Goal: Transaction & Acquisition: Purchase product/service

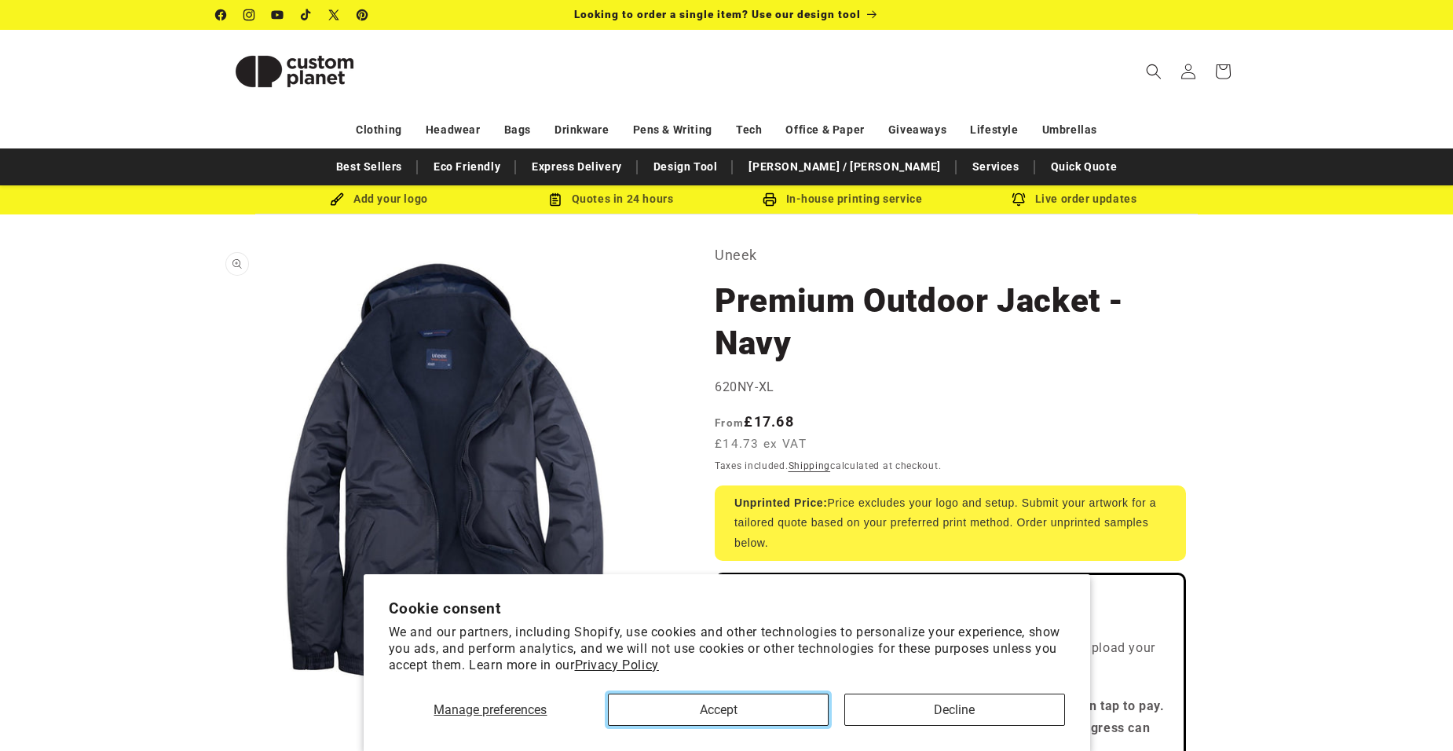
drag, startPoint x: 711, startPoint y: 712, endPoint x: 630, endPoint y: 515, distance: 213.1
click at [711, 712] on button "Accept" at bounding box center [718, 709] width 221 height 32
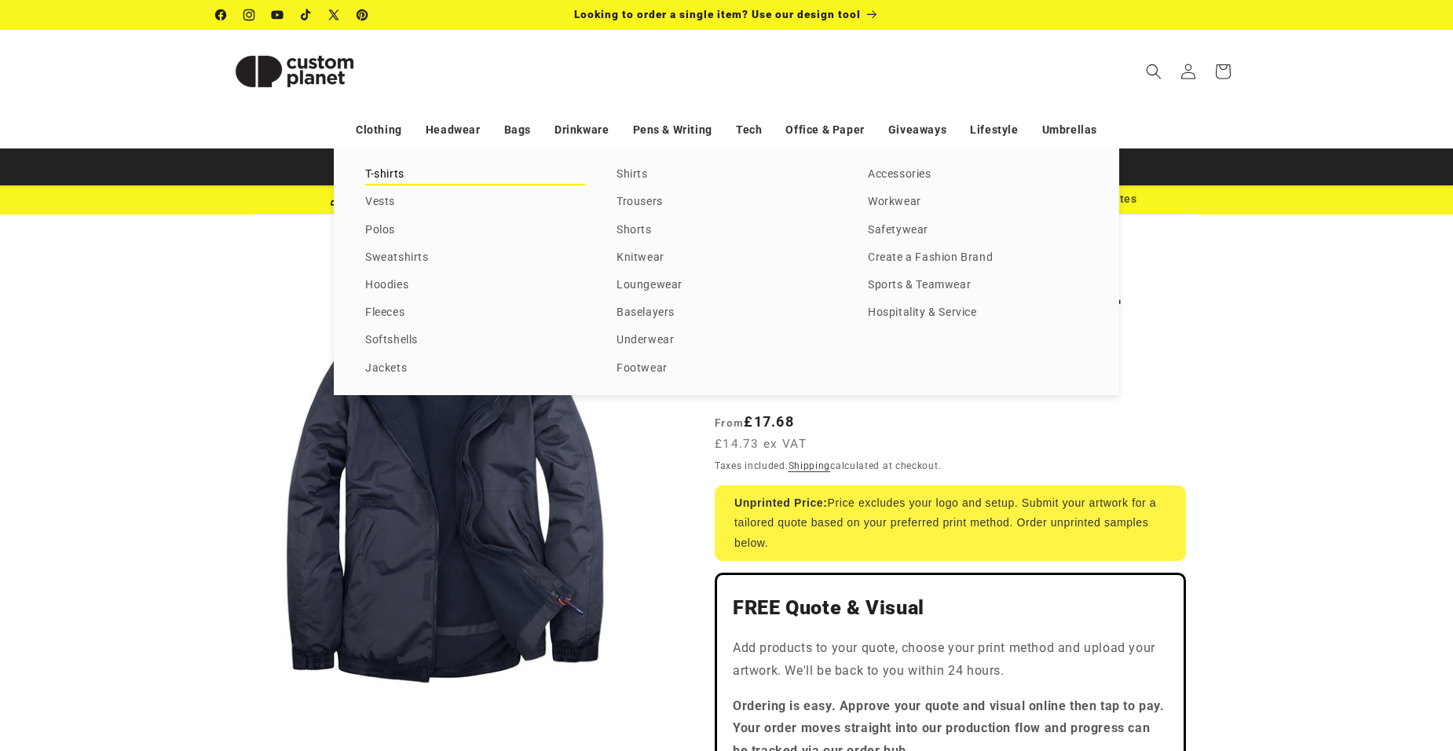
click at [374, 169] on link "T-shirts" at bounding box center [475, 174] width 220 height 21
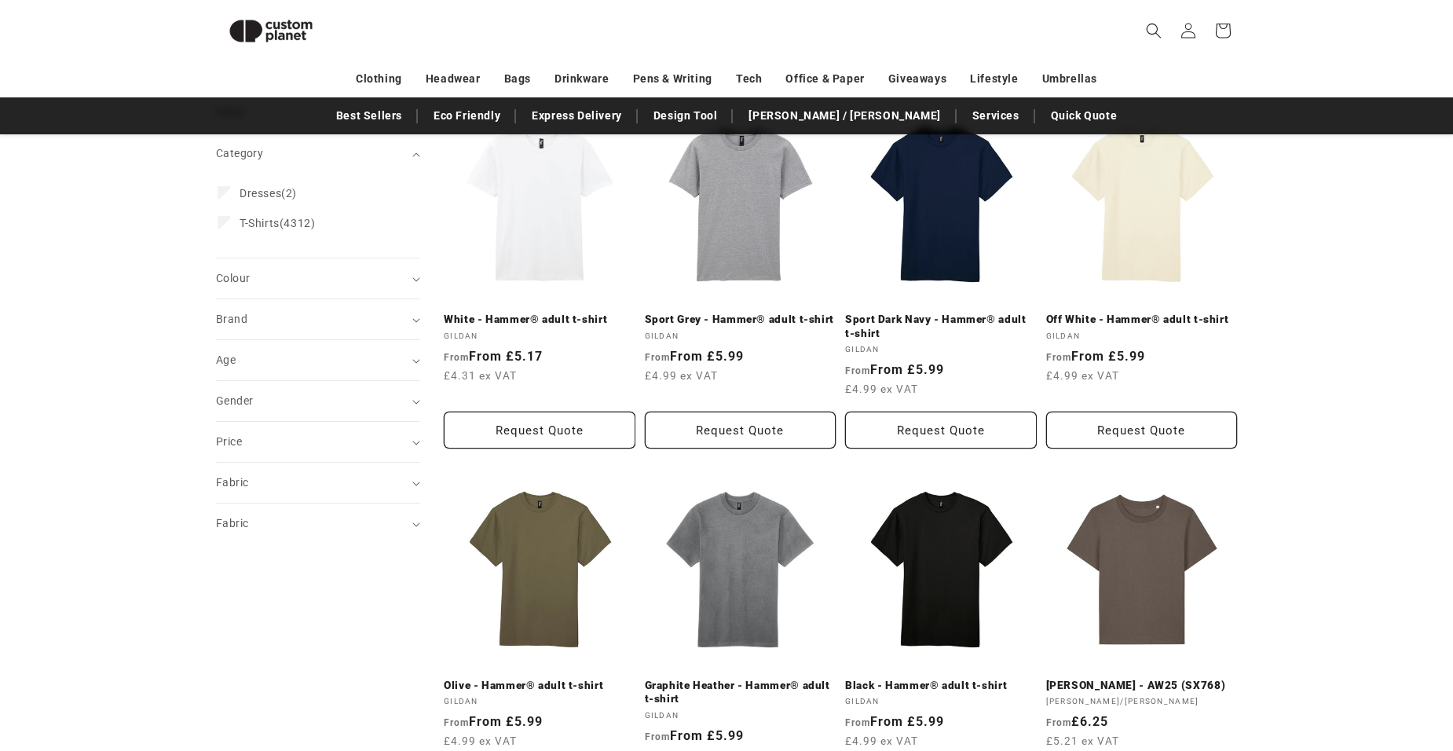
scroll to position [293, 0]
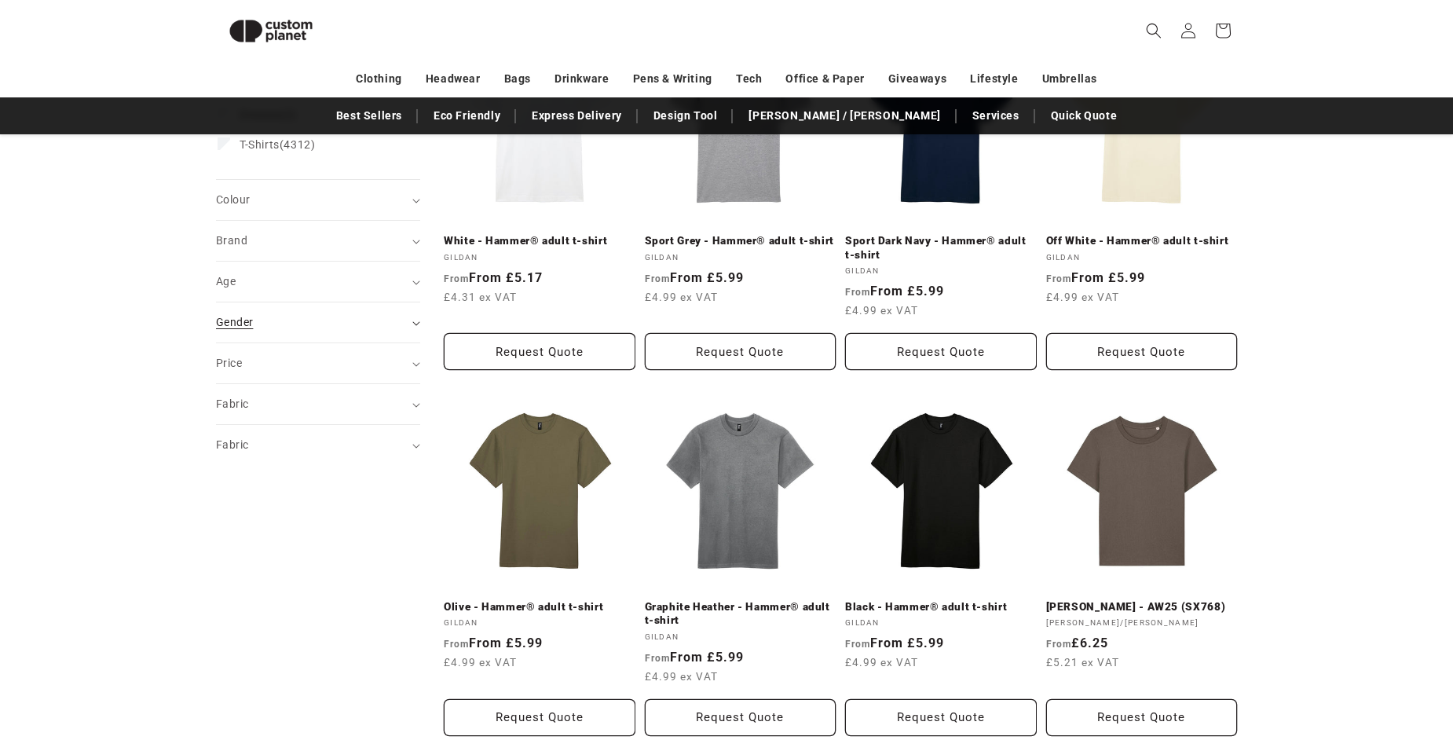
click at [418, 322] on icon "Gender (0 selected)" at bounding box center [416, 323] width 8 height 5
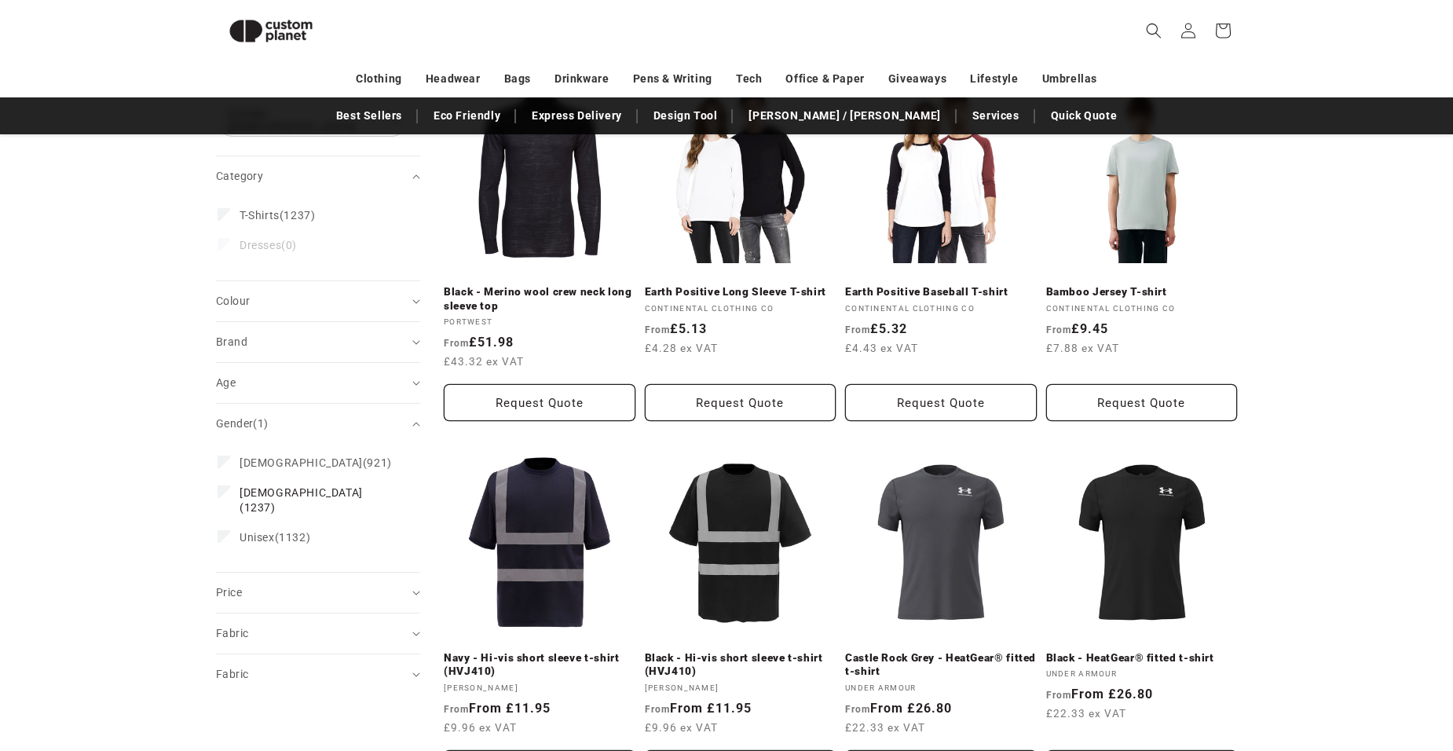
scroll to position [136, 0]
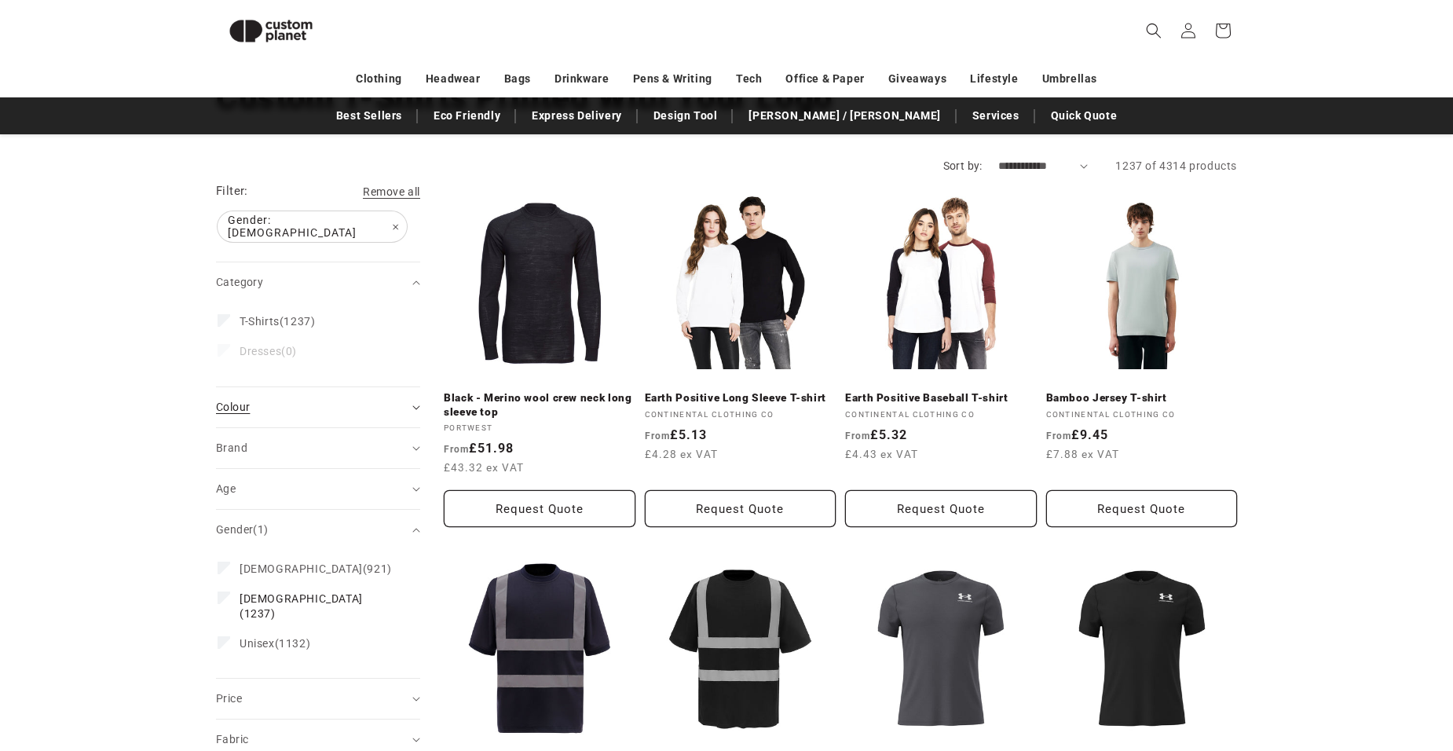
click at [419, 405] on icon "Colour (0 selected)" at bounding box center [416, 407] width 8 height 5
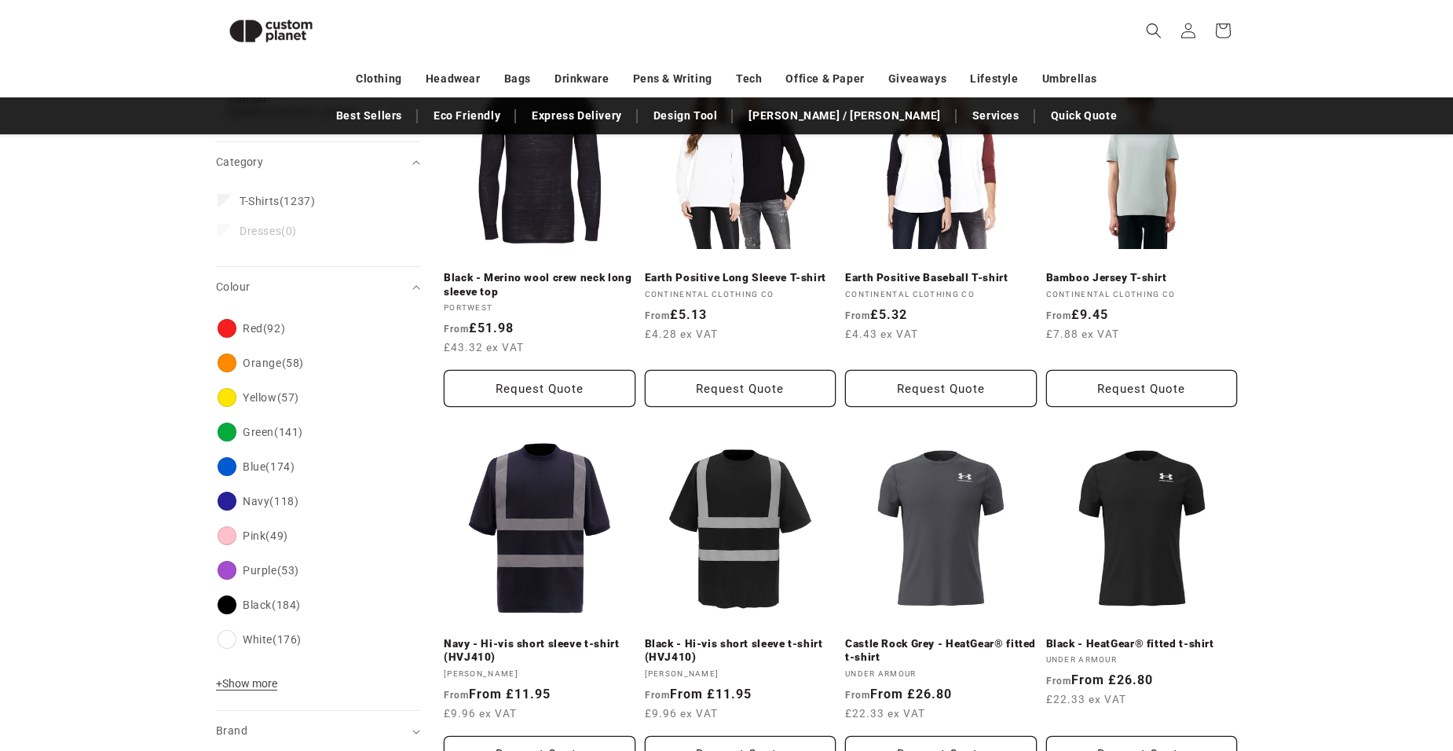
scroll to position [293, 0]
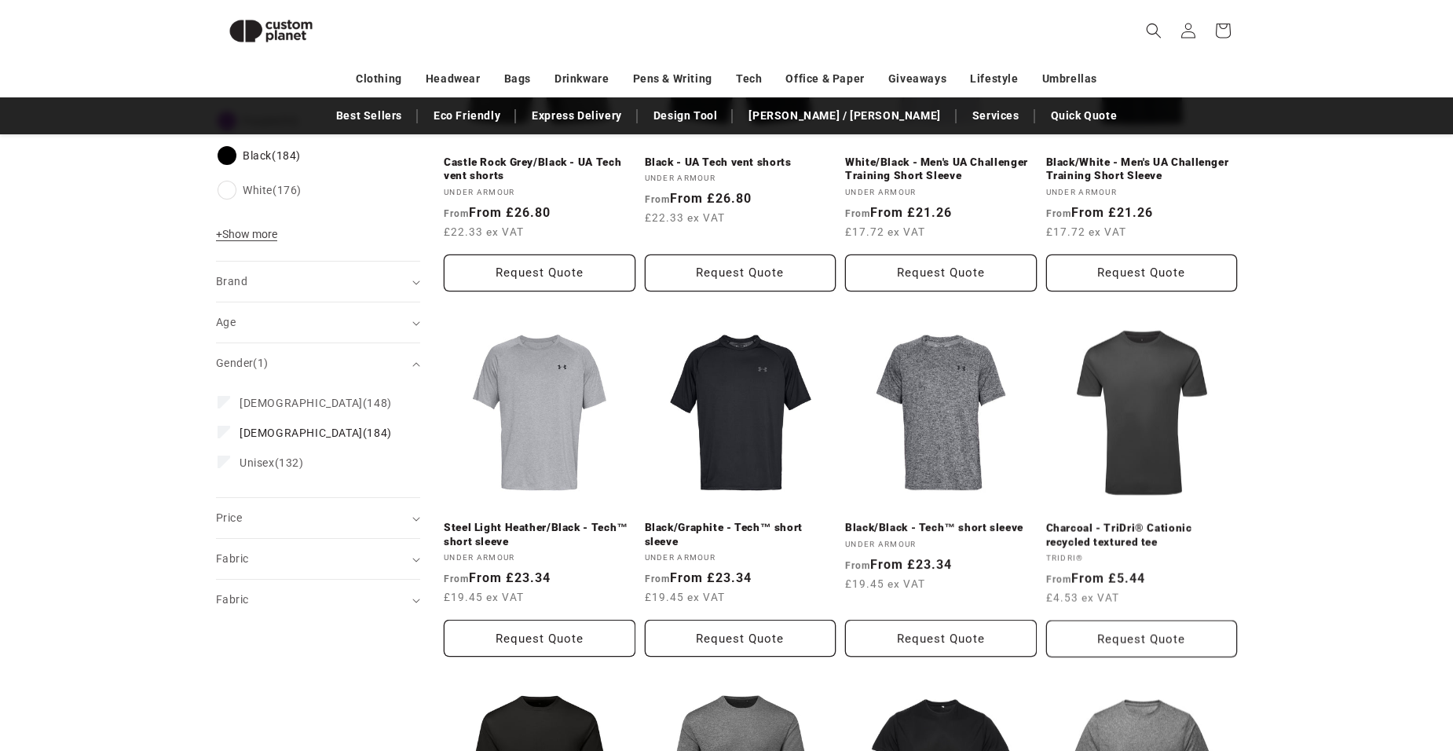
scroll to position [765, 0]
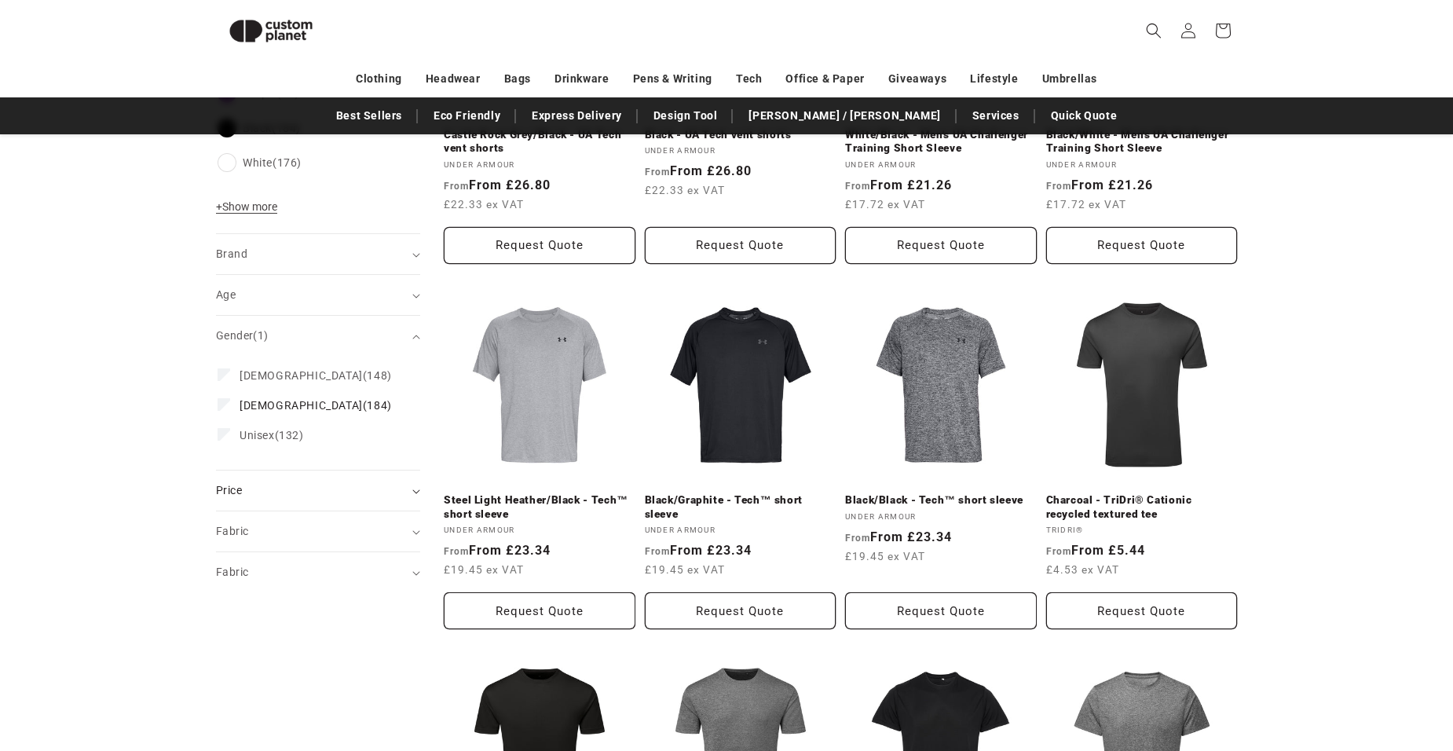
click at [416, 489] on icon at bounding box center [416, 491] width 8 height 5
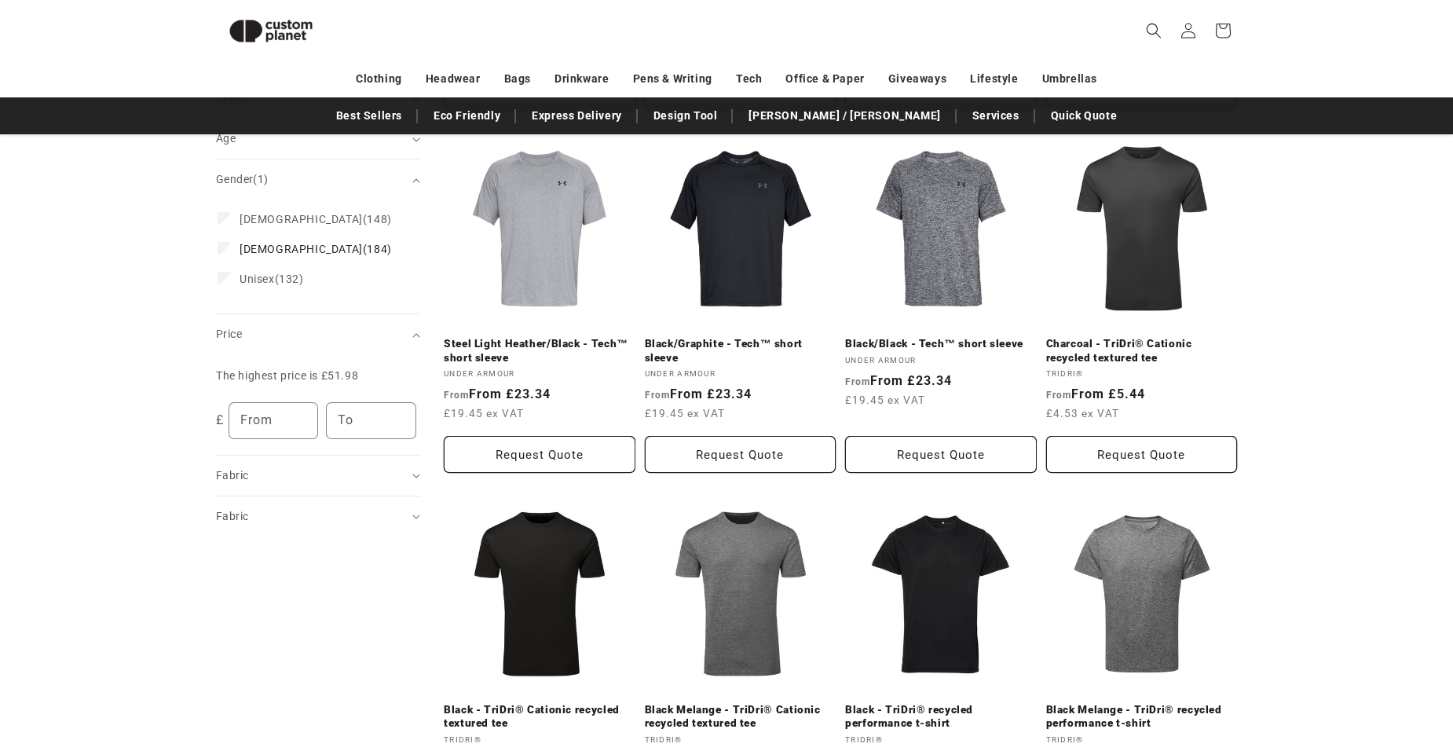
scroll to position [922, 0]
click at [412, 465] on summary "Fabric (0)" at bounding box center [318, 475] width 204 height 40
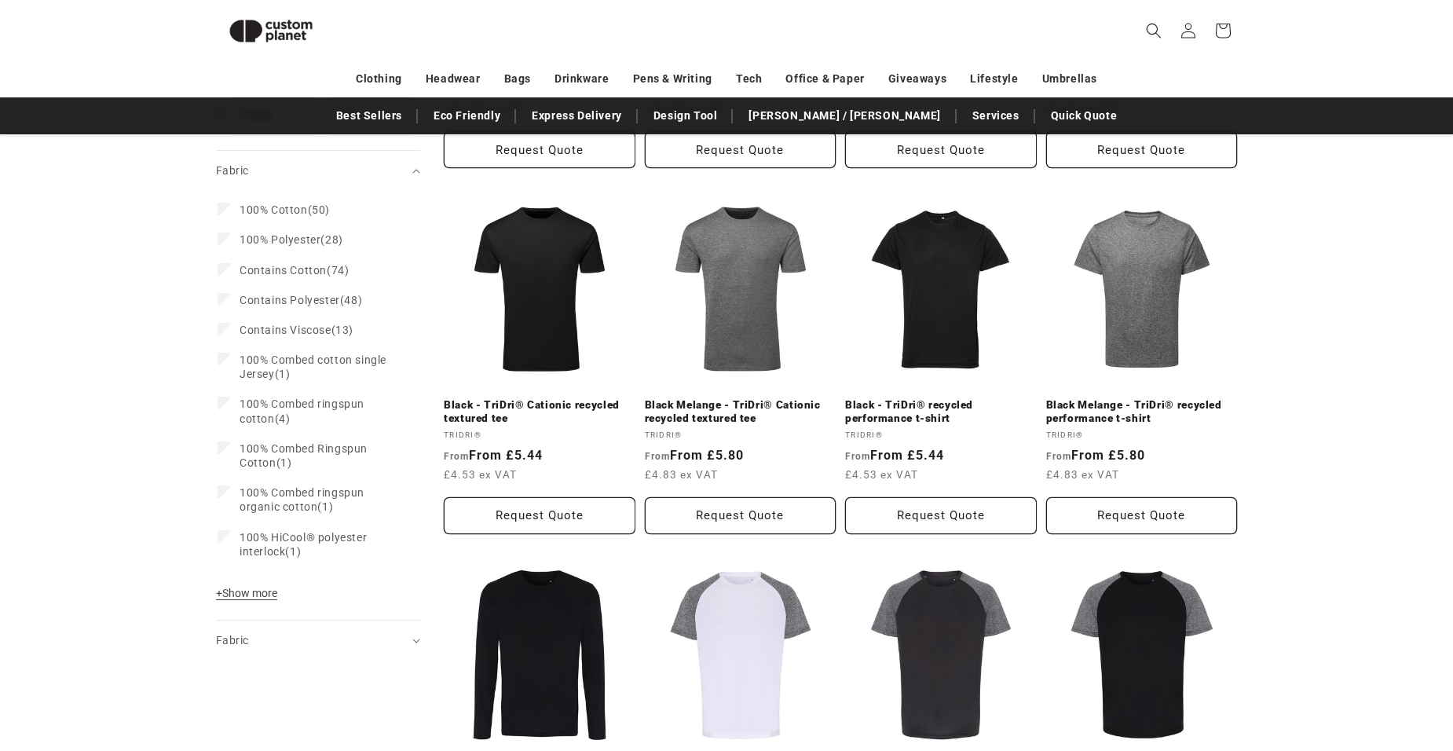
scroll to position [1236, 0]
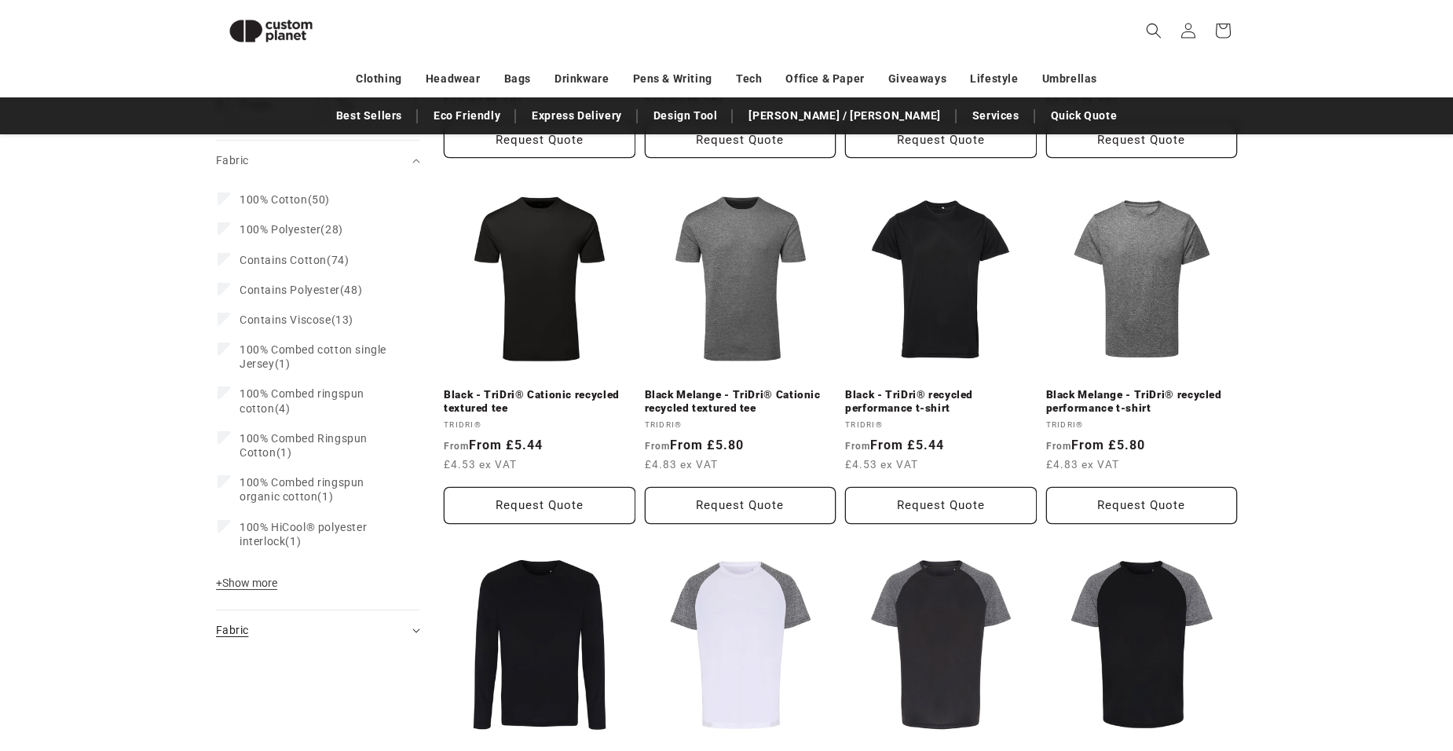
click at [412, 628] on icon "Fabric (0 selected)" at bounding box center [416, 630] width 8 height 5
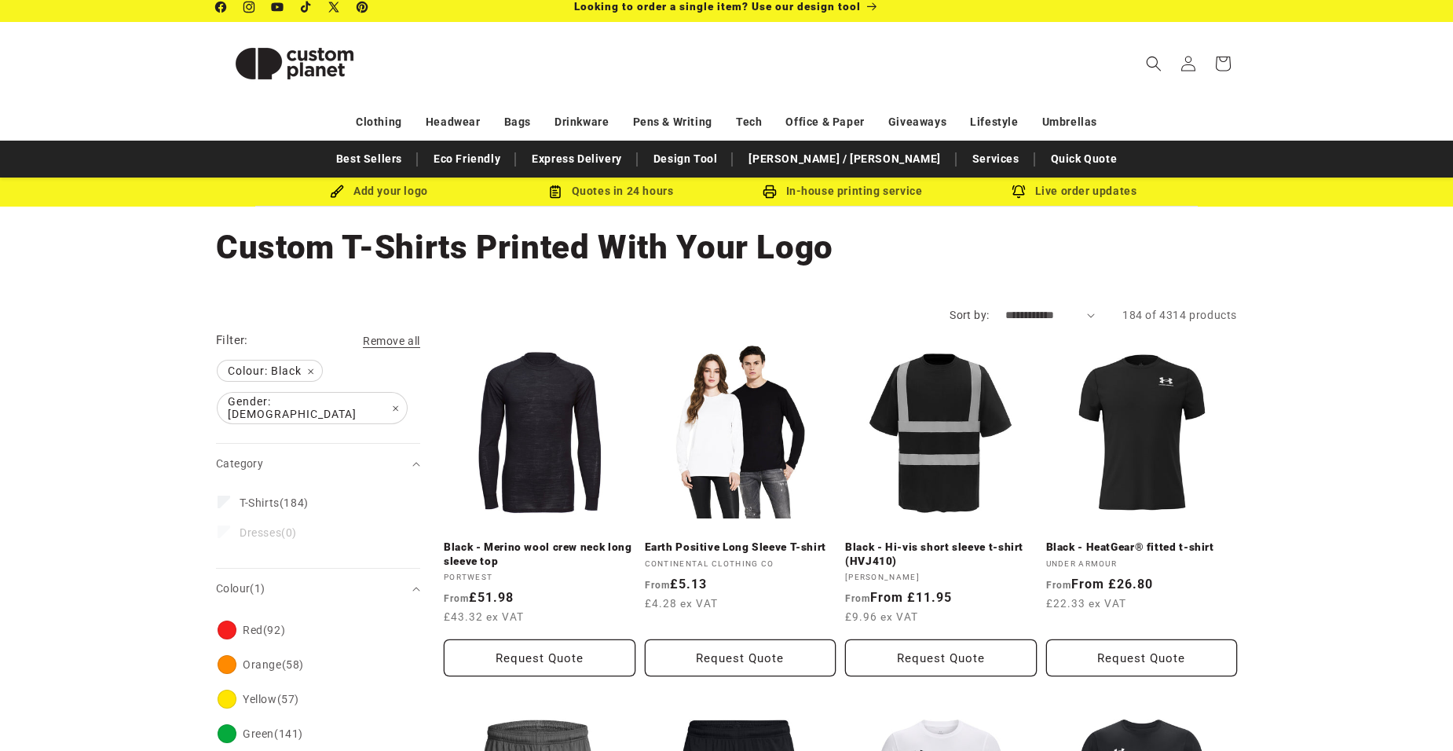
scroll to position [0, 0]
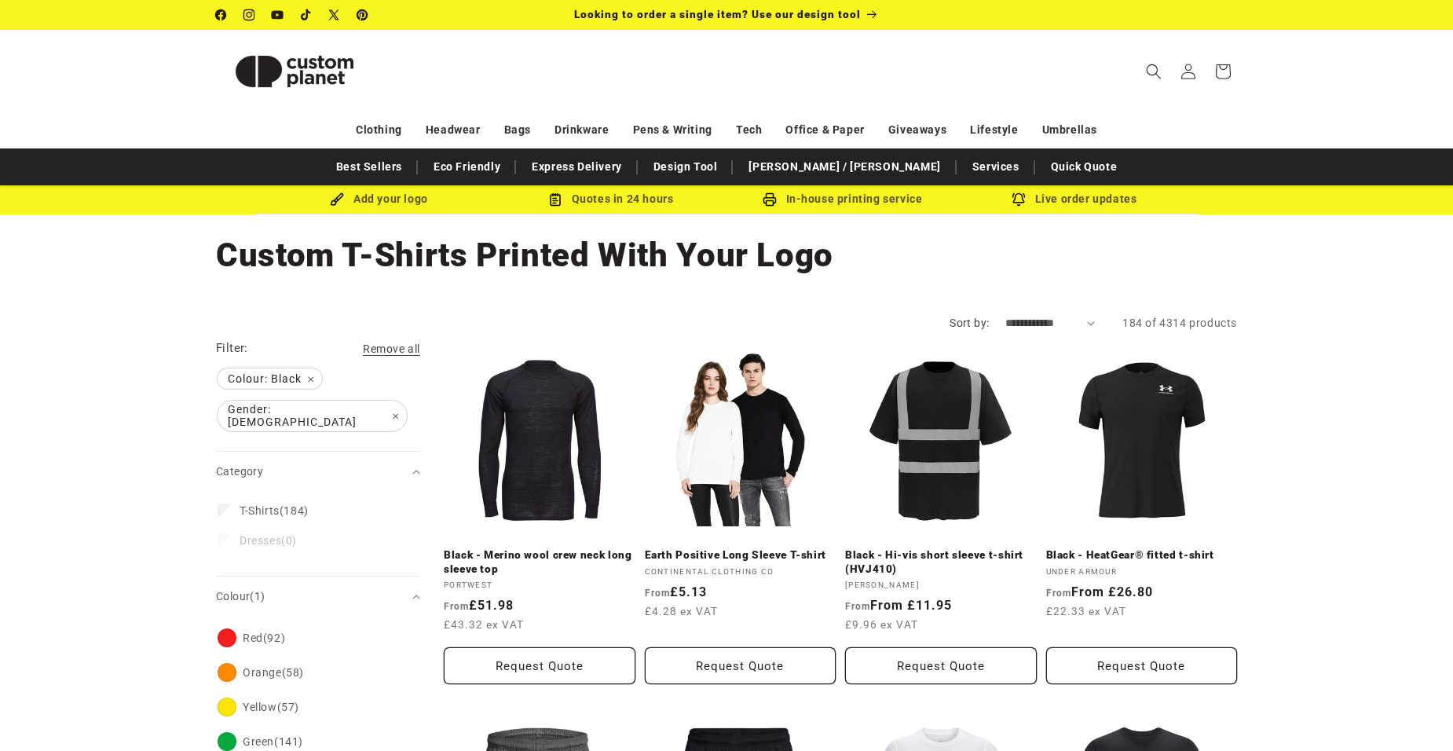
click at [1091, 322] on select "**********" at bounding box center [1050, 323] width 90 height 16
click at [1088, 323] on select "**********" at bounding box center [1050, 323] width 90 height 16
click at [1088, 322] on select "**********" at bounding box center [1050, 323] width 90 height 16
select select "**********"
click at [1005, 315] on select "**********" at bounding box center [1050, 323] width 90 height 16
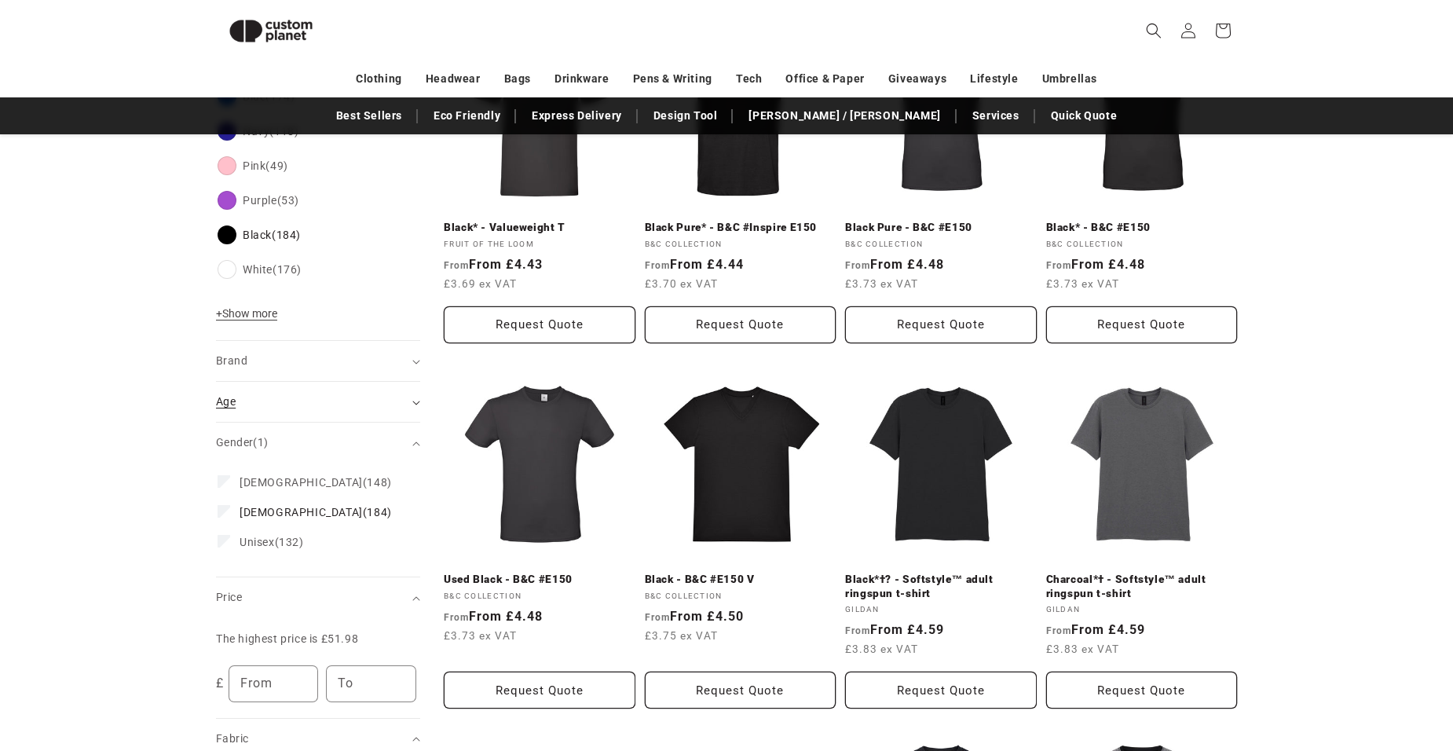
scroll to position [686, 0]
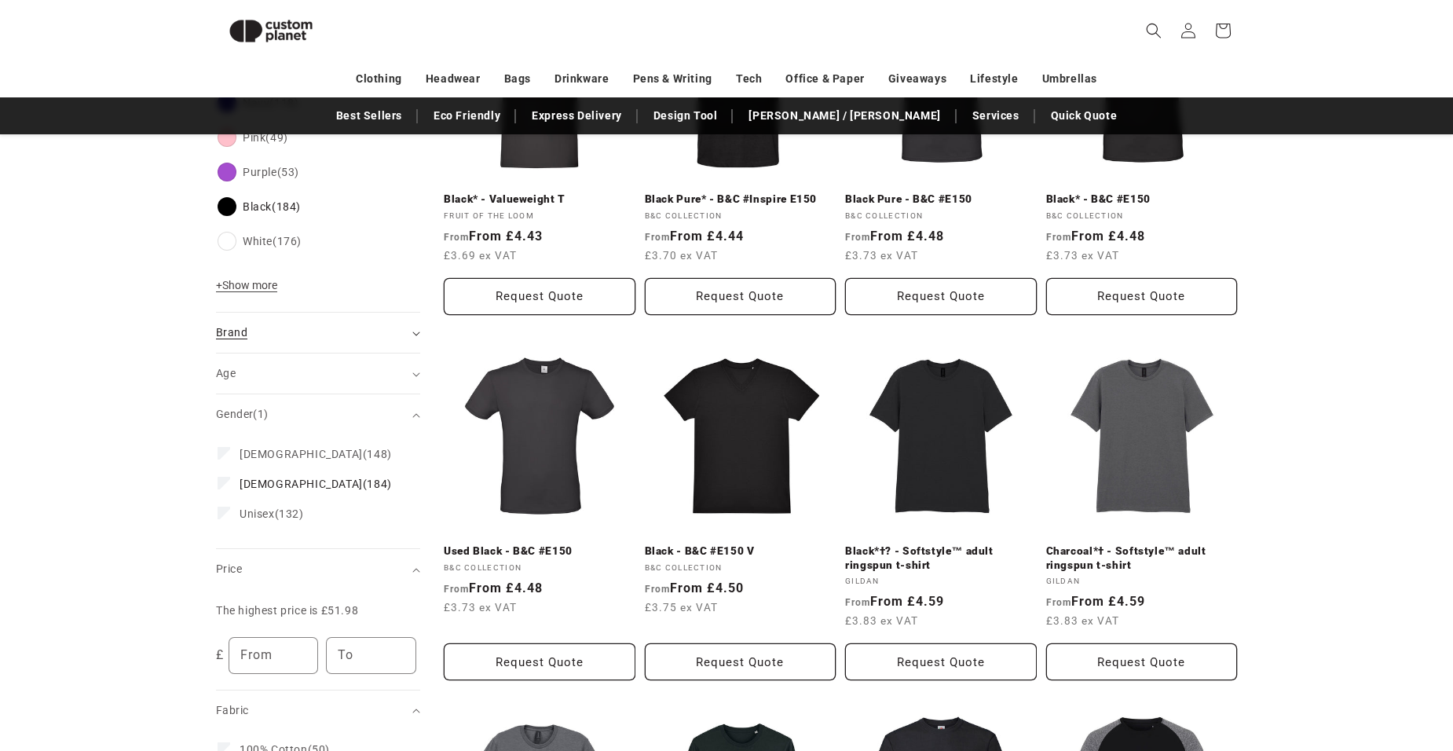
click at [415, 320] on summary "Brand (0)" at bounding box center [318, 333] width 204 height 40
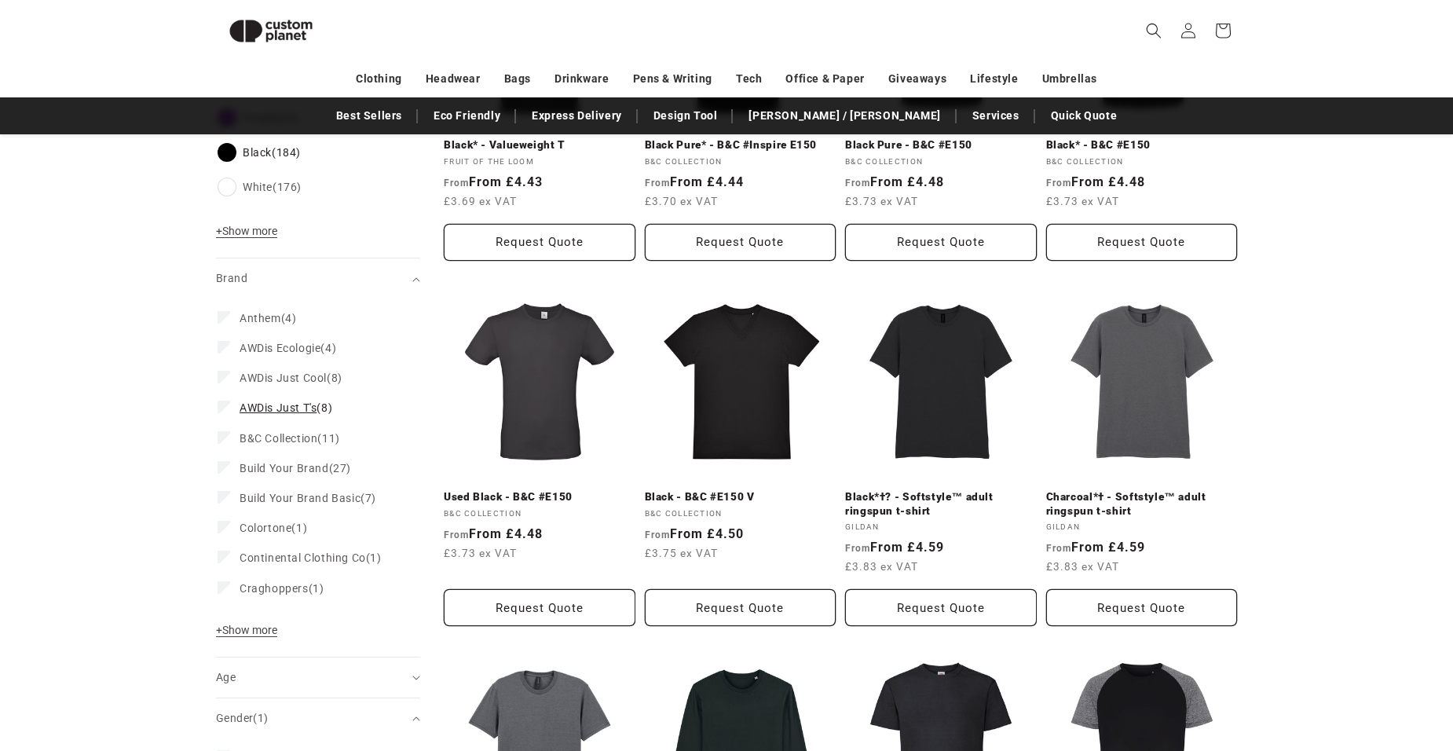
scroll to position [765, 0]
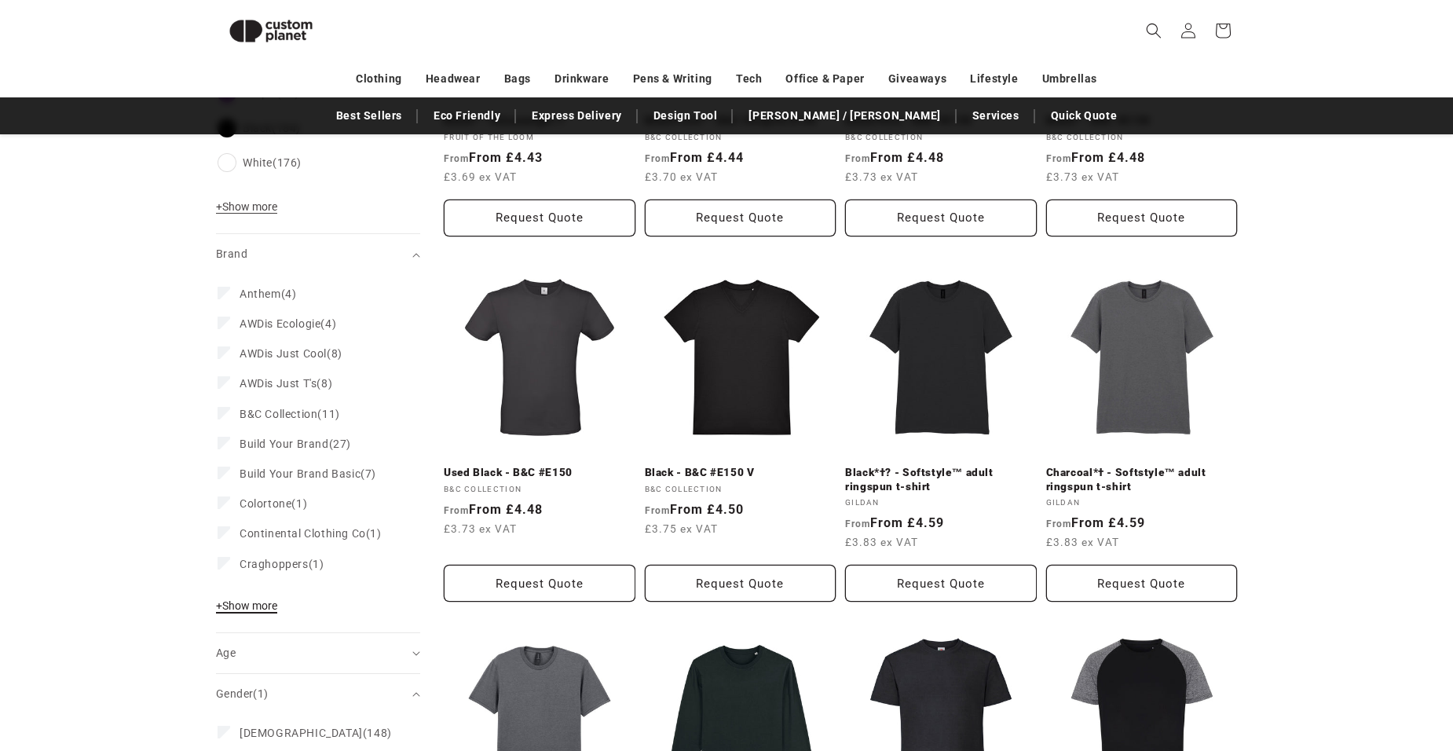
click at [241, 599] on span "+ Show more" at bounding box center [246, 605] width 61 height 13
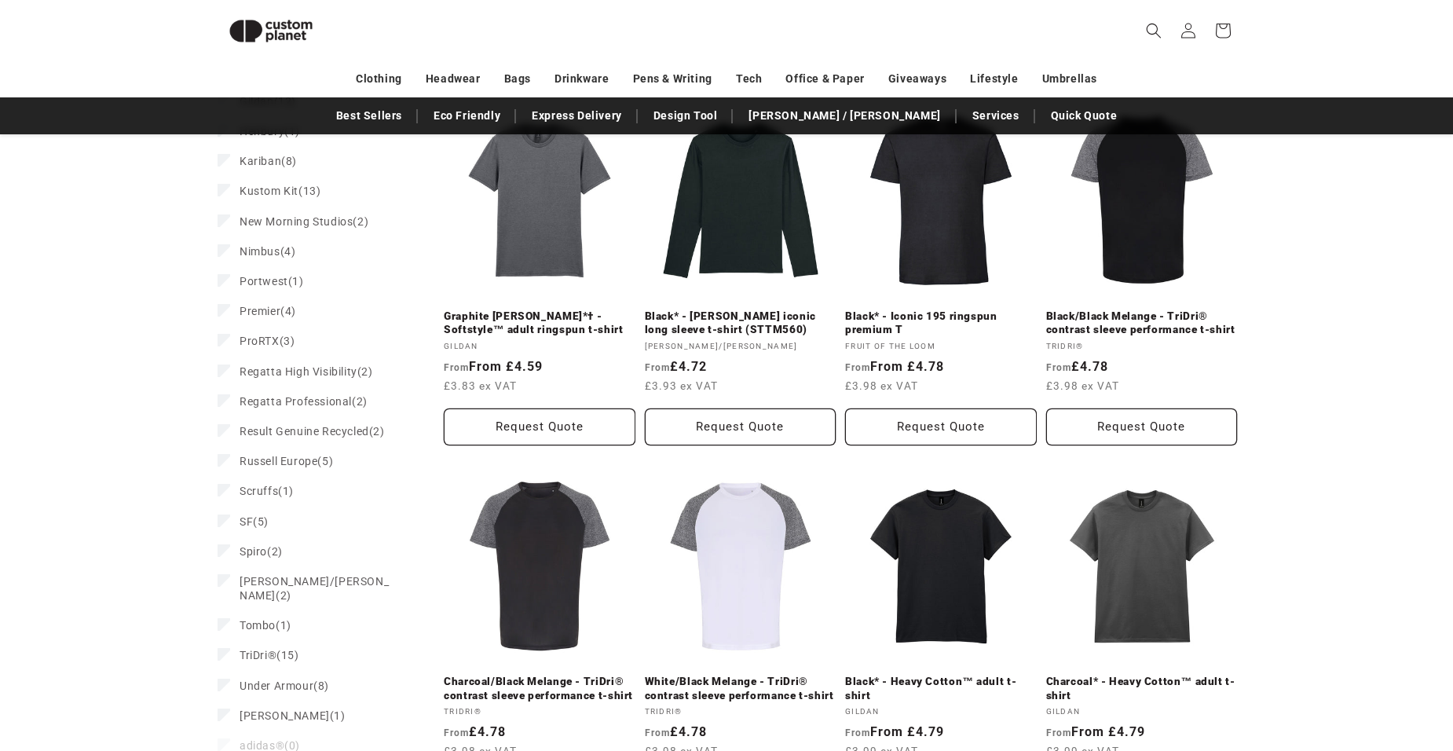
scroll to position [1315, 0]
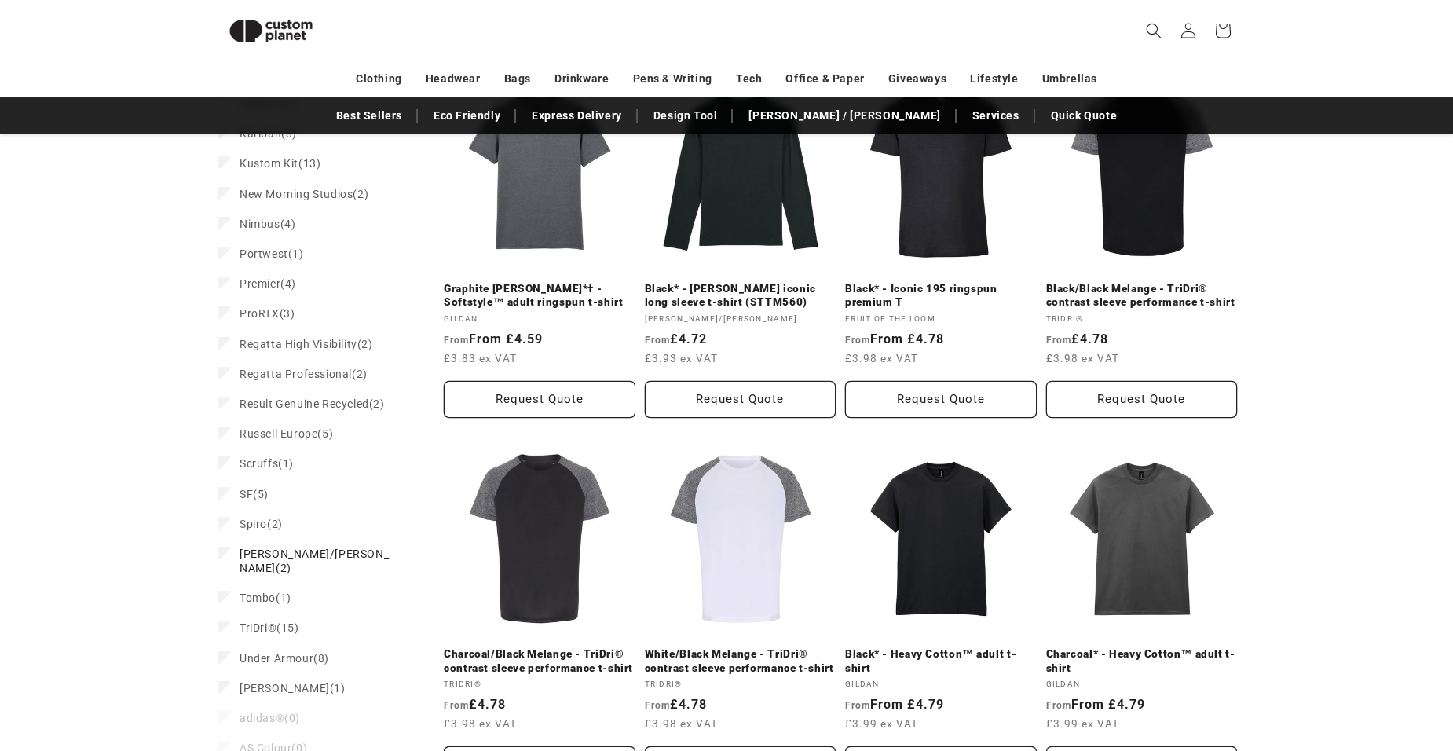
click at [260, 547] on span "[PERSON_NAME]/[PERSON_NAME]" at bounding box center [314, 560] width 149 height 27
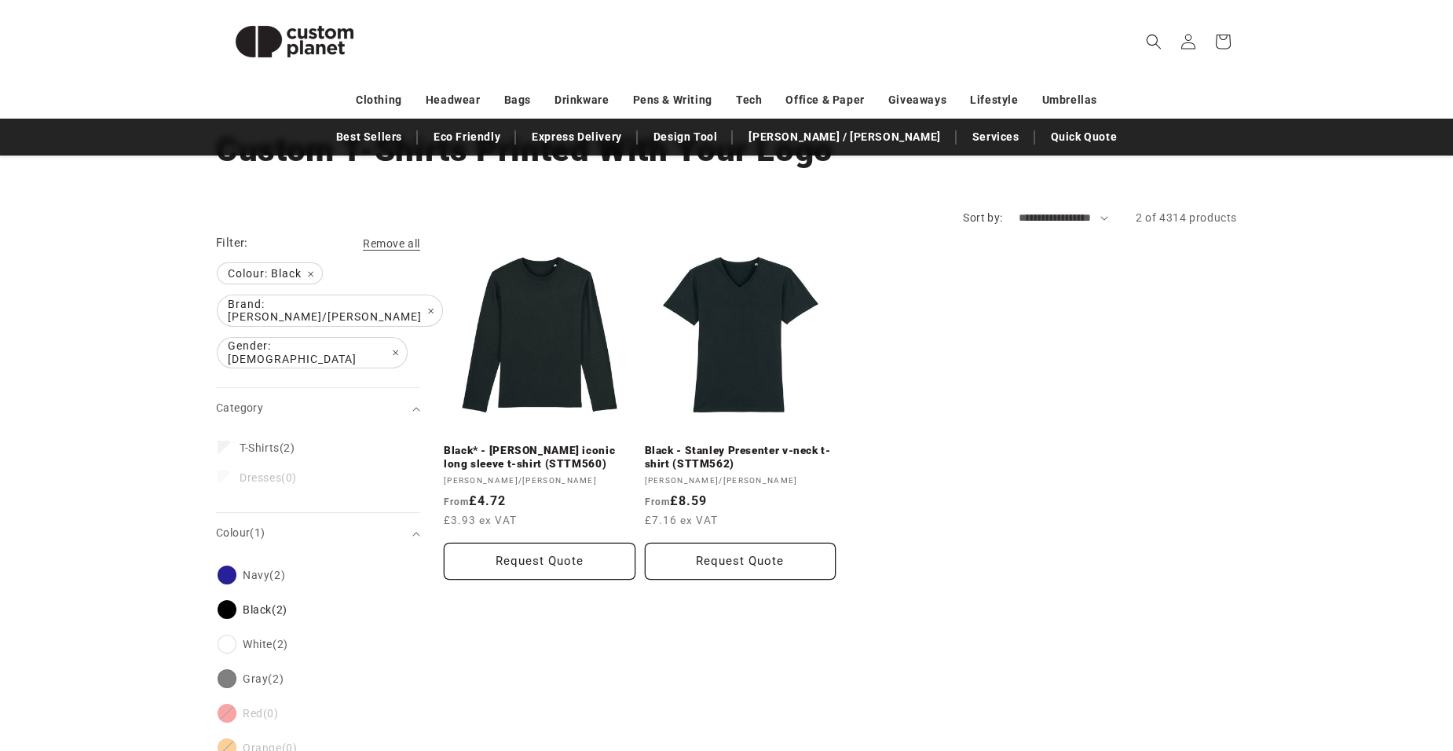
scroll to position [157, 0]
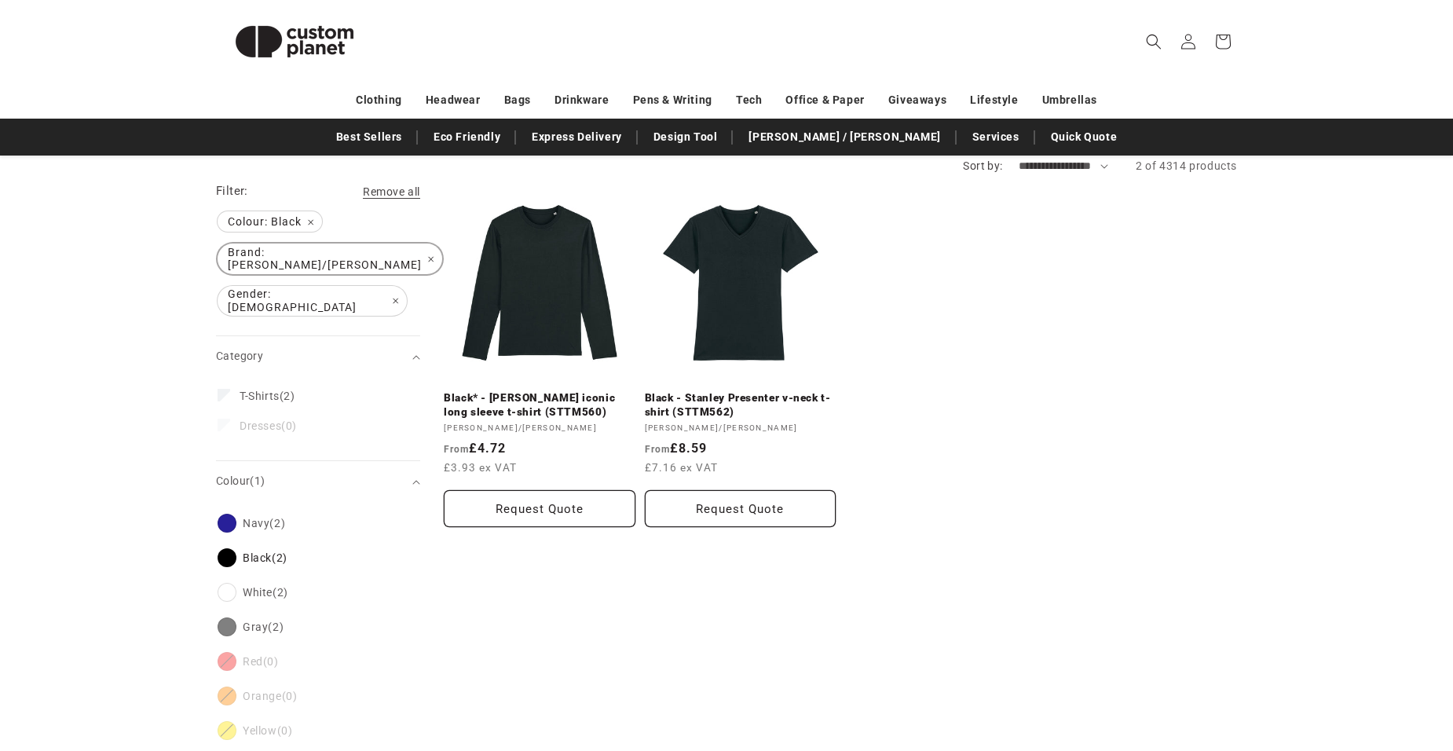
click at [351, 254] on span "Brand: Stanley/Stella Remove filter" at bounding box center [330, 258] width 225 height 31
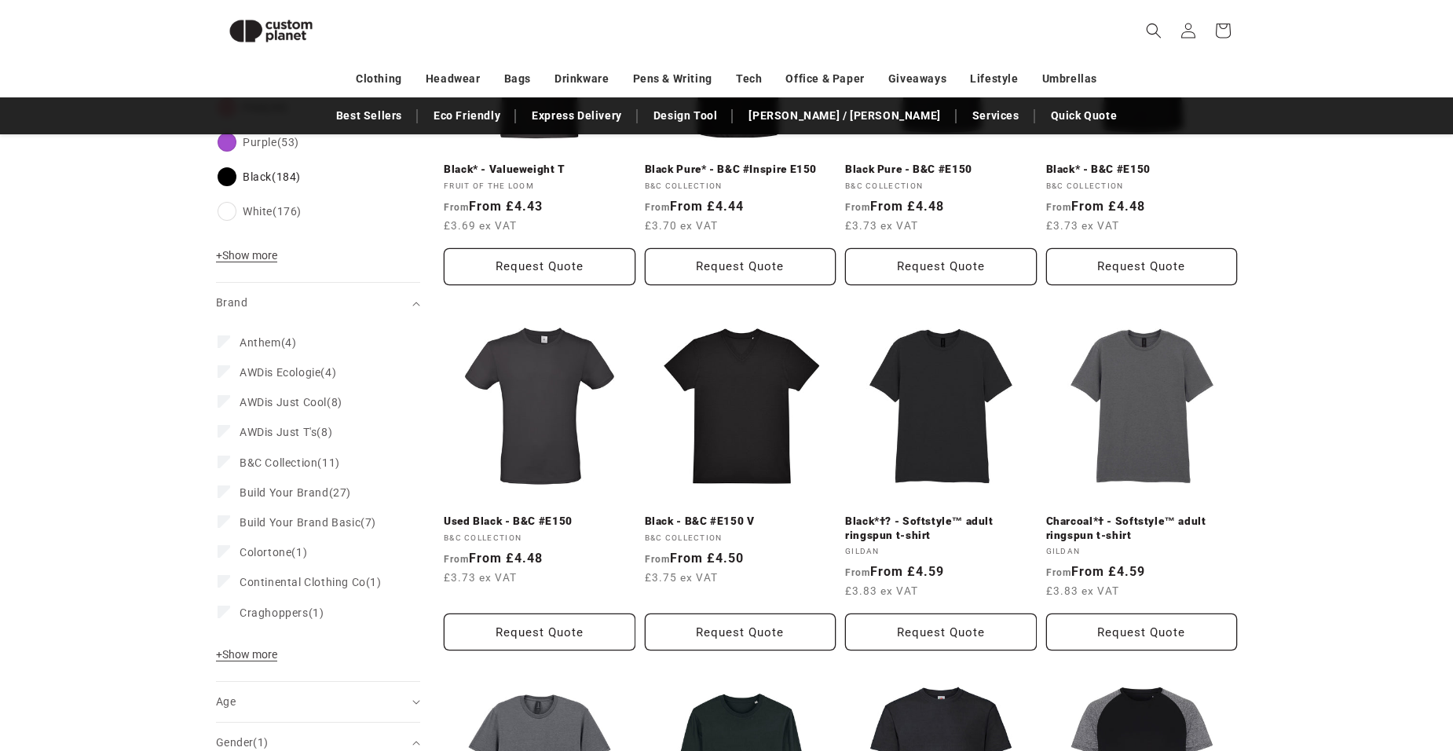
scroll to position [764, 0]
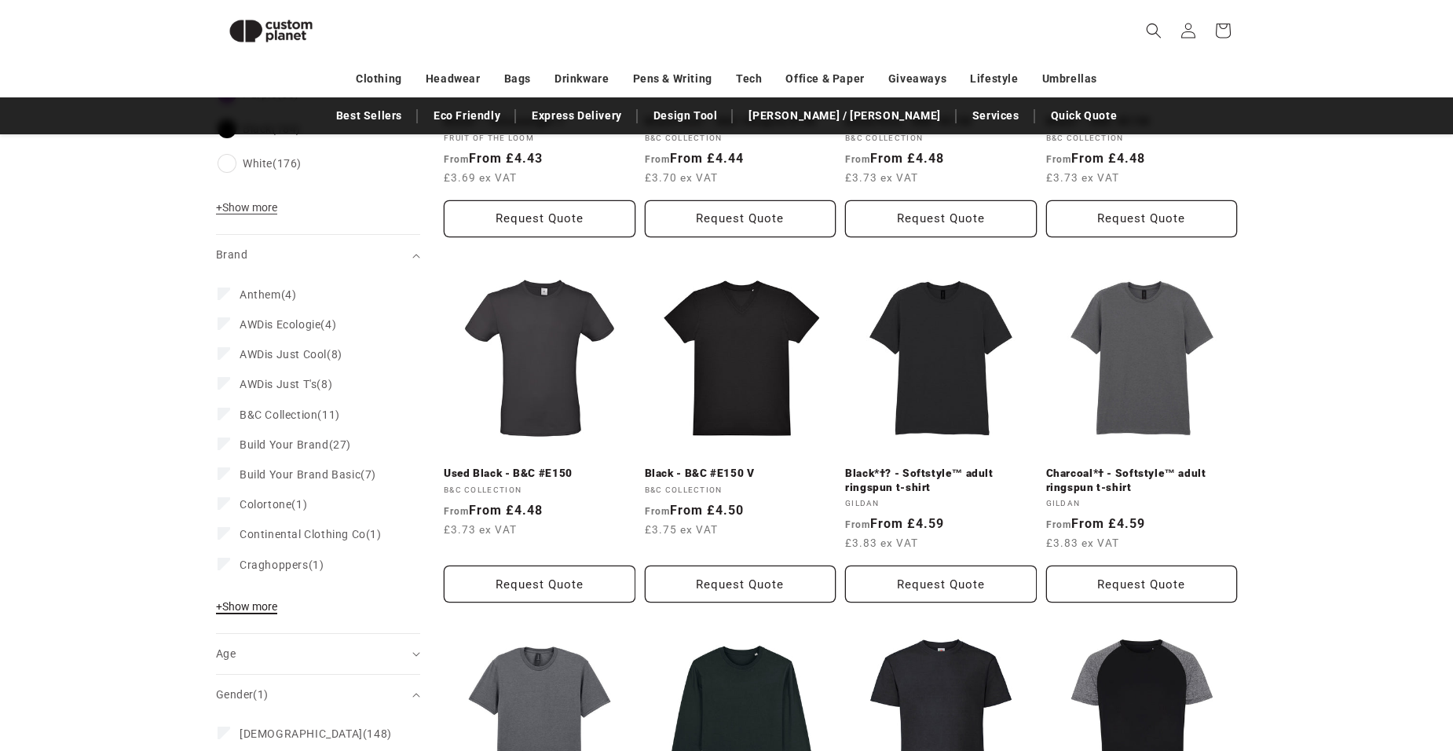
click at [262, 600] on span "+ Show more" at bounding box center [246, 606] width 61 height 13
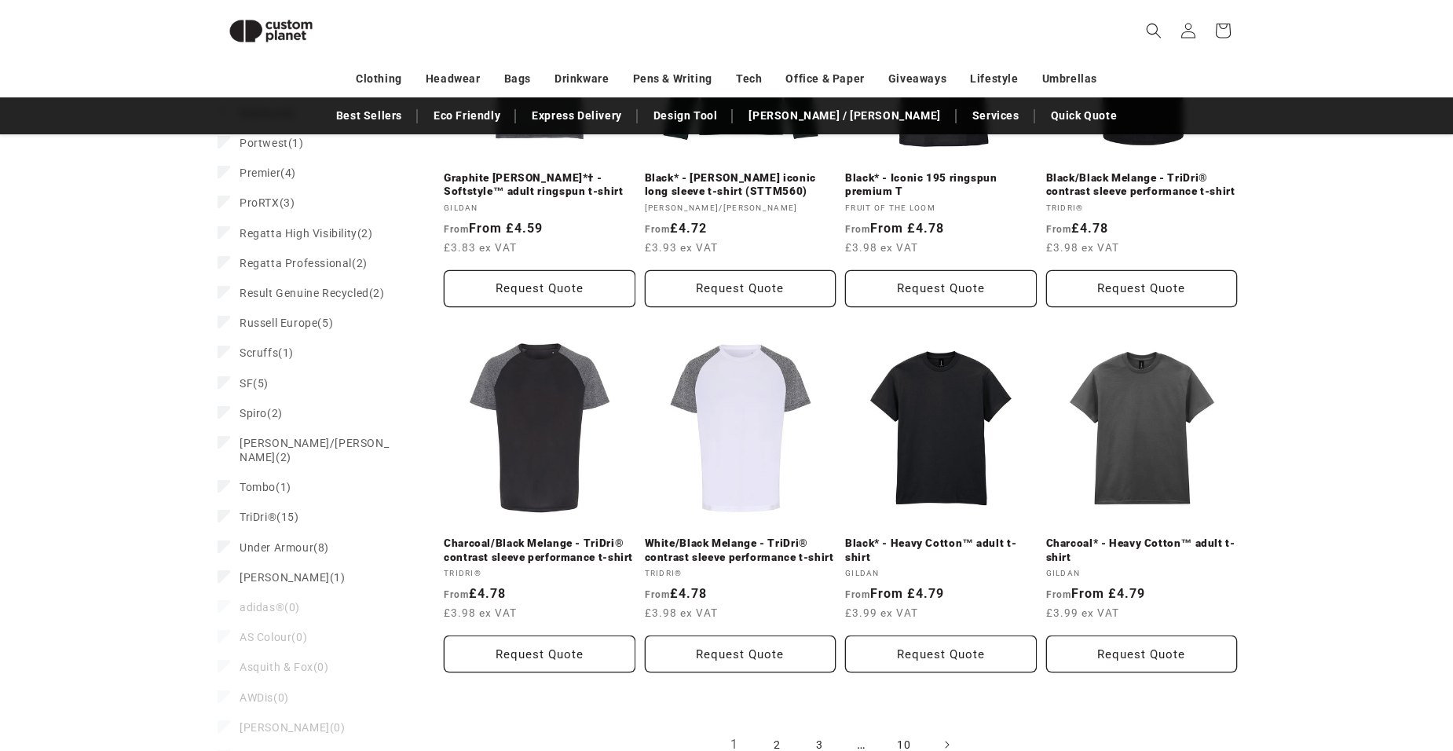
scroll to position [1471, 0]
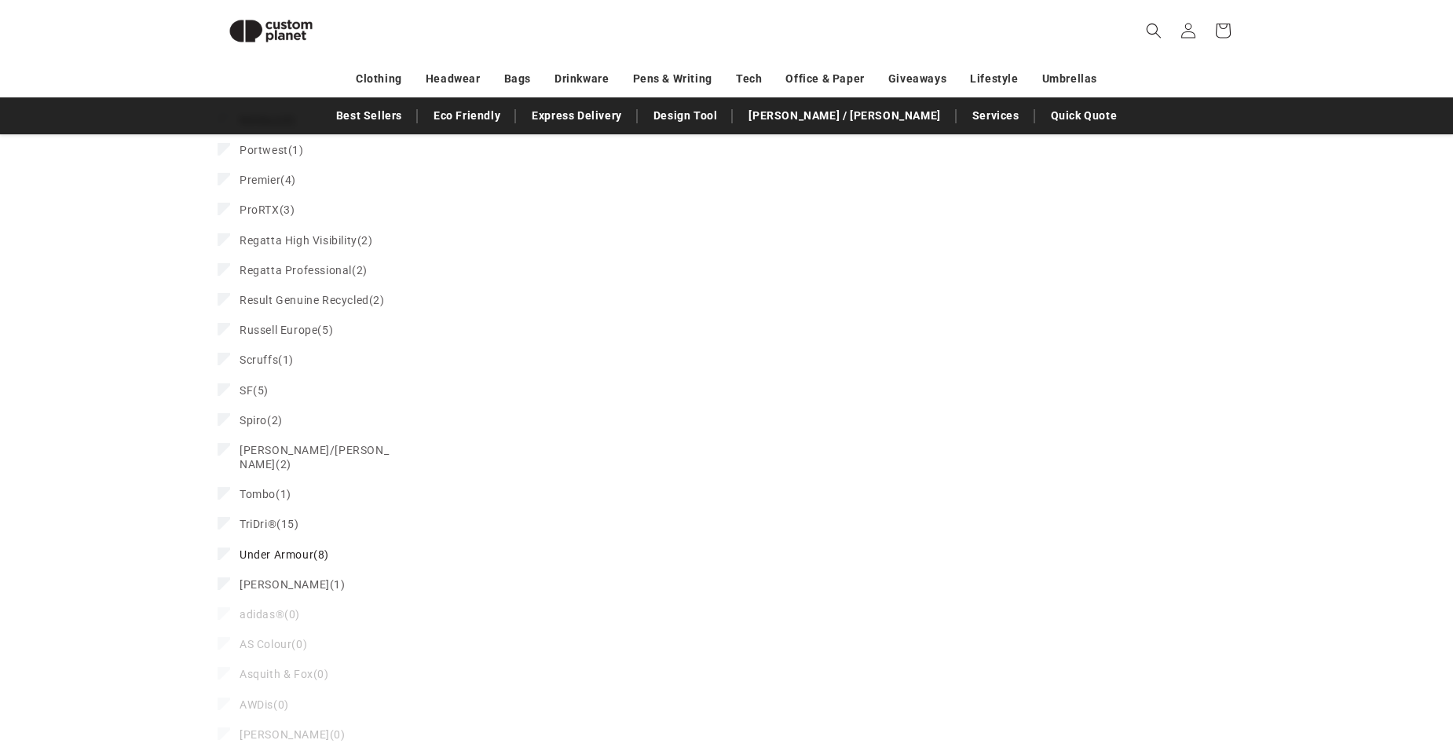
scroll to position [1452, 0]
click at [224, 549] on icon at bounding box center [224, 551] width 9 height 5
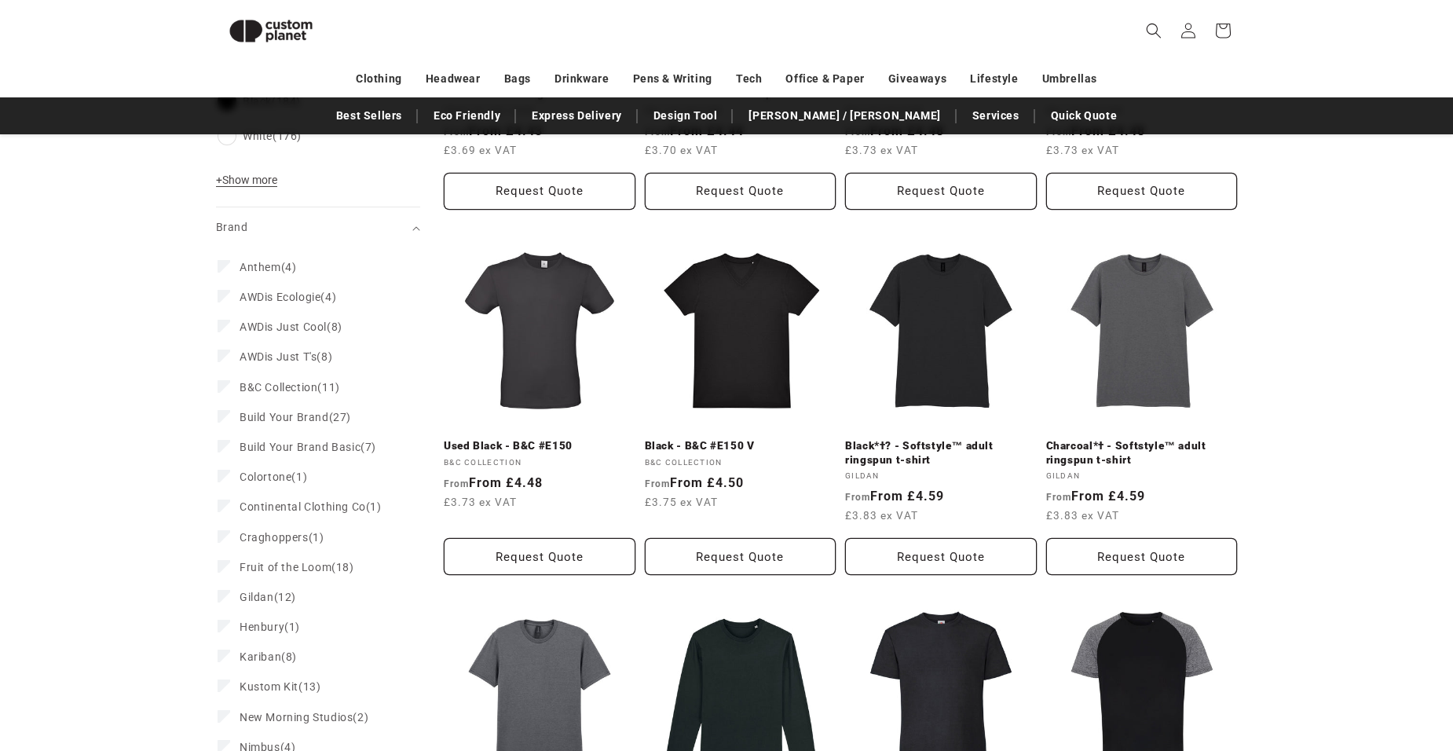
scroll to position [870, 0]
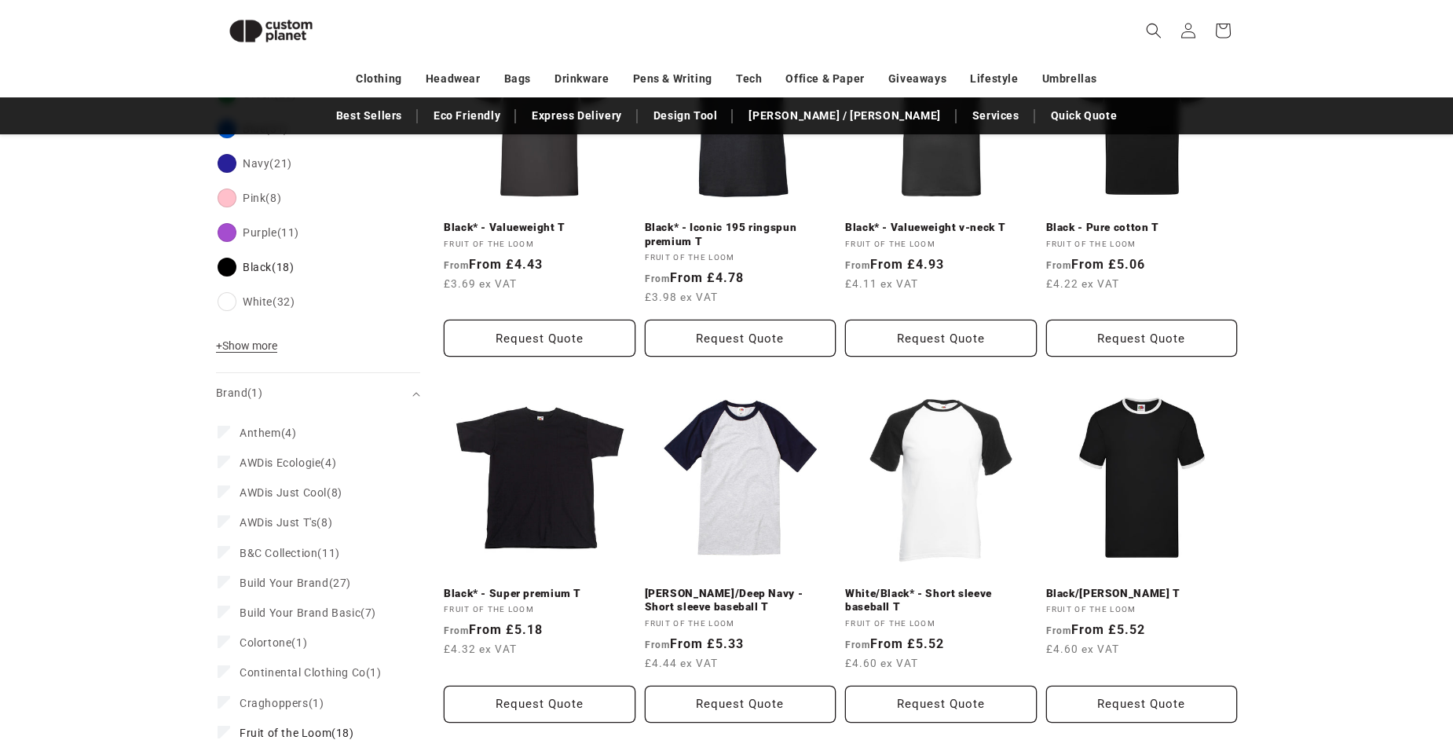
scroll to position [686, 0]
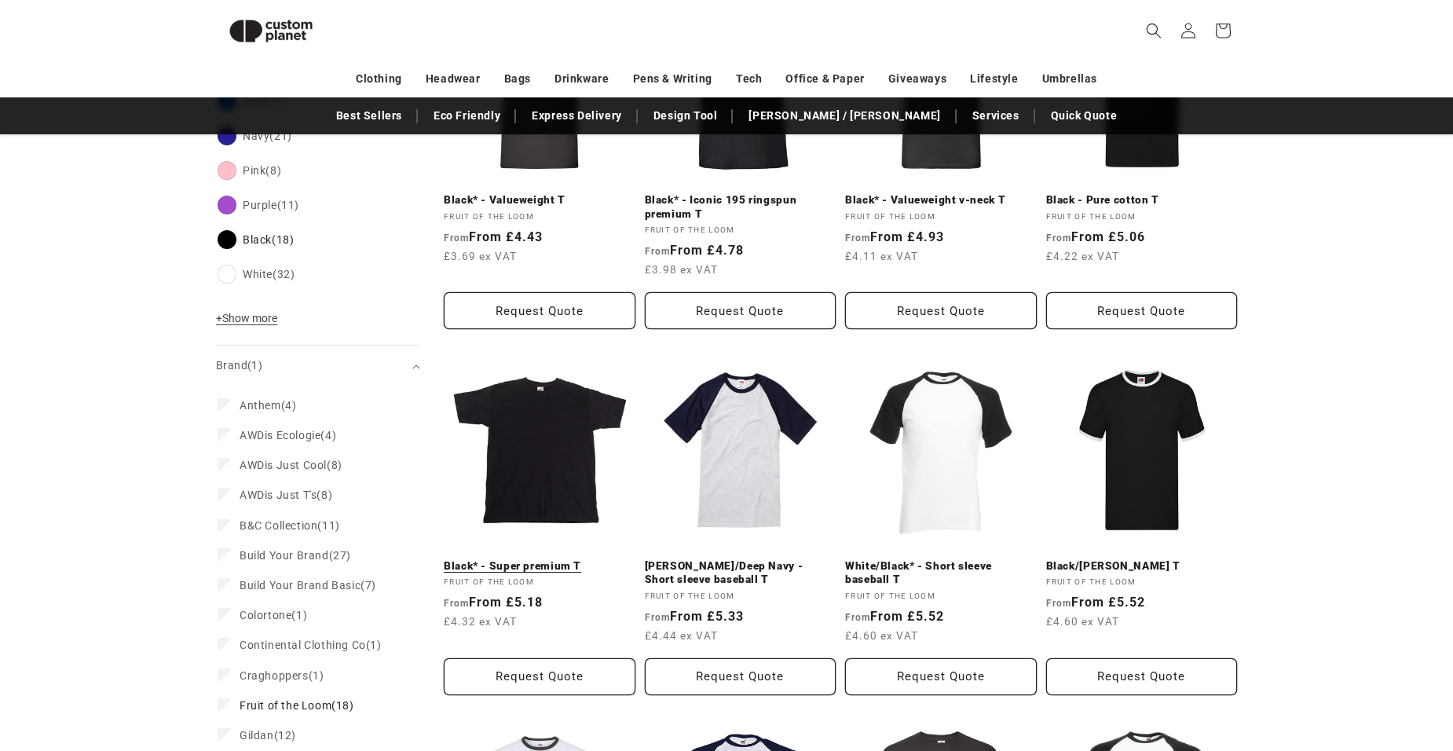
click at [543, 559] on link "Black* - Super premium T" at bounding box center [540, 566] width 192 height 14
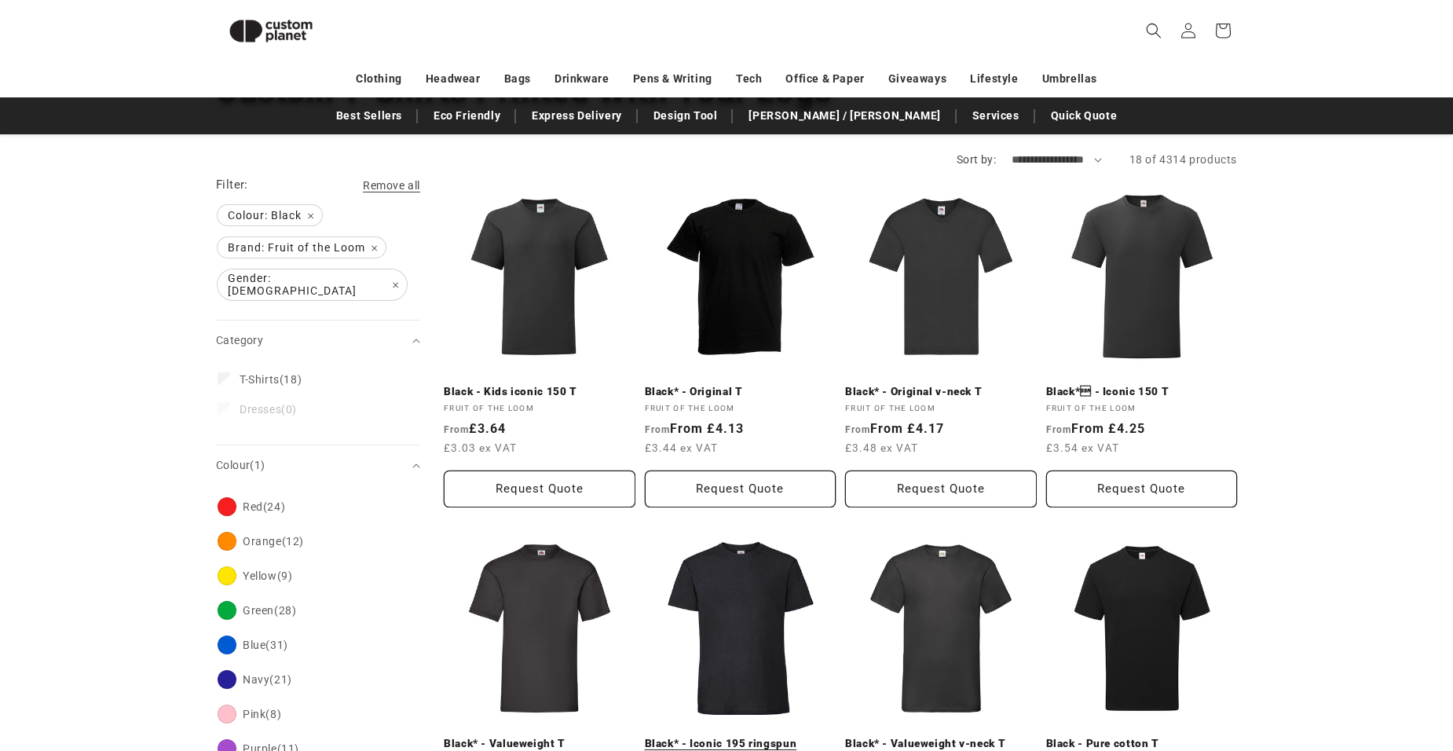
scroll to position [137, 0]
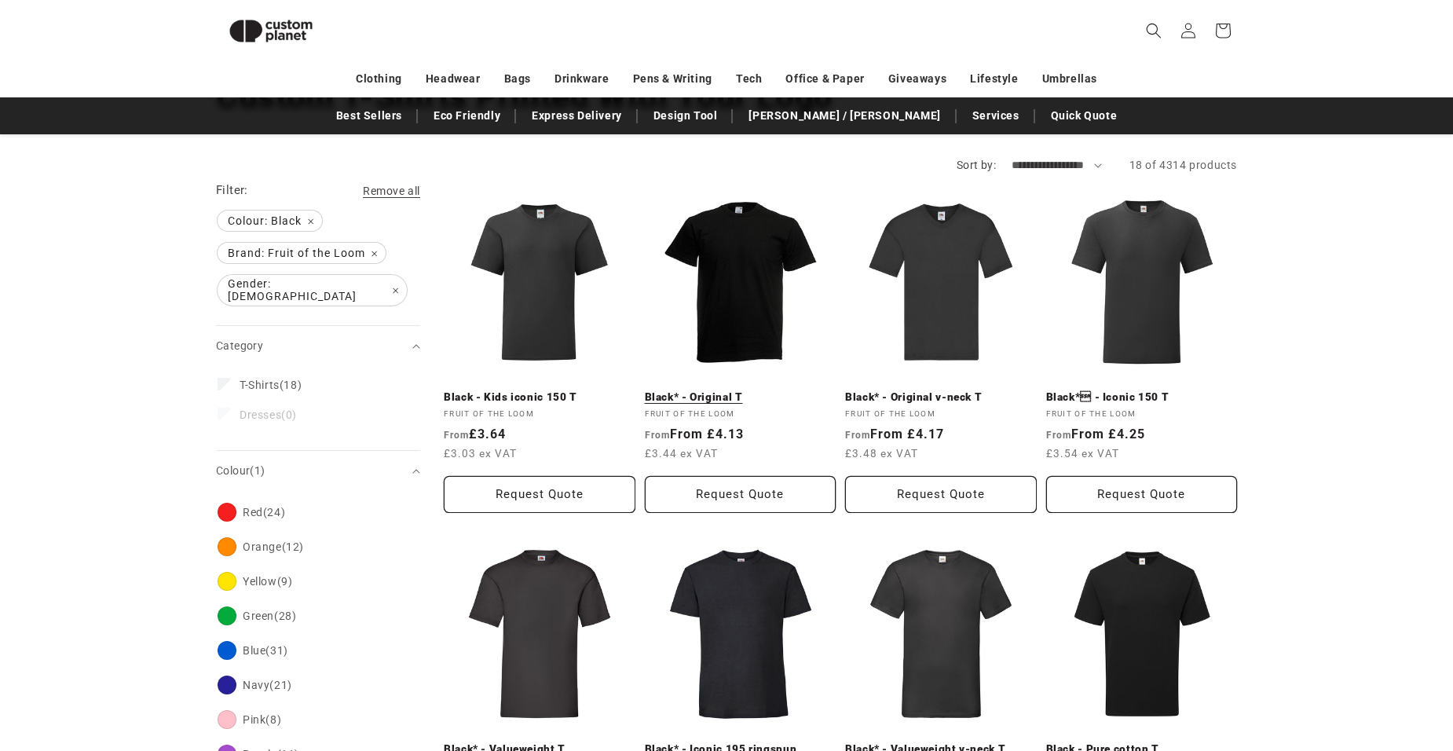
click at [729, 390] on link "Black* - Original T" at bounding box center [741, 397] width 192 height 14
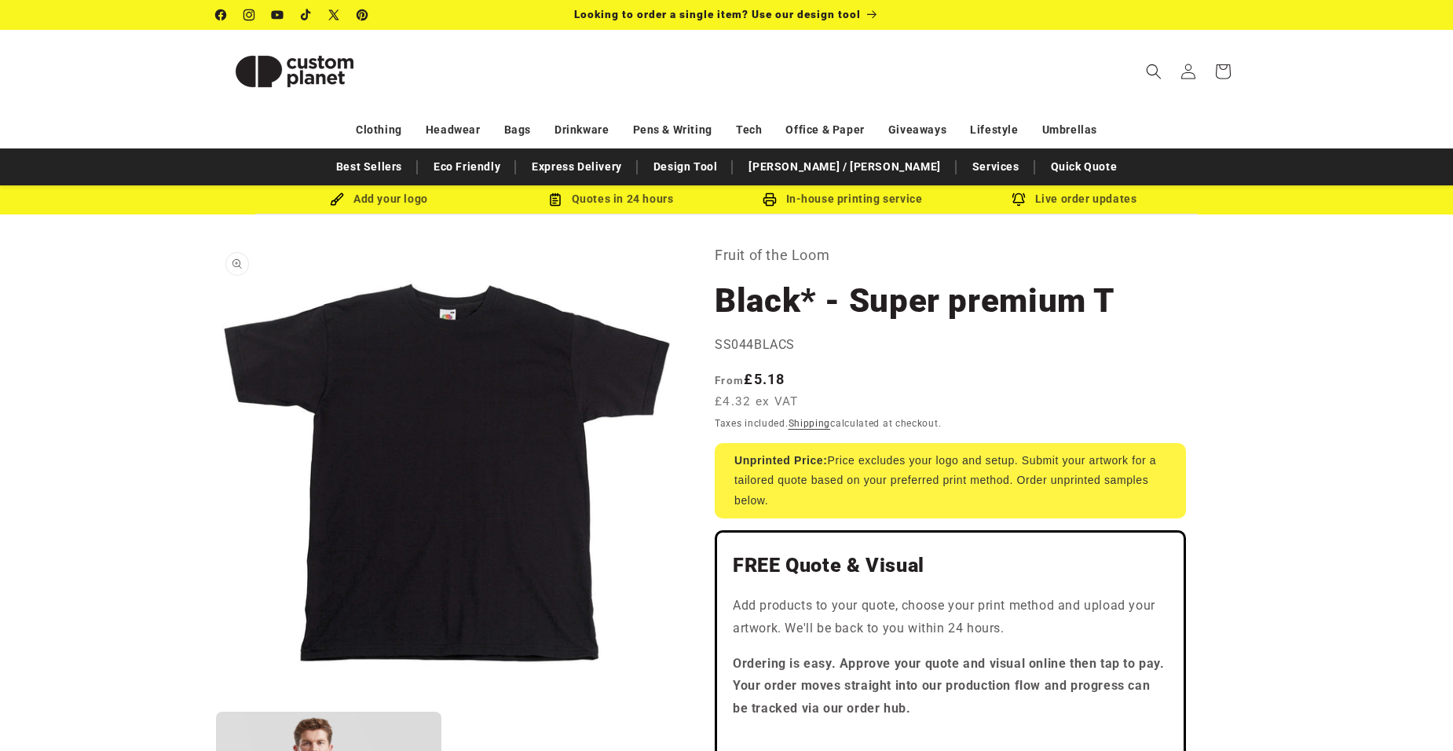
click at [216, 702] on button "Open media 1 in modal" at bounding box center [216, 702] width 0 height 0
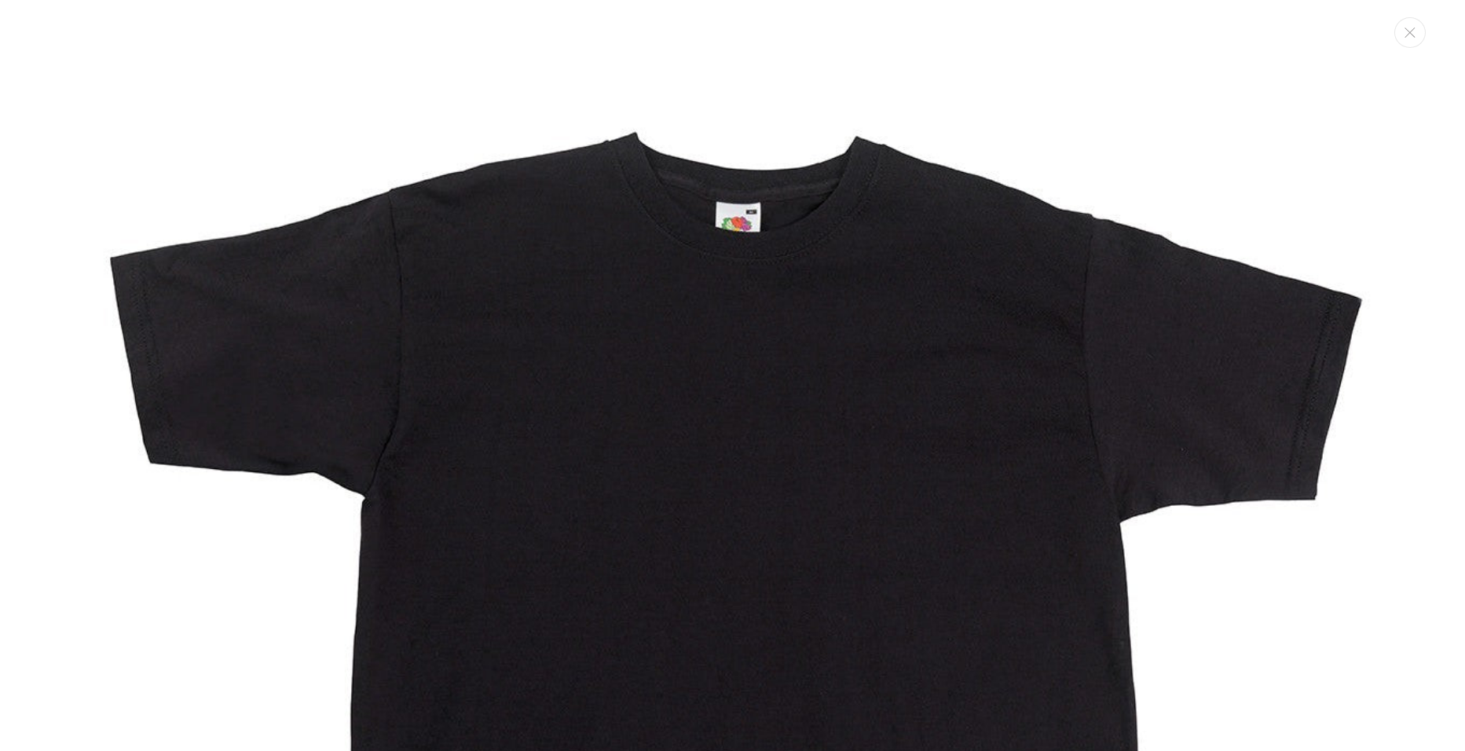
scroll to position [16, 0]
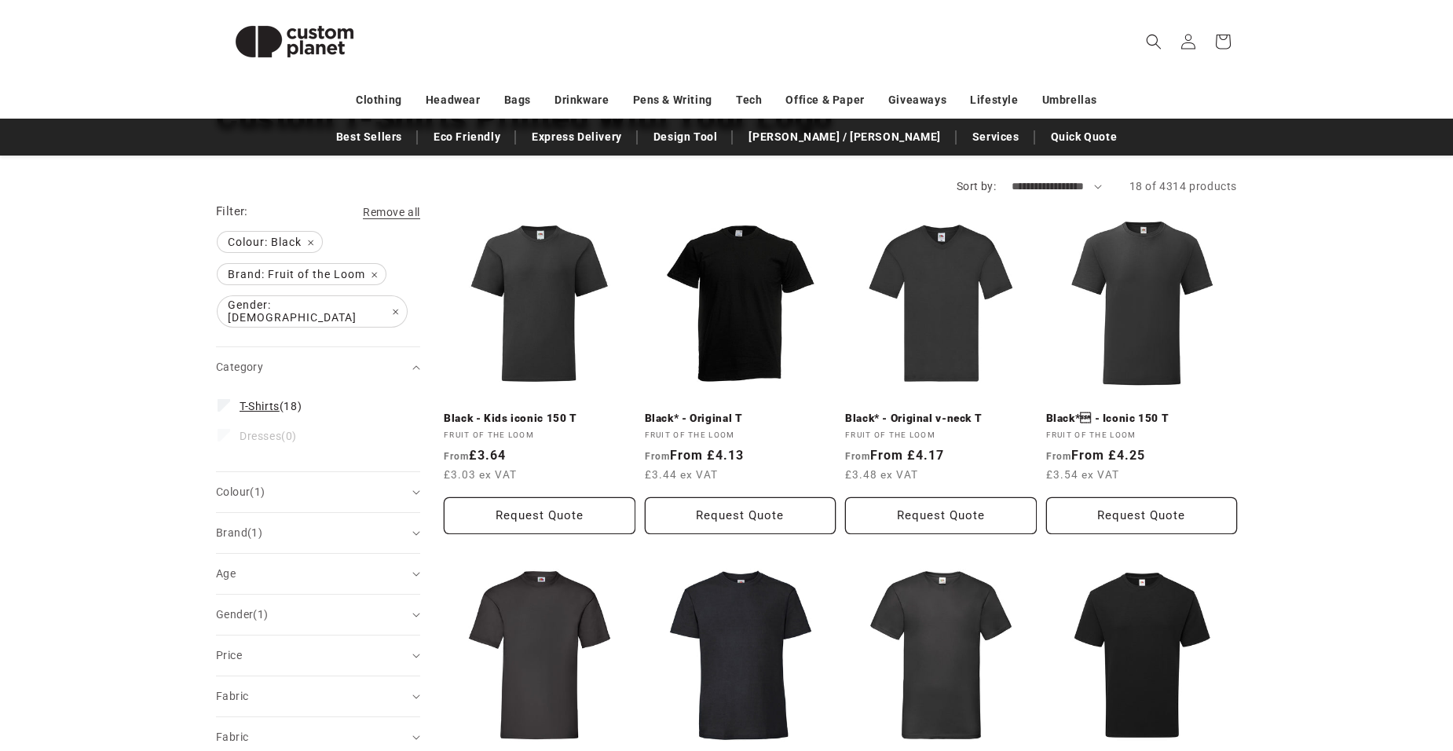
scroll to position [137, 0]
click at [388, 208] on span "Remove all" at bounding box center [391, 212] width 57 height 13
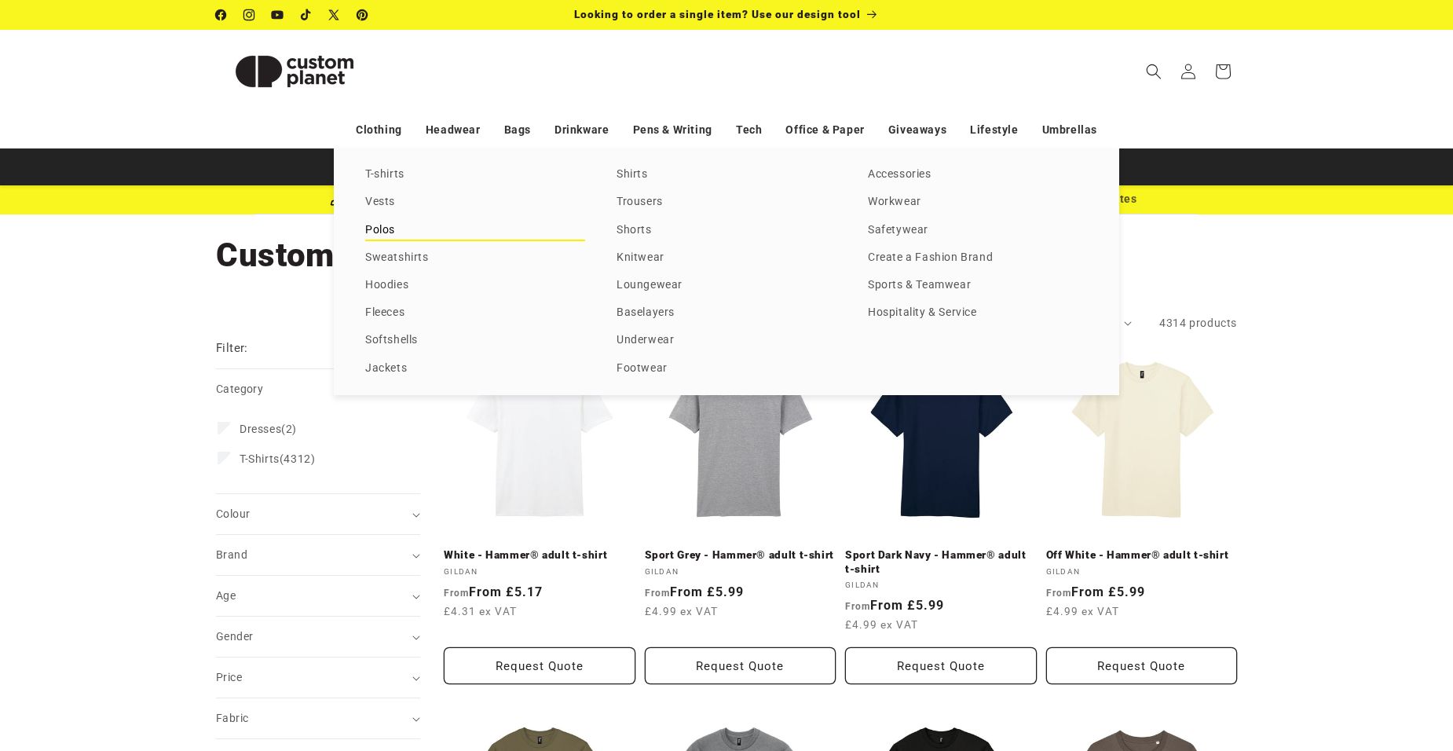
click at [382, 229] on link "Polos" at bounding box center [475, 230] width 220 height 21
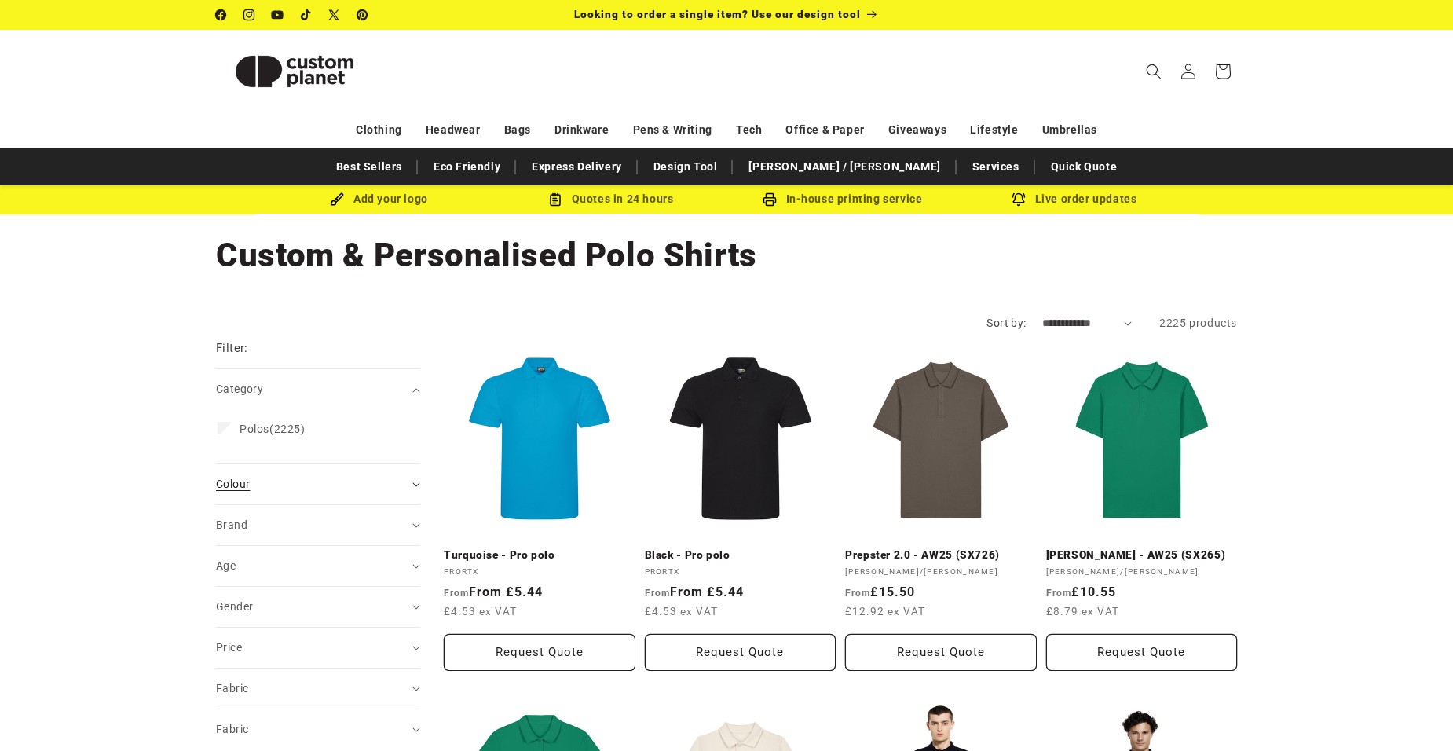
click at [417, 485] on icon "Colour (0 selected)" at bounding box center [416, 484] width 8 height 5
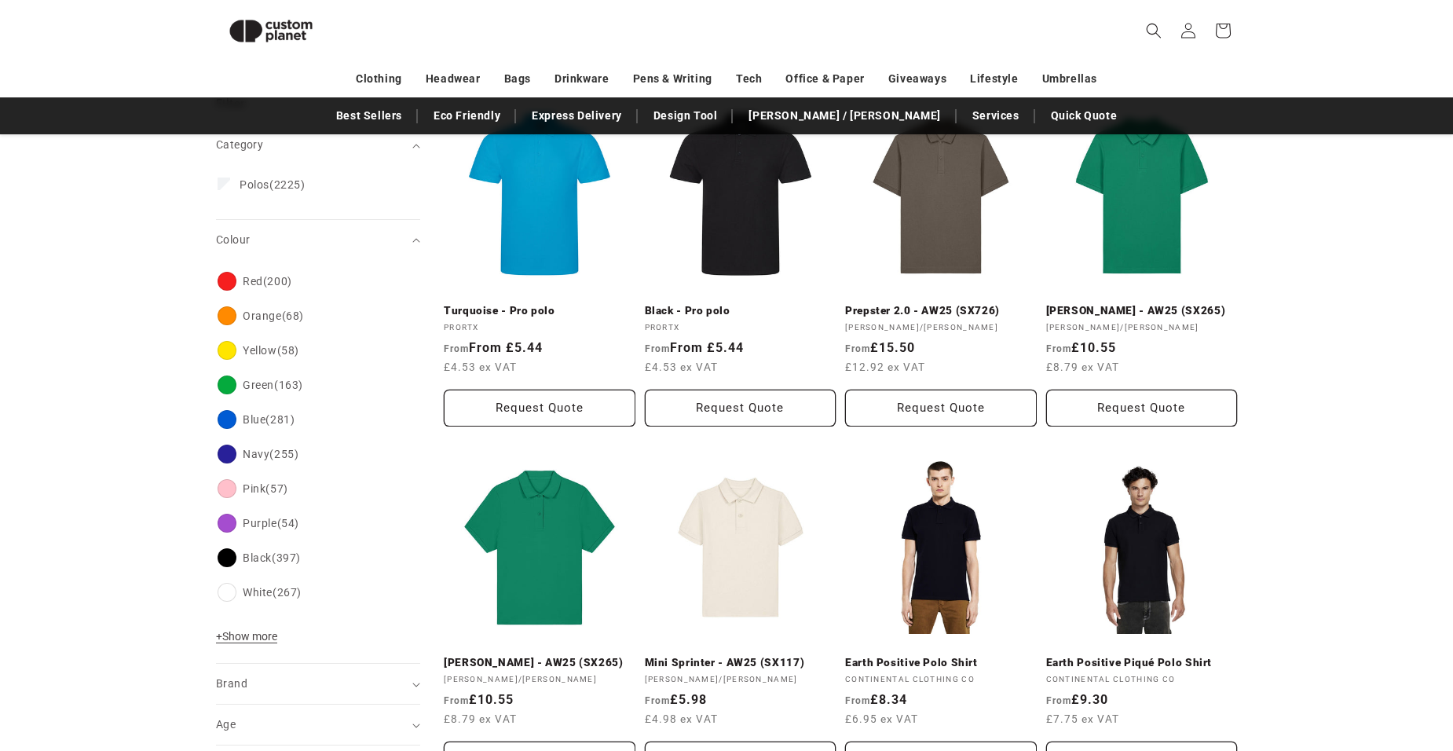
scroll to position [293, 0]
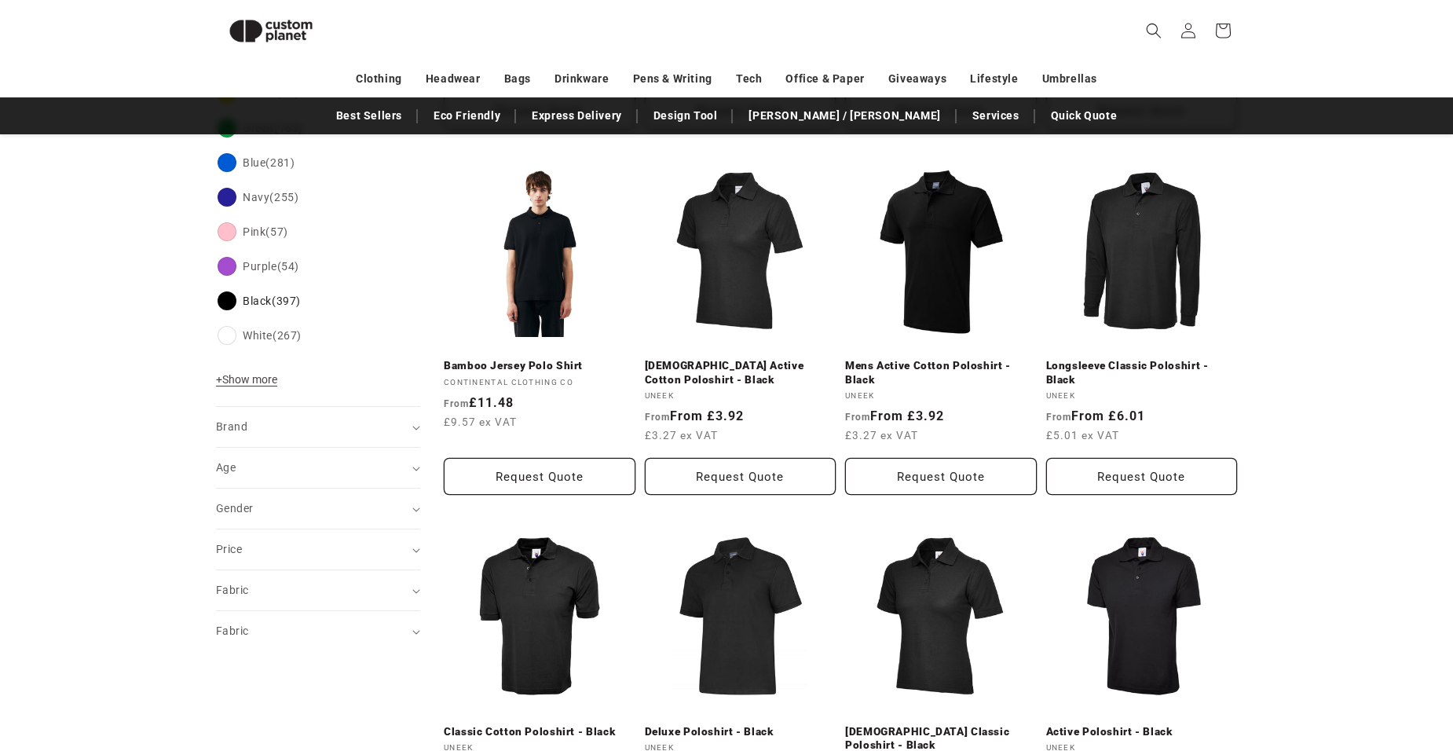
scroll to position [529, 0]
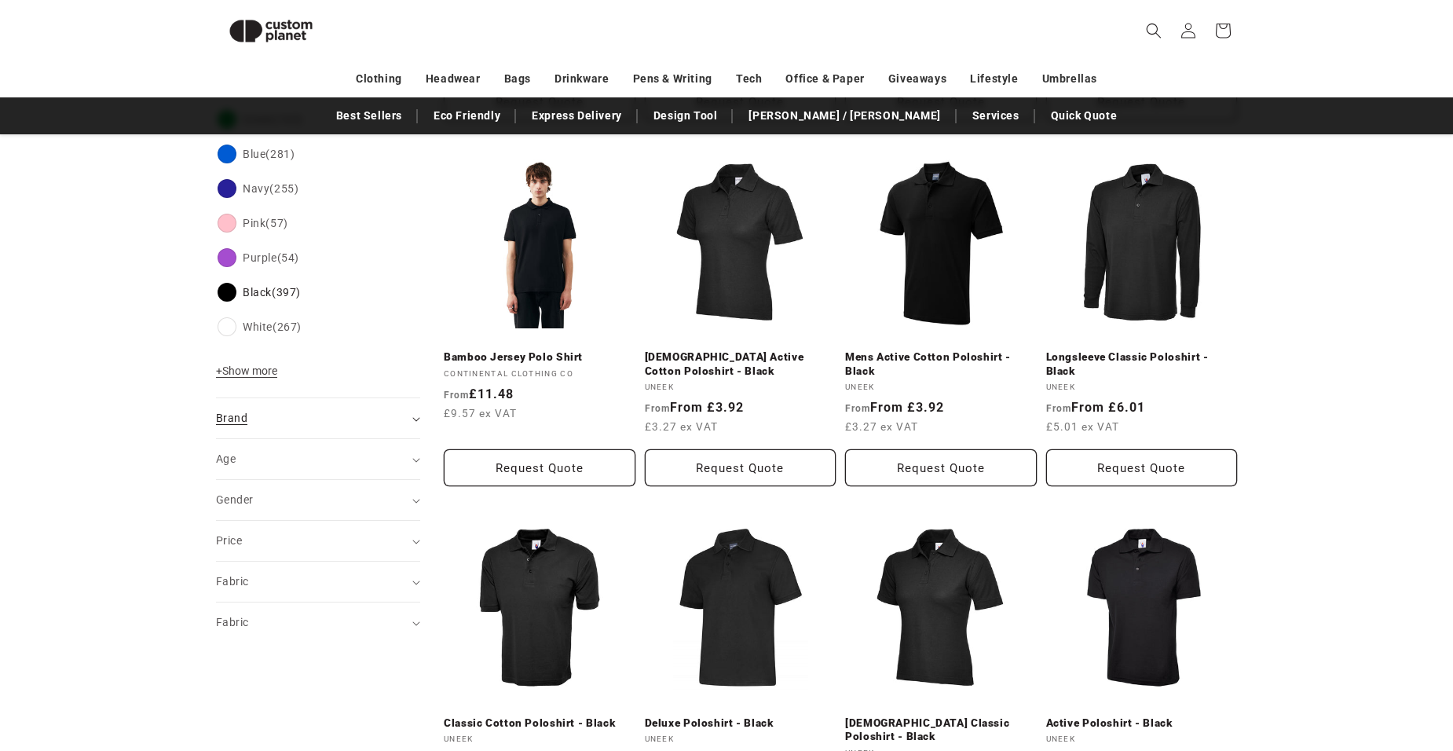
click at [412, 420] on summary "Brand (0)" at bounding box center [318, 418] width 204 height 40
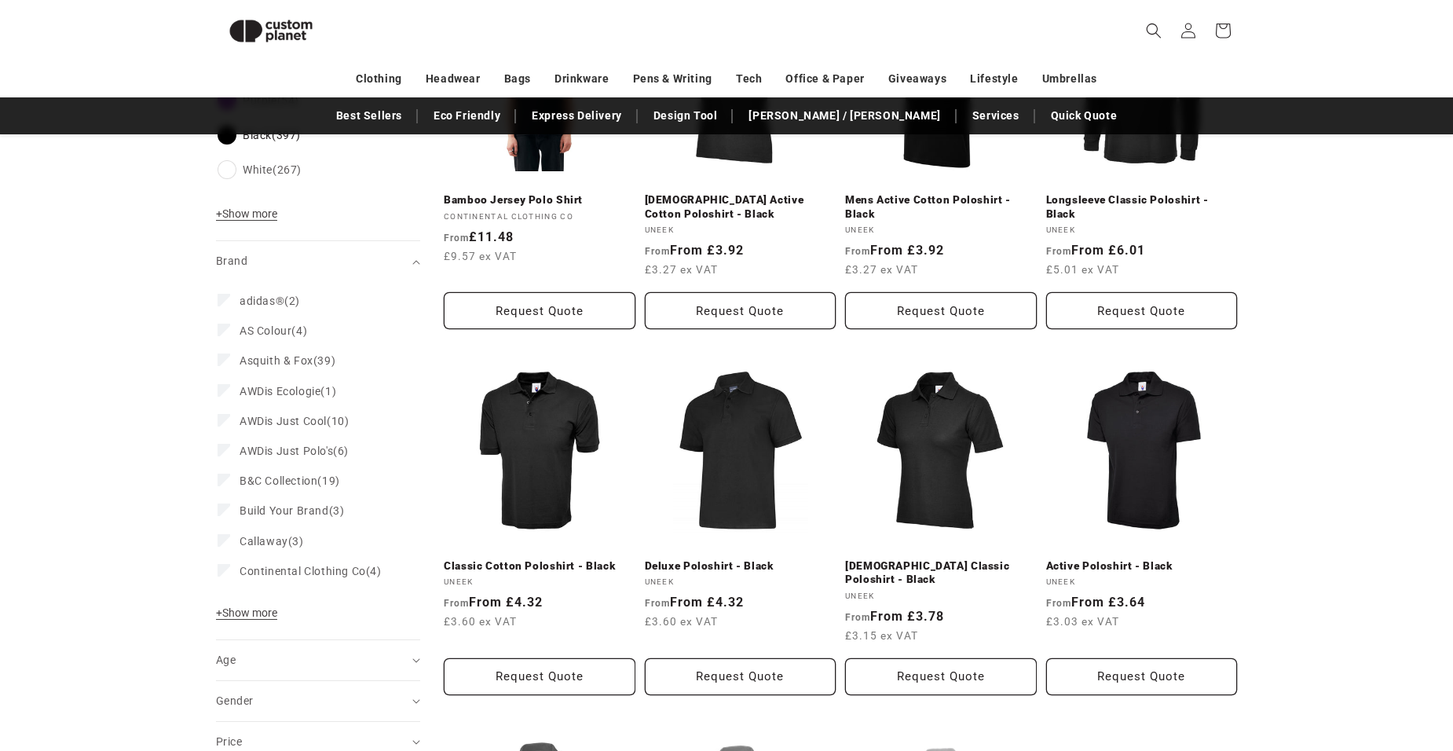
scroll to position [764, 0]
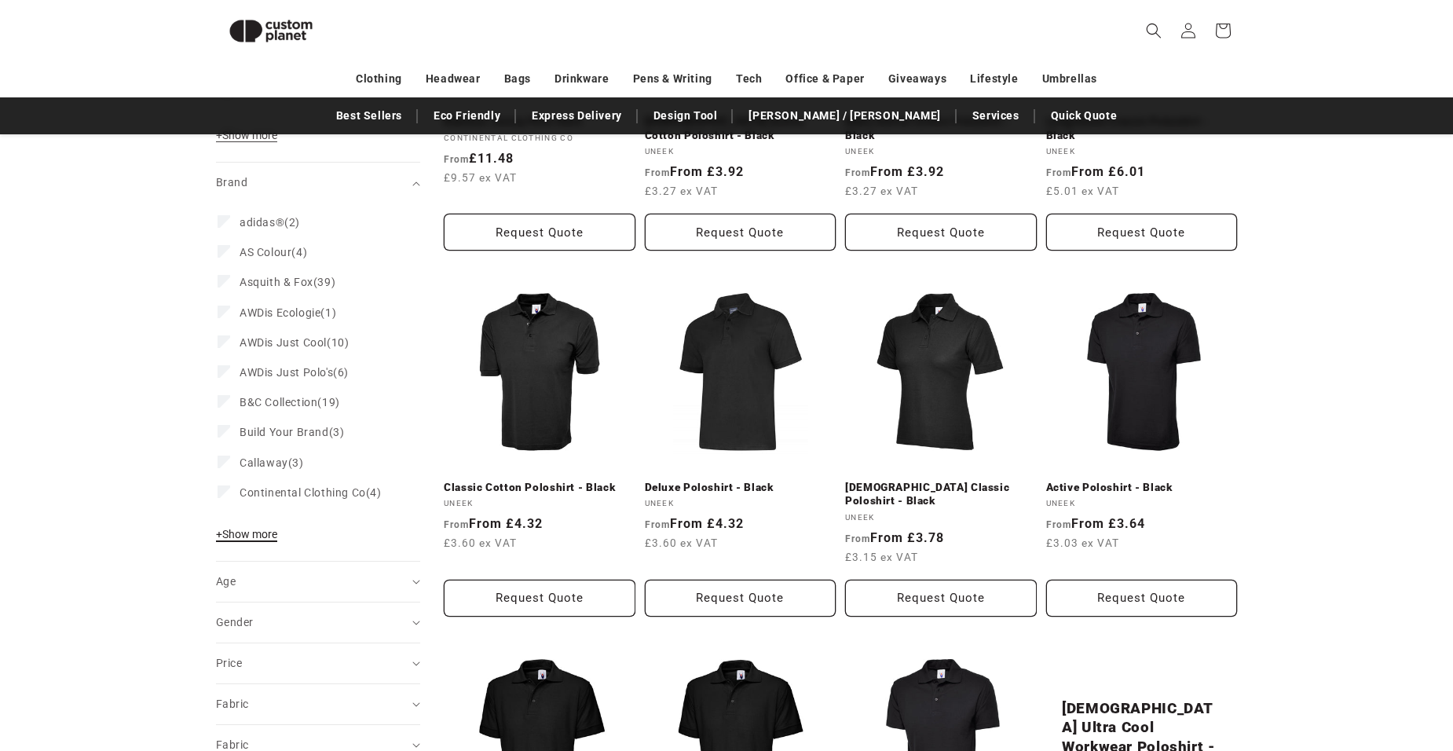
click at [249, 534] on span "+ Show more" at bounding box center [246, 534] width 61 height 13
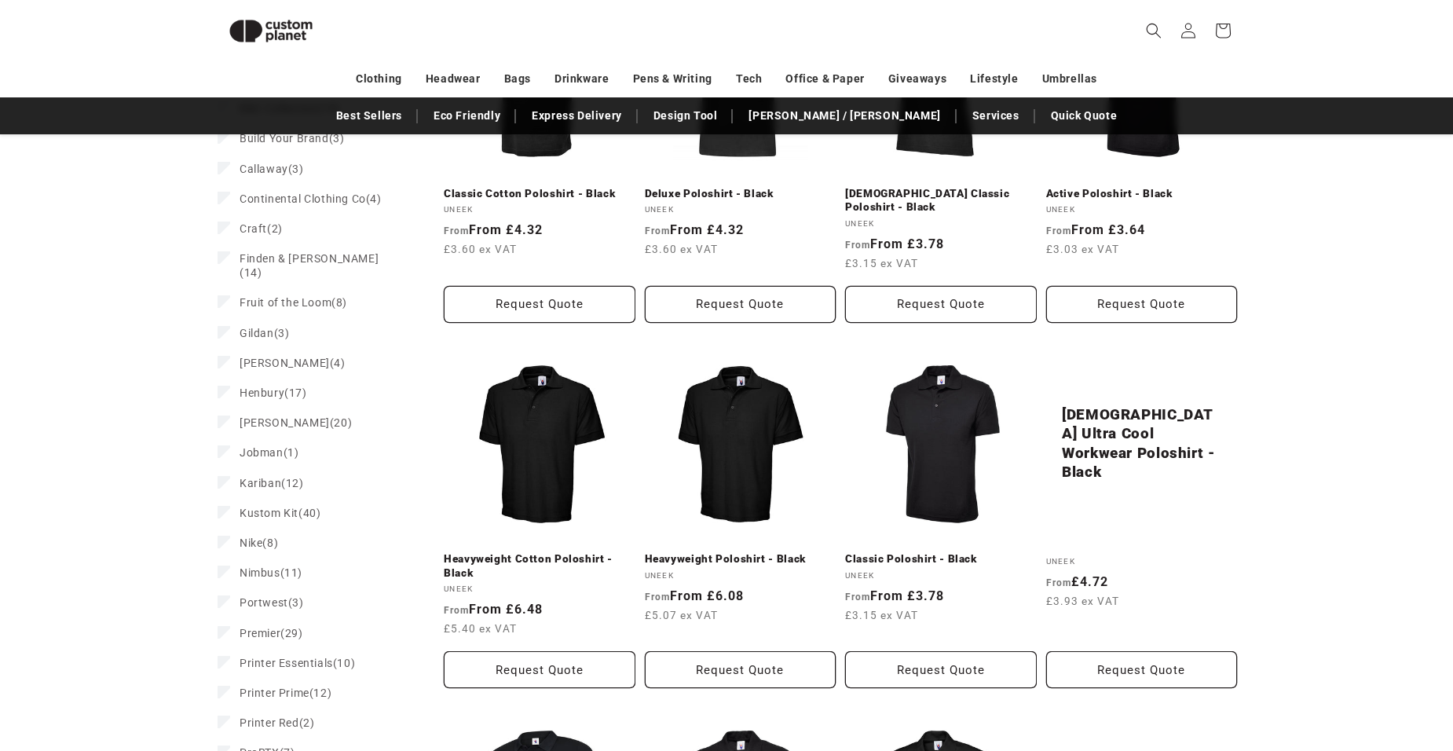
scroll to position [1000, 0]
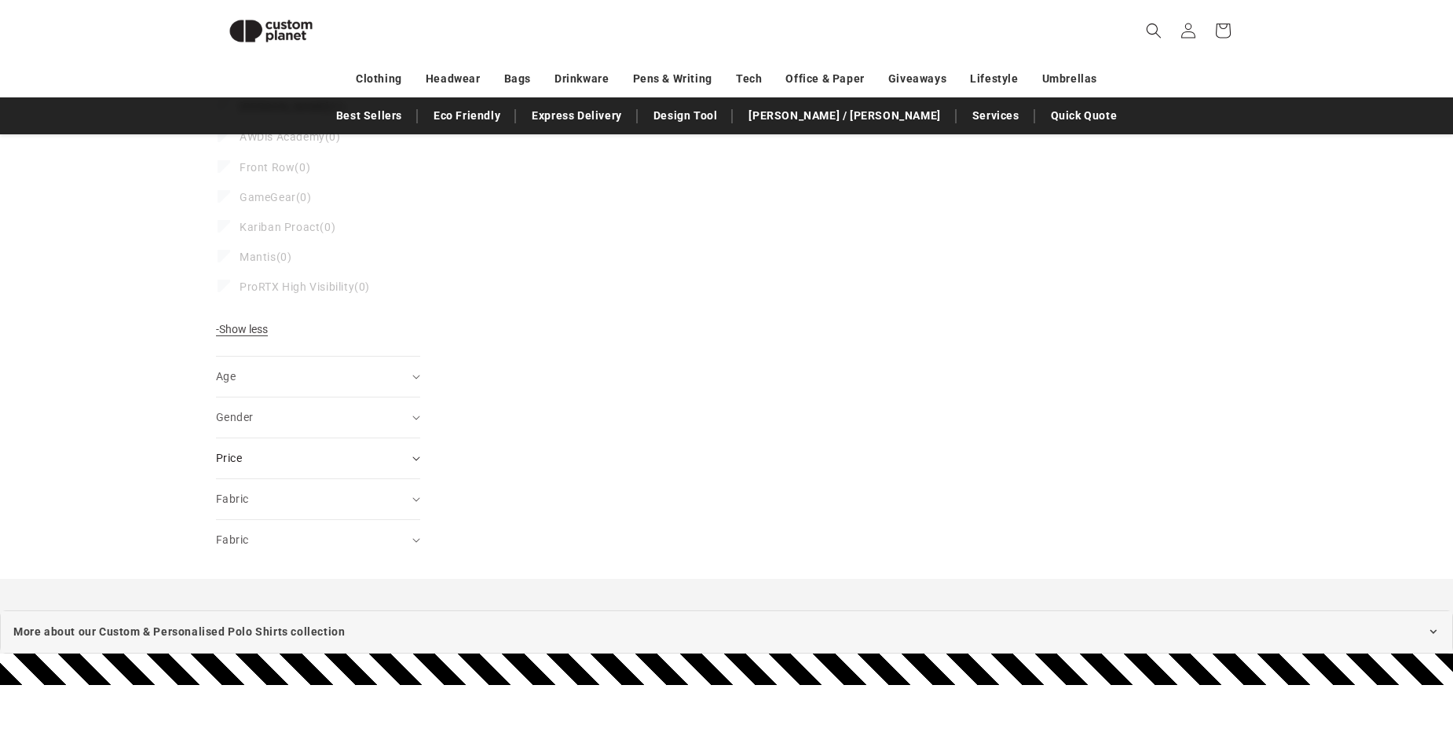
scroll to position [2336, 0]
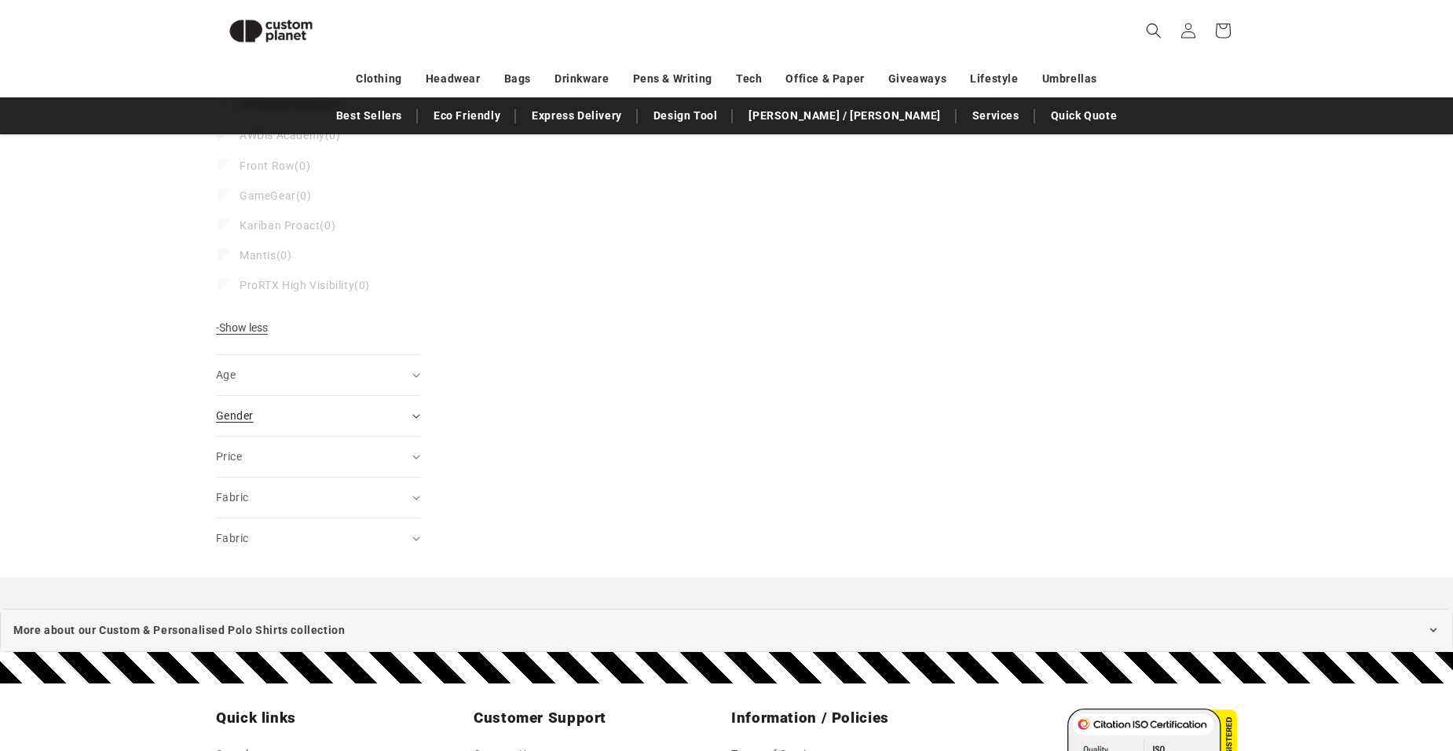
click at [415, 414] on icon "Gender (0 selected)" at bounding box center [416, 416] width 8 height 5
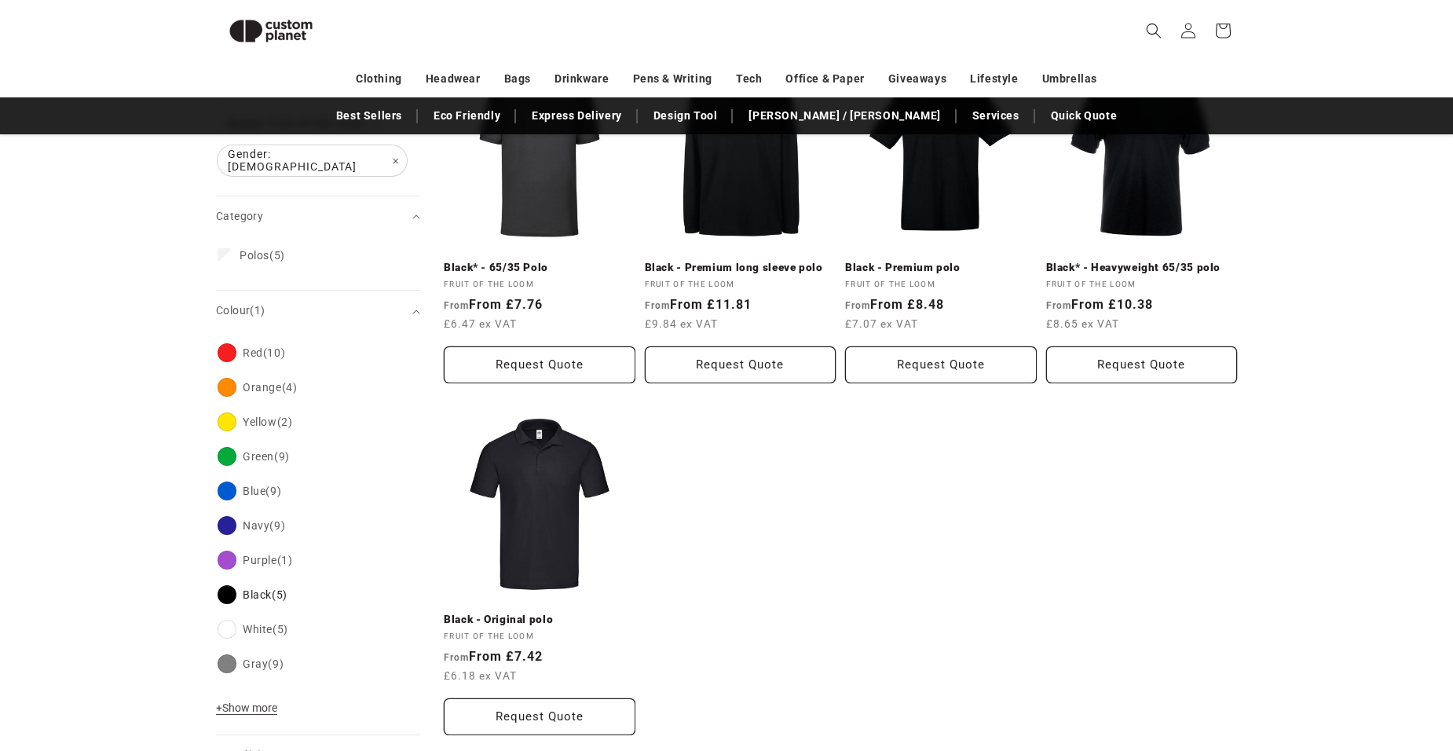
scroll to position [294, 0]
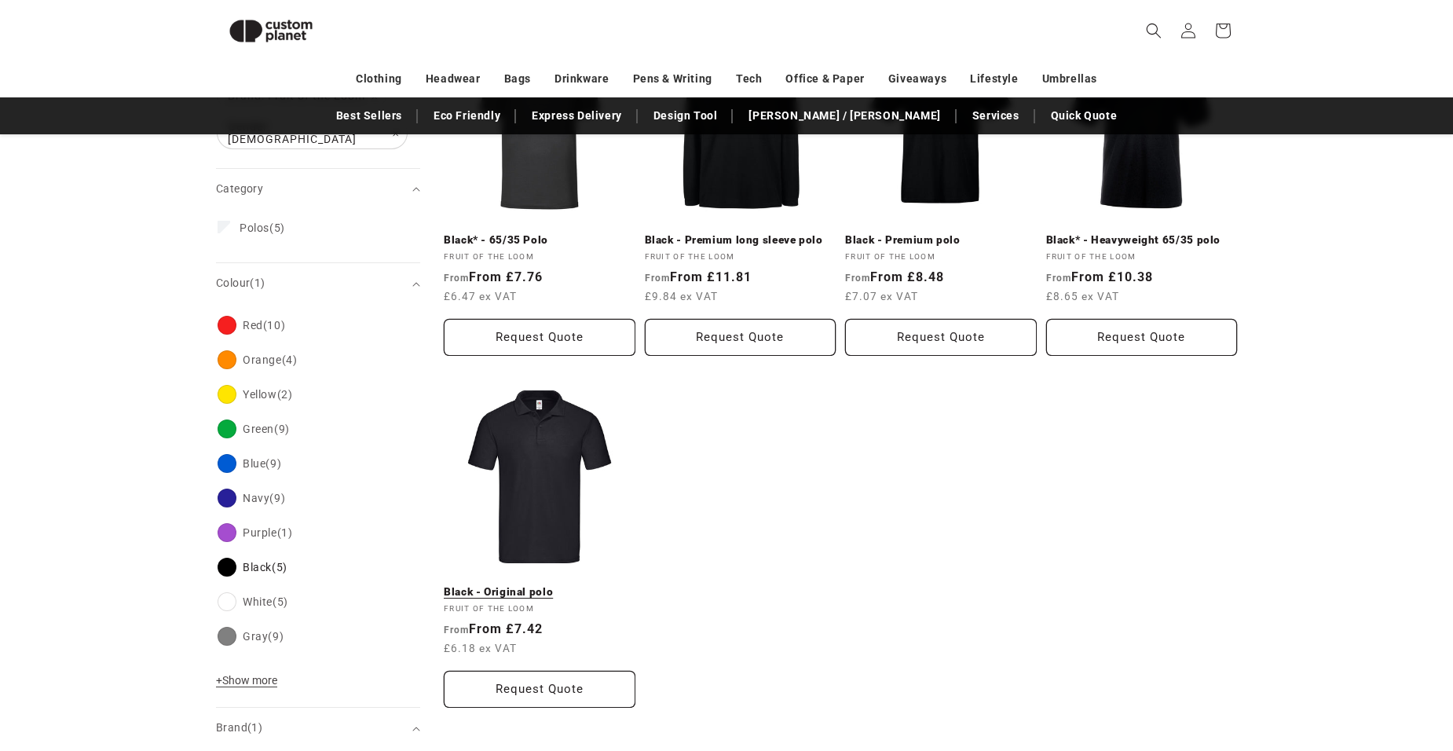
click at [560, 585] on link "Black - Original polo" at bounding box center [540, 592] width 192 height 14
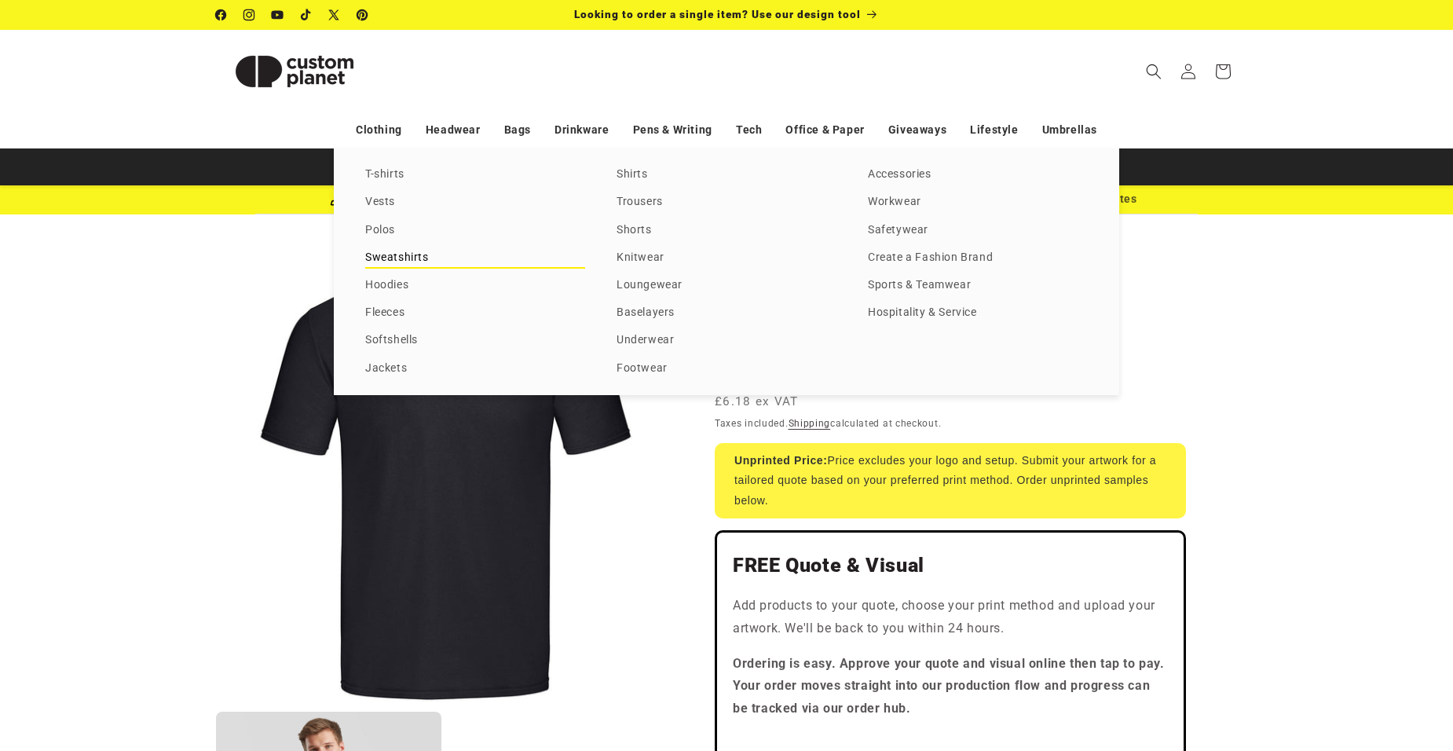
click at [388, 254] on link "Sweatshirts" at bounding box center [475, 257] width 220 height 21
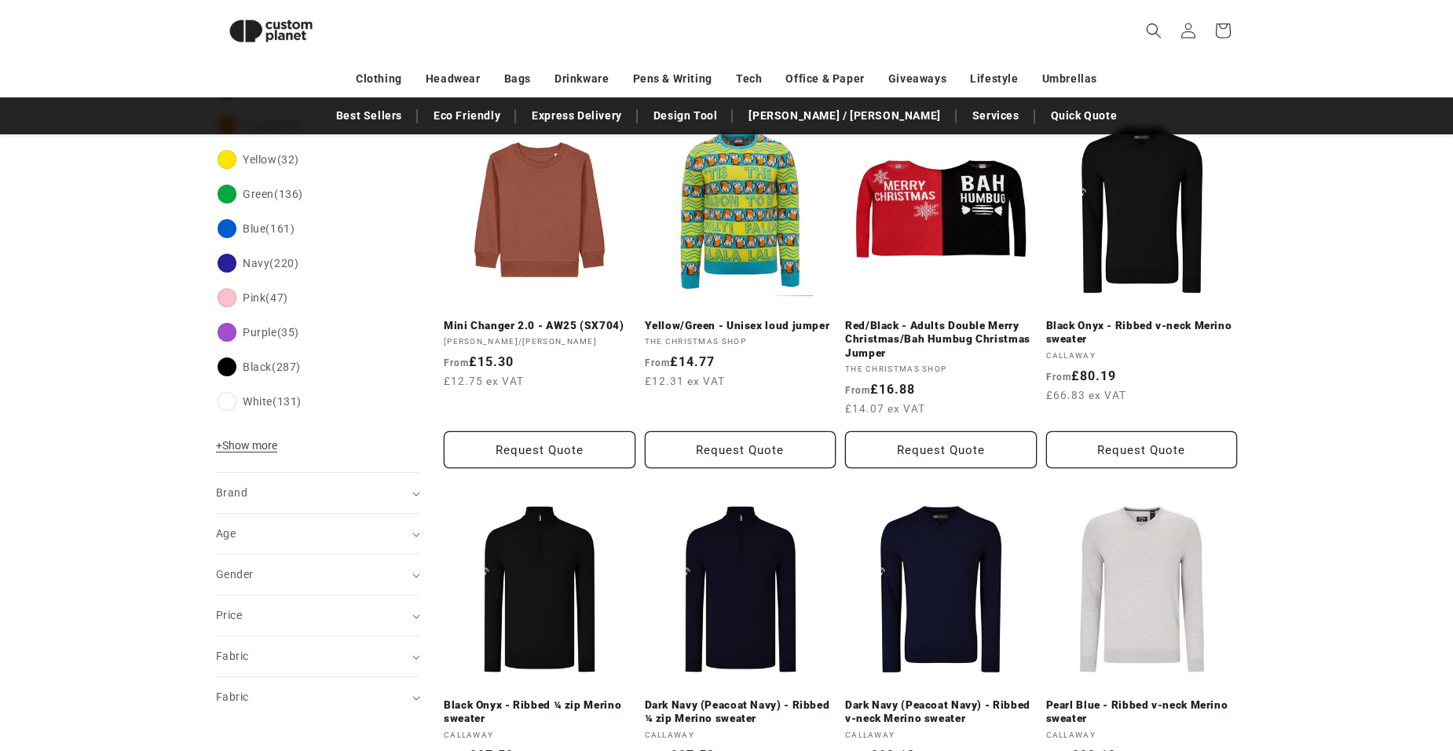
scroll to position [607, 0]
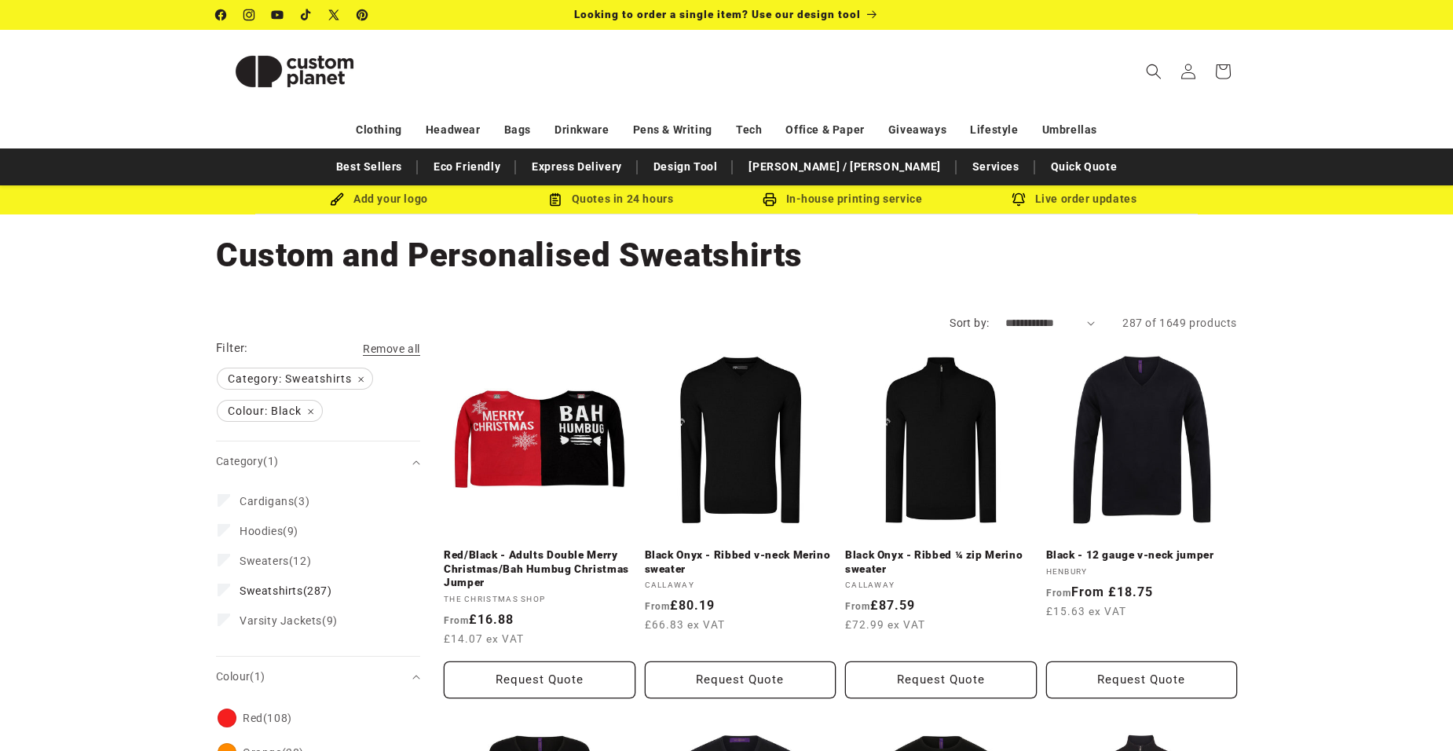
click at [1088, 323] on select "**********" at bounding box center [1050, 323] width 90 height 16
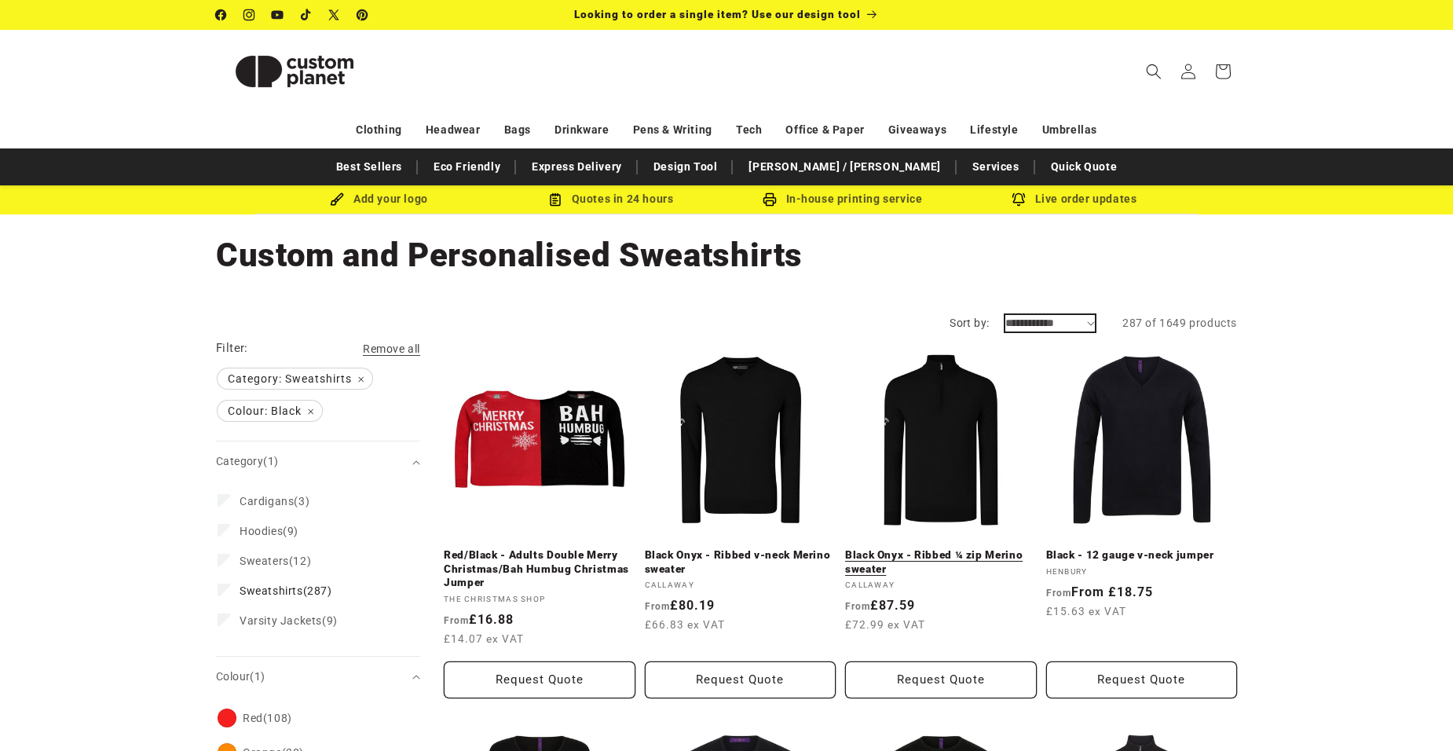
select select "**********"
click at [1005, 315] on select "**********" at bounding box center [1050, 323] width 90 height 16
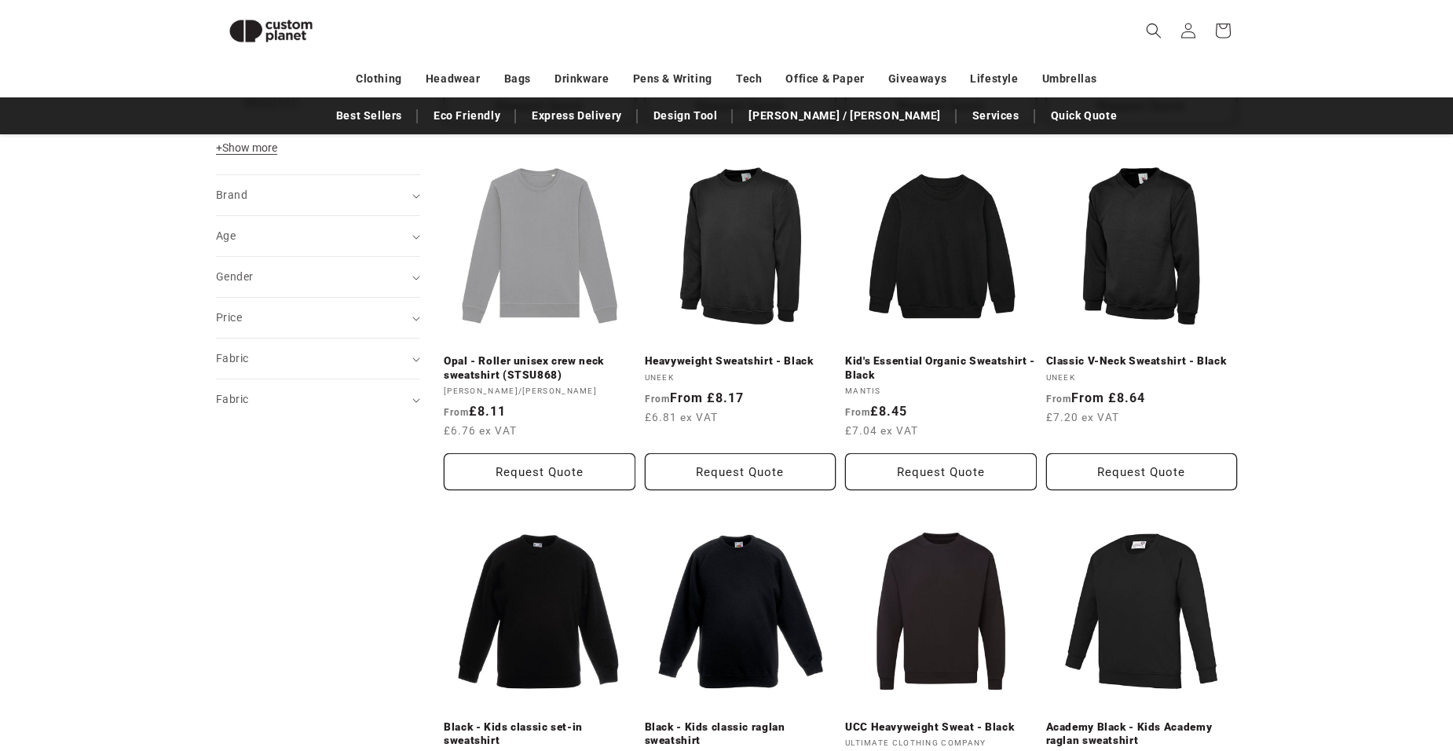
scroll to position [825, 0]
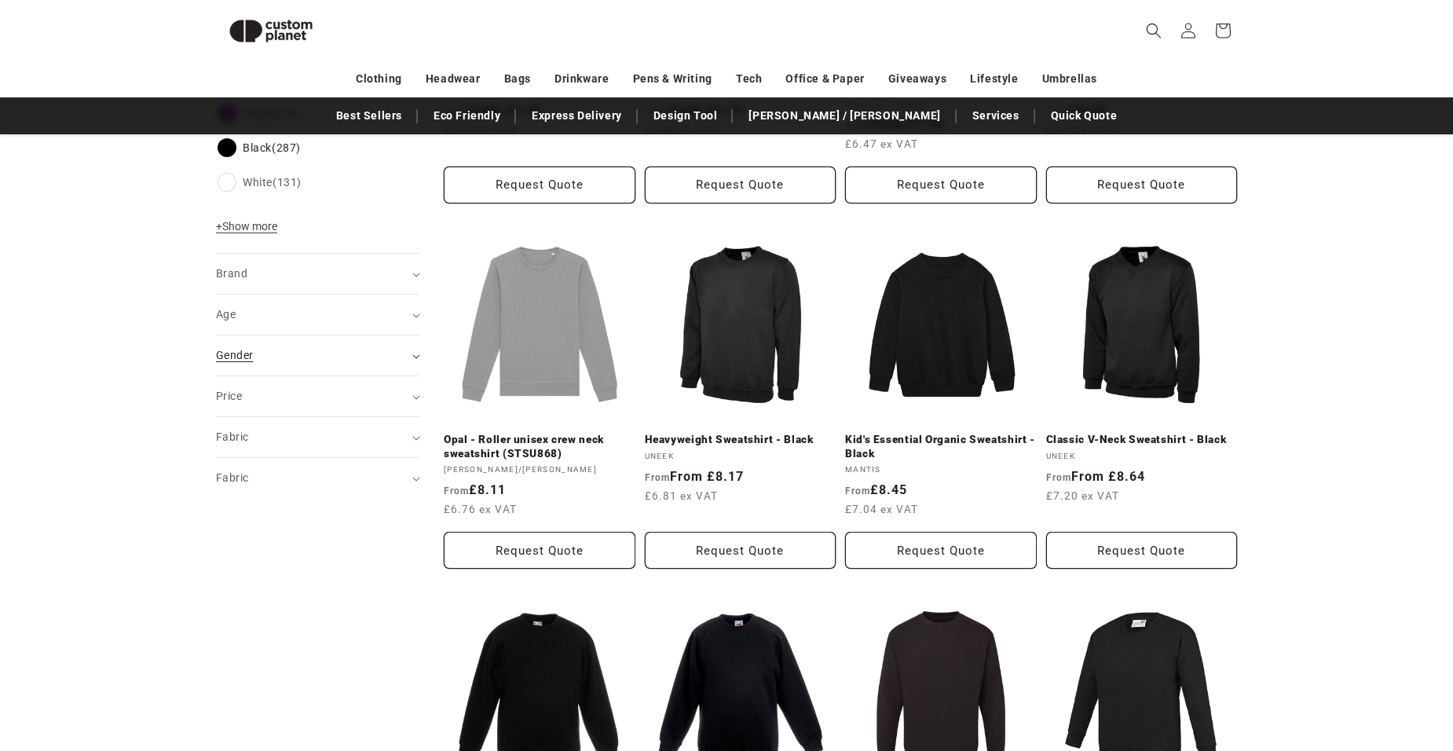
click at [410, 353] on summary "Gender (0)" at bounding box center [318, 355] width 204 height 40
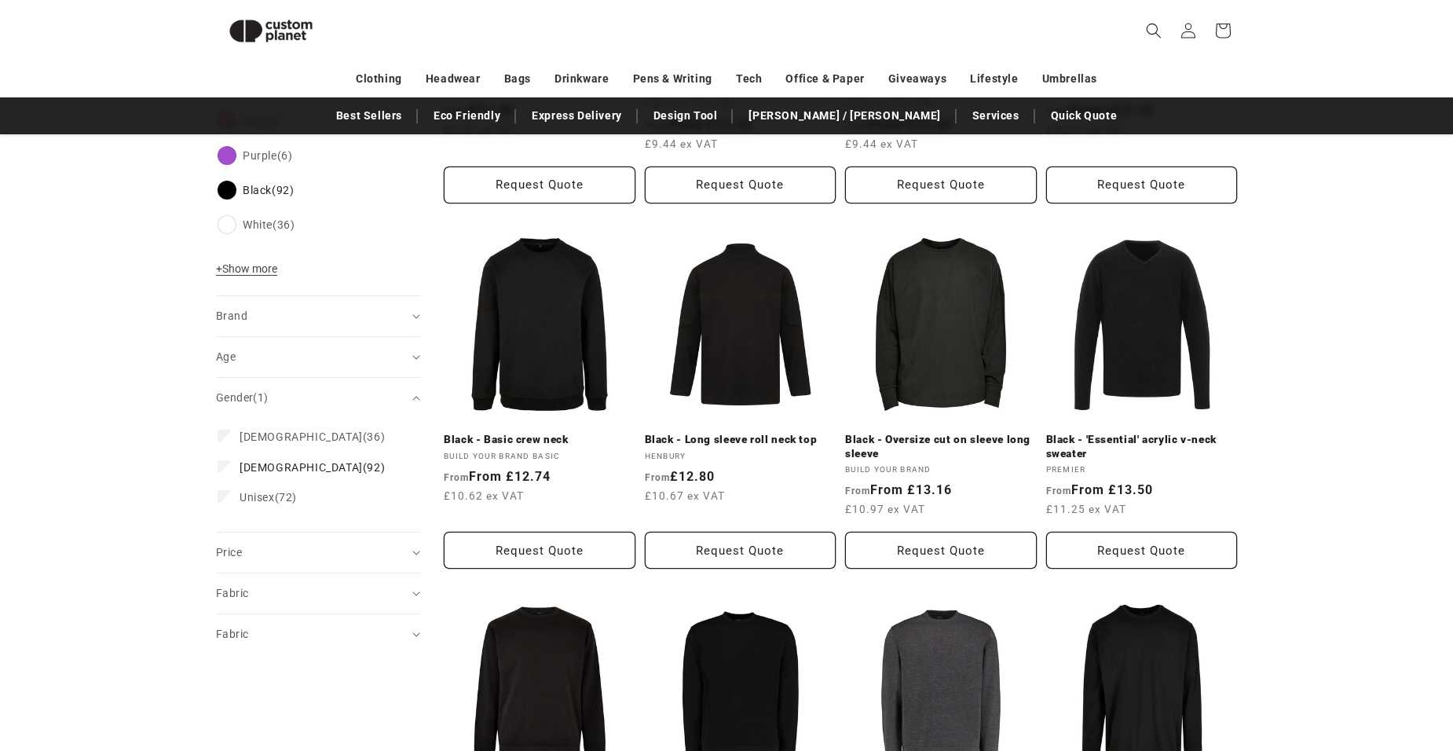
scroll to position [858, 0]
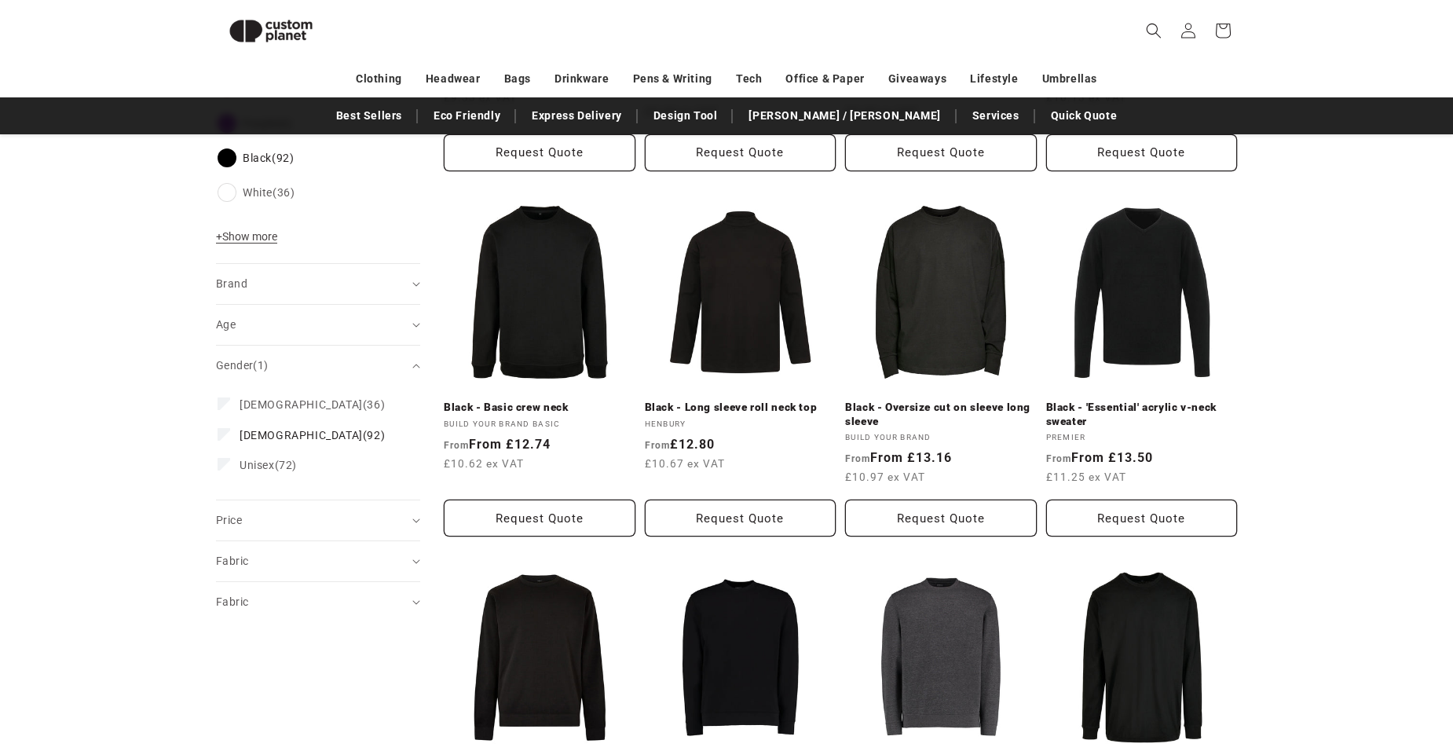
click at [415, 282] on icon "Brand (0 selected)" at bounding box center [416, 284] width 8 height 5
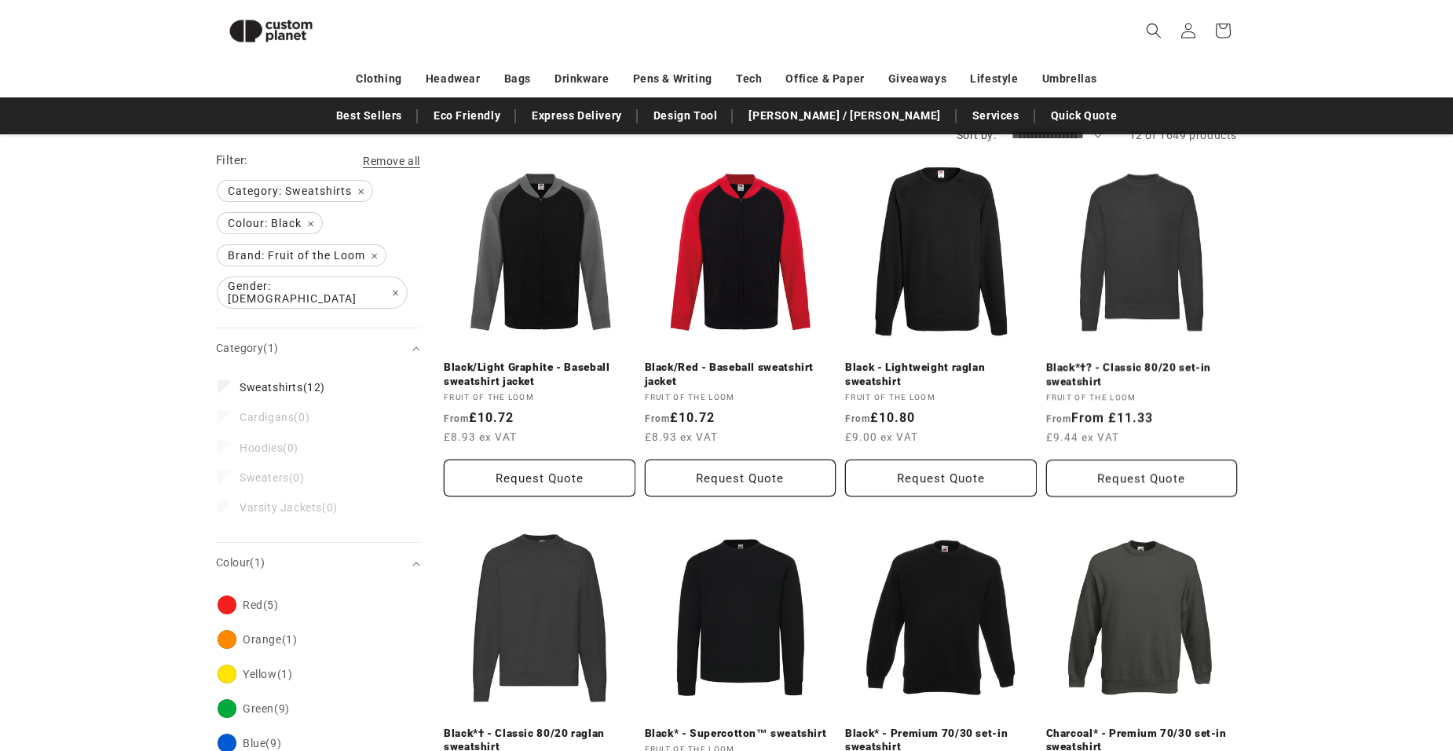
scroll to position [136, 0]
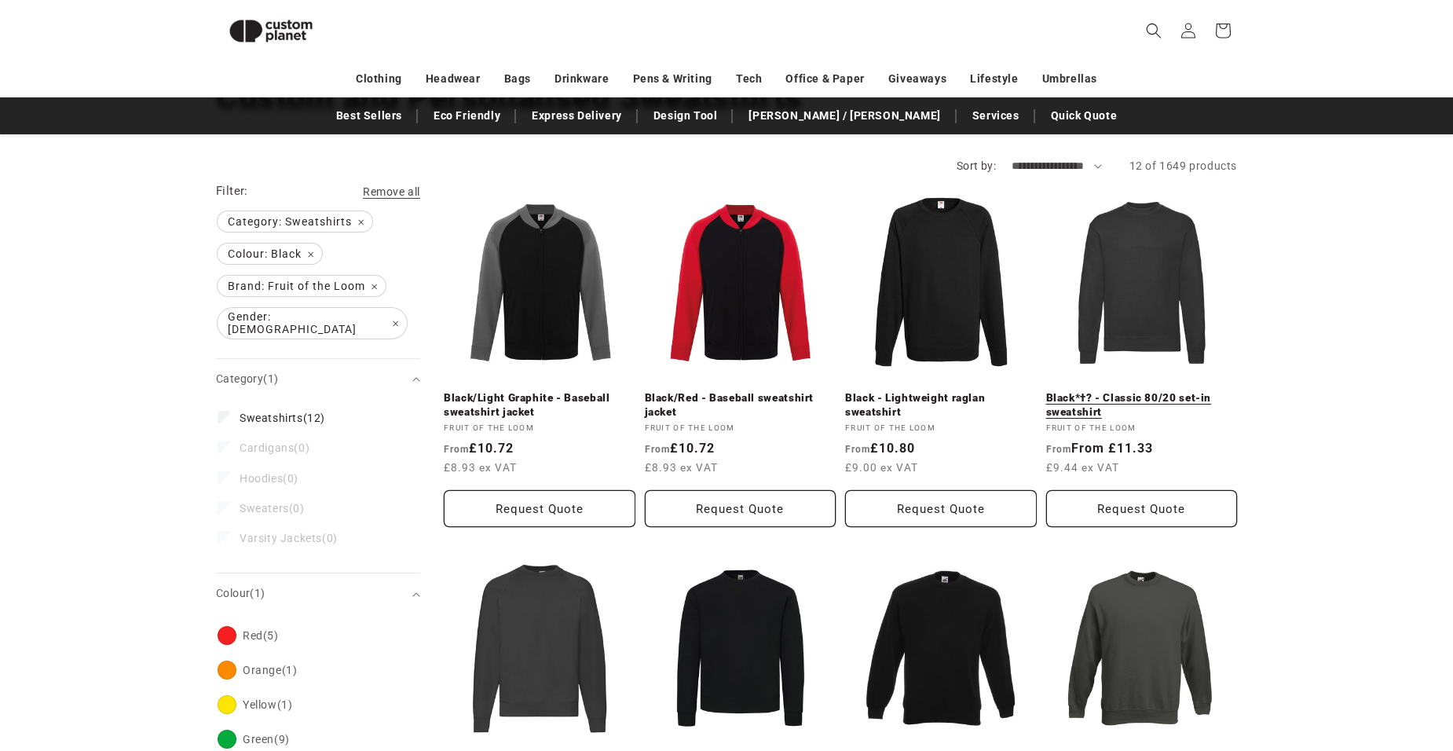
click at [1169, 391] on link "Black*†? - Classic 80/20 set-in sweatshirt" at bounding box center [1142, 404] width 192 height 27
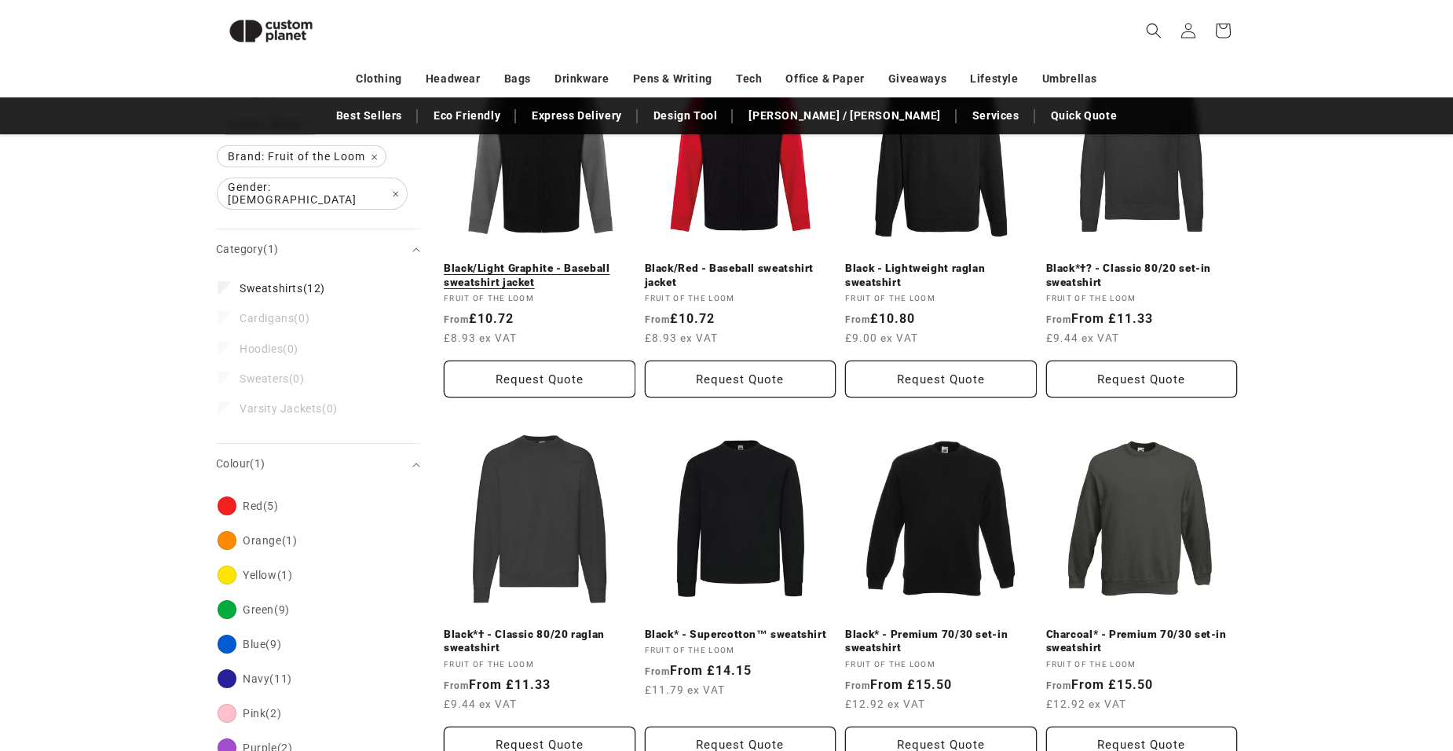
scroll to position [293, 0]
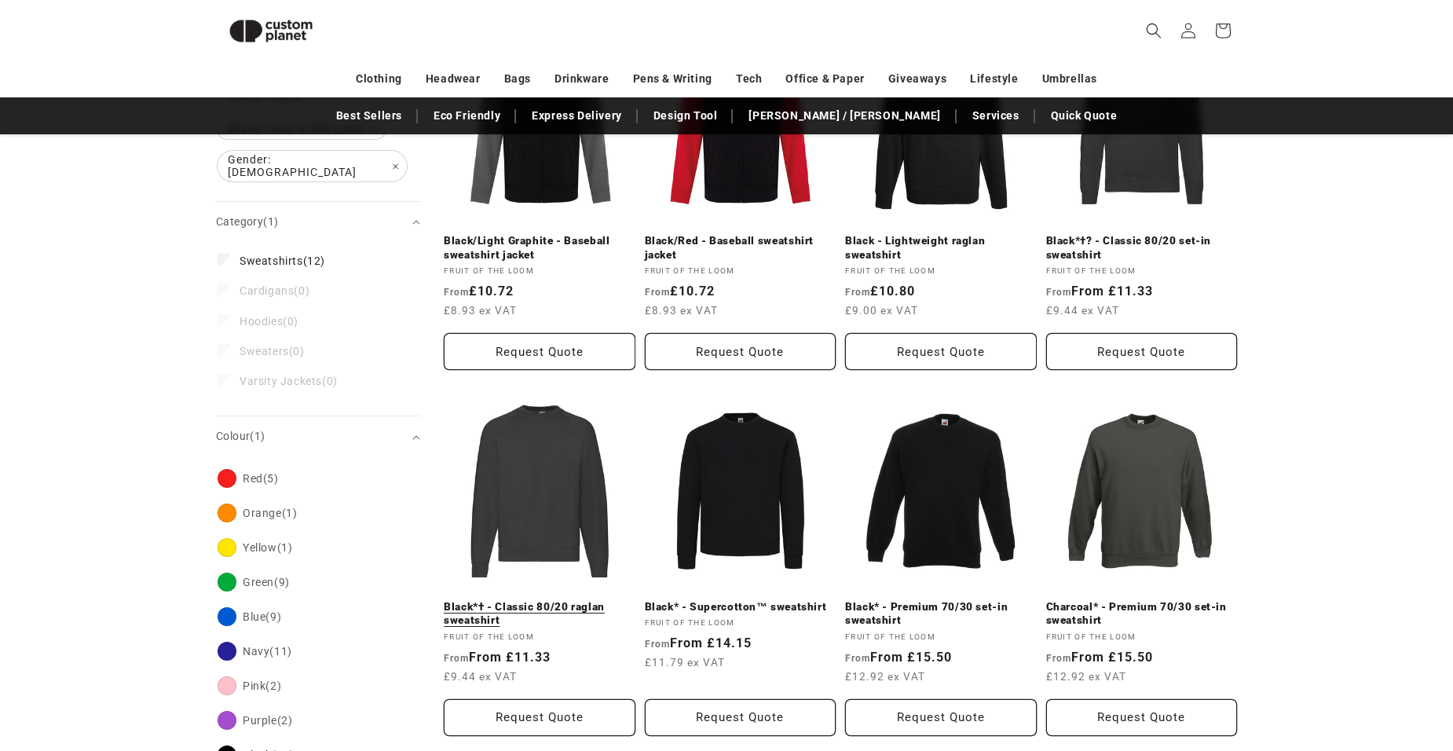
click at [558, 600] on link "Black*† - Classic 80/20 raglan sweatshirt" at bounding box center [540, 613] width 192 height 27
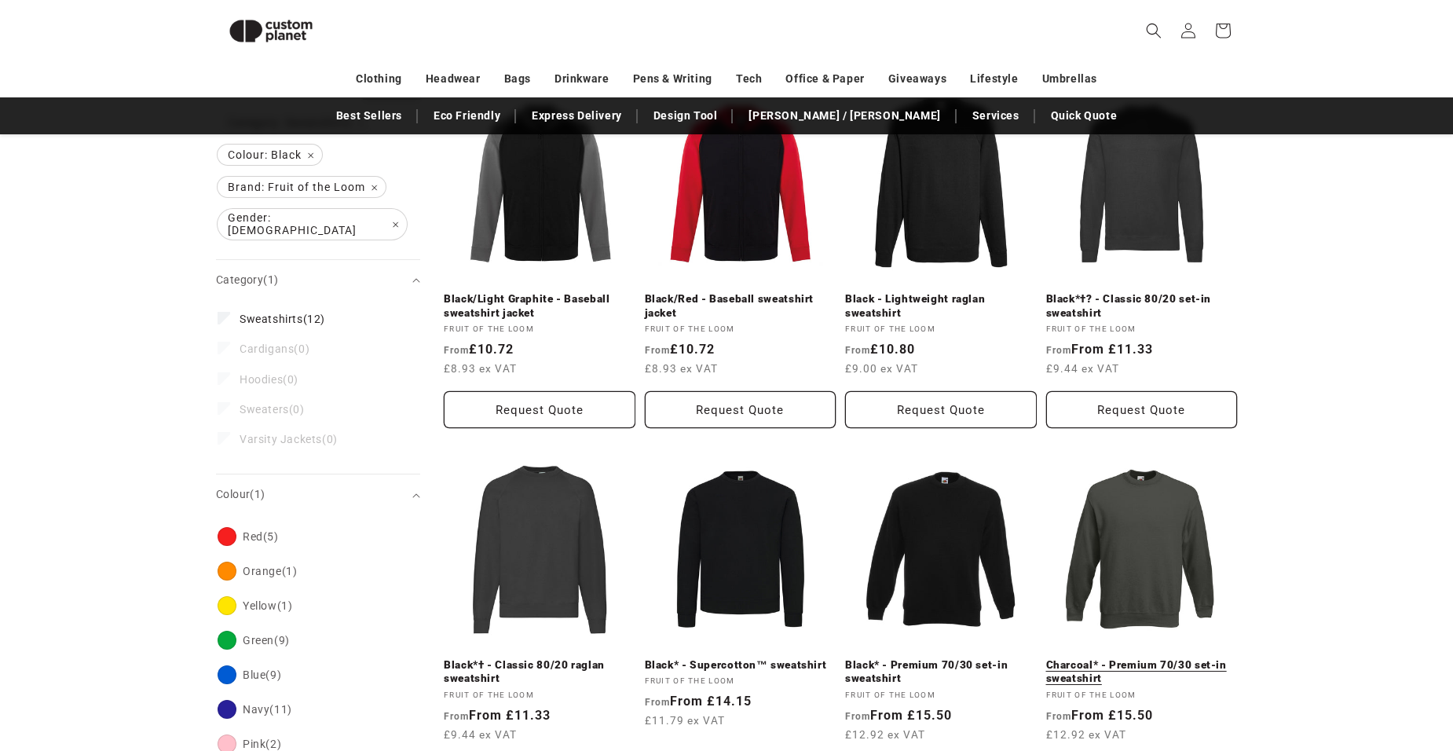
scroll to position [57, 0]
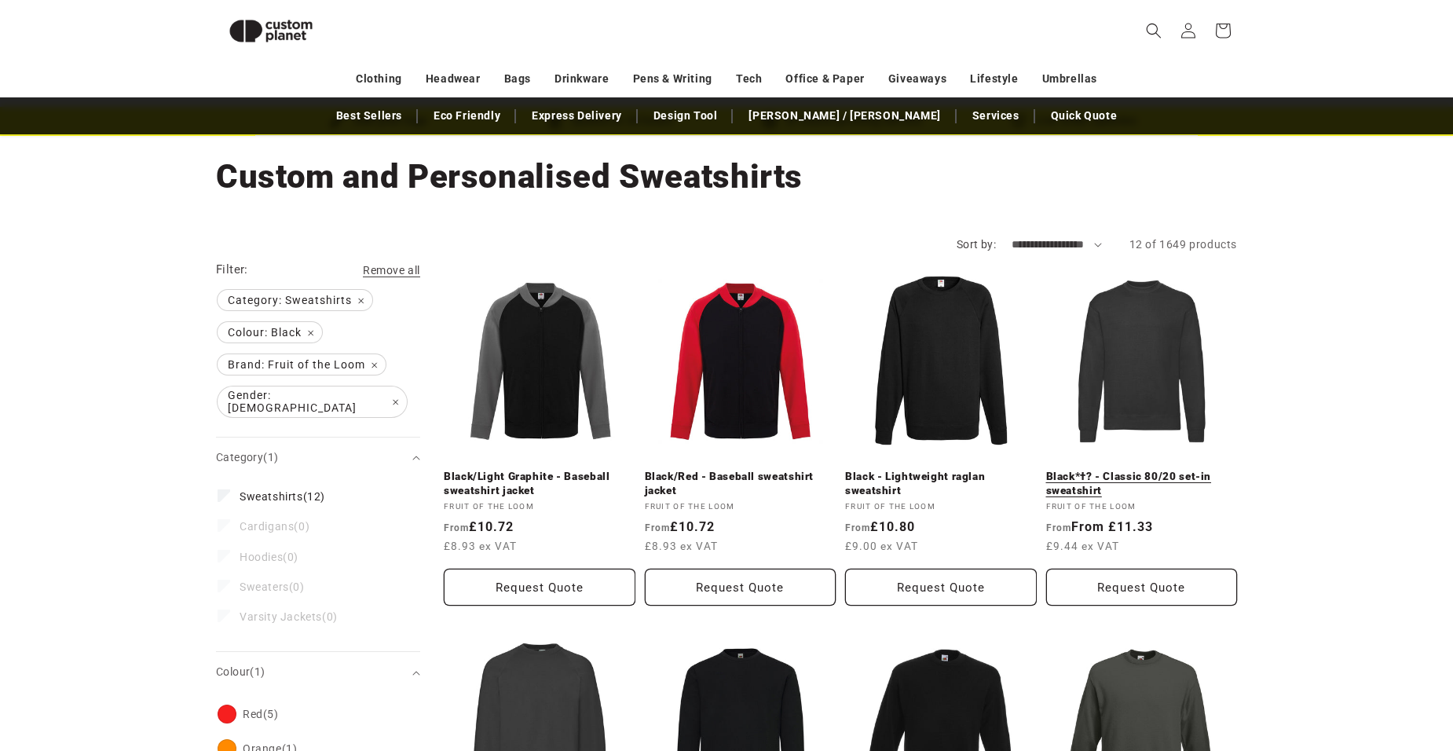
click at [1159, 470] on link "Black*†? - Classic 80/20 set-in sweatshirt" at bounding box center [1142, 483] width 192 height 27
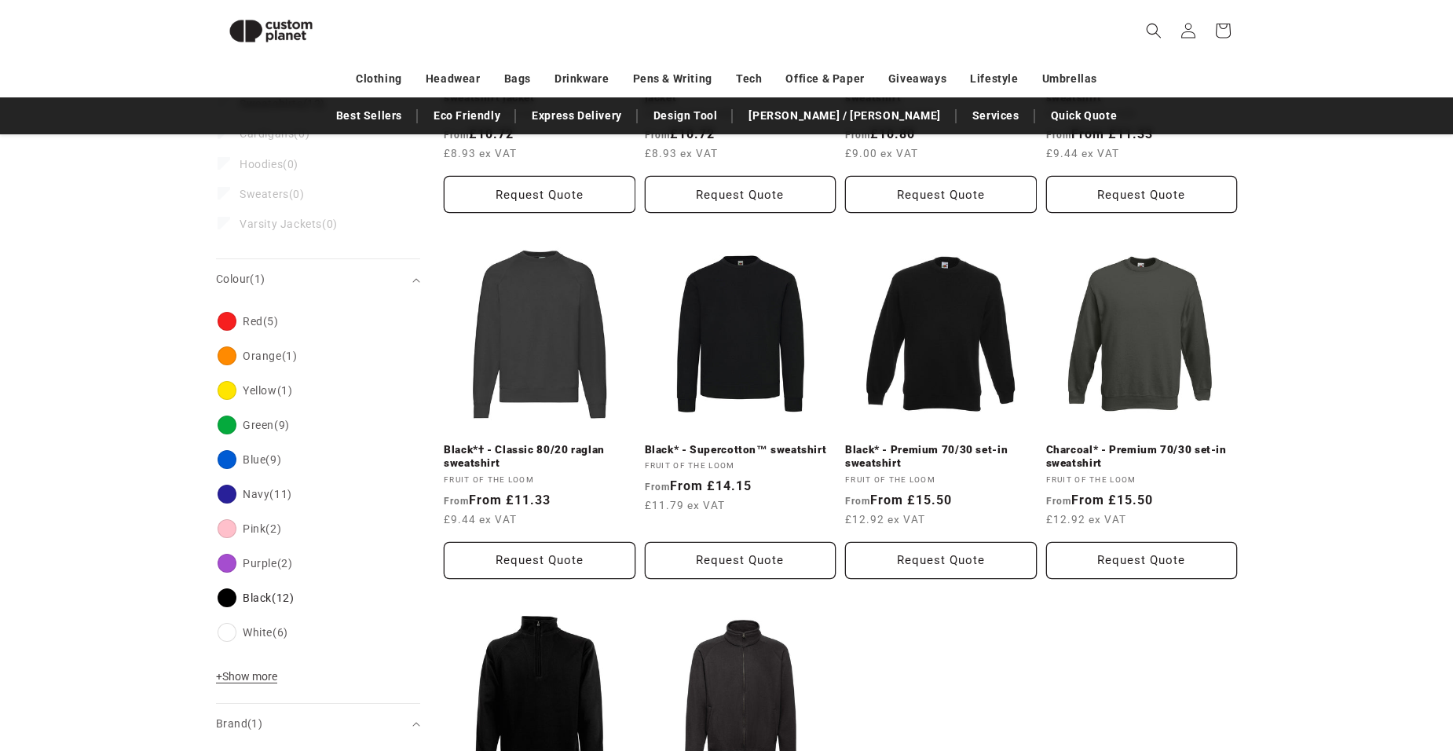
scroll to position [371, 0]
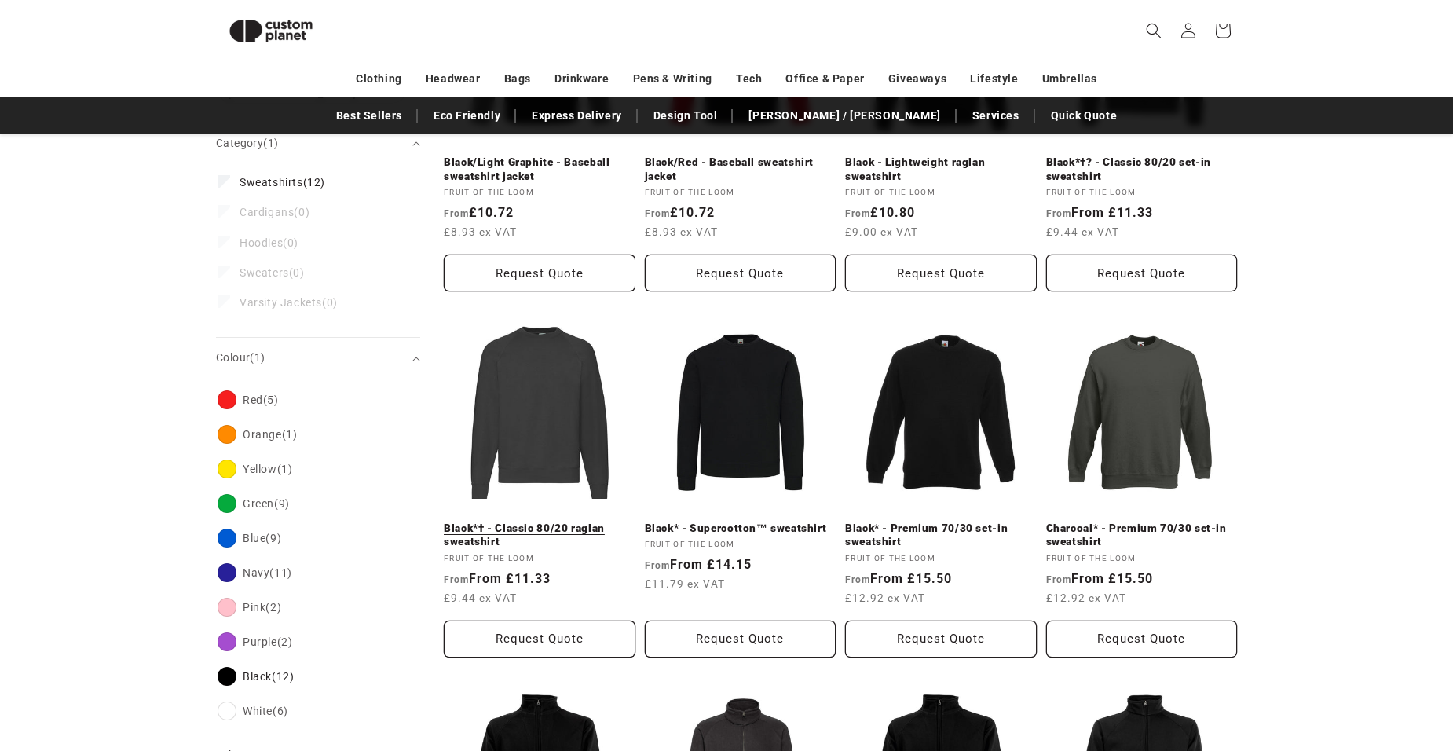
click at [530, 521] on link "Black*† - Classic 80/20 raglan sweatshirt" at bounding box center [540, 534] width 192 height 27
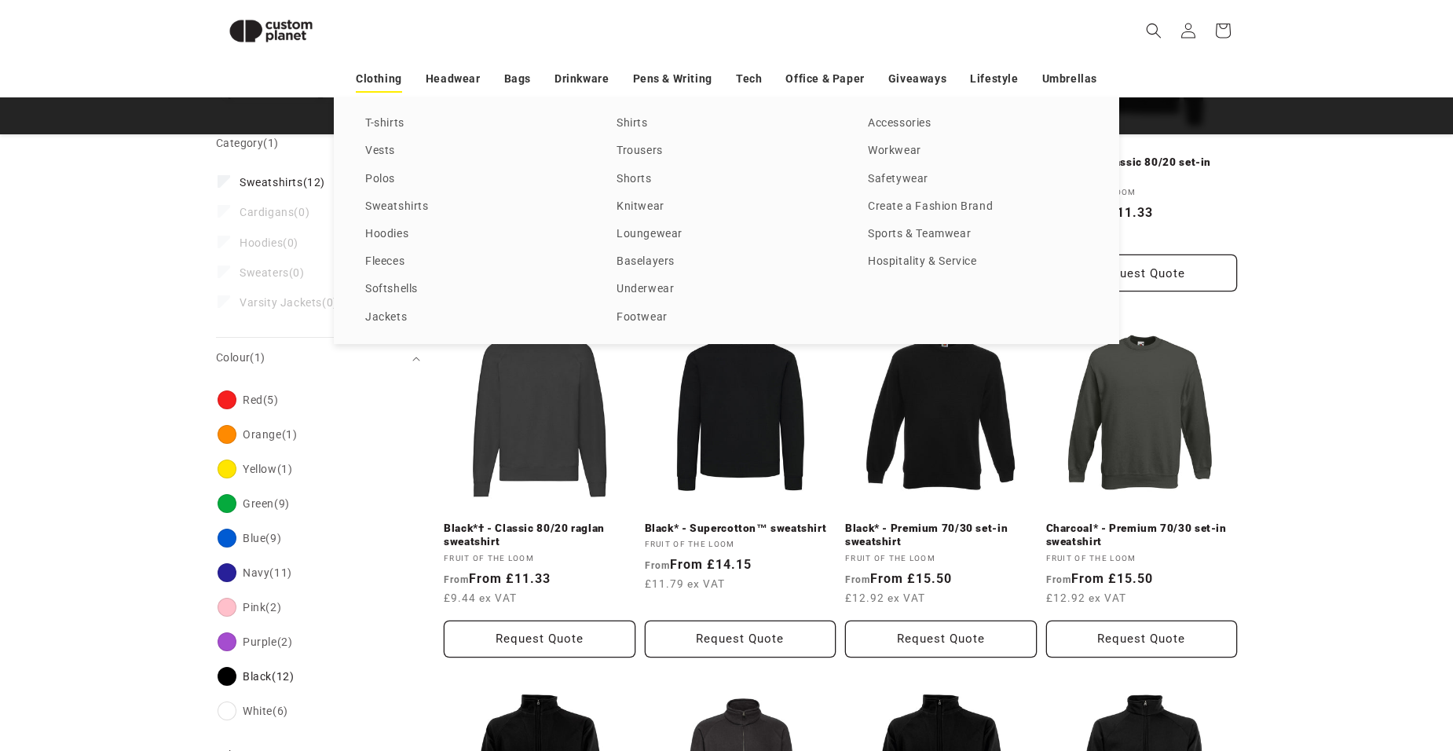
click at [387, 79] on link "Clothing" at bounding box center [379, 78] width 46 height 27
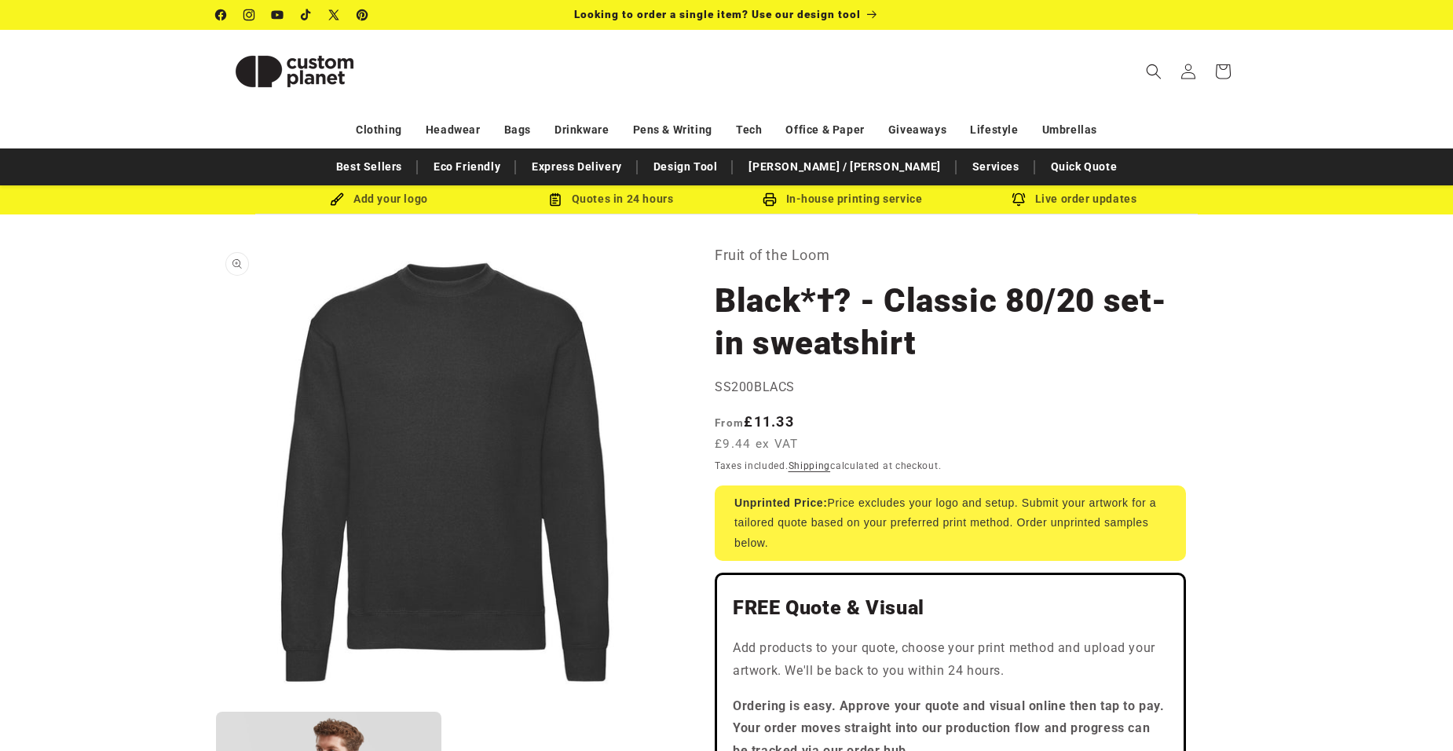
click at [216, 702] on button "Open media 1 in modal" at bounding box center [216, 702] width 0 height 0
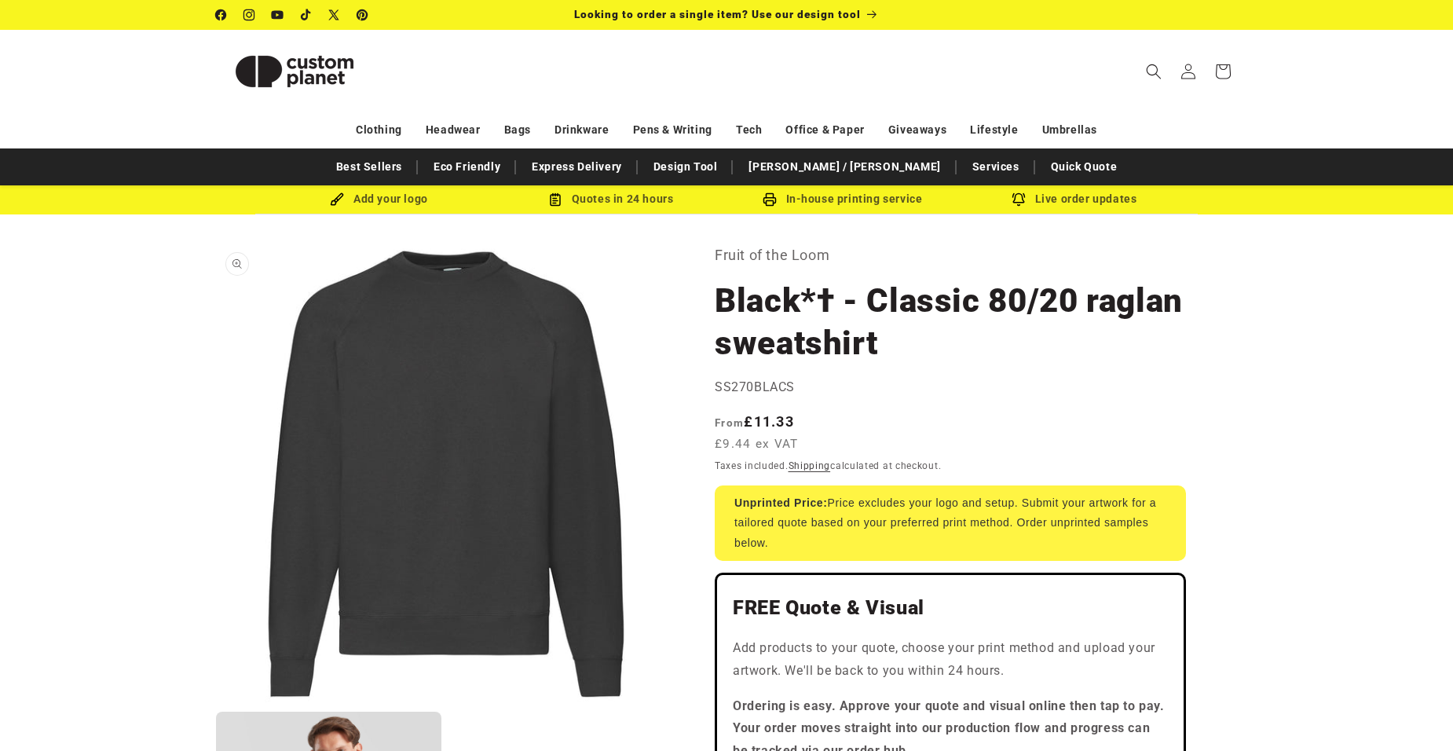
click at [216, 702] on button "Open media 1 in modal" at bounding box center [216, 702] width 0 height 0
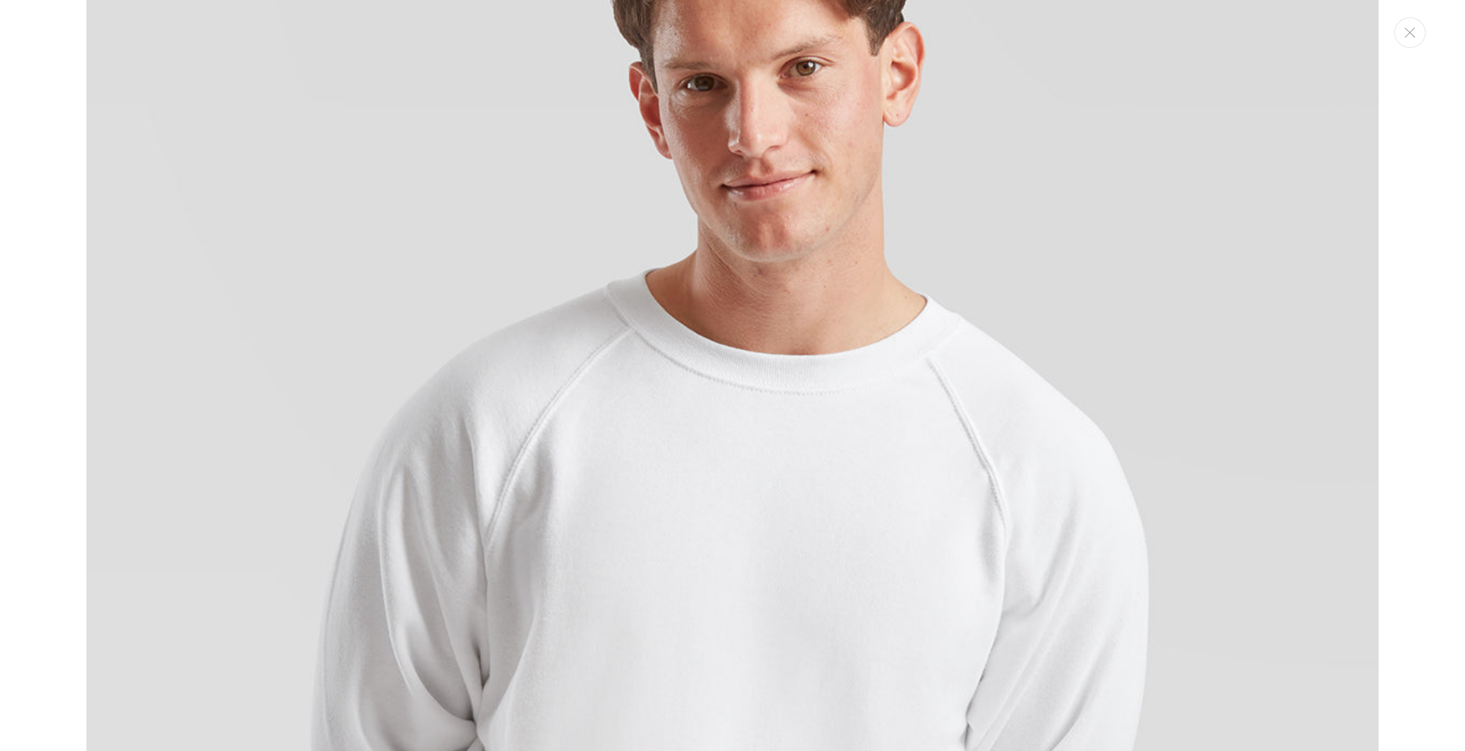
scroll to position [1084, 0]
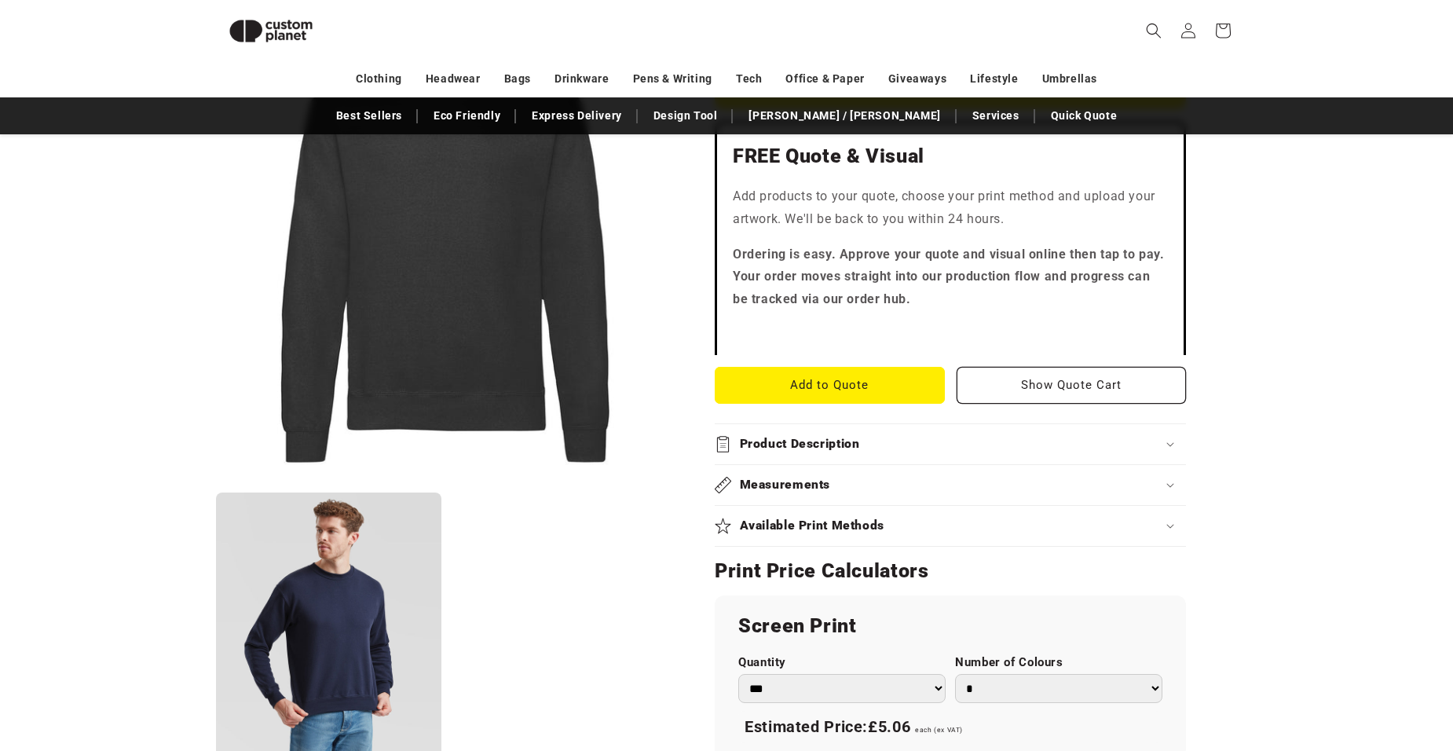
scroll to position [529, 0]
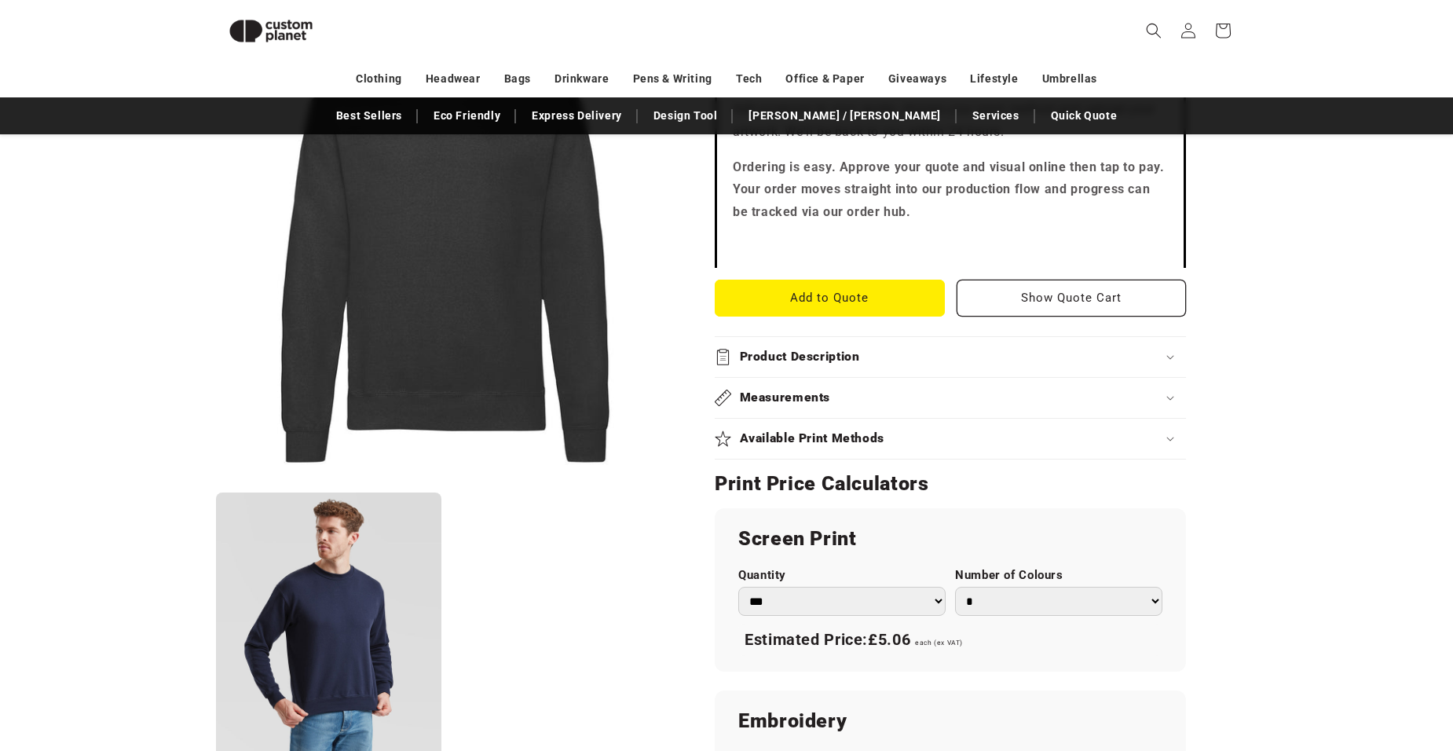
click at [216, 483] on button "Open media 1 in modal" at bounding box center [216, 483] width 0 height 0
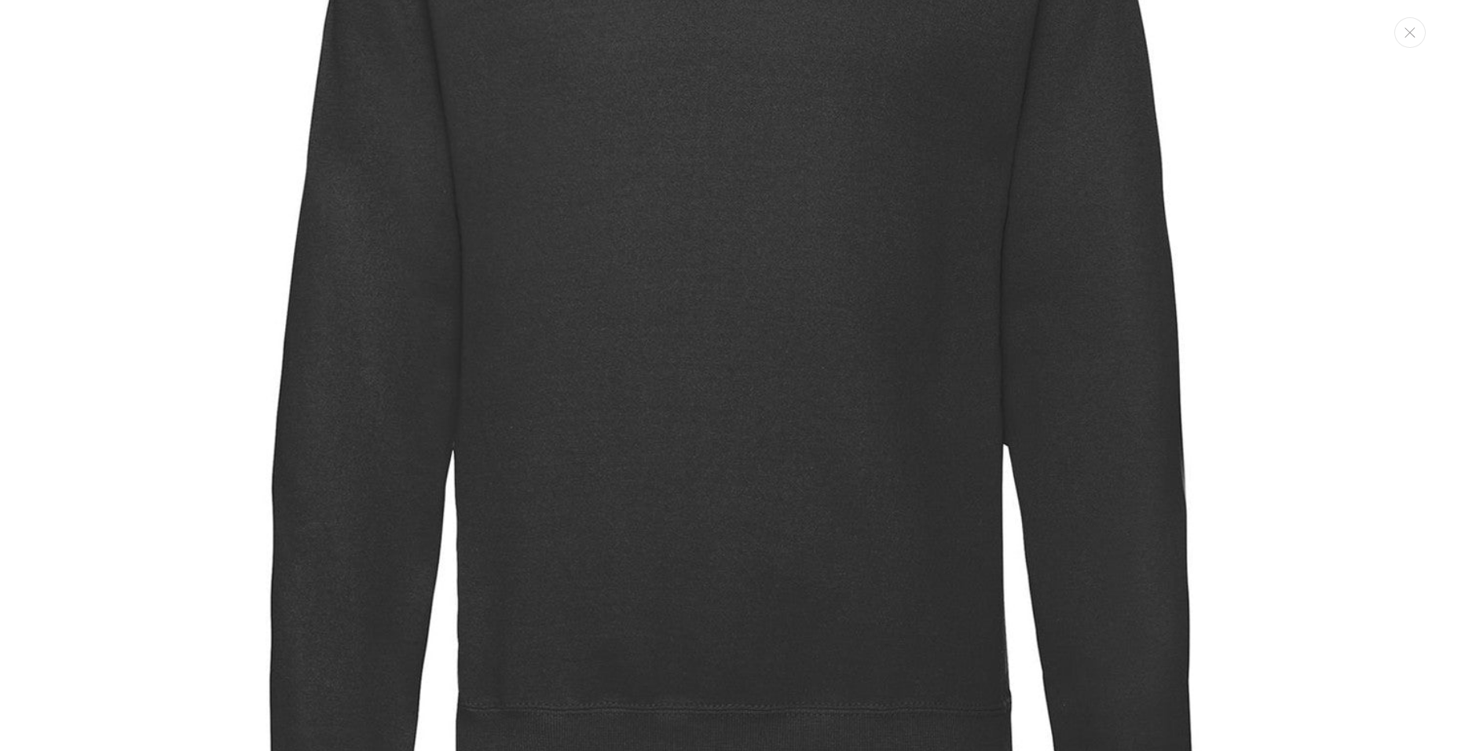
scroll to position [251, 0]
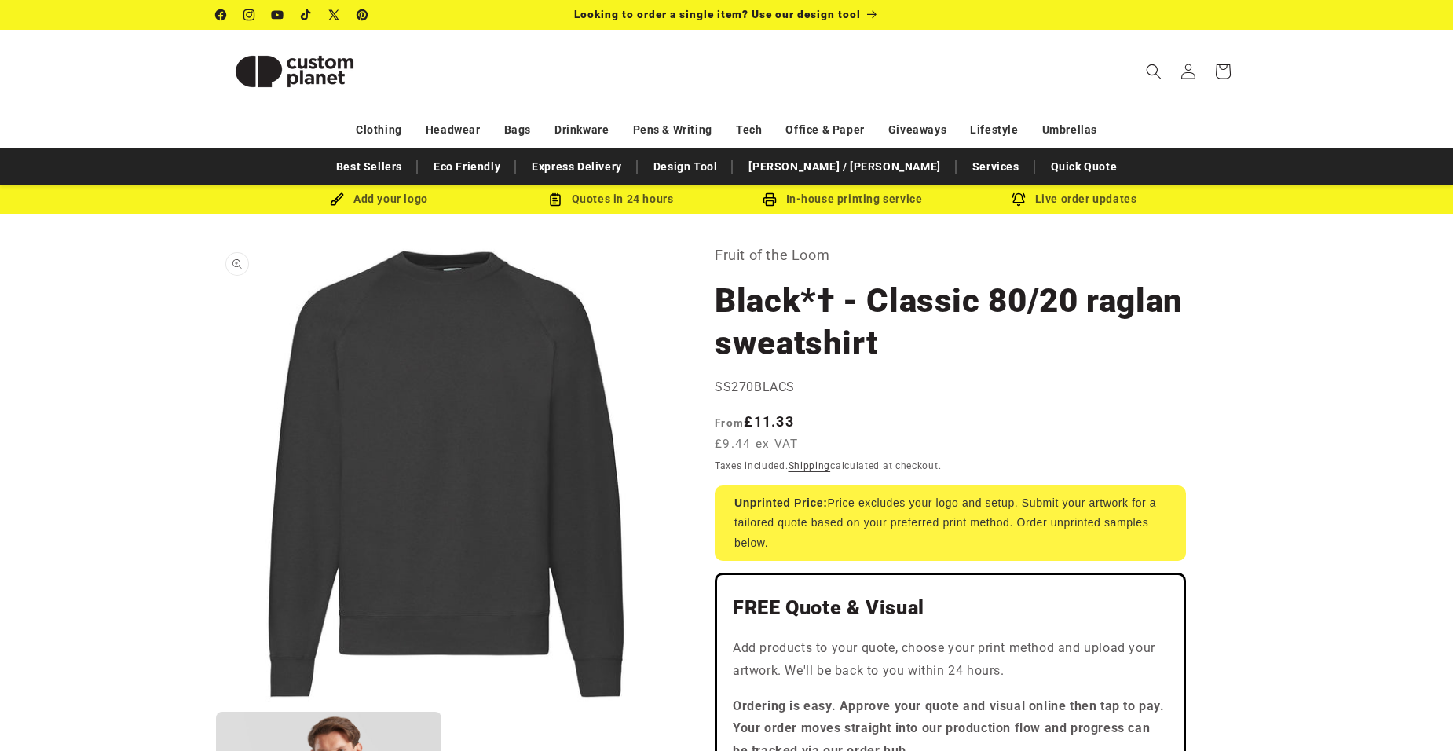
click at [216, 702] on button "Open media 1 in modal" at bounding box center [216, 702] width 0 height 0
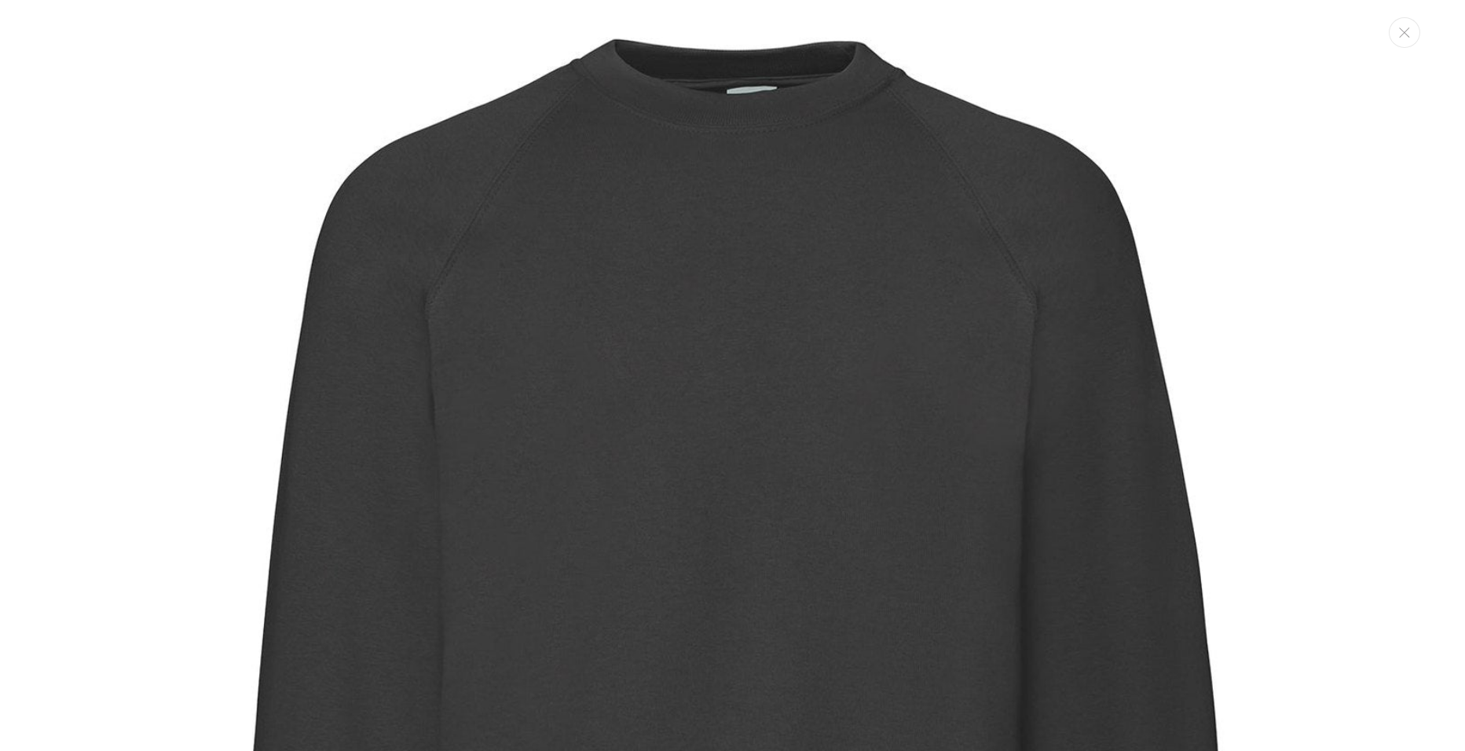
scroll to position [16, 0]
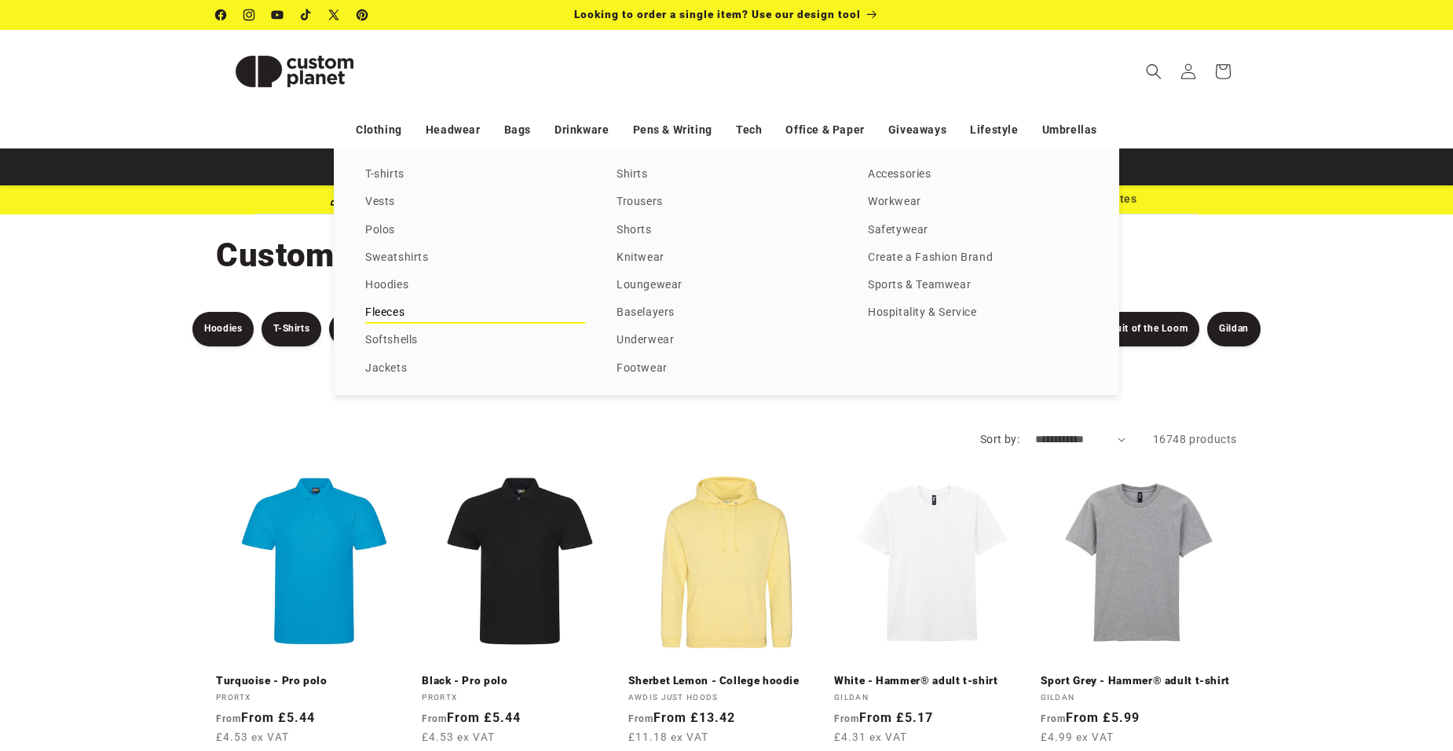
click at [383, 311] on link "Fleeces" at bounding box center [475, 312] width 220 height 21
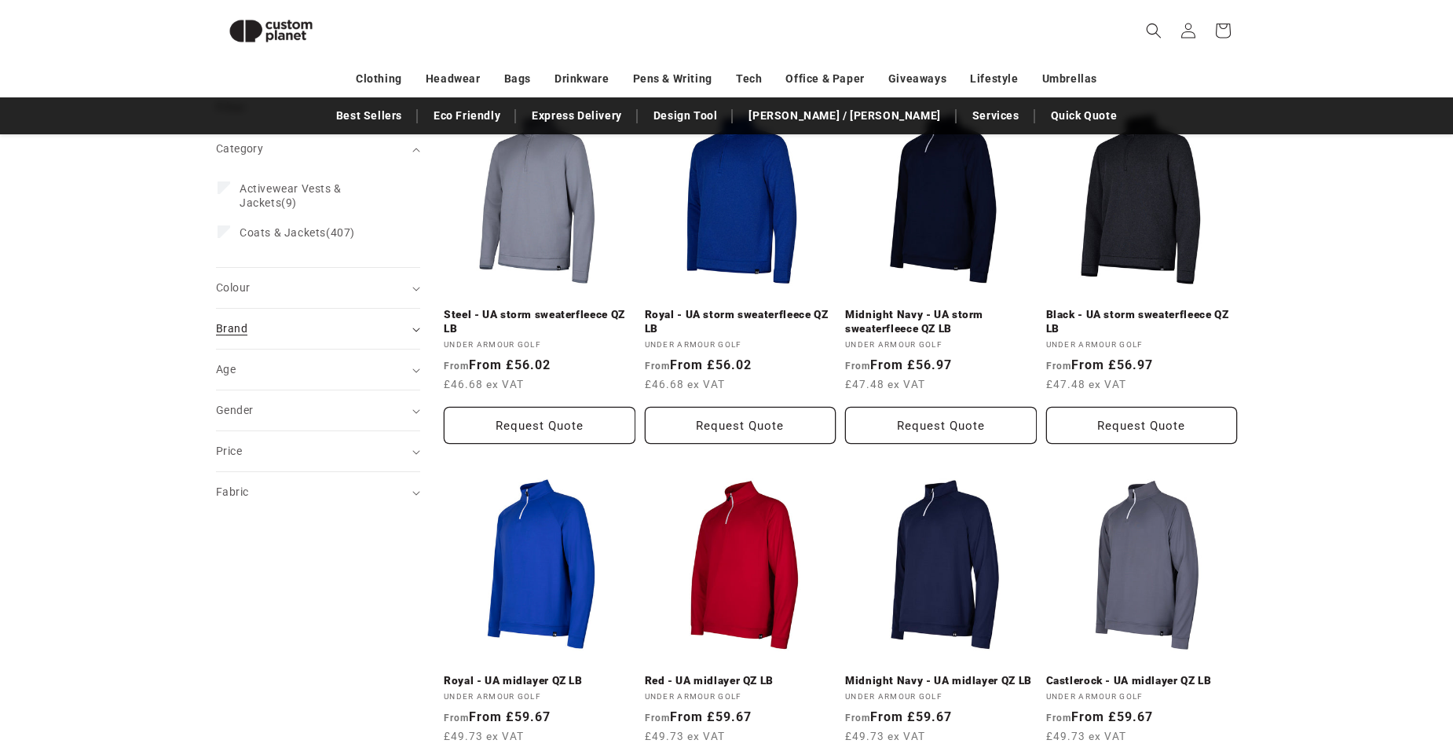
scroll to position [215, 0]
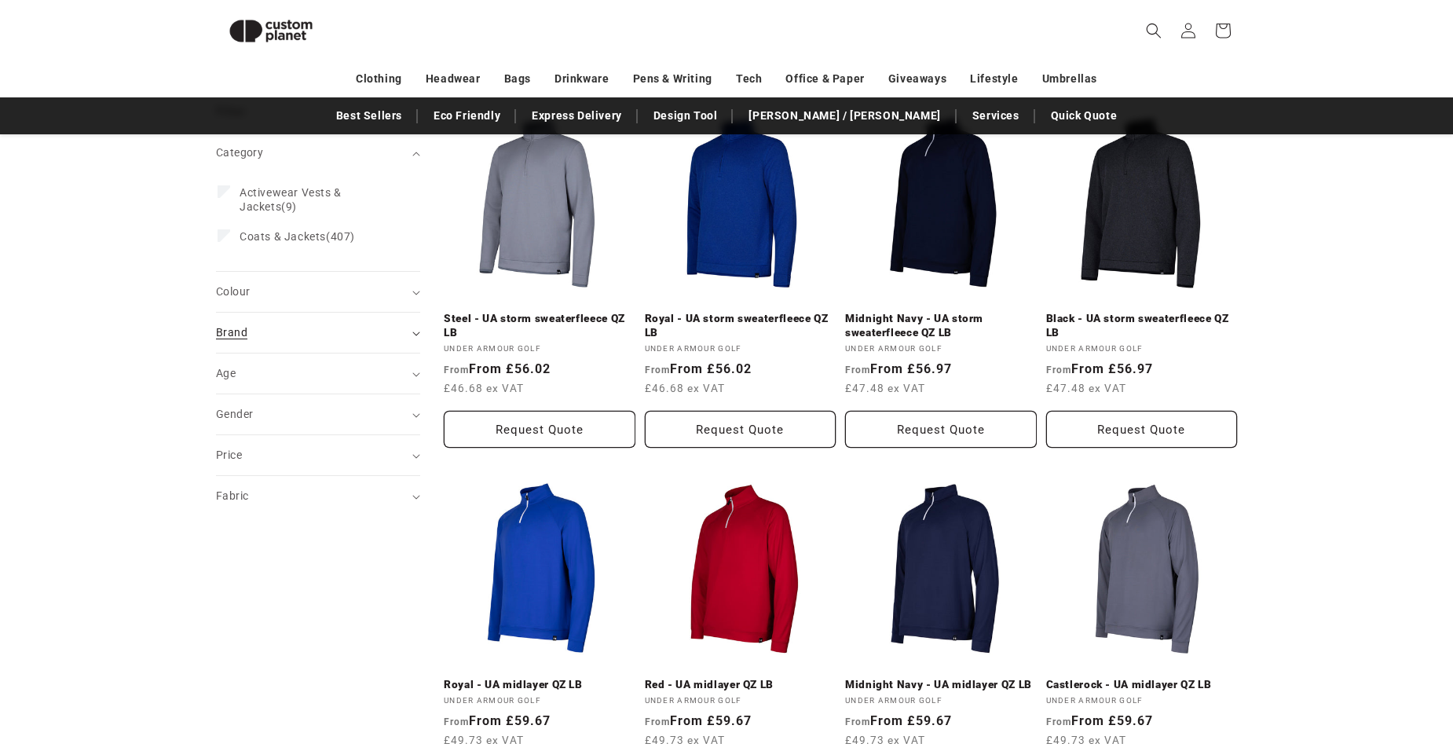
click at [417, 332] on icon "Brand (0 selected)" at bounding box center [416, 333] width 8 height 5
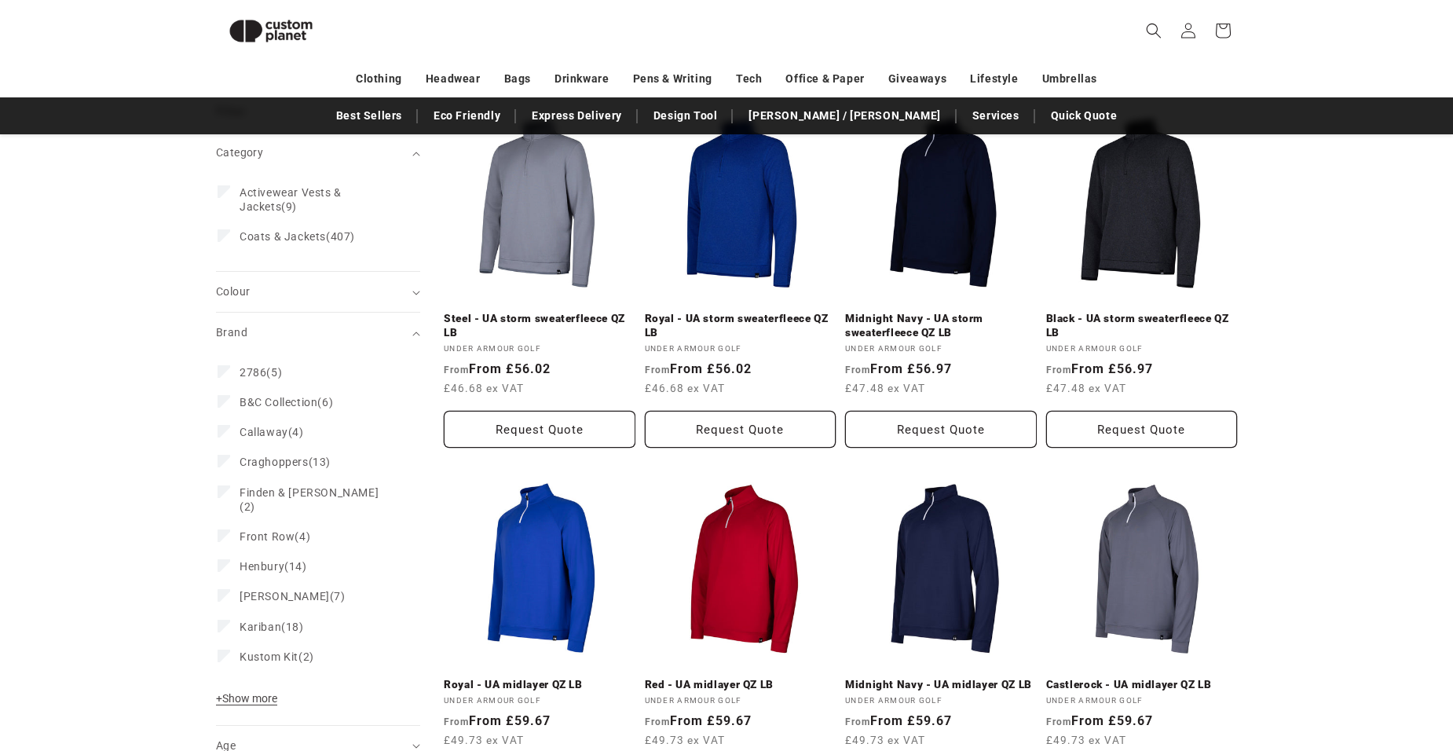
scroll to position [294, 0]
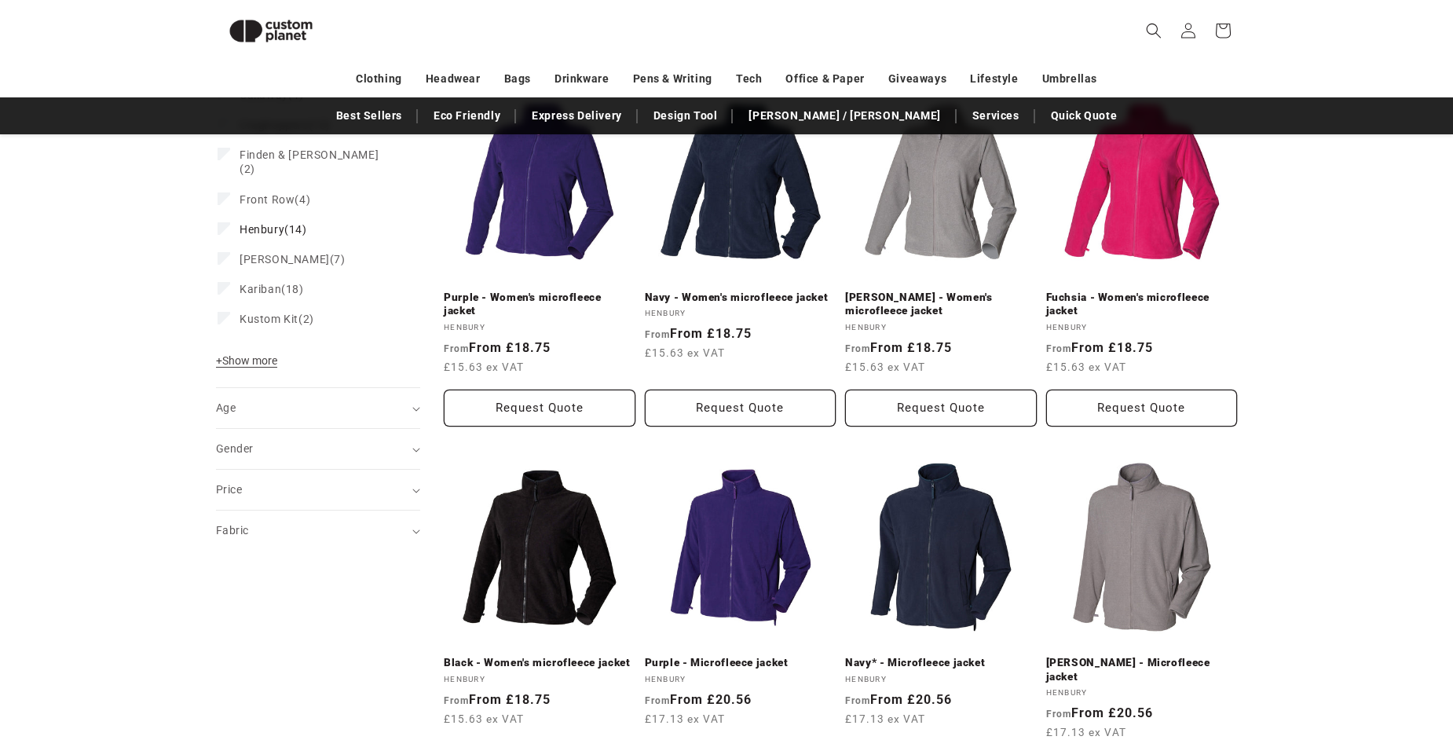
scroll to position [608, 0]
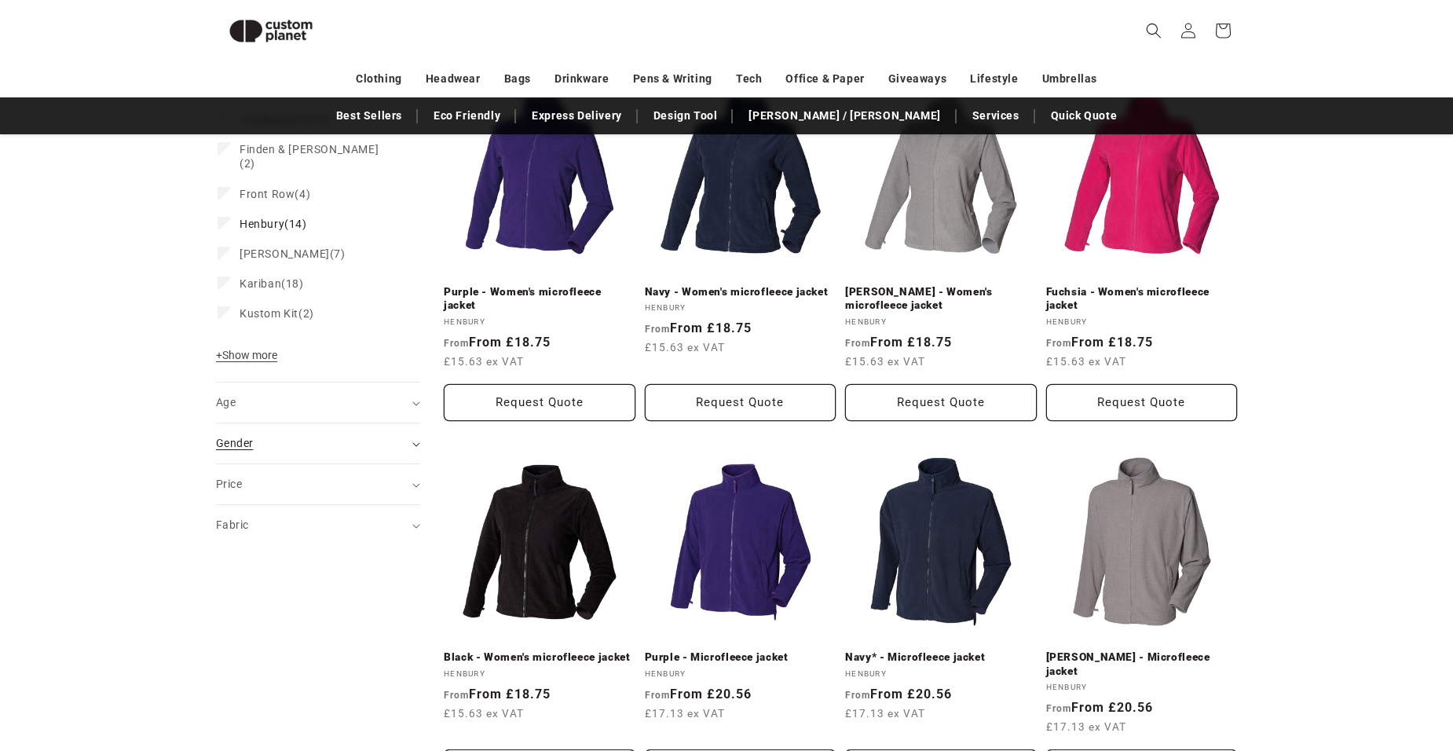
click at [412, 423] on summary "Gender (0)" at bounding box center [318, 443] width 204 height 40
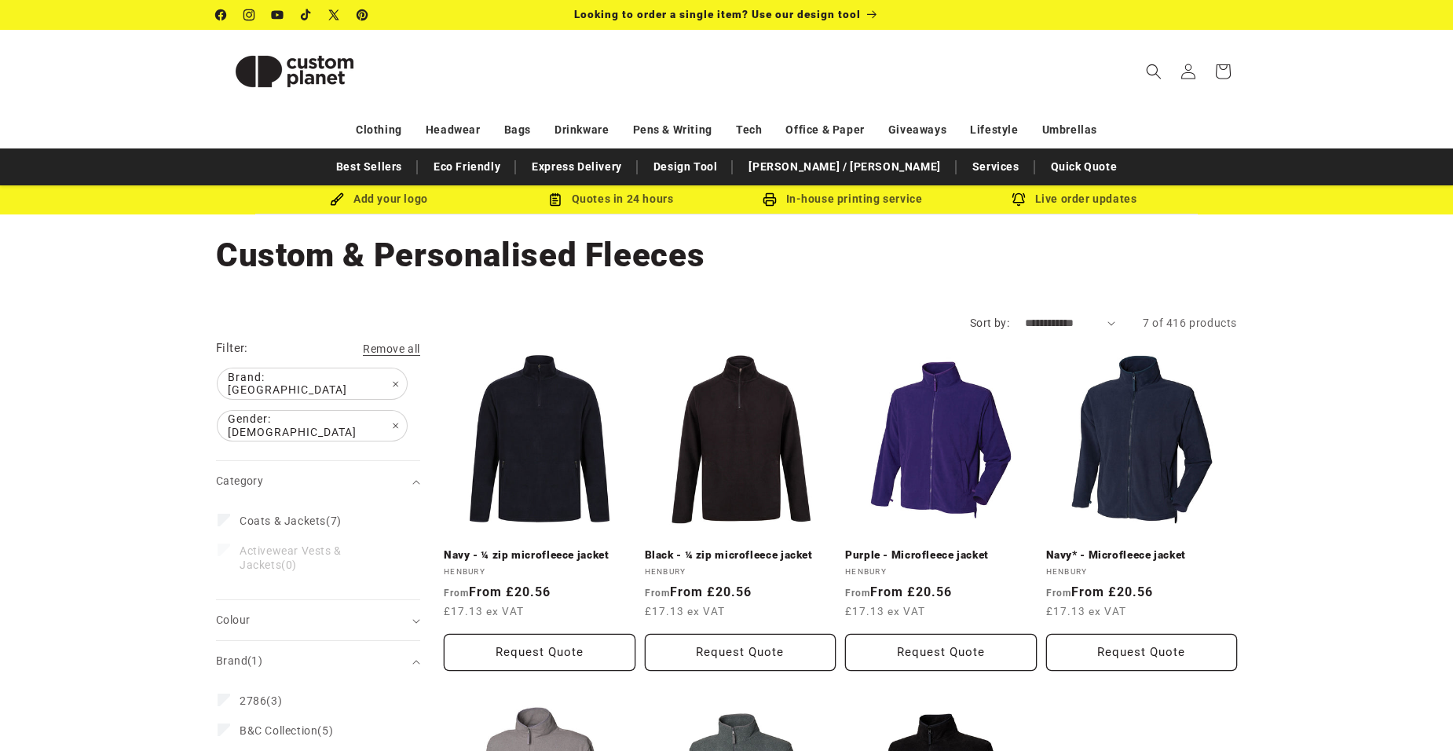
click at [1103, 321] on select "**********" at bounding box center [1070, 323] width 90 height 16
select select "**********"
click at [1025, 315] on select "**********" at bounding box center [1070, 323] width 90 height 16
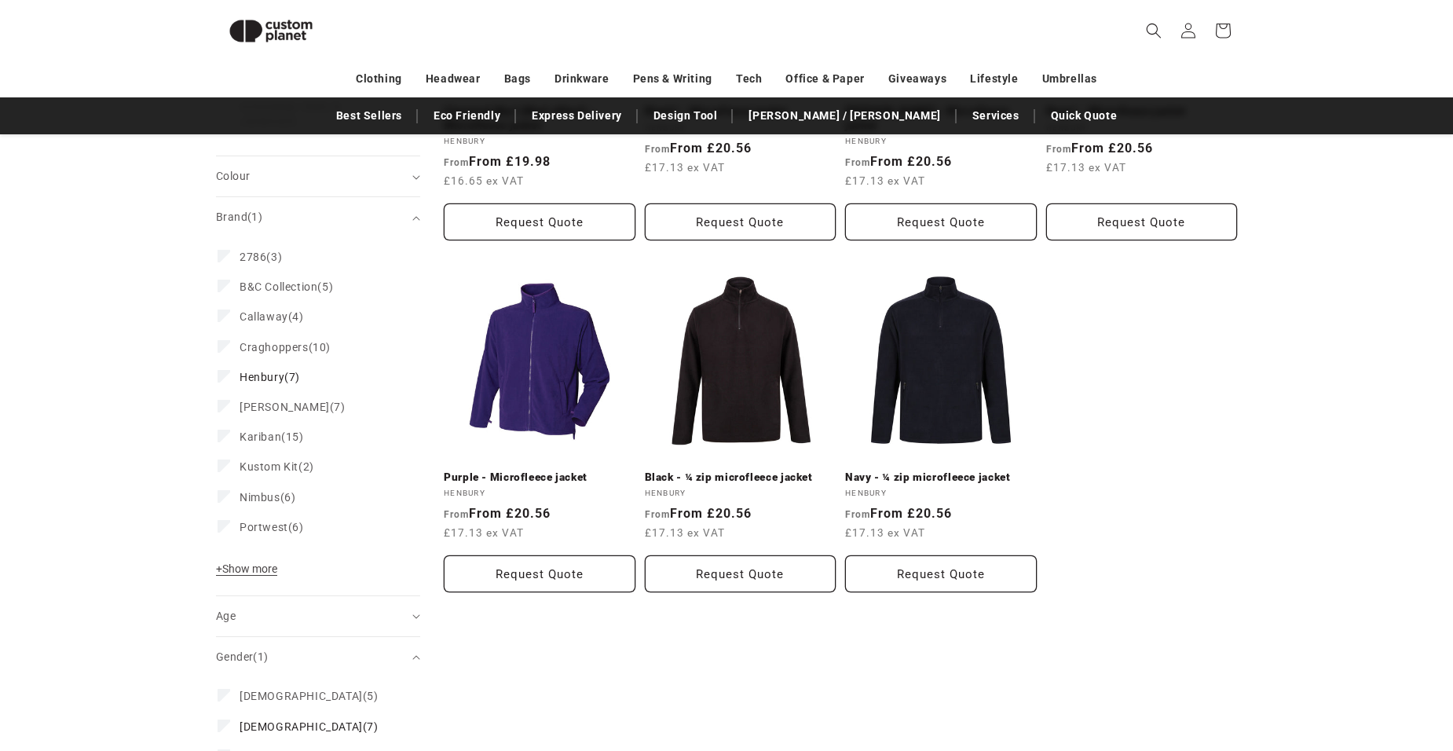
scroll to position [451, 0]
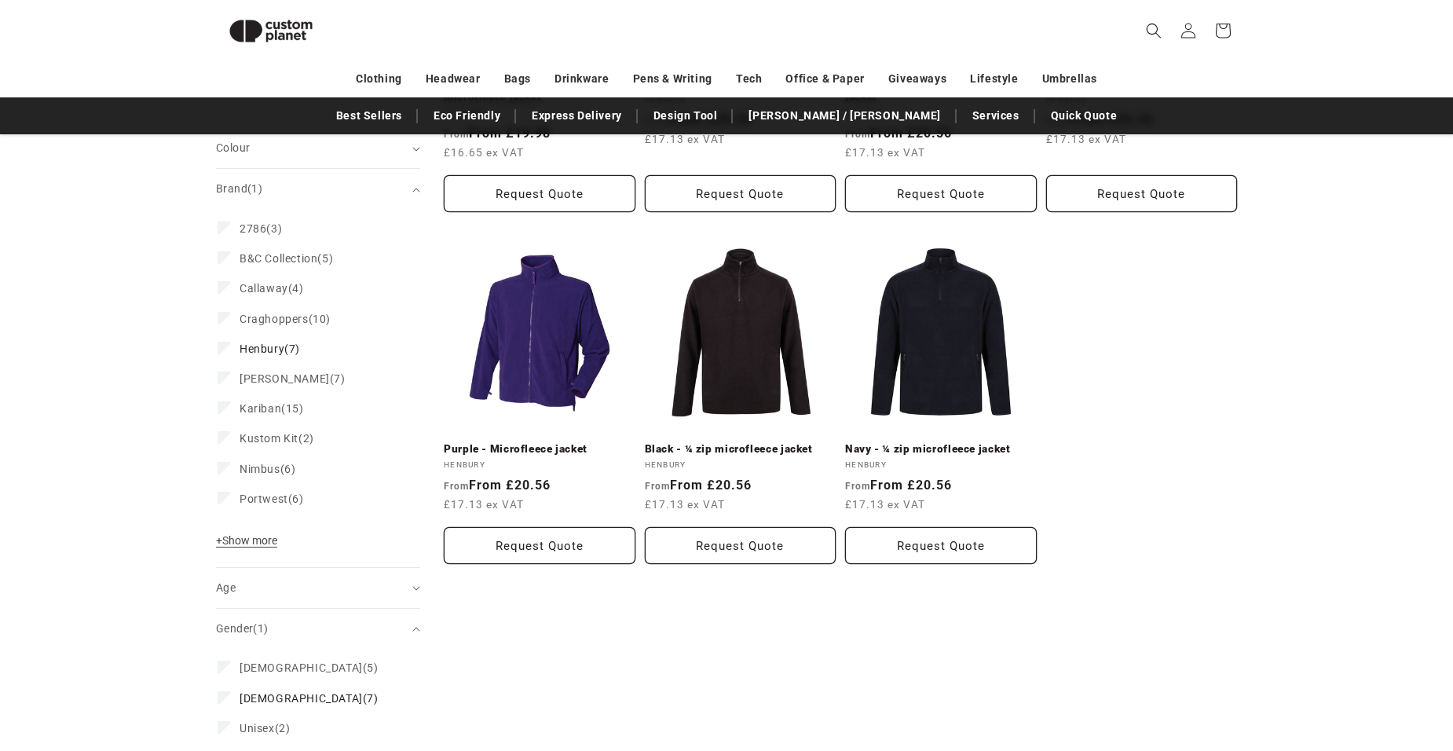
drag, startPoint x: 243, startPoint y: 517, endPoint x: 159, endPoint y: 360, distance: 177.1
click at [243, 534] on span "+ Show more" at bounding box center [246, 540] width 61 height 13
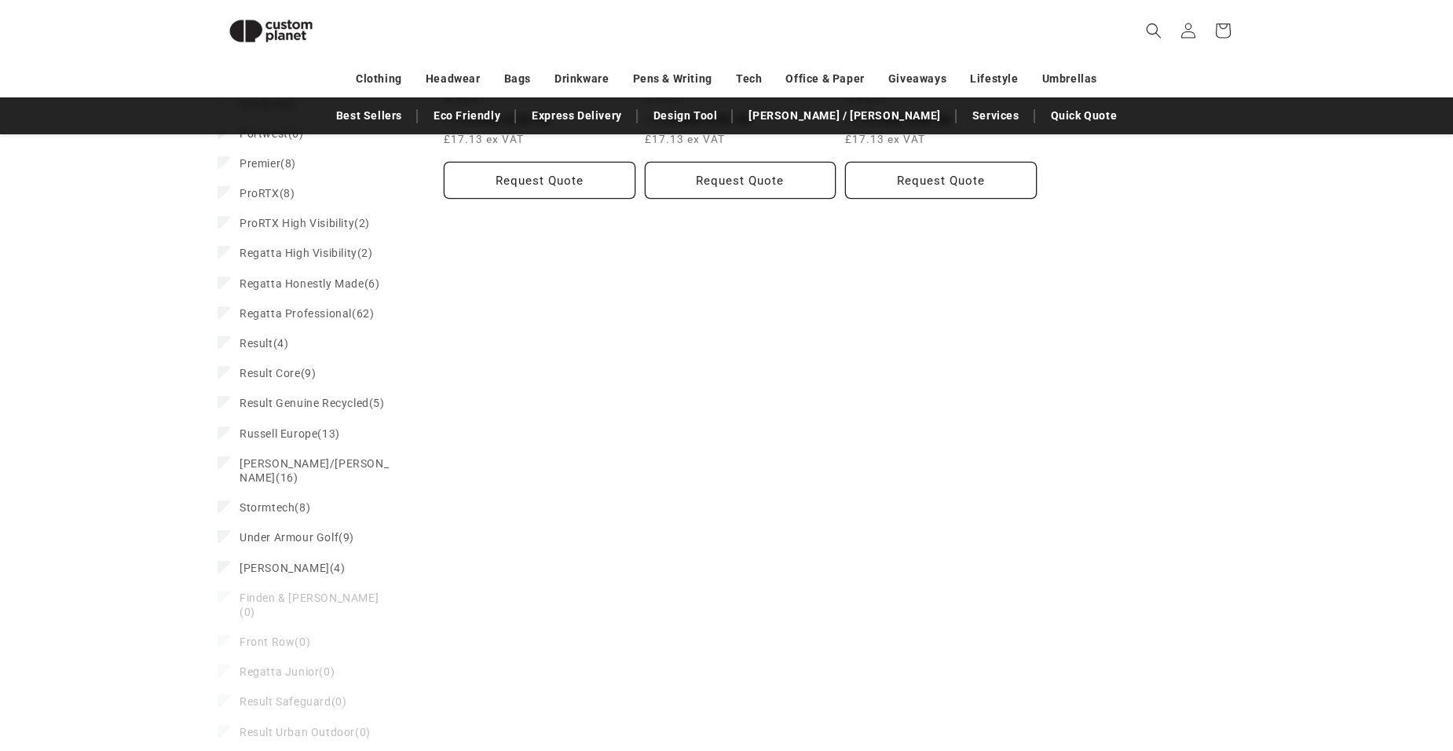
scroll to position [843, 0]
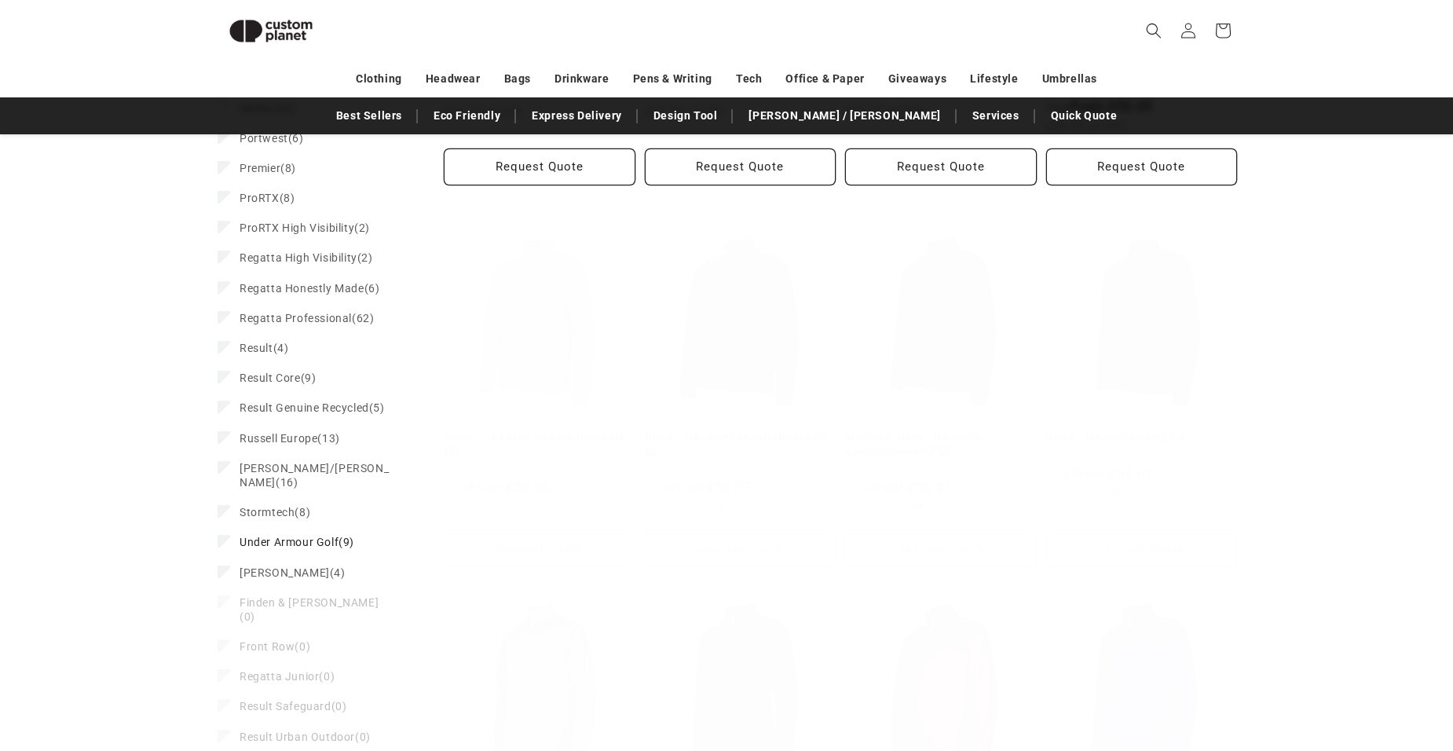
scroll to position [277, 0]
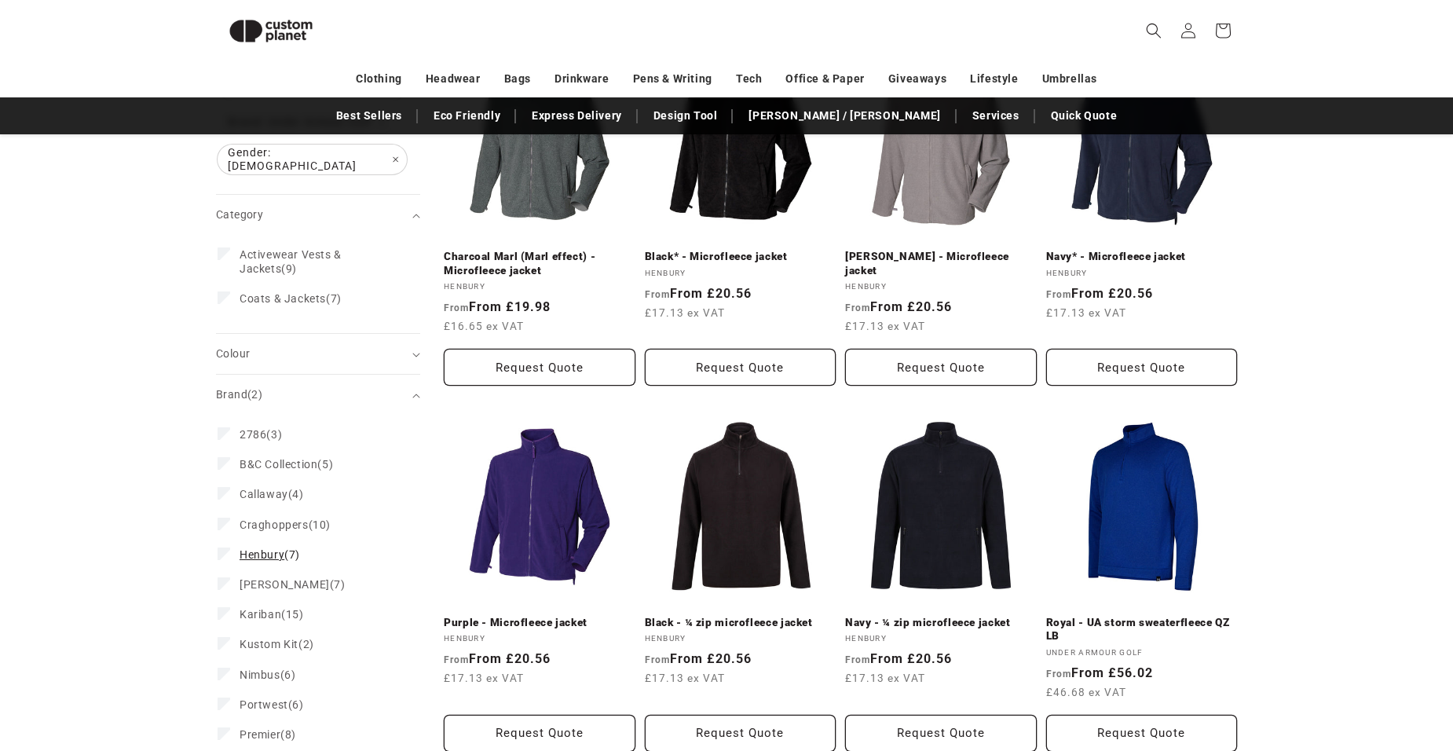
click at [222, 551] on icon at bounding box center [224, 553] width 9 height 5
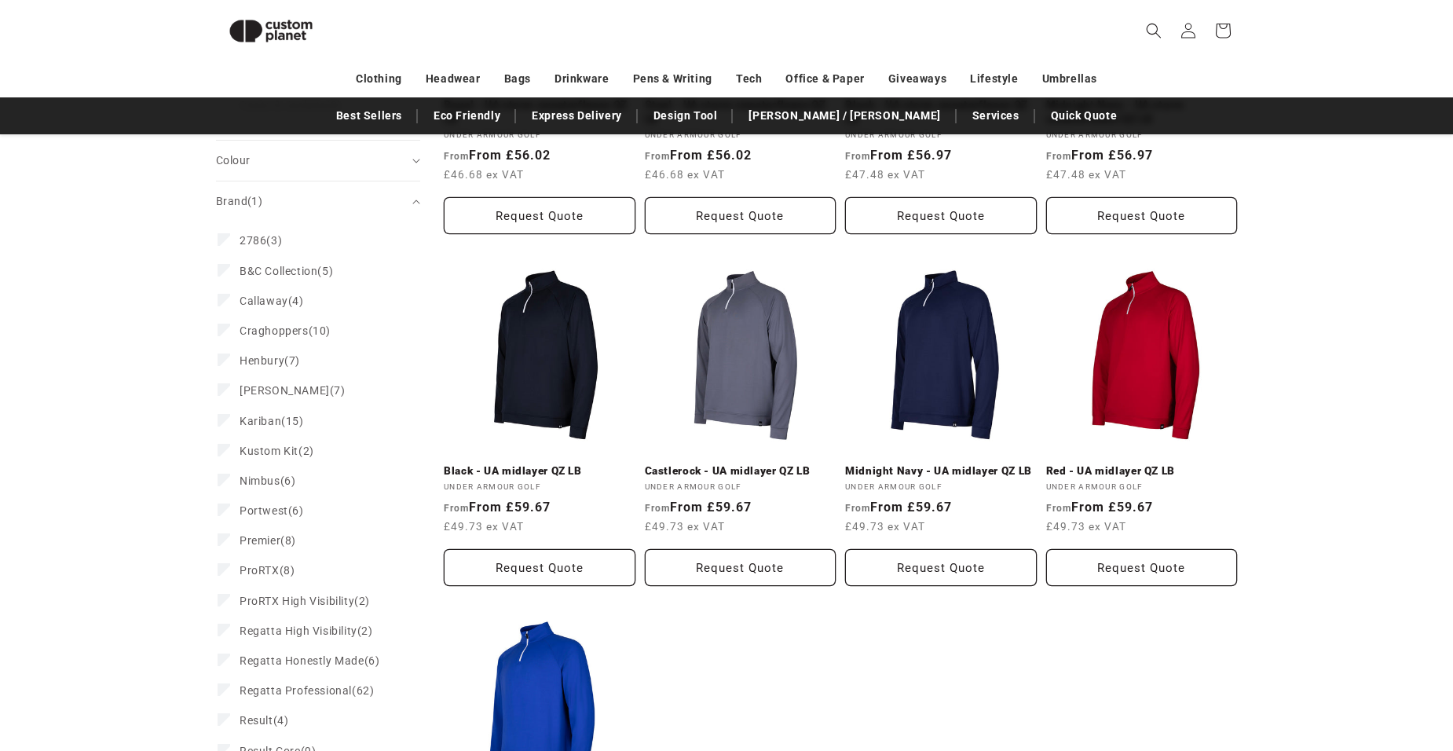
scroll to position [434, 0]
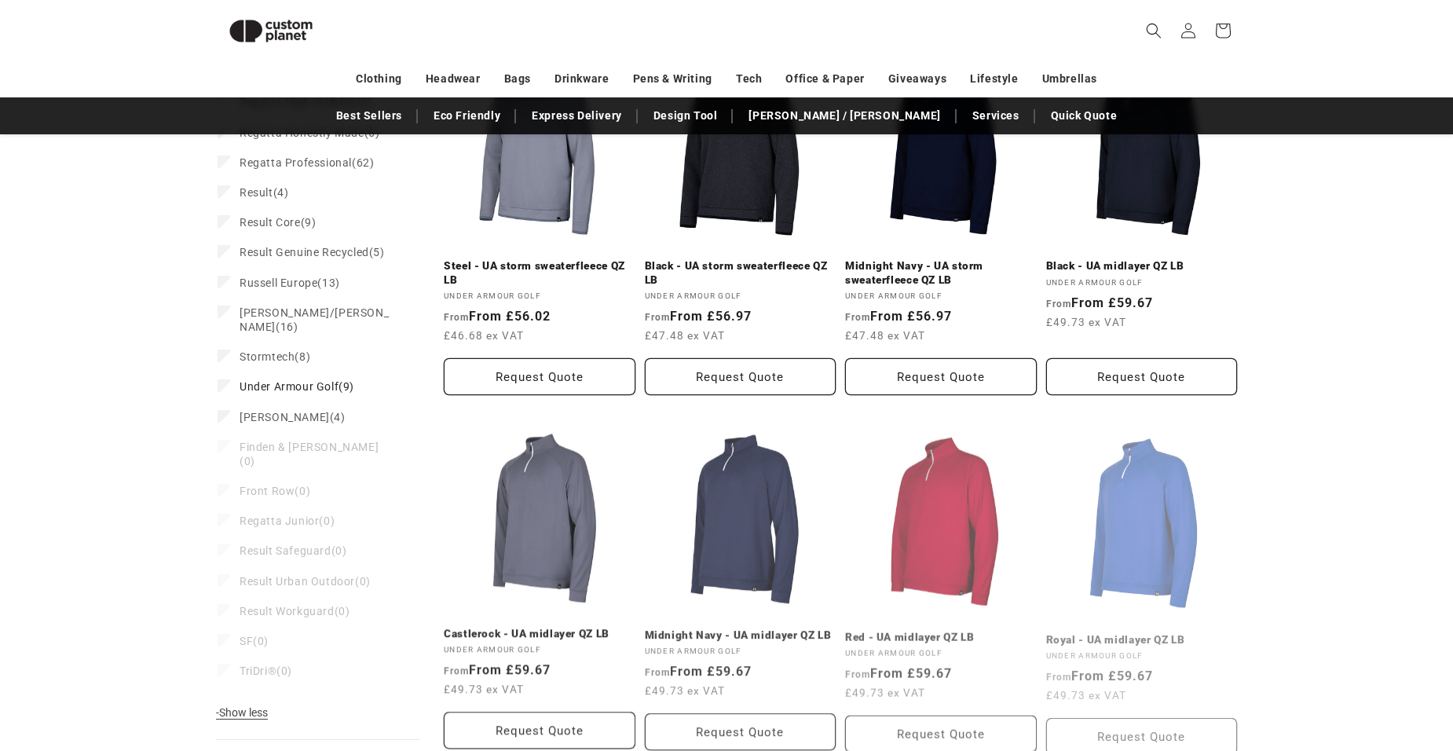
scroll to position [1017, 0]
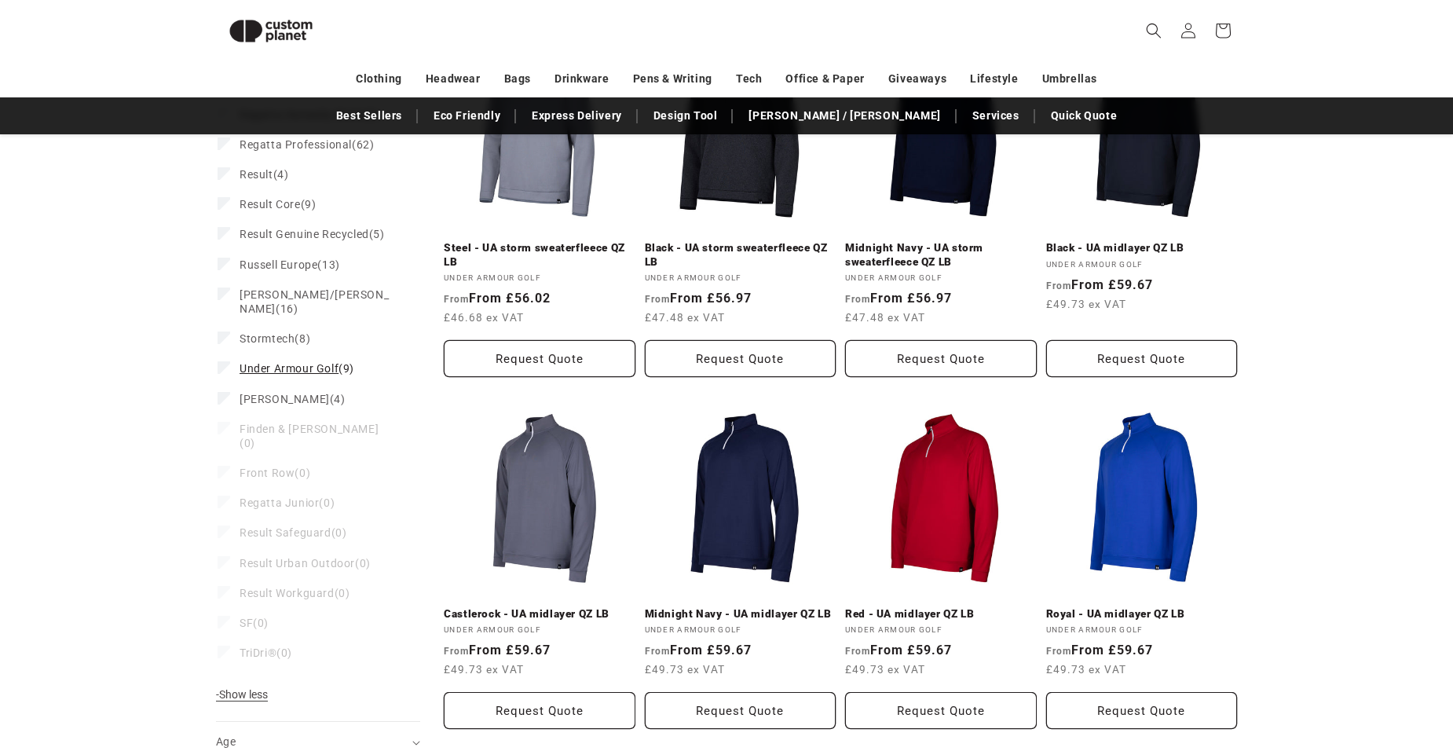
click at [224, 364] on icon at bounding box center [224, 366] width 9 height 5
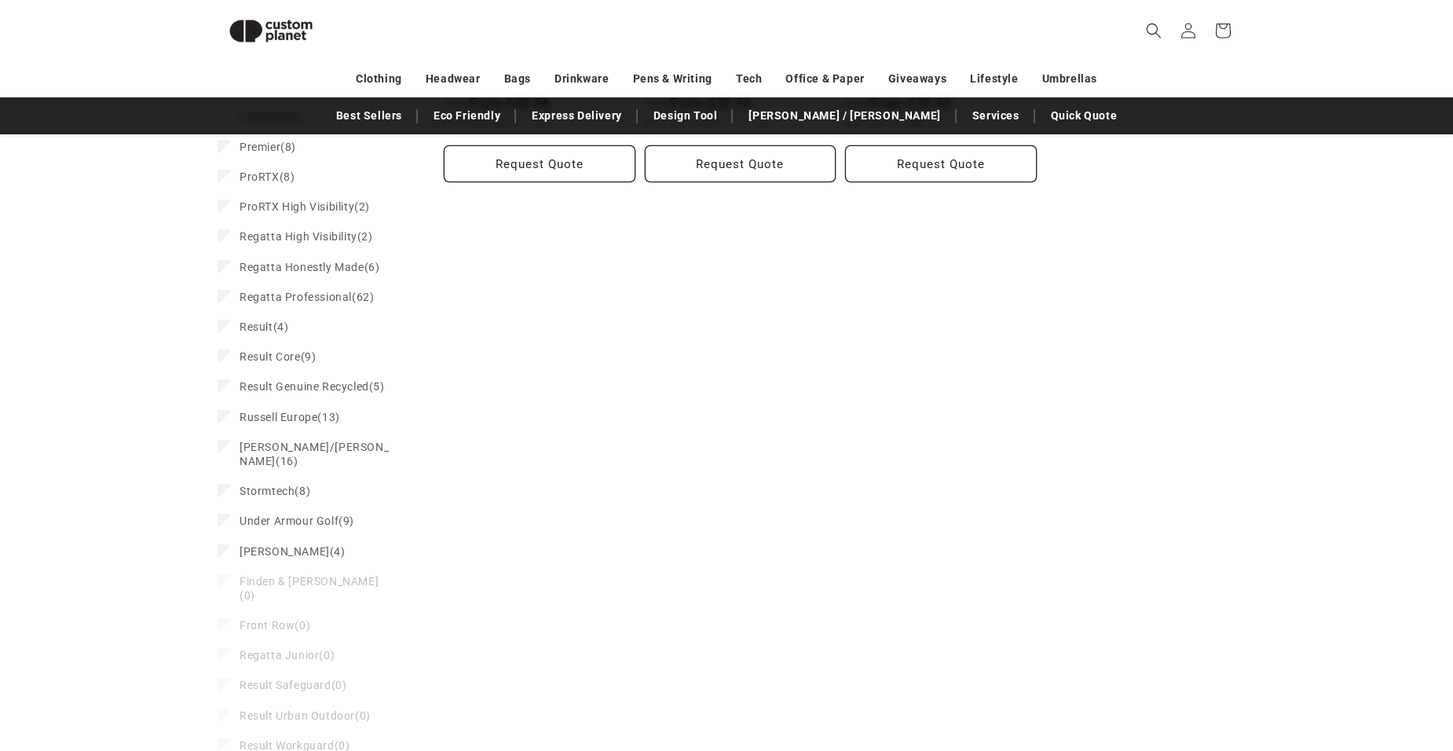
scroll to position [795, 0]
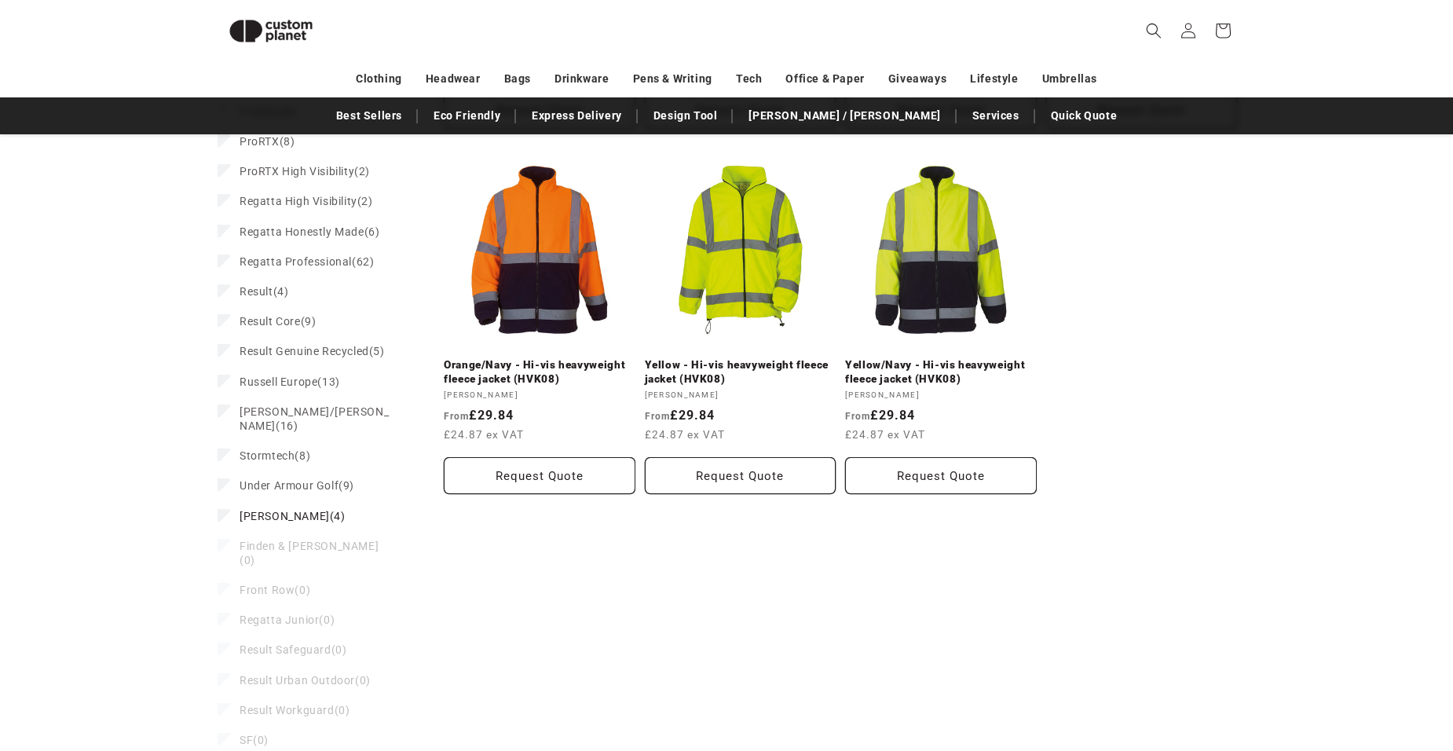
scroll to position [906, 0]
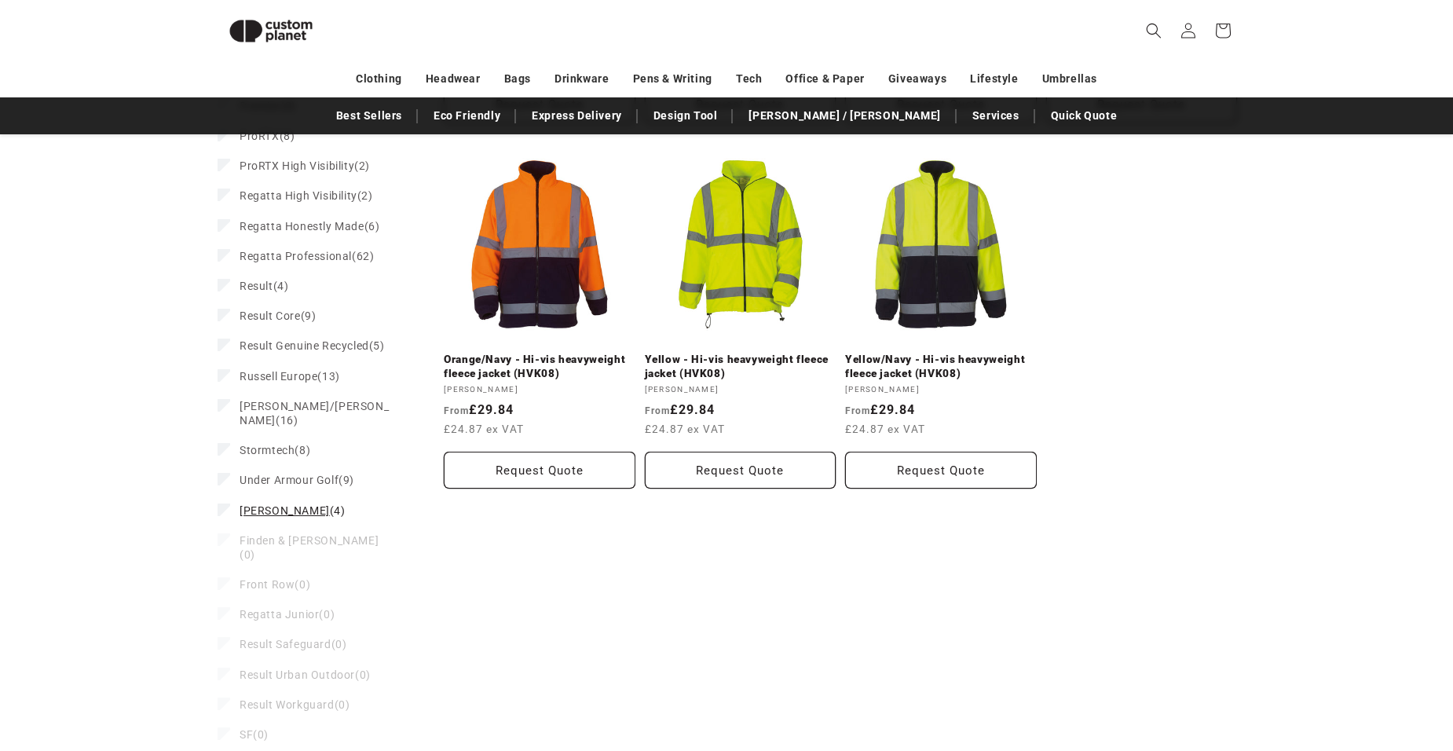
click at [224, 507] on icon at bounding box center [224, 509] width 9 height 5
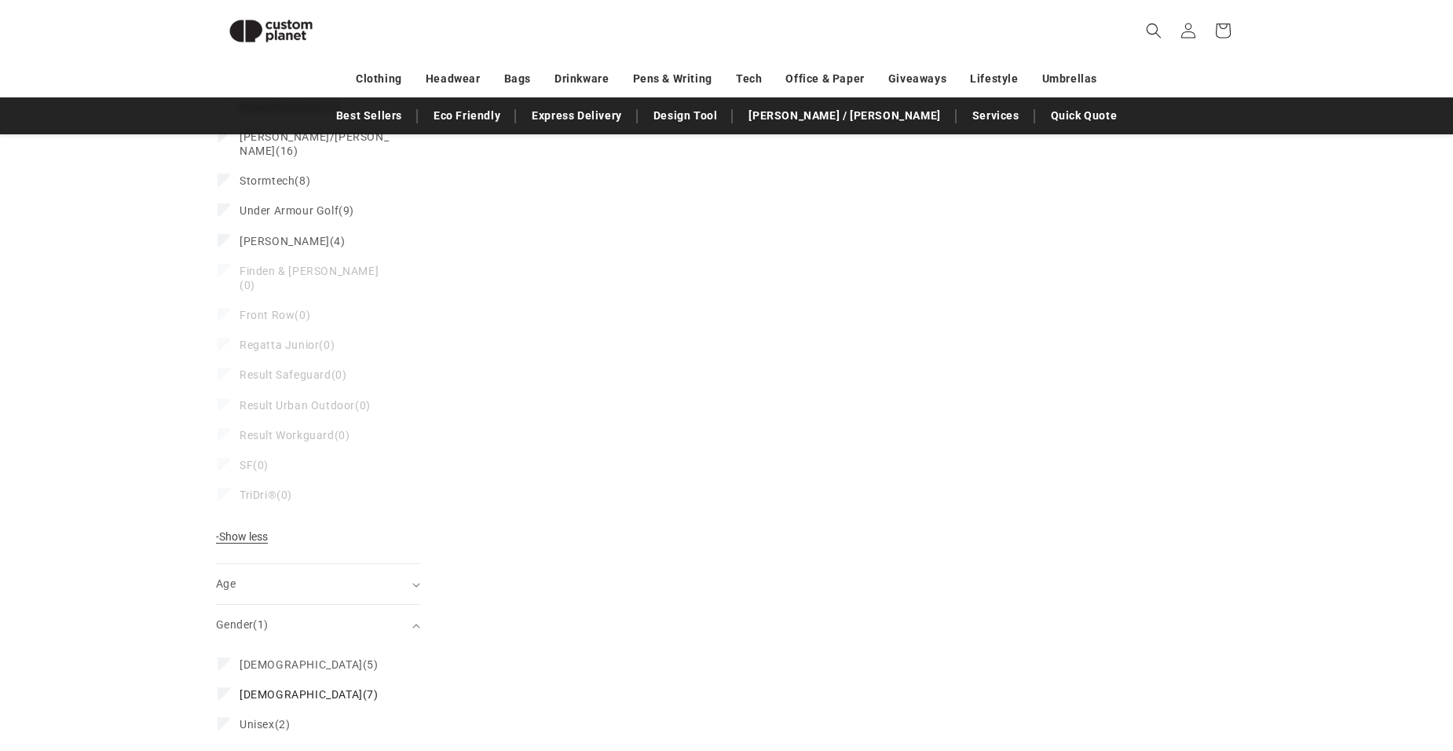
scroll to position [1245, 0]
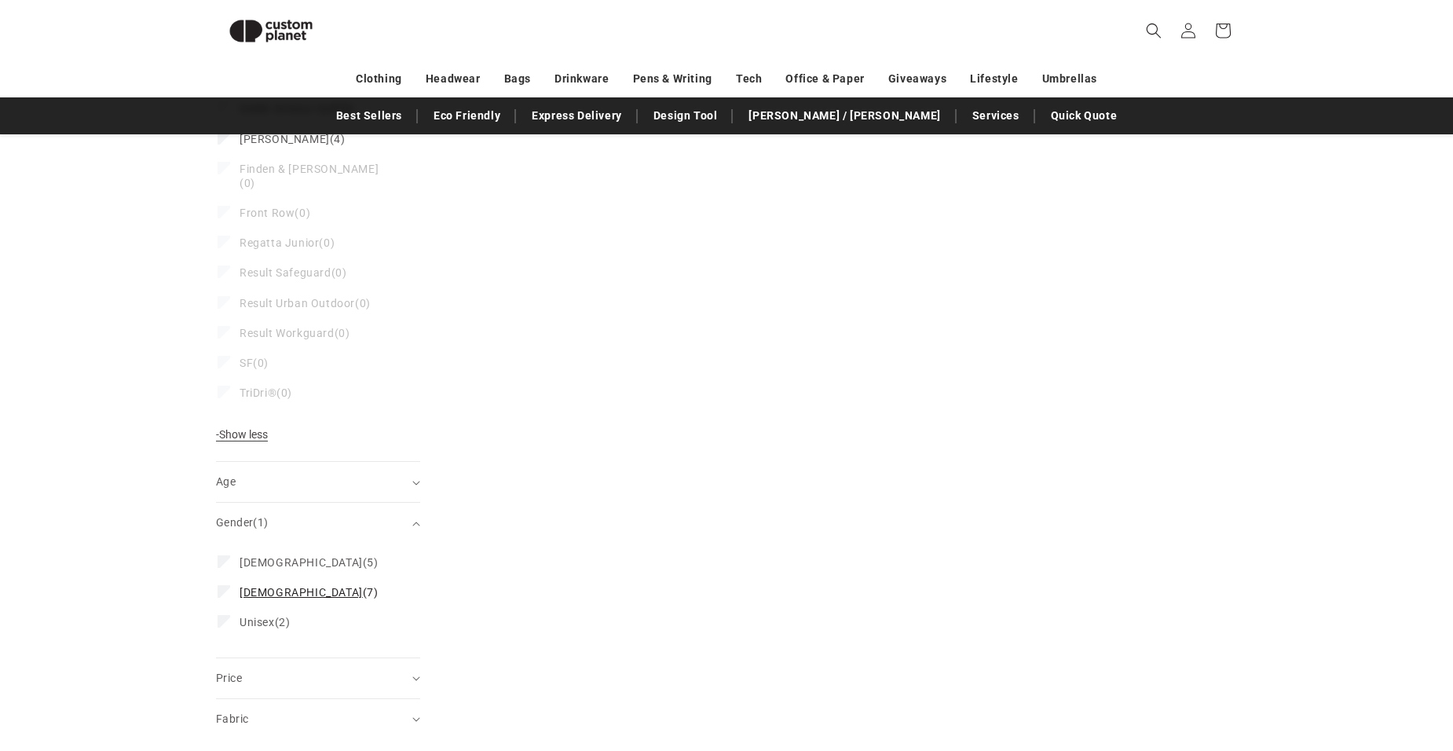
click at [223, 588] on icon at bounding box center [224, 590] width 9 height 5
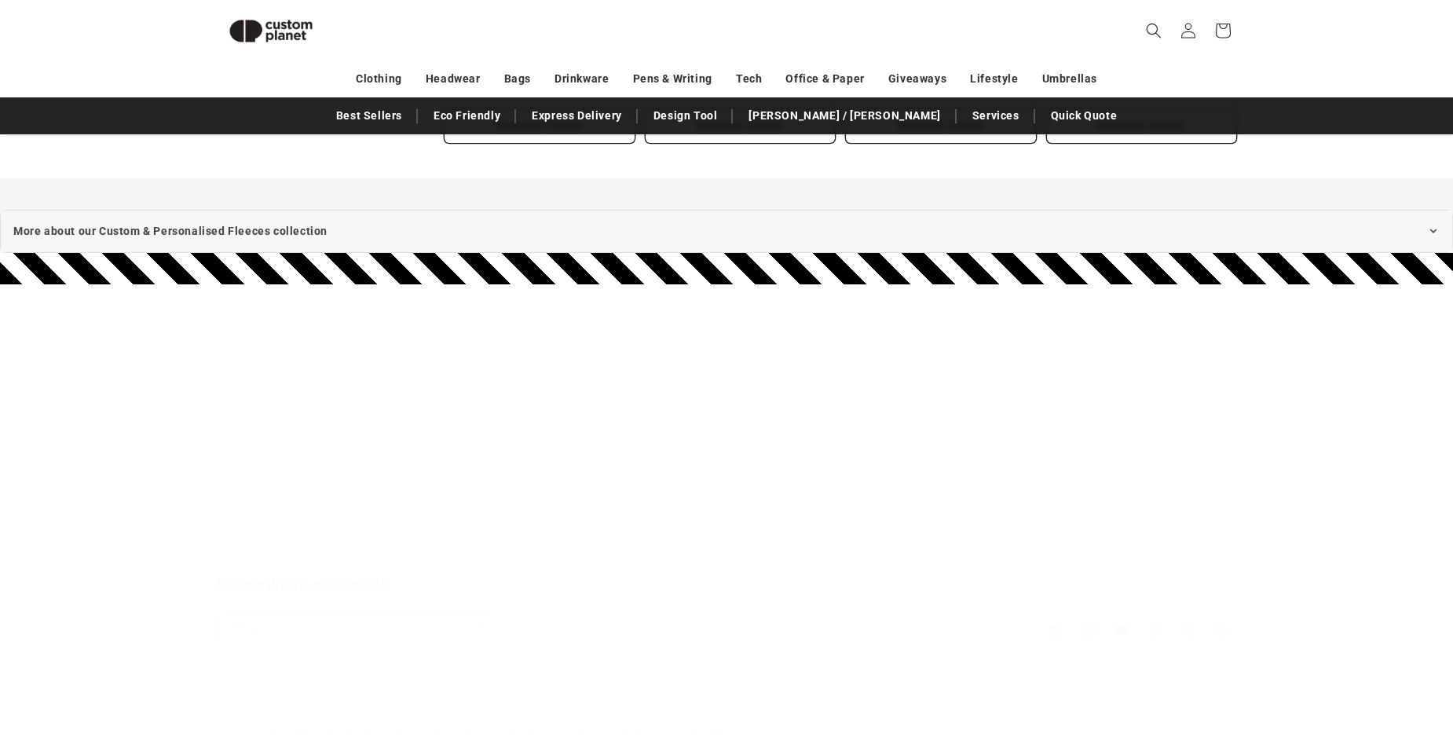
scroll to position [717, 0]
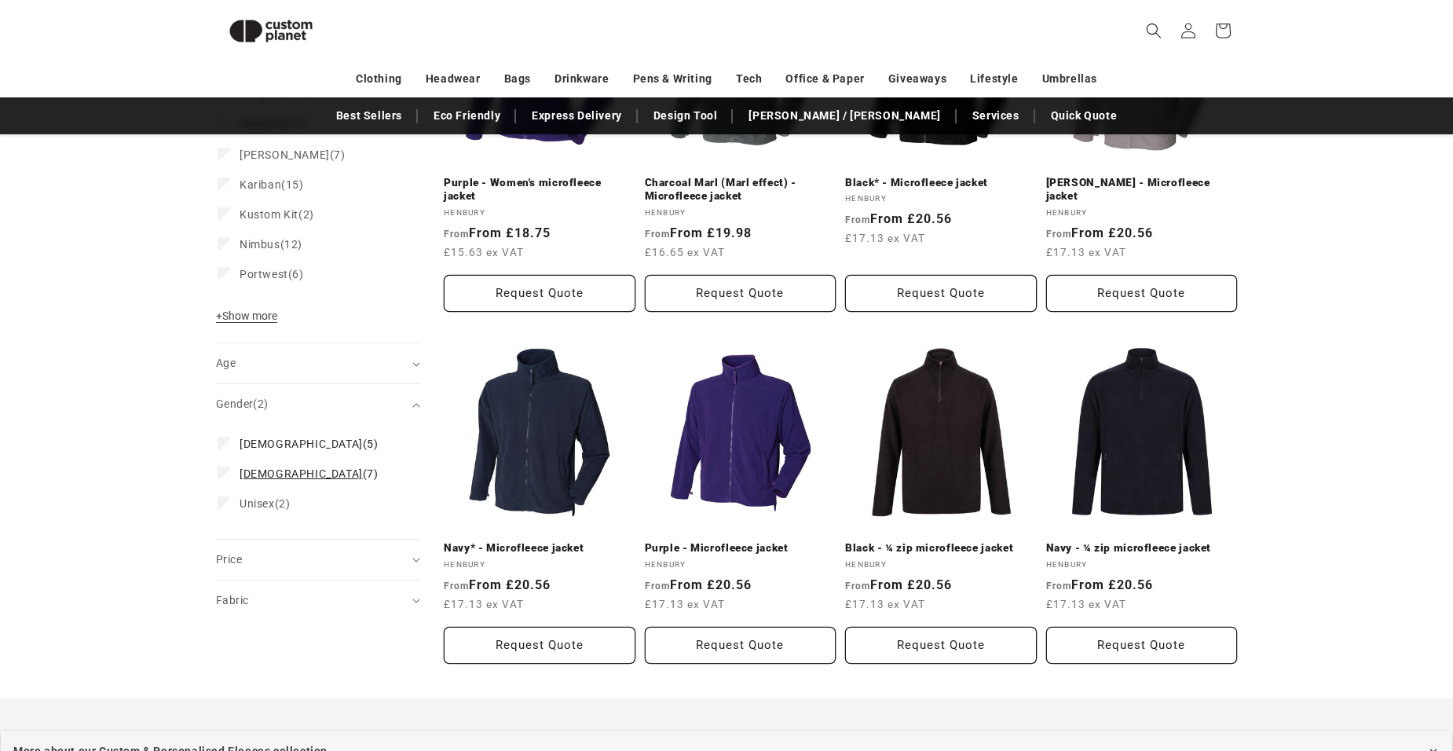
click at [227, 470] on icon at bounding box center [224, 472] width 9 height 5
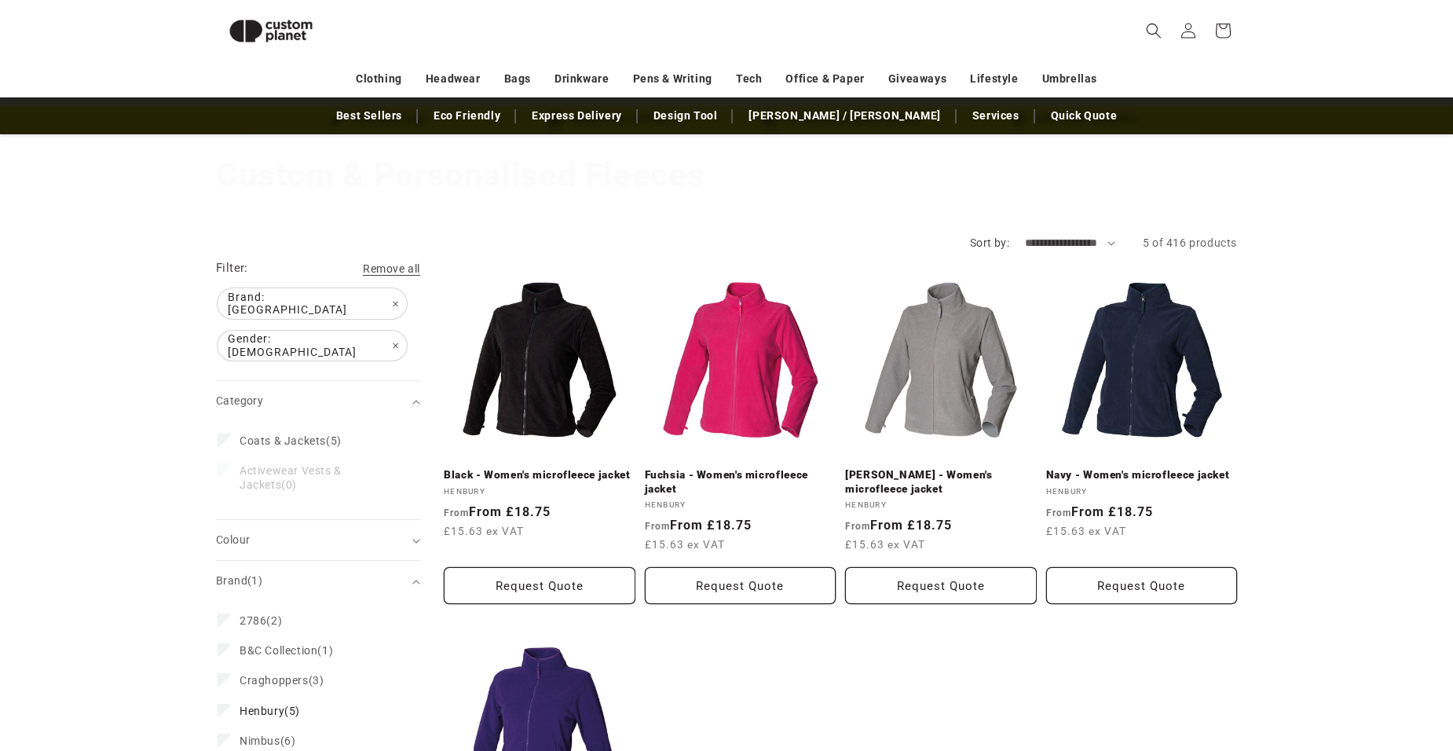
scroll to position [57, 0]
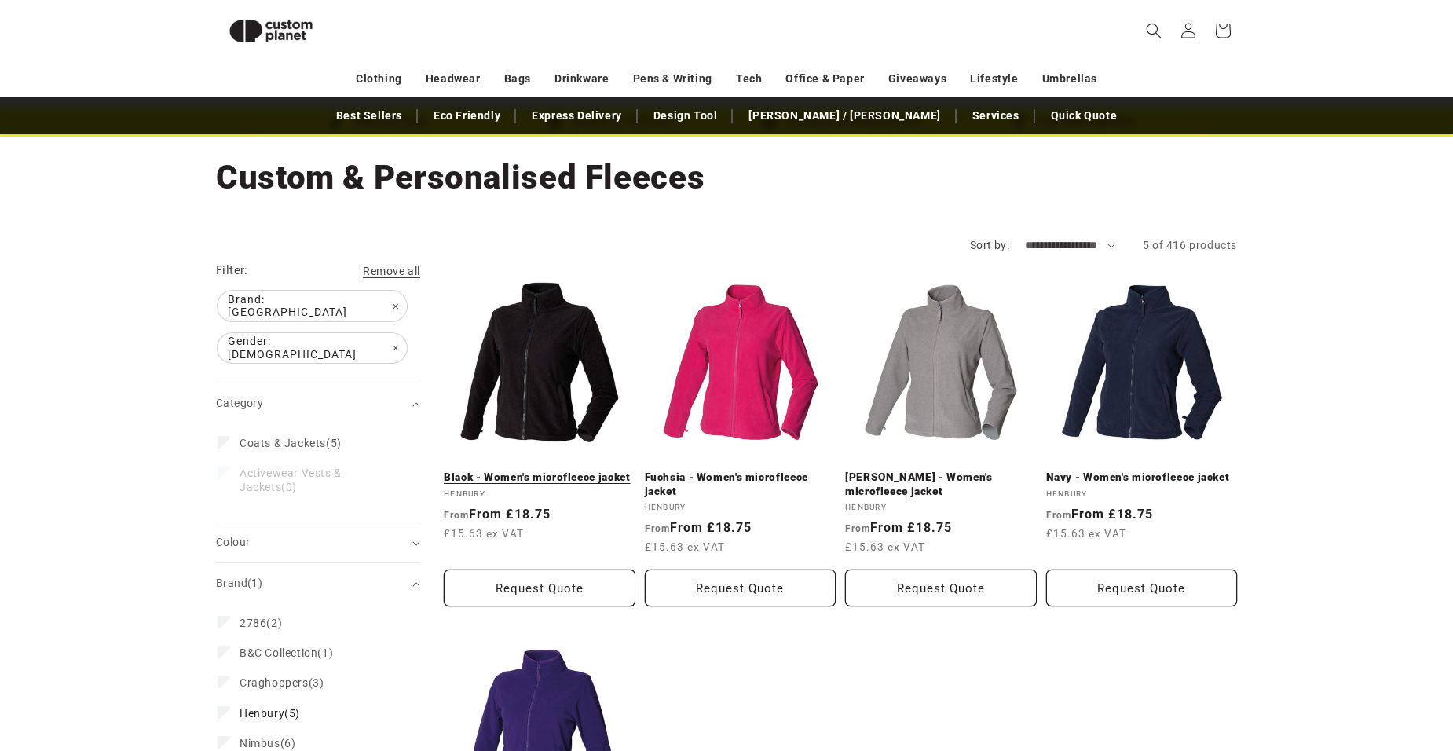
click at [527, 476] on link "Black - Women's microfleece jacket" at bounding box center [540, 477] width 192 height 14
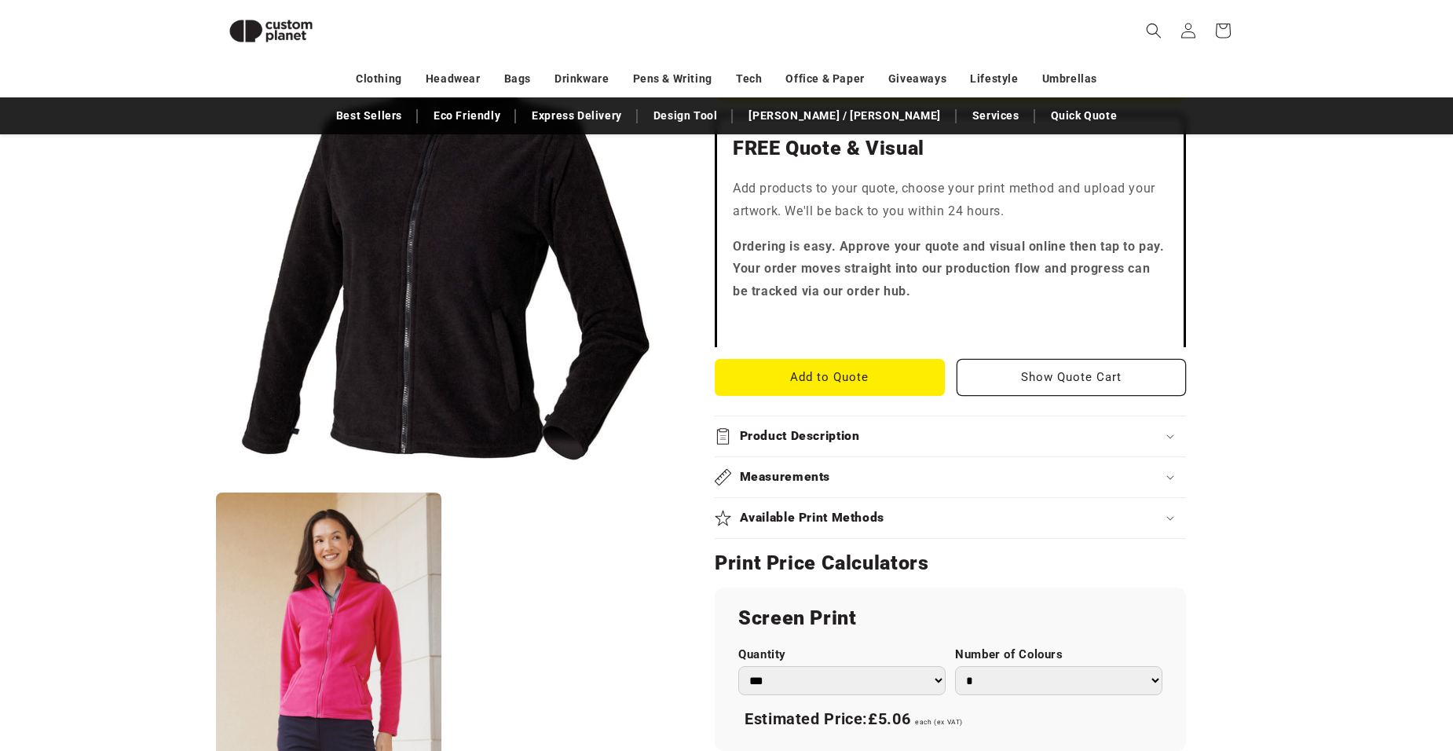
scroll to position [529, 0]
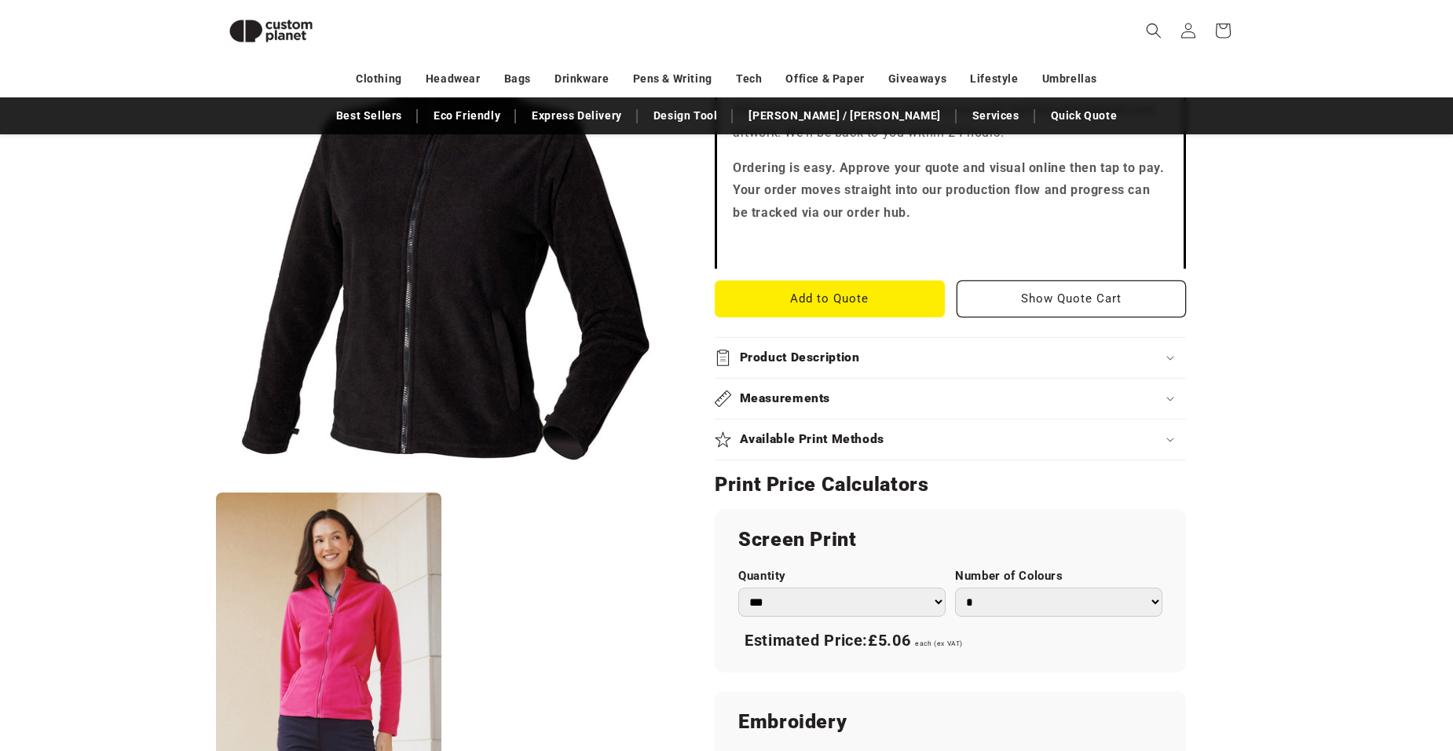
click at [1166, 397] on icon at bounding box center [1170, 399] width 8 height 5
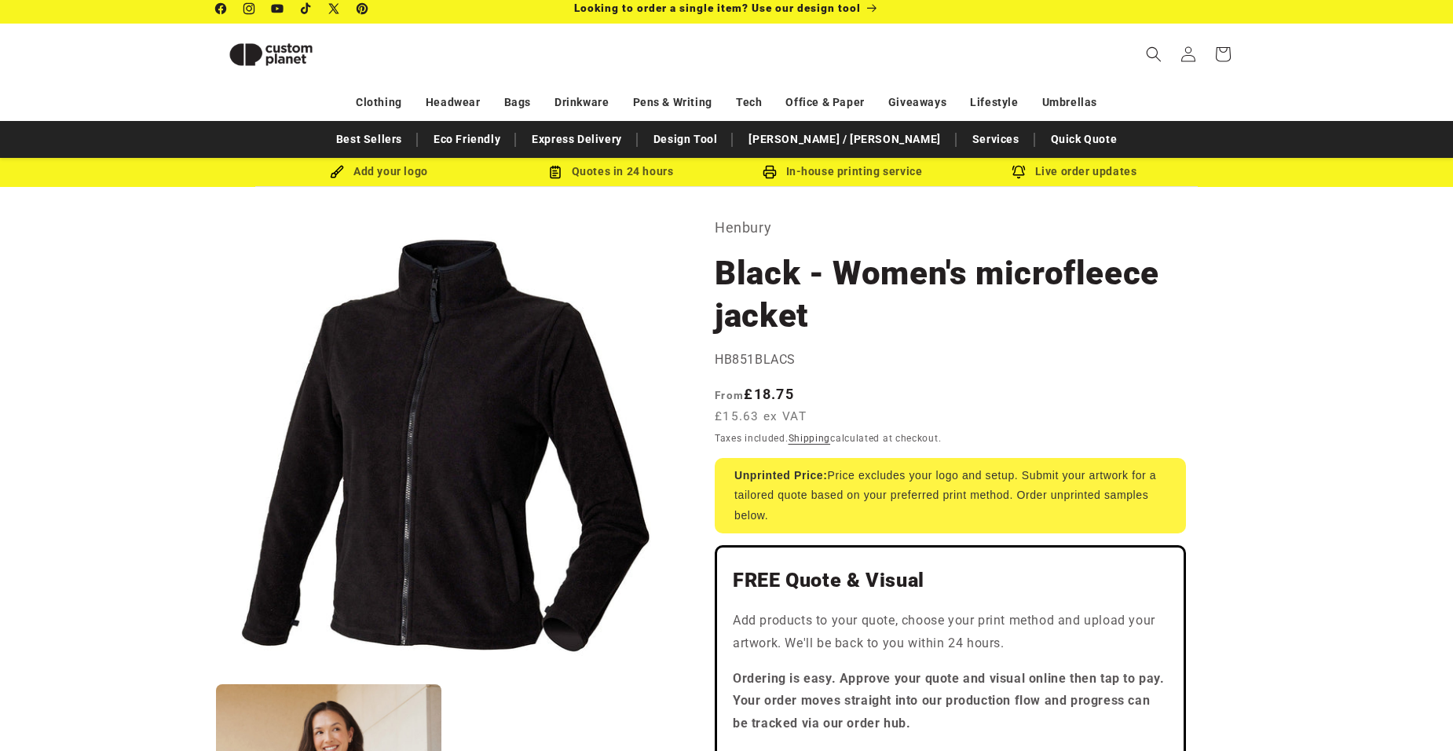
scroll to position [0, 0]
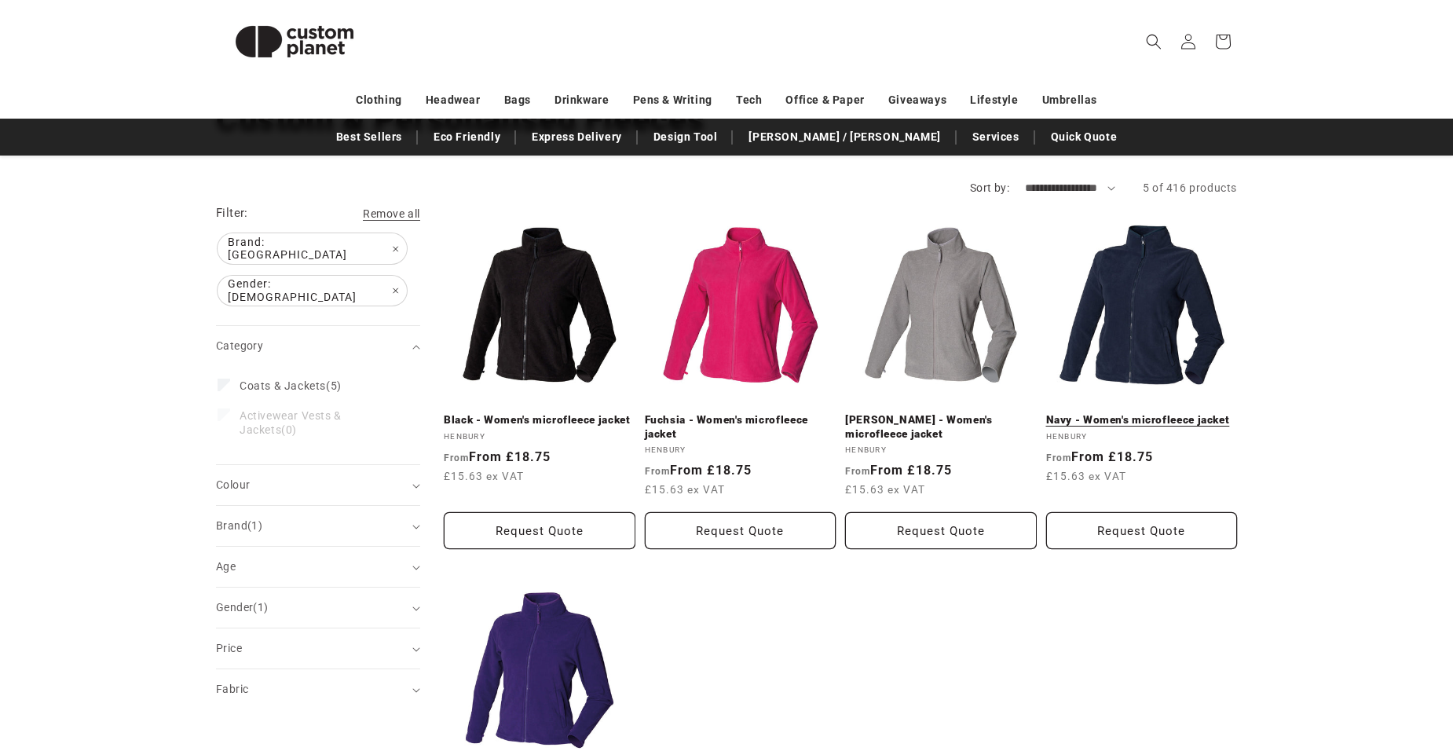
click at [1150, 413] on link "Navy - Women's microfleece jacket" at bounding box center [1142, 420] width 192 height 14
click at [320, 243] on span "Brand: Henbury Remove filter" at bounding box center [312, 248] width 189 height 31
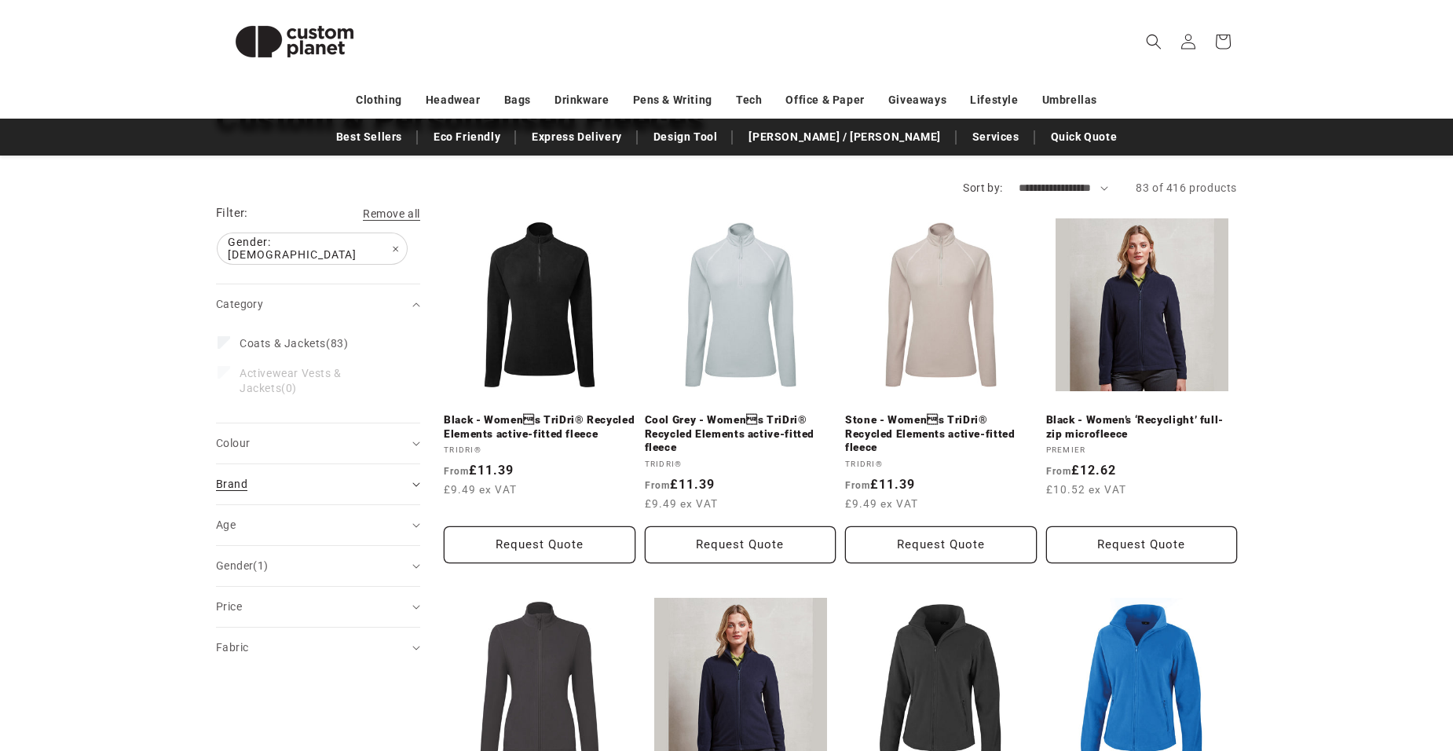
click at [414, 482] on icon "Brand (0 selected)" at bounding box center [416, 484] width 8 height 5
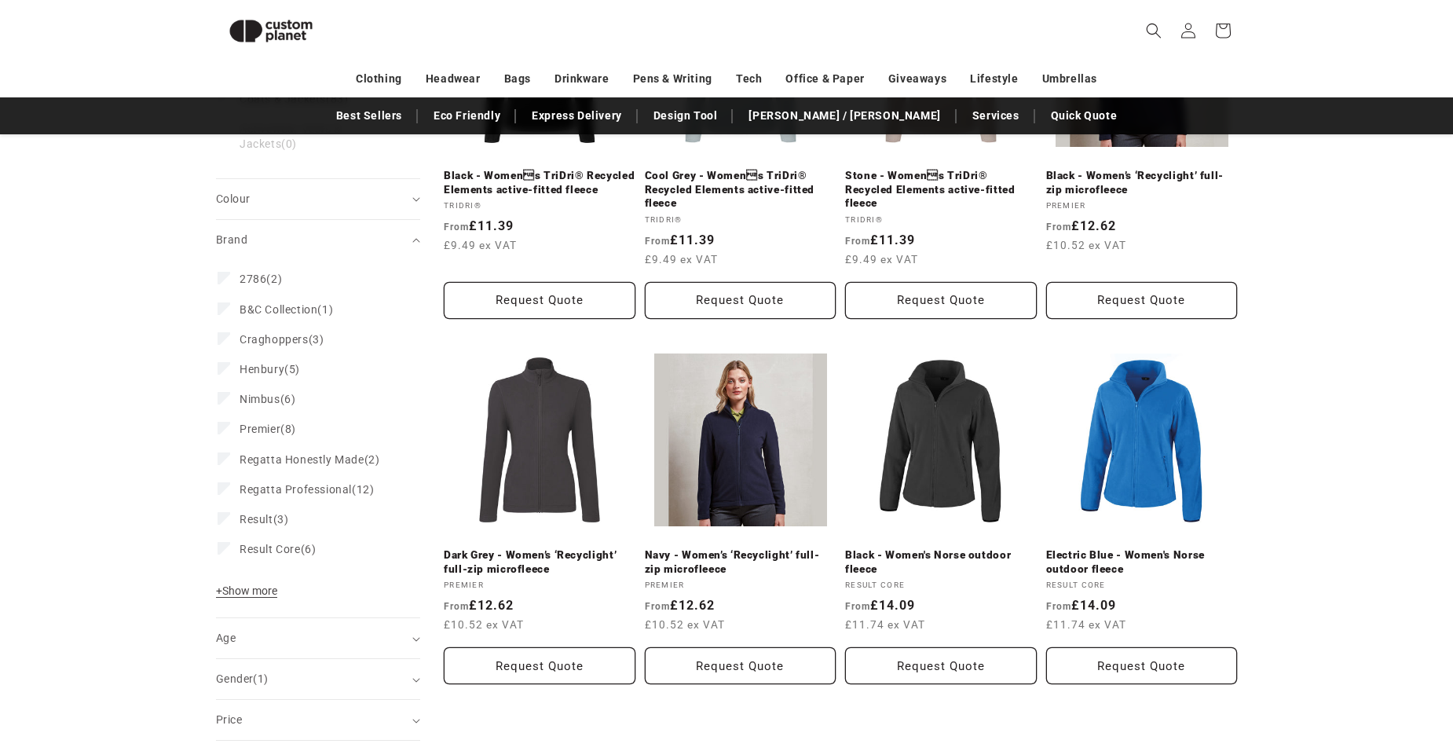
scroll to position [350, 0]
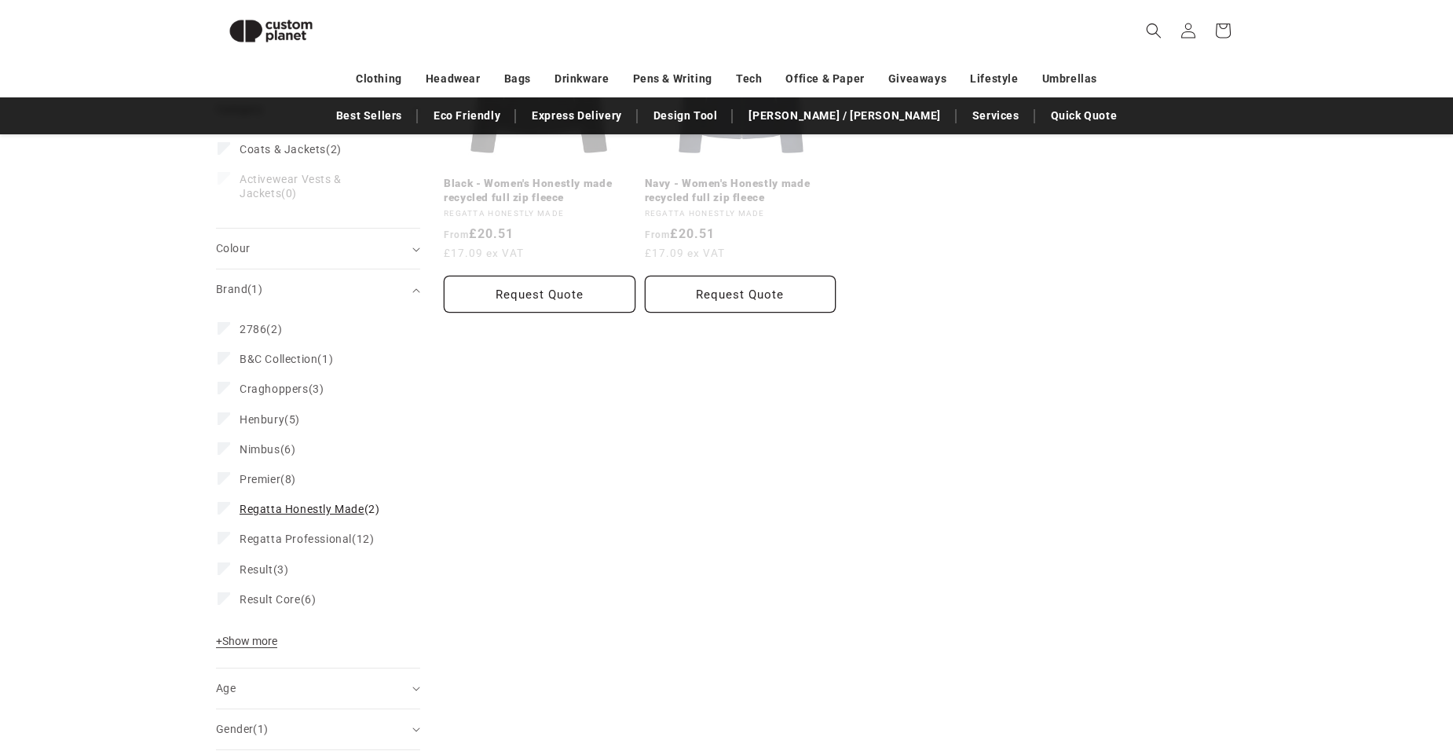
click at [225, 505] on icon at bounding box center [224, 507] width 9 height 5
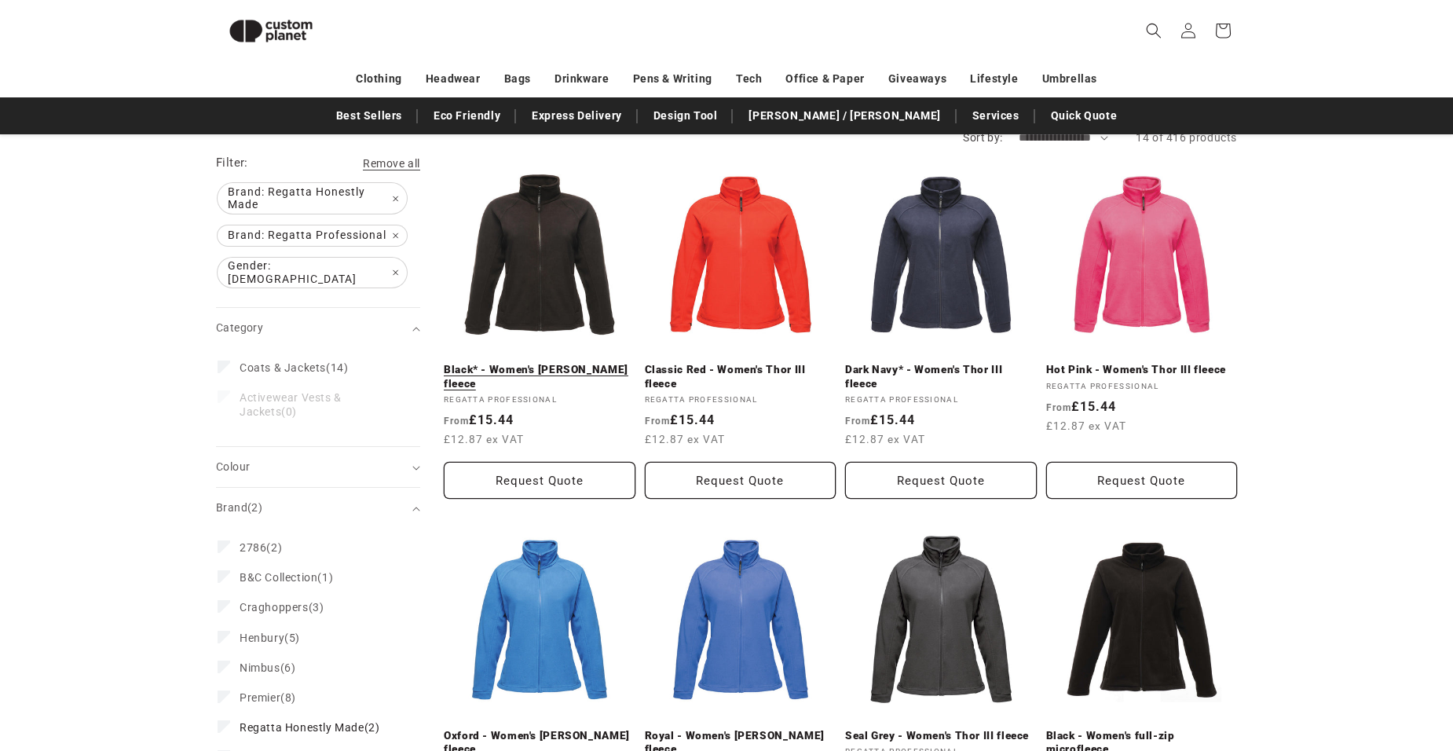
scroll to position [137, 0]
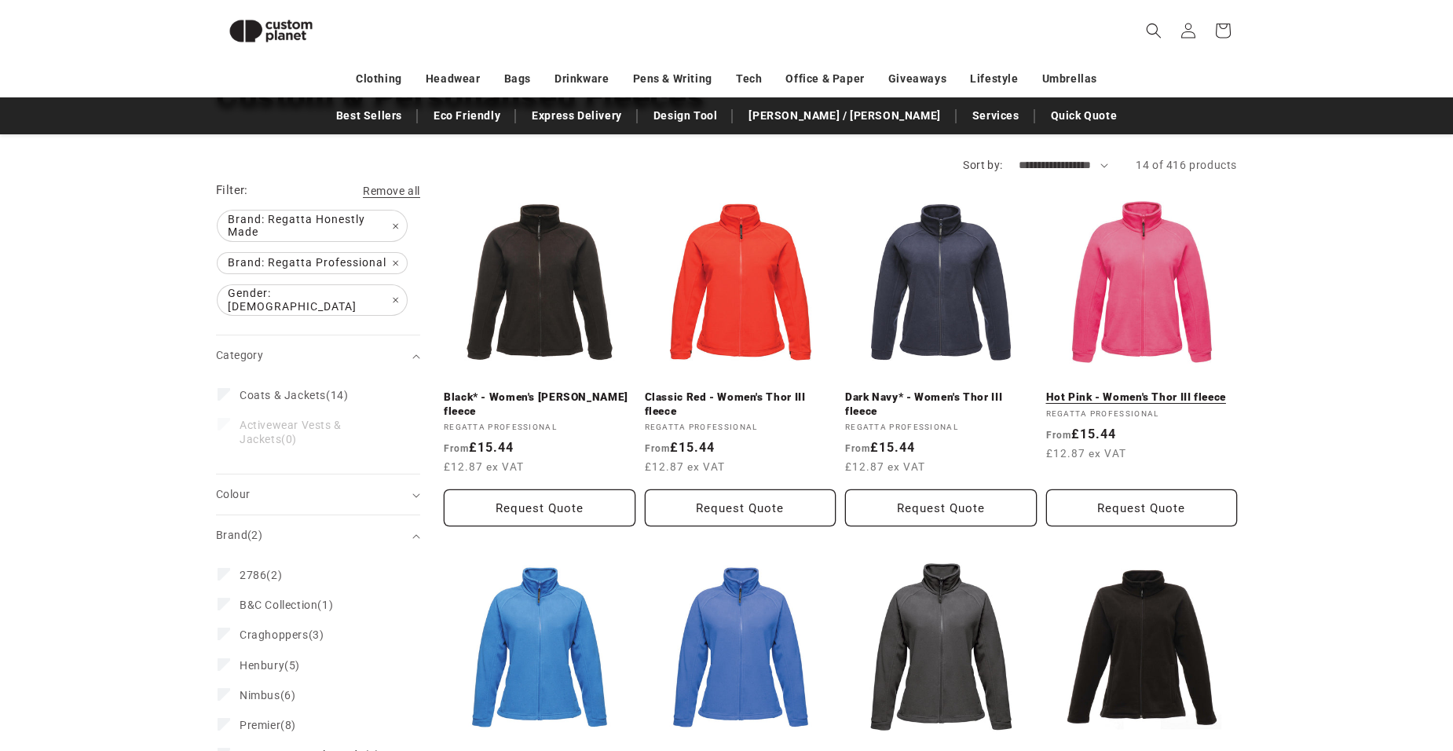
click at [1141, 390] on link "Hot Pink - Women's Thor III fleece" at bounding box center [1142, 397] width 192 height 14
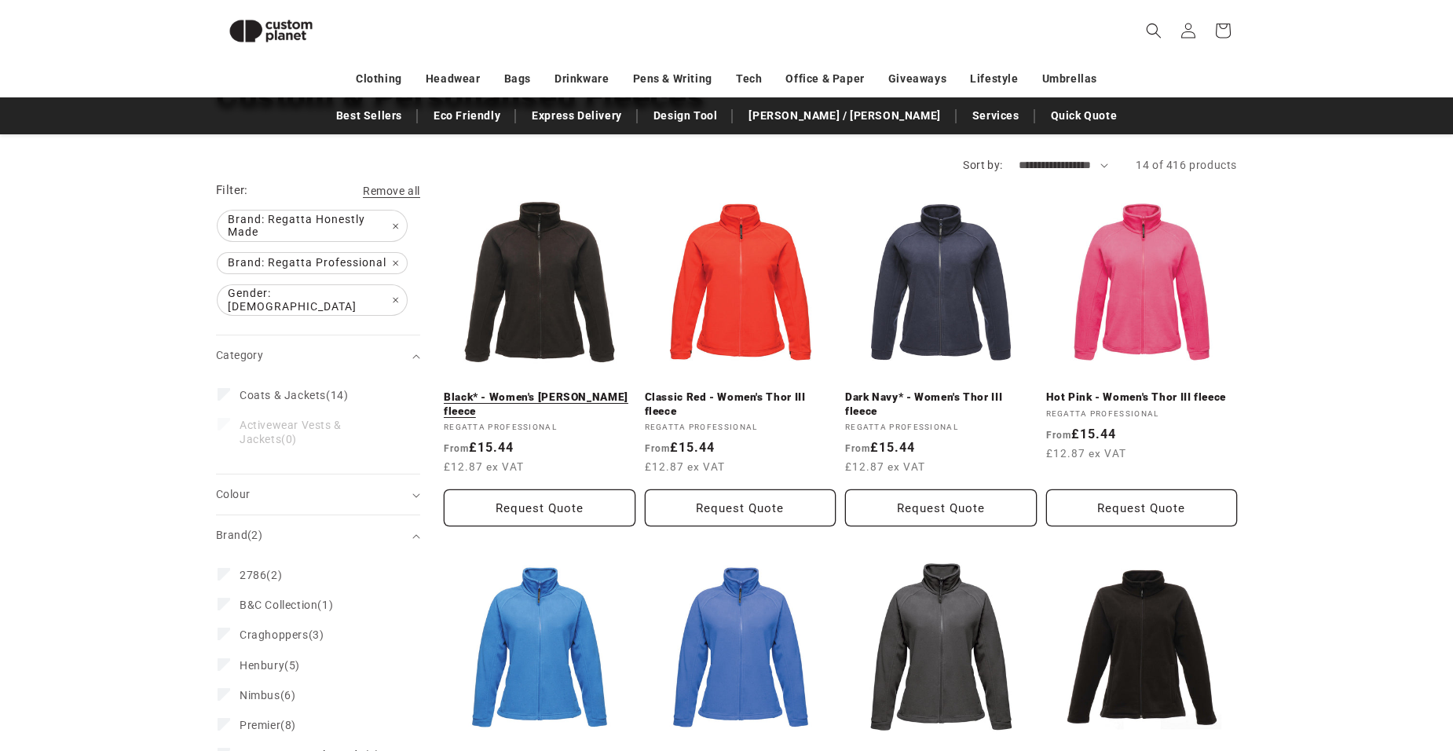
click at [543, 390] on link "Black* - Women's Thor III fleece" at bounding box center [540, 403] width 192 height 27
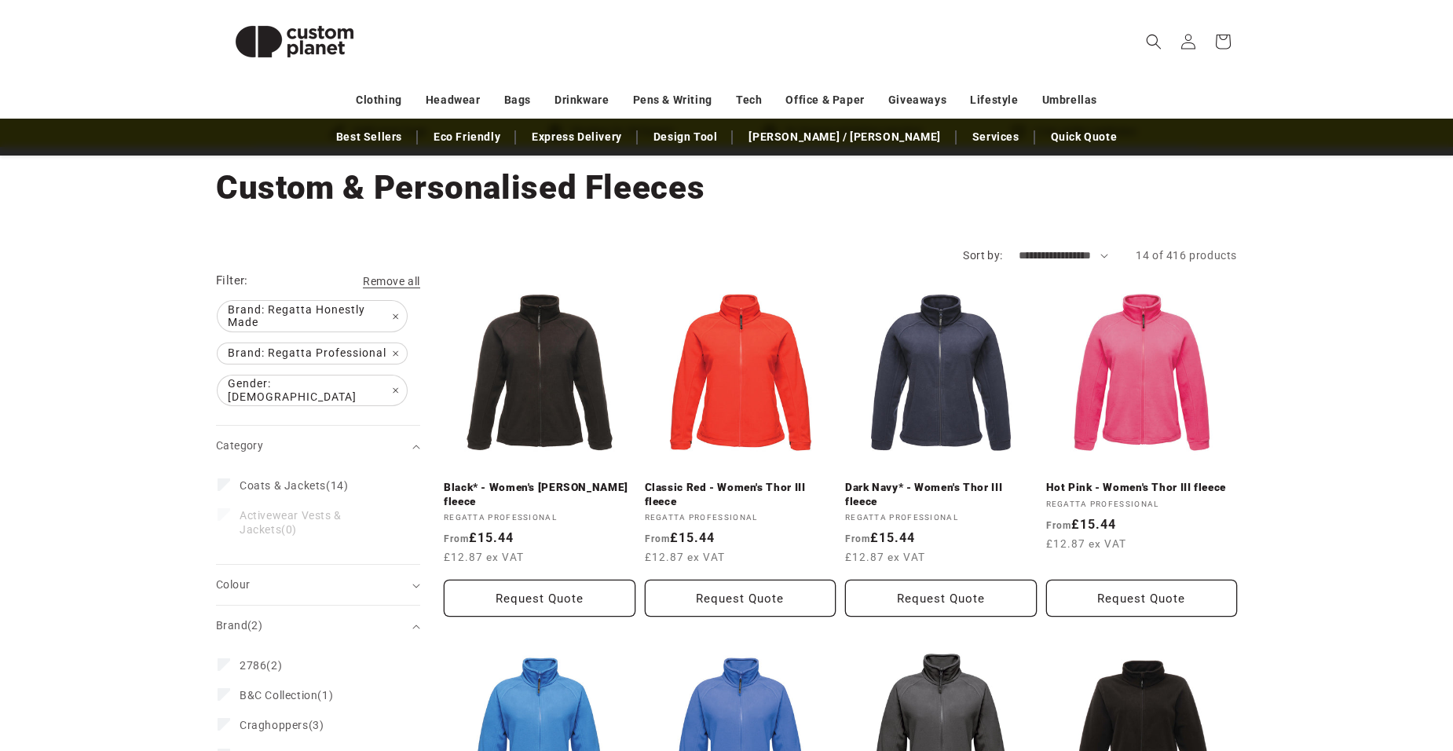
scroll to position [0, 0]
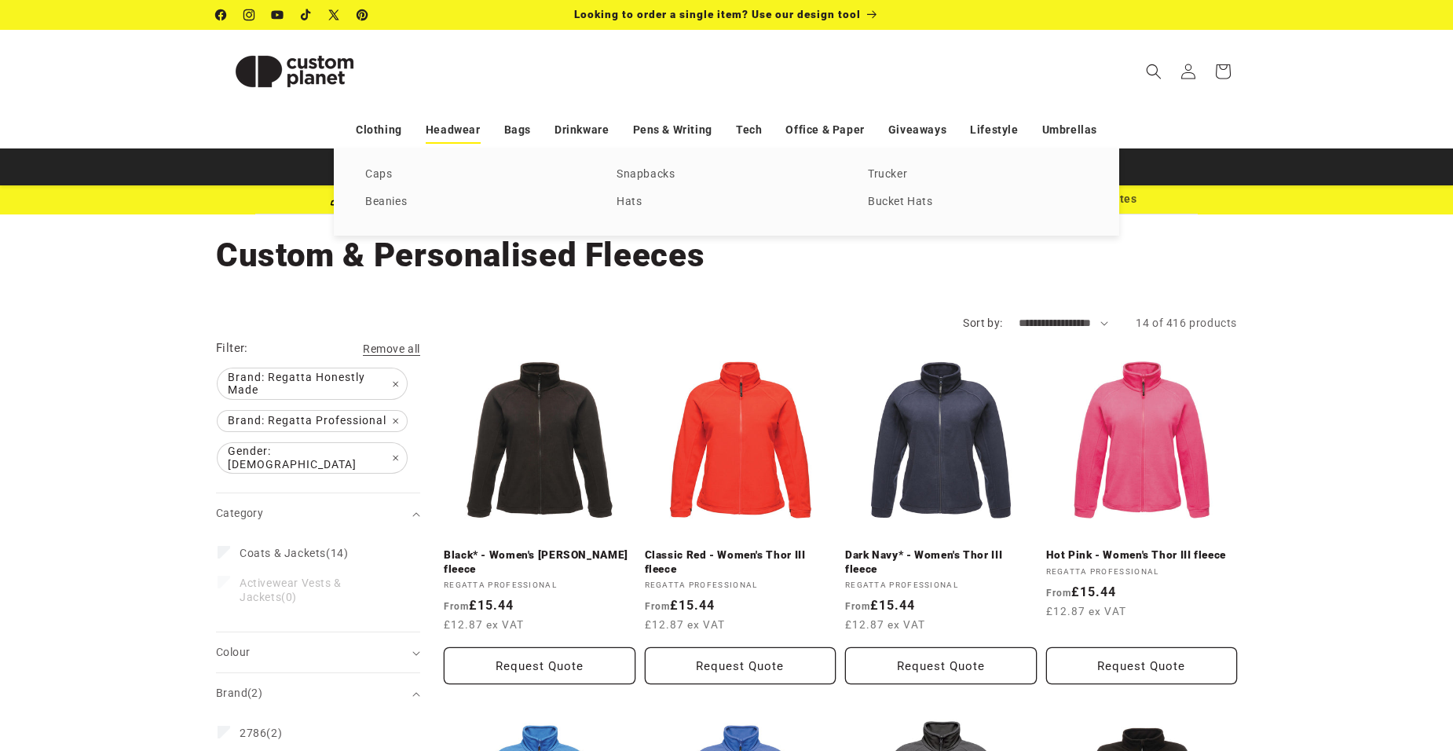
click at [448, 126] on link "Headwear" at bounding box center [453, 129] width 55 height 27
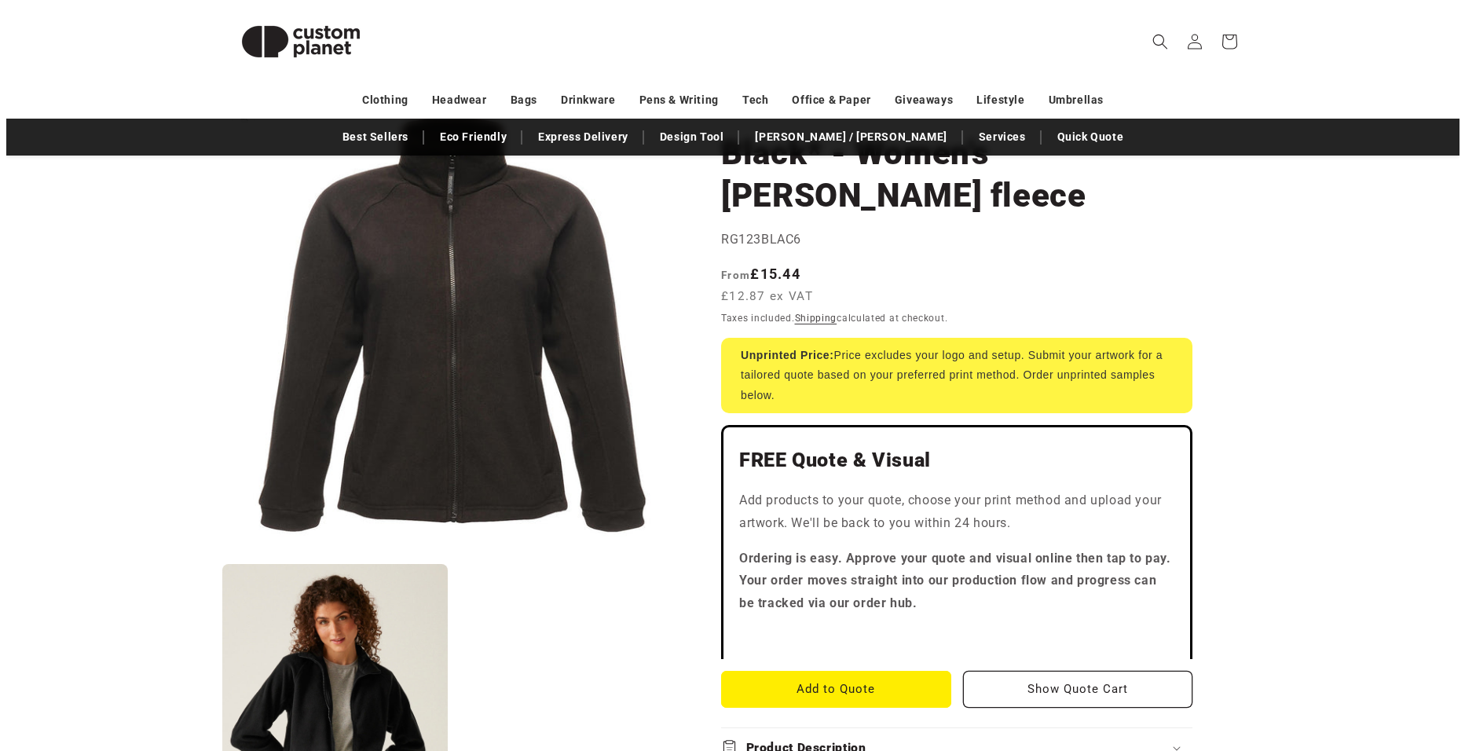
scroll to position [157, 0]
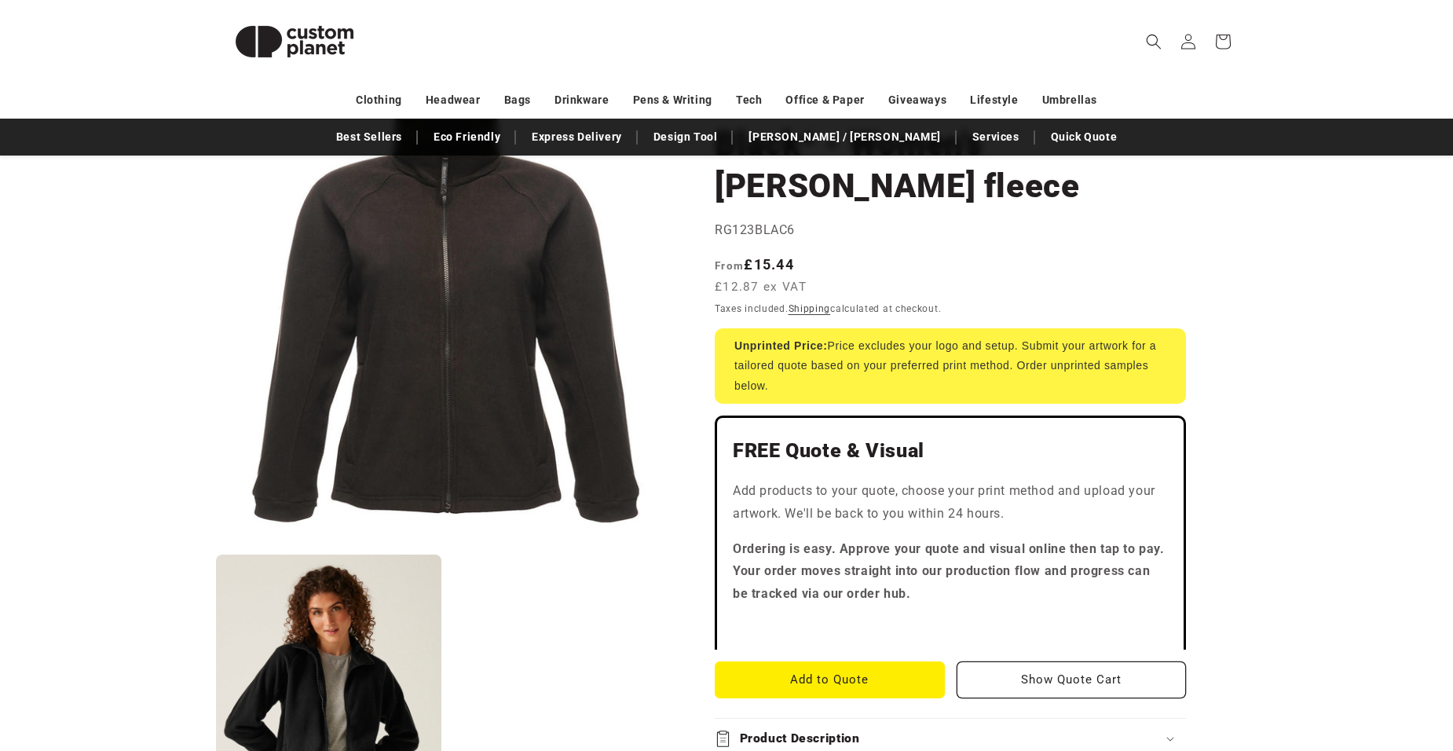
click at [216, 545] on button "Open media 1 in modal" at bounding box center [216, 545] width 0 height 0
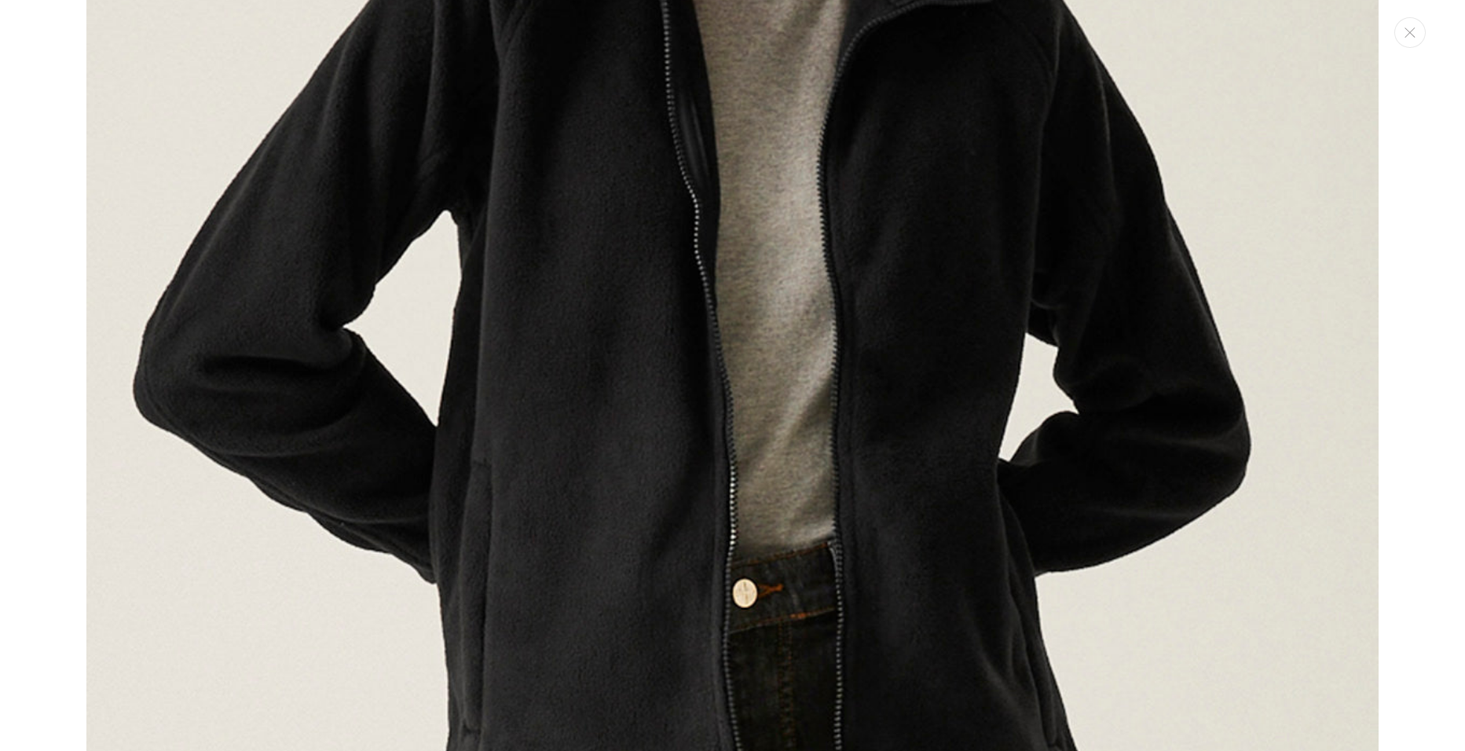
scroll to position [1555, 0]
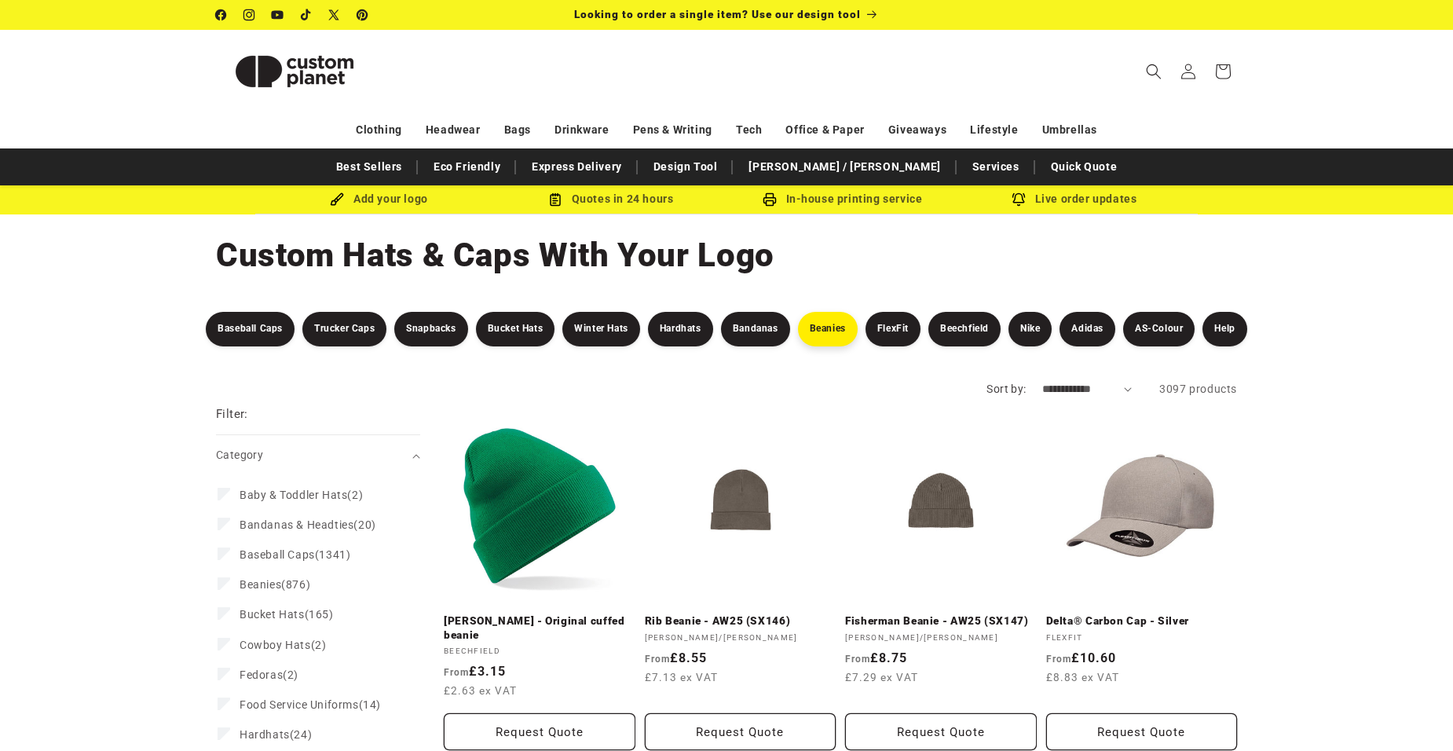
click at [829, 332] on link "Beanies" at bounding box center [828, 329] width 60 height 35
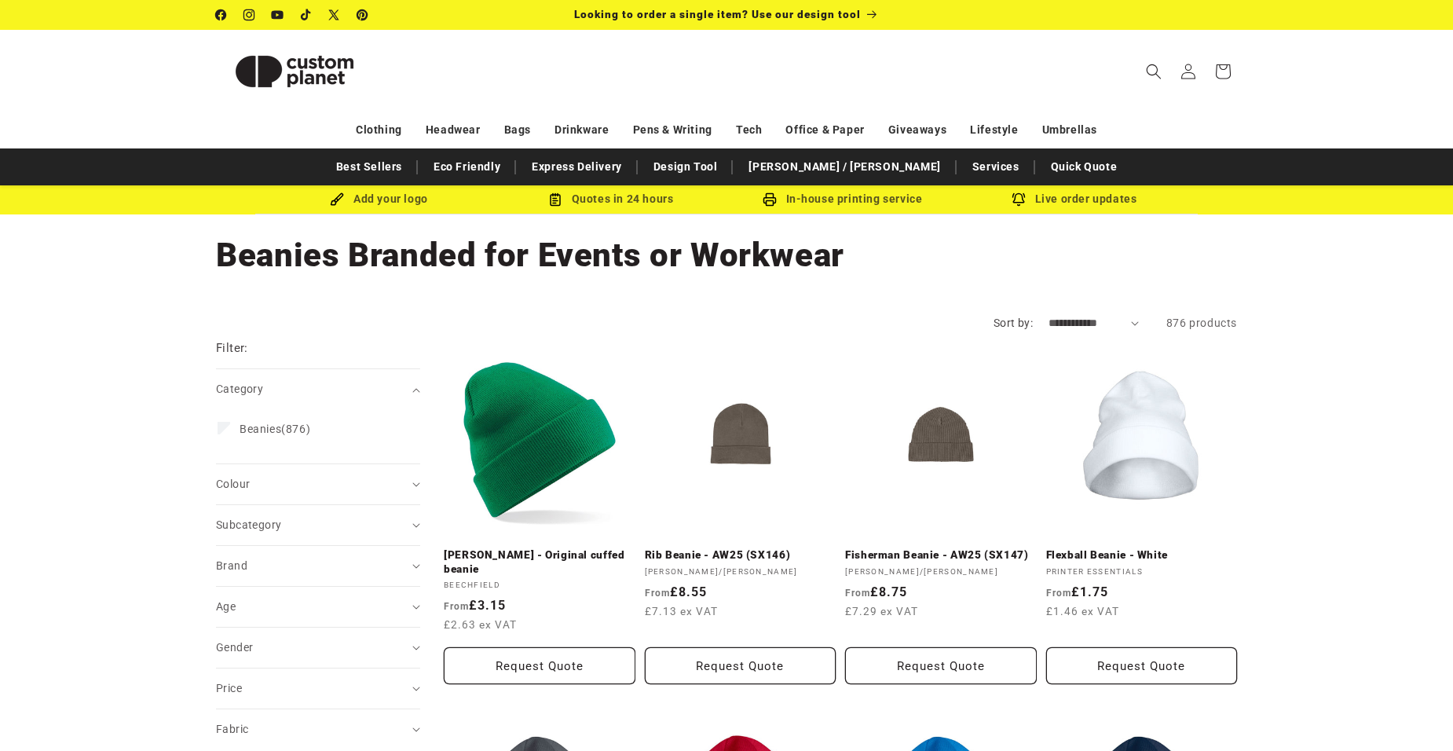
scroll to position [79, 0]
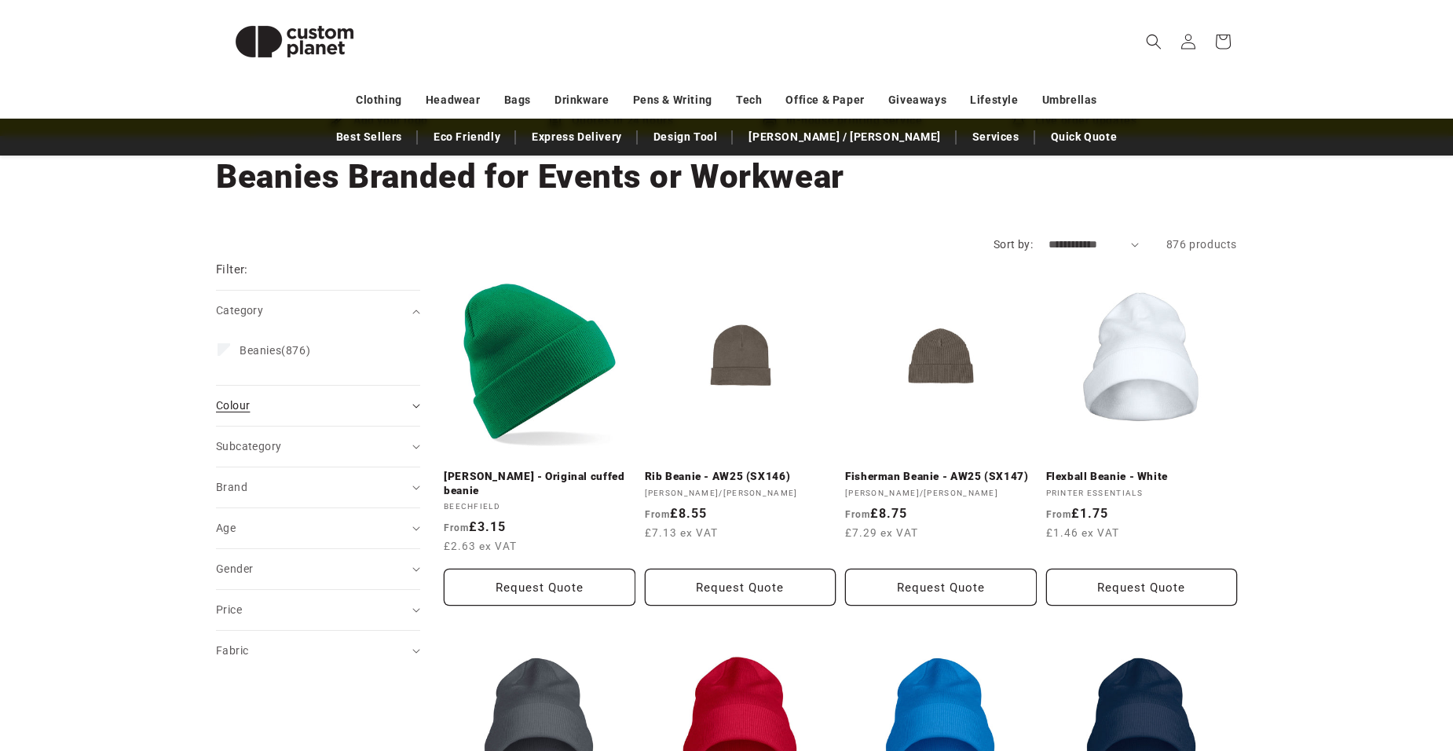
click at [414, 405] on icon "Colour (0 selected)" at bounding box center [415, 406] width 7 height 4
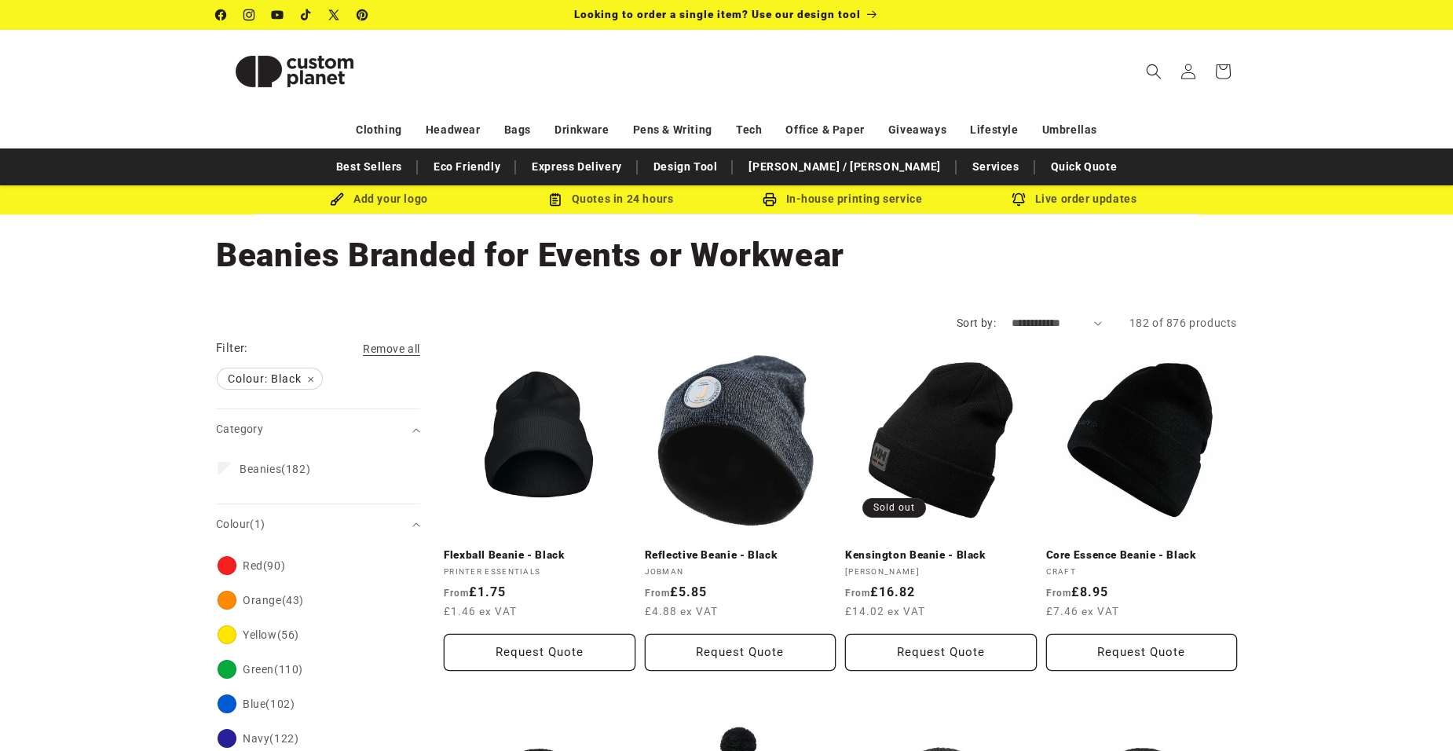
click at [1093, 320] on select "**********" at bounding box center [1057, 323] width 90 height 16
select select "**********"
click at [1012, 315] on select "**********" at bounding box center [1057, 323] width 90 height 16
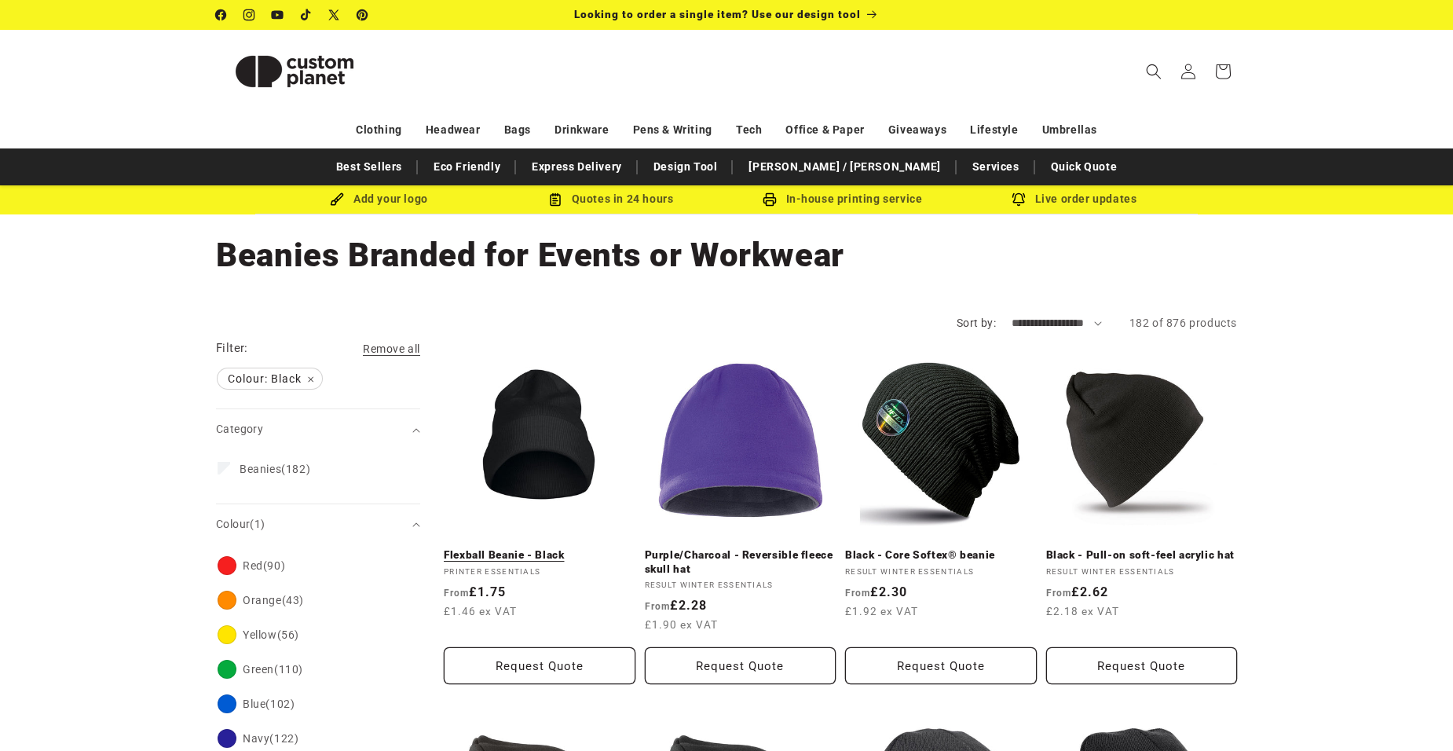
click at [540, 548] on link "Flexball Beanie - Black" at bounding box center [540, 555] width 192 height 14
click at [534, 548] on link "Flexball Beanie - Black" at bounding box center [540, 555] width 192 height 14
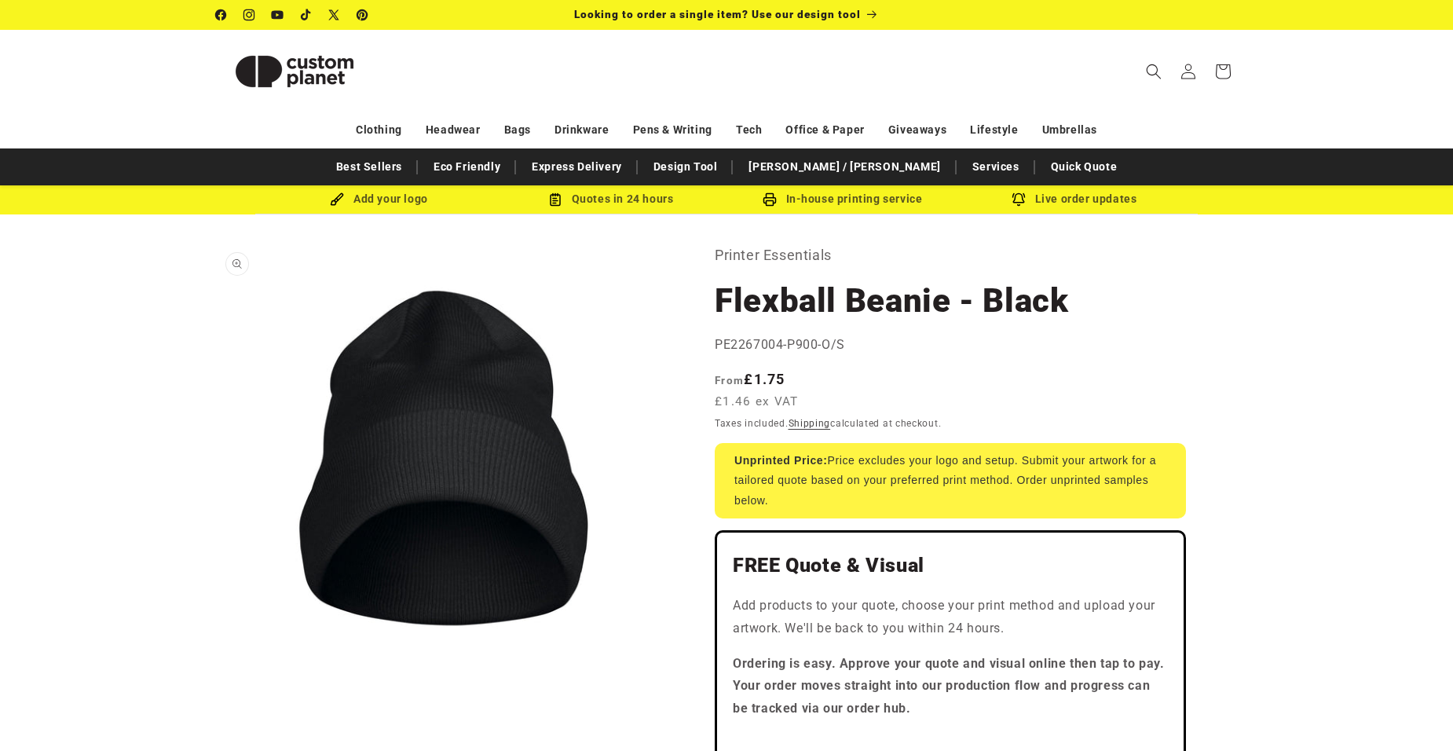
click at [216, 702] on button "Open media 1 in modal" at bounding box center [216, 702] width 0 height 0
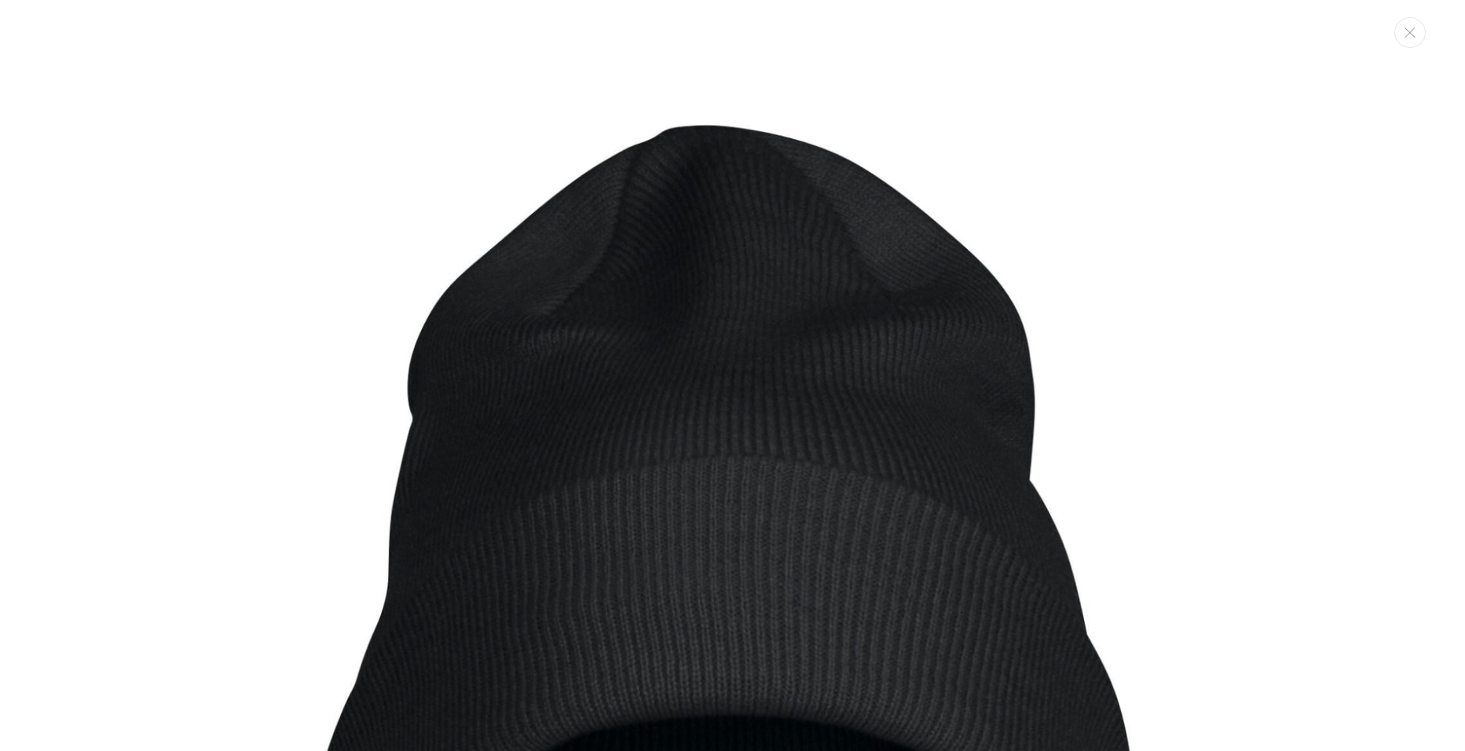
scroll to position [7, 0]
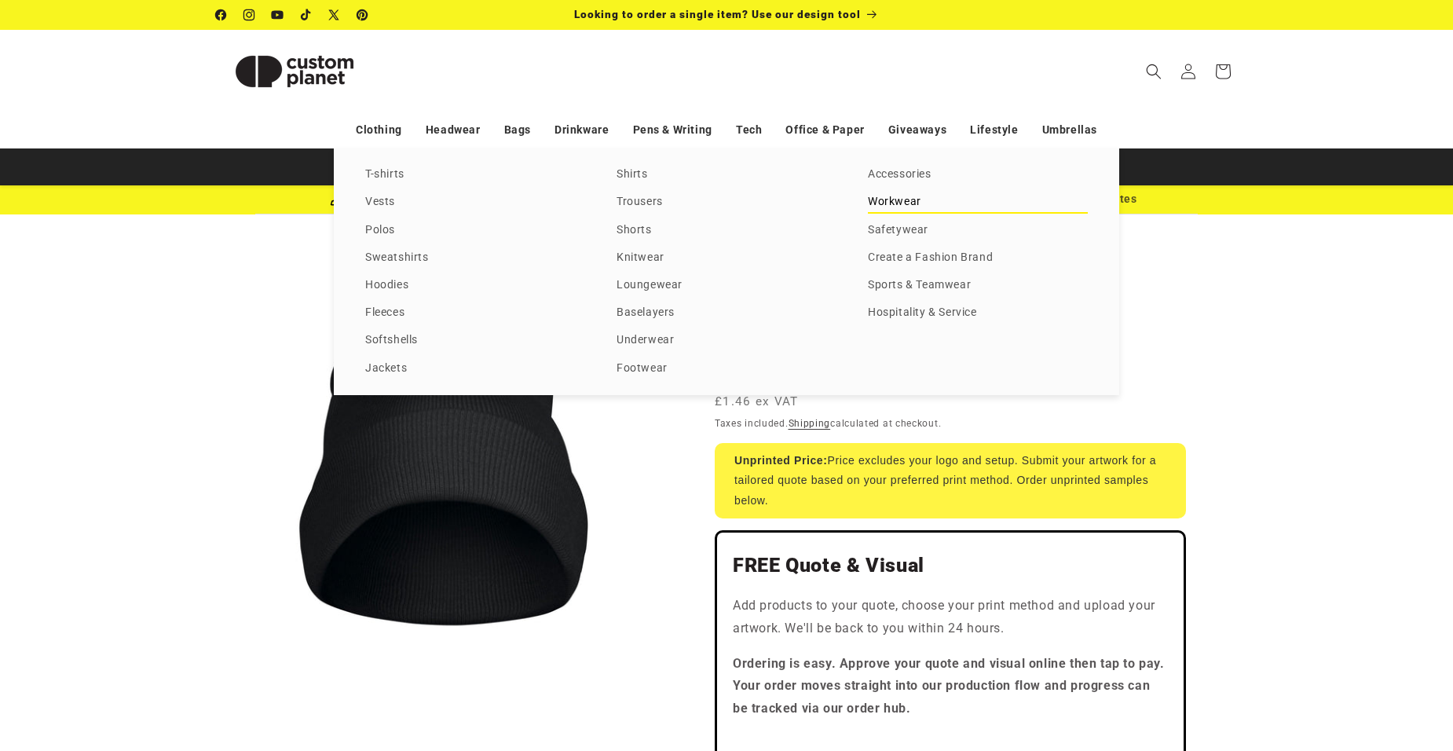
click at [897, 199] on link "Workwear" at bounding box center [978, 202] width 220 height 21
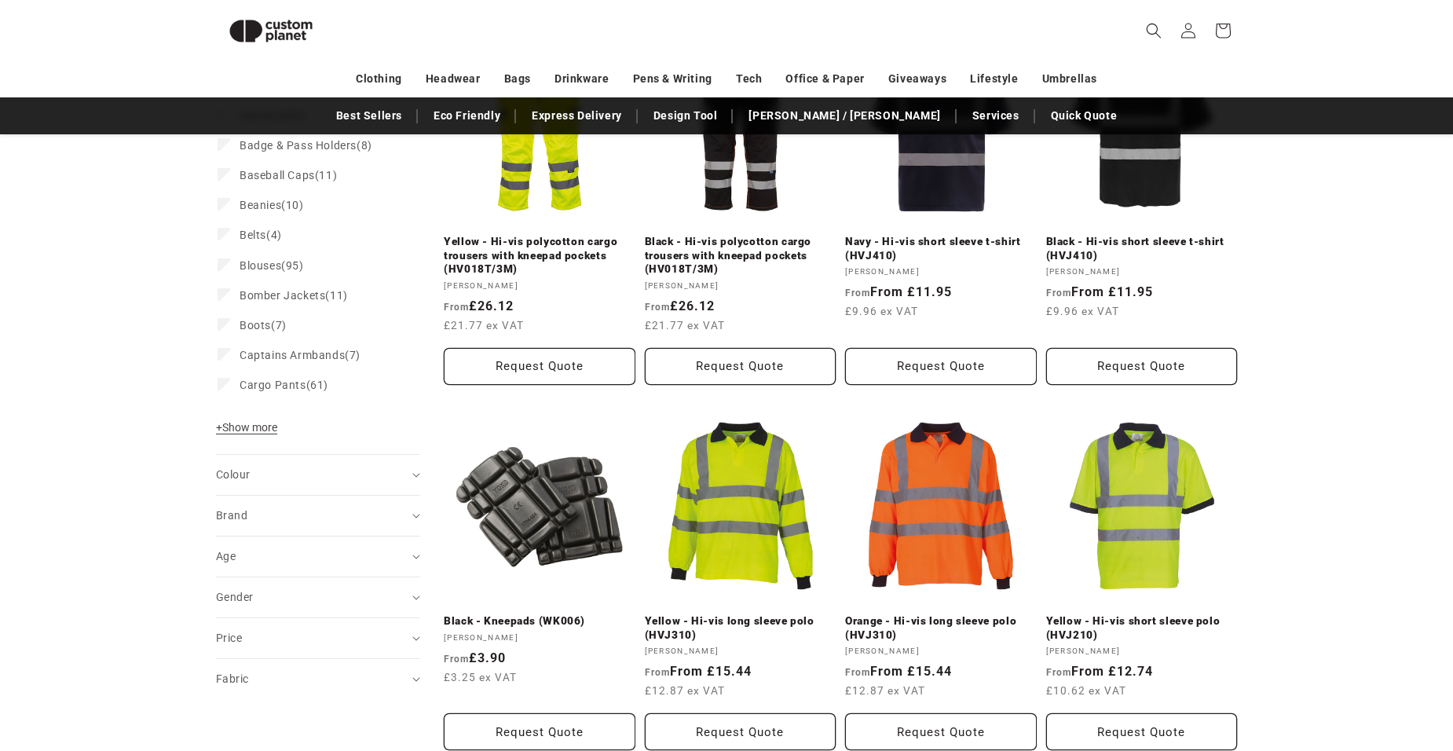
scroll to position [371, 0]
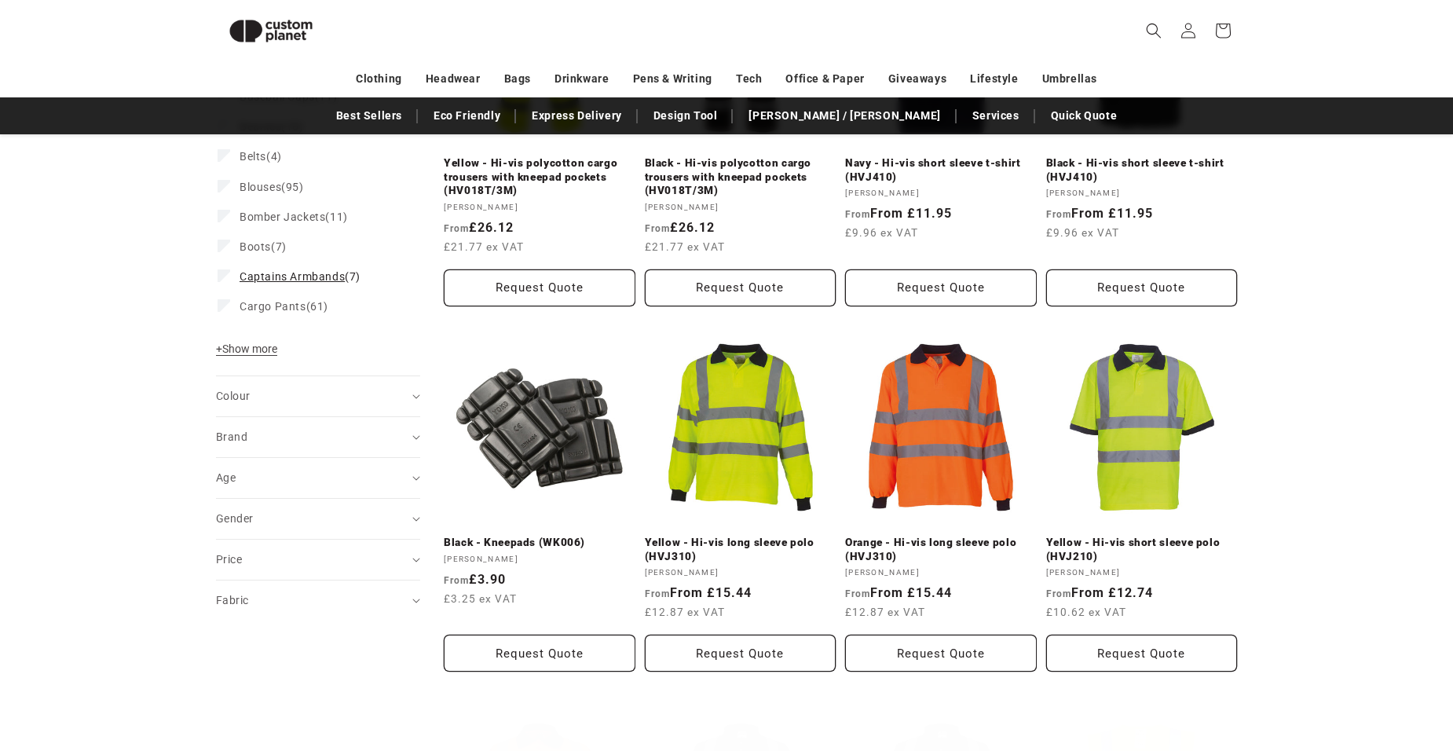
click at [264, 274] on span "Captains Armbands" at bounding box center [292, 276] width 105 height 13
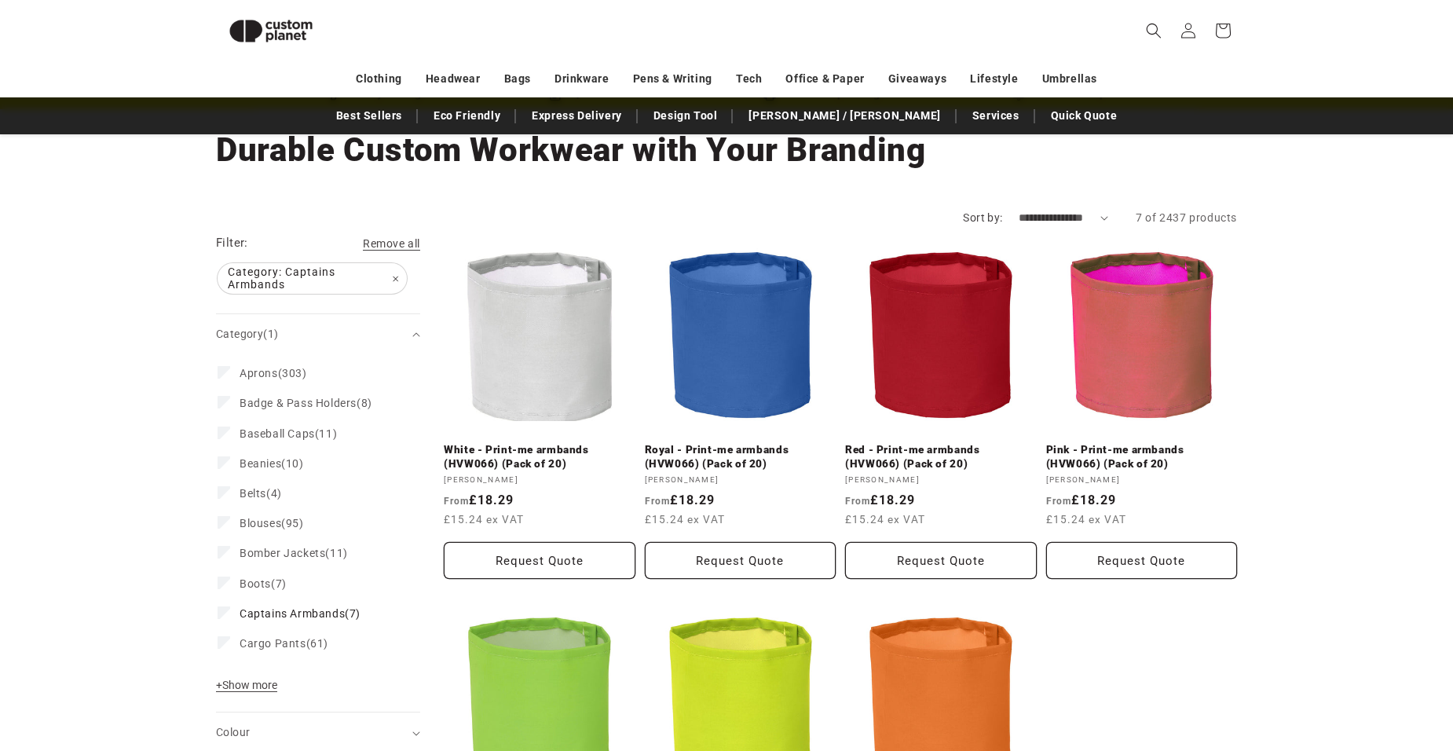
scroll to position [163, 0]
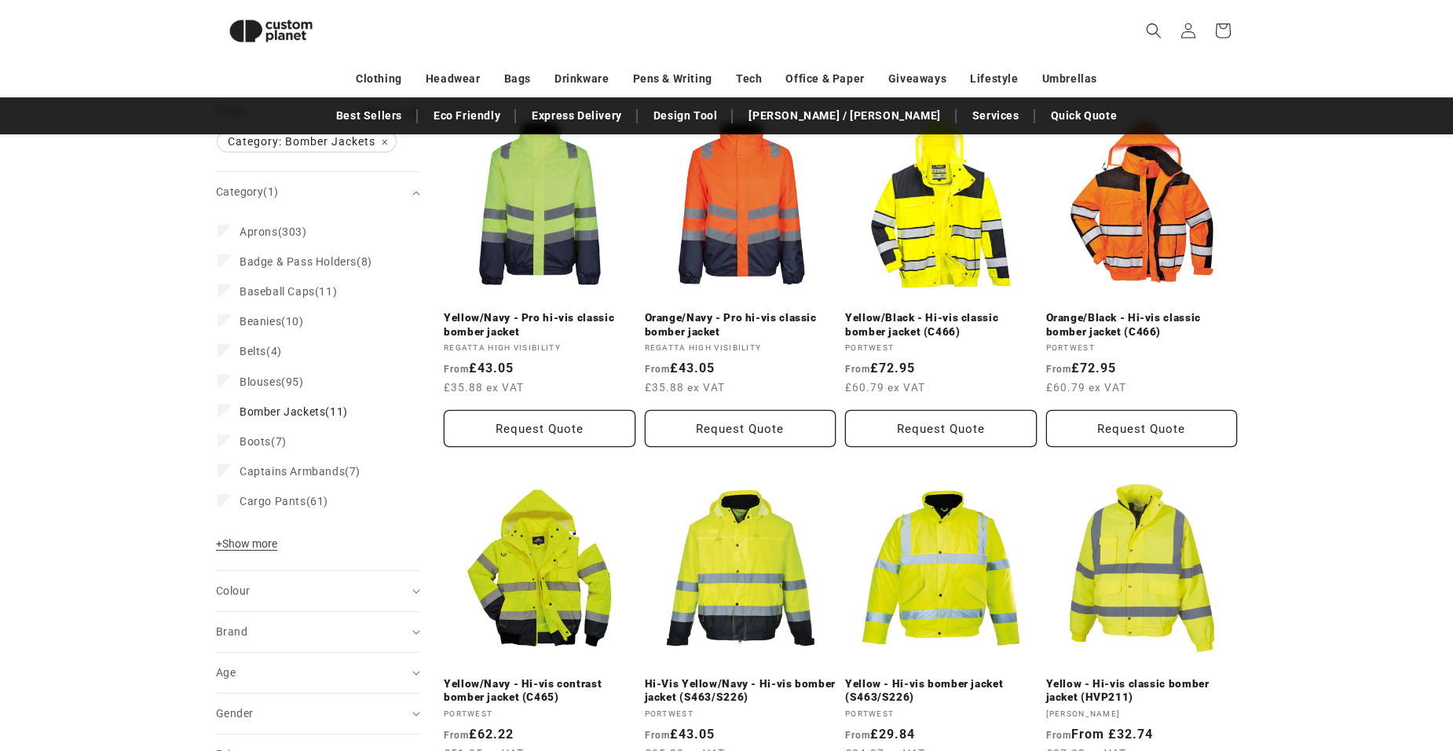
scroll to position [163, 0]
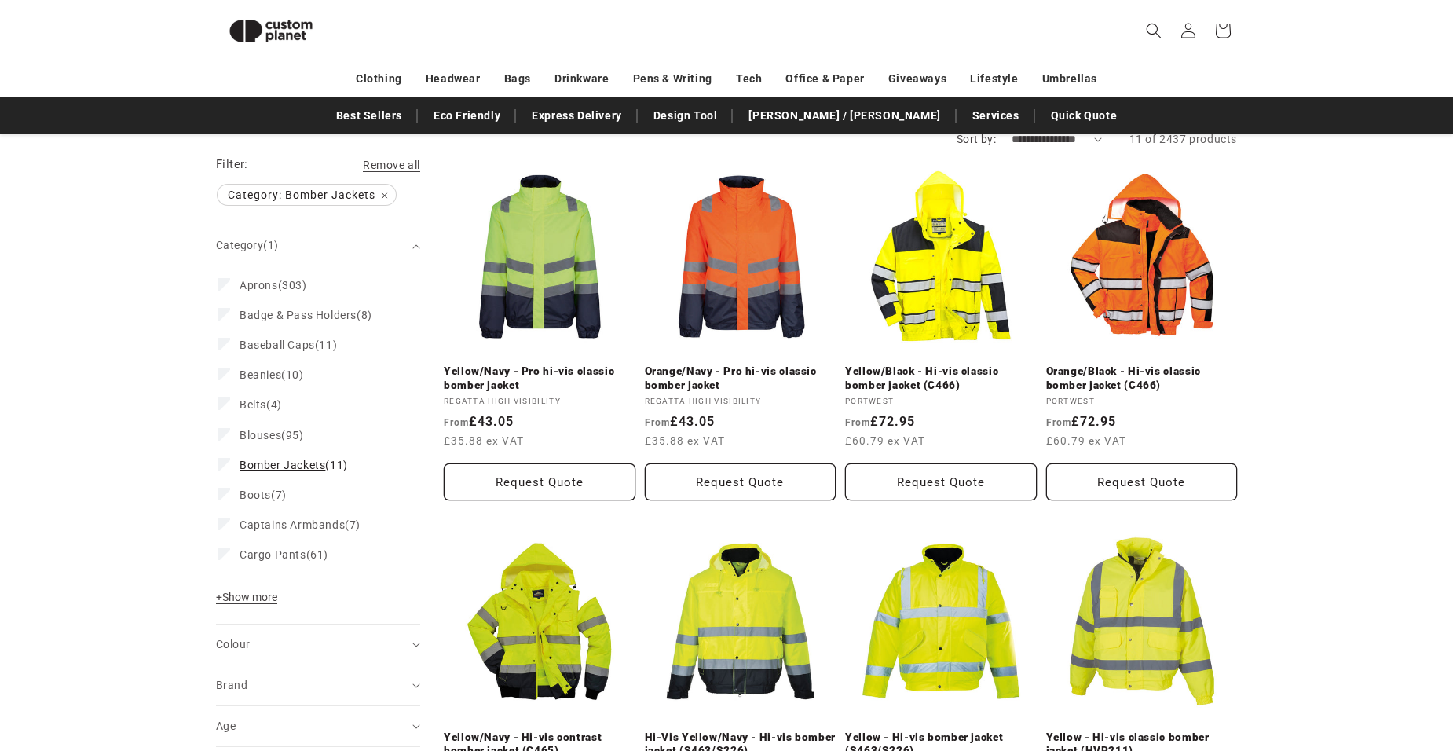
click at [224, 464] on icon at bounding box center [224, 463] width 9 height 5
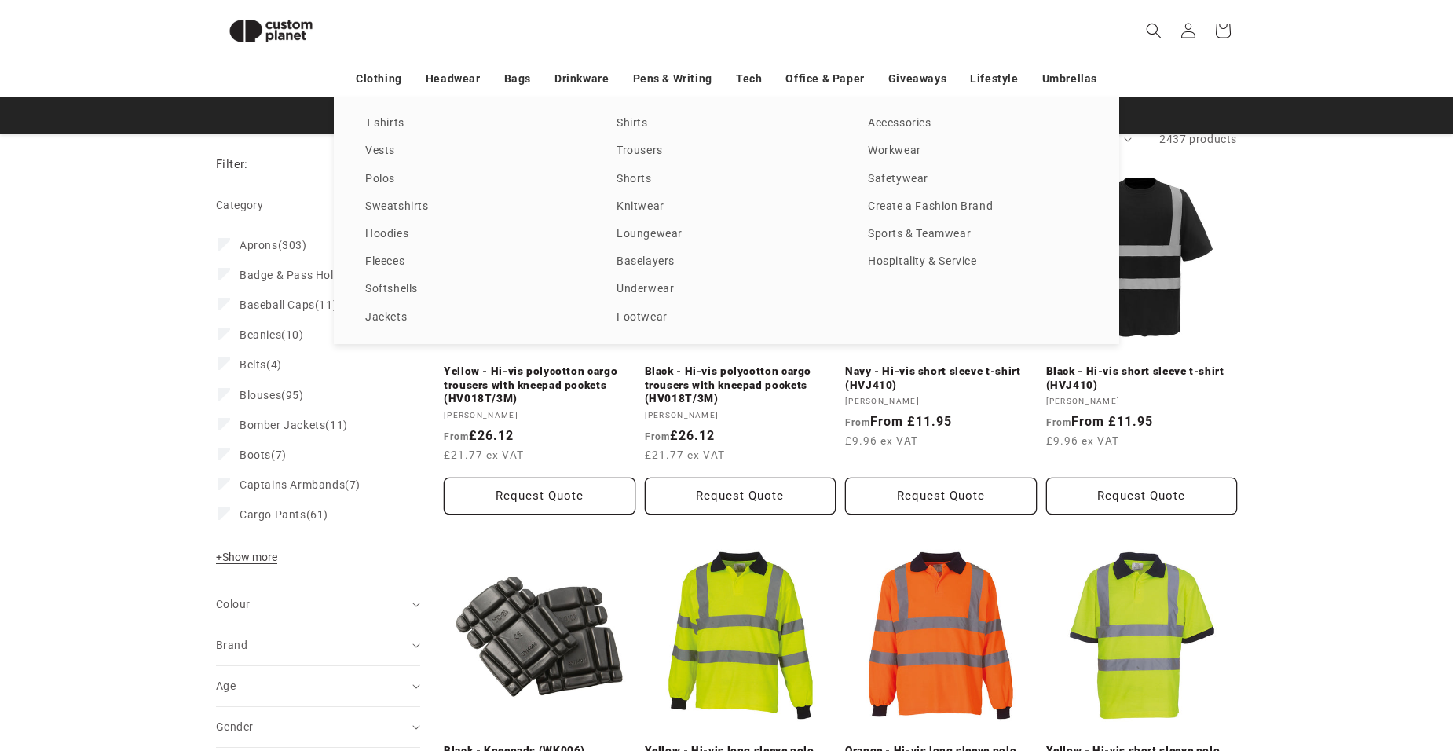
click at [399, 277] on div "T-shirts Vests Polos Sweatshirts Hoodies Fleeces Softshells Jackets Shirts Trou…" at bounding box center [726, 220] width 785 height 247
click at [397, 289] on link "Softshells" at bounding box center [475, 289] width 220 height 21
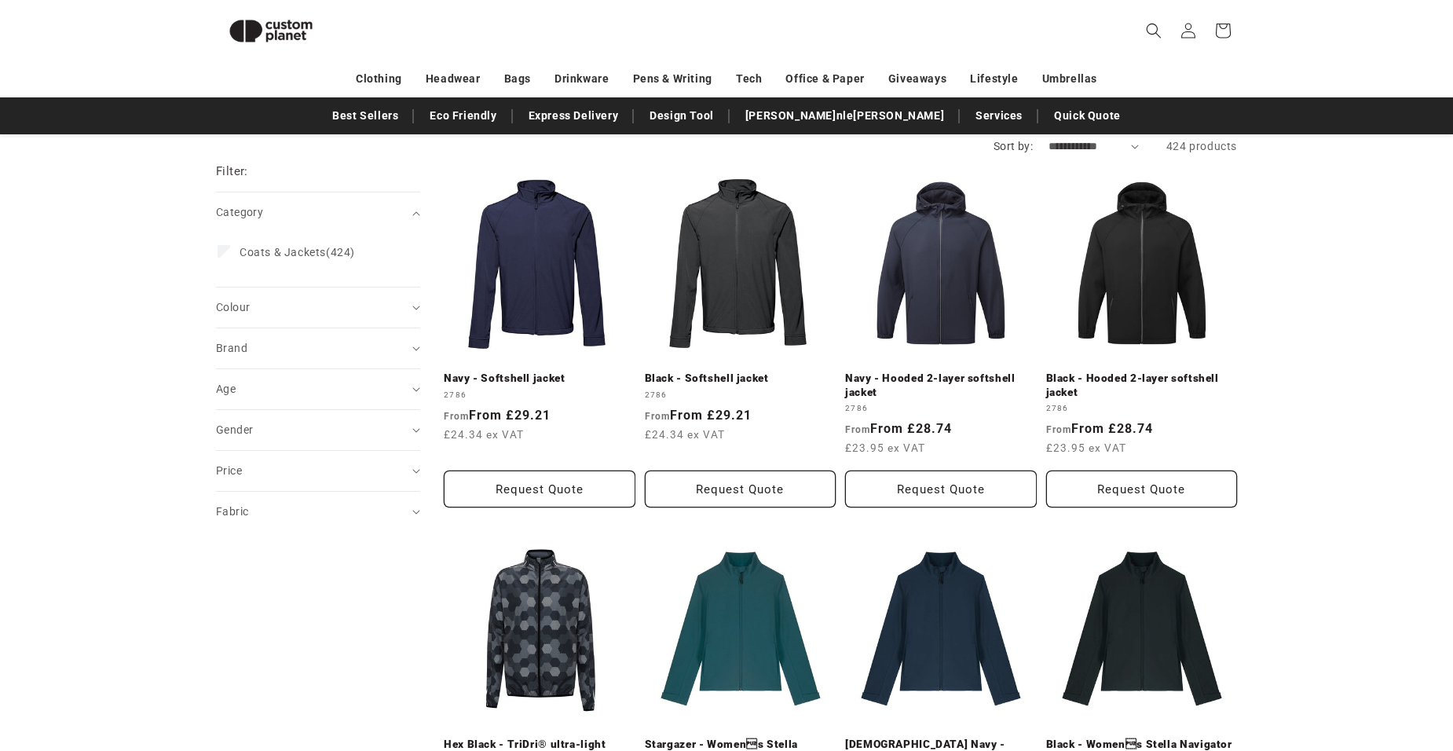
scroll to position [137, 0]
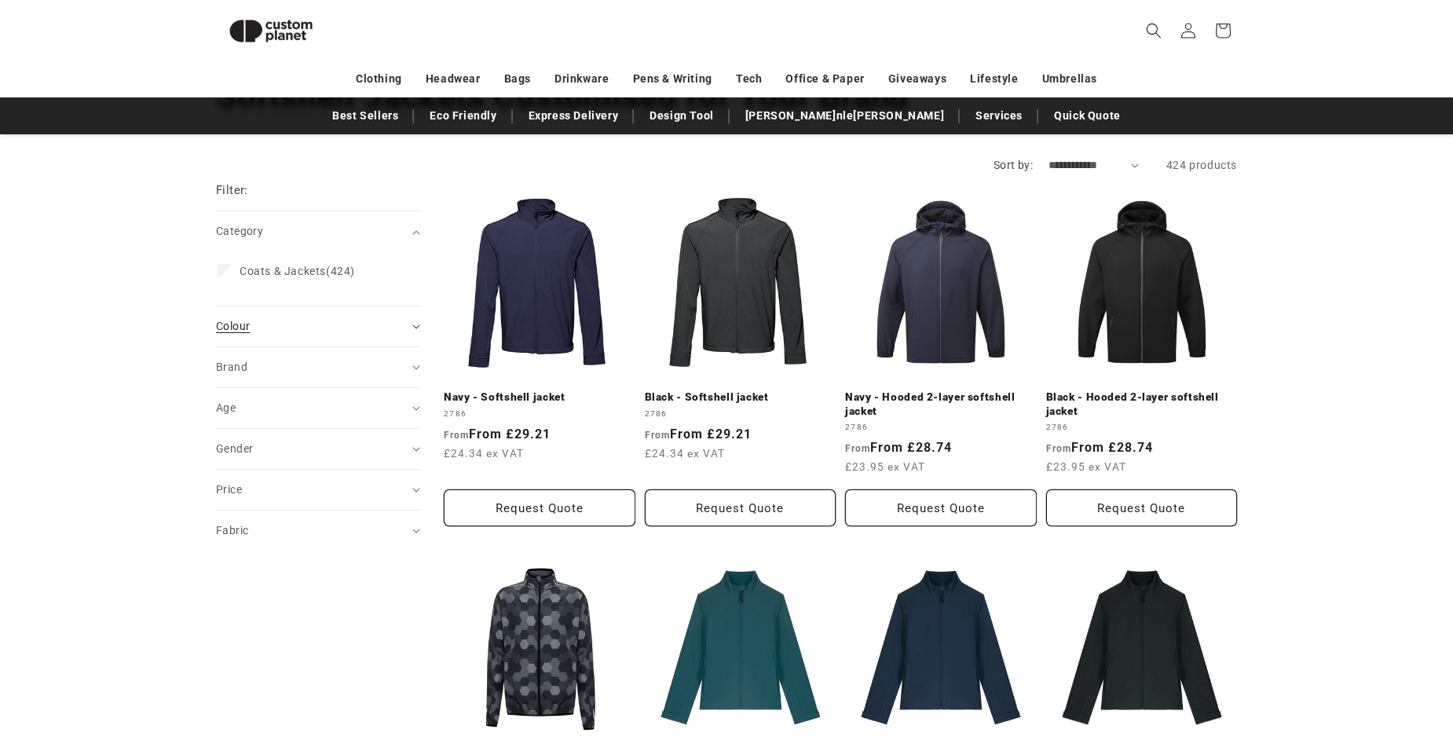
click at [419, 325] on icon "Colour (0 selected)" at bounding box center [415, 327] width 7 height 4
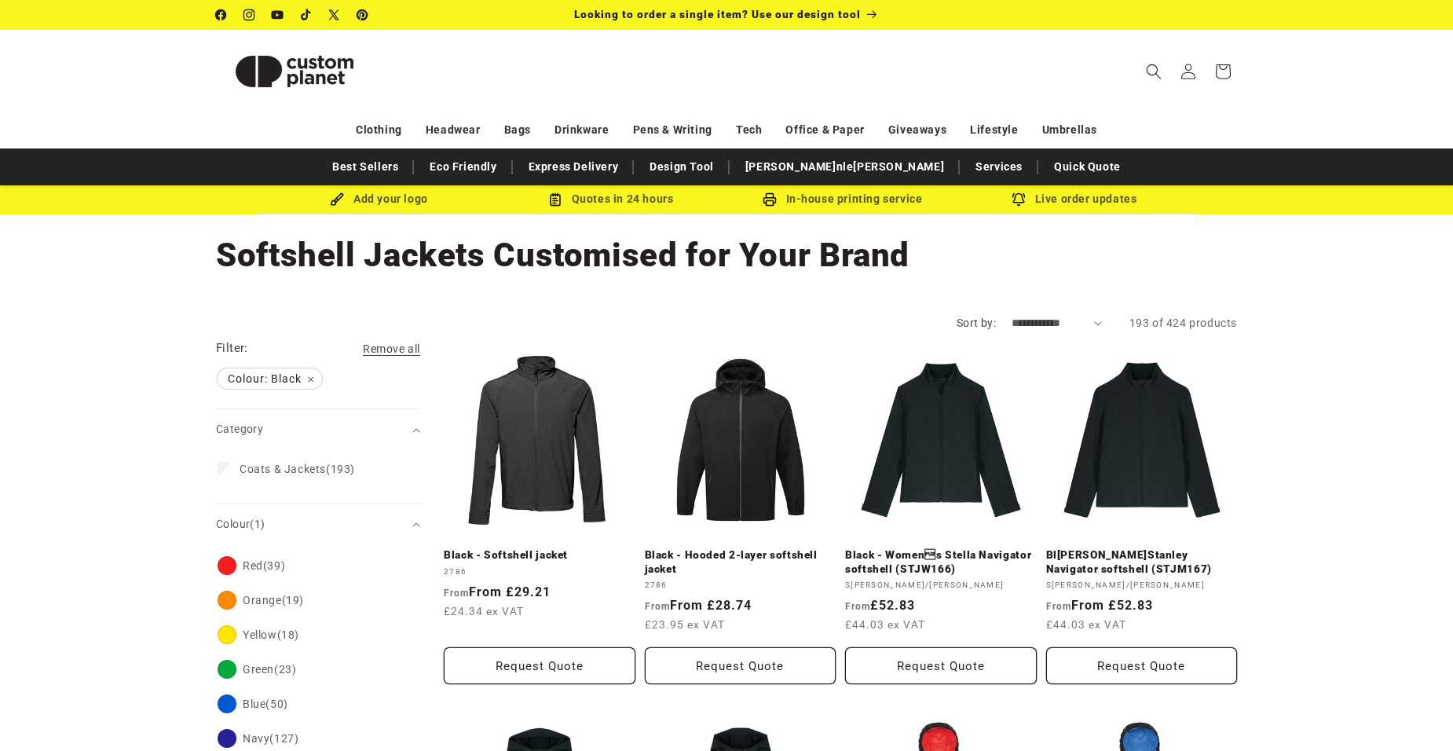
click at [1098, 325] on select "**********" at bounding box center [1057, 323] width 90 height 16
select select "**********"
click at [1012, 315] on select "**********" at bounding box center [1057, 323] width 90 height 16
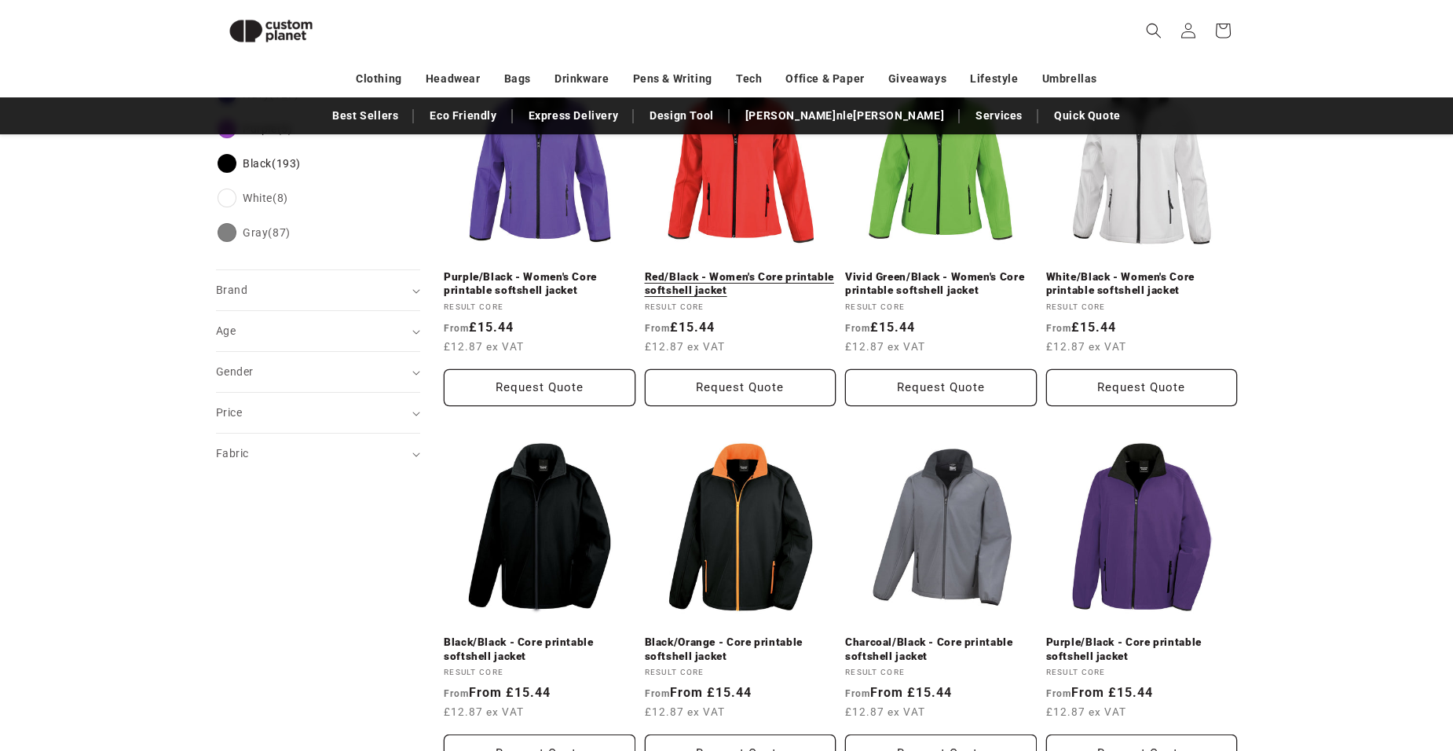
scroll to position [685, 0]
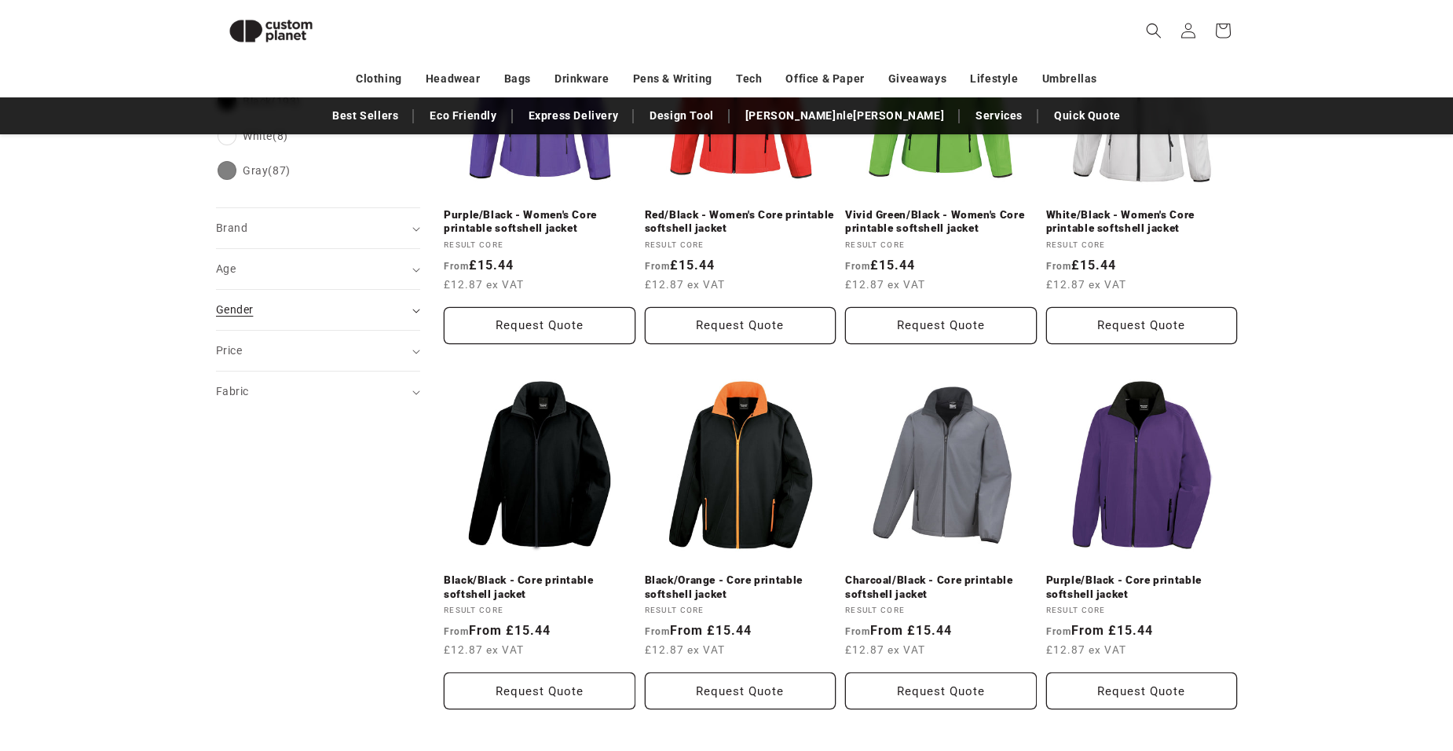
click at [411, 308] on summary "Gender (0)" at bounding box center [318, 310] width 204 height 40
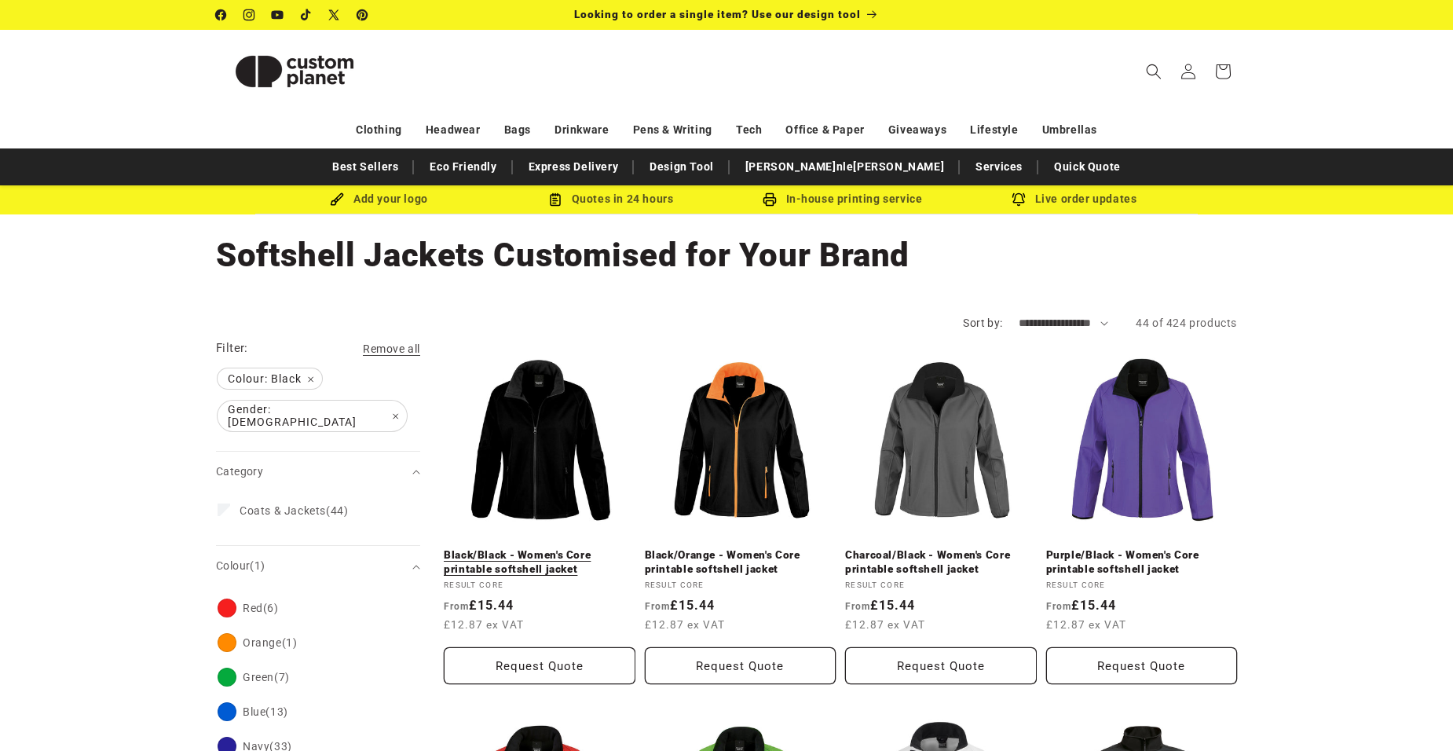
click at [551, 548] on link "Black/Black - Women's Core printable softshell jacket" at bounding box center [540, 561] width 192 height 27
click at [1147, 73] on icon "Search" at bounding box center [1153, 71] width 16 height 16
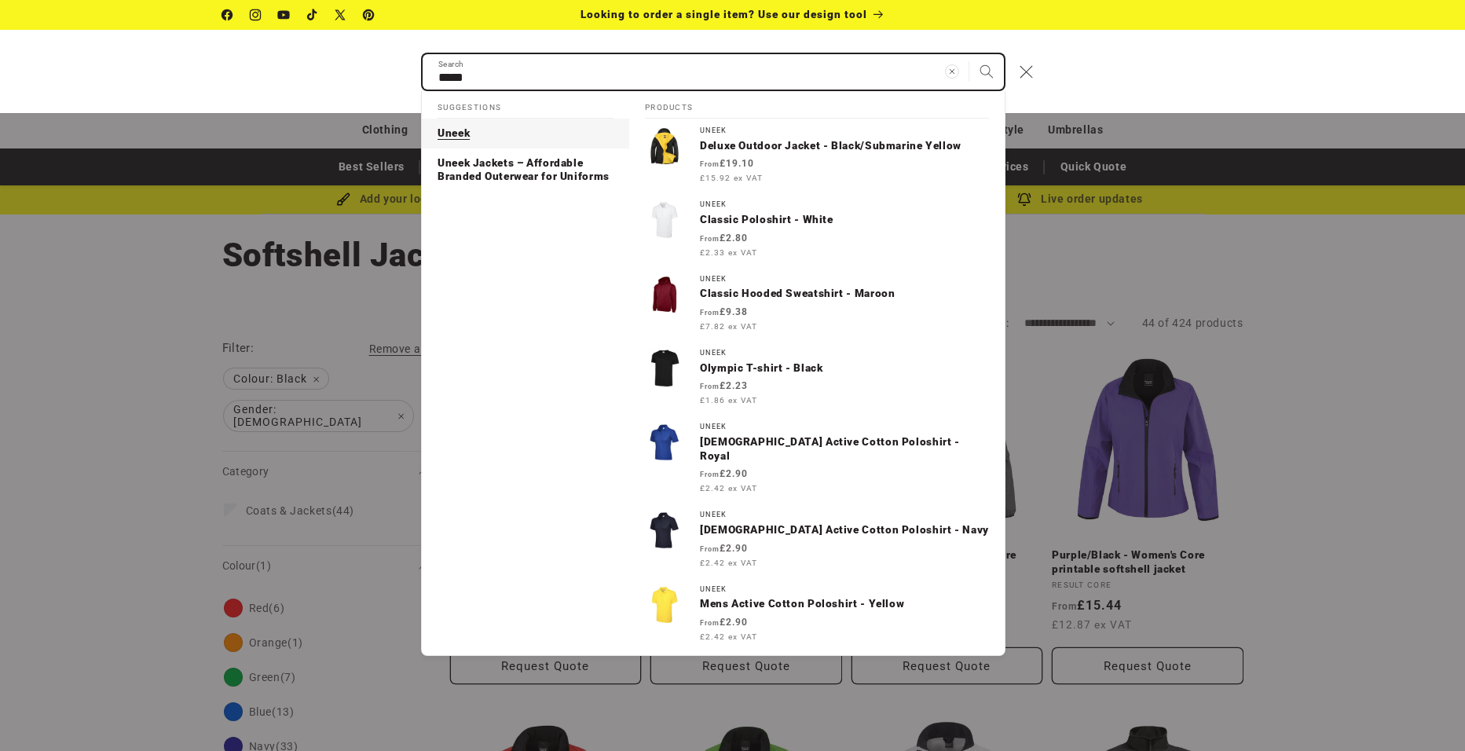
type input "*****"
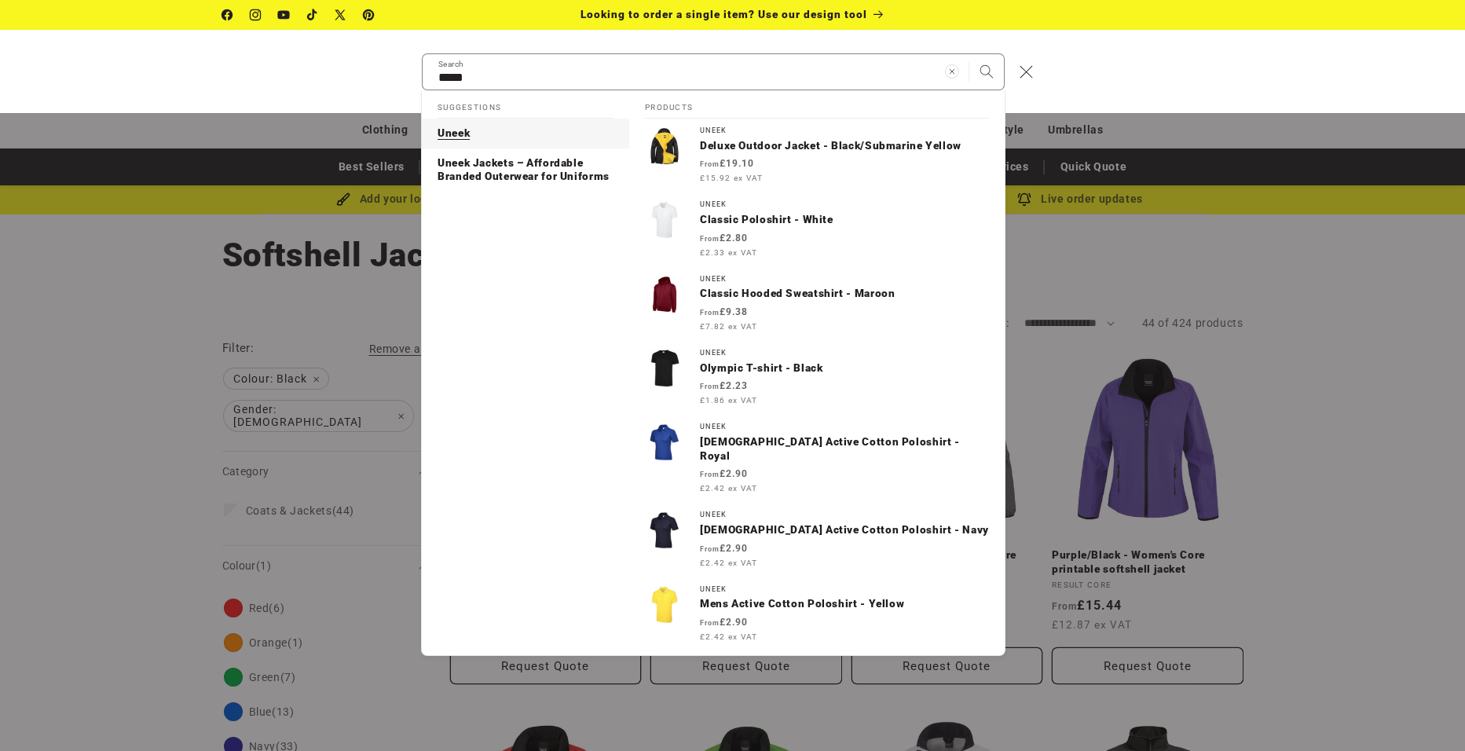
click at [450, 130] on p "Uneek" at bounding box center [453, 133] width 32 height 14
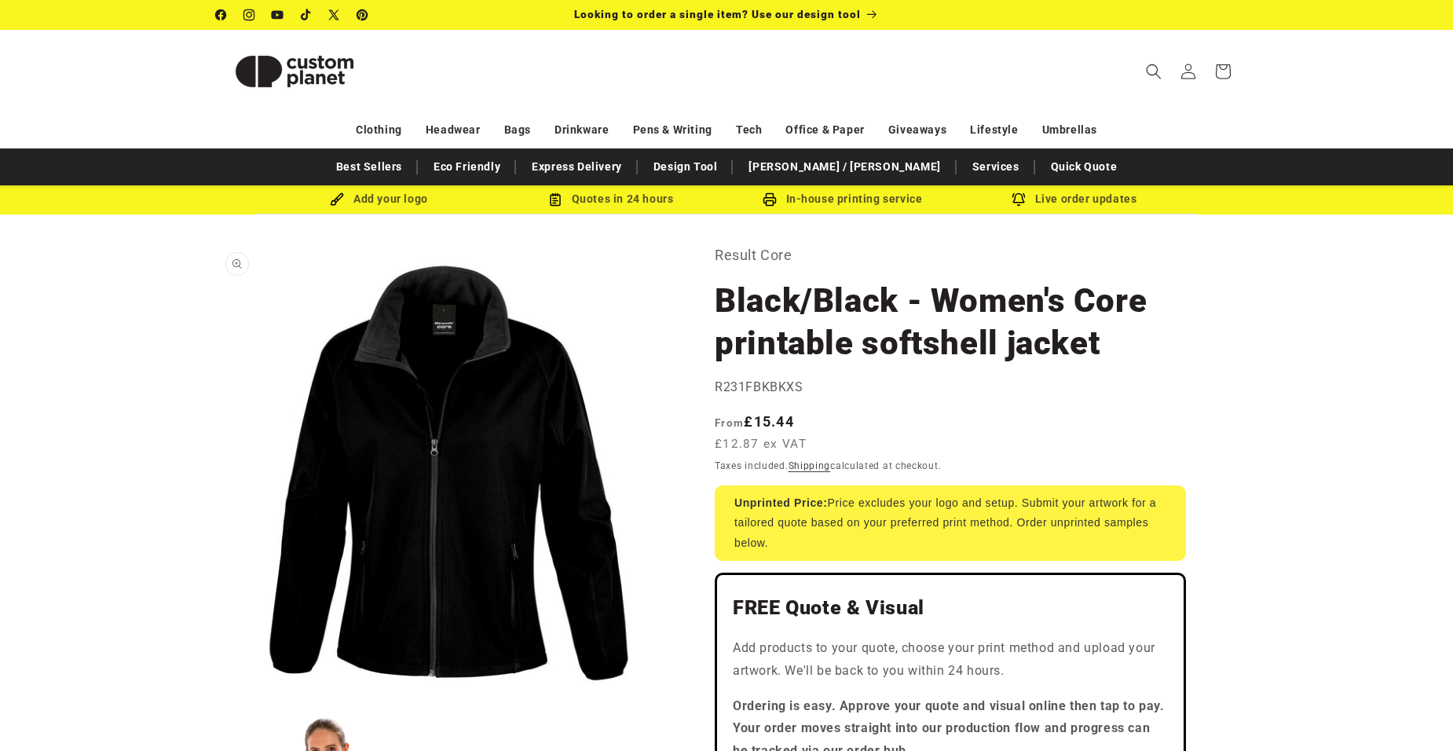
click at [216, 702] on button "Open media 1 in modal" at bounding box center [216, 702] width 0 height 0
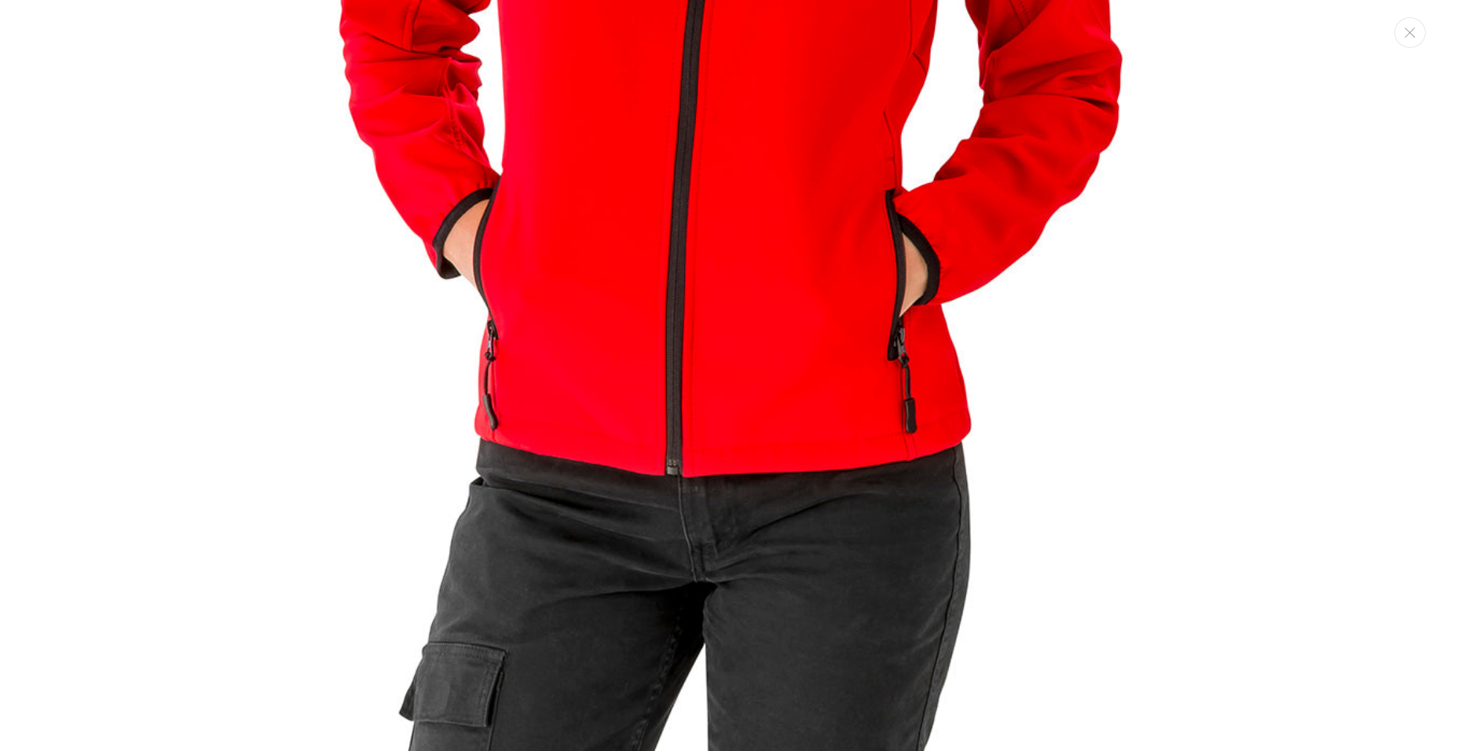
scroll to position [2105, 0]
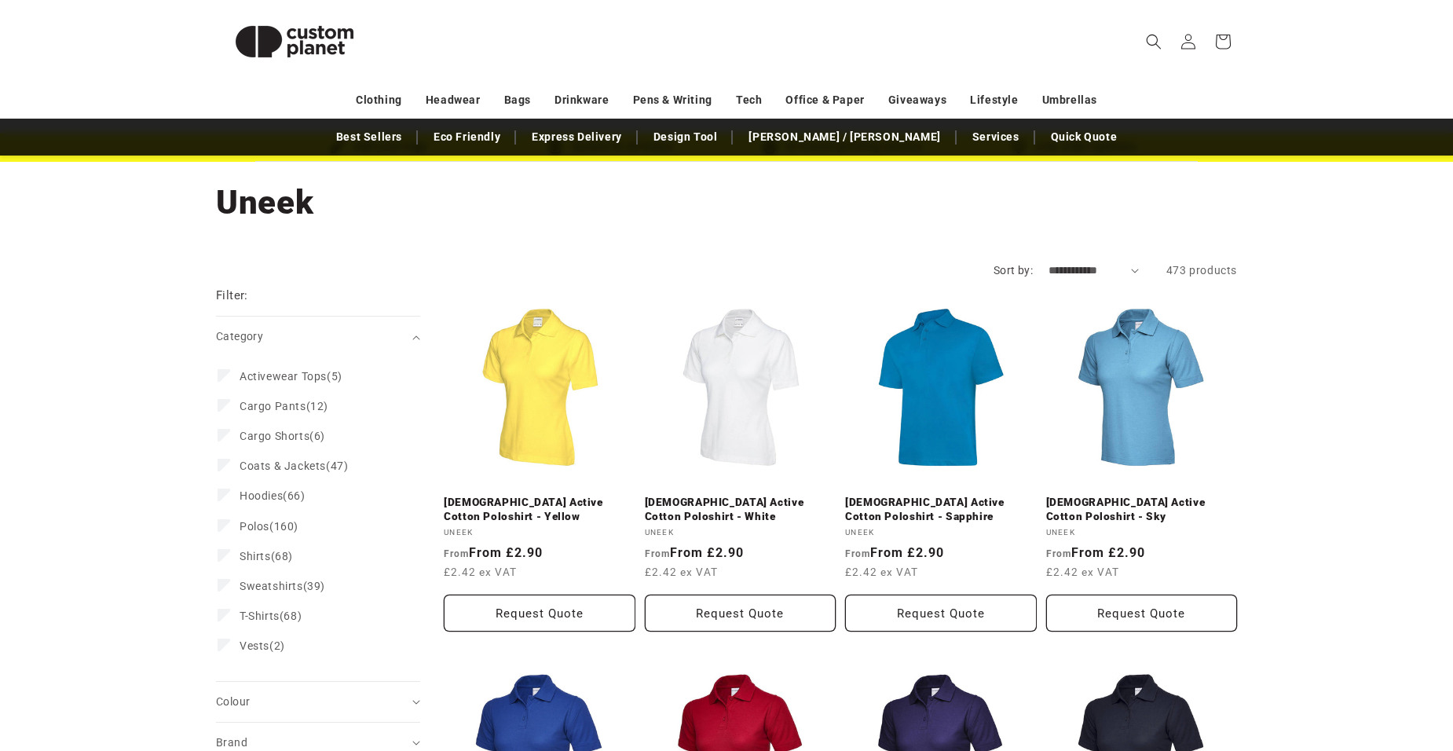
scroll to position [157, 0]
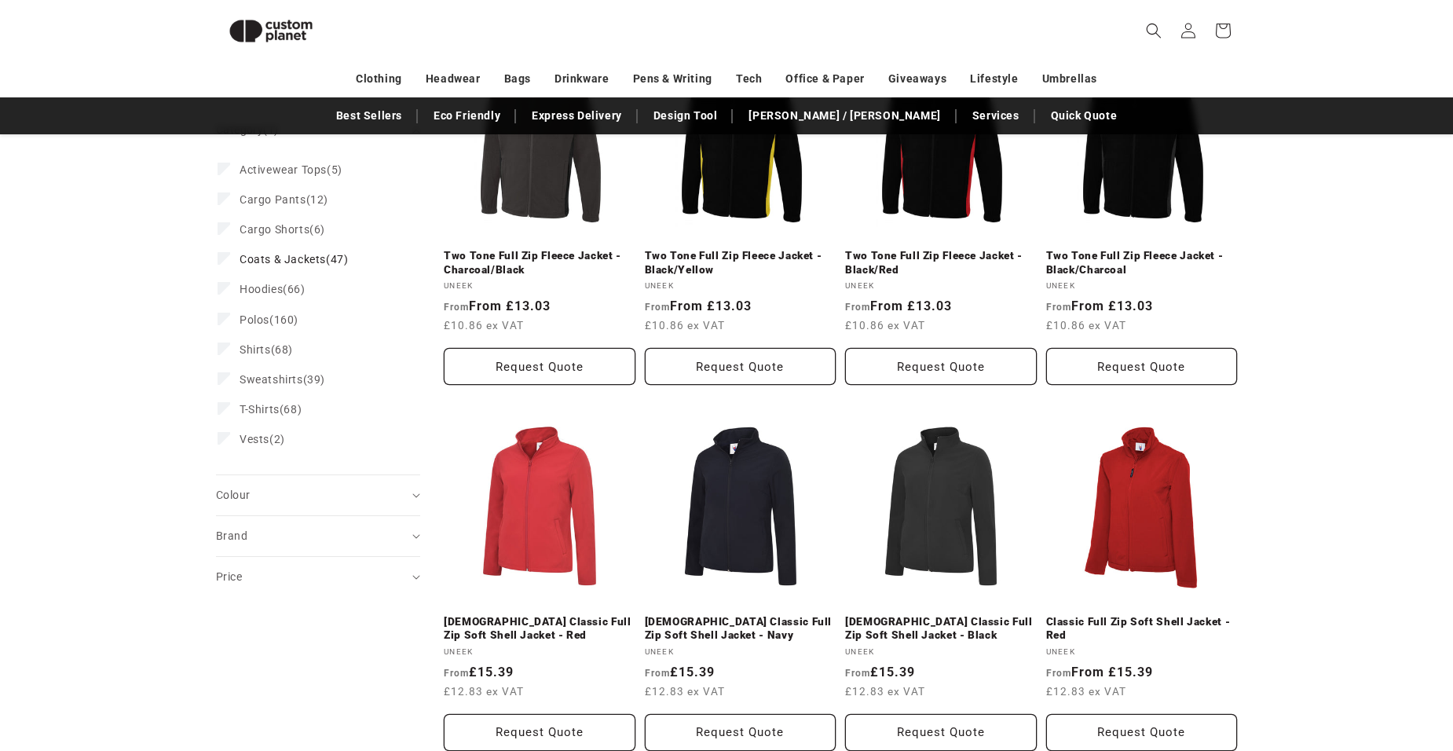
scroll to position [451, 0]
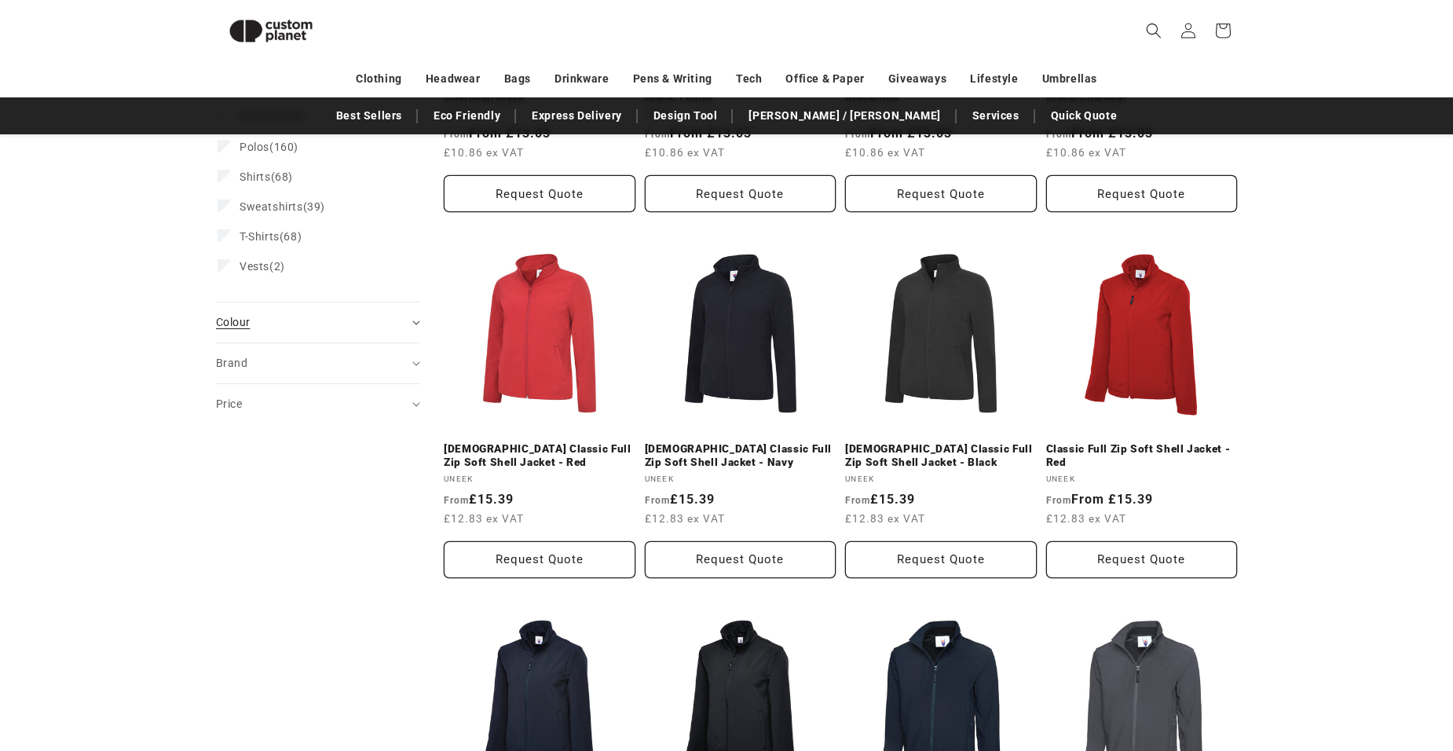
click at [415, 317] on summary "Colour (0)" at bounding box center [318, 322] width 204 height 40
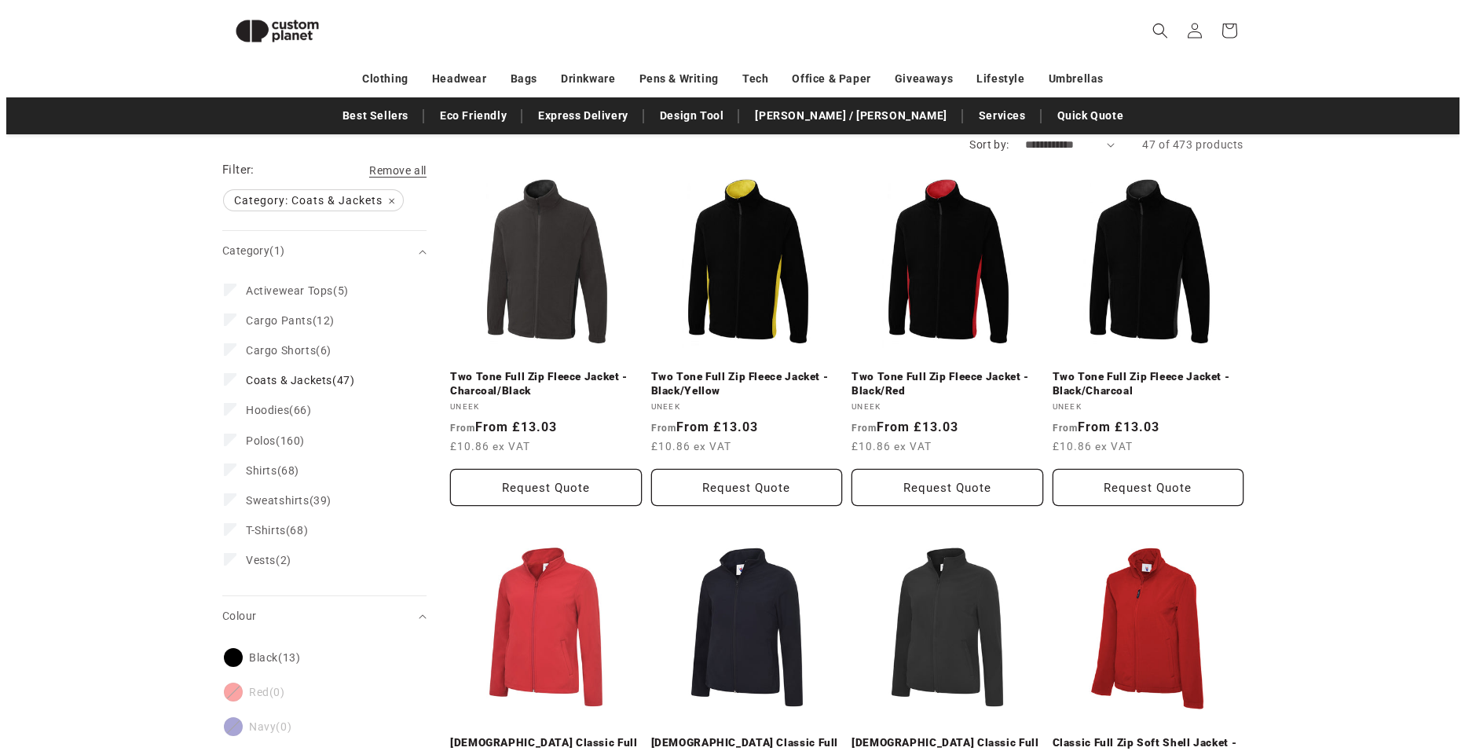
scroll to position [0, 0]
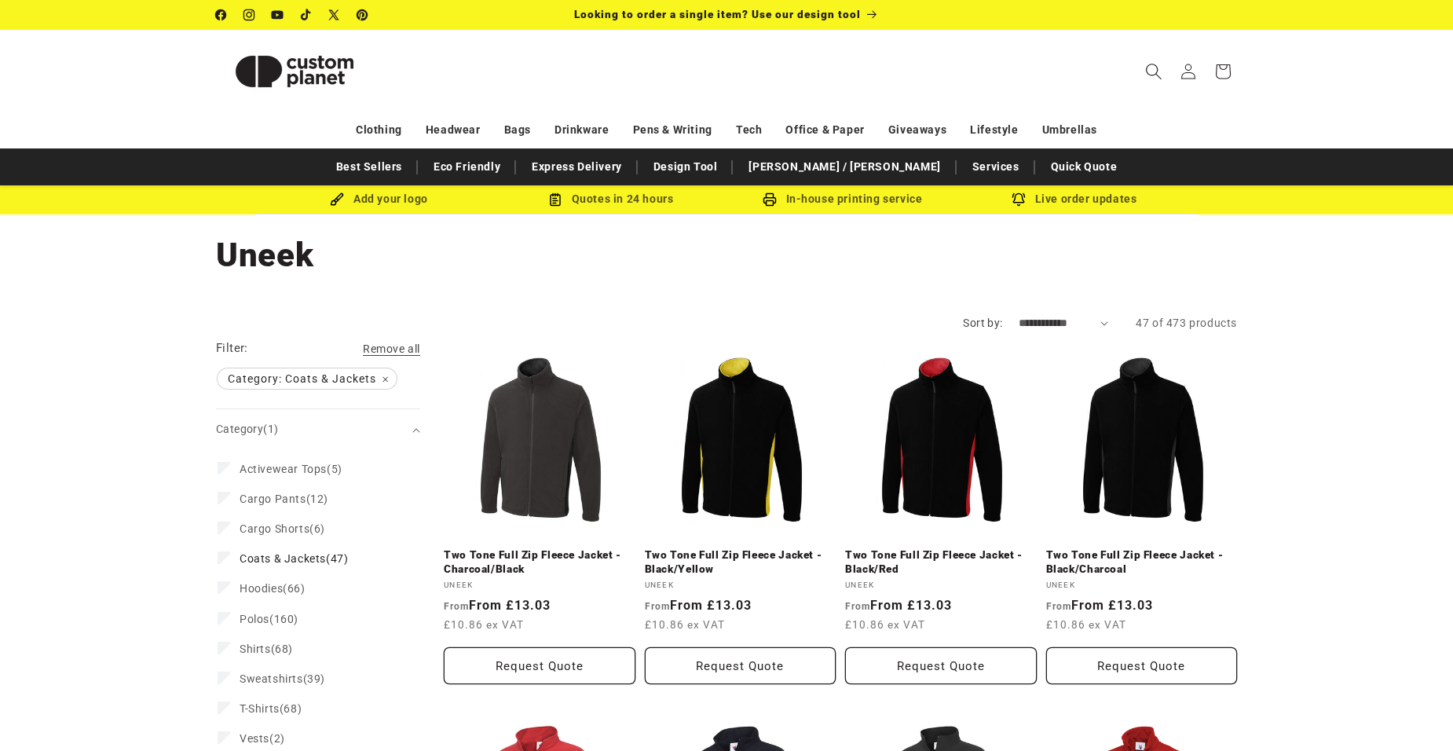
click at [1154, 68] on icon "Search" at bounding box center [1153, 71] width 16 height 16
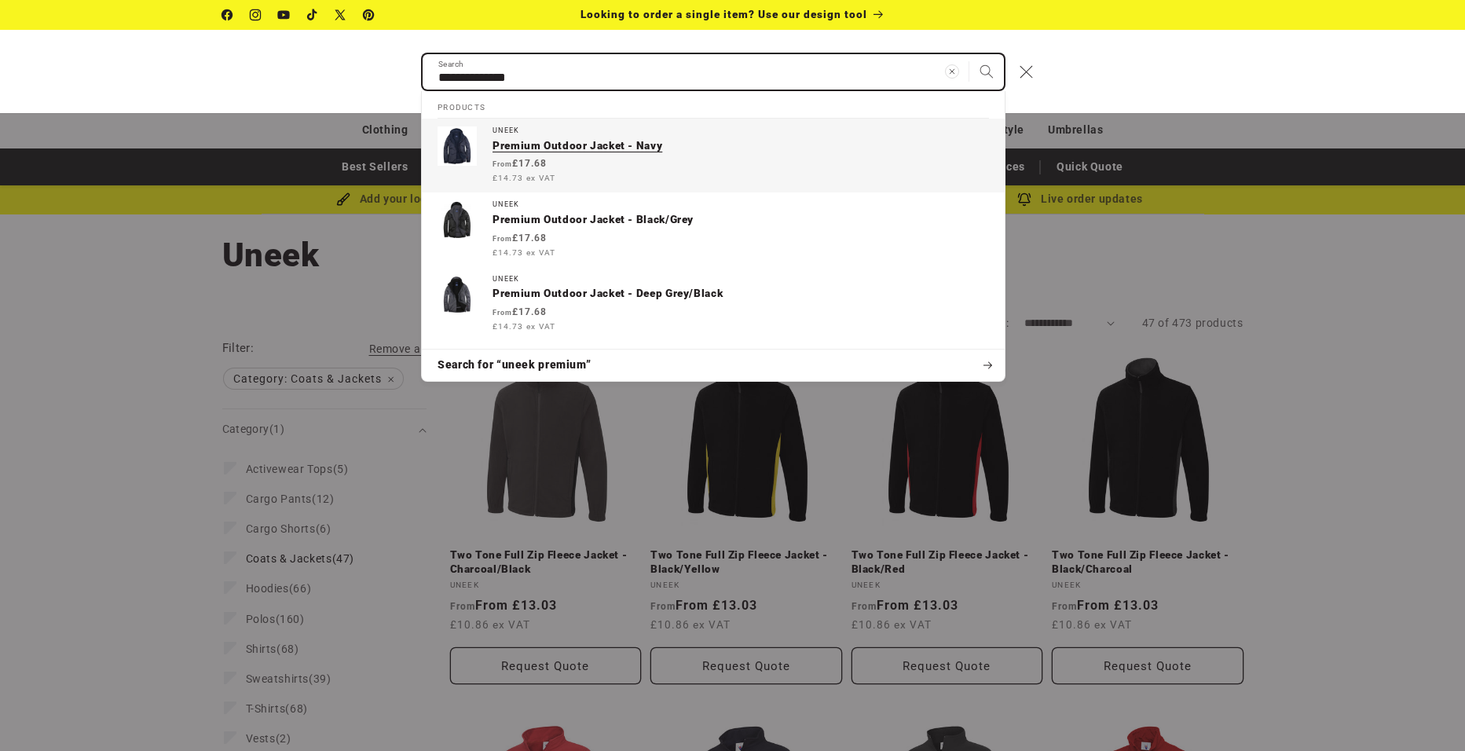
type input "**********"
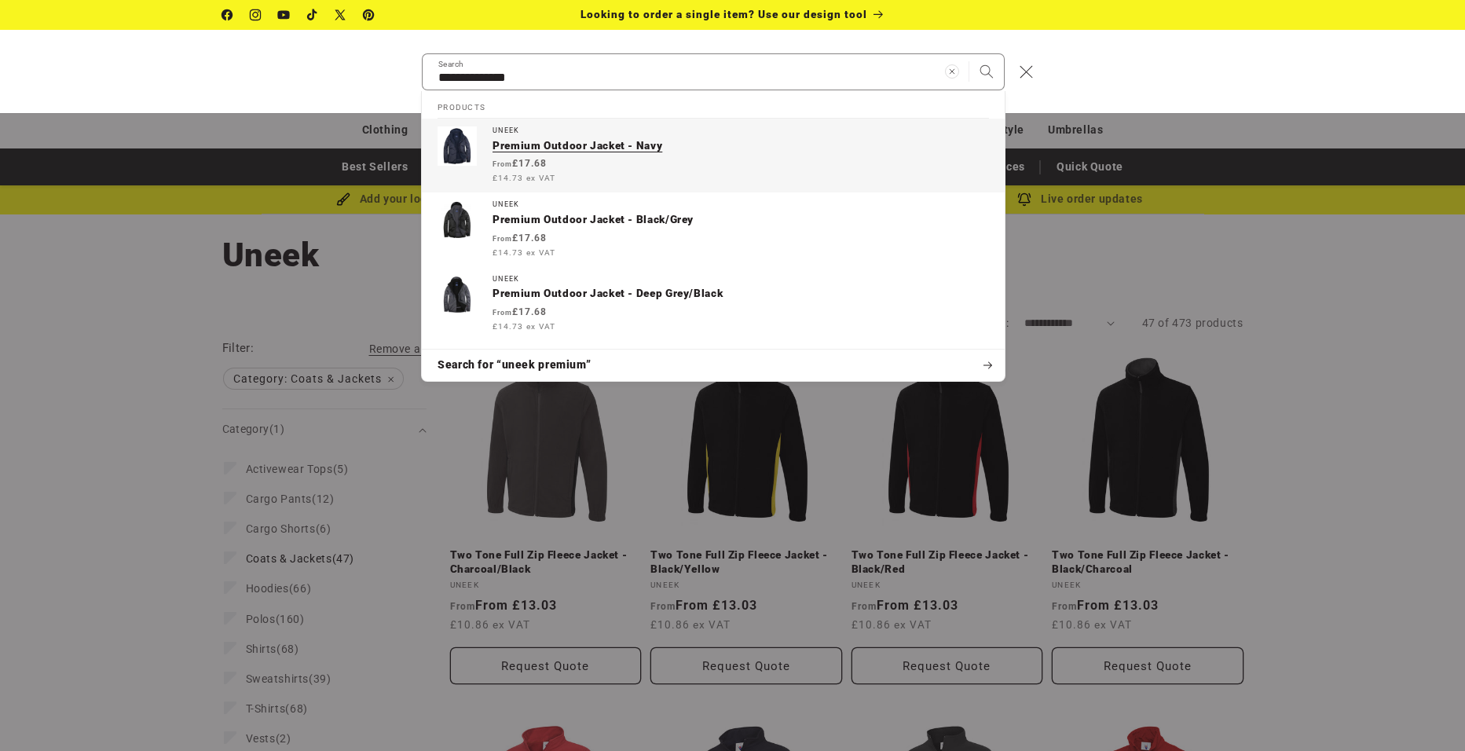
click at [551, 151] on p "Premium Outdoor Jacket - Navy" at bounding box center [740, 146] width 496 height 14
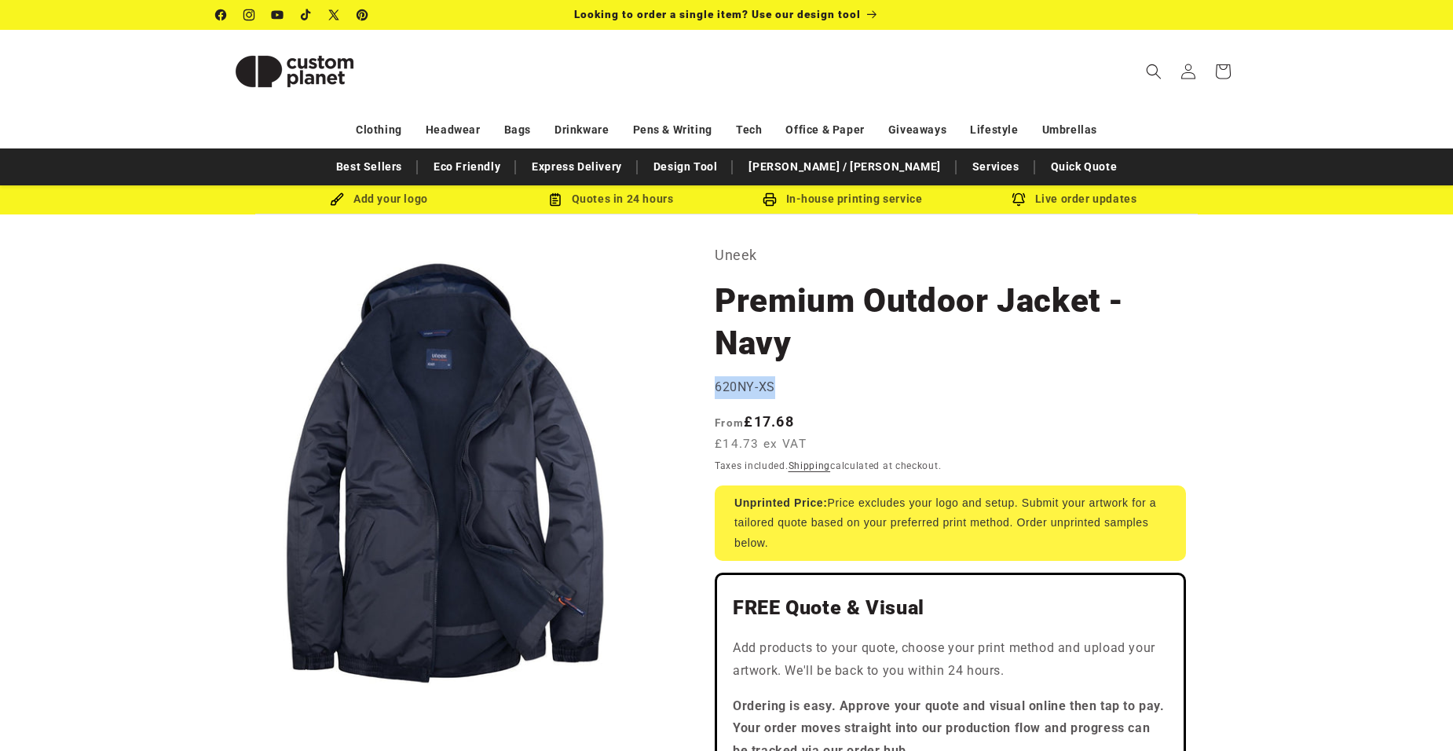
drag, startPoint x: 715, startPoint y: 385, endPoint x: 776, endPoint y: 384, distance: 60.5
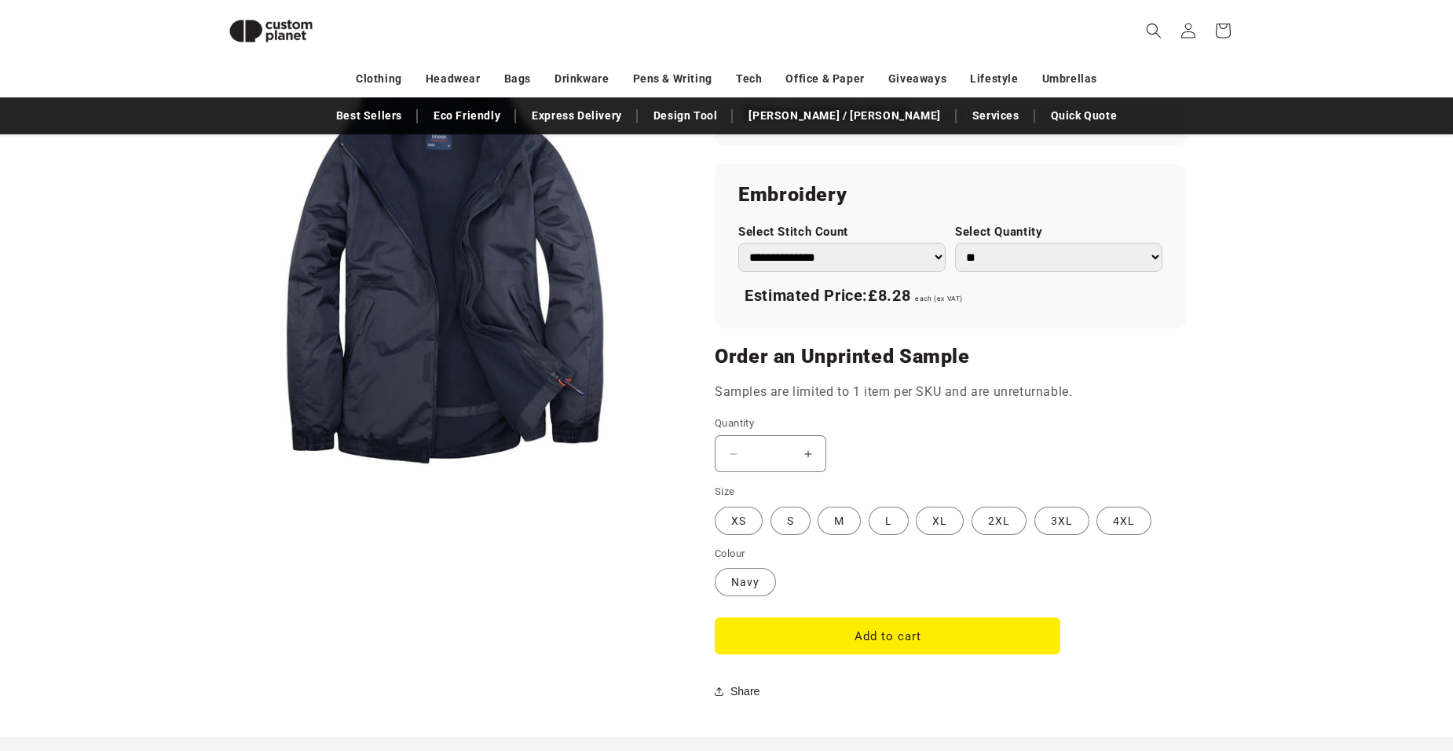
scroll to position [1078, 0]
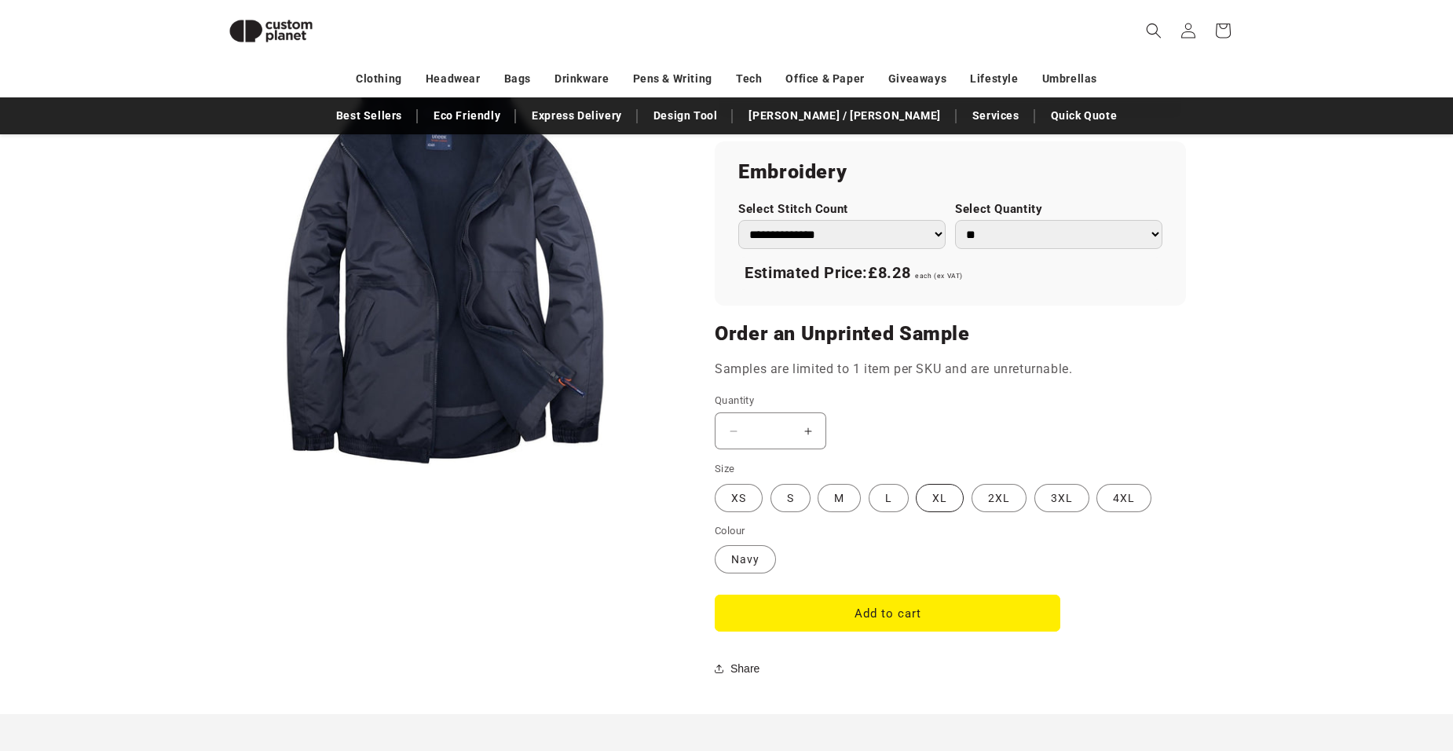
click at [944, 494] on label "XL Variant sold out or unavailable" at bounding box center [940, 498] width 48 height 28
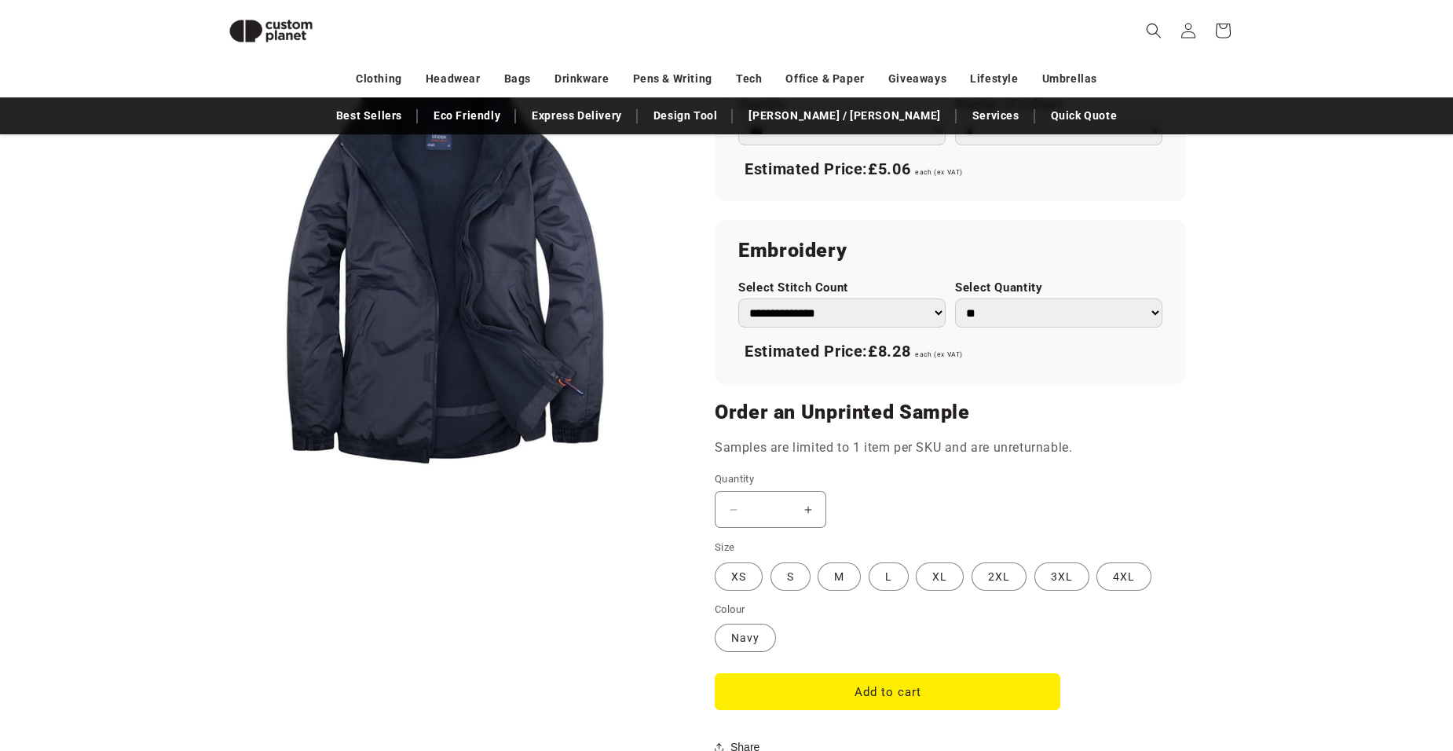
scroll to position [1078, 0]
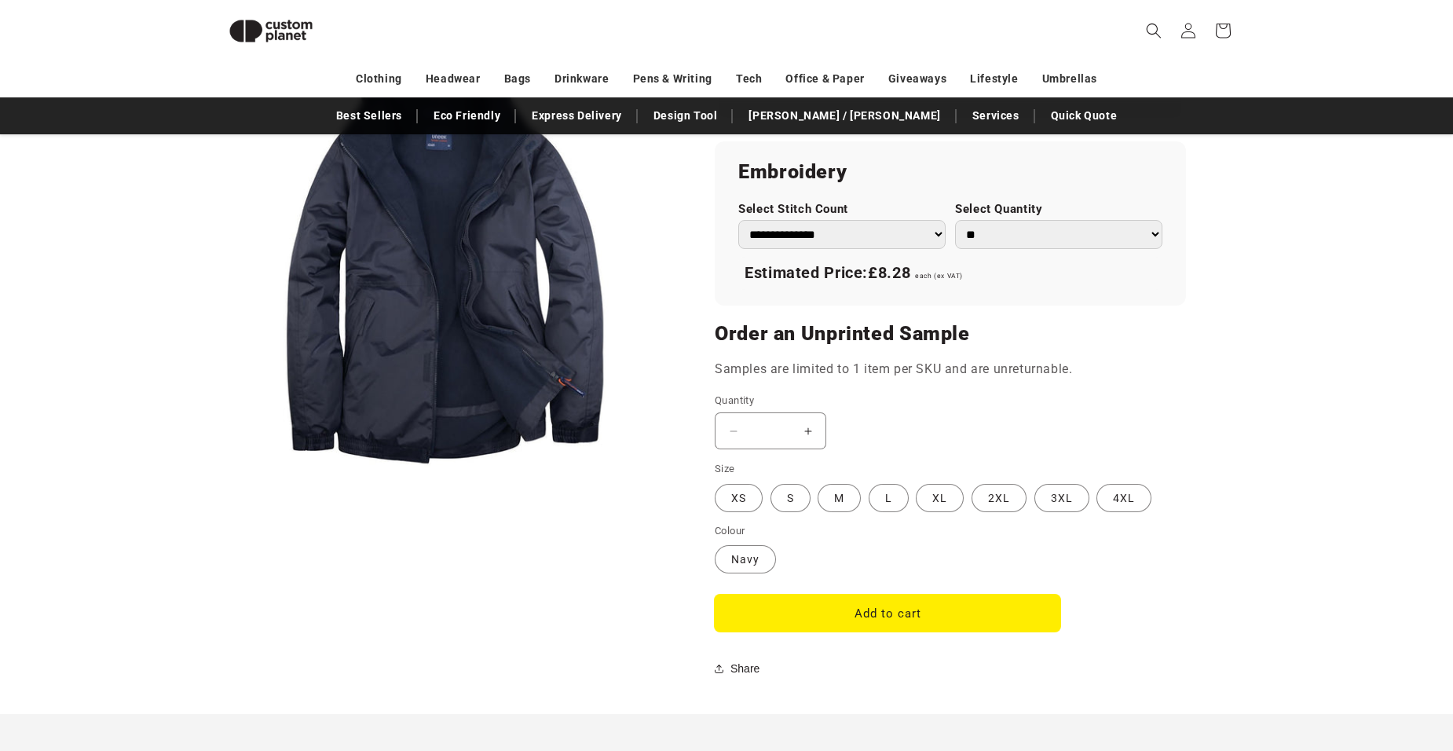
click at [885, 610] on button "Add to cart" at bounding box center [888, 613] width 346 height 37
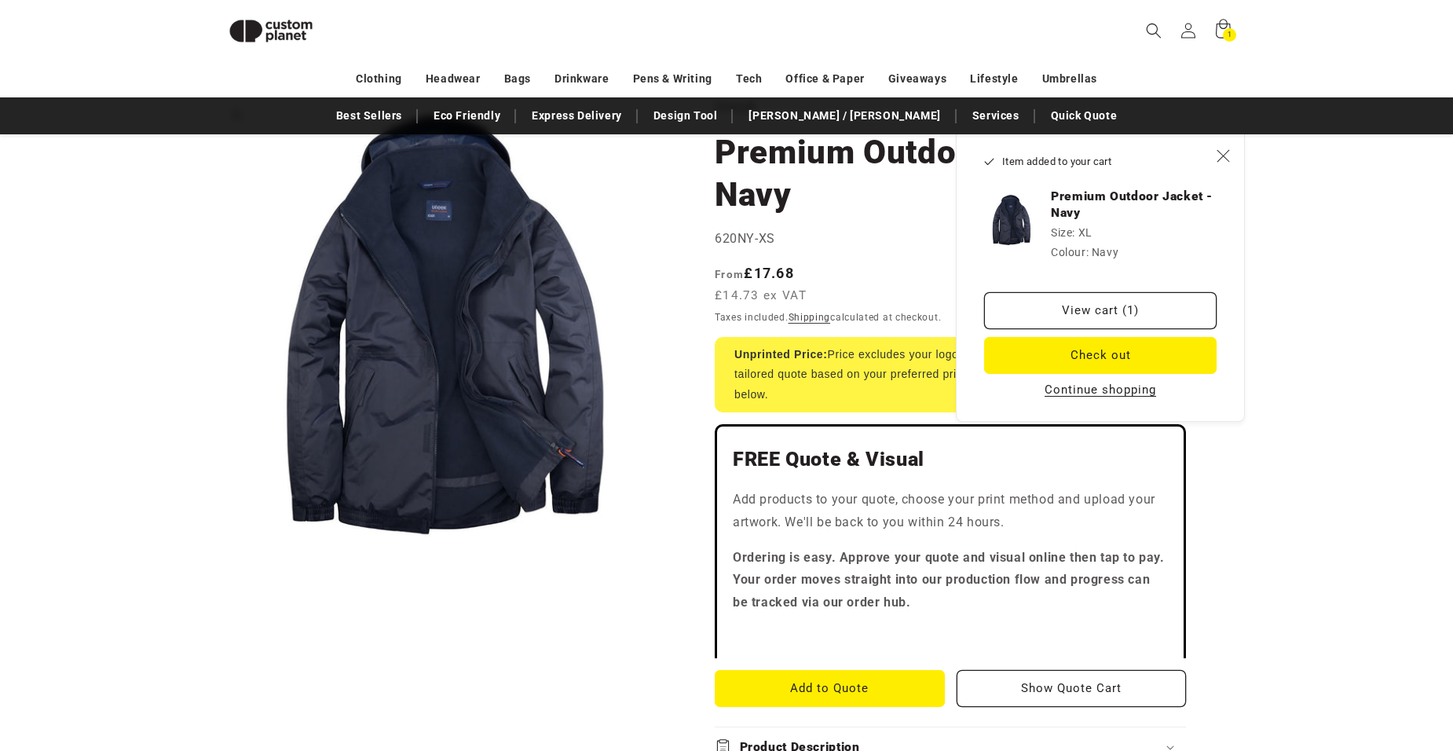
scroll to position [0, 0]
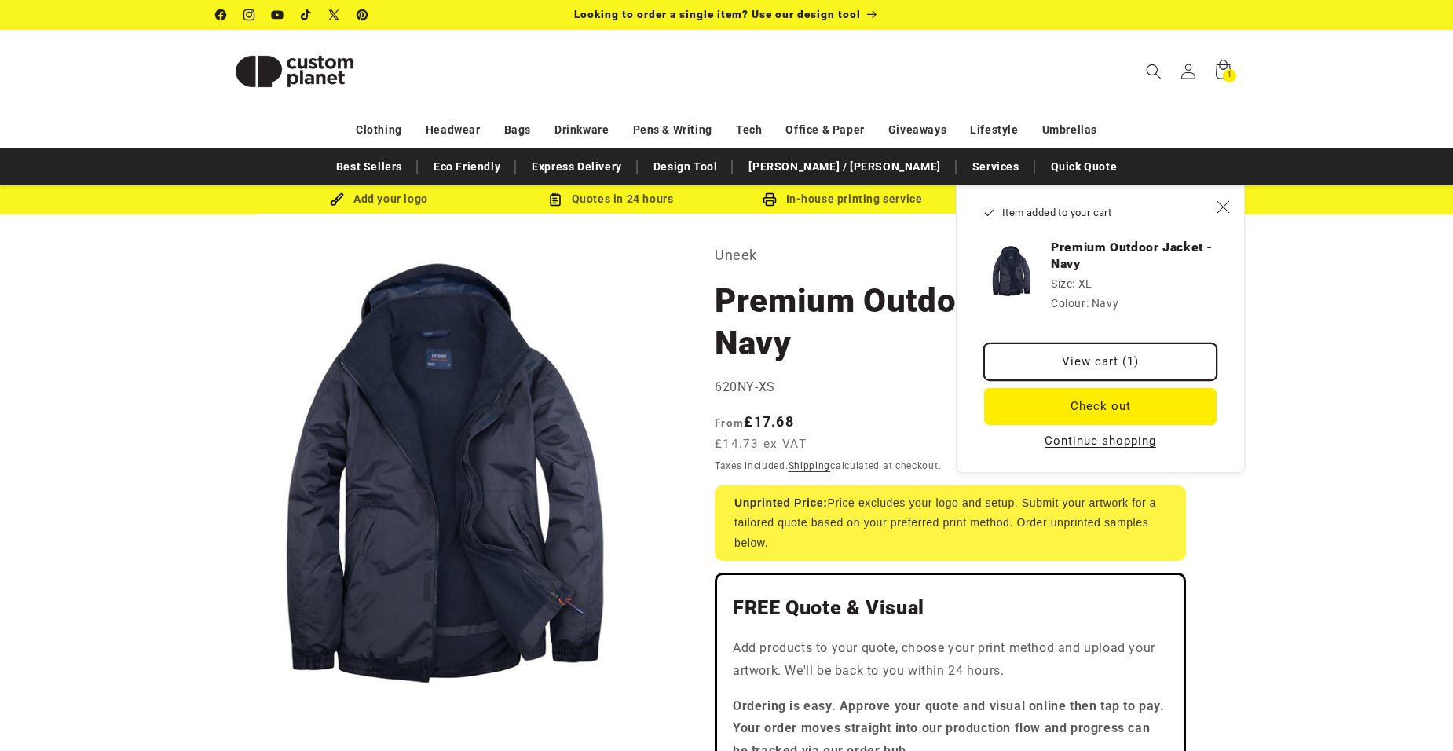
click at [1081, 355] on link "View cart (1)" at bounding box center [1100, 361] width 232 height 37
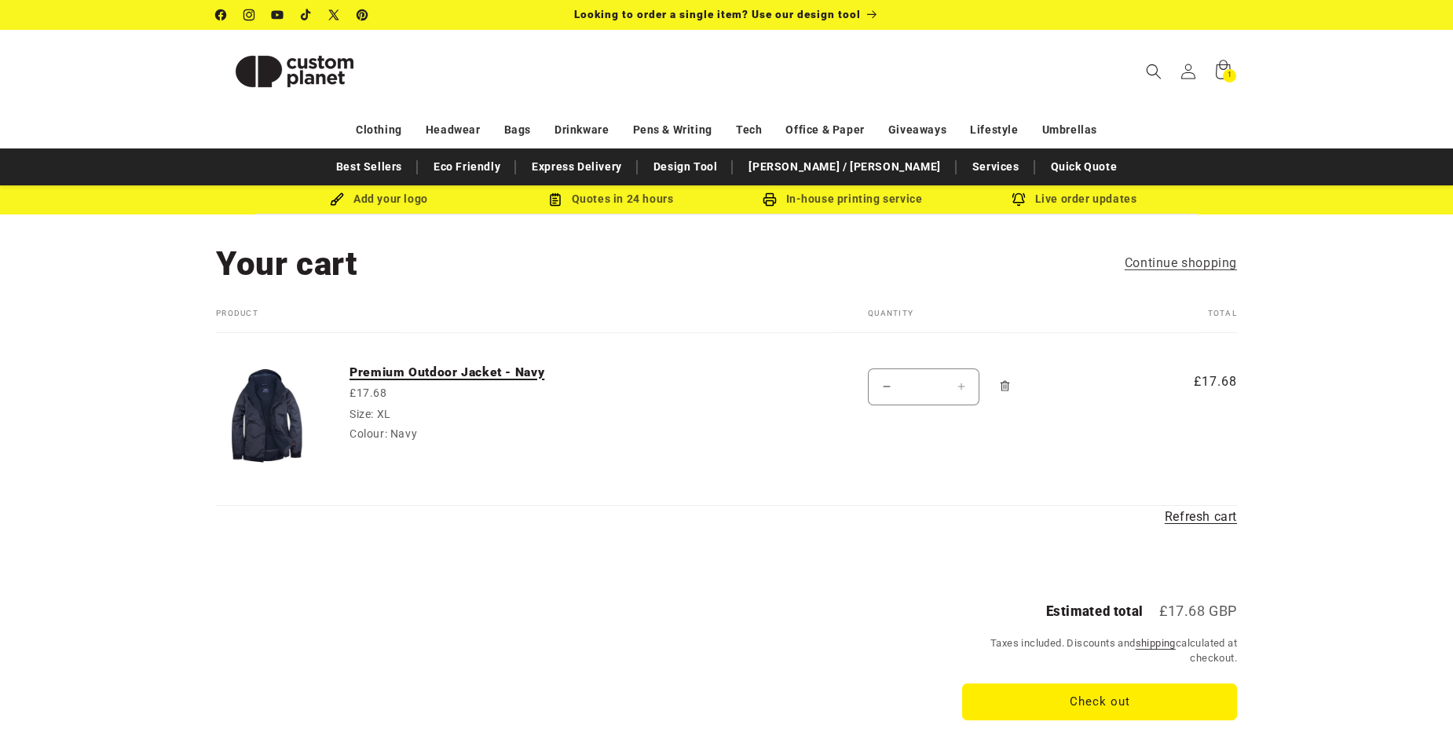
click at [472, 369] on link "Premium Outdoor Jacket - Navy" at bounding box center [467, 372] width 236 height 16
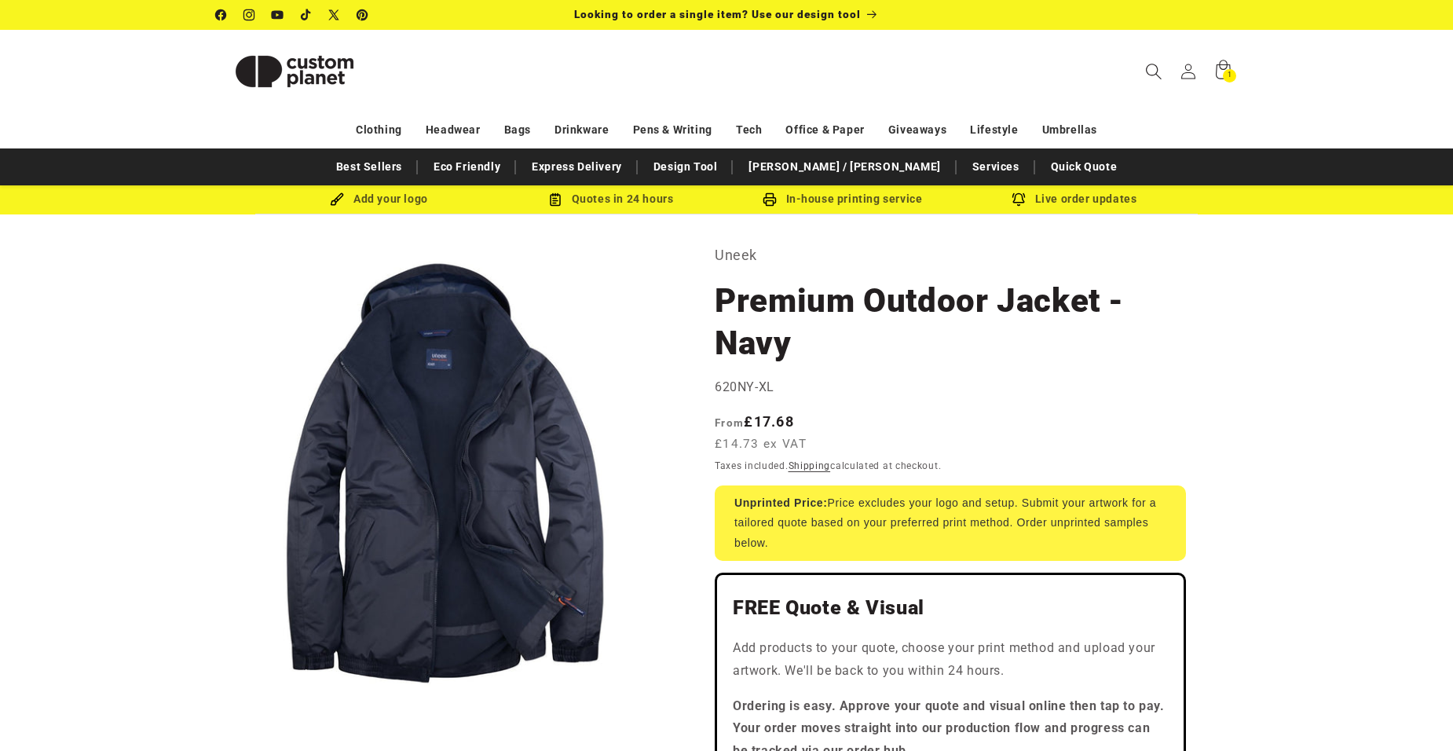
click at [1155, 68] on icon "Search" at bounding box center [1153, 71] width 16 height 16
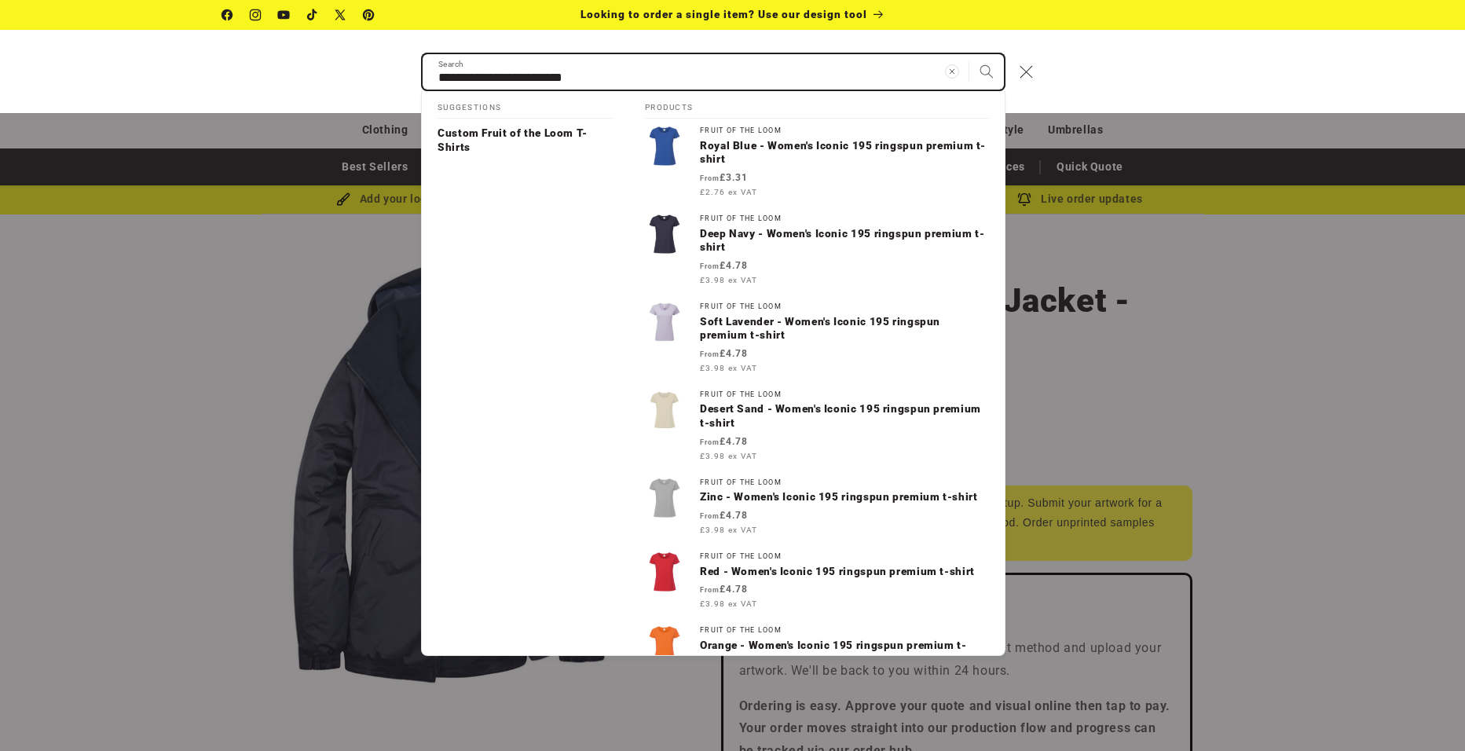
type input "**********"
click at [969, 54] on button "Search" at bounding box center [986, 71] width 35 height 35
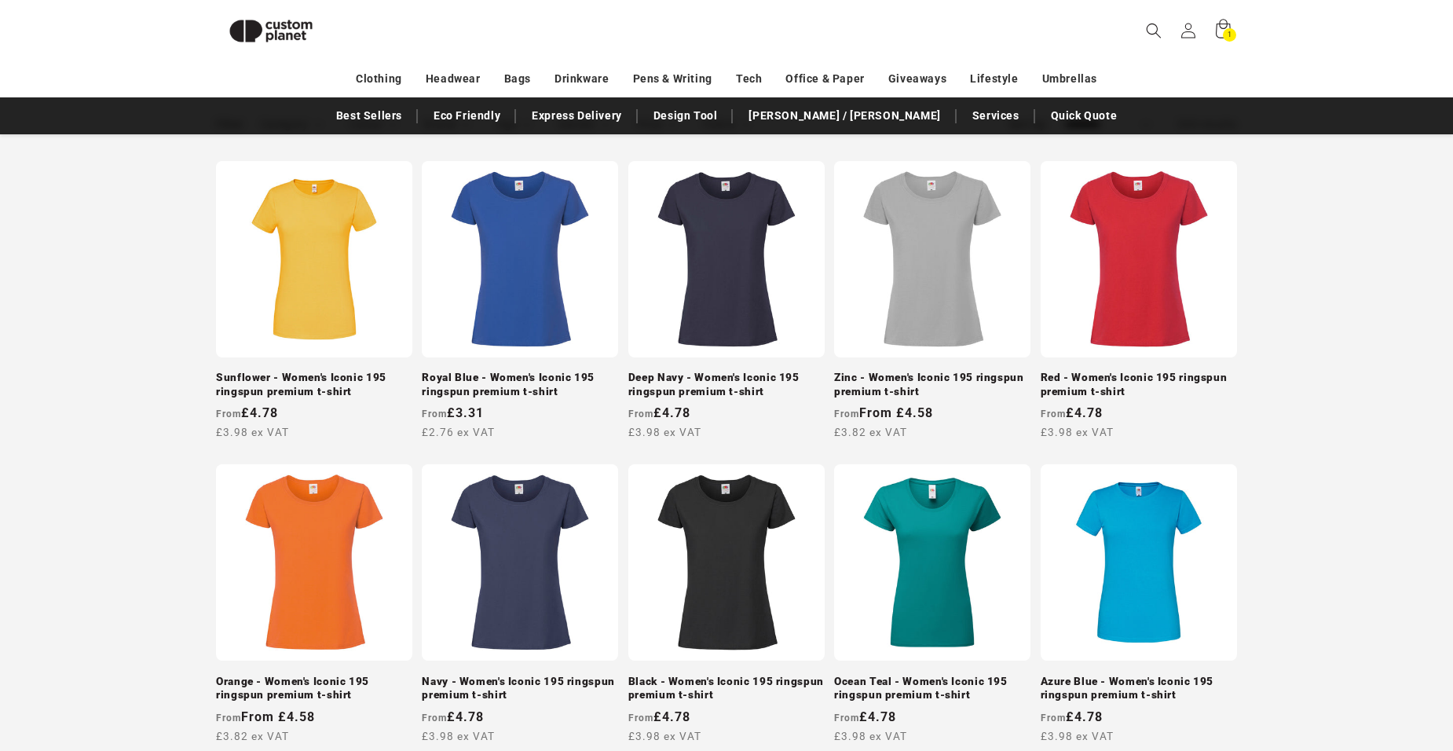
scroll to position [57, 0]
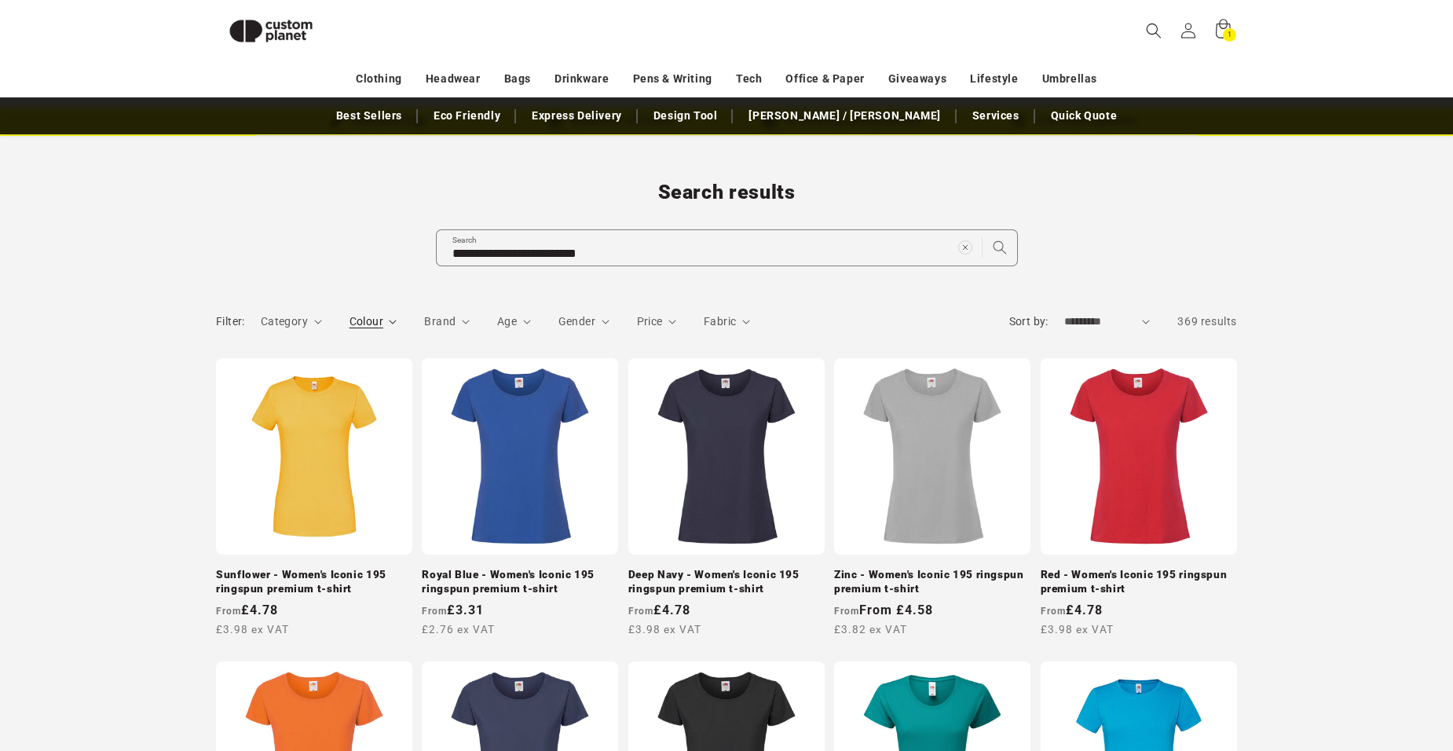
click at [385, 316] on summary "Colour" at bounding box center [373, 321] width 48 height 16
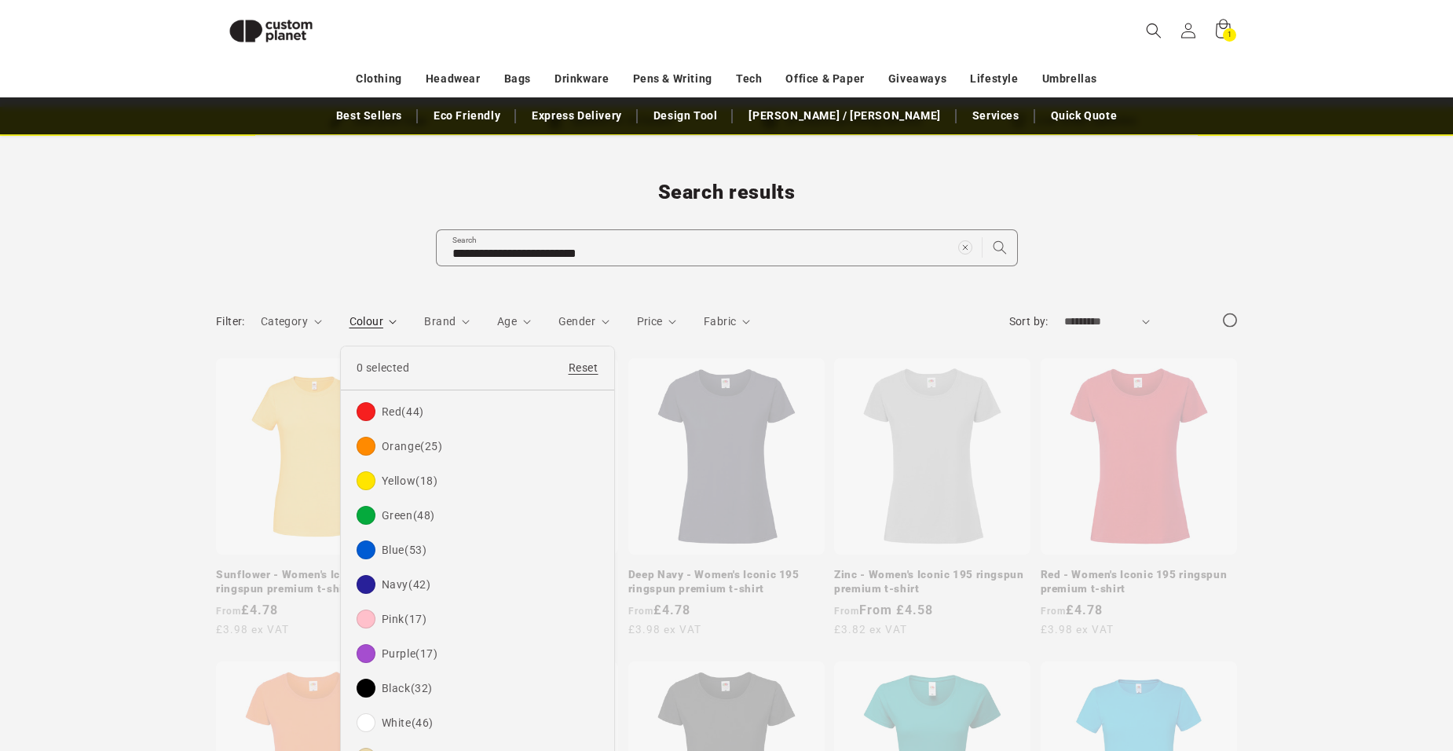
click at [397, 315] on summary "Colour" at bounding box center [373, 321] width 48 height 16
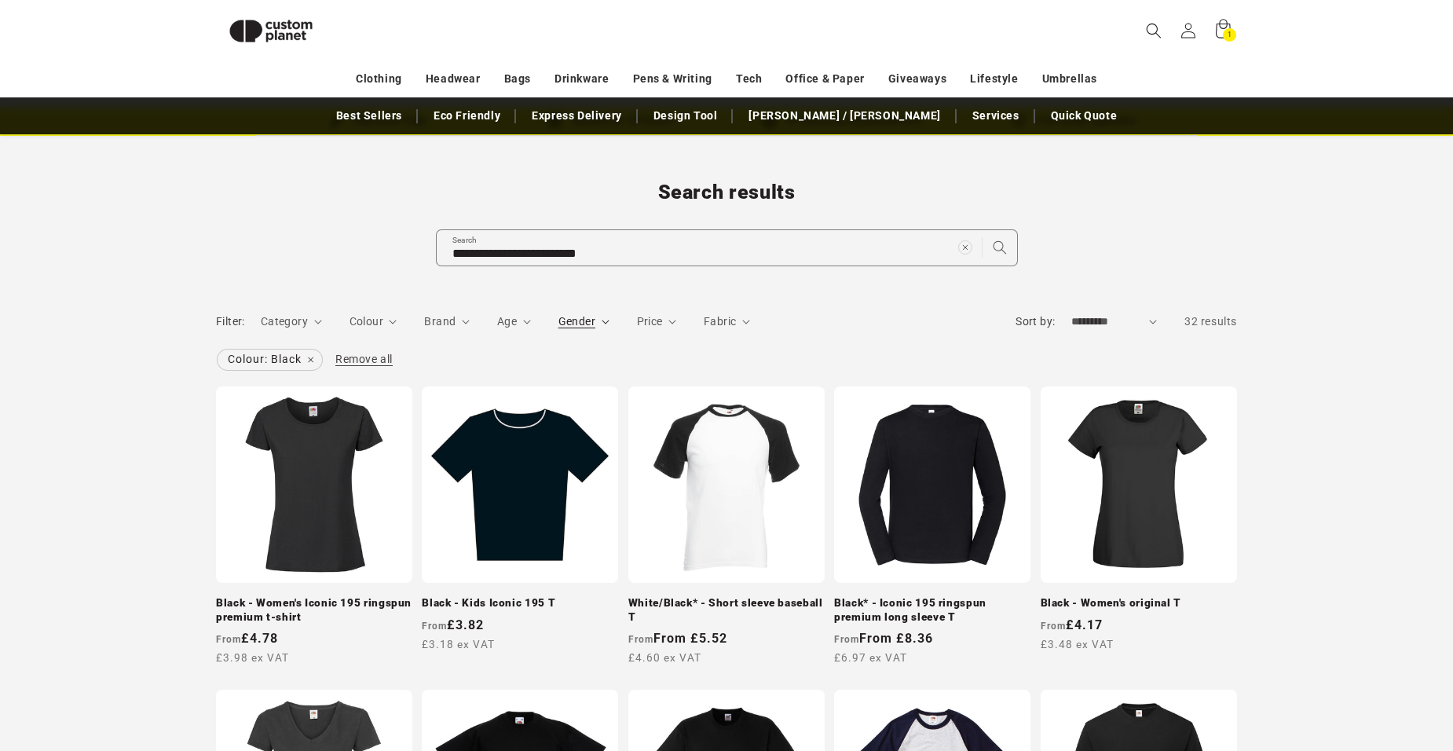
click at [594, 316] on span "Gender" at bounding box center [576, 321] width 37 height 13
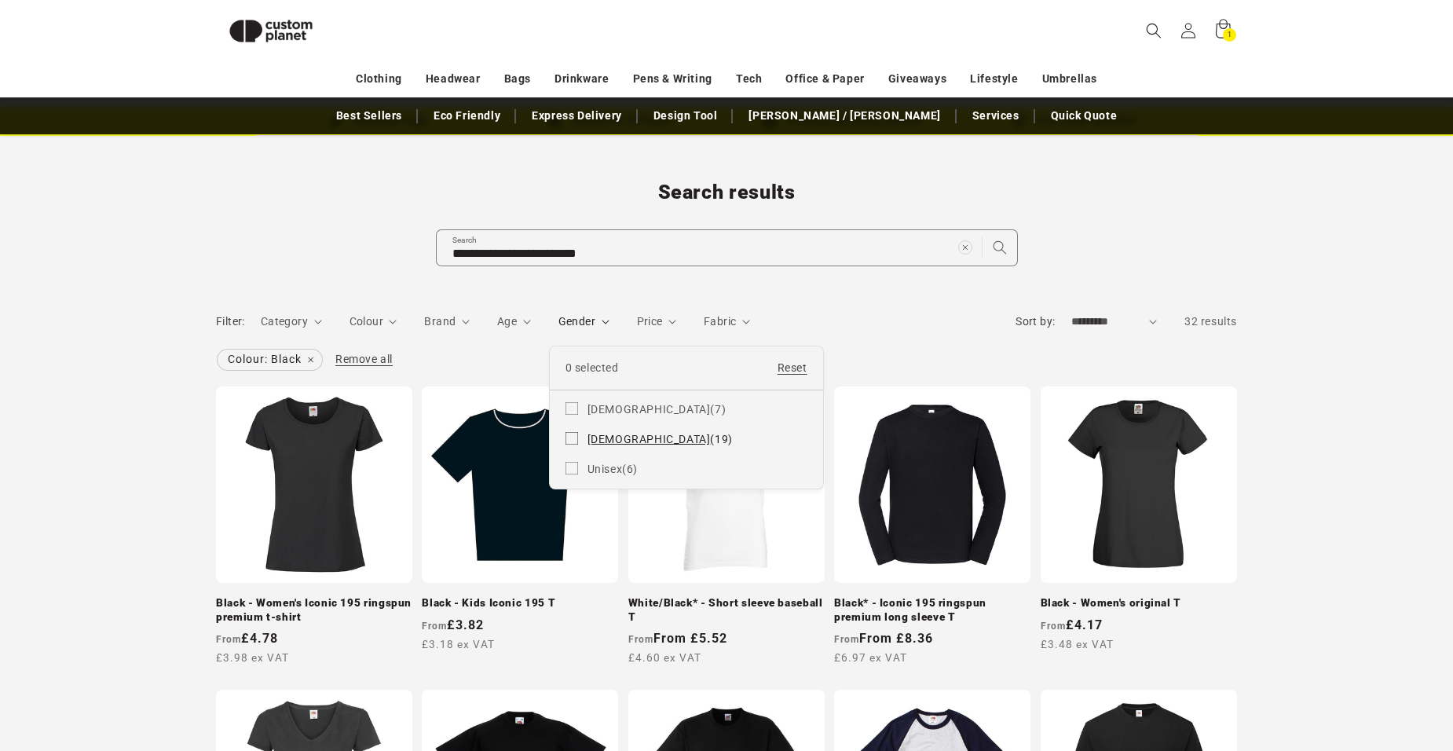
click at [571, 437] on icon at bounding box center [571, 438] width 13 height 13
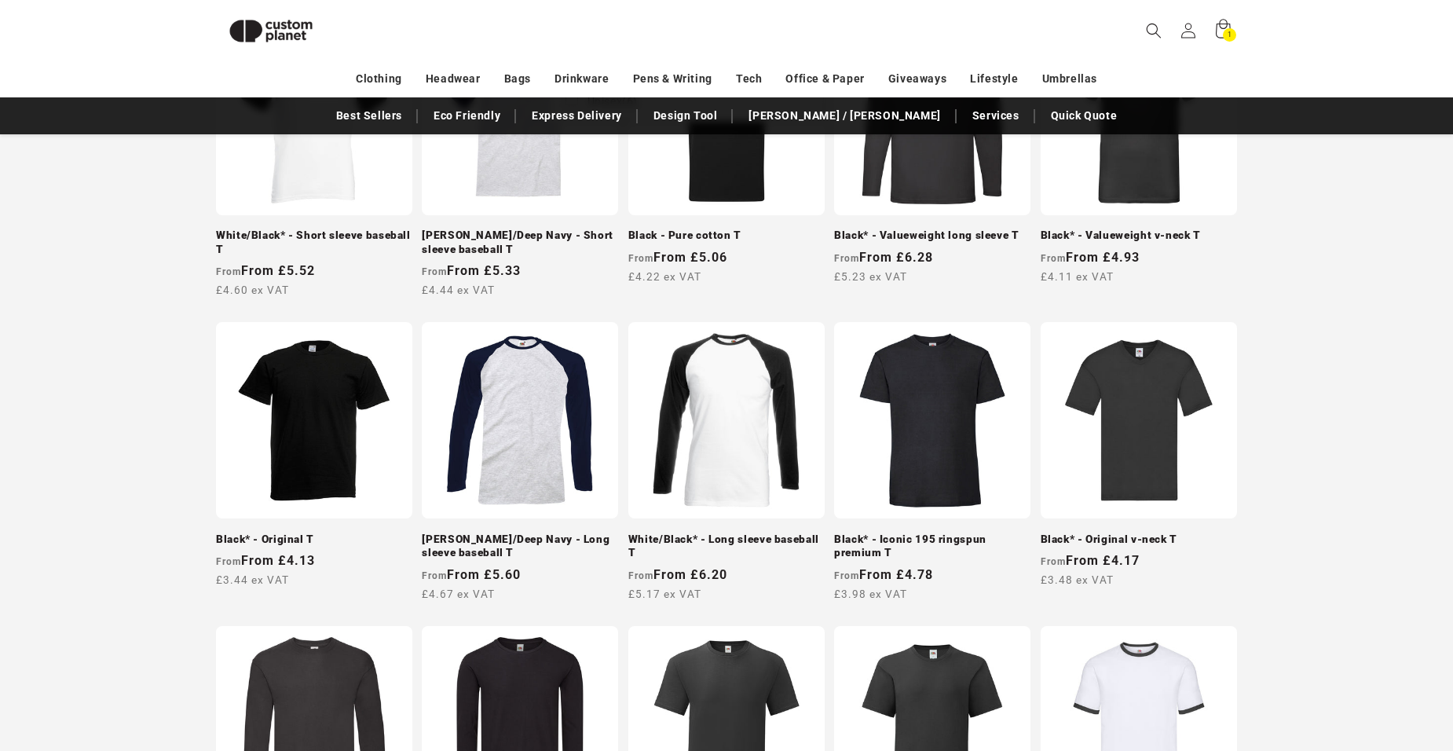
scroll to position [450, 0]
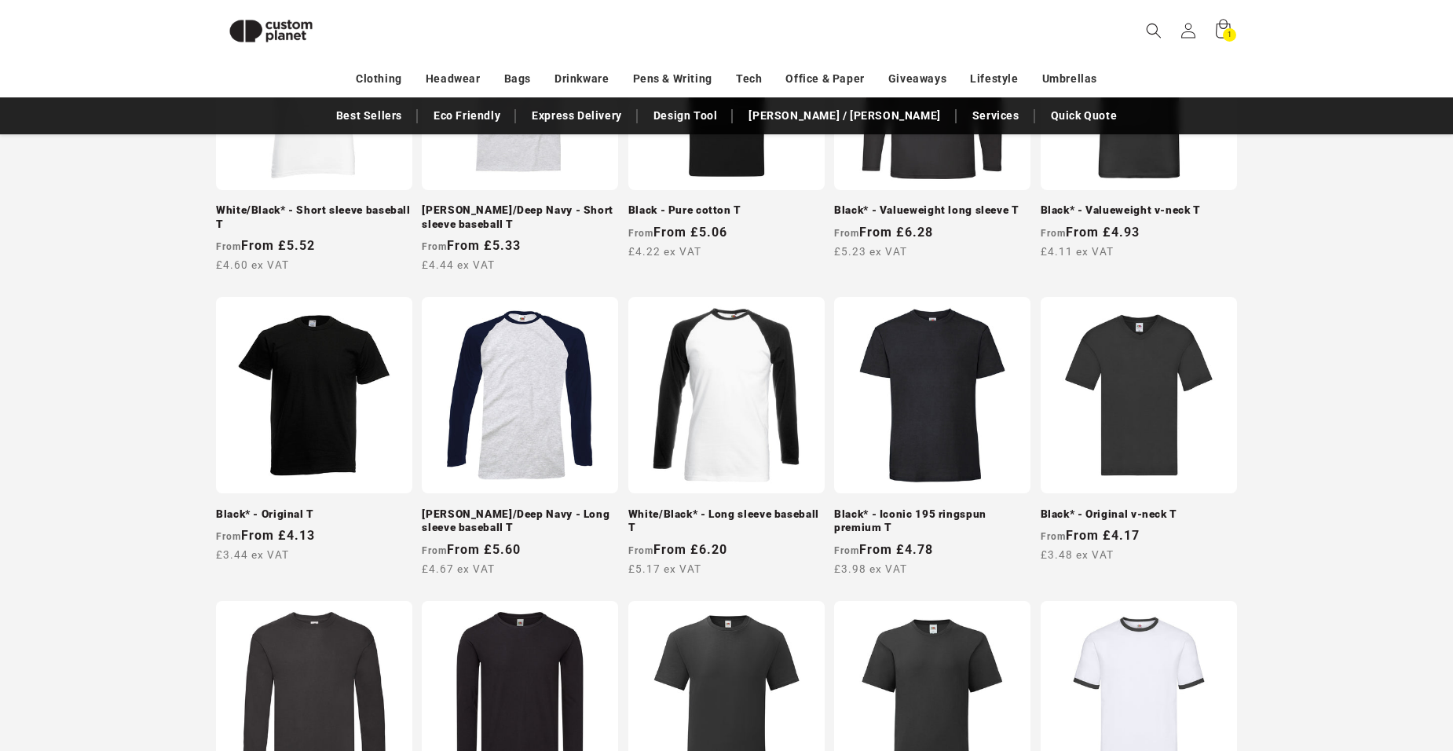
click at [296, 507] on link "Black* - Original T" at bounding box center [314, 514] width 196 height 14
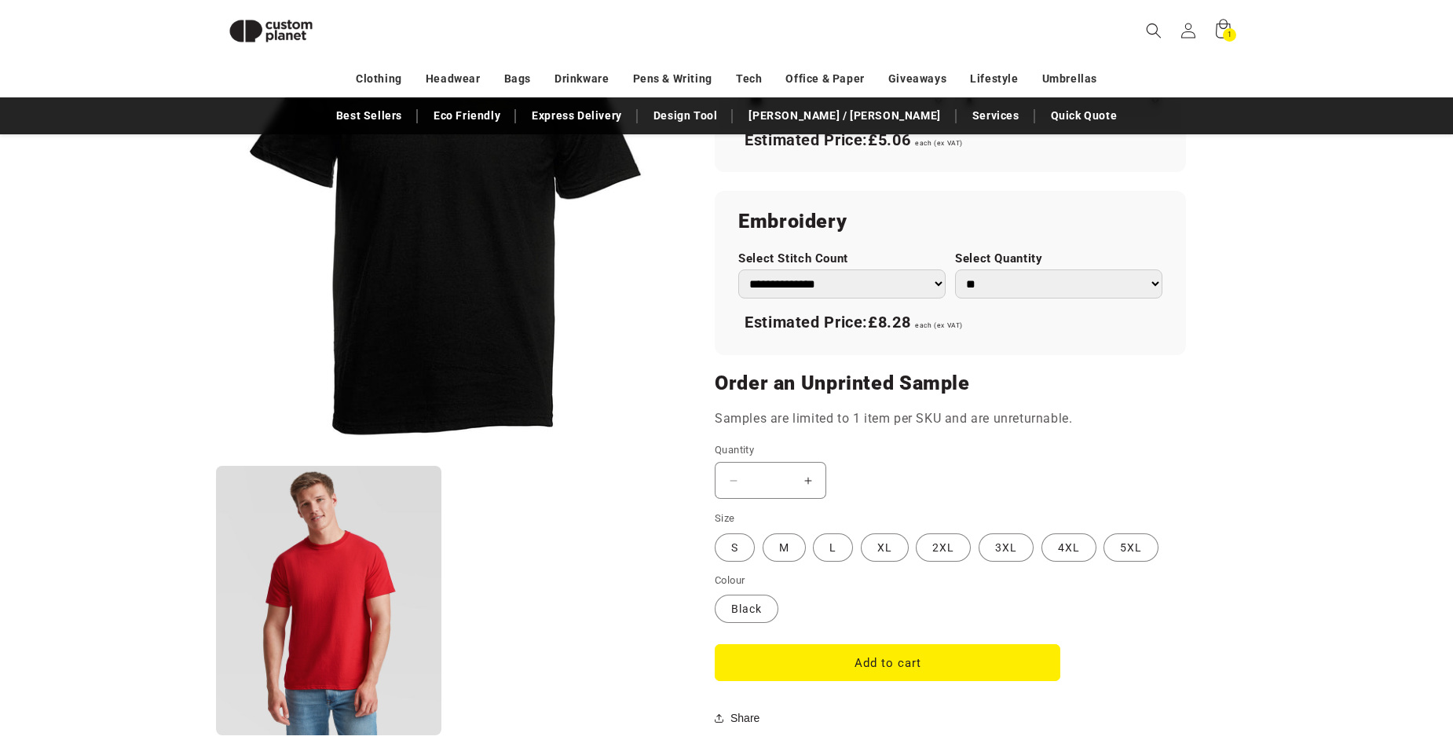
scroll to position [1235, 0]
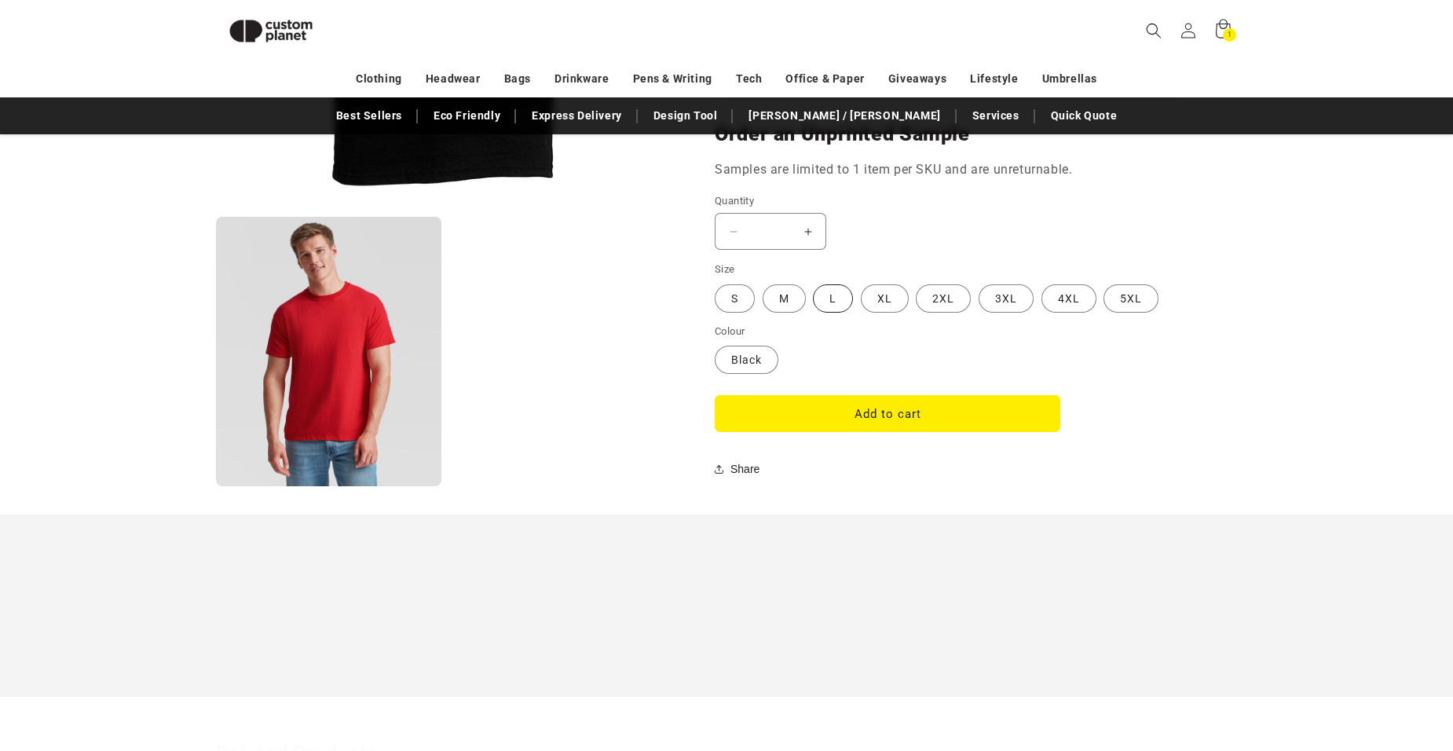
click at [842, 295] on label "L Variant sold out or unavailable" at bounding box center [833, 298] width 40 height 28
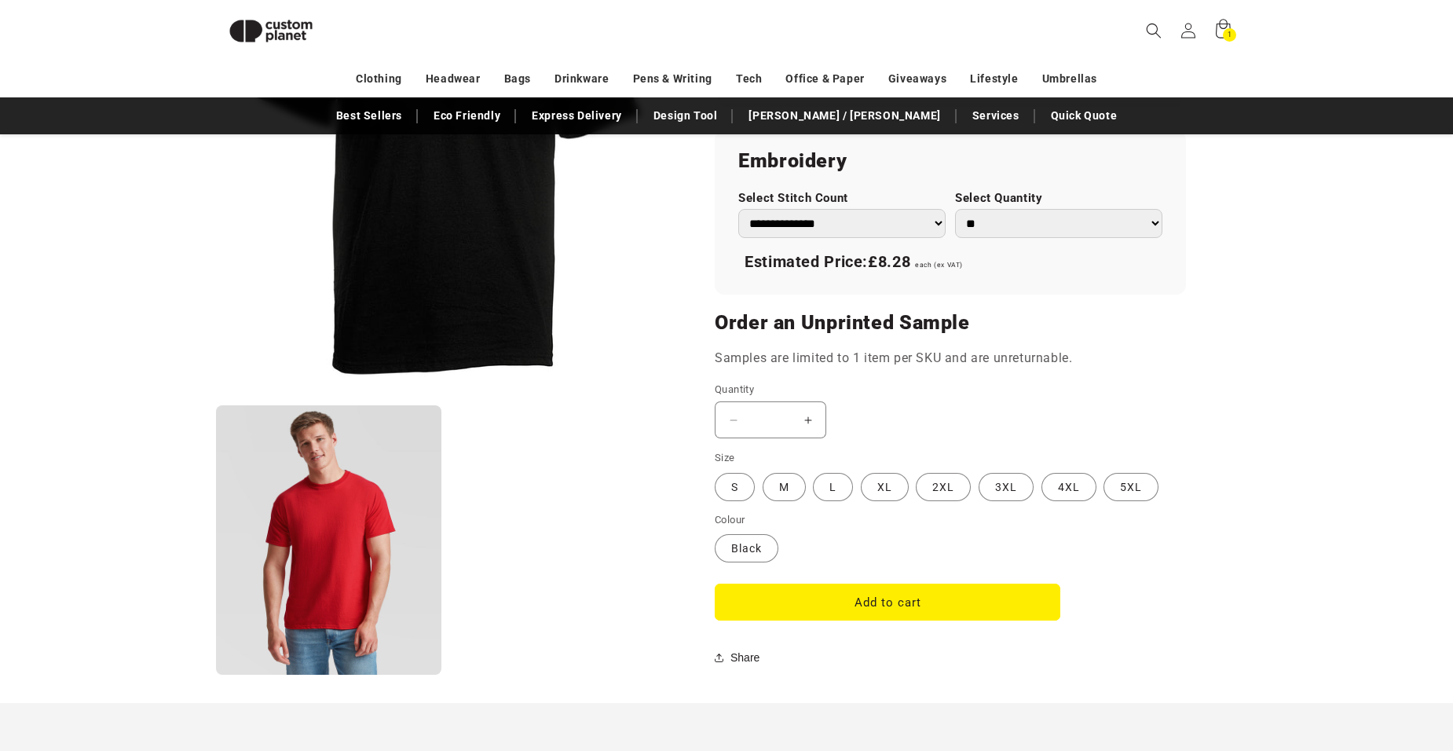
scroll to position [1078, 0]
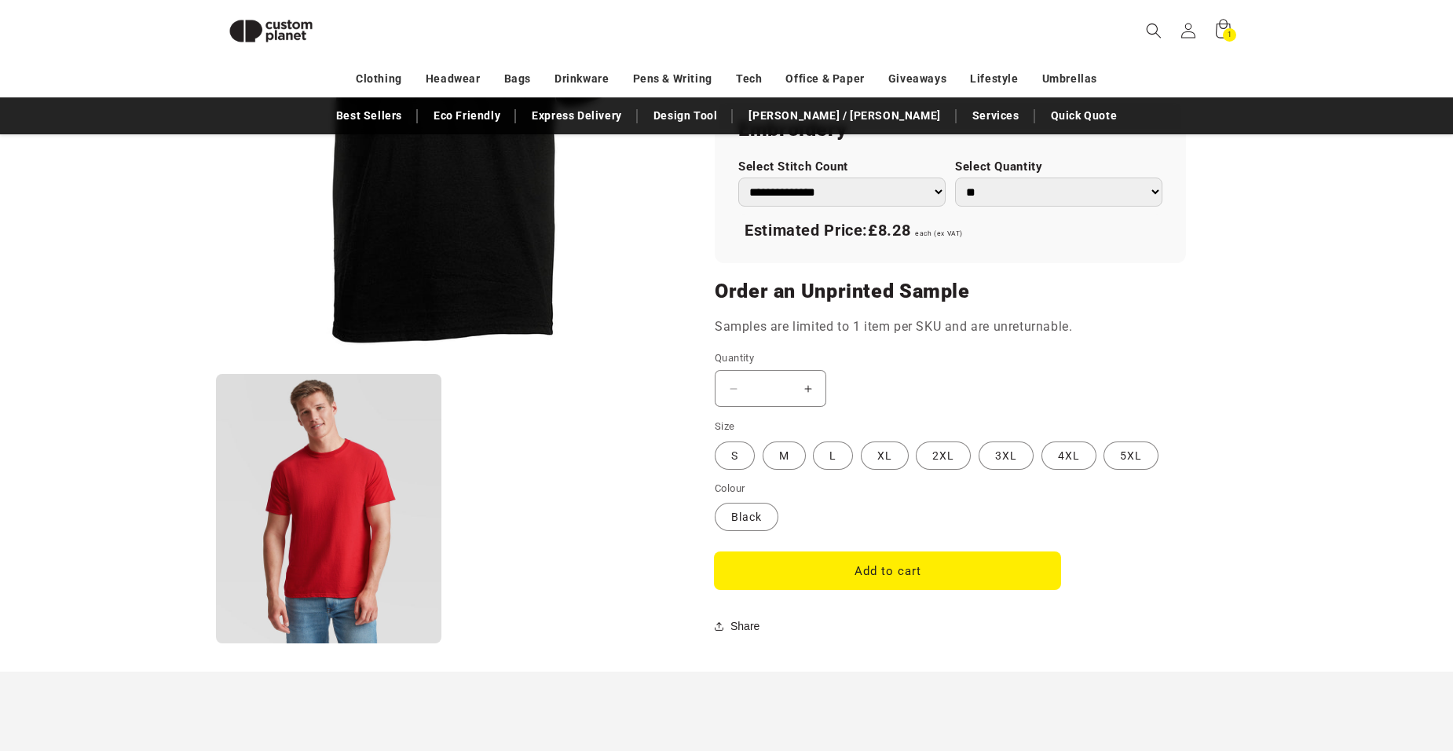
drag, startPoint x: 876, startPoint y: 571, endPoint x: 939, endPoint y: 393, distance: 189.0
click at [876, 571] on button "Add to cart" at bounding box center [888, 570] width 346 height 37
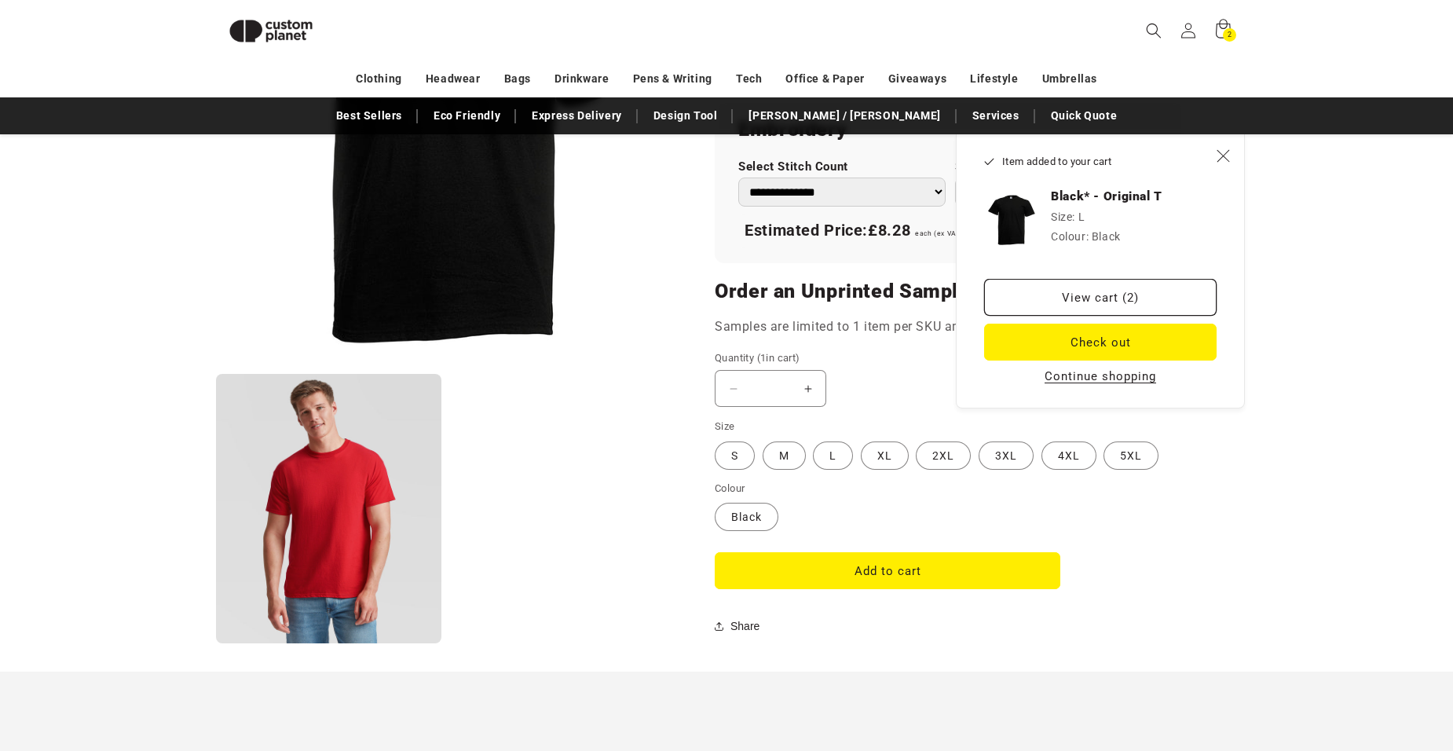
click at [1019, 217] on img "Item added to your cart" at bounding box center [1011, 219] width 55 height 55
click at [1107, 293] on link "View cart (2)" at bounding box center [1100, 297] width 232 height 37
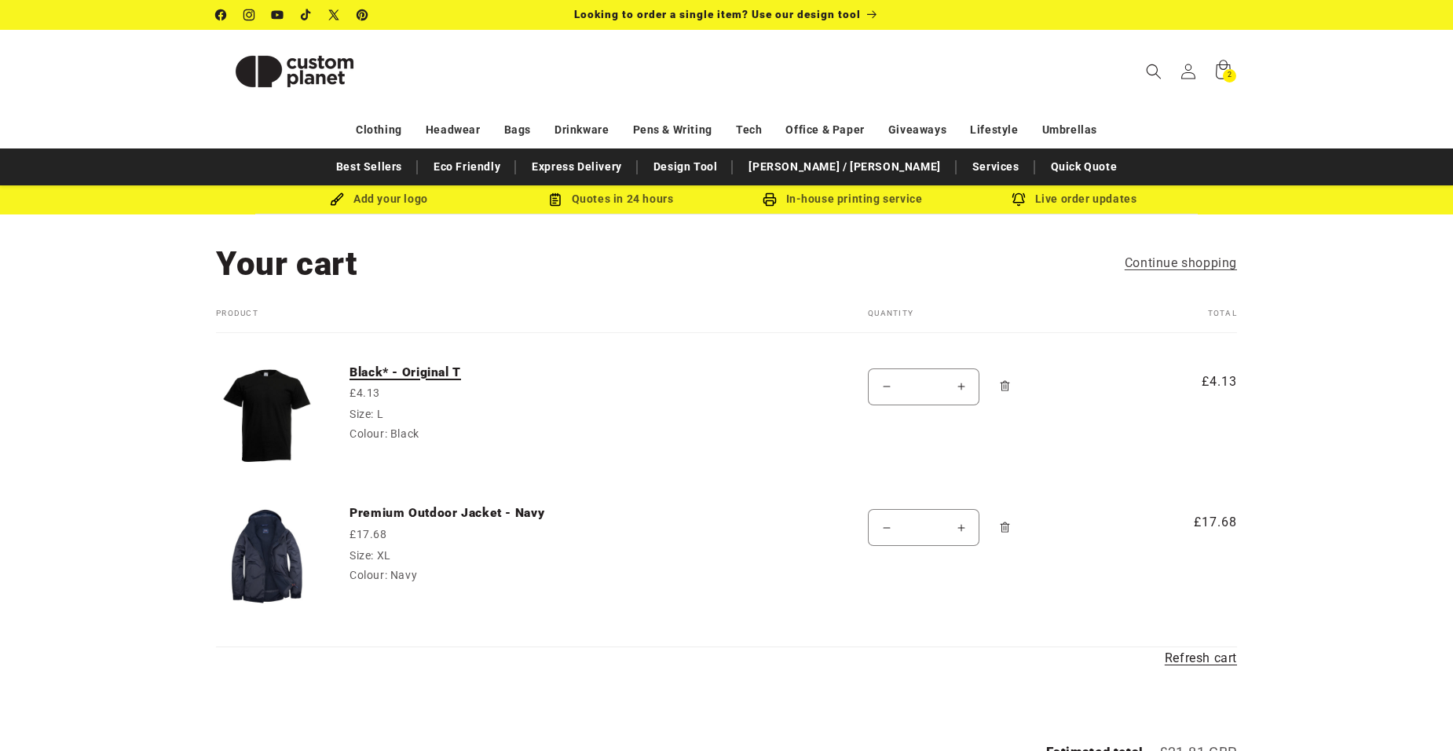
click at [418, 374] on link "Black* - Original T" at bounding box center [467, 372] width 236 height 16
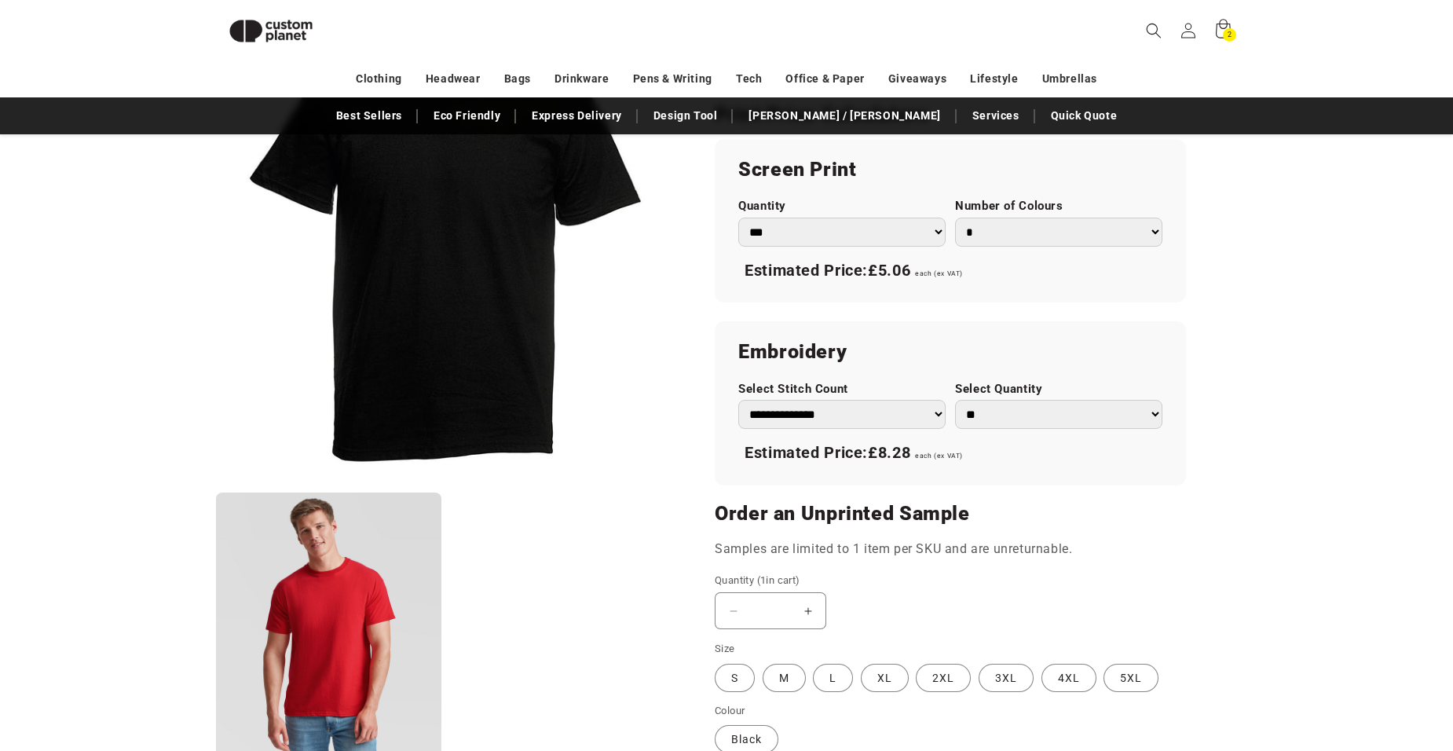
scroll to position [917, 0]
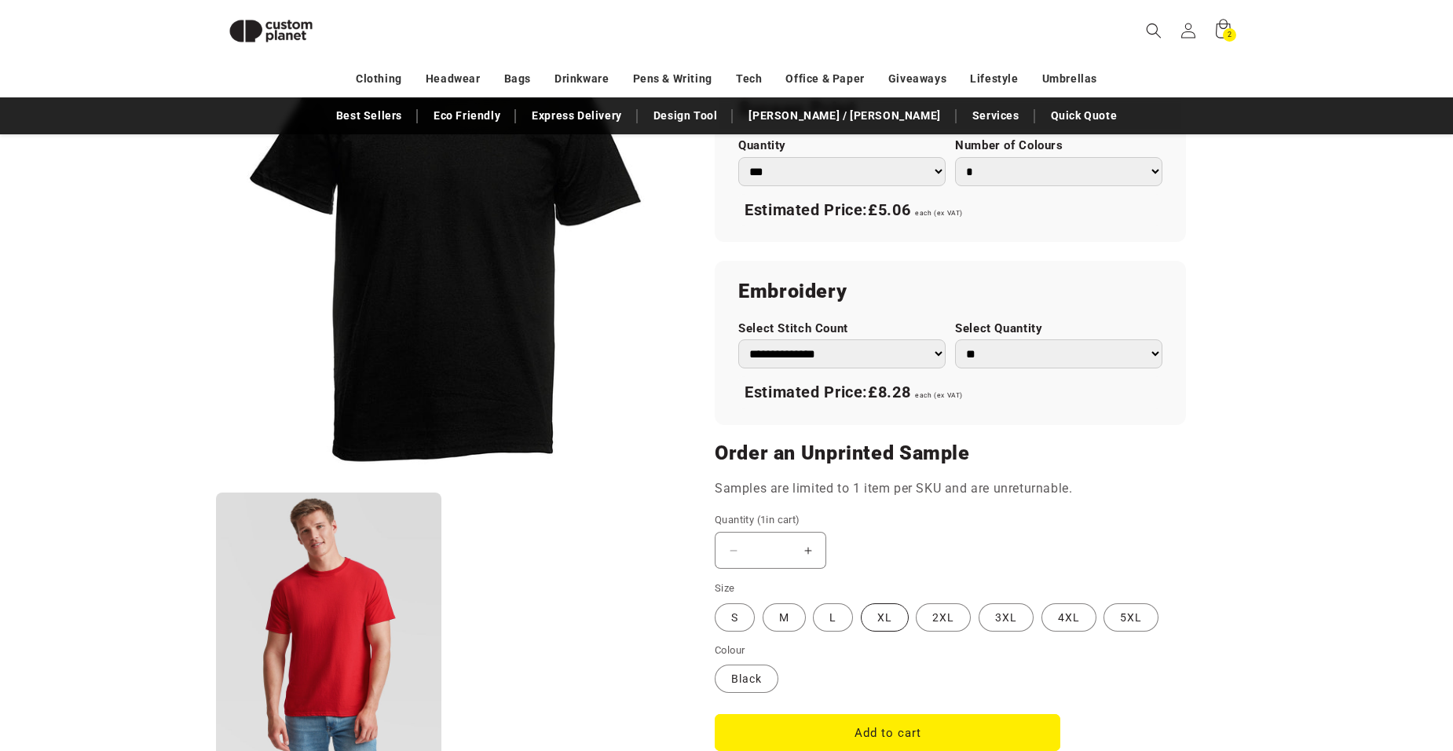
click at [880, 622] on label "XL Variant sold out or unavailable" at bounding box center [885, 617] width 48 height 28
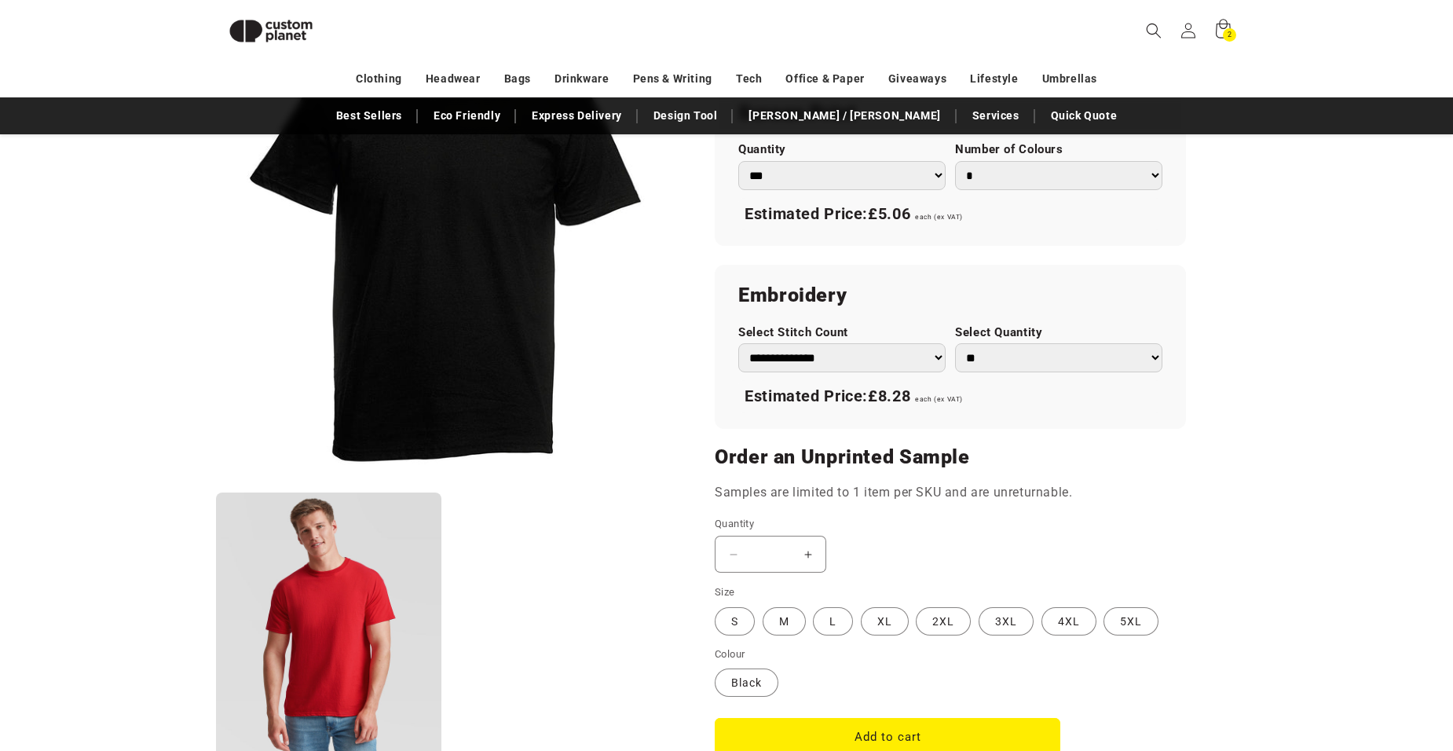
scroll to position [1074, 0]
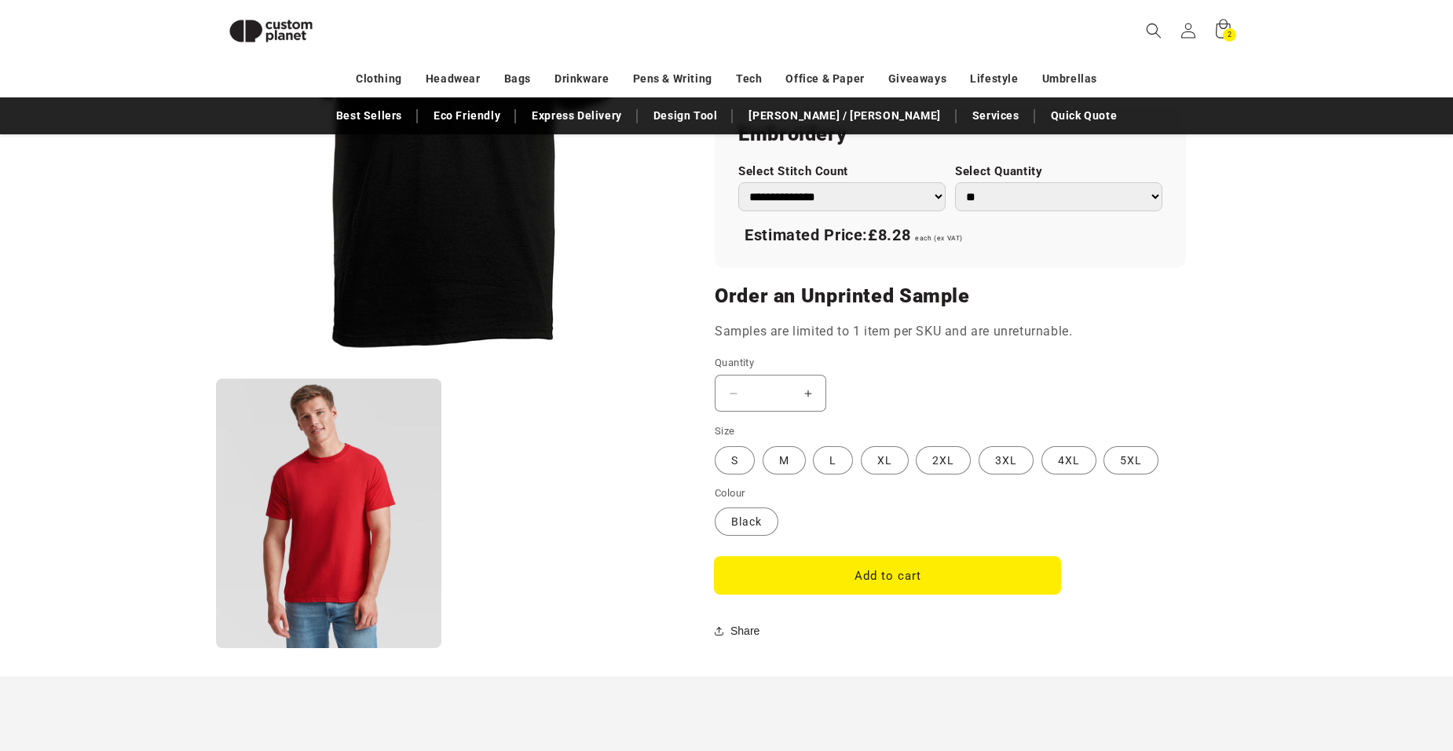
click at [885, 569] on button "Add to cart" at bounding box center [888, 575] width 346 height 37
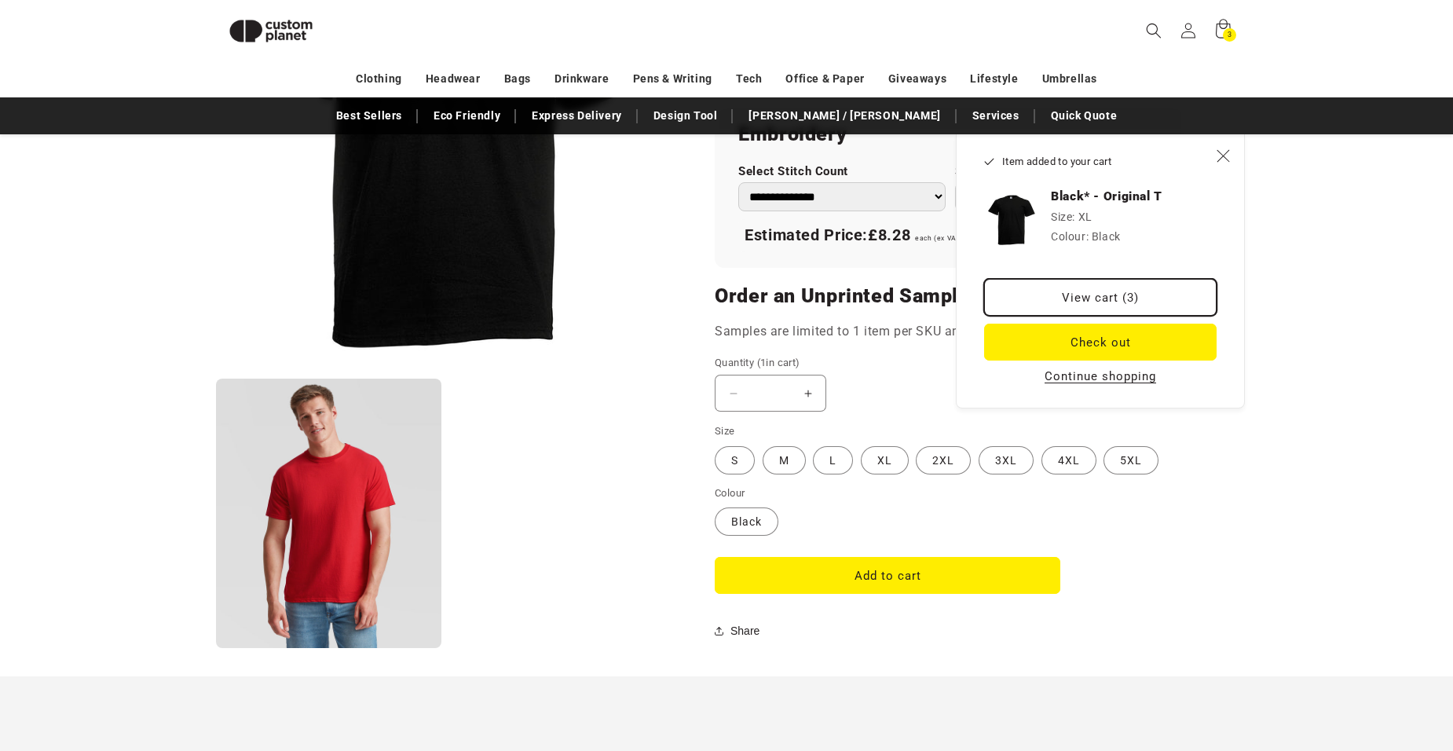
click at [1089, 295] on link "View cart (3)" at bounding box center [1100, 297] width 232 height 37
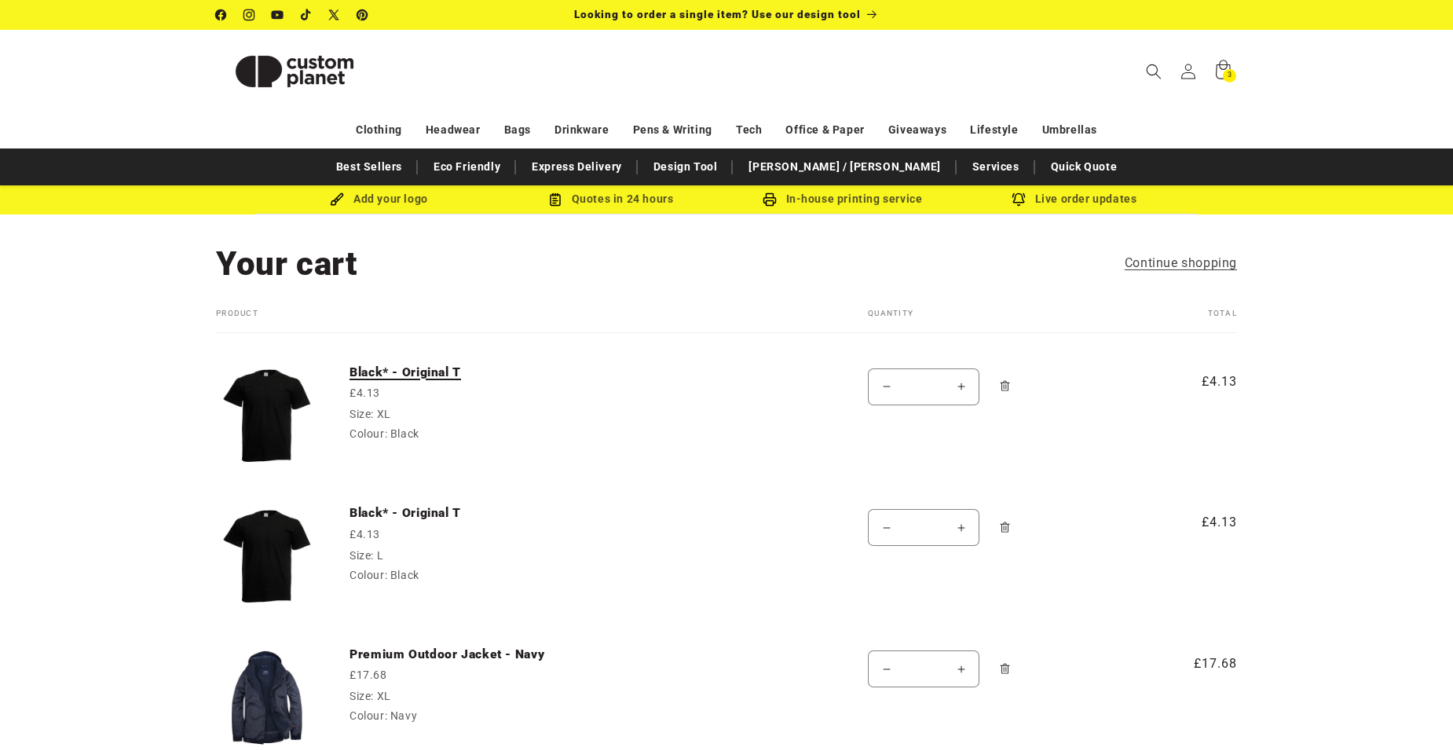
click at [383, 372] on link "Black* - Original T" at bounding box center [467, 372] width 236 height 16
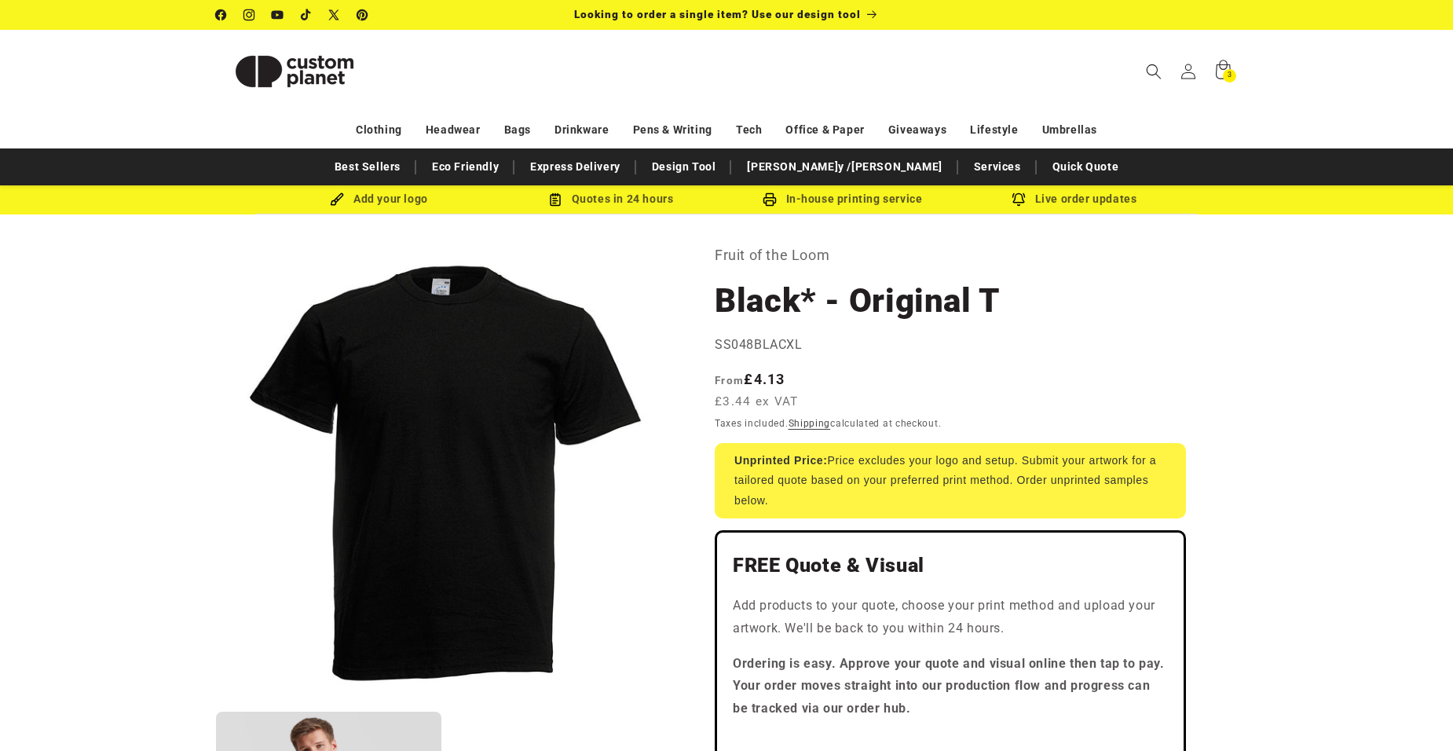
click at [1151, 68] on icon "Search" at bounding box center [1154, 72] width 16 height 16
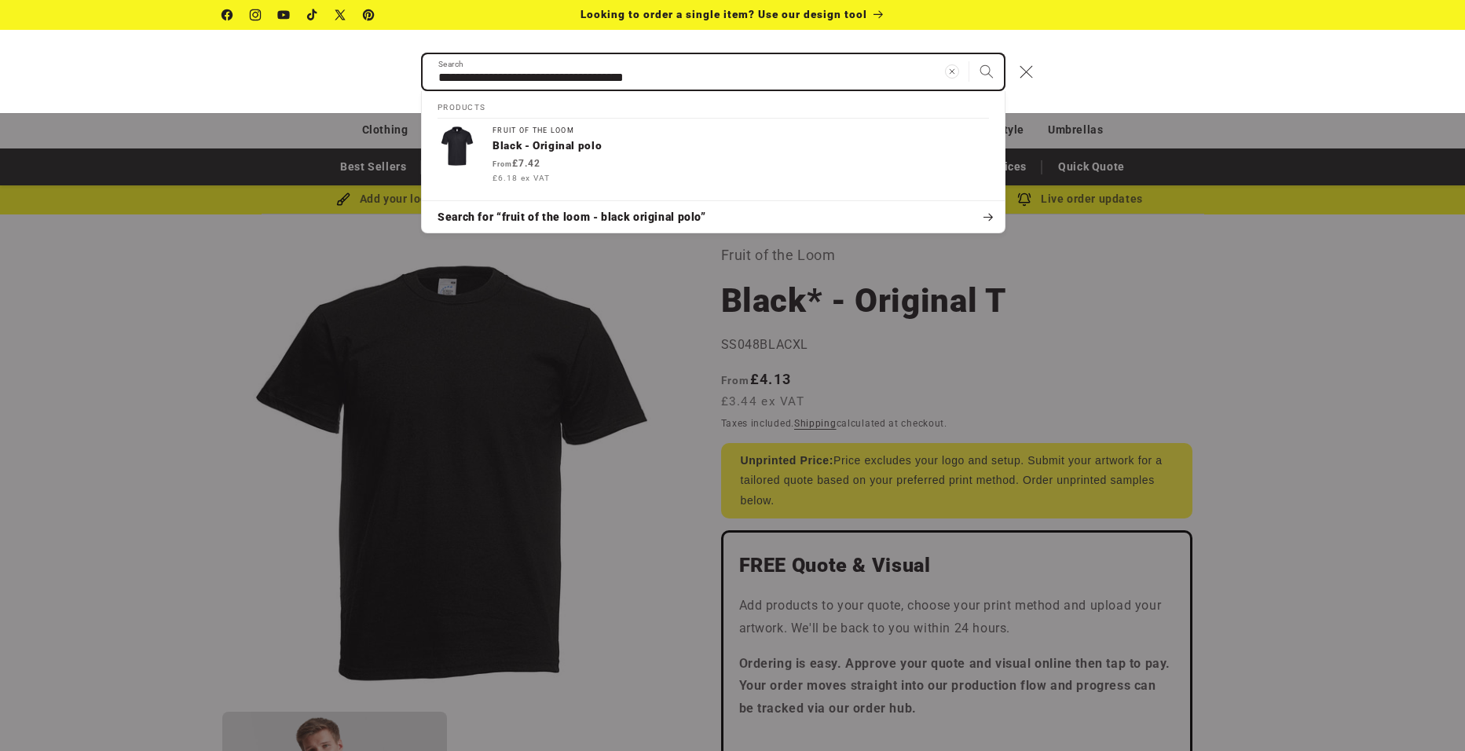
type input "**********"
click at [969, 54] on button "Search" at bounding box center [986, 71] width 35 height 35
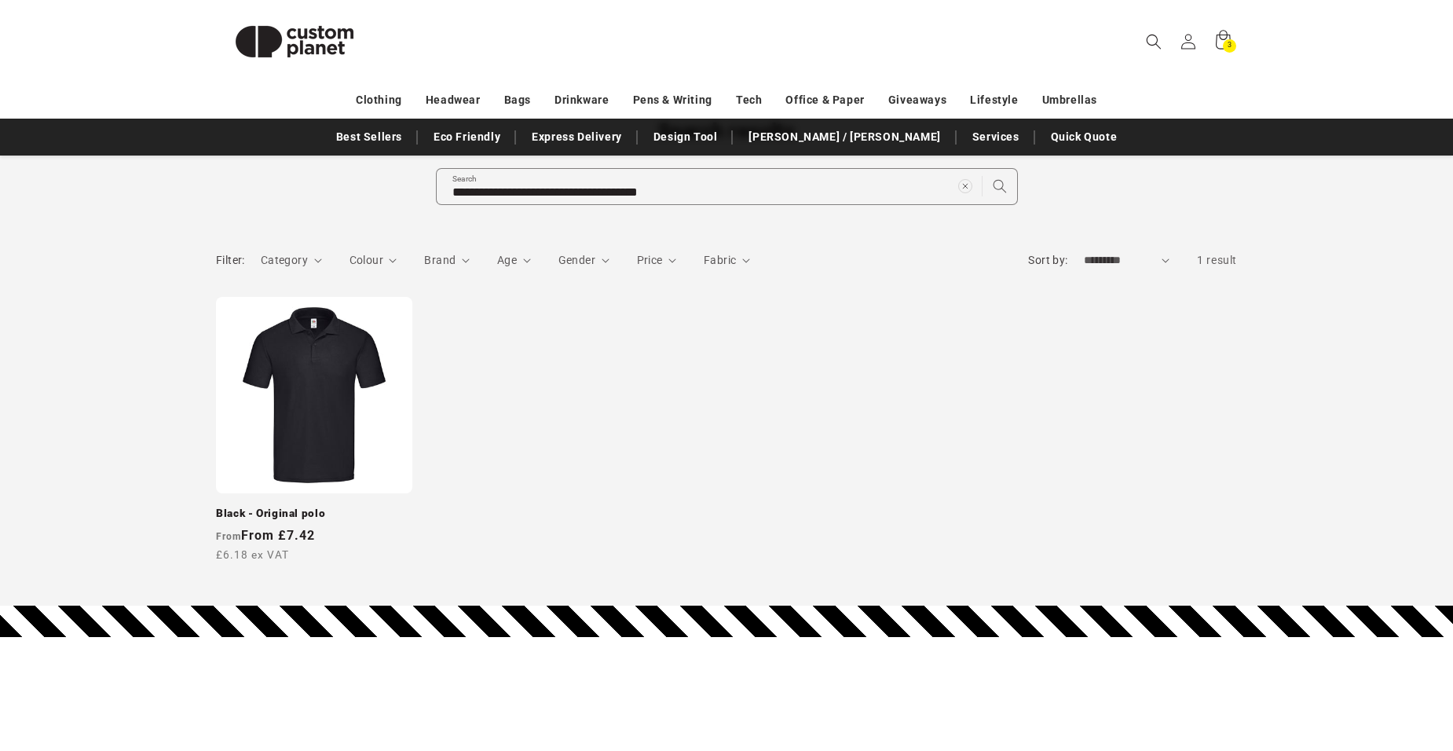
scroll to position [157, 0]
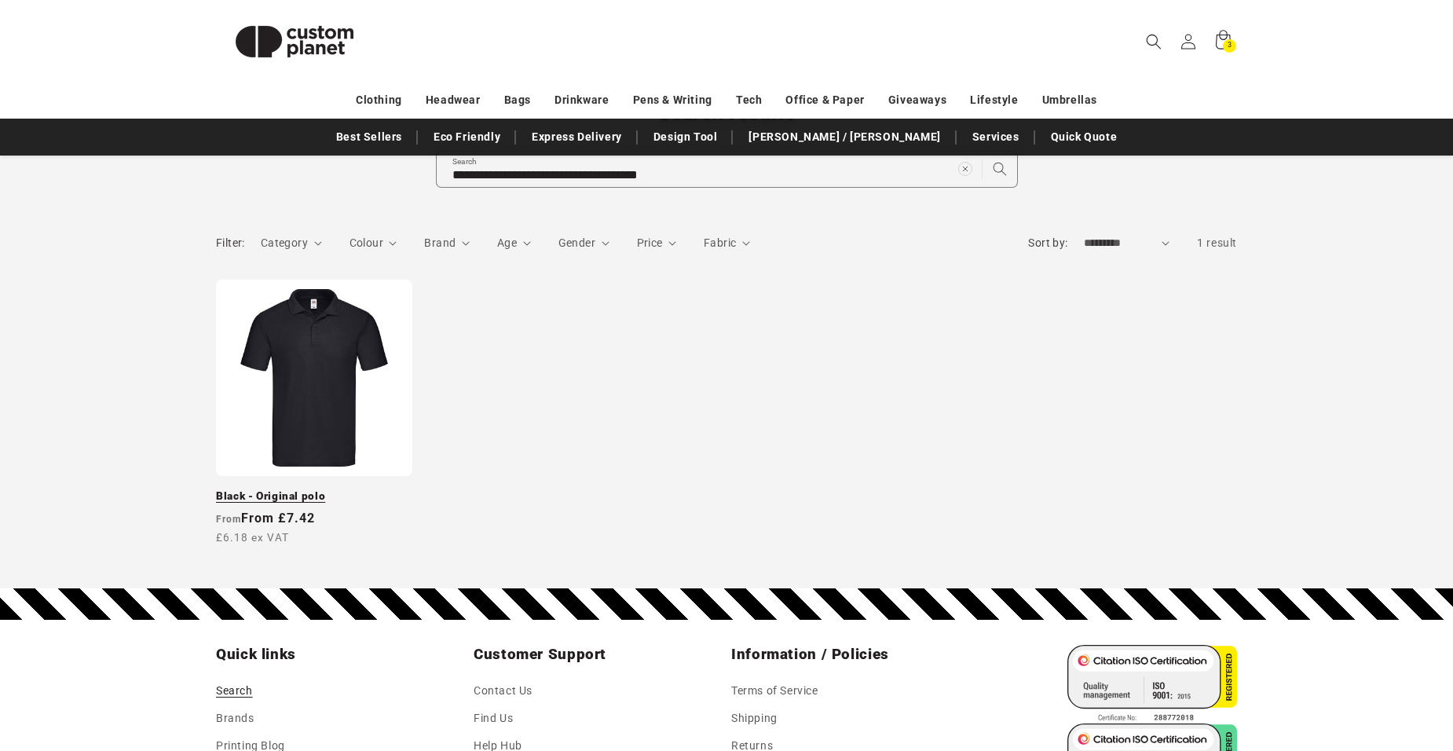
click at [334, 489] on link "Black - Original polo" at bounding box center [314, 496] width 196 height 14
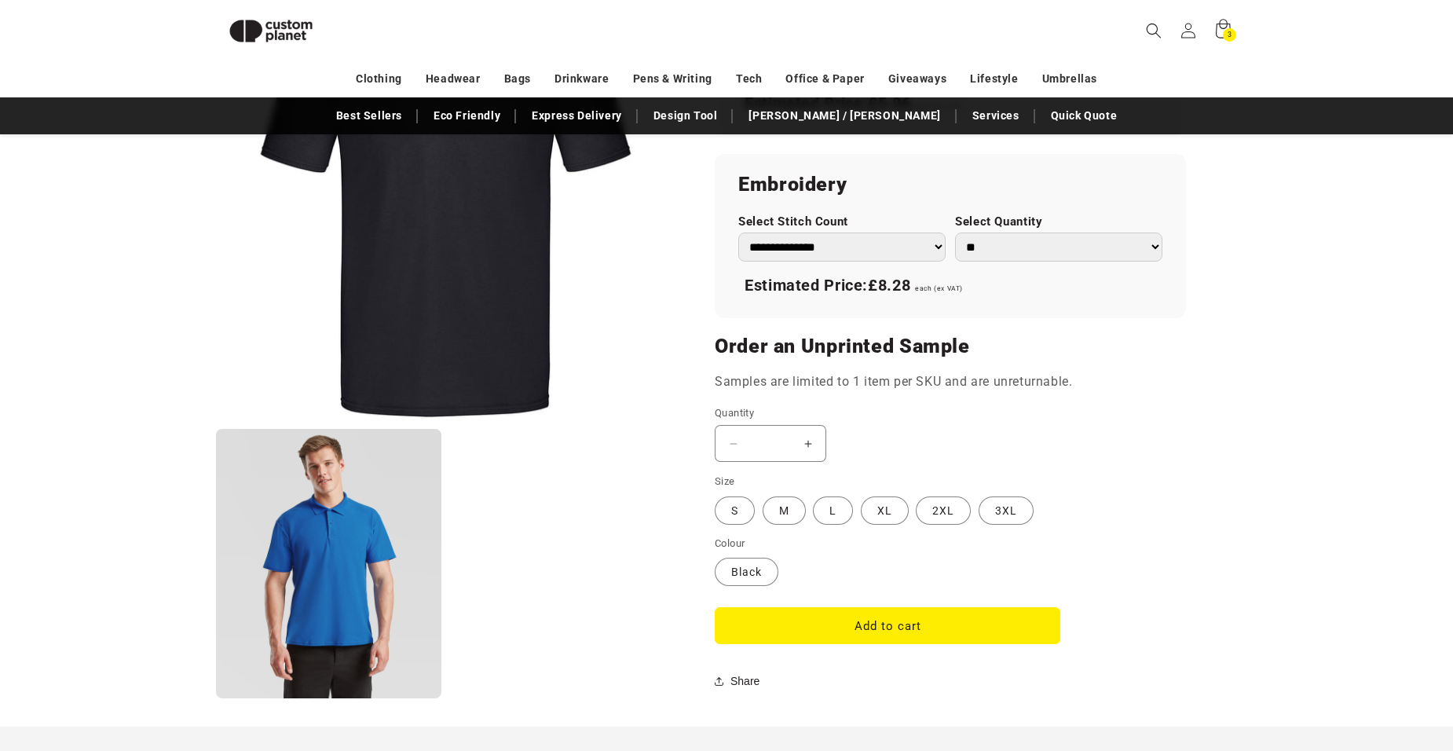
scroll to position [1078, 0]
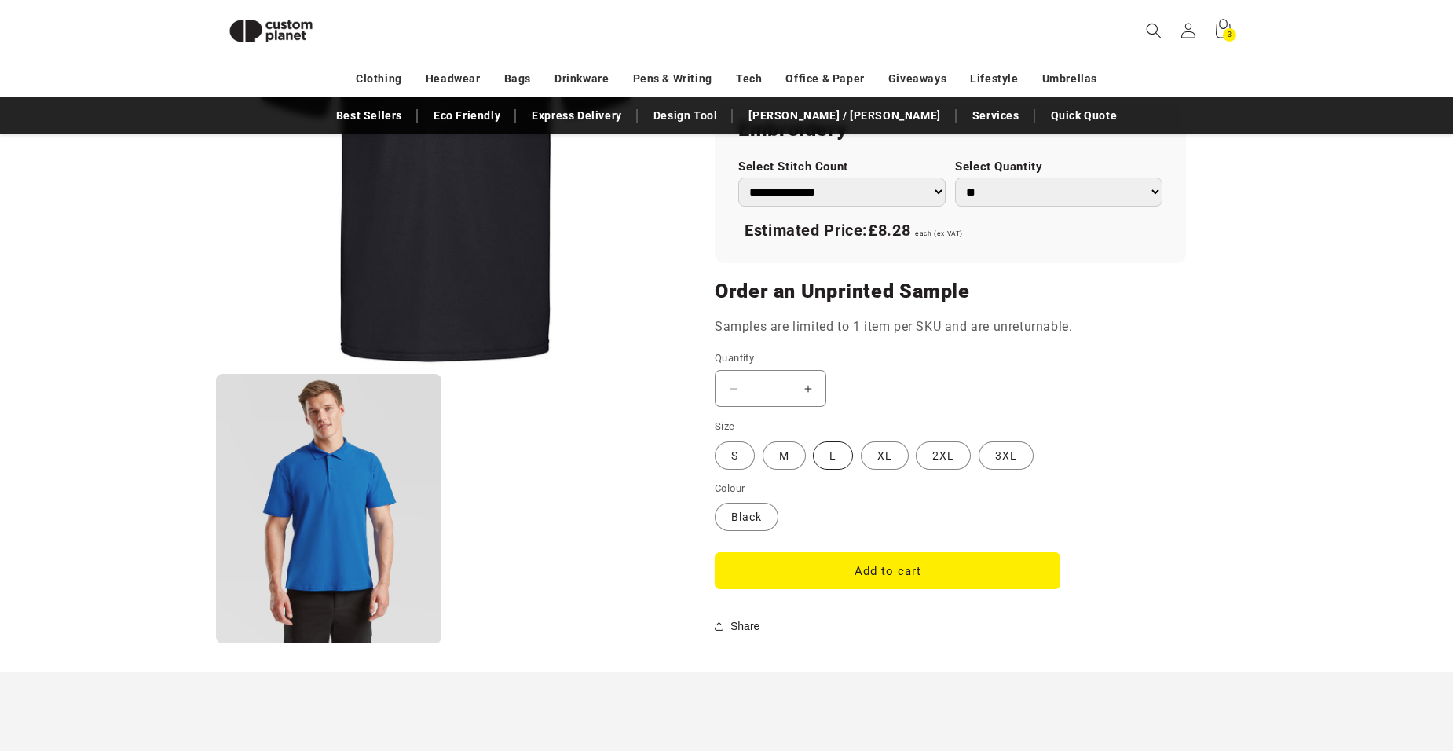
click at [835, 458] on label "L Variant sold out or unavailable" at bounding box center [833, 455] width 40 height 28
click at [896, 567] on button "Add to cart" at bounding box center [888, 570] width 346 height 37
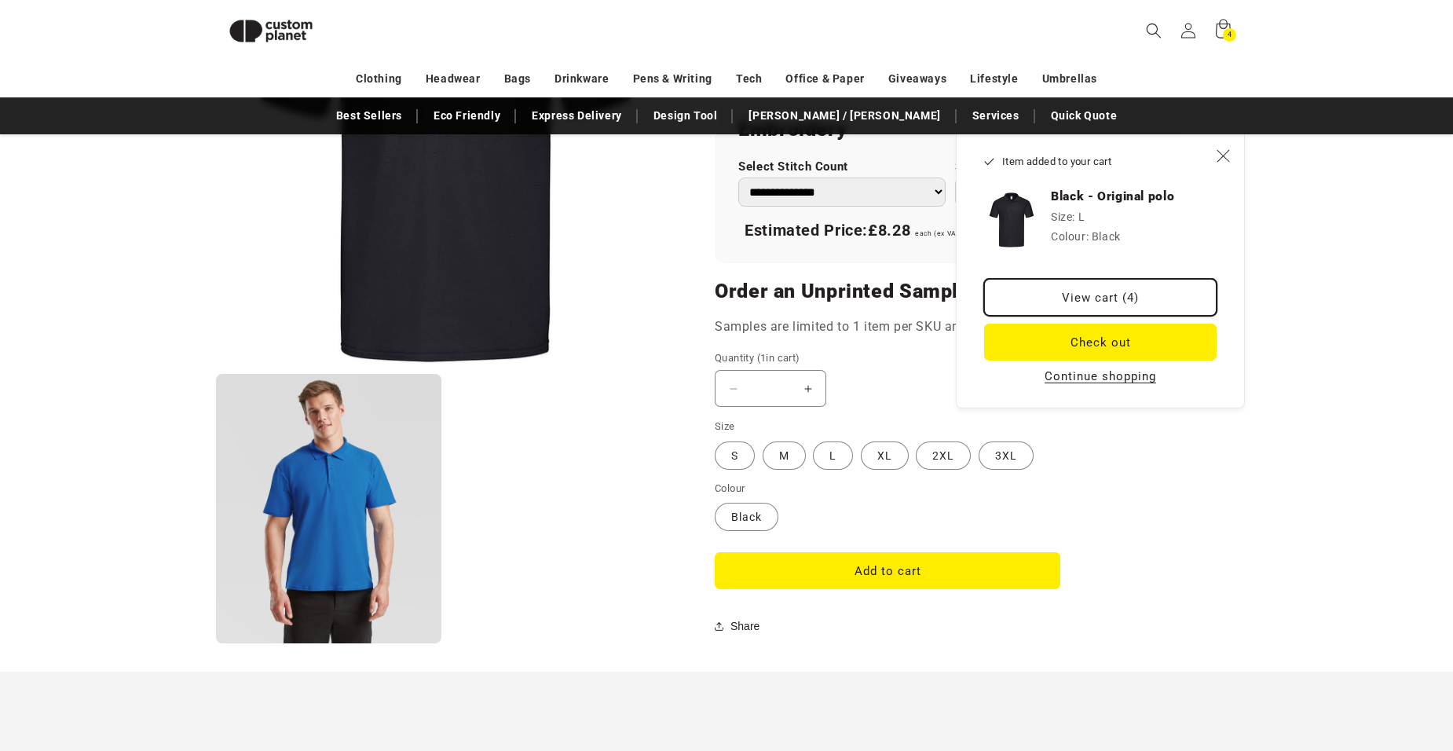
click at [1118, 291] on link "View cart (4)" at bounding box center [1100, 297] width 232 height 37
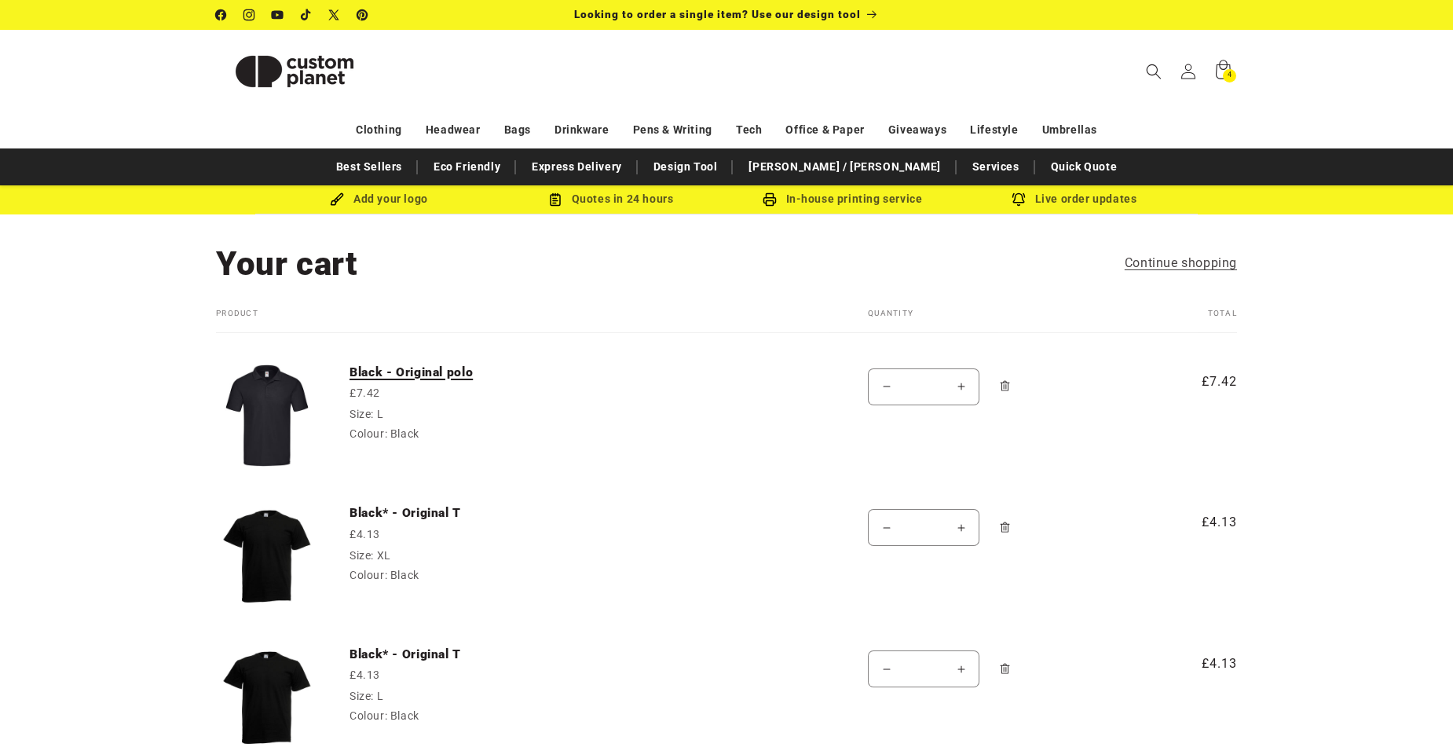
click at [417, 368] on link "Black - Original polo" at bounding box center [467, 372] width 236 height 16
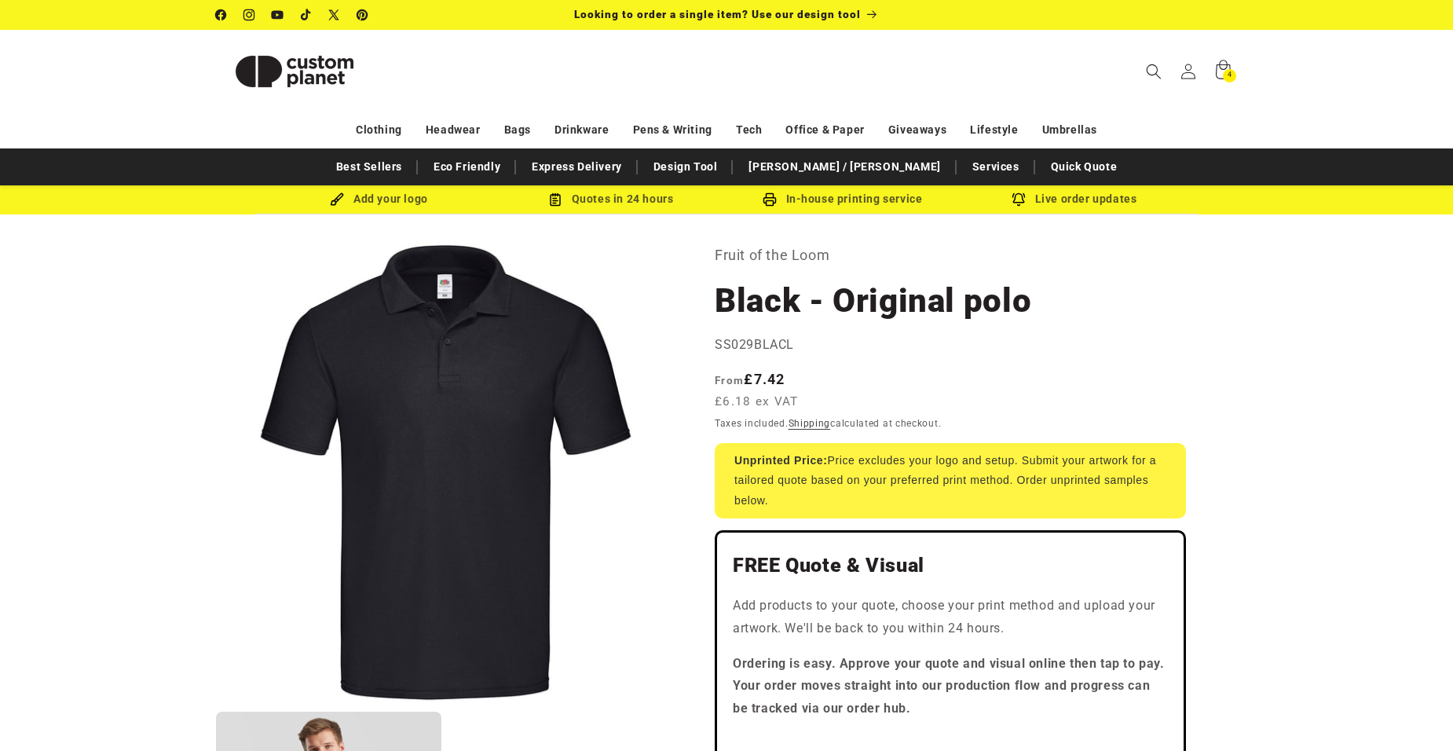
drag, startPoint x: 1150, startPoint y: 72, endPoint x: 860, endPoint y: 80, distance: 289.9
click at [1150, 72] on icon "Search" at bounding box center [1154, 72] width 16 height 16
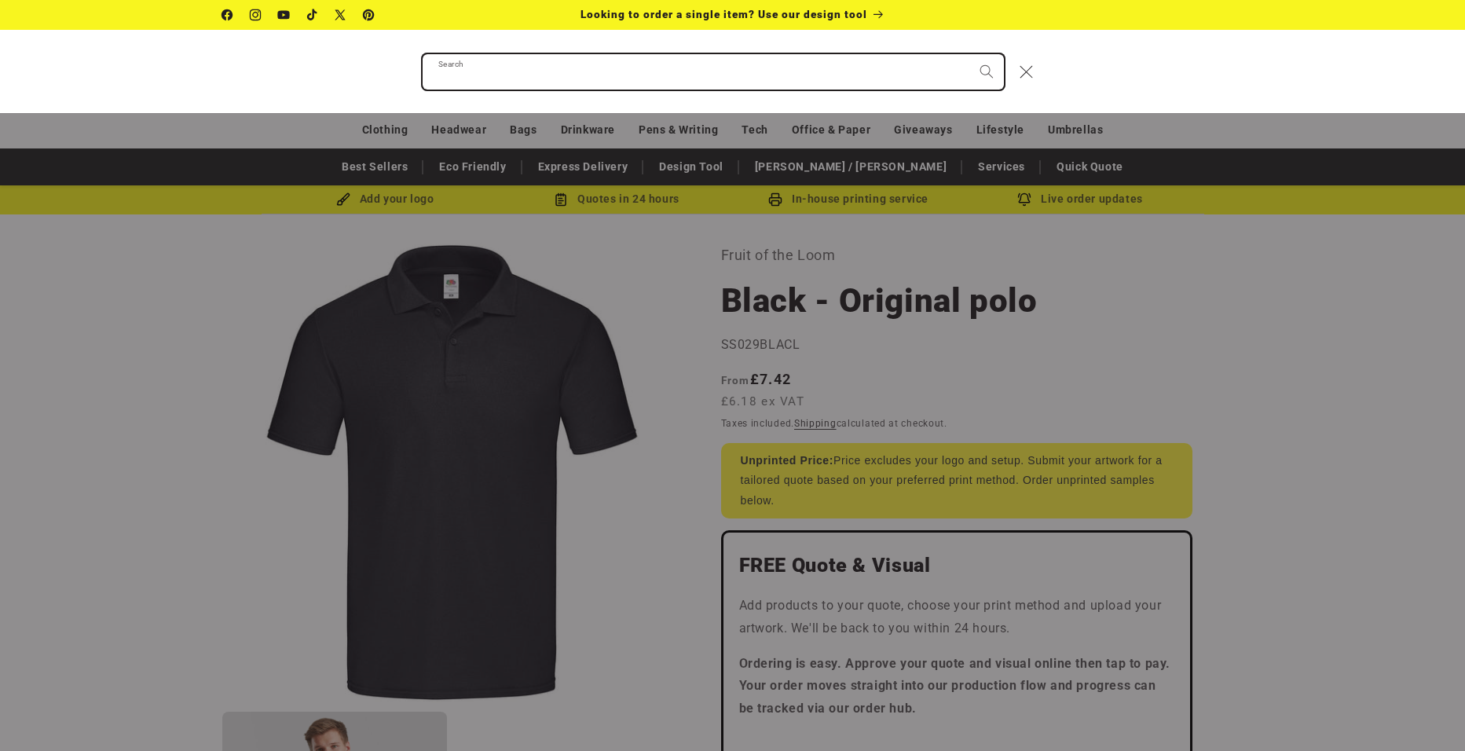
click at [598, 73] on input "Search" at bounding box center [713, 71] width 581 height 35
paste input "**********"
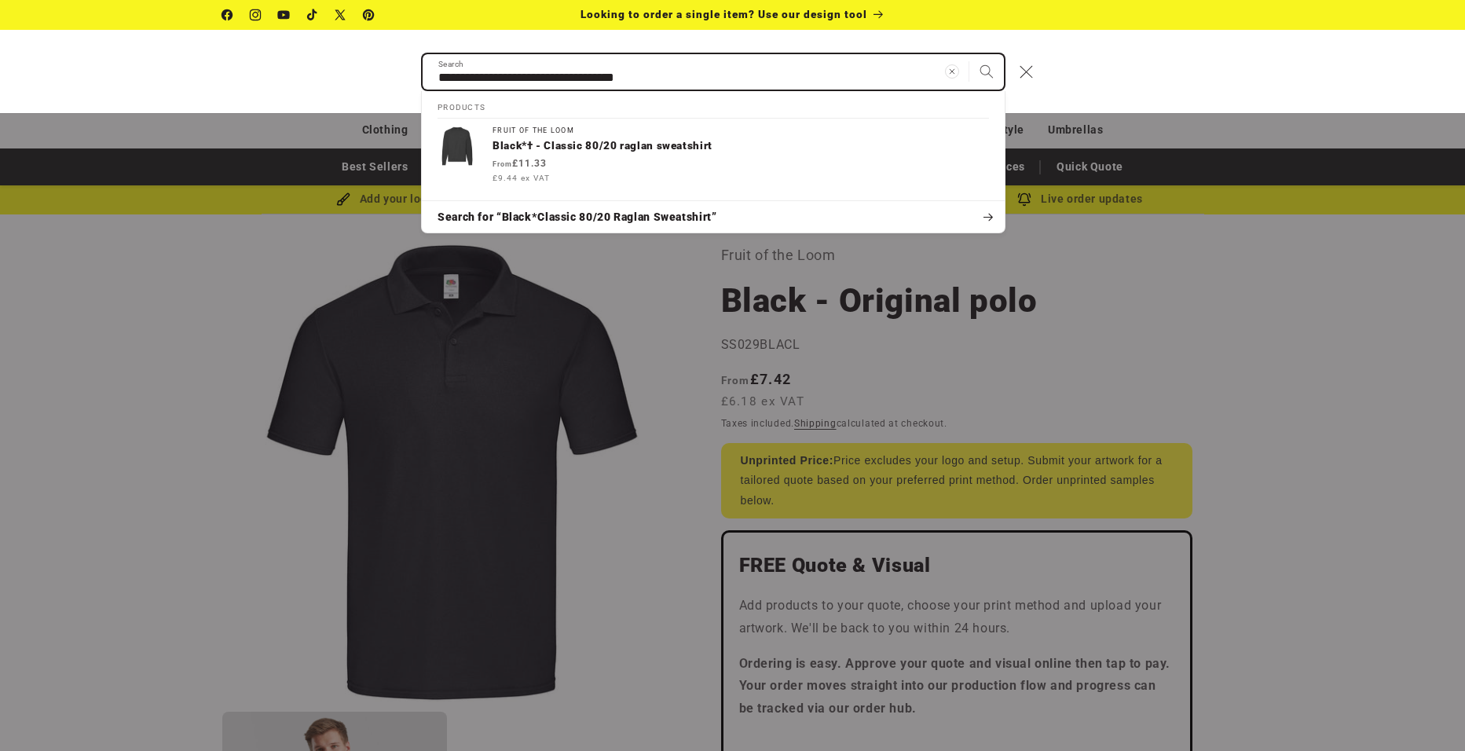
type input "**********"
click at [969, 54] on button "Search" at bounding box center [986, 71] width 35 height 35
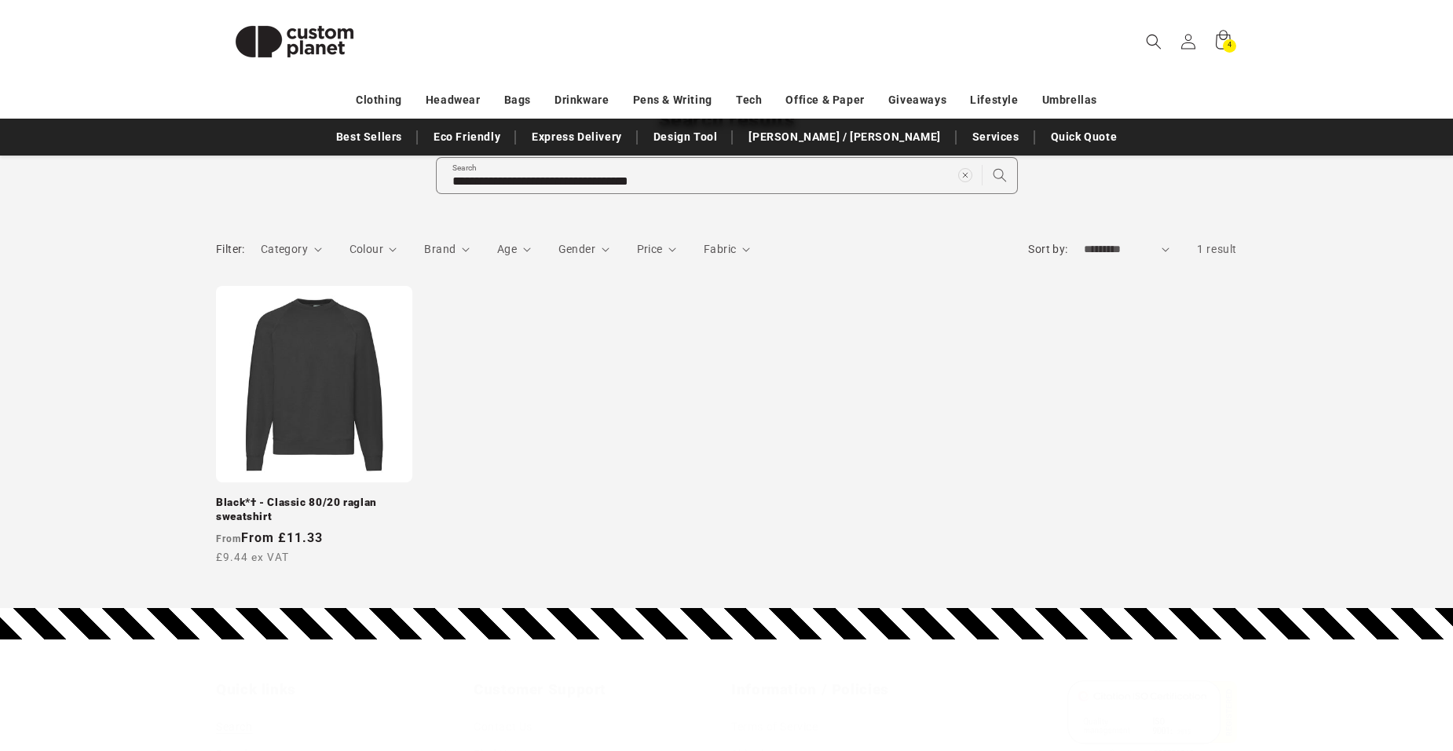
scroll to position [157, 0]
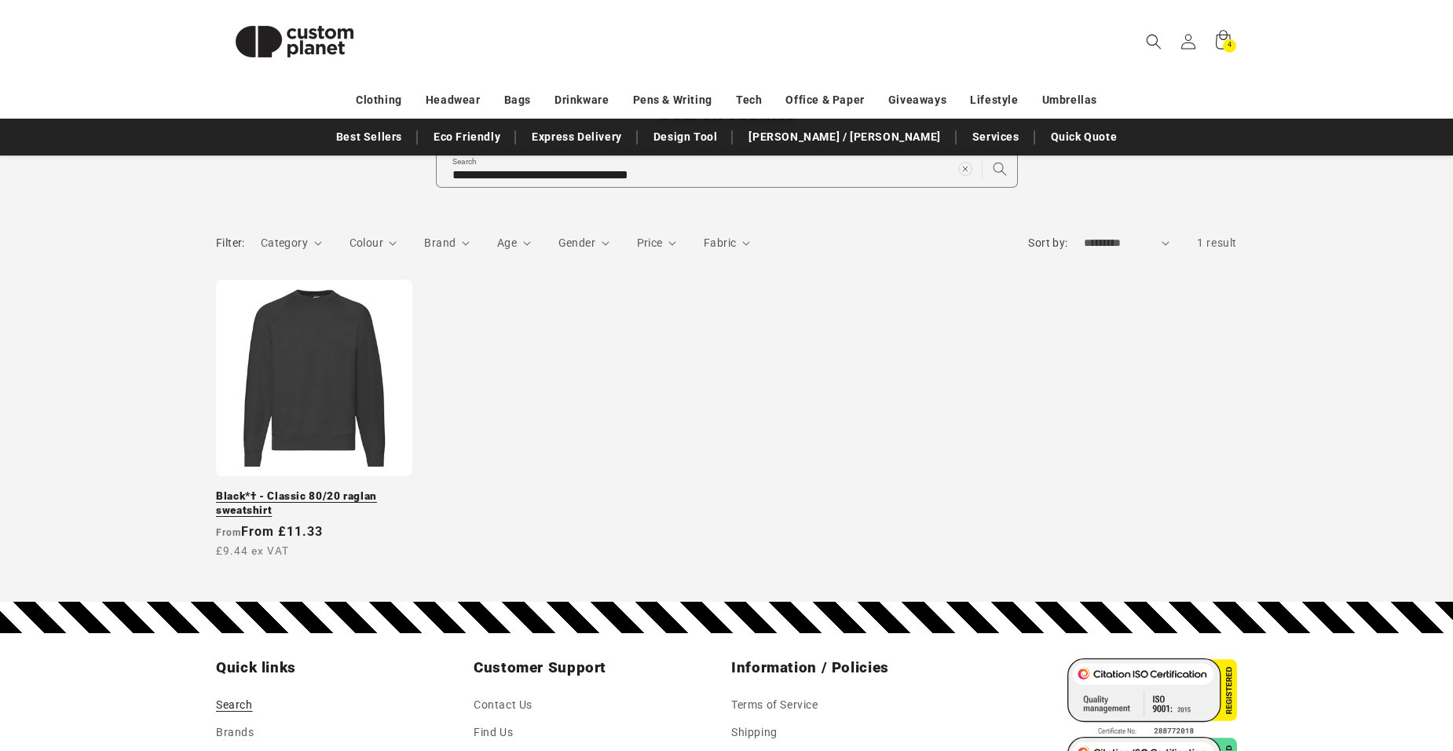
click at [291, 489] on link "Black*† - Classic 80/20 raglan sweatshirt" at bounding box center [314, 502] width 196 height 27
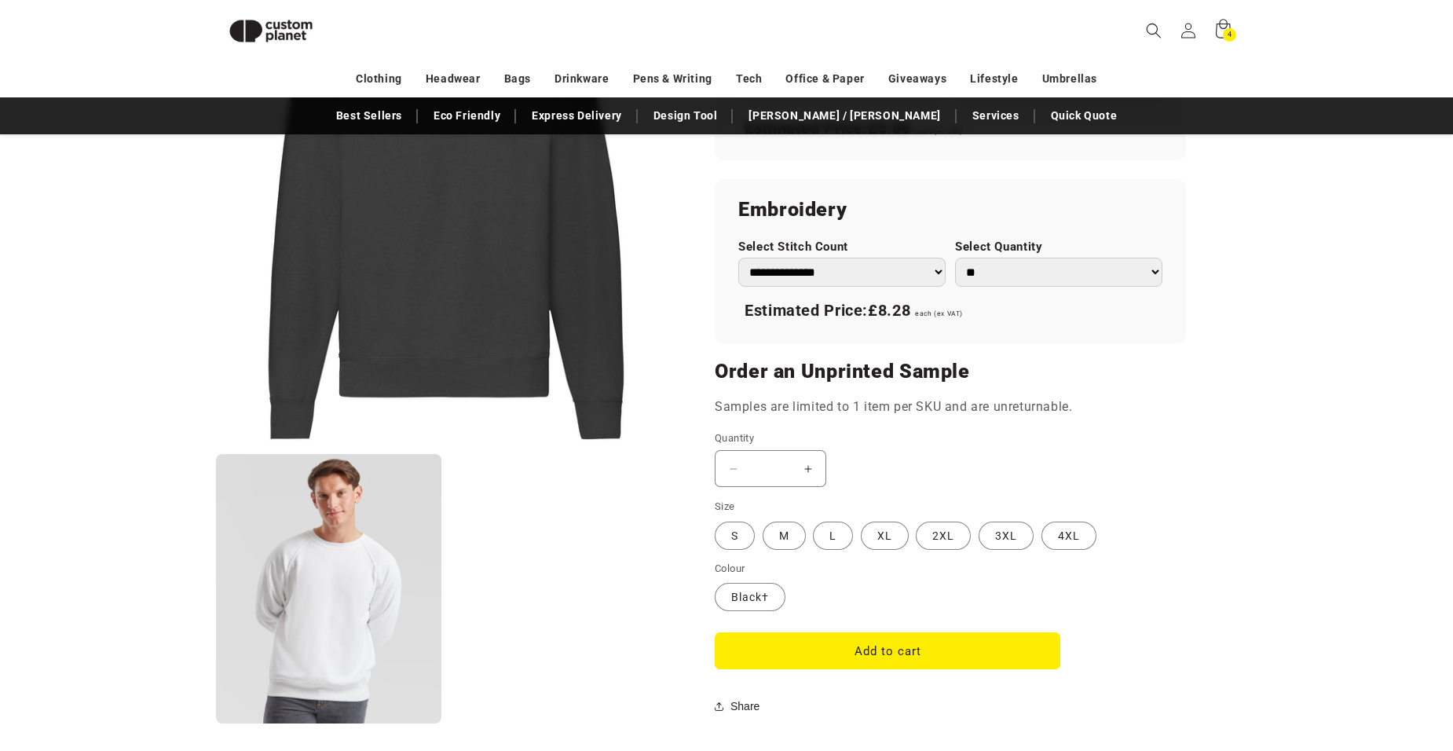
scroll to position [1157, 0]
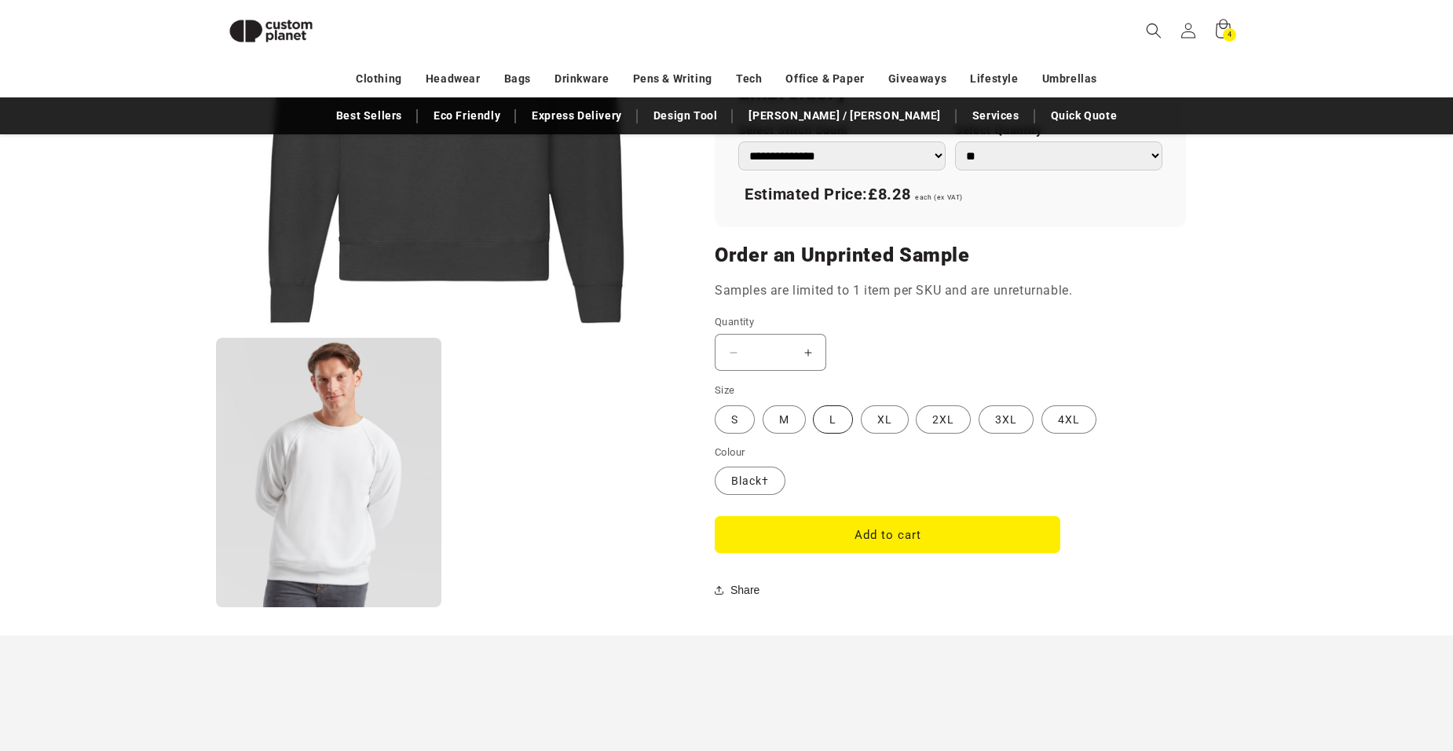
click at [826, 415] on label "L Variant sold out or unavailable" at bounding box center [833, 419] width 40 height 28
click at [891, 529] on button "Add to cart" at bounding box center [888, 534] width 346 height 37
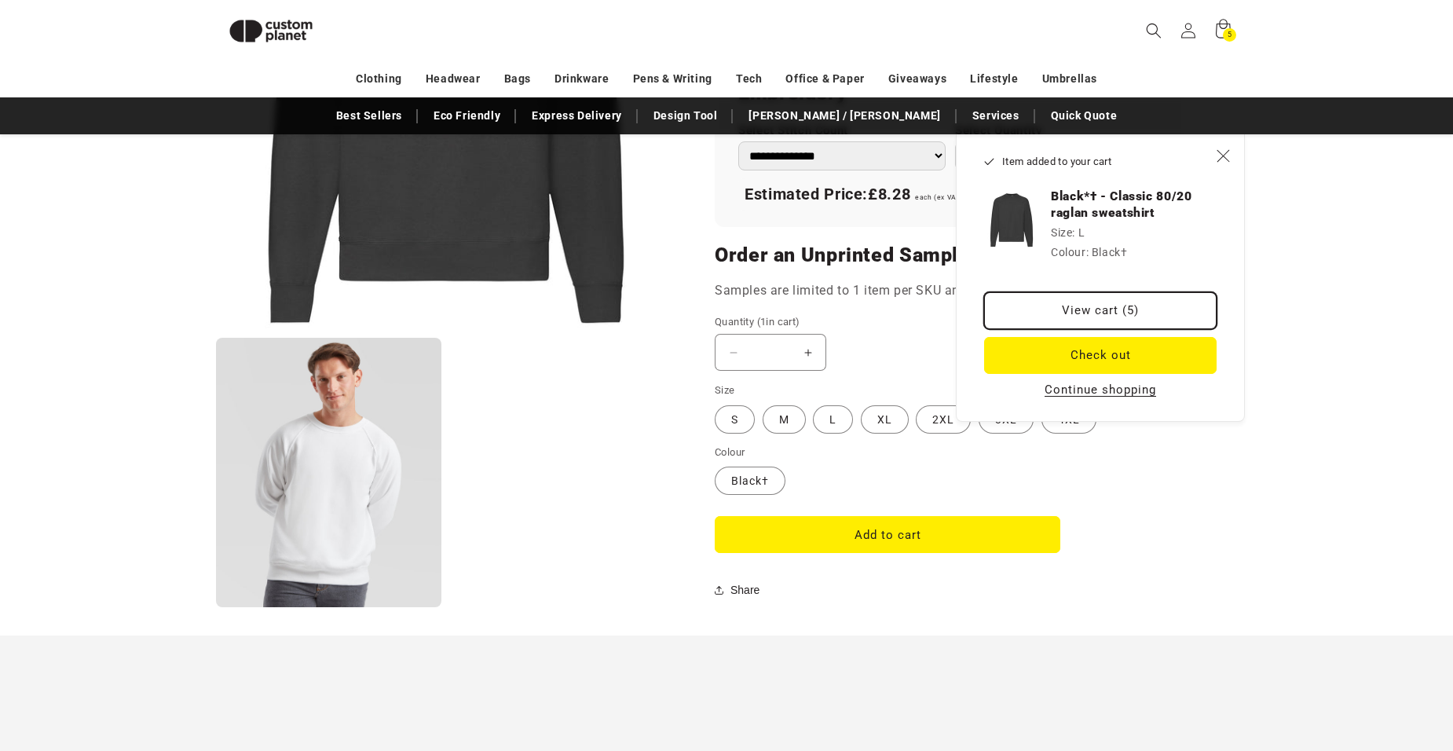
click at [1082, 305] on link "View cart (5)" at bounding box center [1100, 310] width 232 height 37
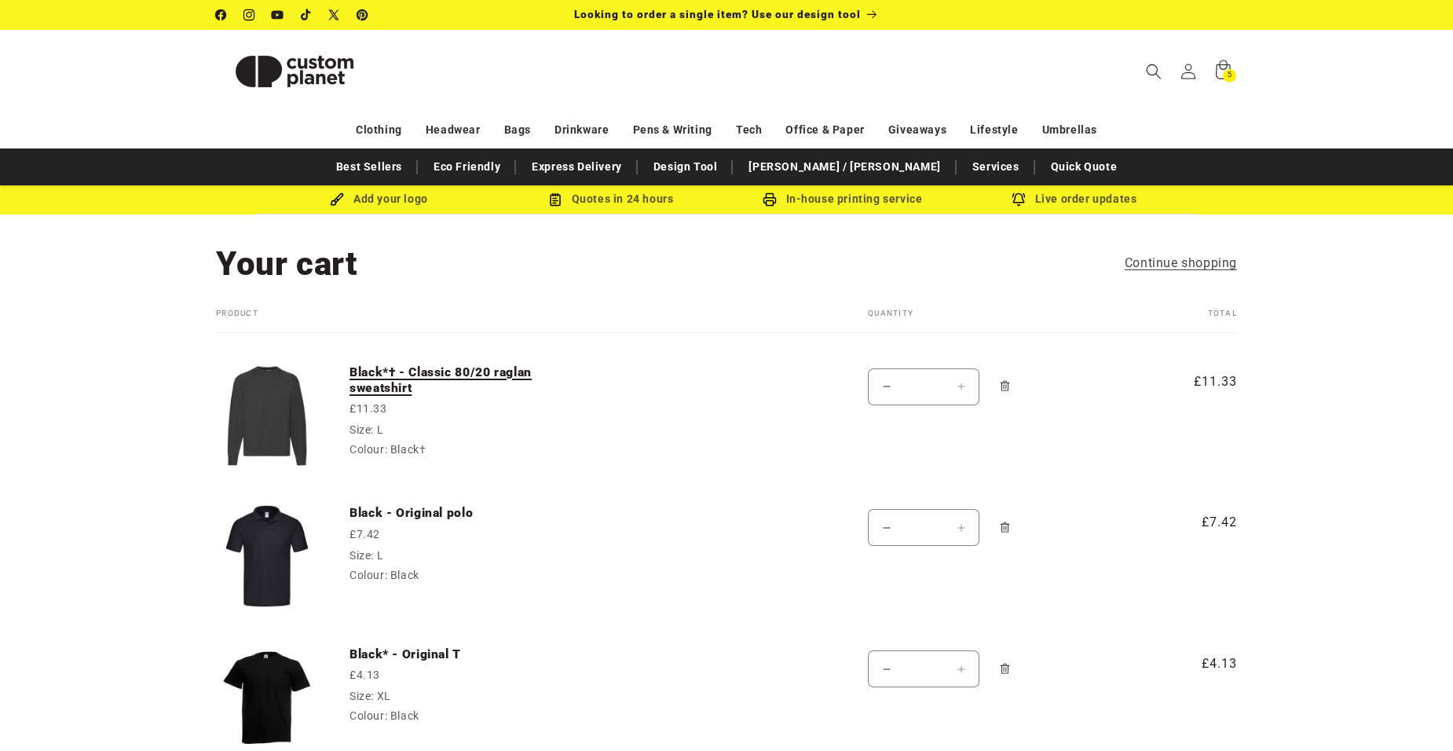
click at [449, 365] on link "Black*† - Classic 80/20 raglan sweatshirt" at bounding box center [467, 380] width 236 height 32
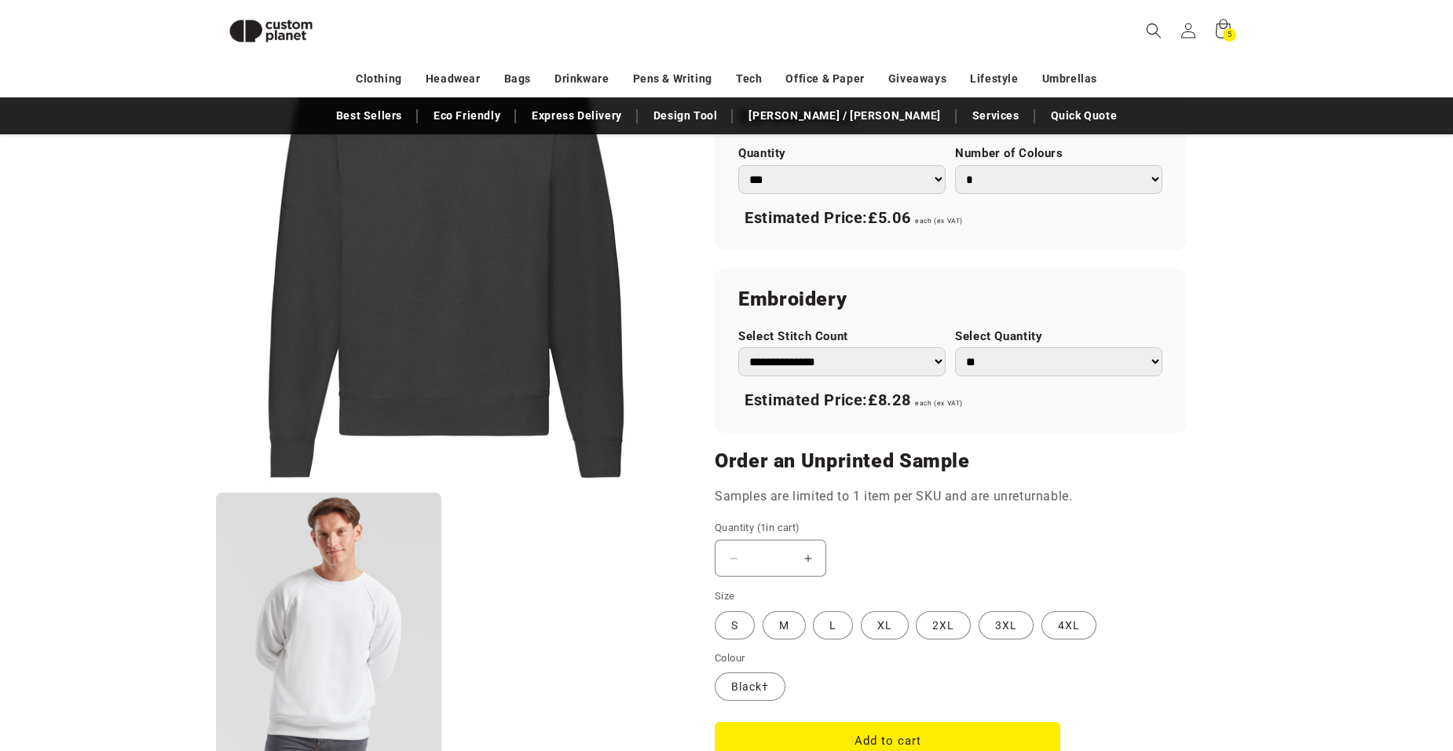
scroll to position [1000, 0]
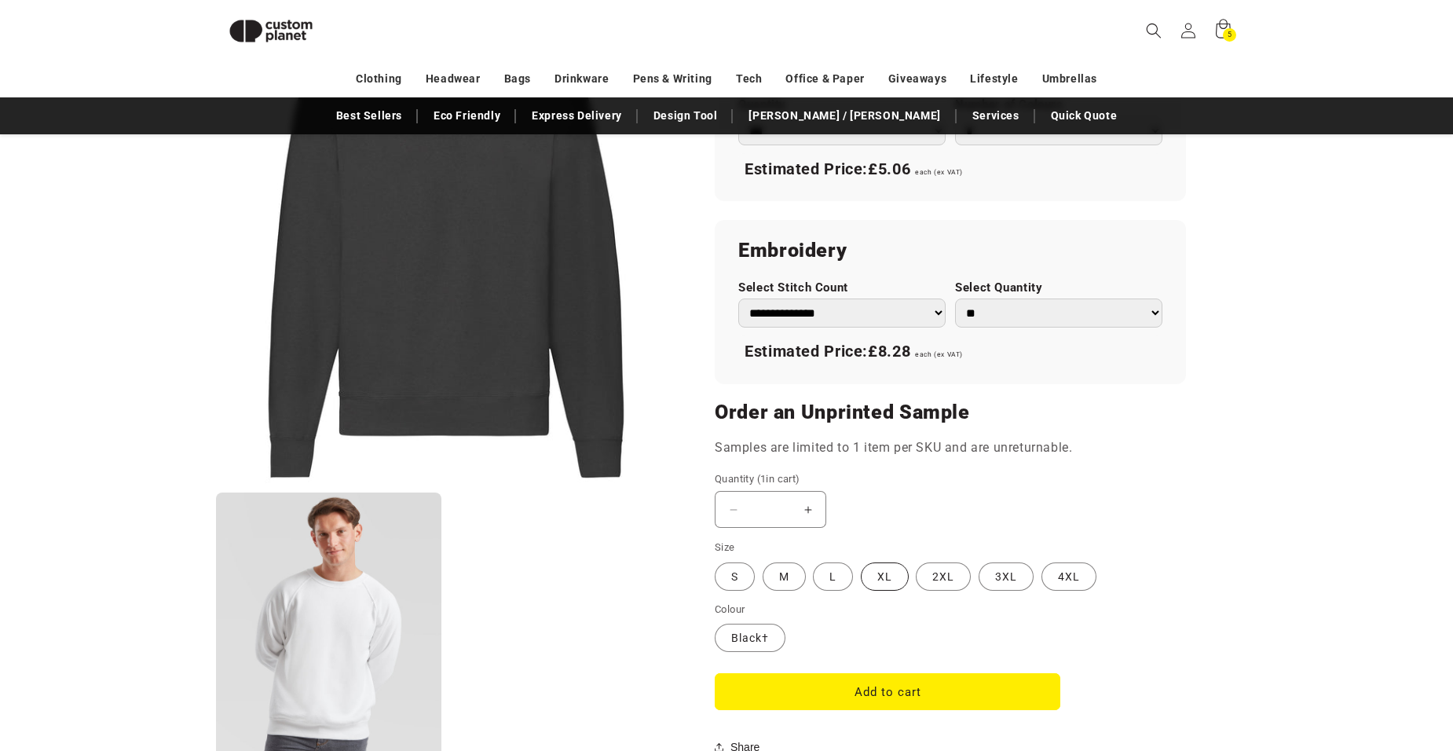
click at [894, 572] on label "XL Variant sold out or unavailable" at bounding box center [885, 576] width 48 height 28
click at [887, 694] on button "Add to cart" at bounding box center [888, 691] width 346 height 37
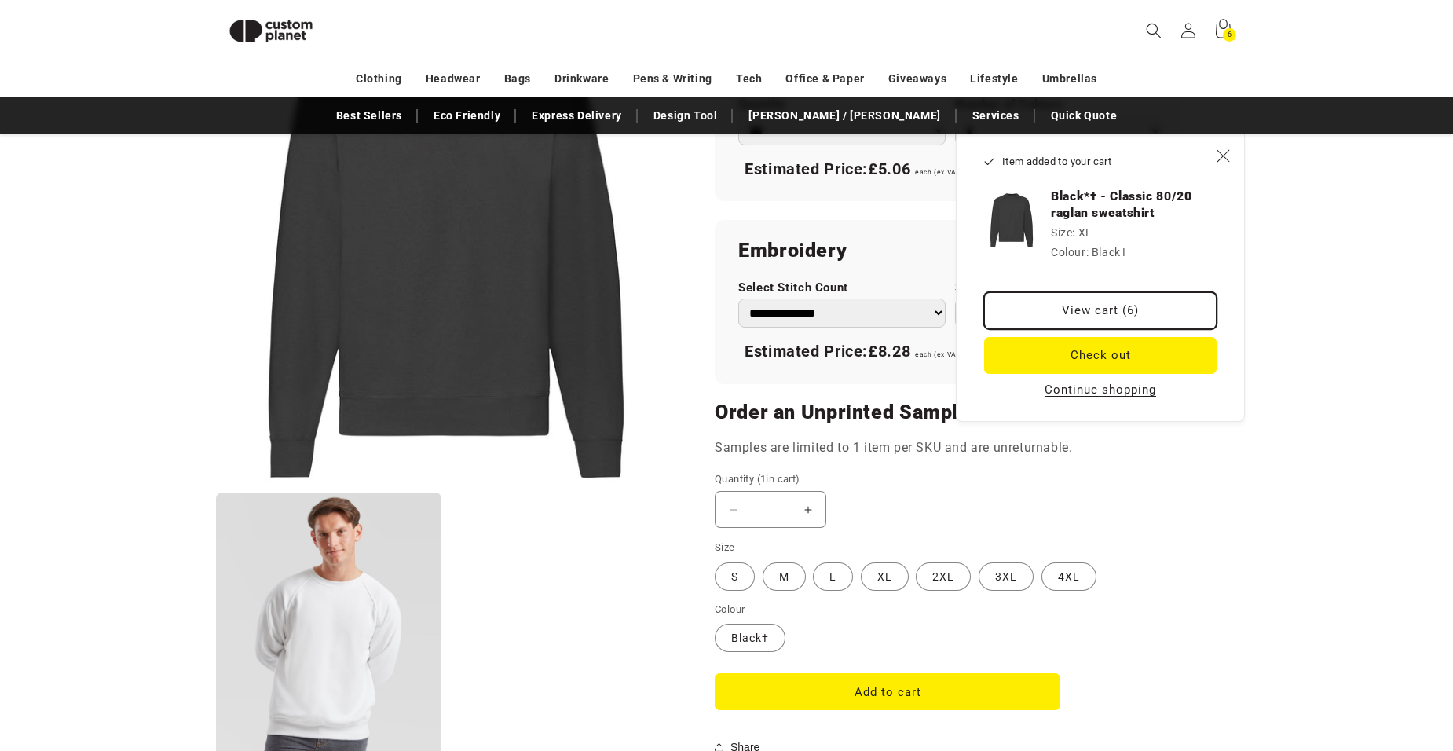
click at [1080, 308] on link "View cart (6)" at bounding box center [1100, 310] width 232 height 37
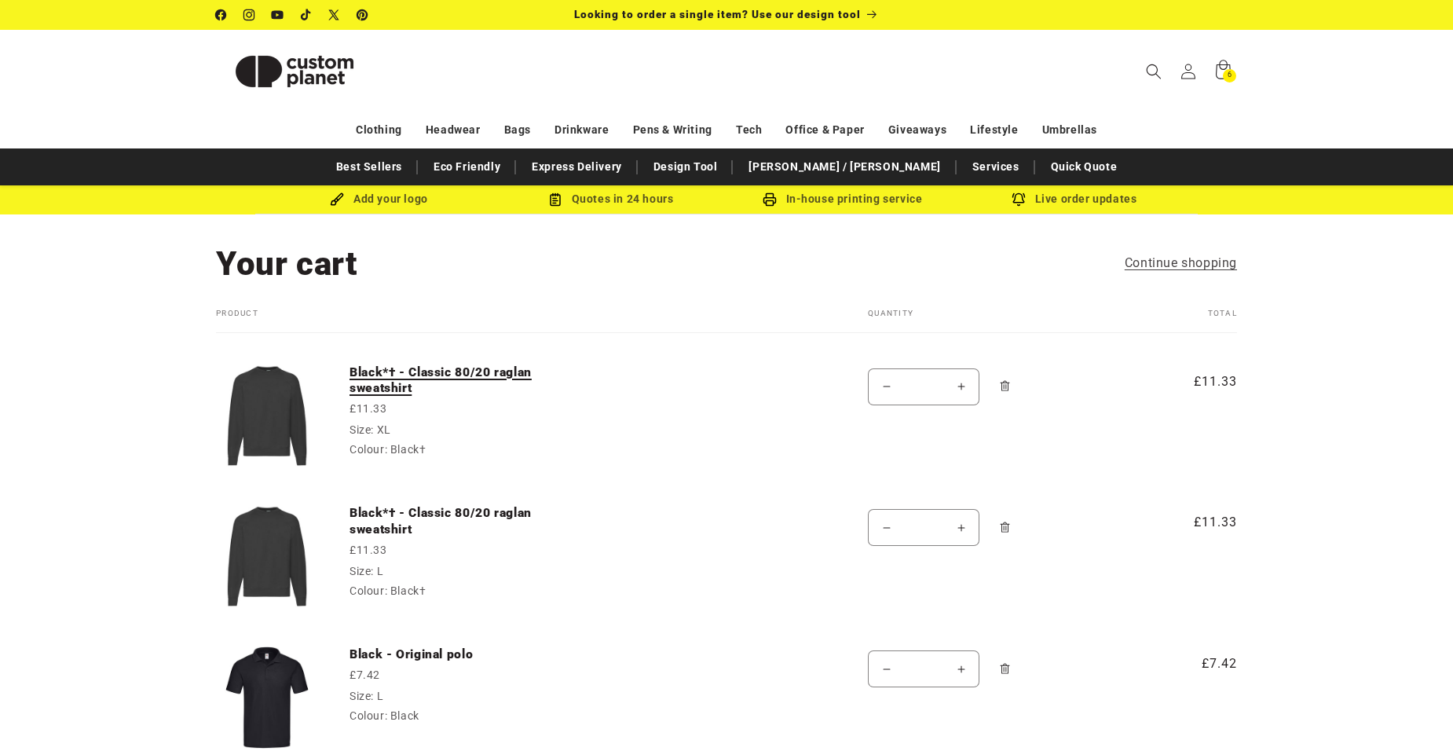
click at [459, 368] on link "Black*† - Classic 80/20 raglan sweatshirt" at bounding box center [467, 380] width 236 height 32
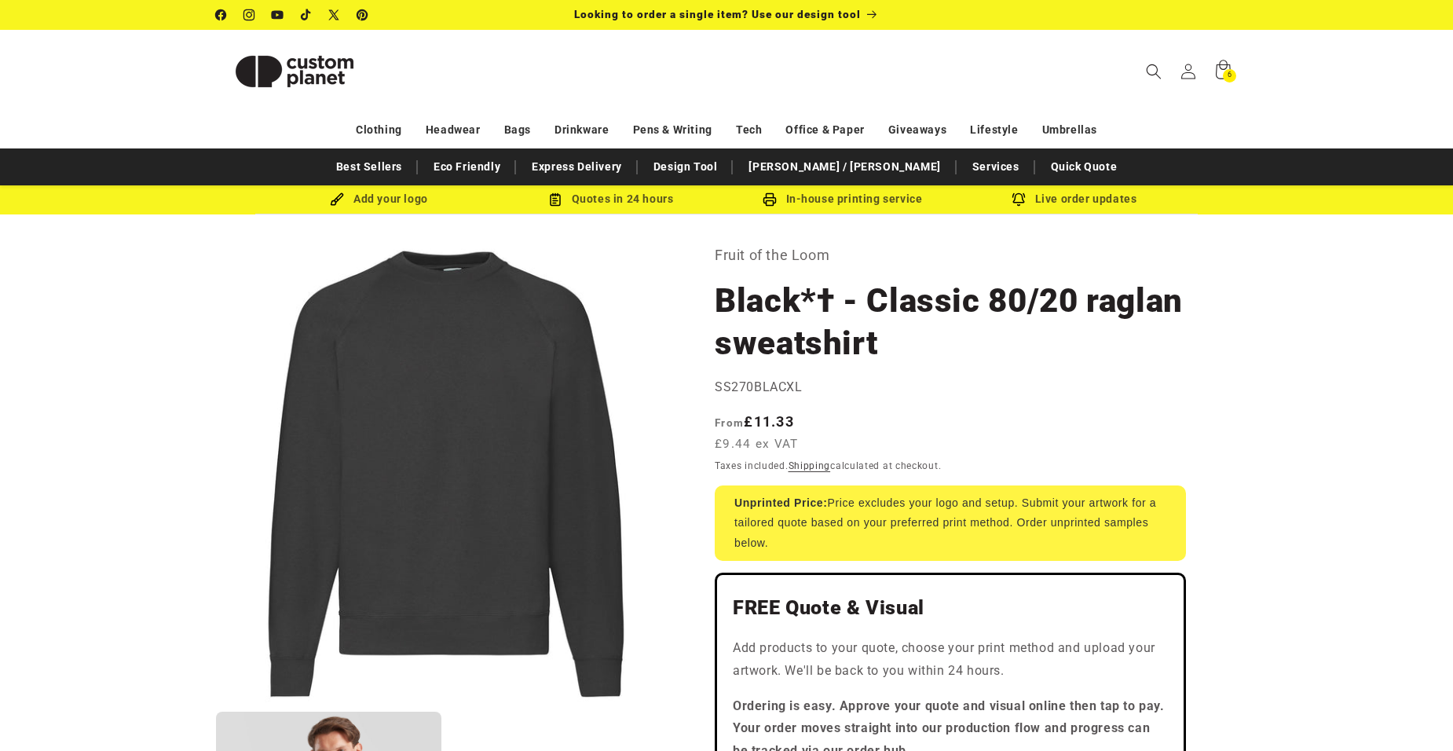
drag, startPoint x: 1154, startPoint y: 70, endPoint x: 1114, endPoint y: 70, distance: 40.8
click at [1154, 70] on icon "Search" at bounding box center [1154, 72] width 16 height 16
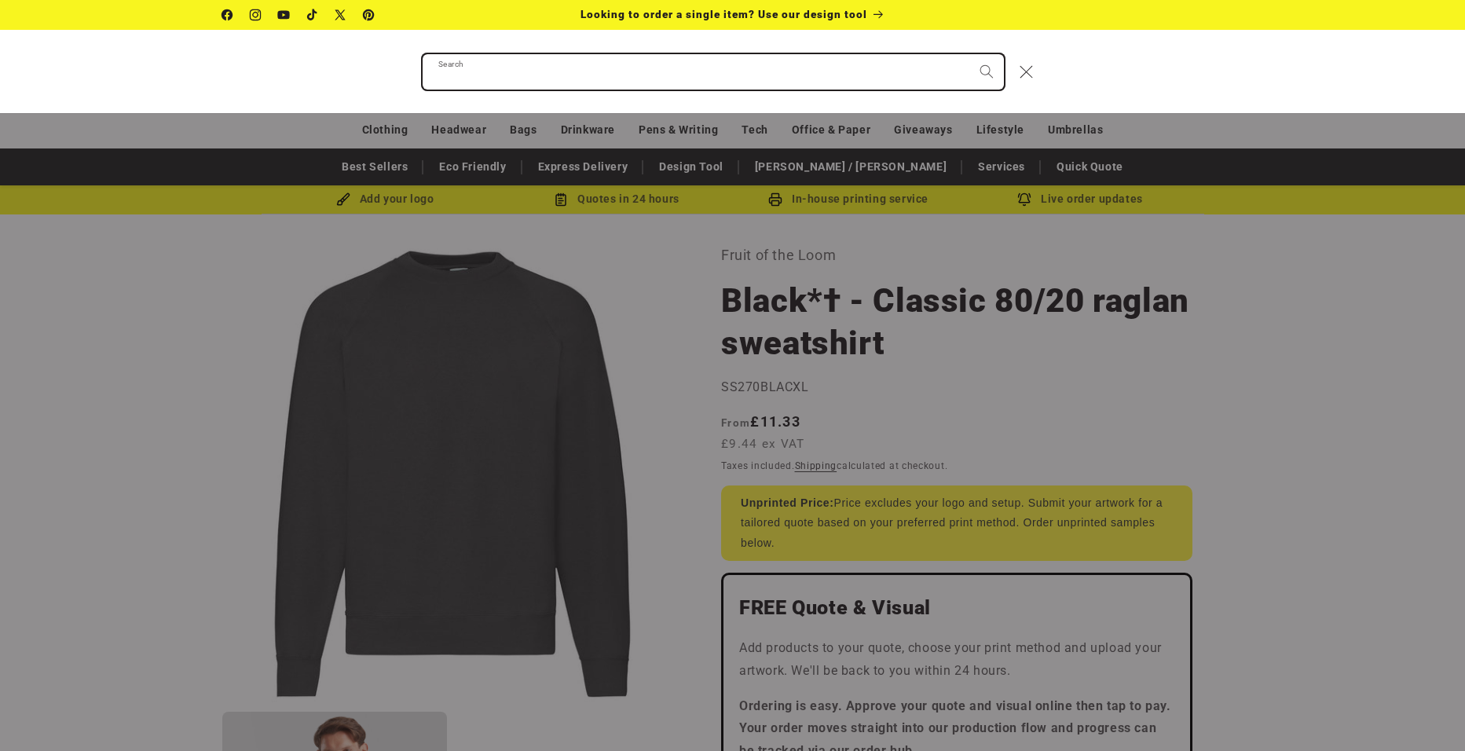
click at [509, 74] on input "Search" at bounding box center [713, 71] width 581 height 35
paste input "**********"
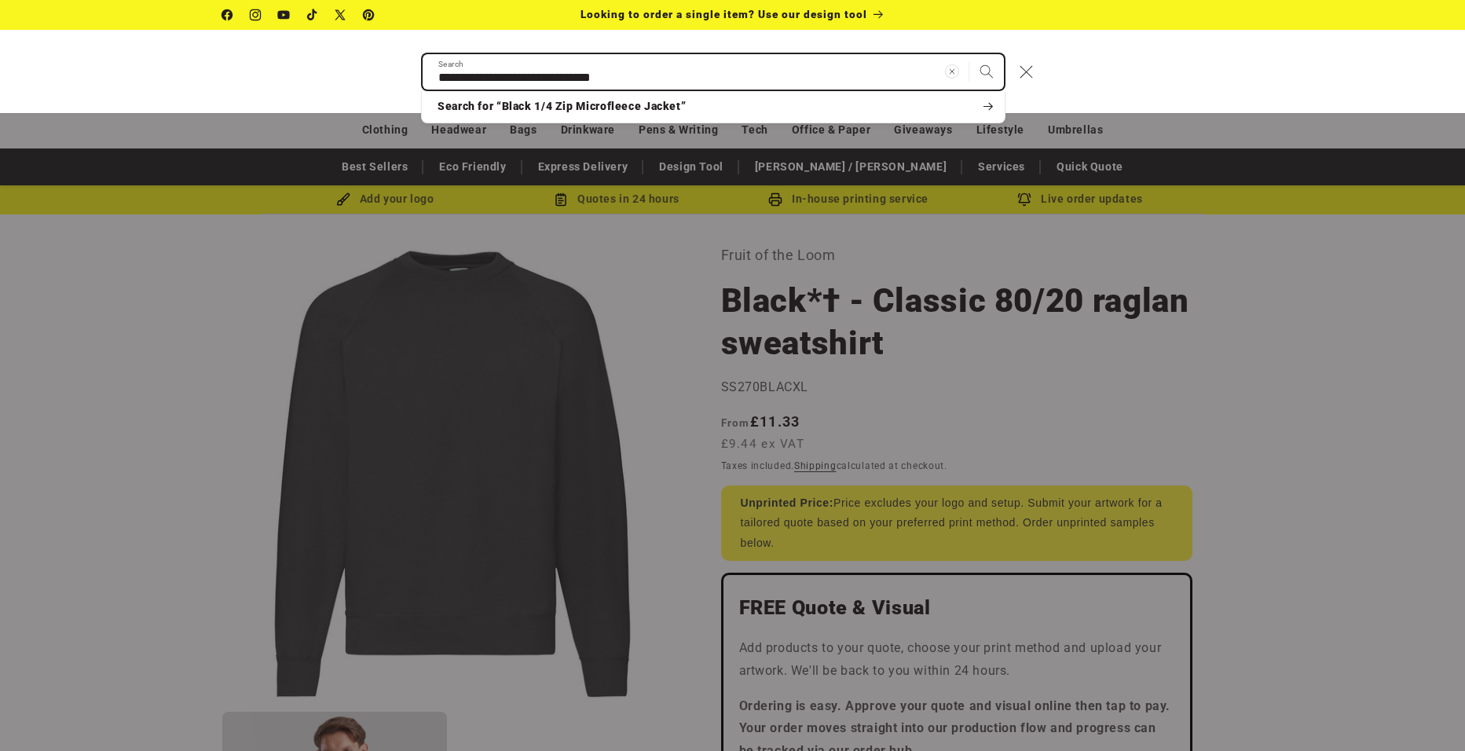
type input "**********"
click at [969, 54] on button "Search" at bounding box center [986, 71] width 35 height 35
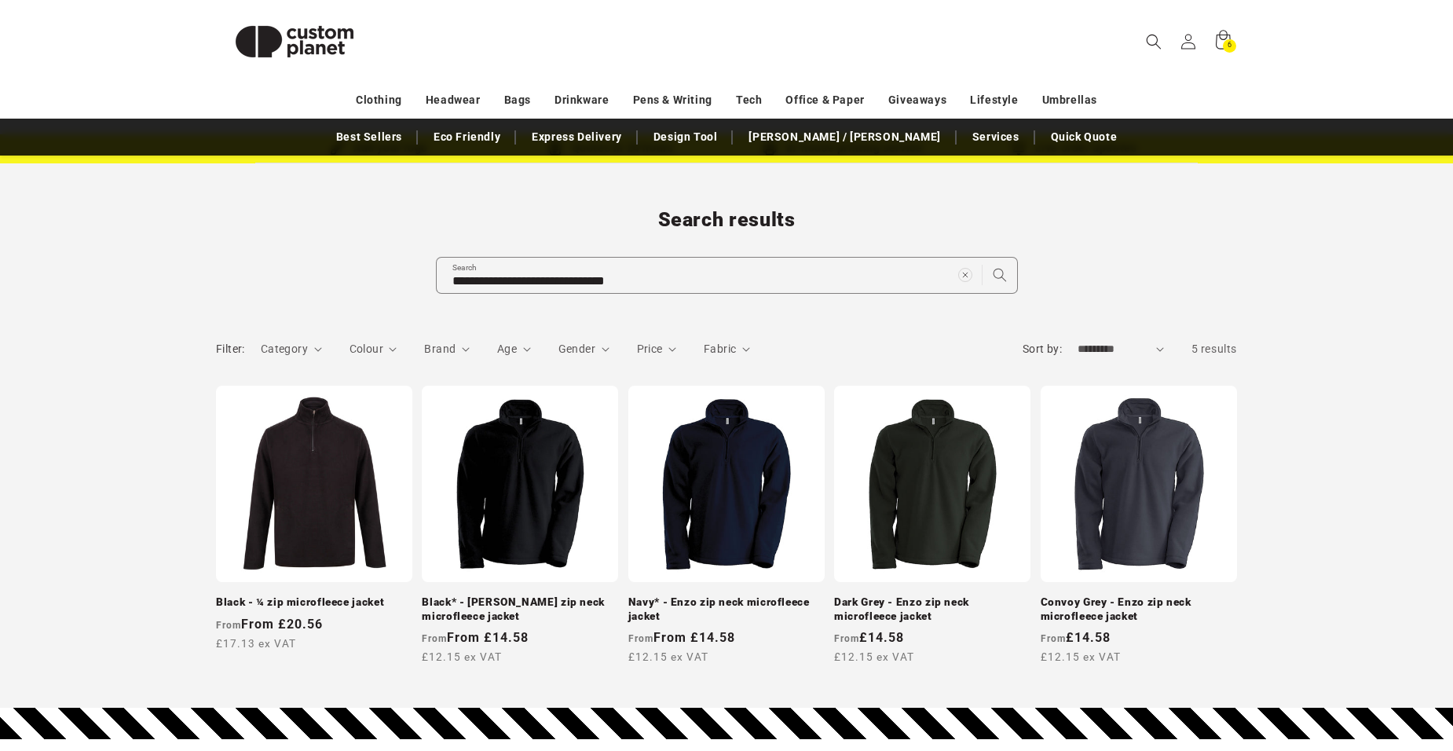
scroll to position [79, 0]
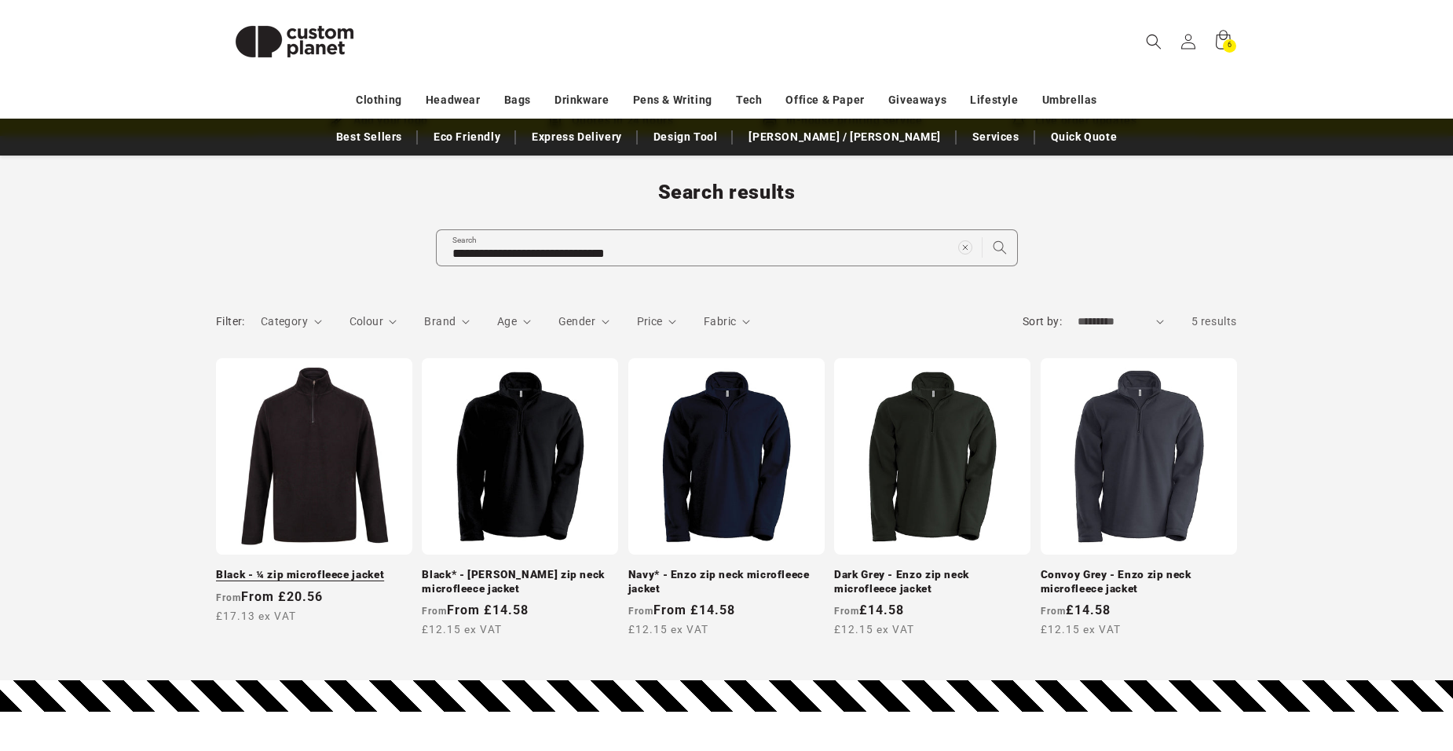
click at [312, 568] on link "Black - ¼ zip microfleece jacket" at bounding box center [314, 575] width 196 height 14
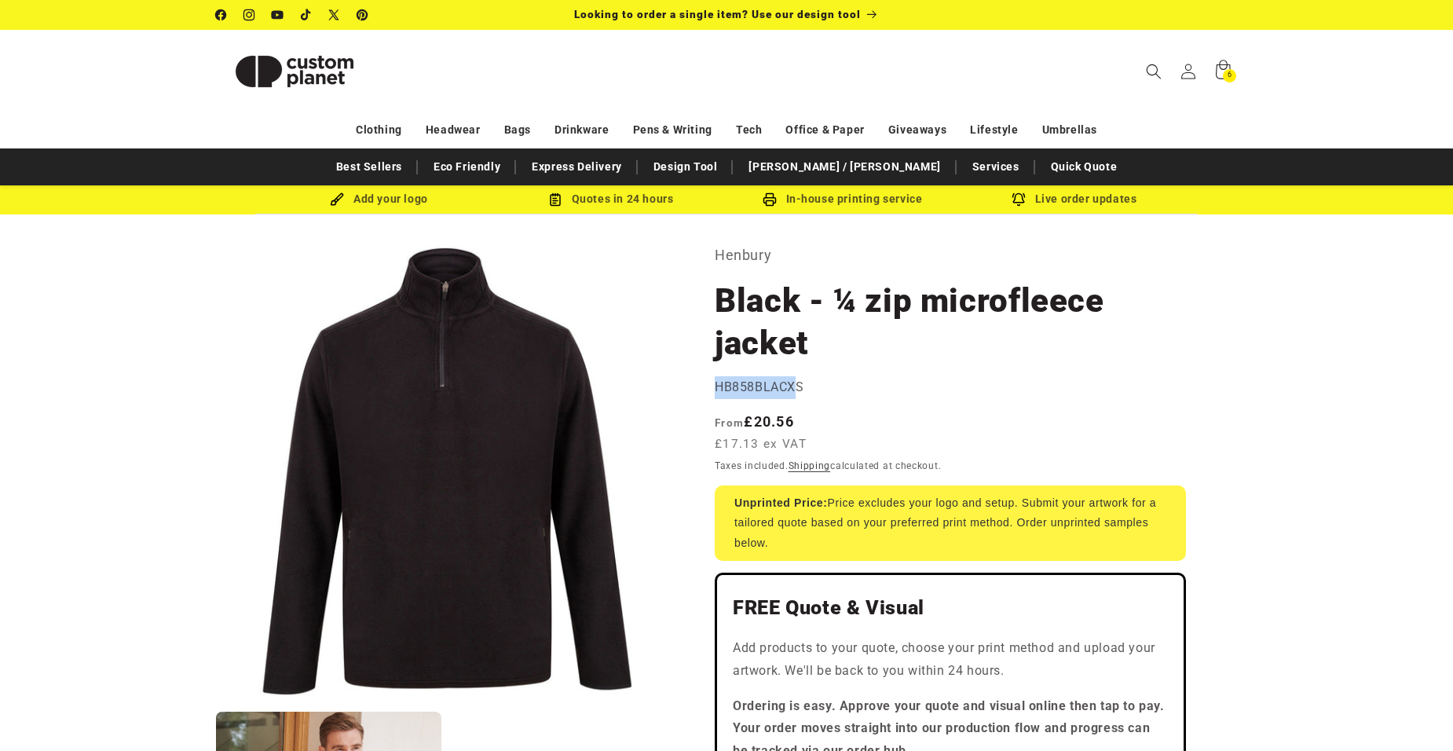
drag, startPoint x: 716, startPoint y: 385, endPoint x: 795, endPoint y: 386, distance: 78.6
click at [795, 386] on span "HB858BLACXS" at bounding box center [760, 386] width 90 height 15
drag, startPoint x: 795, startPoint y: 386, endPoint x: 930, endPoint y: 371, distance: 136.0
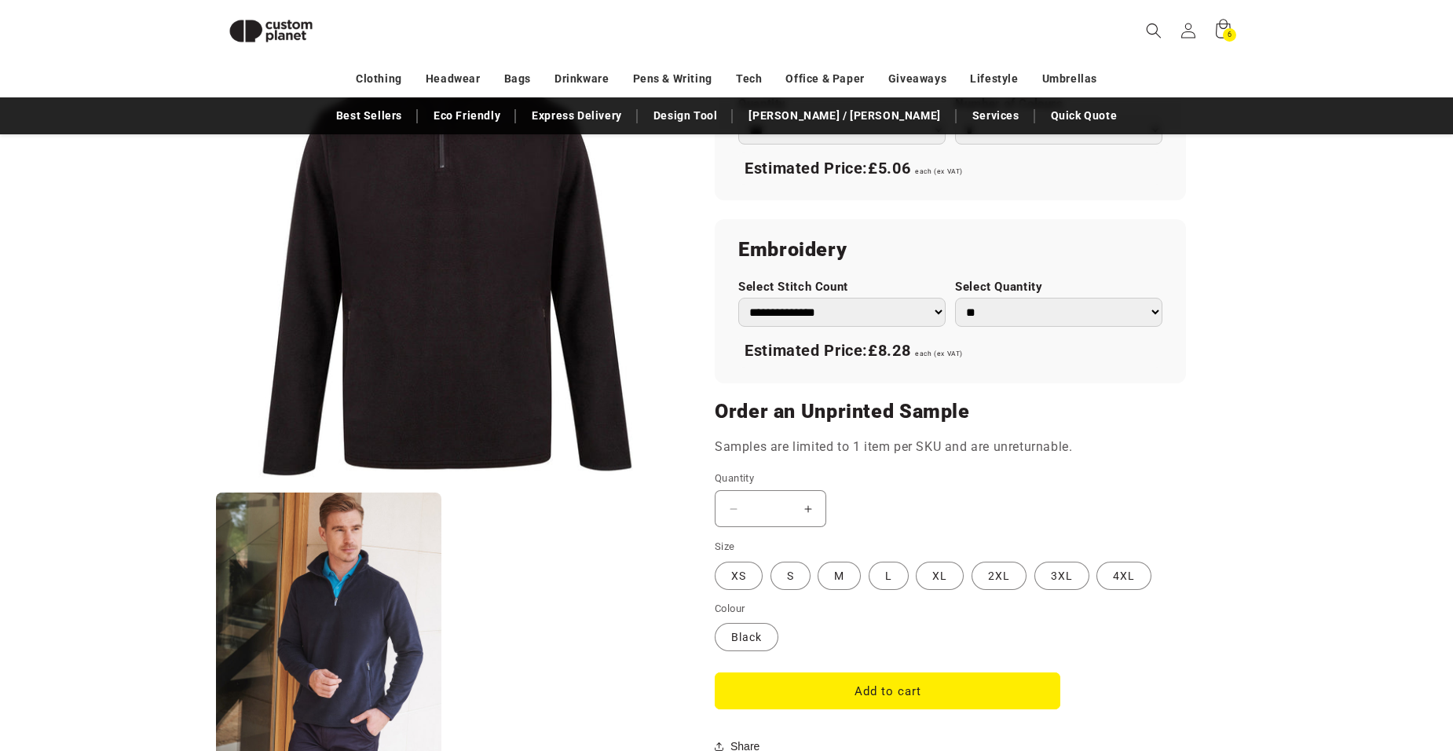
scroll to position [1079, 0]
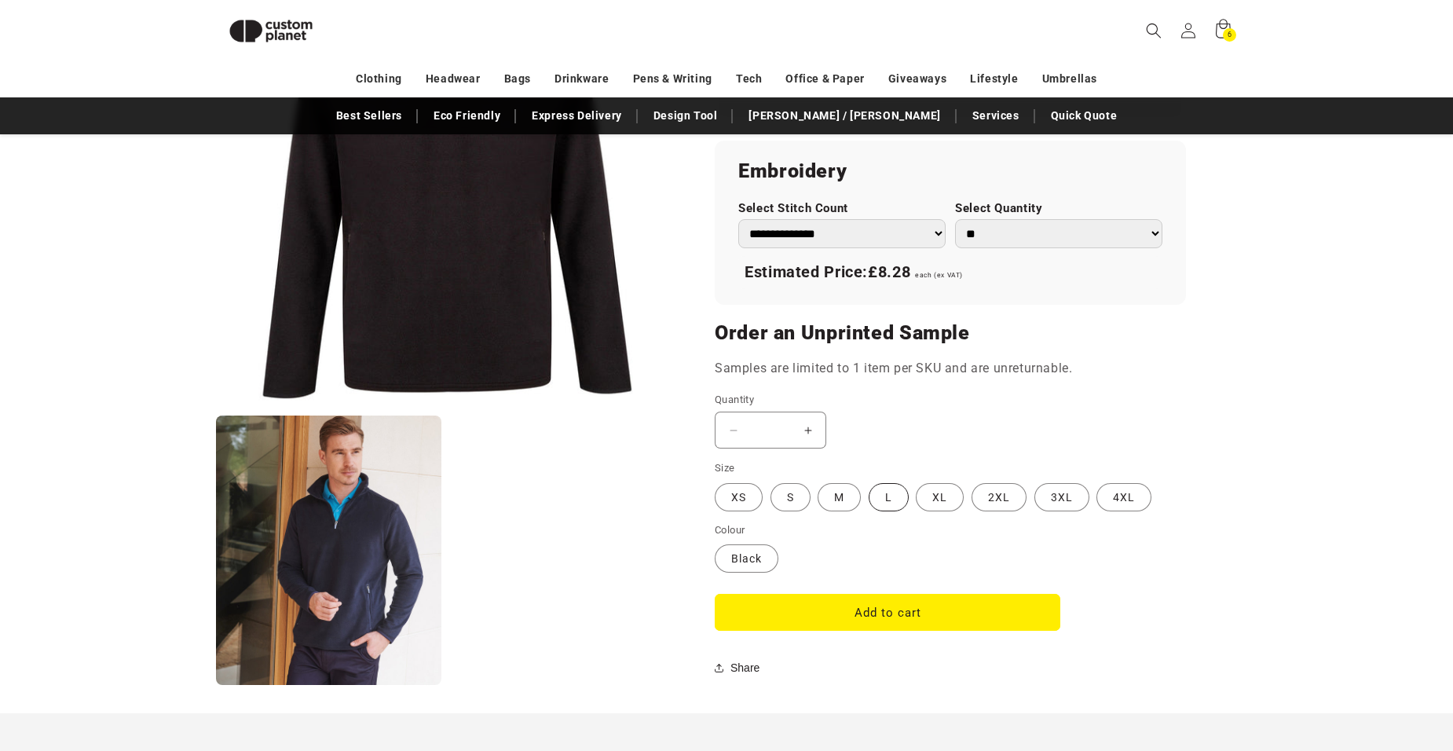
click at [885, 507] on label "L Variant sold out or unavailable" at bounding box center [889, 497] width 40 height 28
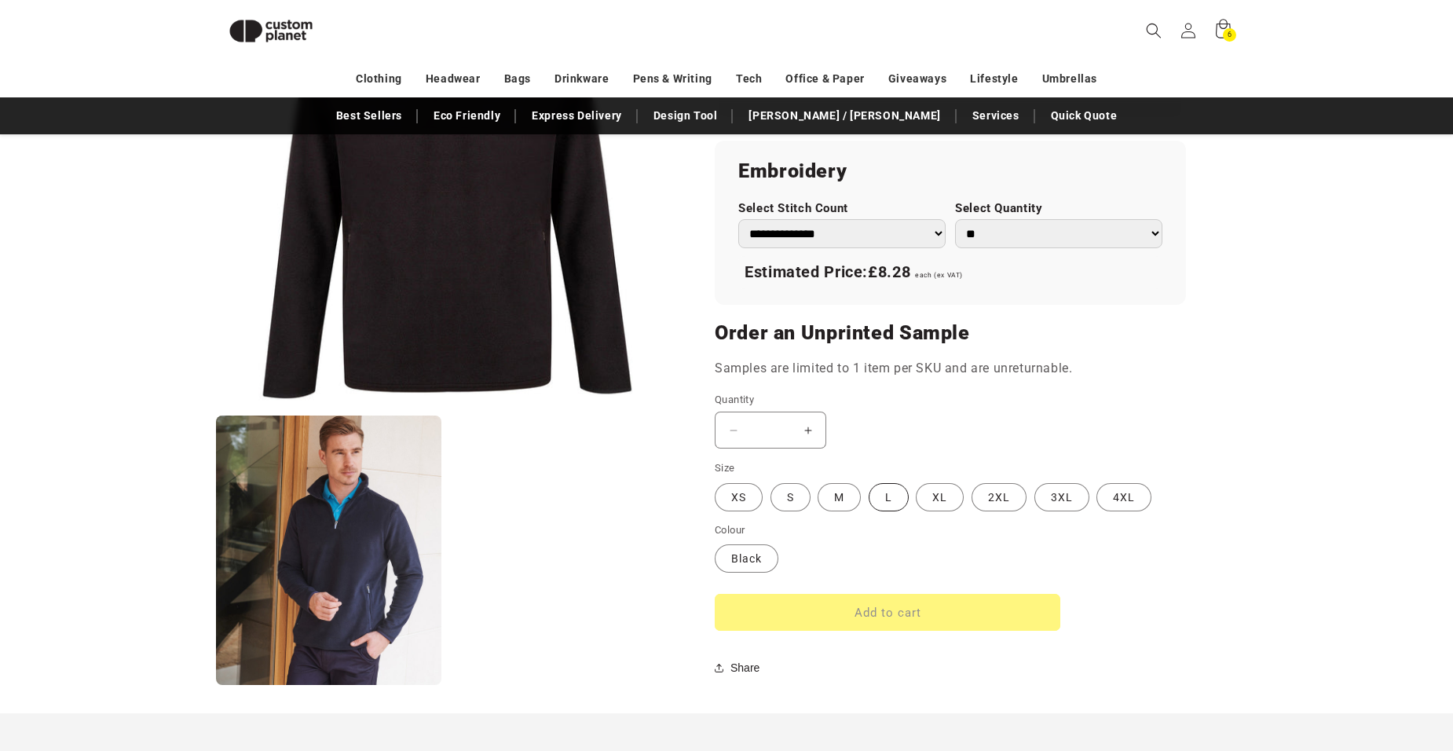
click at [885, 507] on label "L Variant sold out or unavailable" at bounding box center [889, 497] width 40 height 28
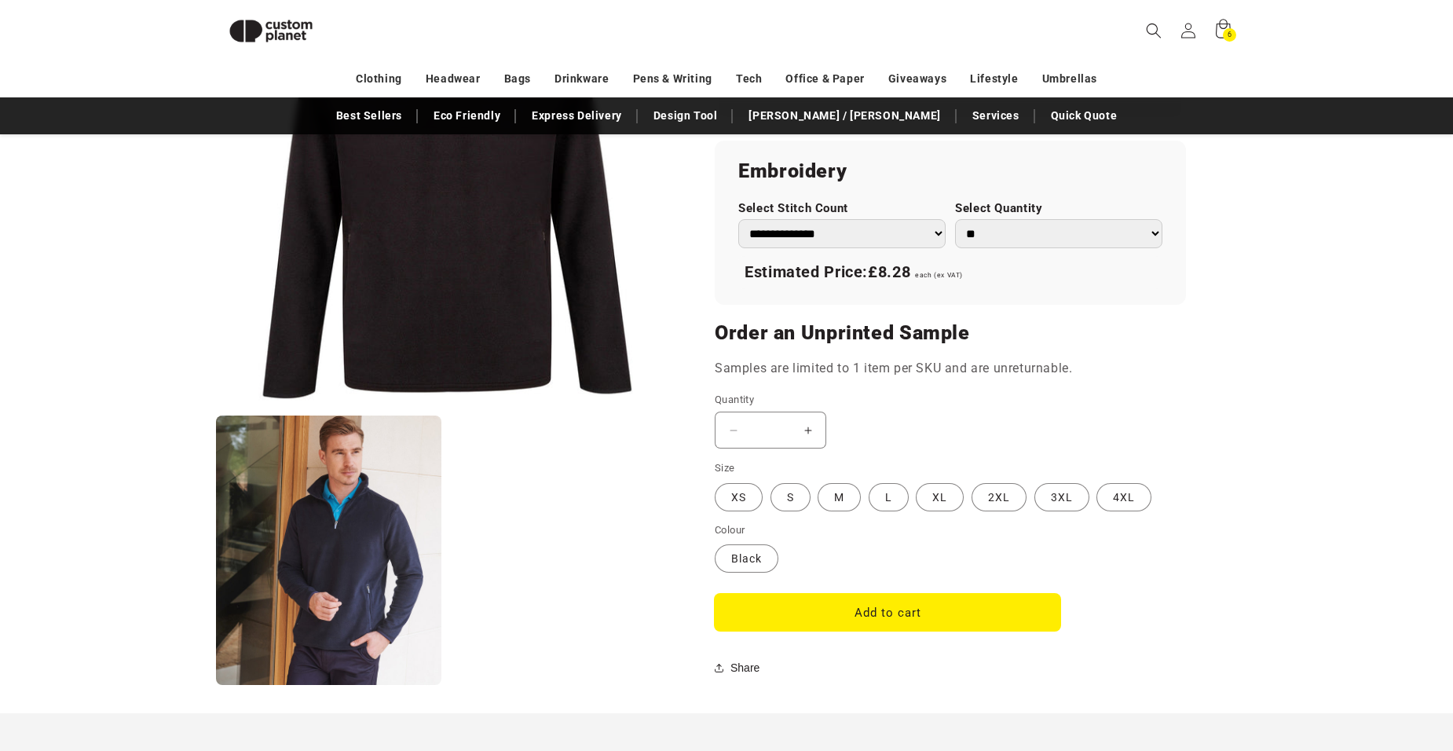
drag, startPoint x: 885, startPoint y: 507, endPoint x: 902, endPoint y: 610, distance: 104.3
click at [902, 610] on button "Add to cart" at bounding box center [888, 612] width 346 height 37
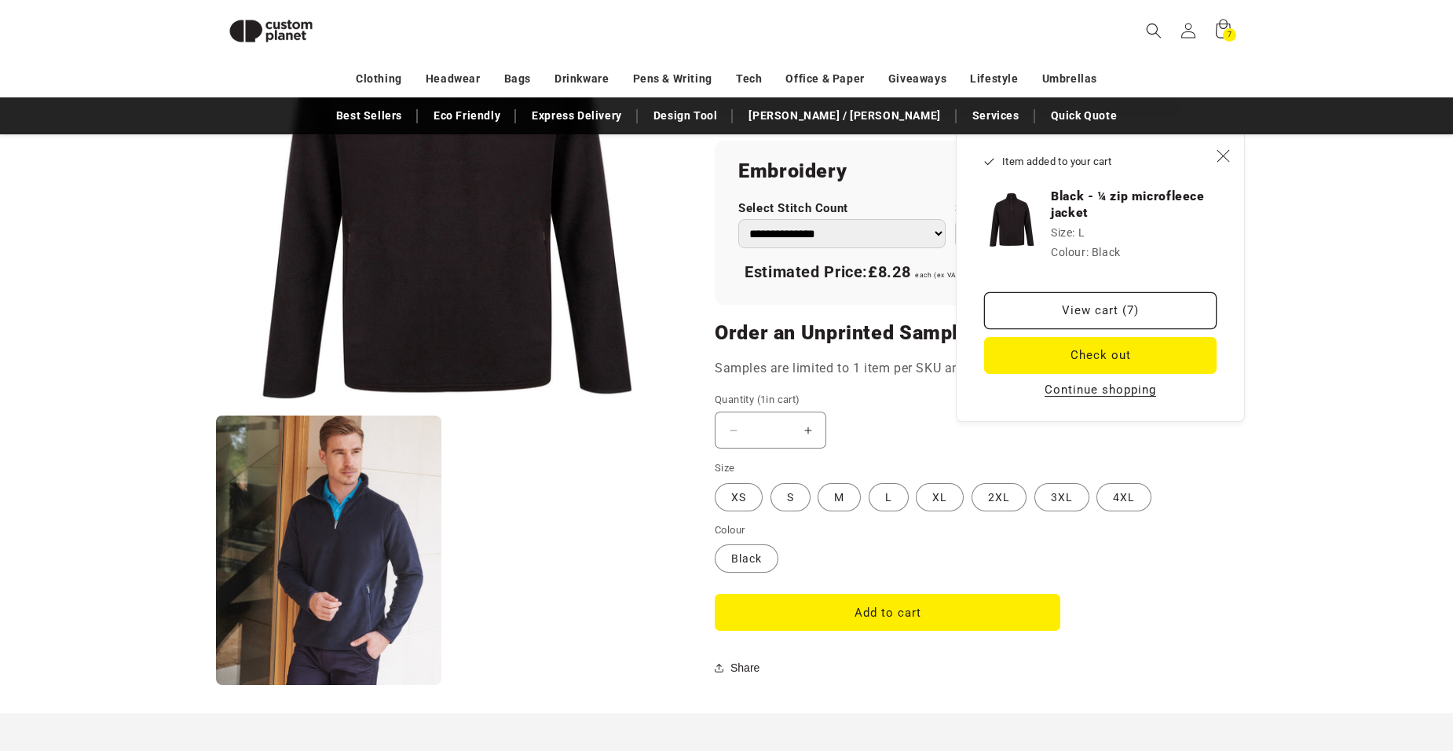
click at [1071, 196] on h3 "Black - ¼ zip microfleece jacket" at bounding box center [1134, 204] width 166 height 32
click at [1093, 308] on link "View cart (7)" at bounding box center [1100, 310] width 232 height 37
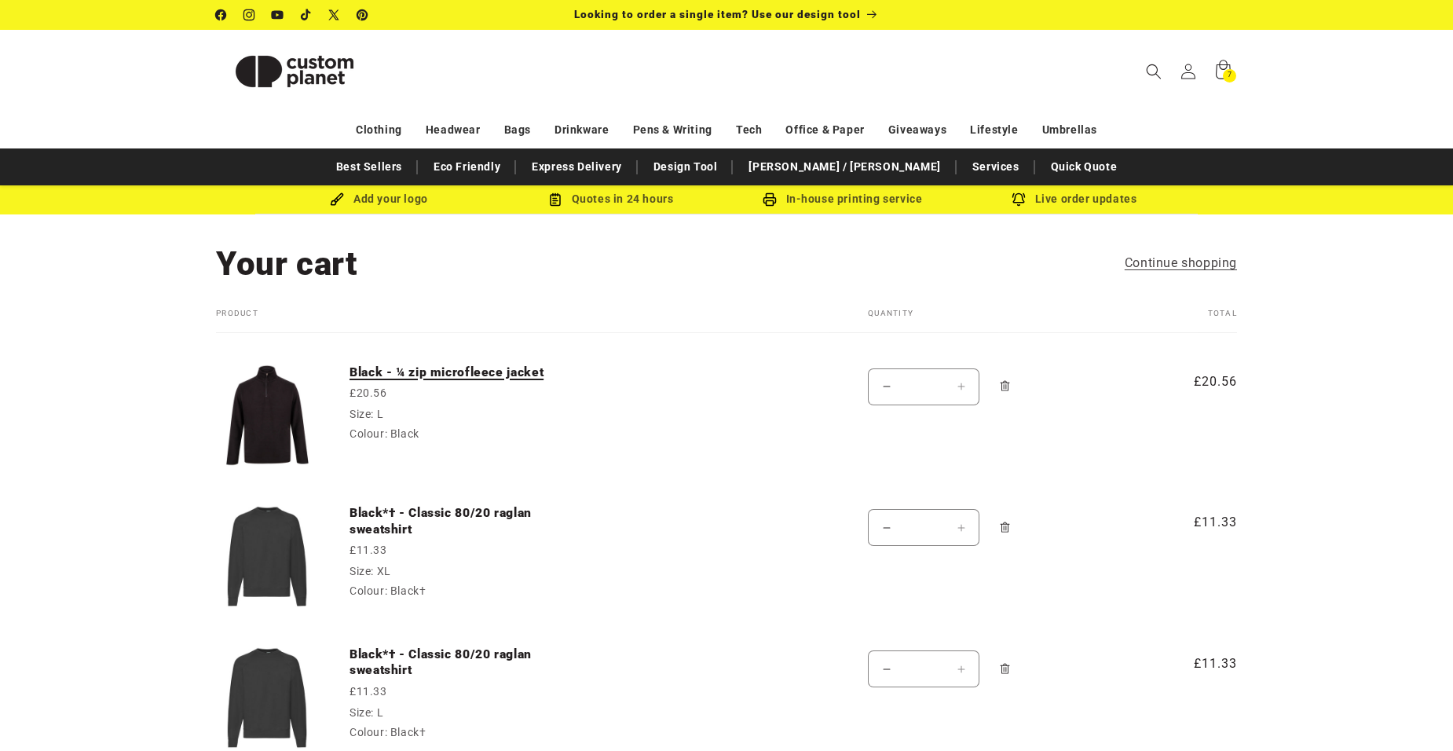
click at [426, 368] on link "Black - ¼ zip microfleece jacket" at bounding box center [467, 372] width 236 height 16
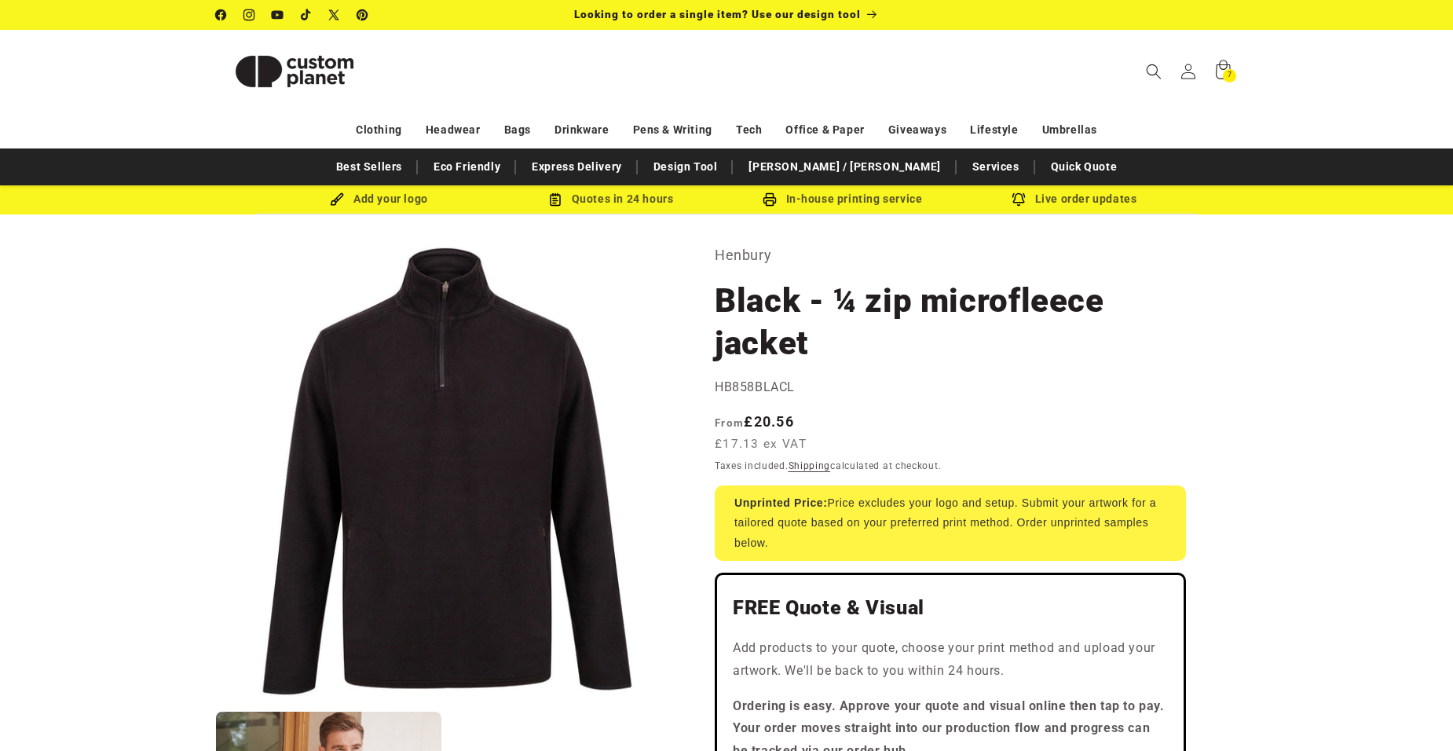
drag, startPoint x: 715, startPoint y: 384, endPoint x: 797, endPoint y: 384, distance: 82.5
drag, startPoint x: 797, startPoint y: 384, endPoint x: 766, endPoint y: 386, distance: 31.5
copy span "HB858BLACL"
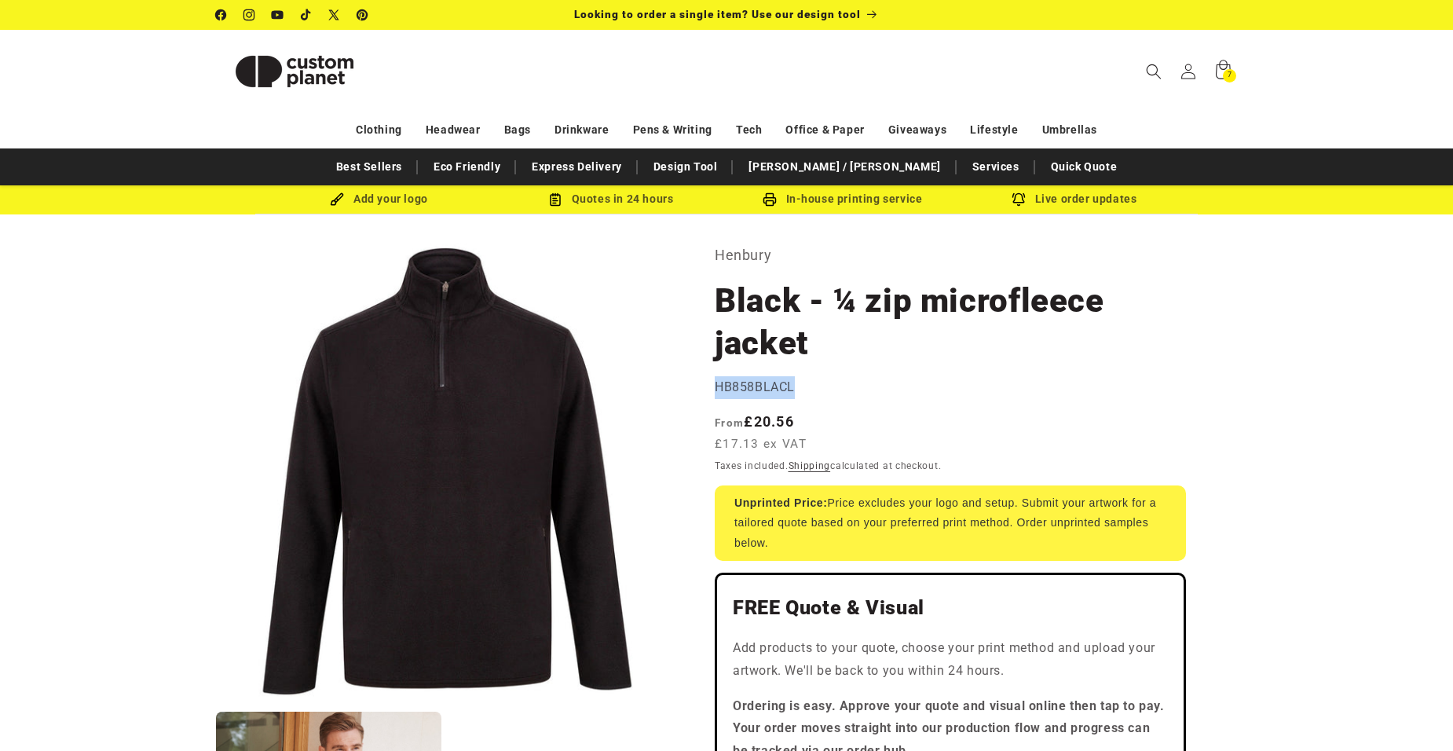
copy span "HB858BLACL"
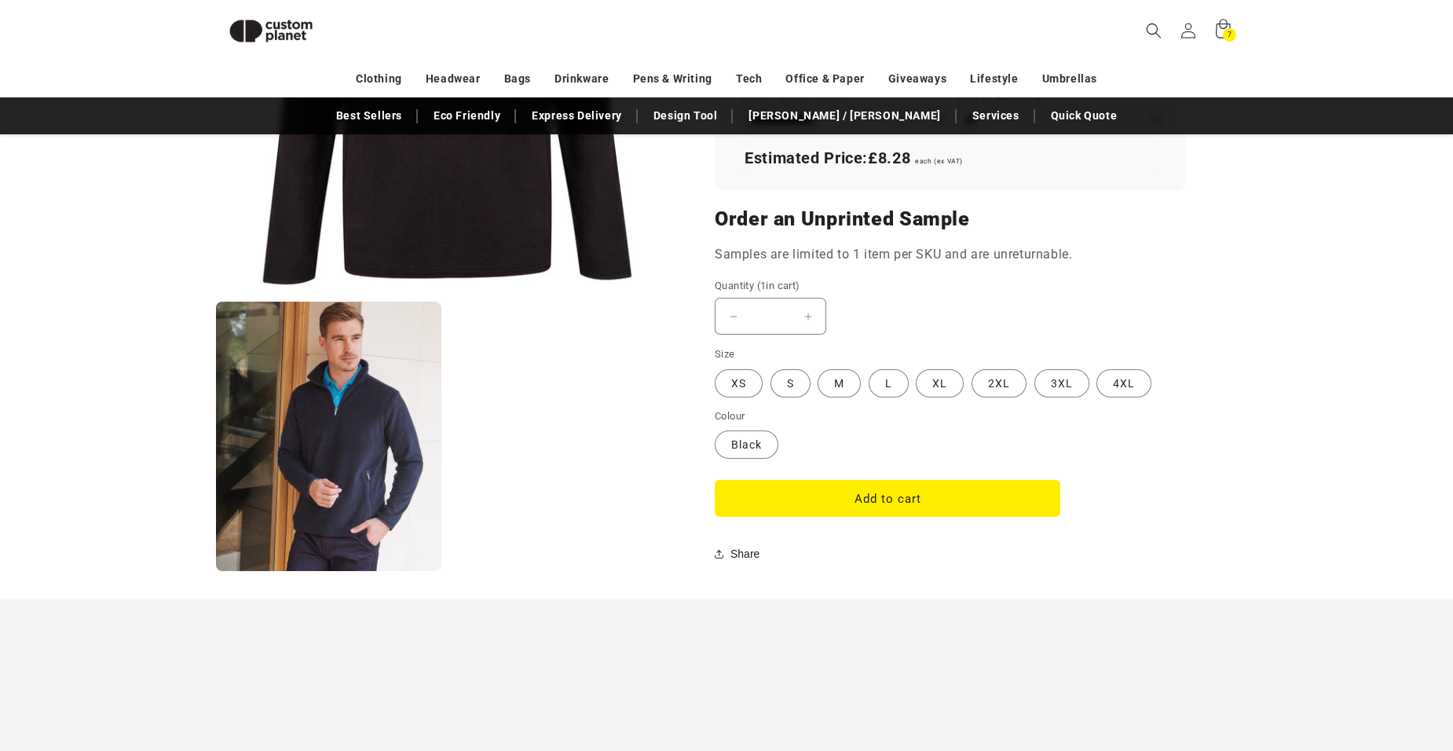
scroll to position [1235, 0]
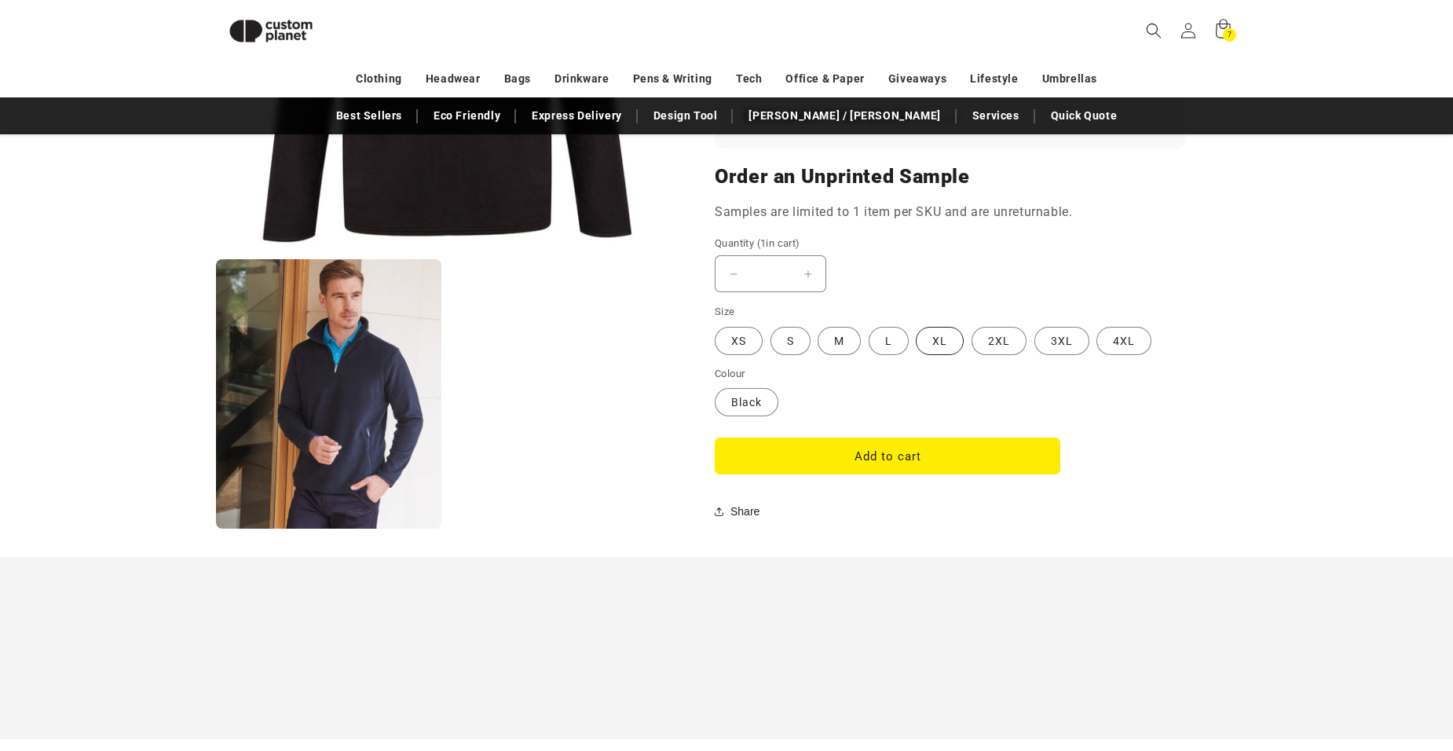
click at [946, 343] on label "XL Variant sold out or unavailable" at bounding box center [940, 341] width 48 height 28
click at [911, 456] on button "Add to cart" at bounding box center [888, 455] width 346 height 37
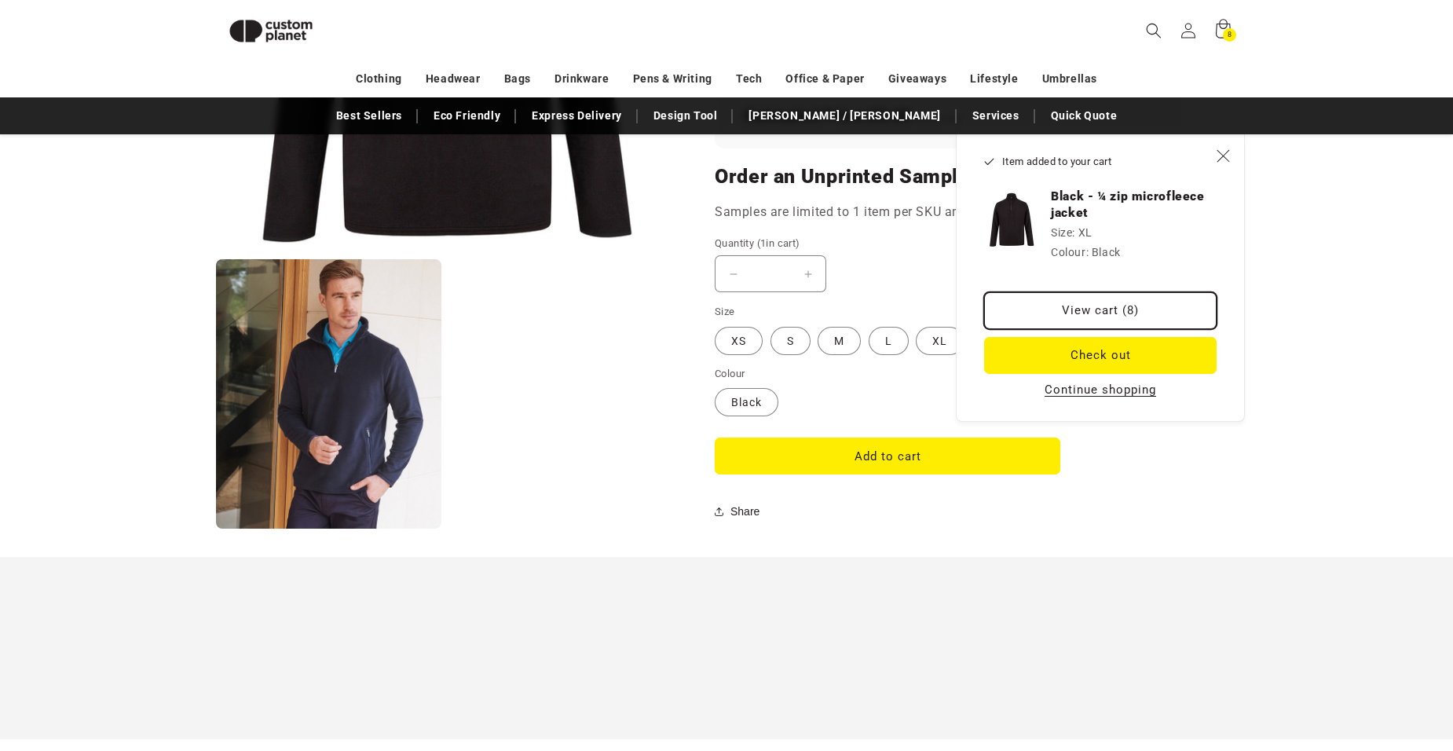
click at [1095, 294] on link "View cart (8)" at bounding box center [1100, 310] width 232 height 37
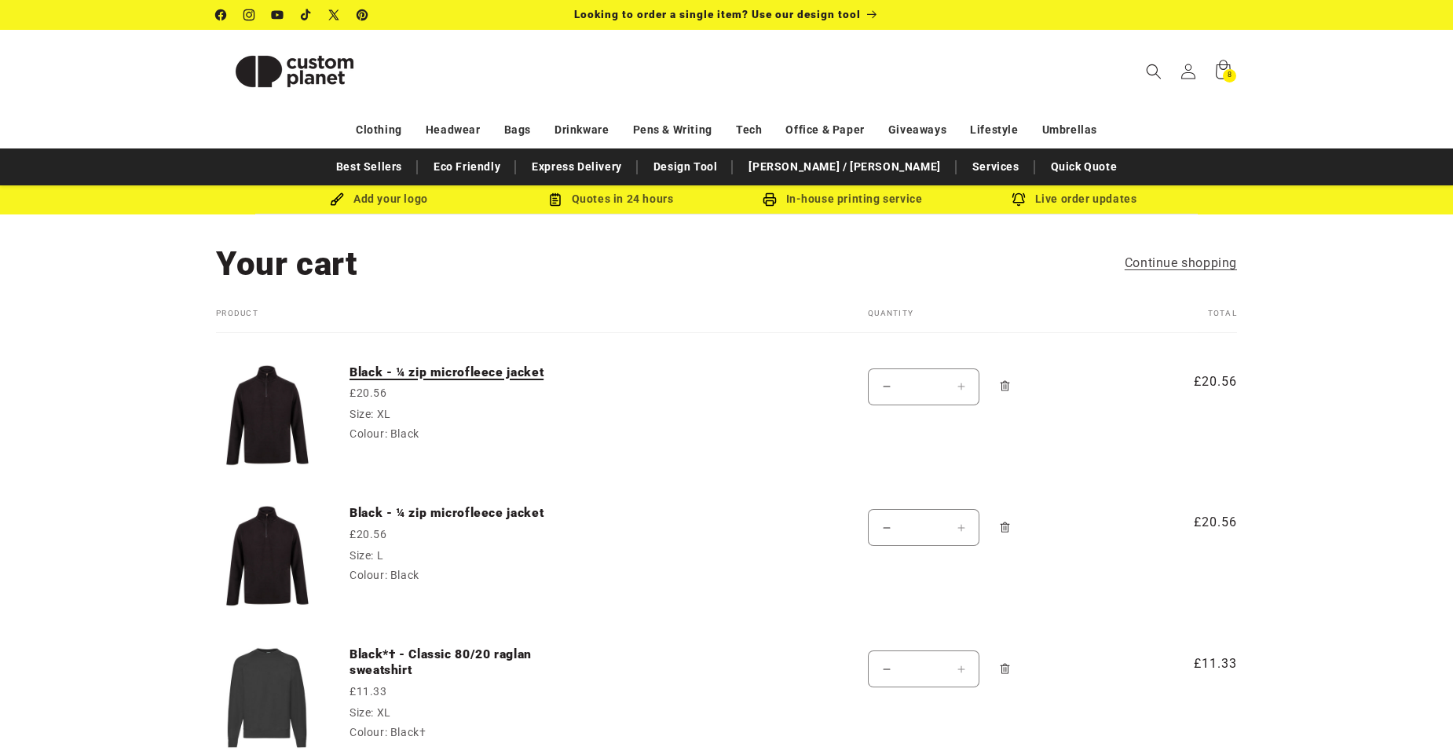
click at [430, 367] on link "Black - ¼ zip microfleece jacket" at bounding box center [467, 372] width 236 height 16
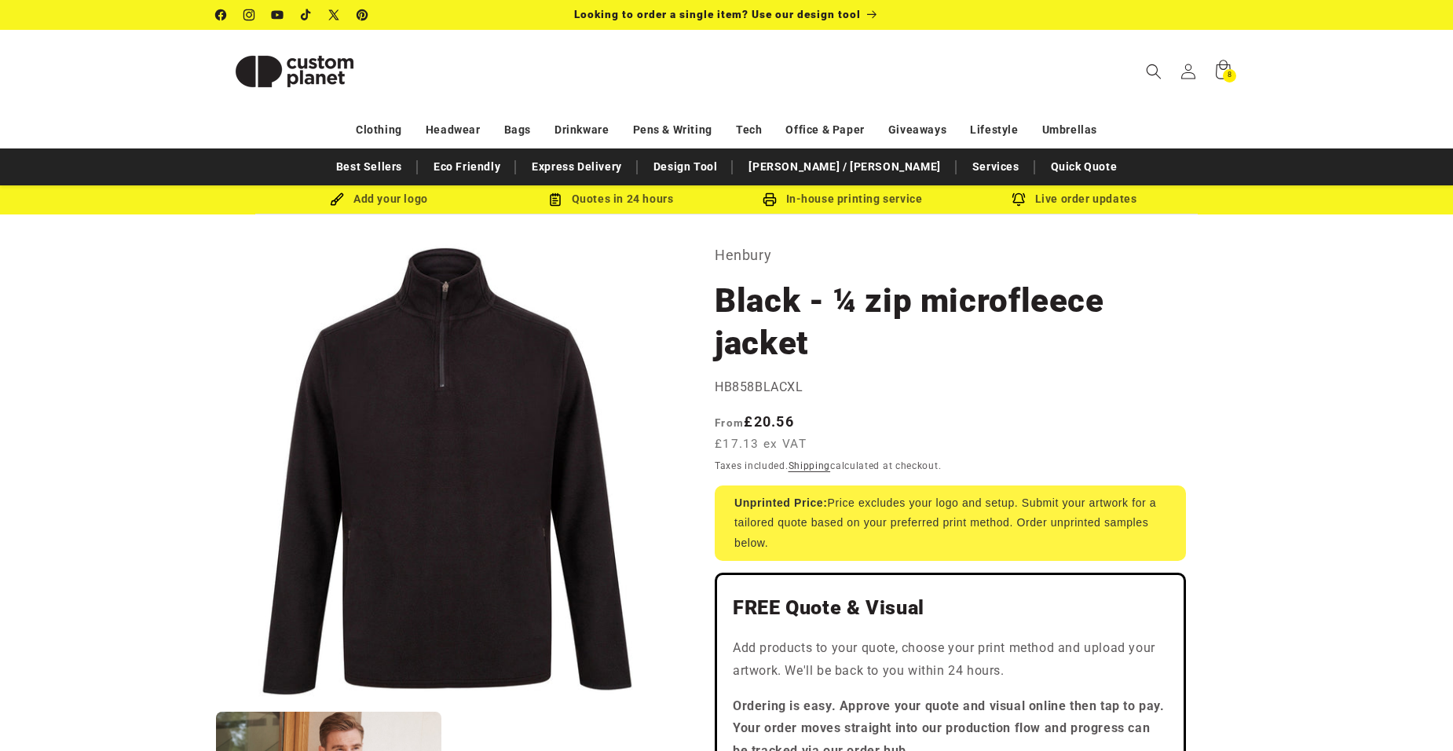
click at [748, 58] on header "Search My Account / Order Progress Cart 8 8 items Clothing Clothing" at bounding box center [726, 71] width 1099 height 82
click at [610, 67] on header "Search My Account / Order Progress Cart 8 8 items Clothing Clothing" at bounding box center [726, 71] width 1099 height 82
click at [1160, 70] on icon "Search" at bounding box center [1153, 71] width 16 height 16
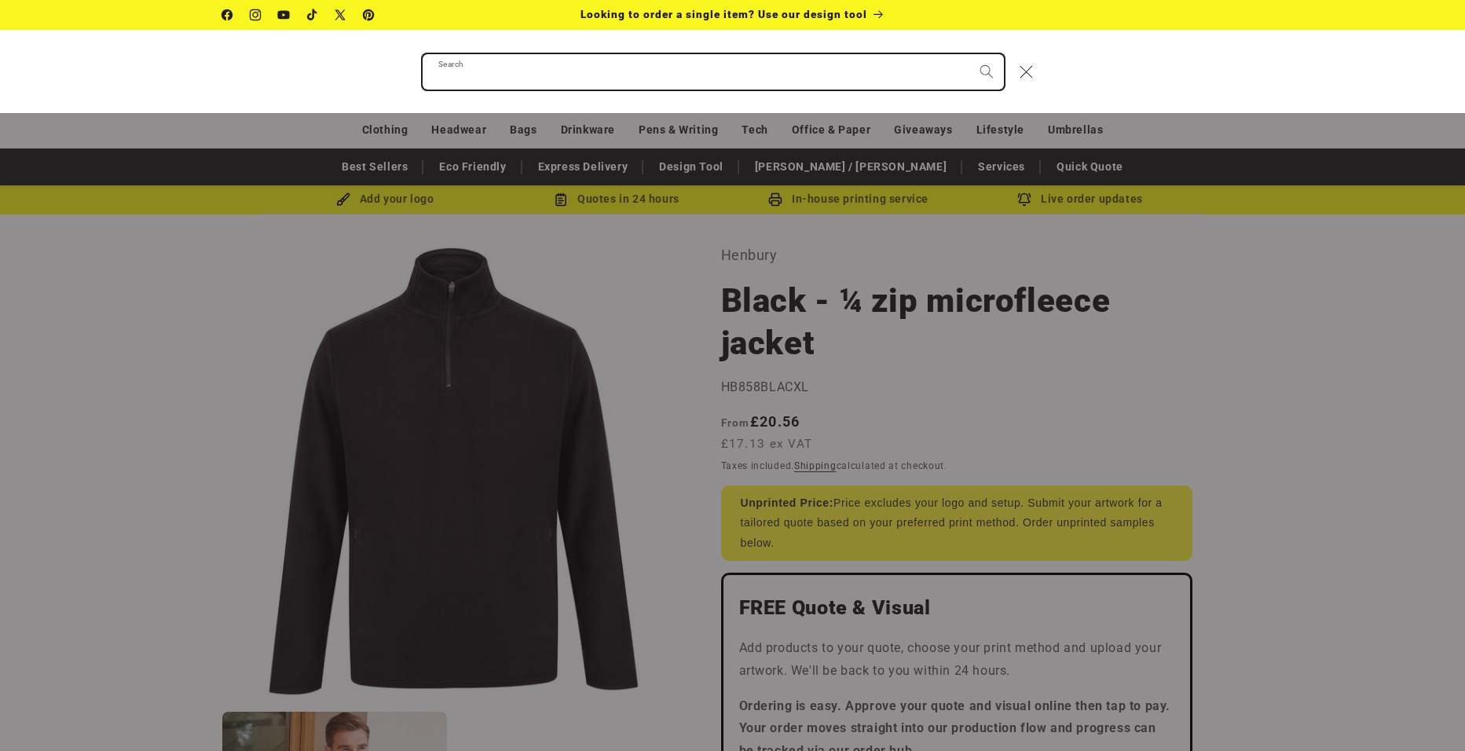
paste input "**********"
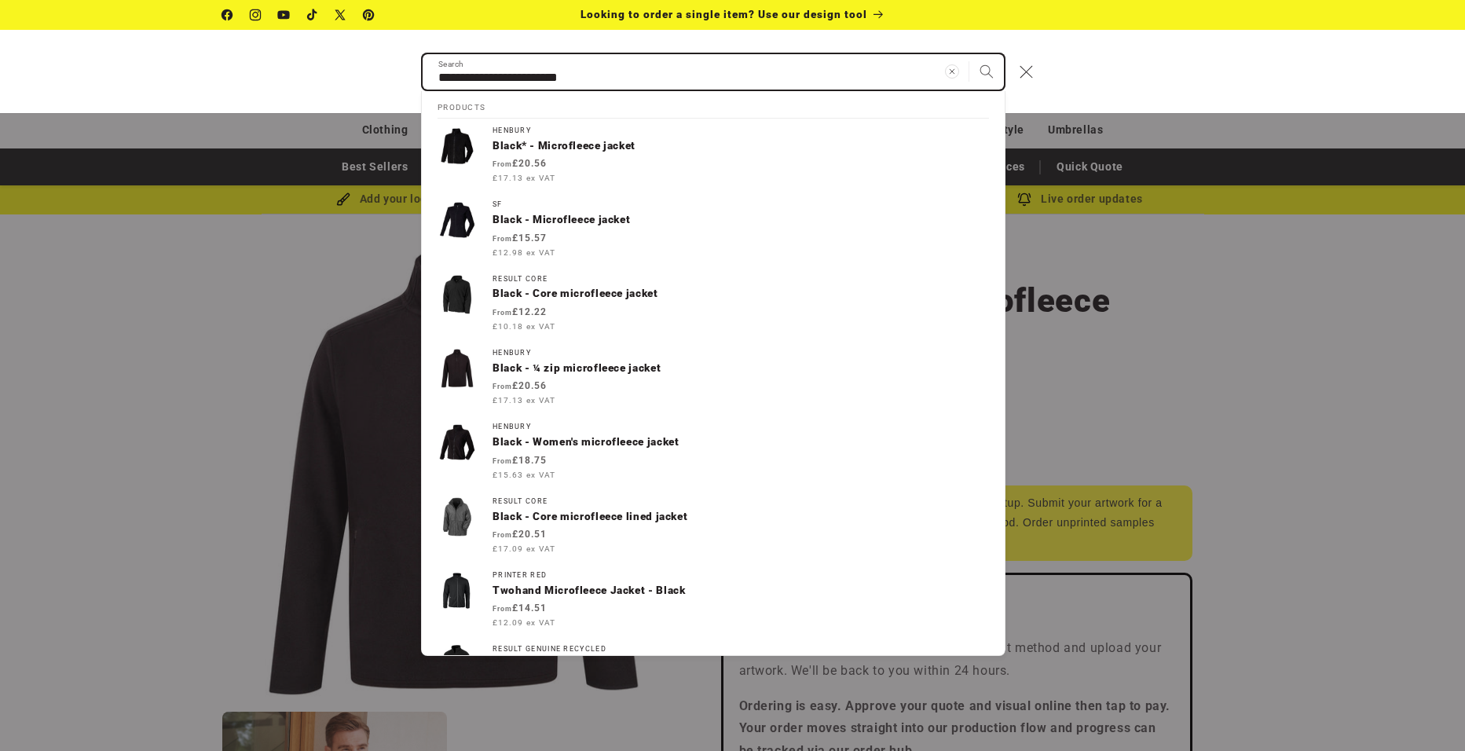
click at [437, 75] on input "**********" at bounding box center [713, 71] width 581 height 35
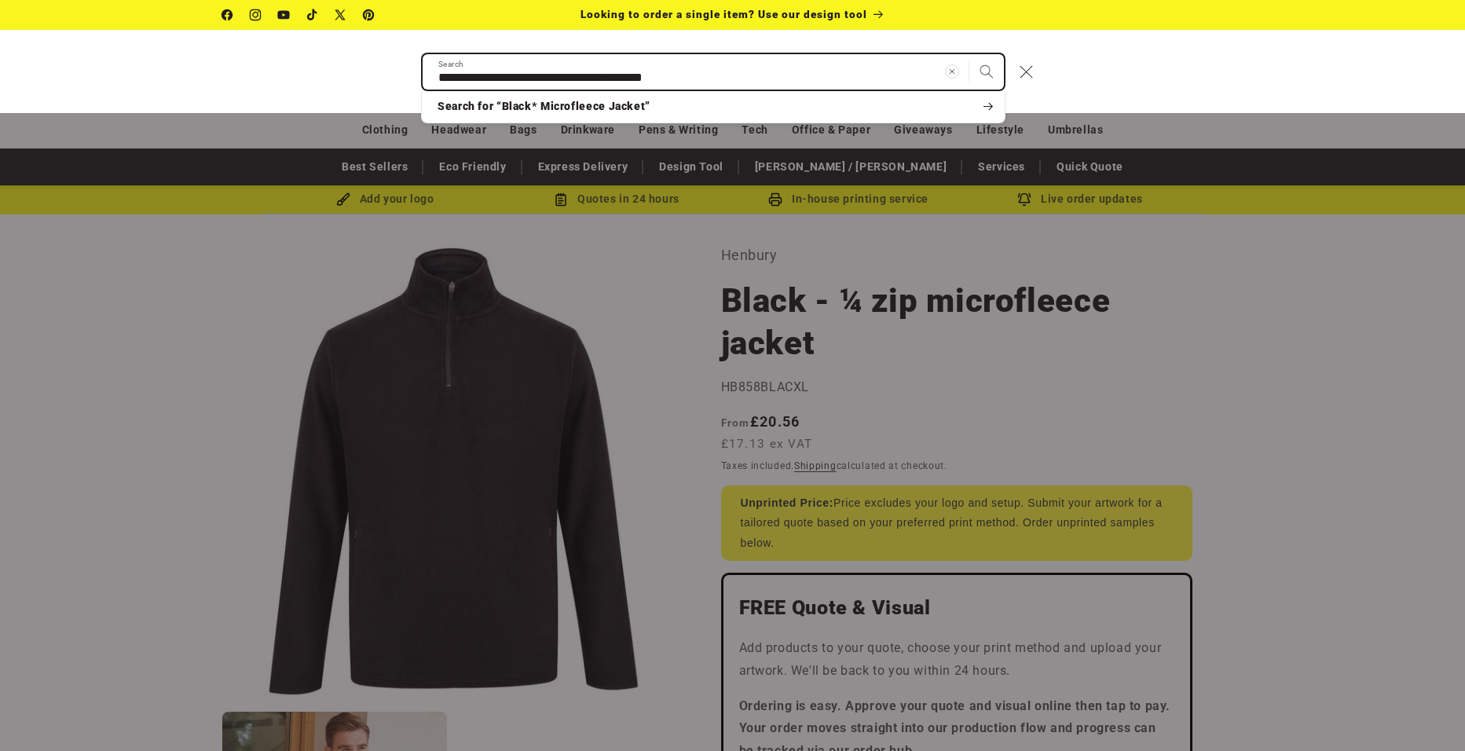
type input "**********"
click at [969, 54] on button "Search" at bounding box center [986, 71] width 35 height 35
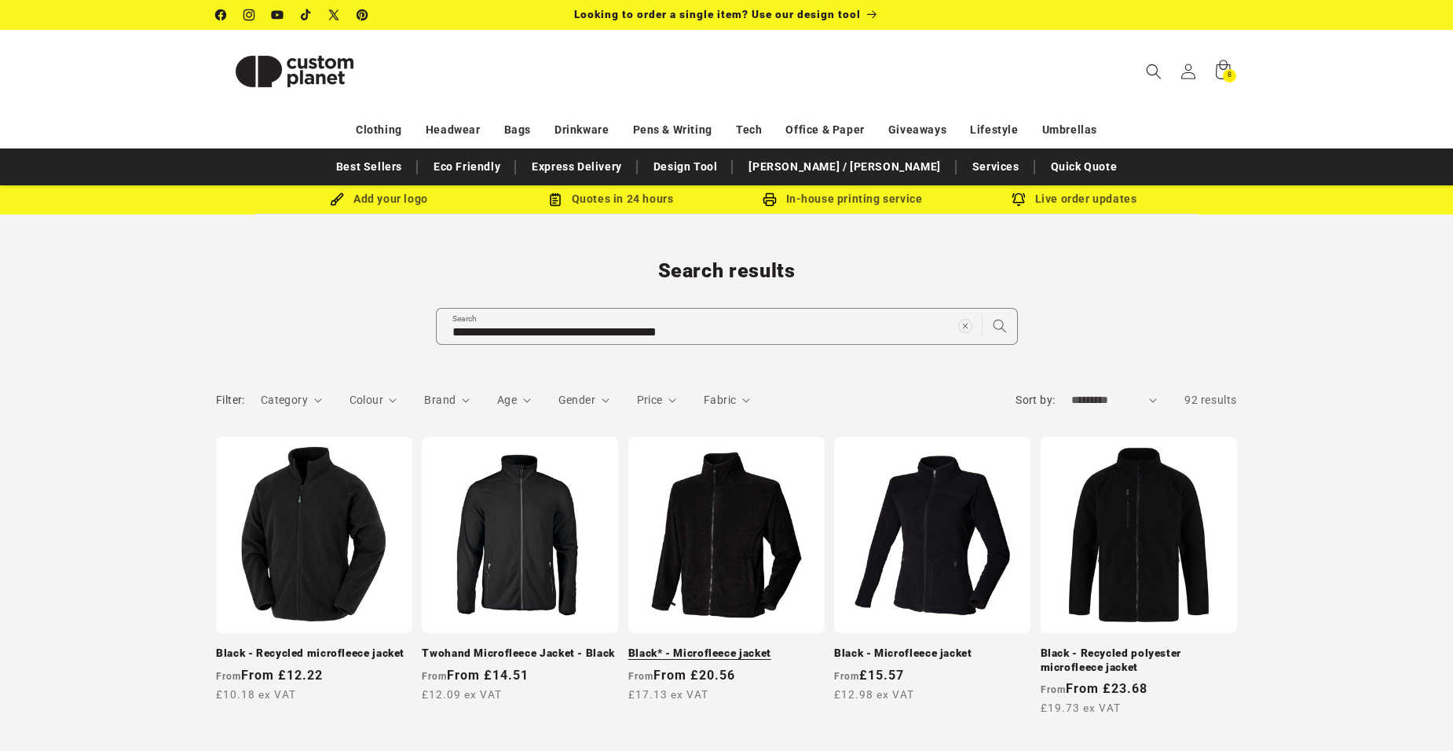
click at [708, 646] on link "Black* - Microfleece jacket" at bounding box center [726, 653] width 196 height 14
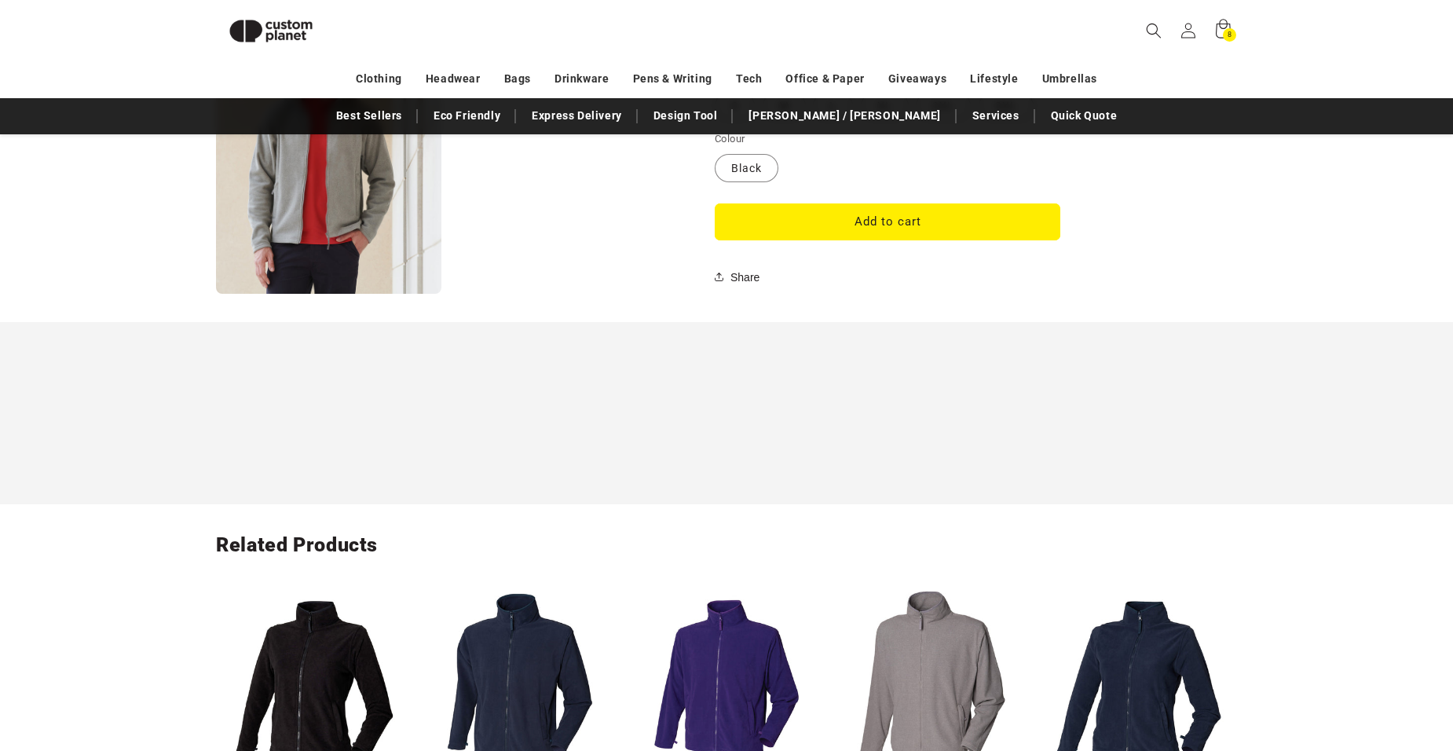
scroll to position [1114, 0]
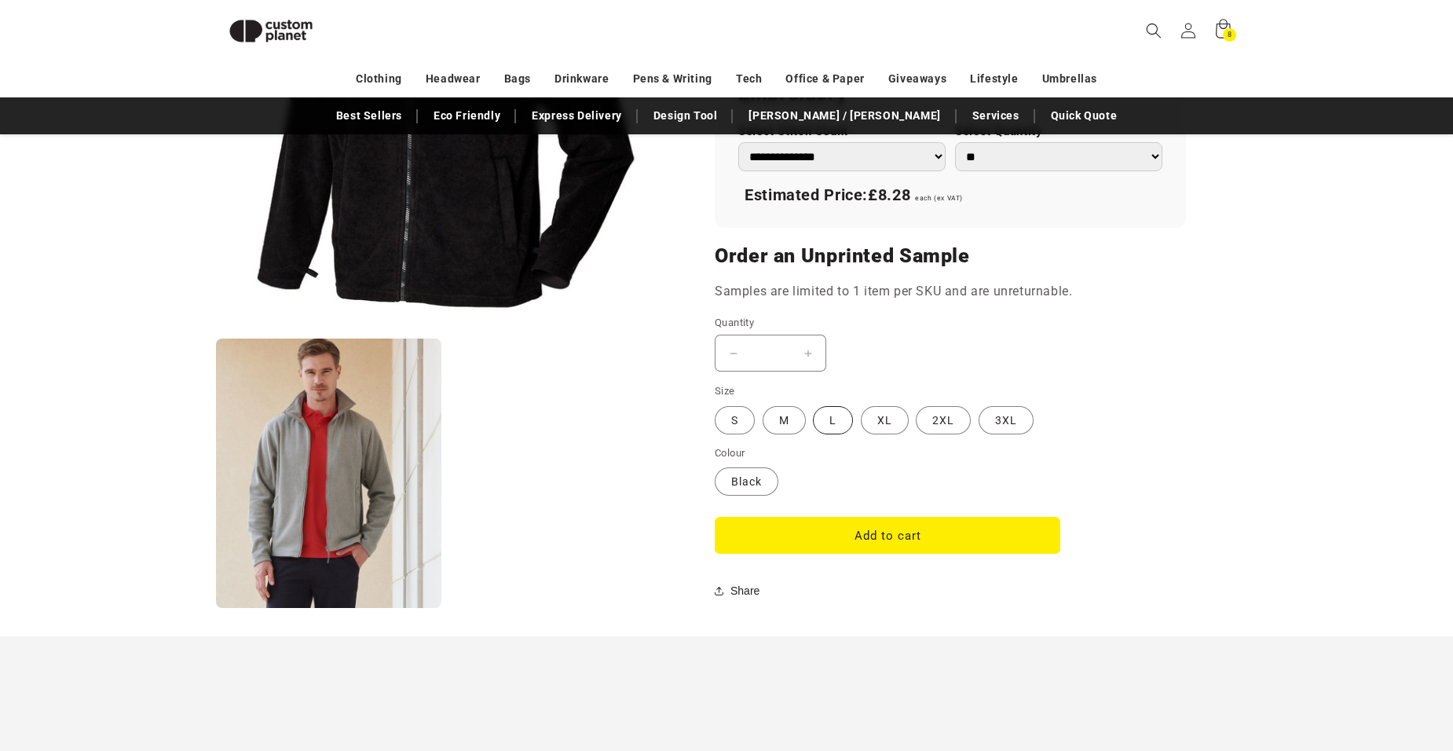
click at [836, 424] on label "L Variant sold out or unavailable" at bounding box center [833, 420] width 40 height 28
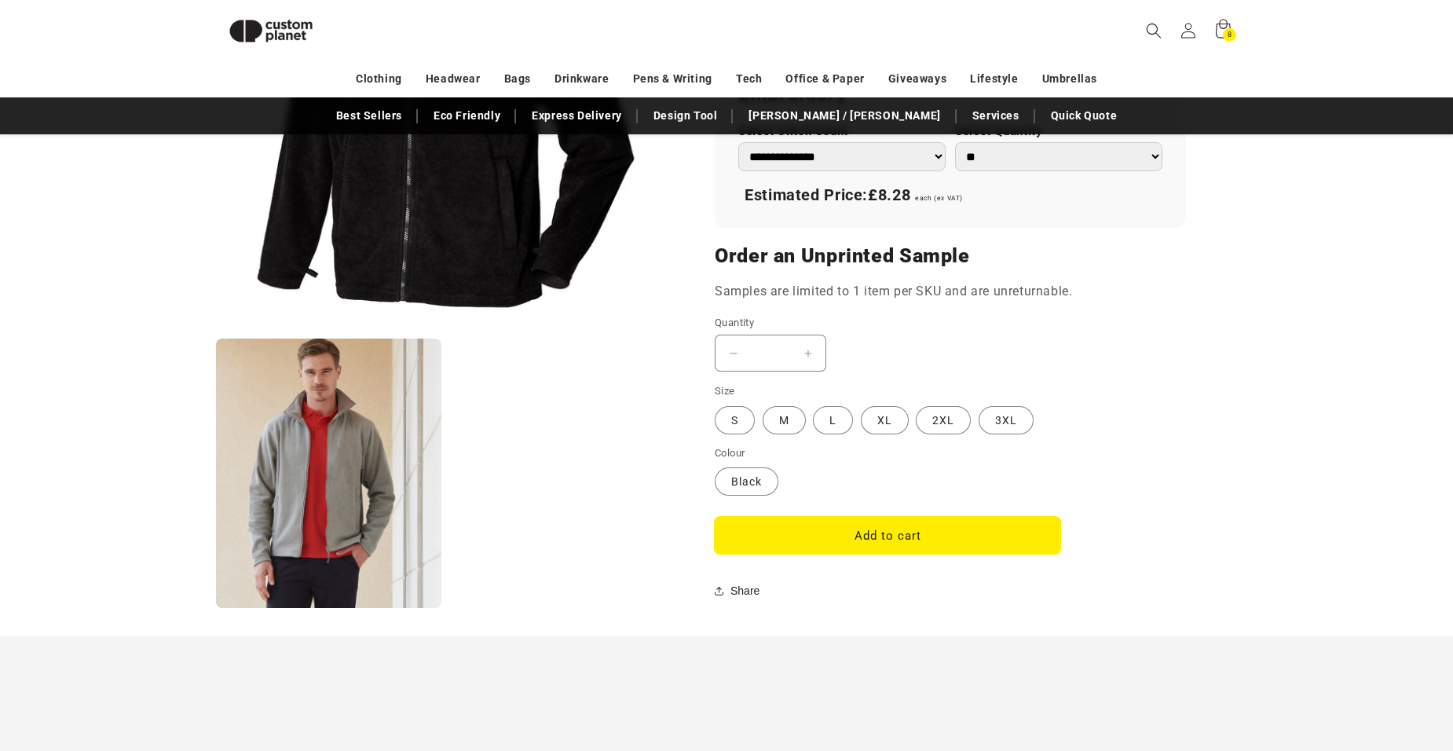
click at [885, 534] on button "Add to cart" at bounding box center [888, 535] width 346 height 37
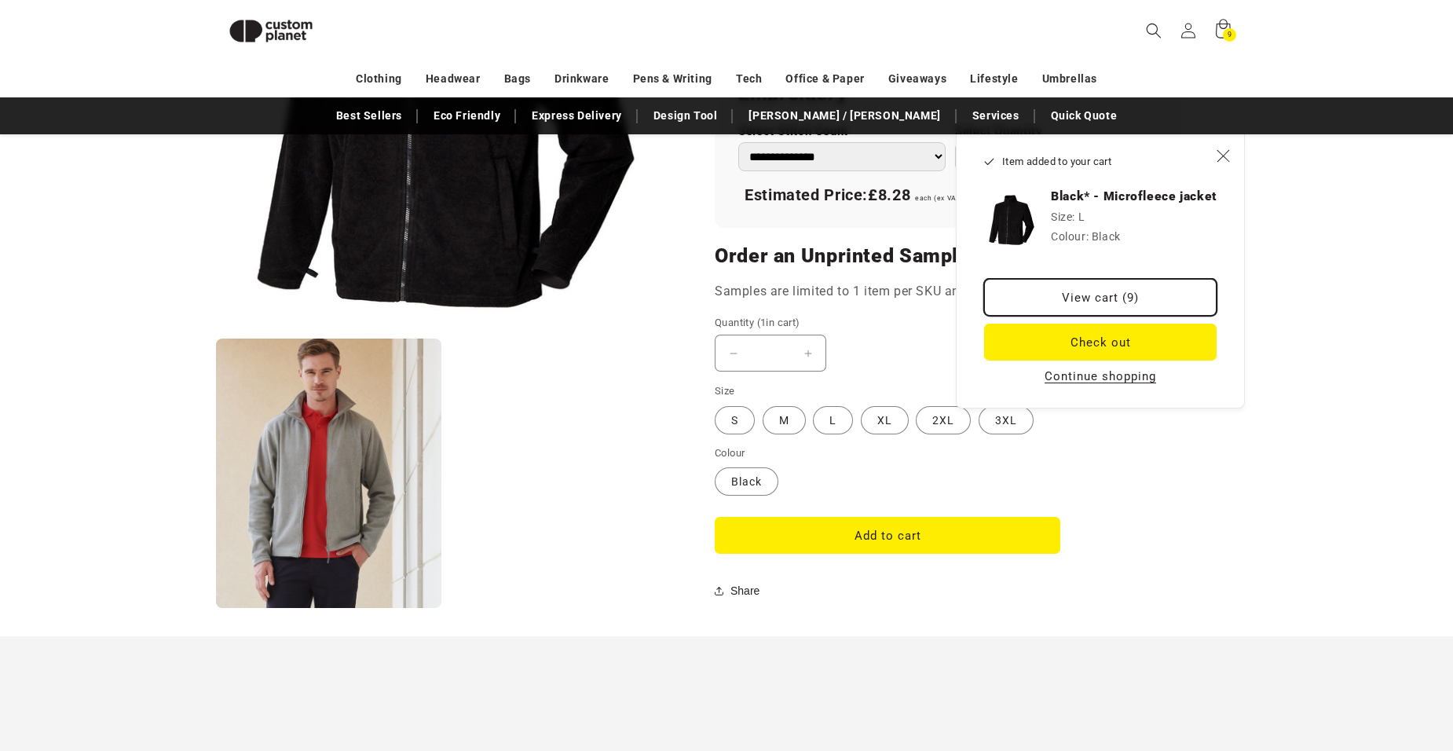
click at [1095, 293] on link "View cart (9)" at bounding box center [1100, 297] width 232 height 37
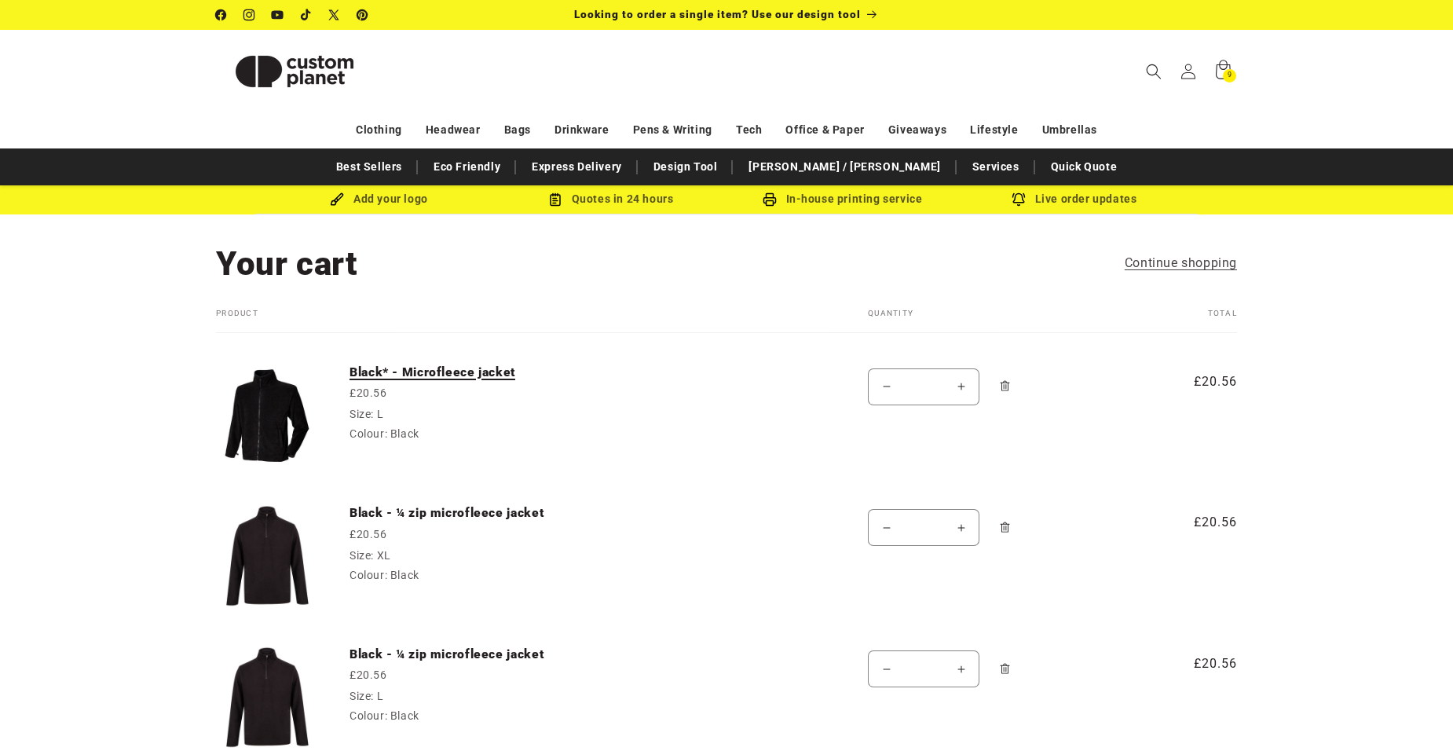
click at [466, 377] on link "Black* - Microfleece jacket" at bounding box center [467, 372] width 236 height 16
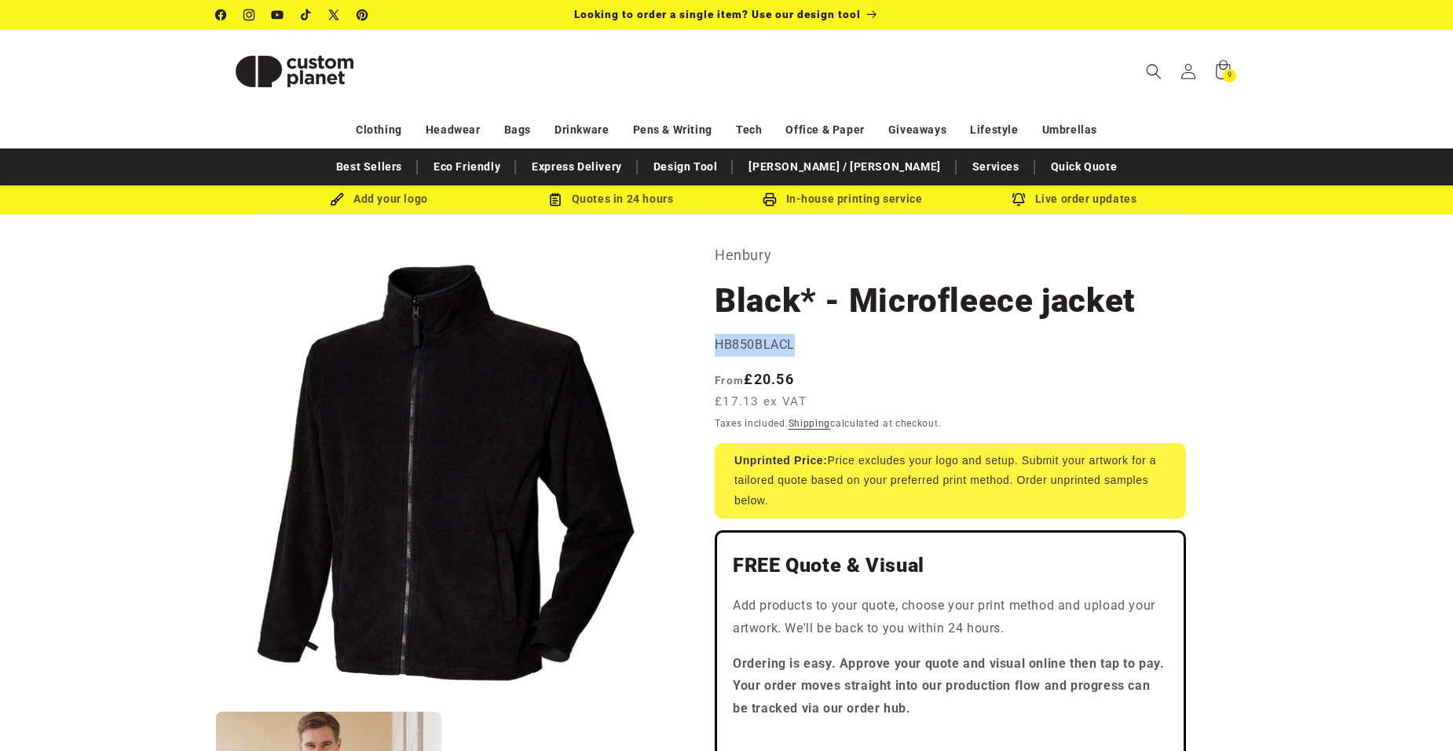
drag, startPoint x: 715, startPoint y: 342, endPoint x: 796, endPoint y: 345, distance: 80.2
copy span "HB850BLACL"
click at [696, 65] on header "Search My Account / Order Progress Cart 9 9 items Clothing Clothing" at bounding box center [726, 71] width 1099 height 82
click at [1152, 64] on icon "Search" at bounding box center [1153, 71] width 16 height 16
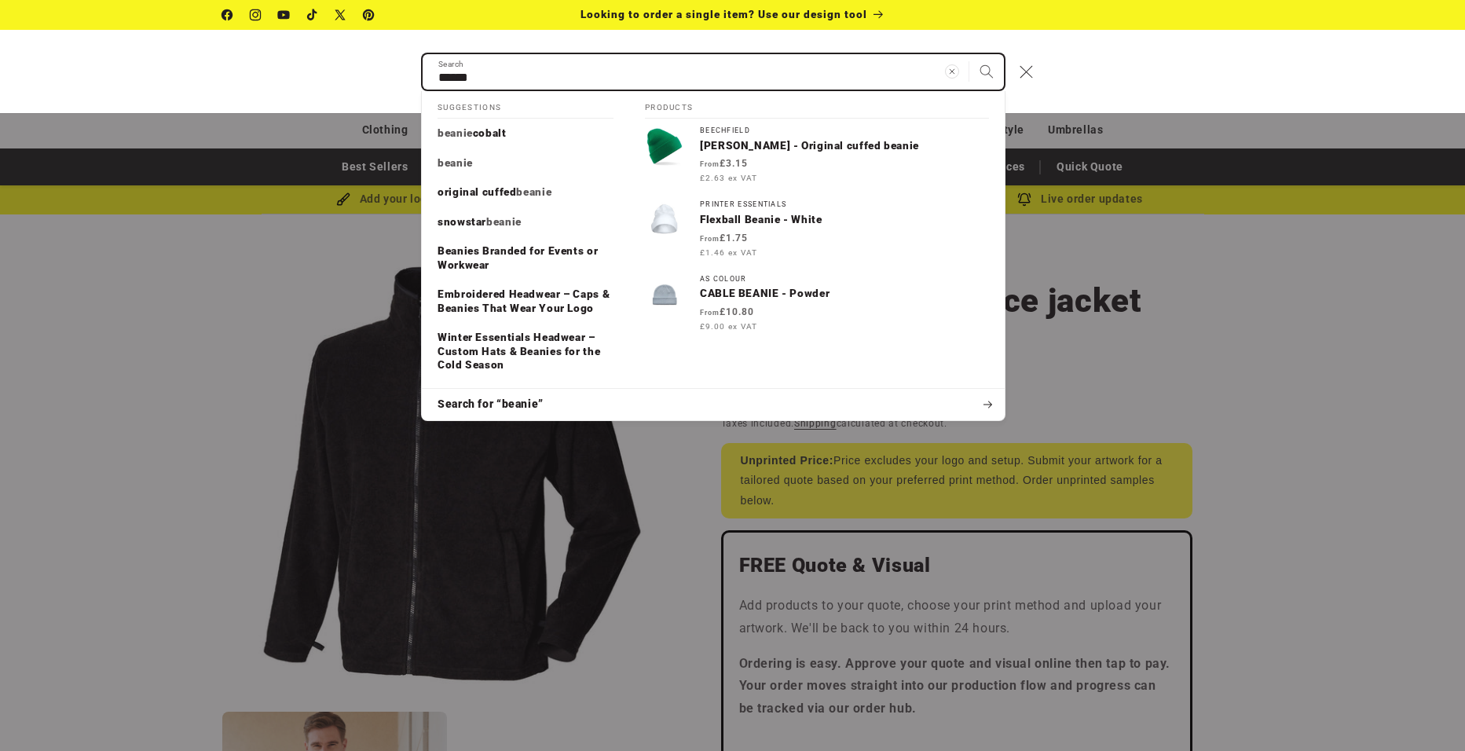
type input "******"
click at [969, 54] on button "Search" at bounding box center [986, 71] width 35 height 35
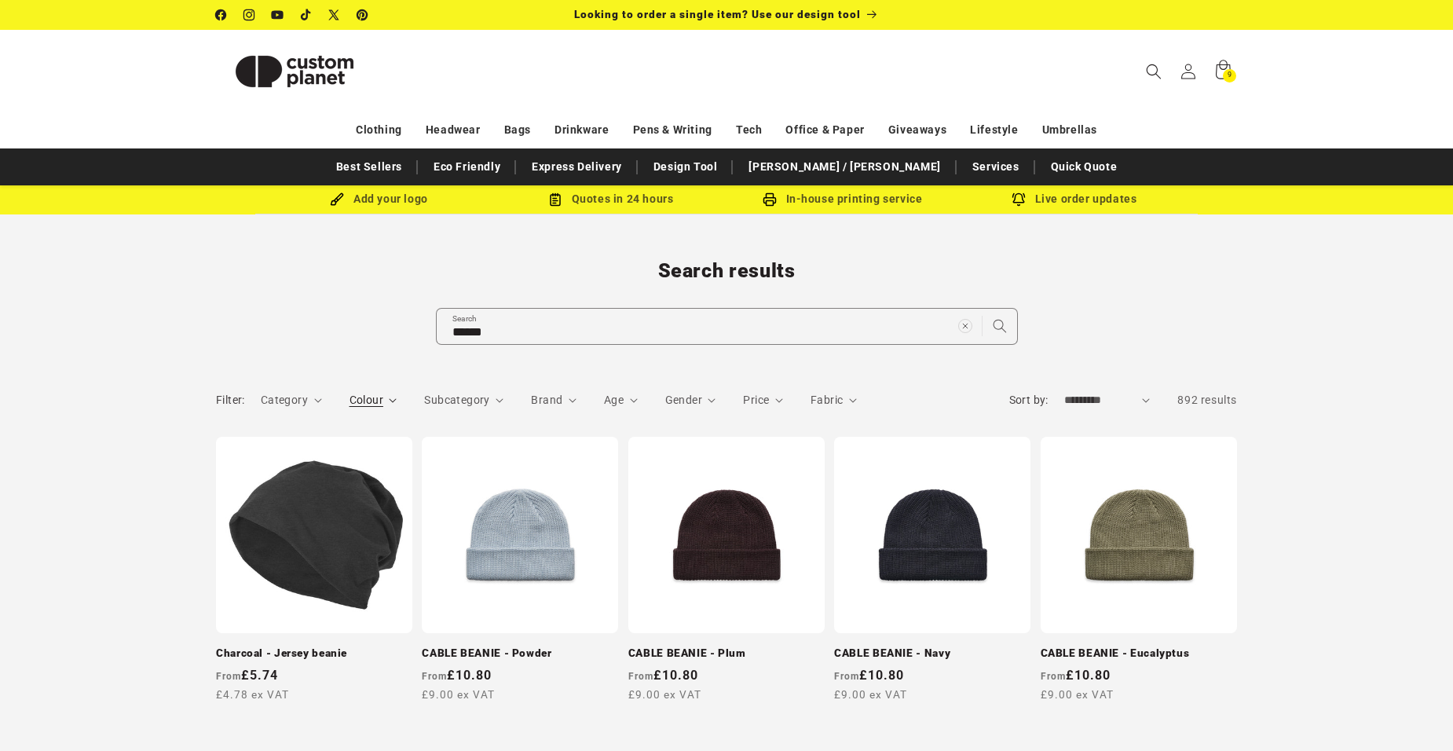
click at [391, 392] on summary "Colour" at bounding box center [373, 400] width 48 height 16
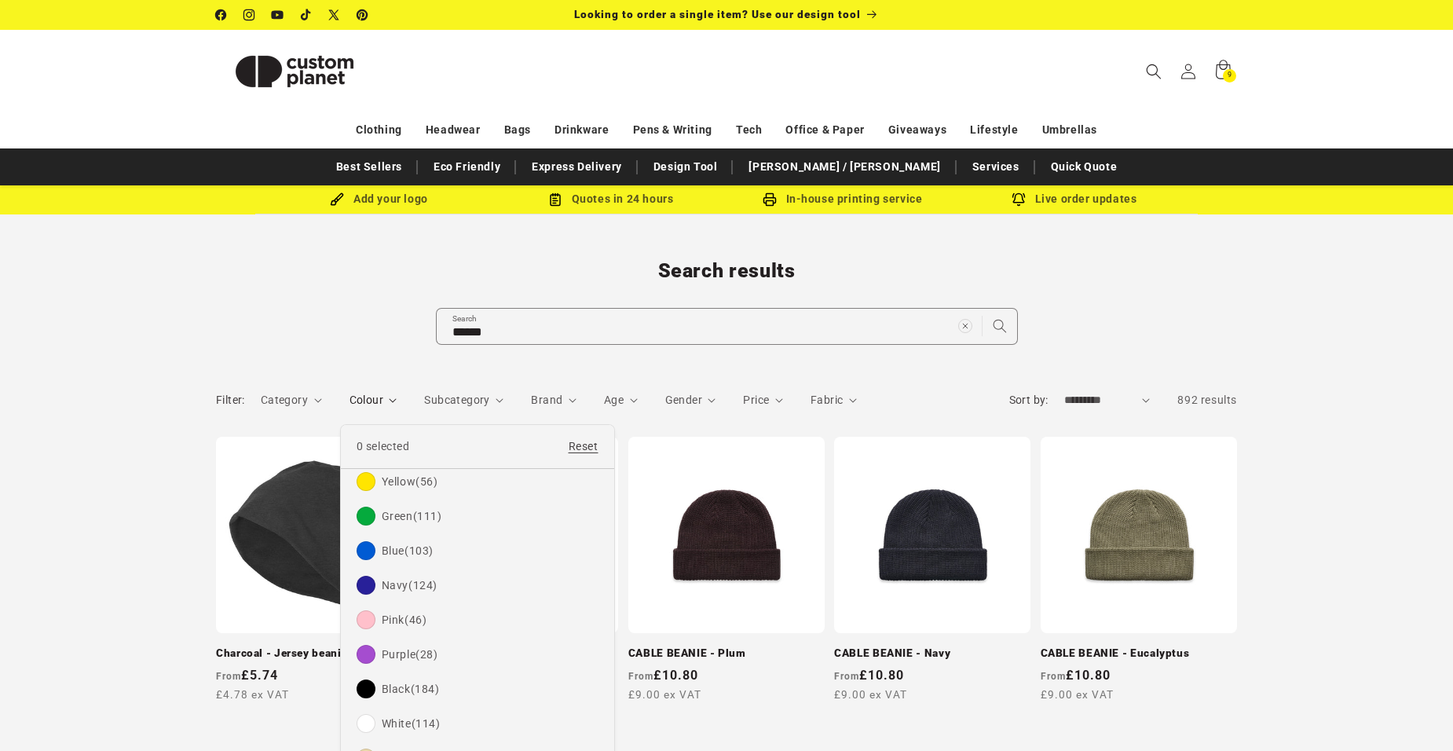
scroll to position [105, 0]
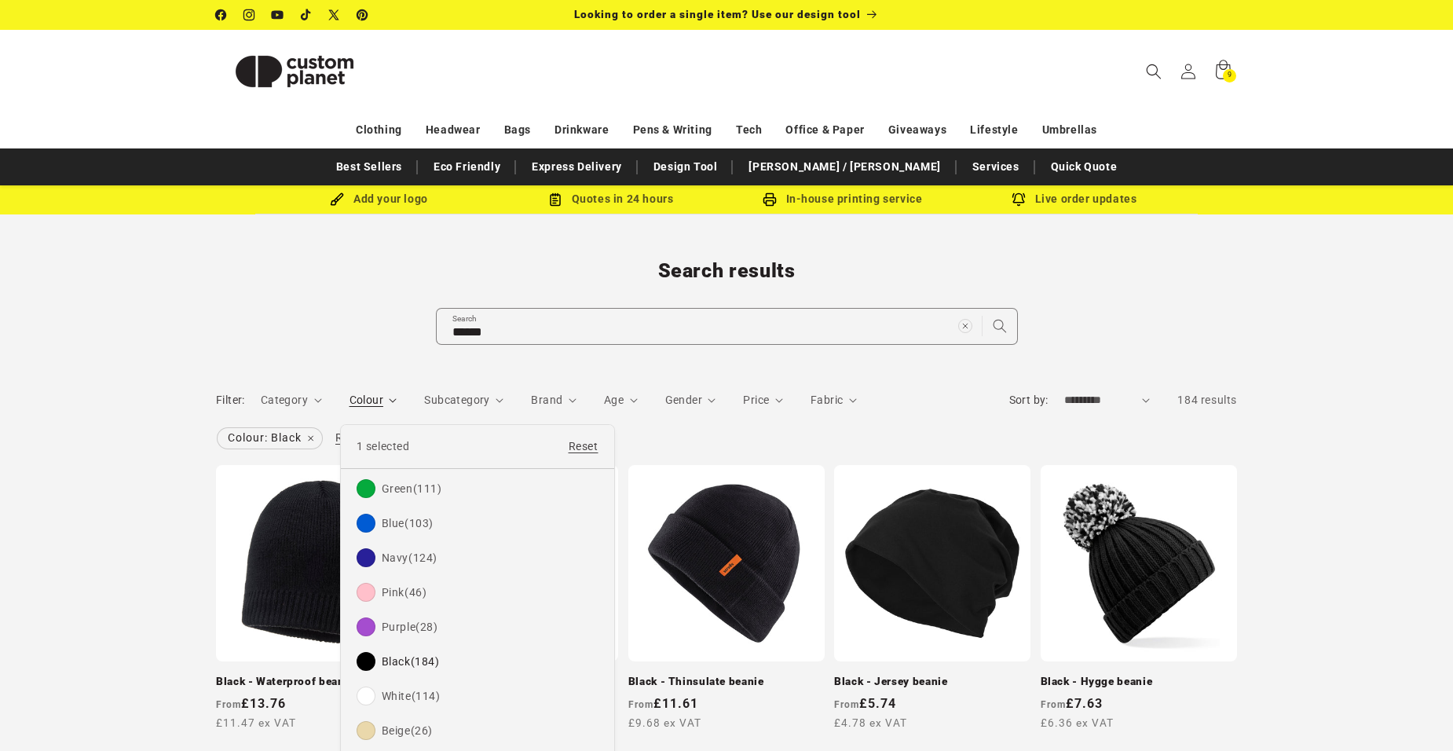
click at [397, 400] on summary "Colour" at bounding box center [373, 400] width 48 height 16
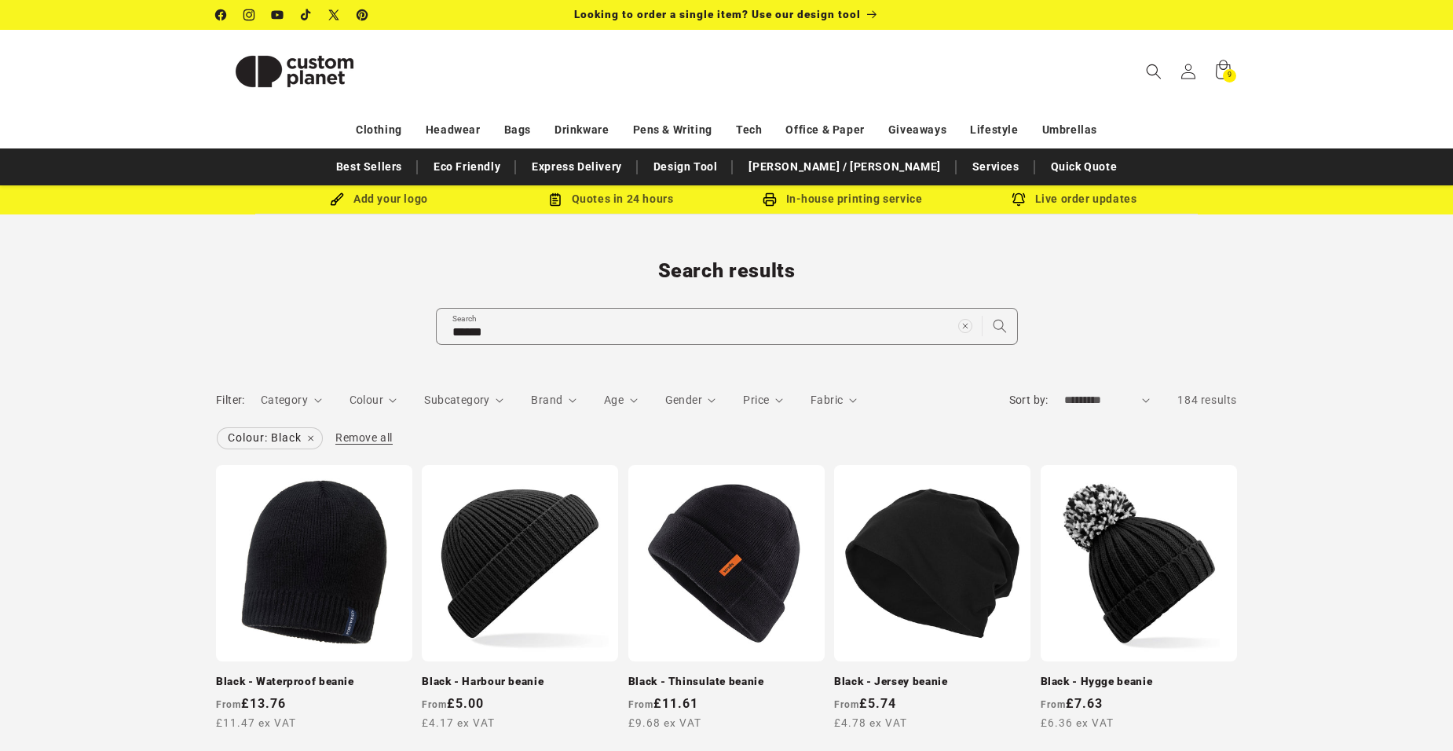
click at [1141, 395] on select "**********" at bounding box center [1107, 400] width 86 height 16
select select "**********"
click at [1064, 392] on select "**********" at bounding box center [1107, 400] width 86 height 16
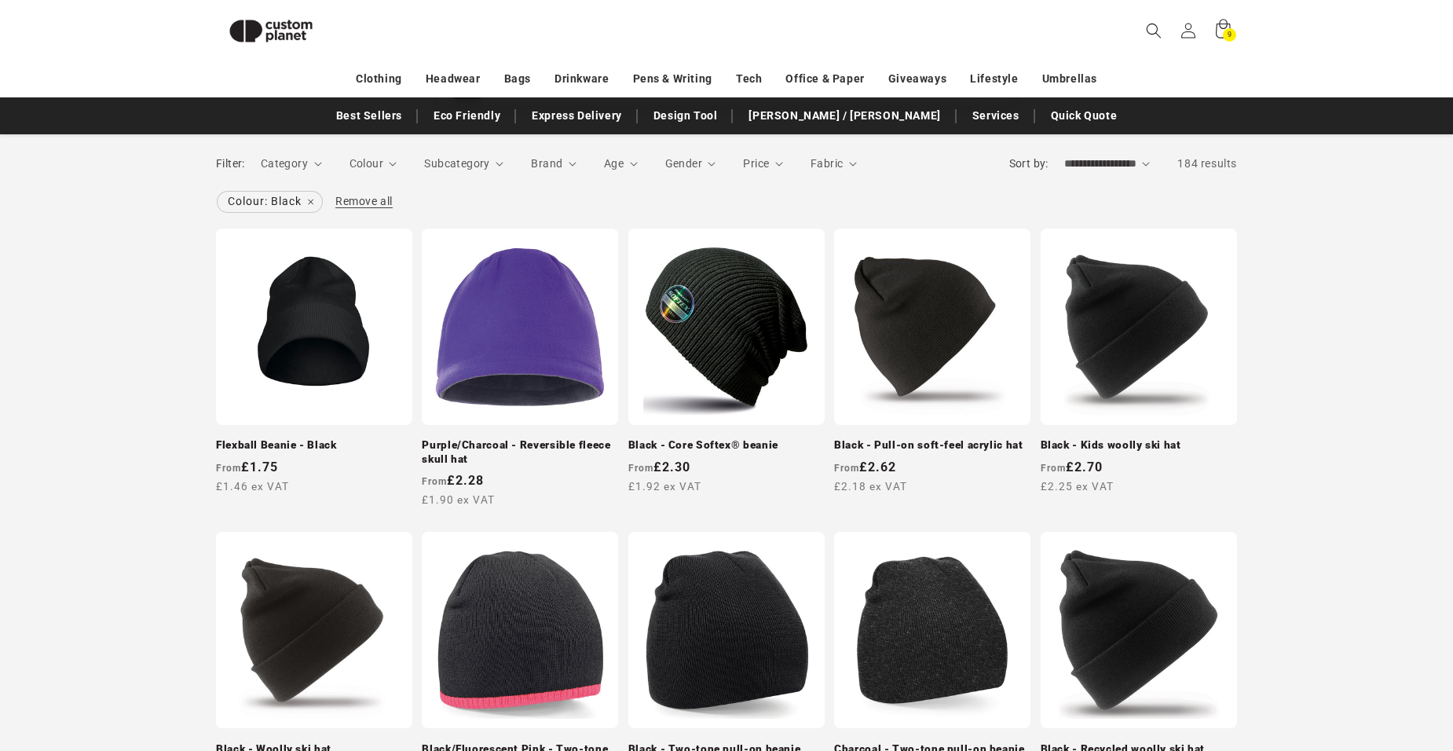
scroll to position [214, 0]
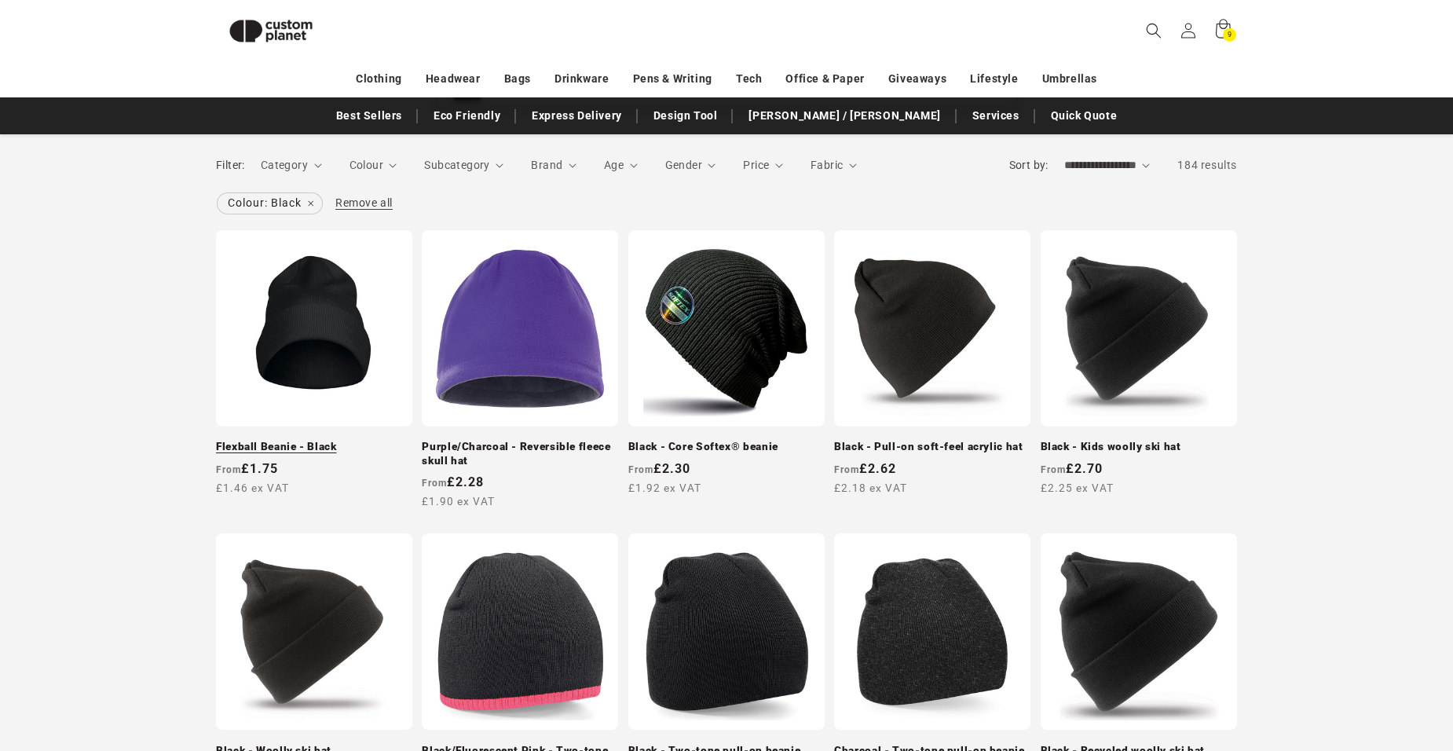
click at [287, 441] on link "Flexball Beanie - Black" at bounding box center [314, 447] width 196 height 14
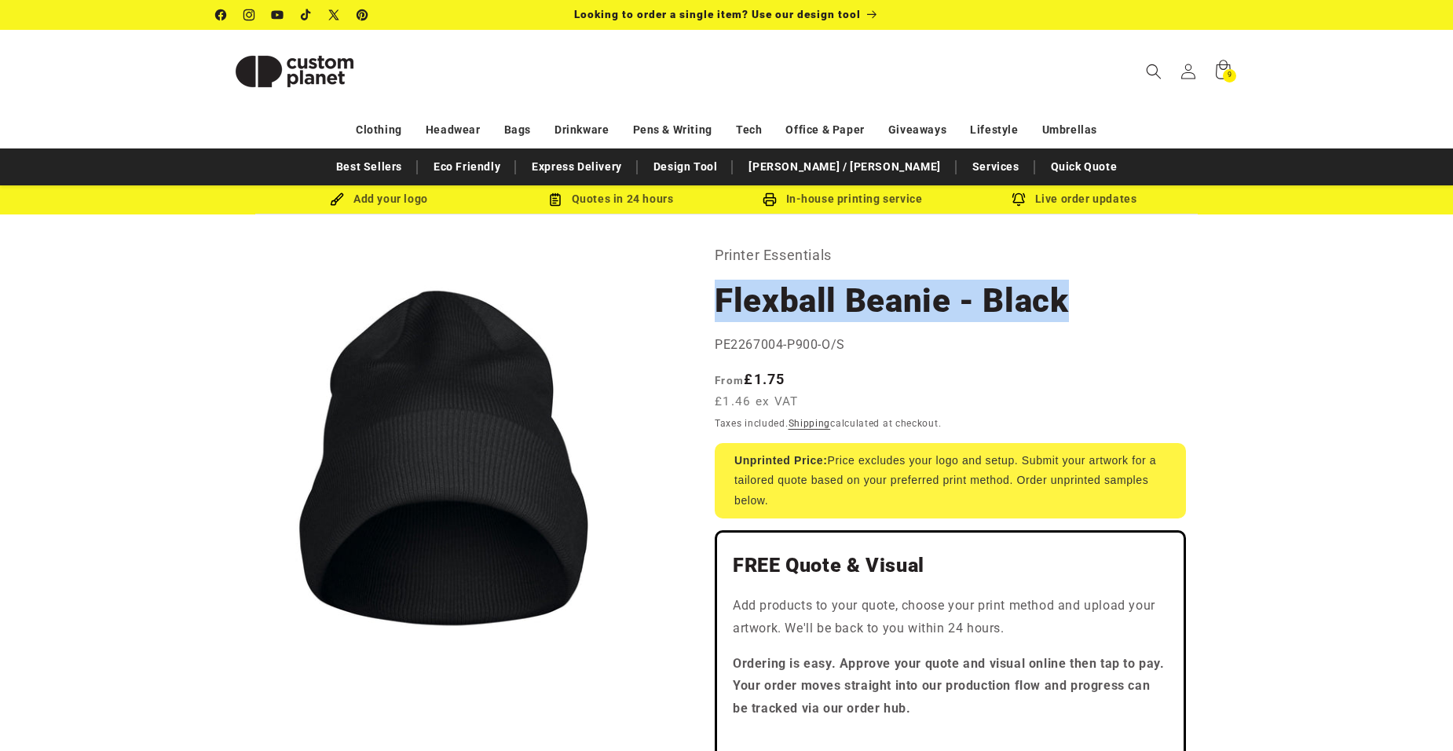
drag, startPoint x: 721, startPoint y: 292, endPoint x: 1062, endPoint y: 289, distance: 340.9
click at [1062, 289] on h1 "Flexball Beanie - Black" at bounding box center [950, 301] width 471 height 42
copy h1 "Flexball Beanie - Black"
drag, startPoint x: 847, startPoint y: 250, endPoint x: 709, endPoint y: 239, distance: 138.7
click at [847, 250] on p "Printer Essentials" at bounding box center [950, 255] width 471 height 25
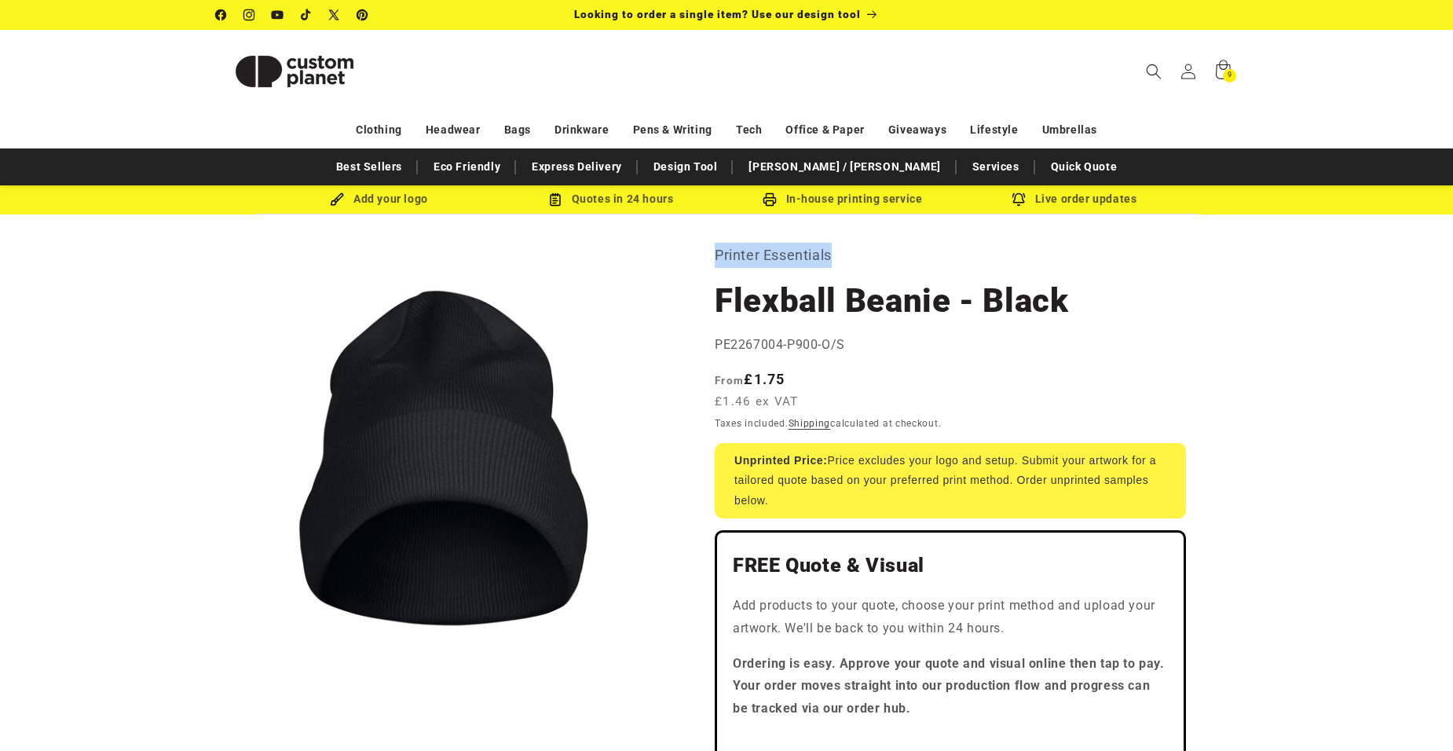
drag, startPoint x: 715, startPoint y: 254, endPoint x: 834, endPoint y: 258, distance: 119.5
click at [834, 258] on p "Printer Essentials" at bounding box center [950, 255] width 471 height 25
drag, startPoint x: 834, startPoint y: 258, endPoint x: 814, endPoint y: 258, distance: 20.4
copy p "Printer Essentials"
drag, startPoint x: 715, startPoint y: 339, endPoint x: 843, endPoint y: 344, distance: 127.3
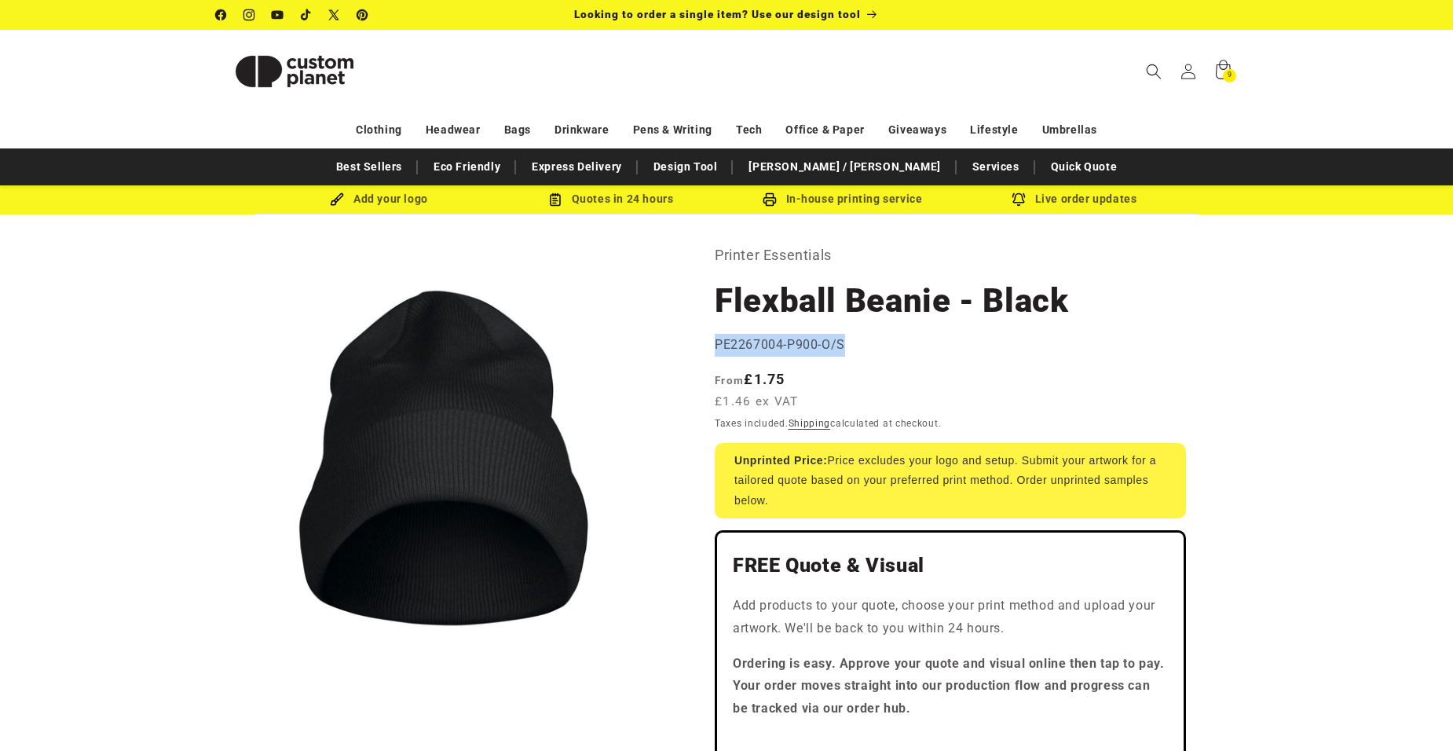
click at [843, 344] on span "PE2267004-P900-O/S" at bounding box center [780, 344] width 130 height 15
drag, startPoint x: 843, startPoint y: 344, endPoint x: 831, endPoint y: 347, distance: 12.2
copy span "PE2267004-P900-O/S"
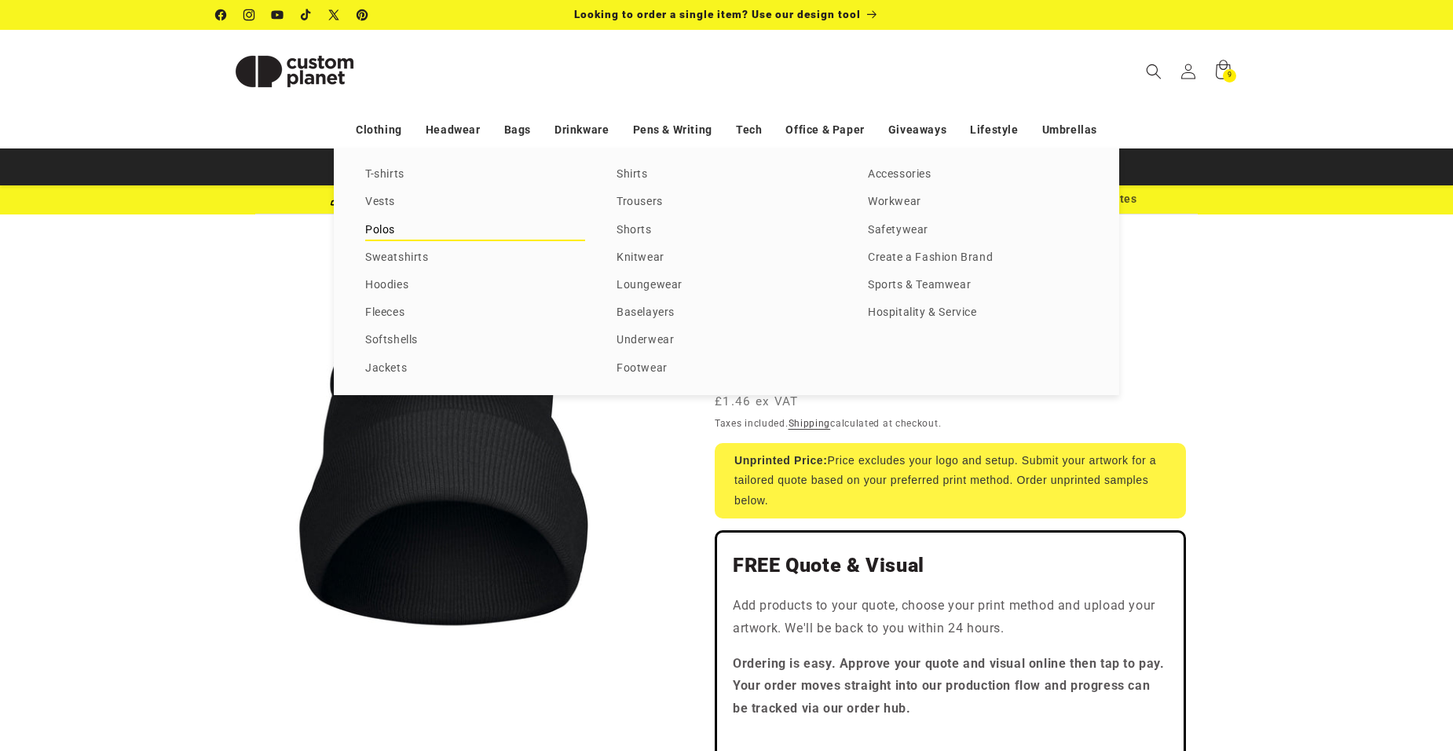
click at [381, 232] on link "Polos" at bounding box center [475, 230] width 220 height 21
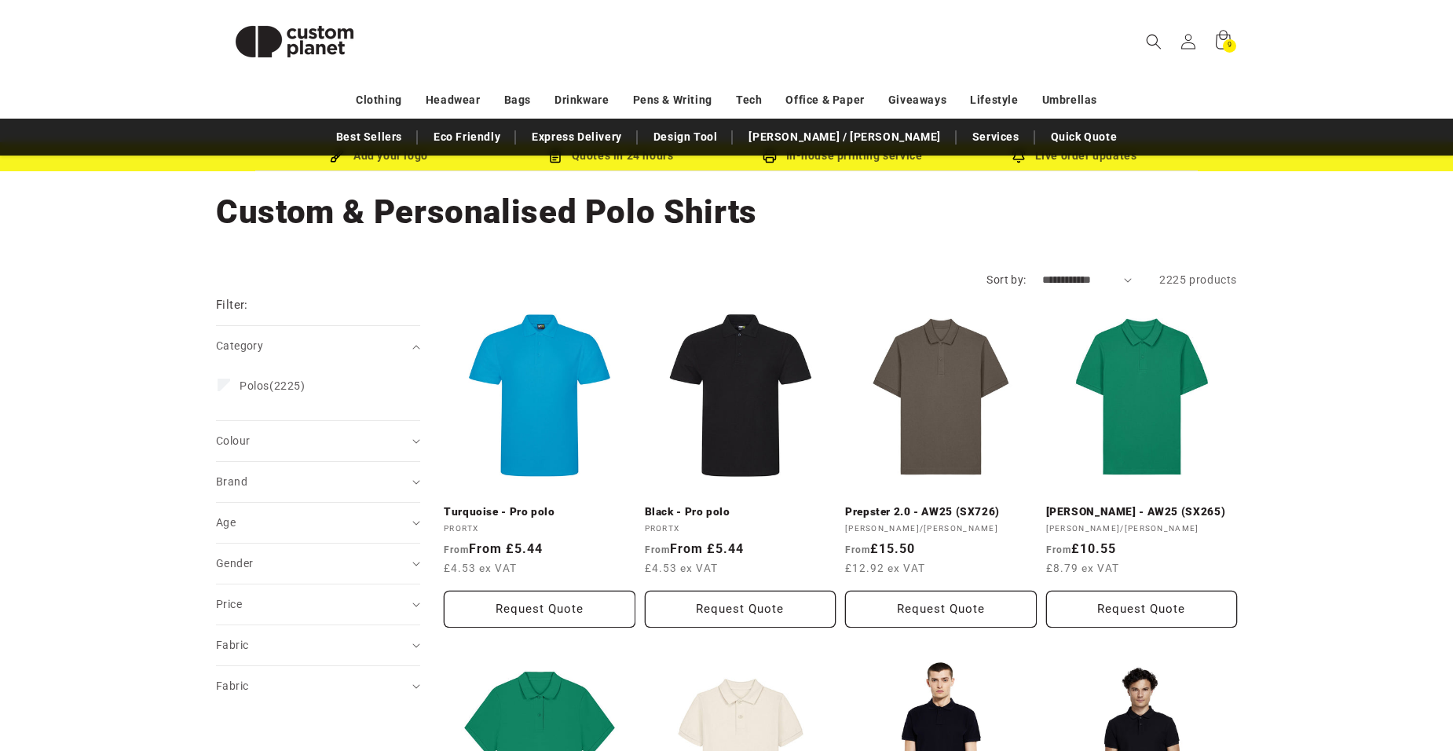
scroll to position [79, 0]
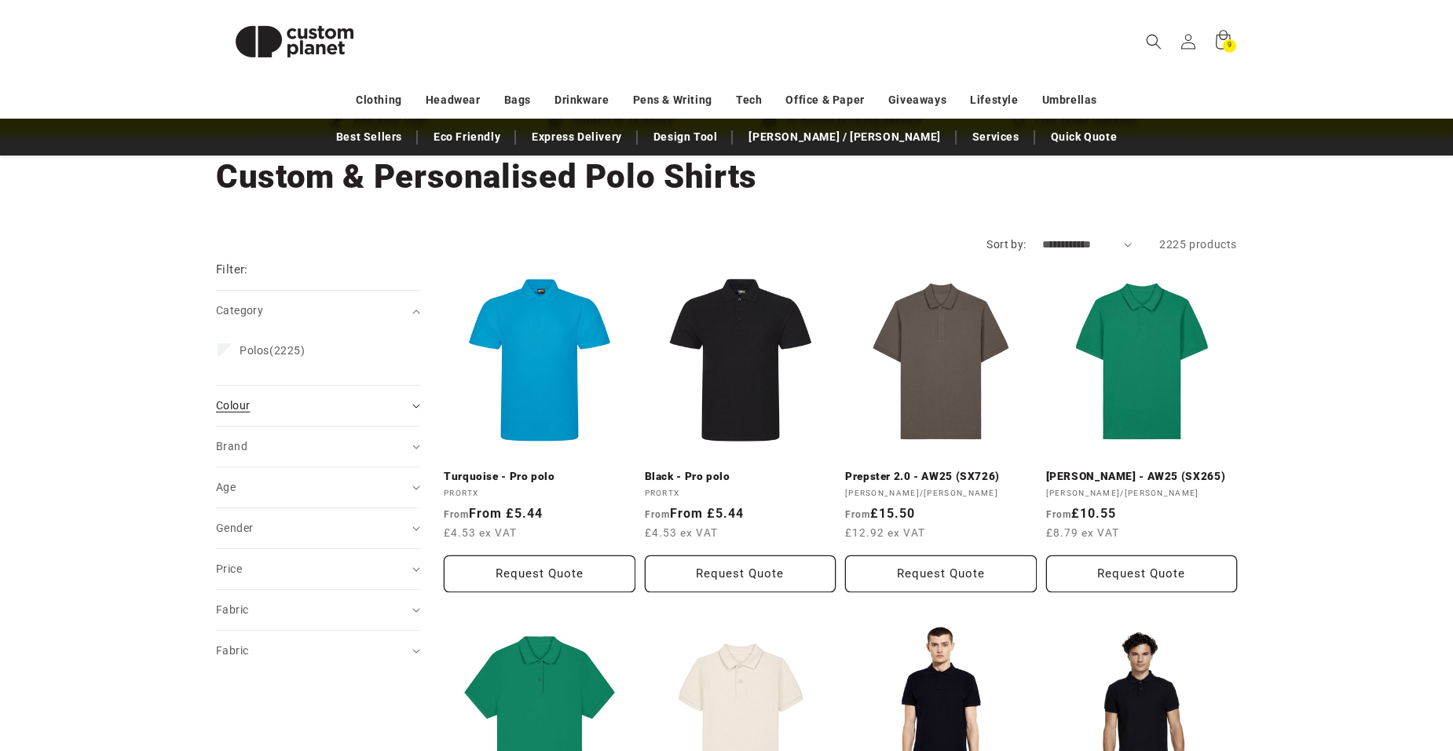
click at [416, 402] on summary "Colour (0)" at bounding box center [318, 406] width 204 height 40
click at [240, 407] on span "Colour (0)" at bounding box center [233, 405] width 34 height 13
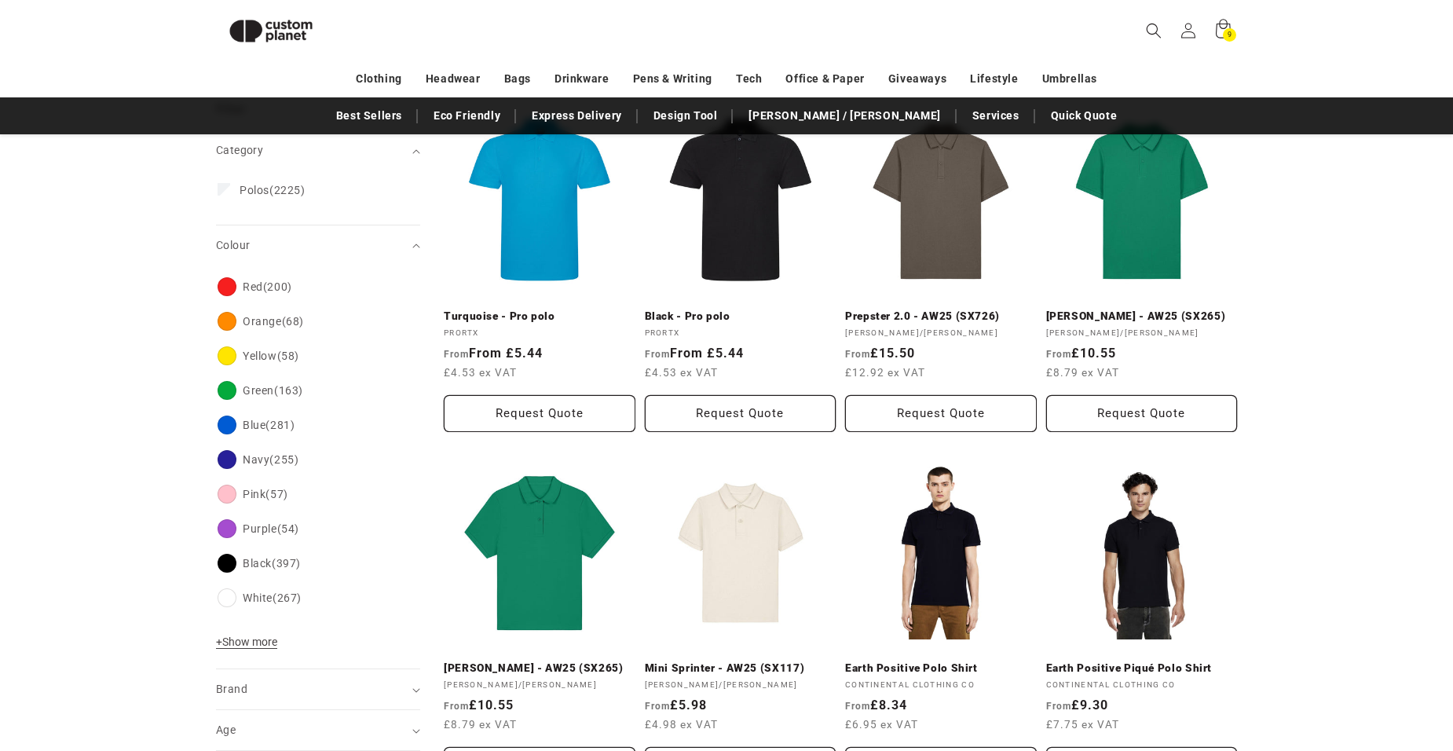
scroll to position [215, 0]
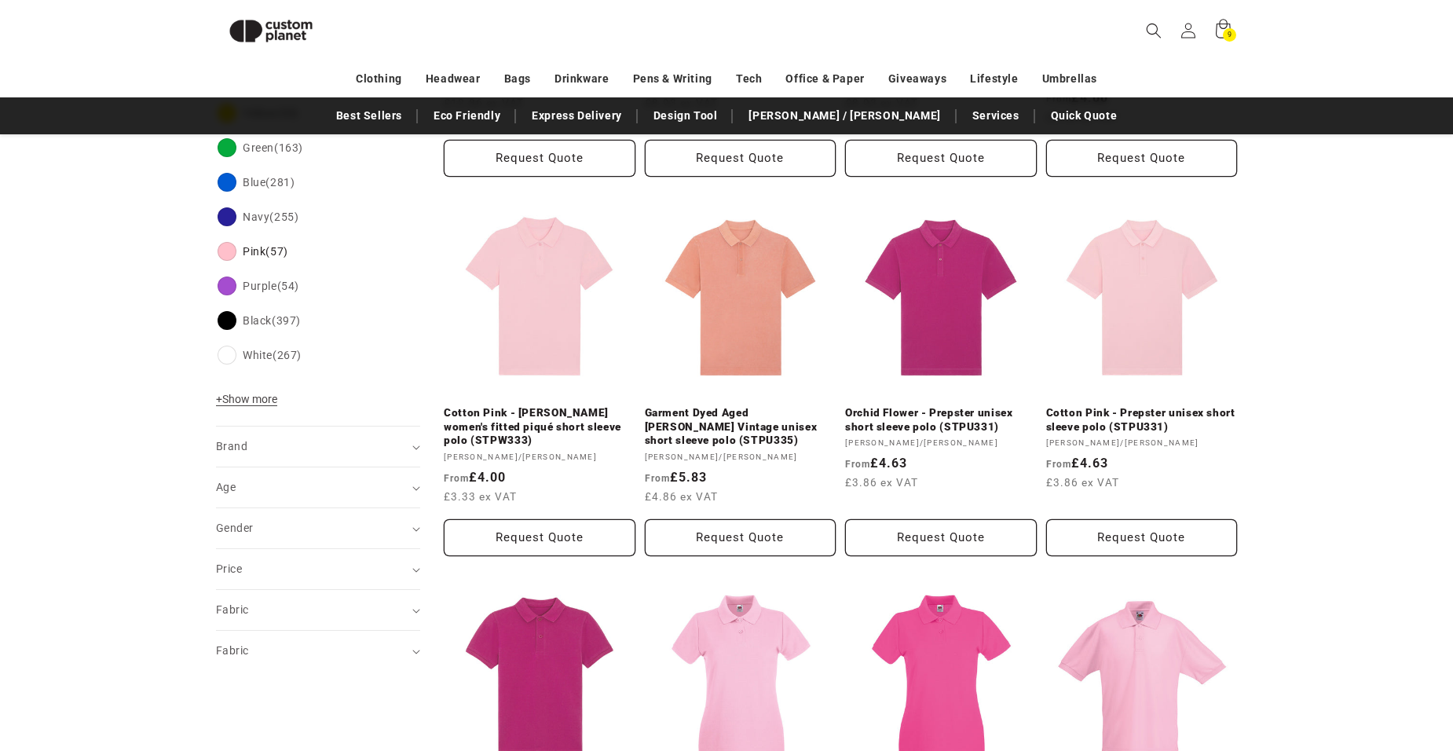
scroll to position [529, 0]
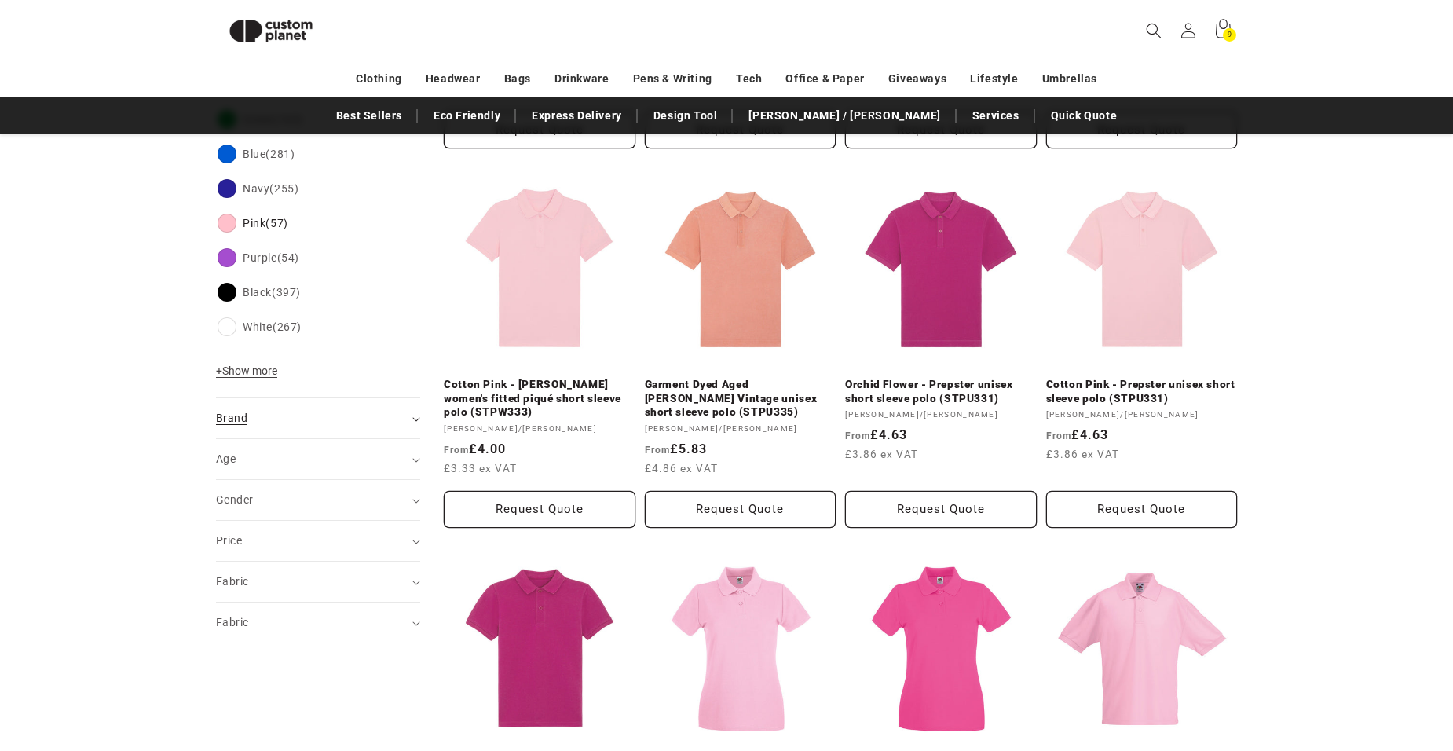
drag, startPoint x: 413, startPoint y: 419, endPoint x: 363, endPoint y: 424, distance: 50.6
click at [413, 419] on icon "Brand (0 selected)" at bounding box center [415, 419] width 7 height 4
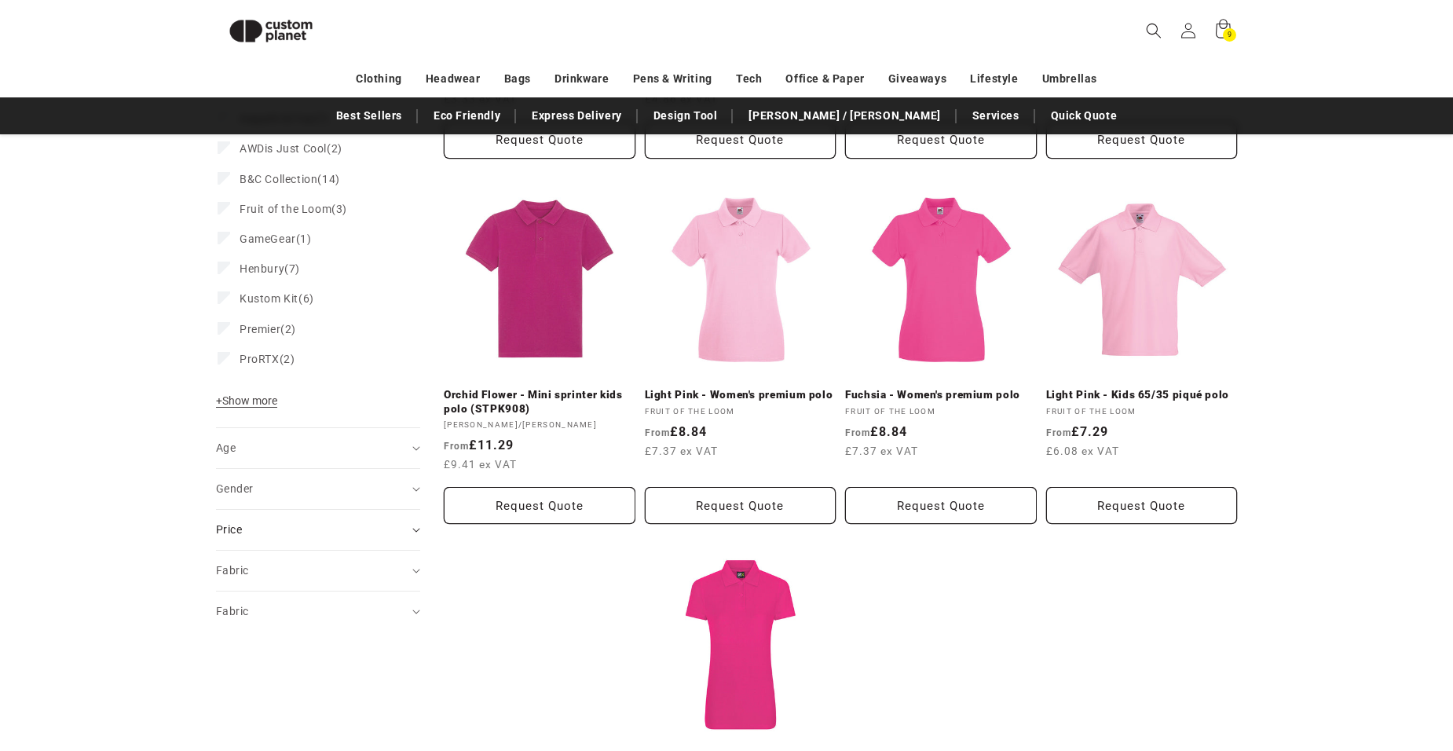
scroll to position [921, 0]
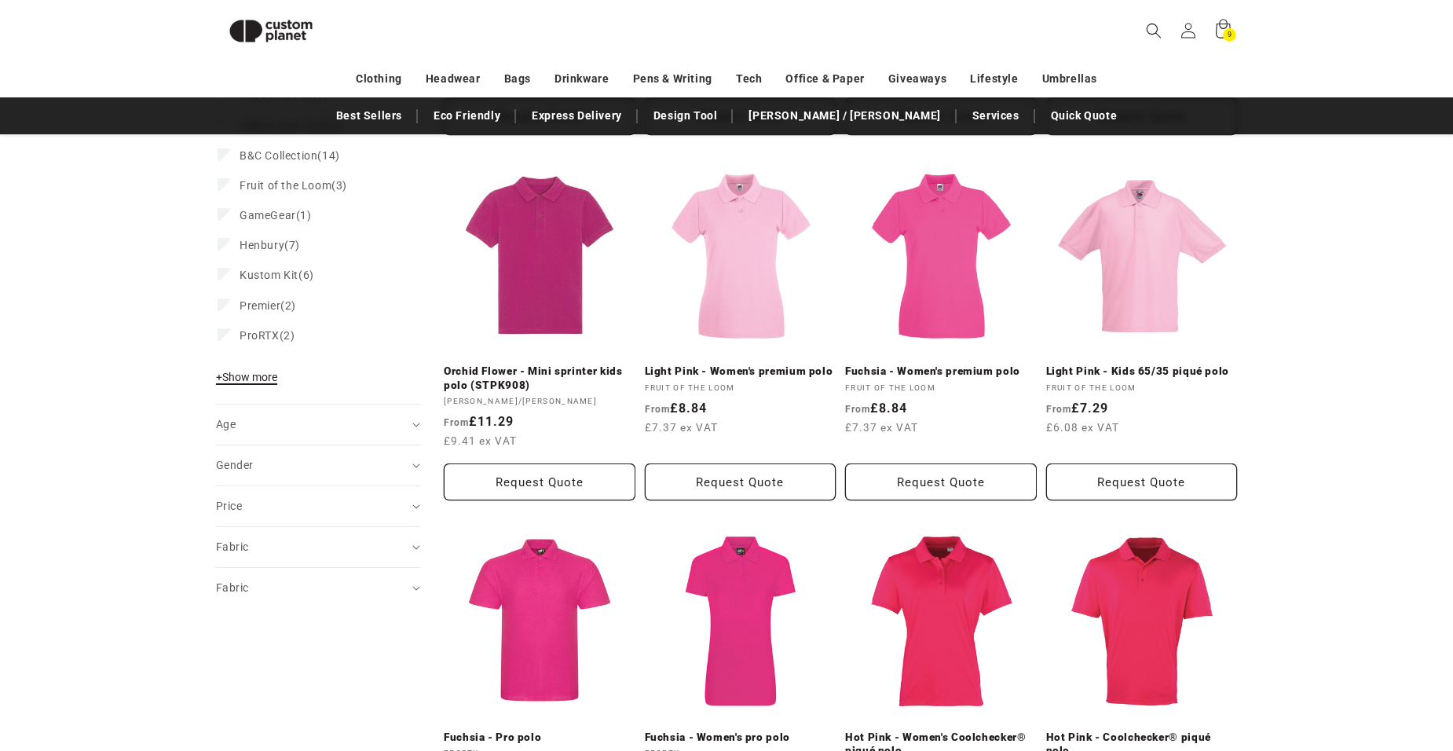
click at [258, 373] on span "+ Show more" at bounding box center [246, 377] width 61 height 13
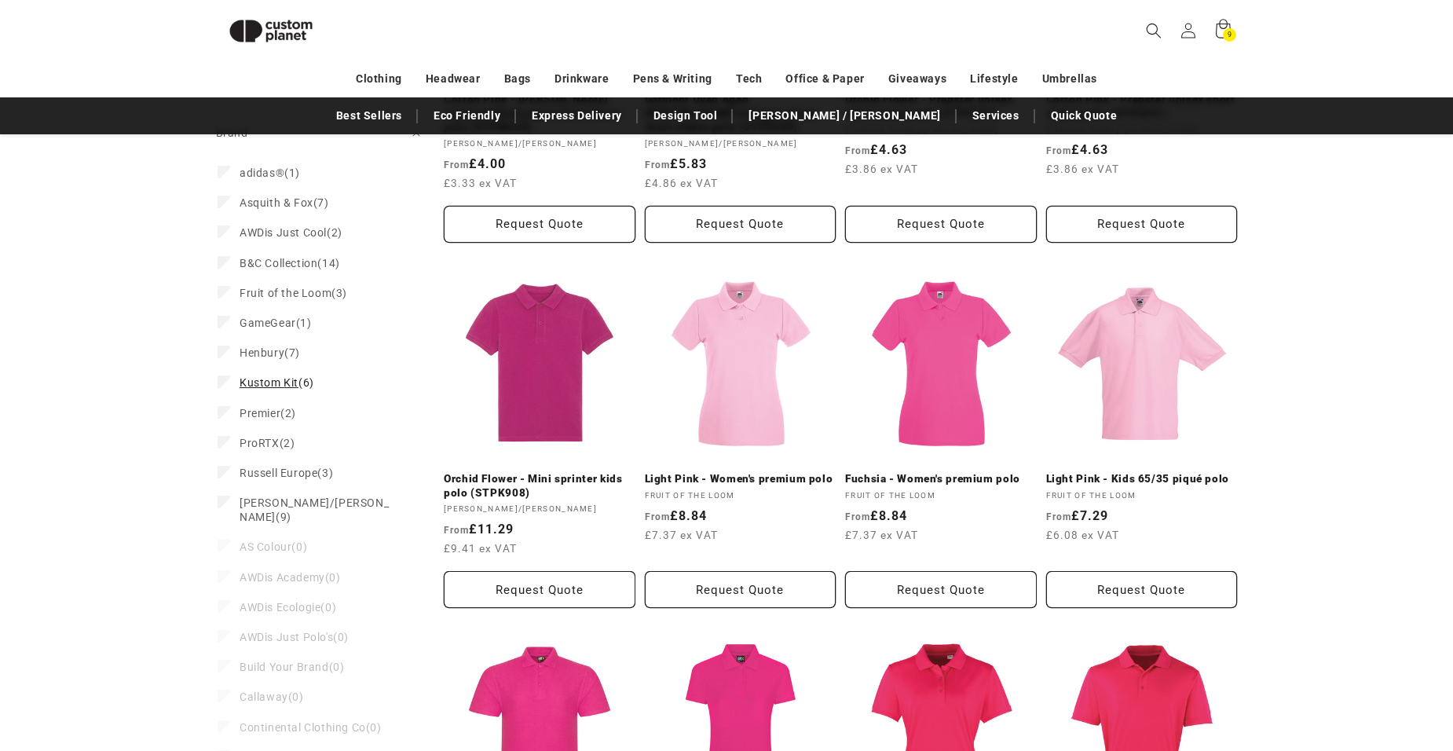
scroll to position [764, 0]
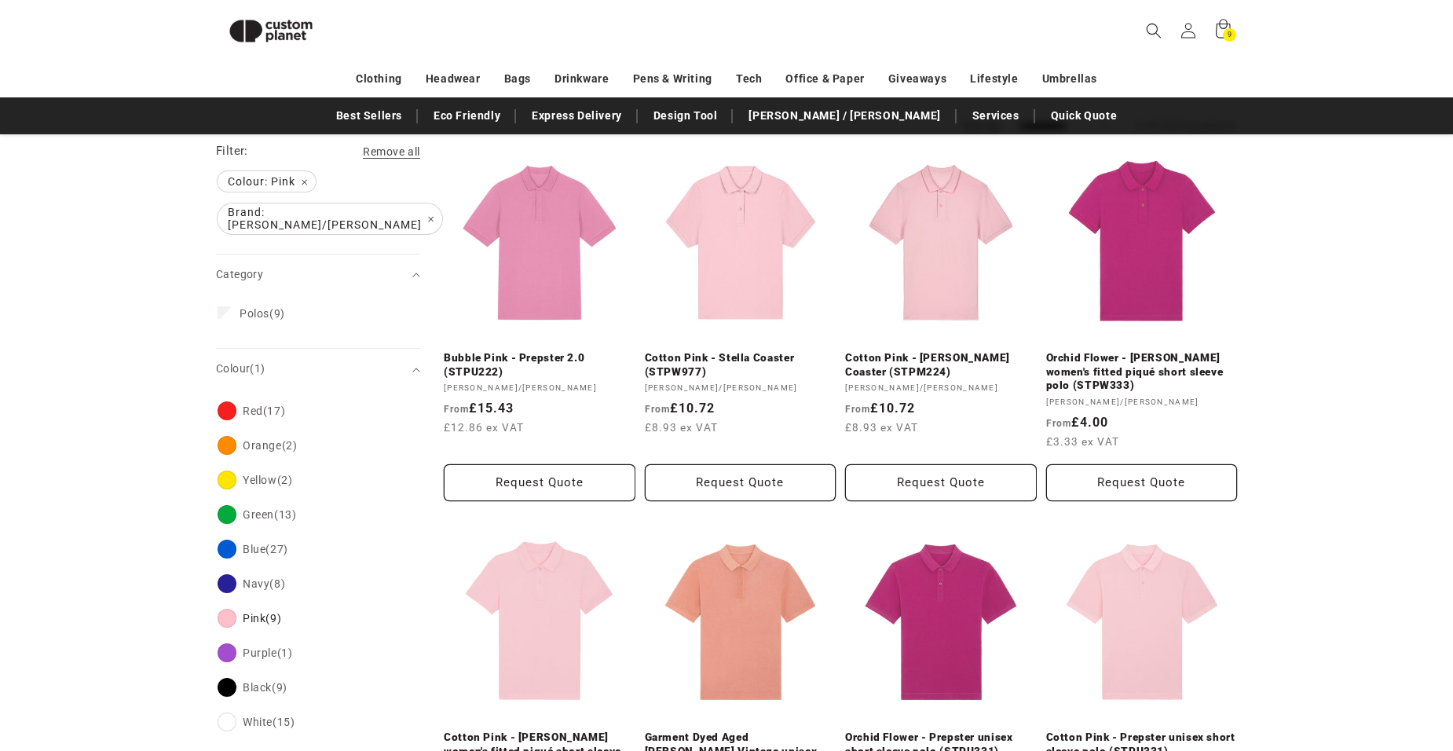
scroll to position [90, 0]
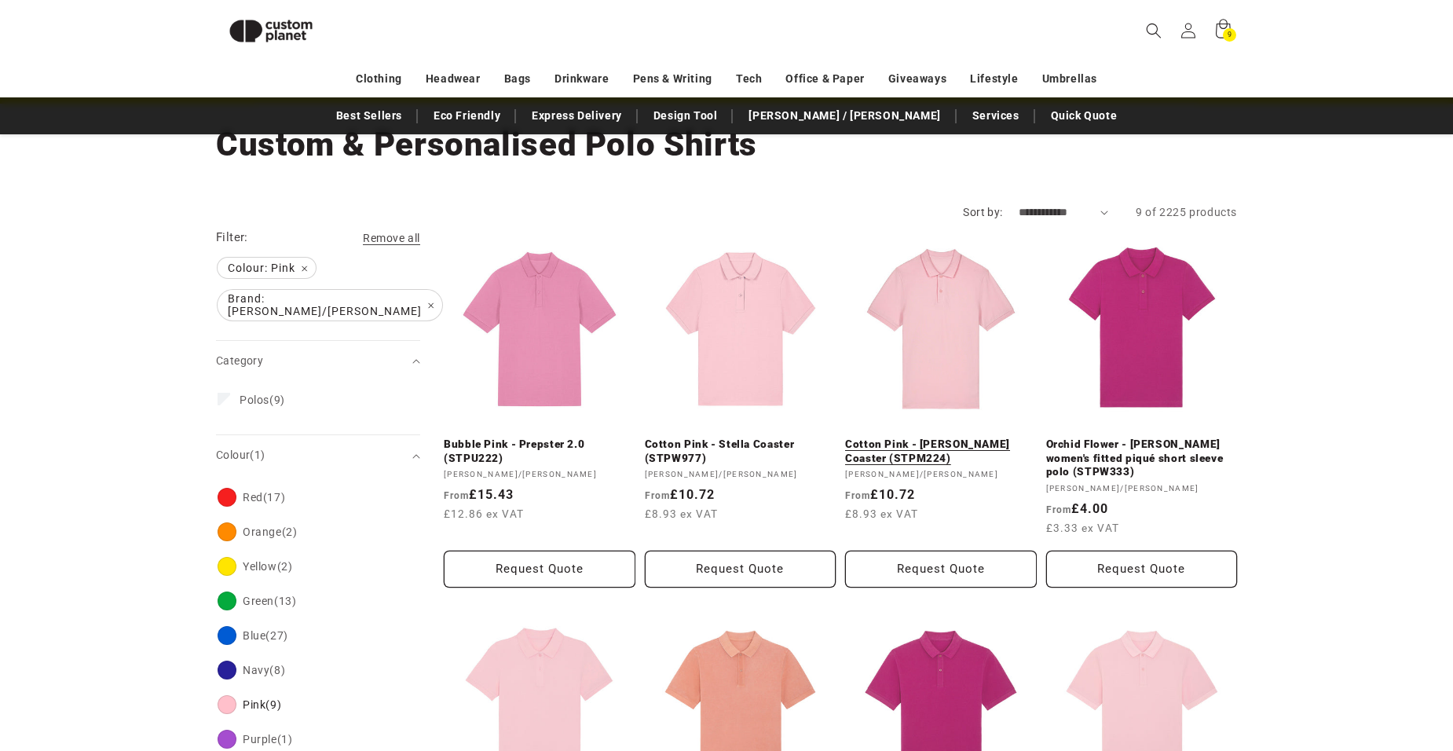
click at [955, 437] on link "Cotton Pink - Stanley Coaster (STPM224)" at bounding box center [941, 450] width 192 height 27
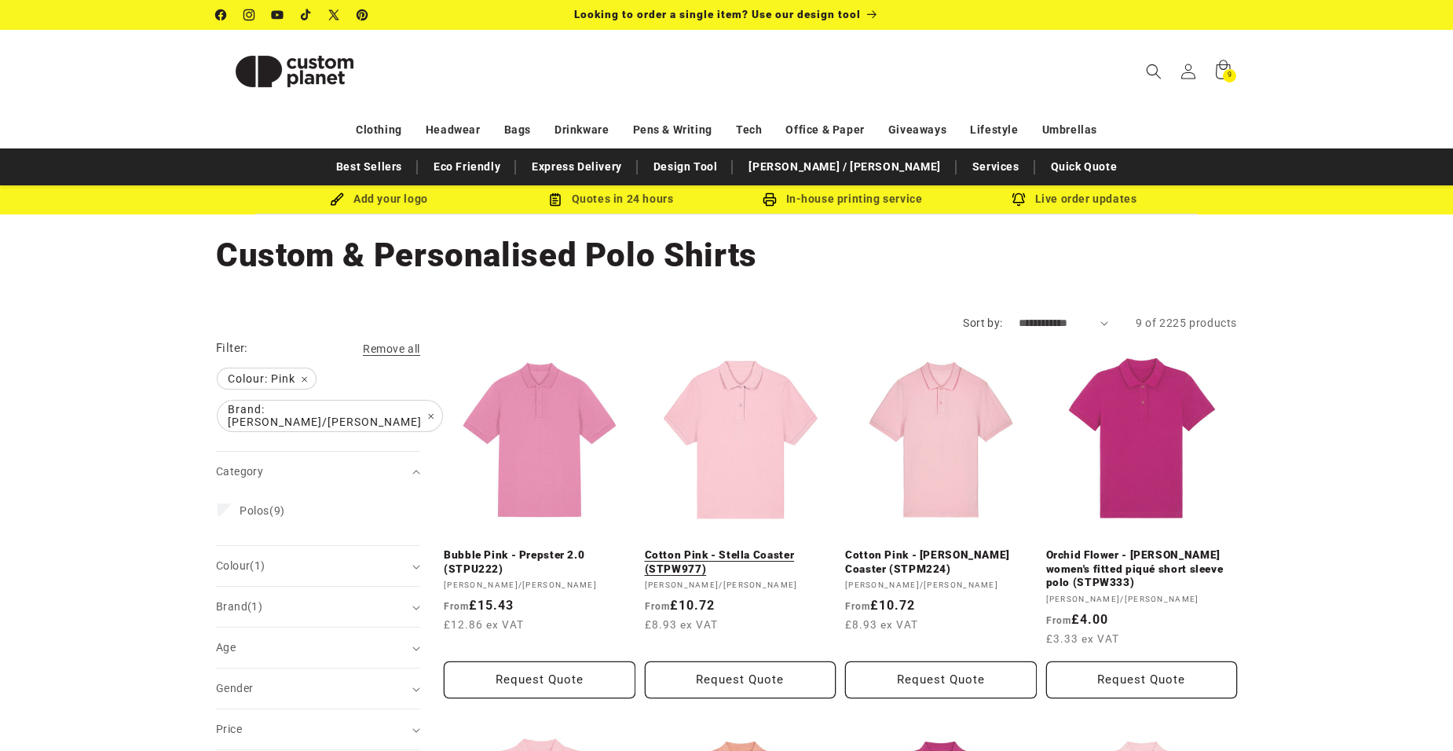
scroll to position [90, 0]
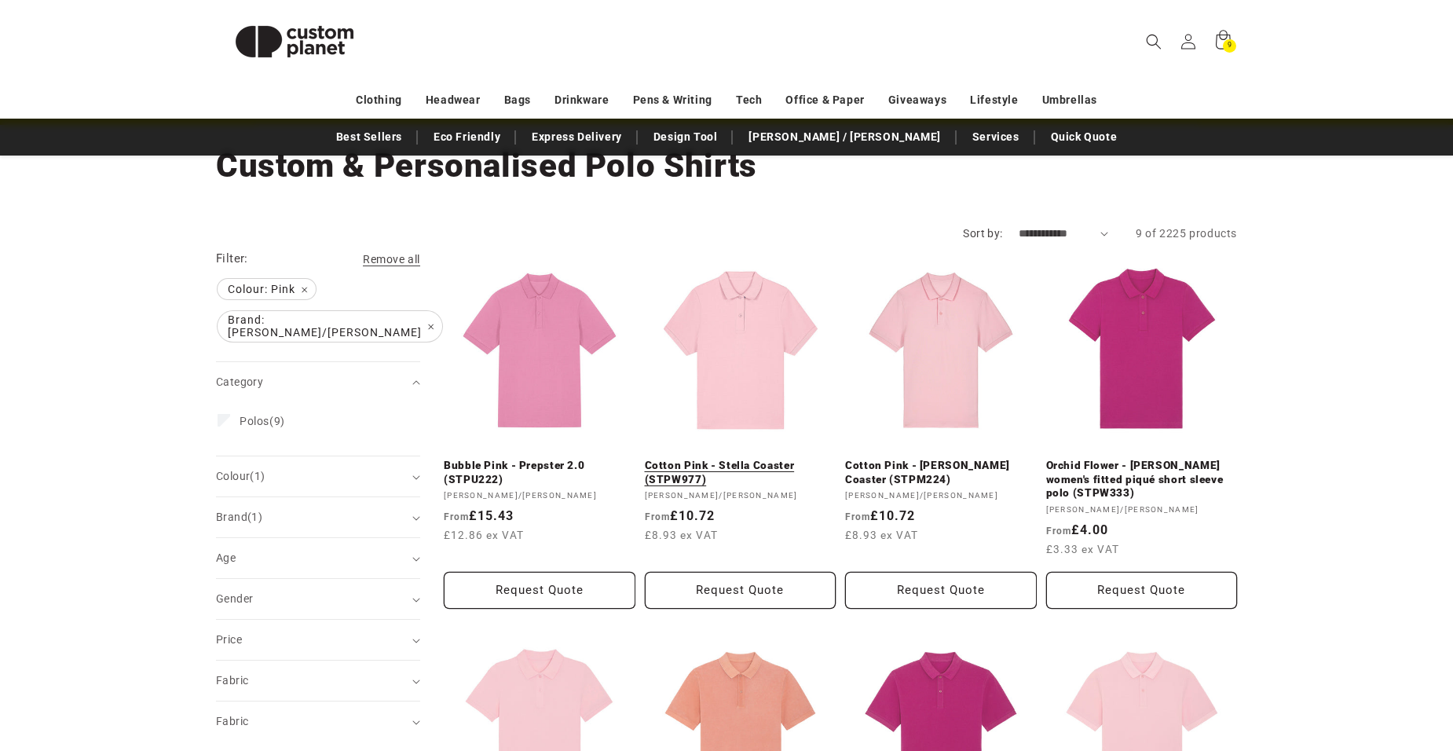
click at [738, 459] on link "Cotton Pink - Stella Coaster (STPW977)" at bounding box center [741, 472] width 192 height 27
click at [741, 459] on link "Cotton Pink - Stella Coaster (STPW977)" at bounding box center [741, 472] width 192 height 27
click at [958, 459] on link "Cotton Pink - [PERSON_NAME] Coaster (STPM224)" at bounding box center [941, 472] width 192 height 27
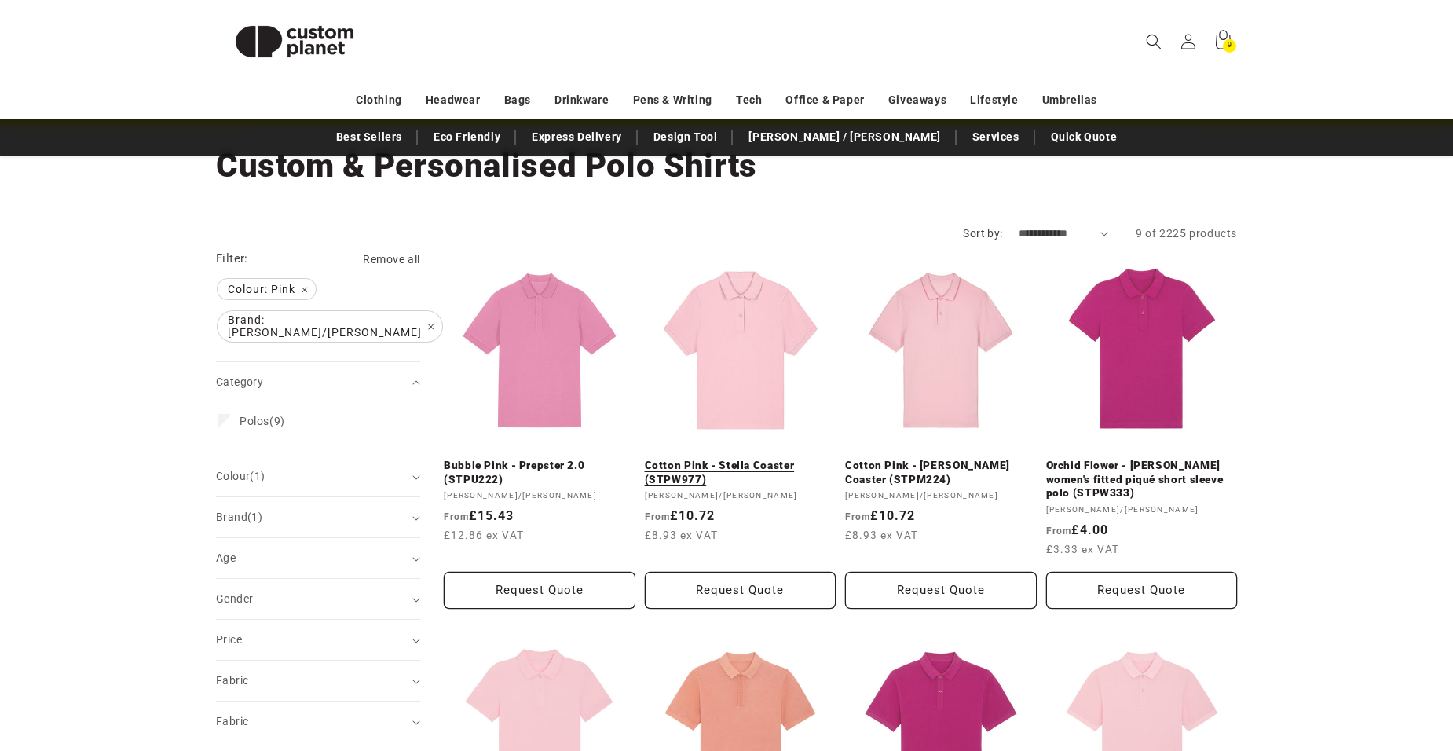
click at [744, 459] on link "Cotton Pink - Stella Coaster (STPW977)" at bounding box center [741, 472] width 192 height 27
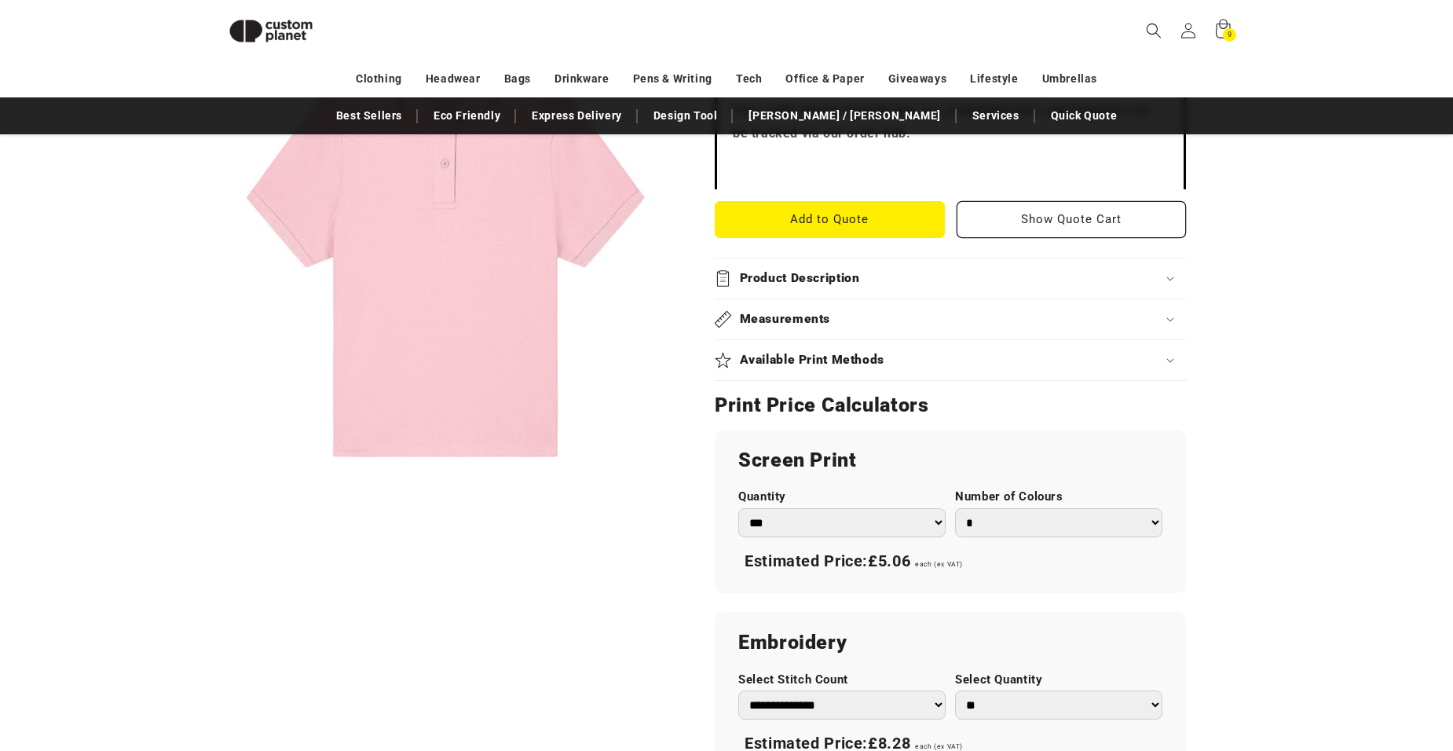
scroll to position [607, 0]
click at [1177, 318] on div "Measurements" at bounding box center [950, 320] width 471 height 16
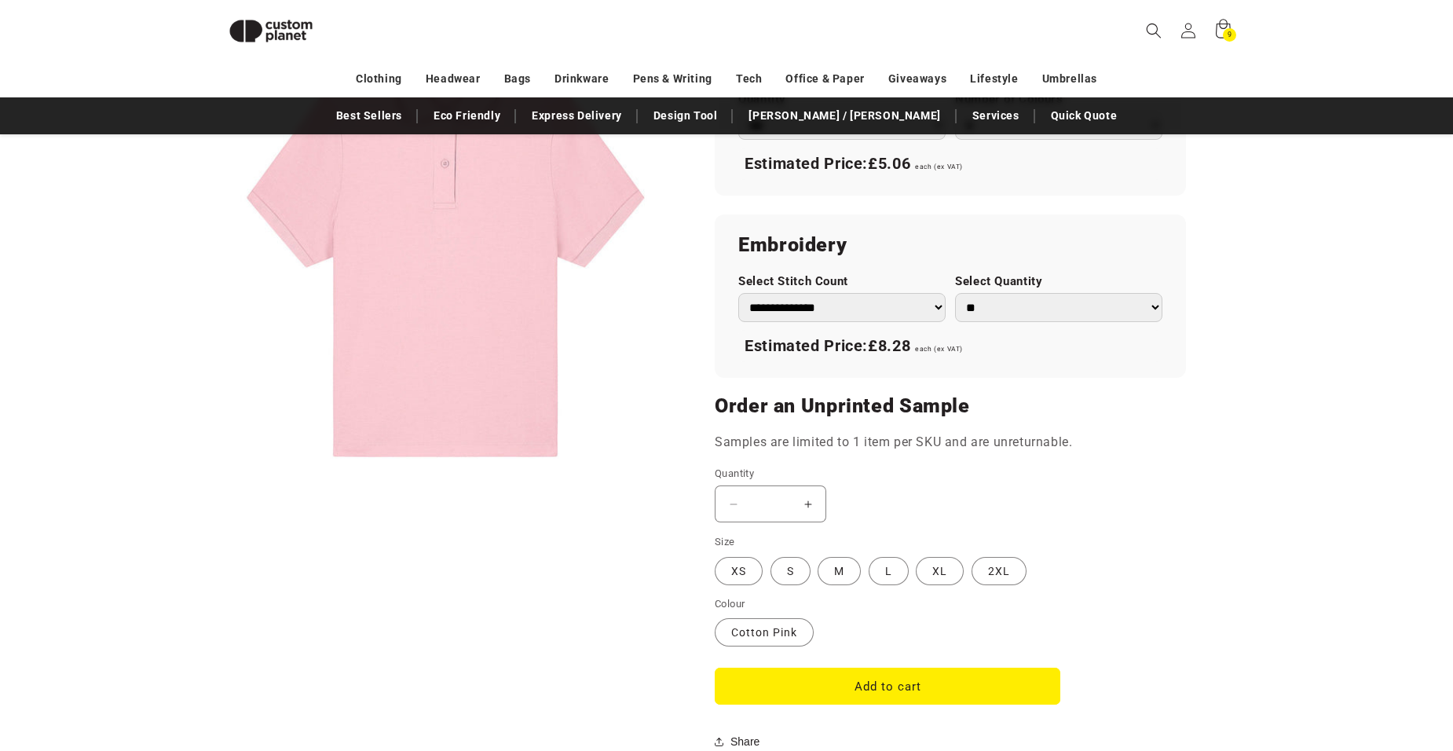
scroll to position [1078, 0]
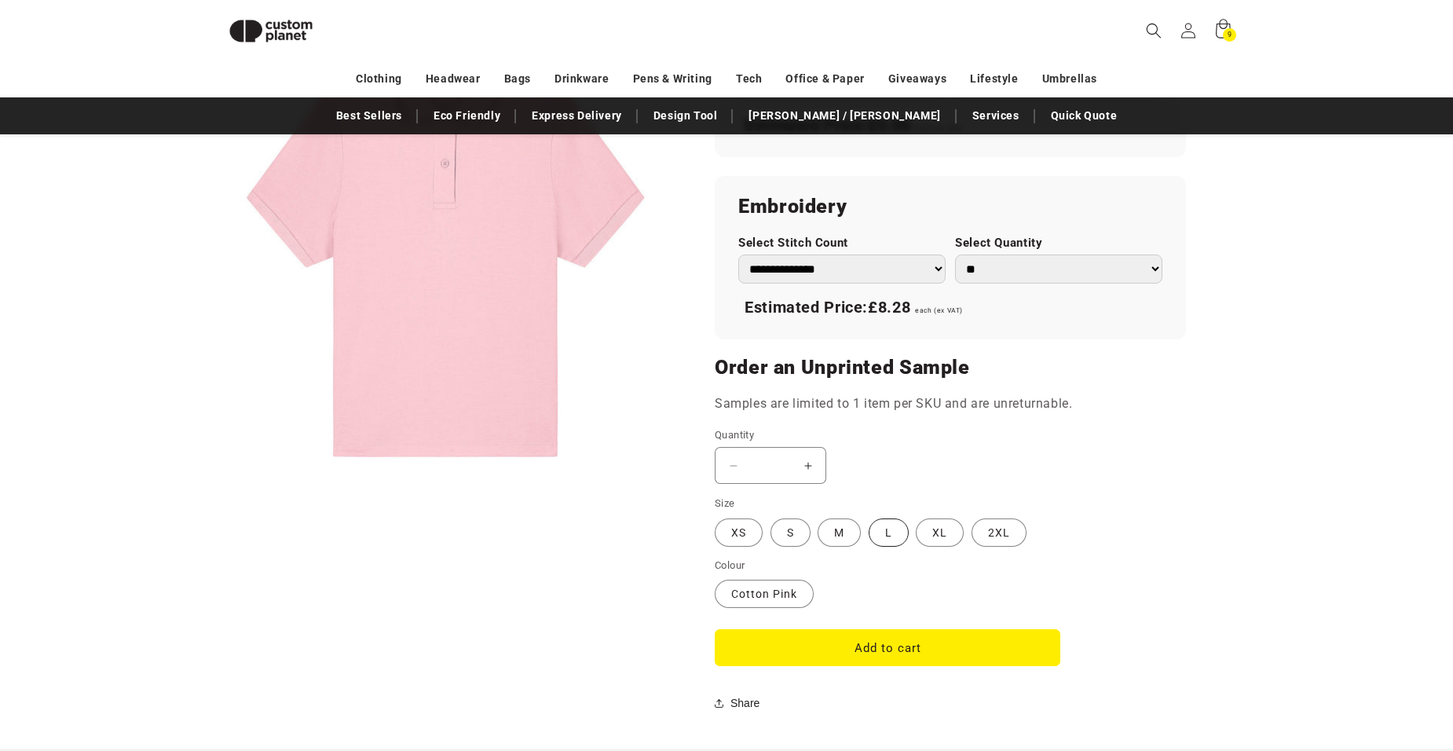
click at [883, 525] on label "L Variant sold out or unavailable" at bounding box center [889, 532] width 40 height 28
click at [892, 650] on button "Add to cart" at bounding box center [888, 647] width 346 height 37
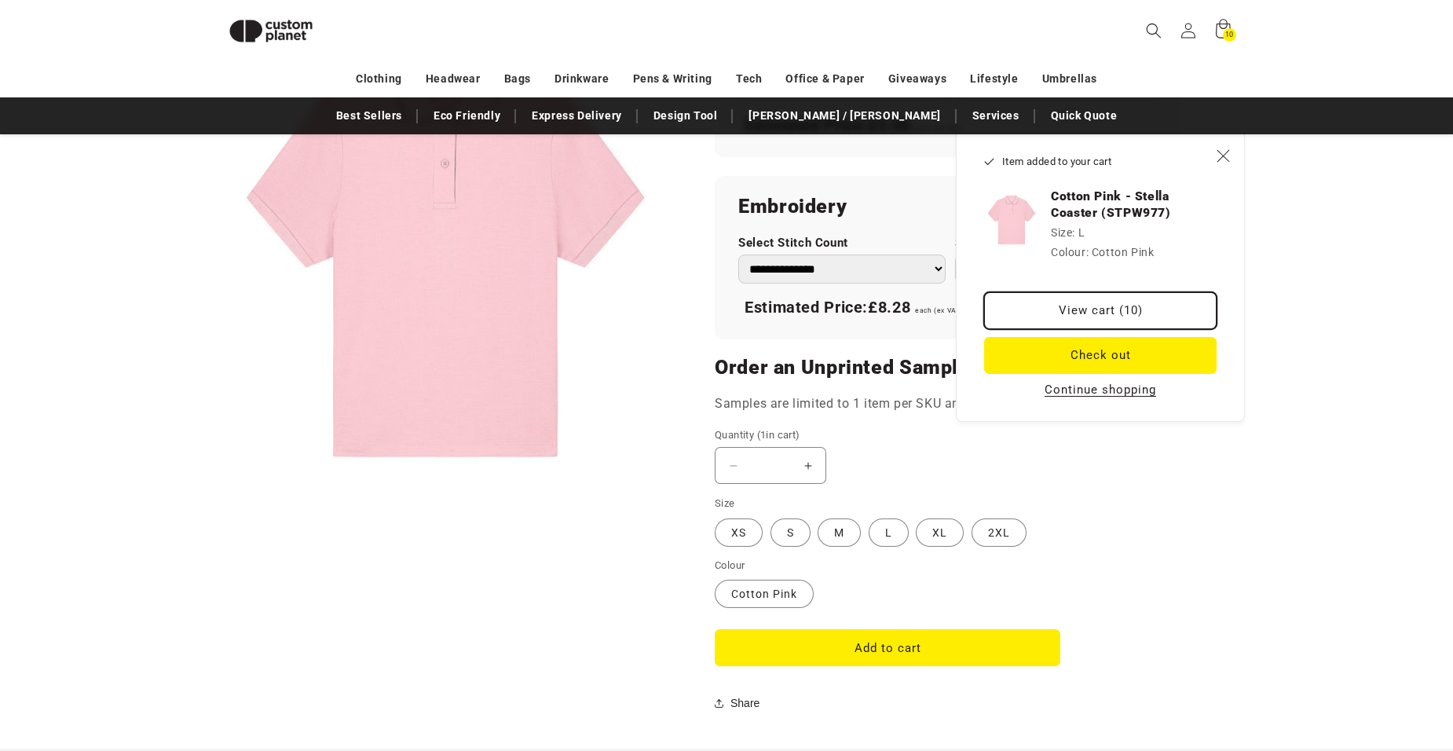
click at [1116, 307] on link "View cart (10)" at bounding box center [1100, 310] width 232 height 37
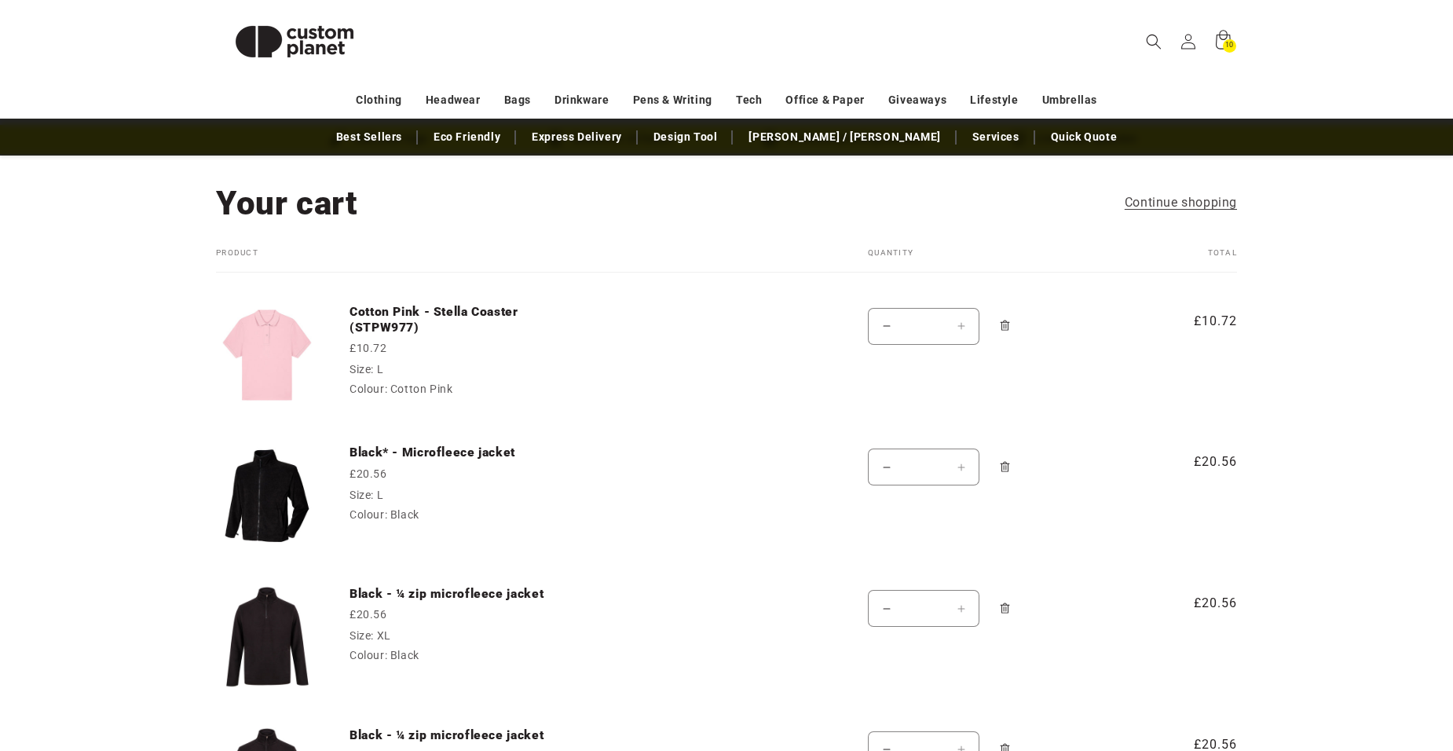
scroll to position [79, 0]
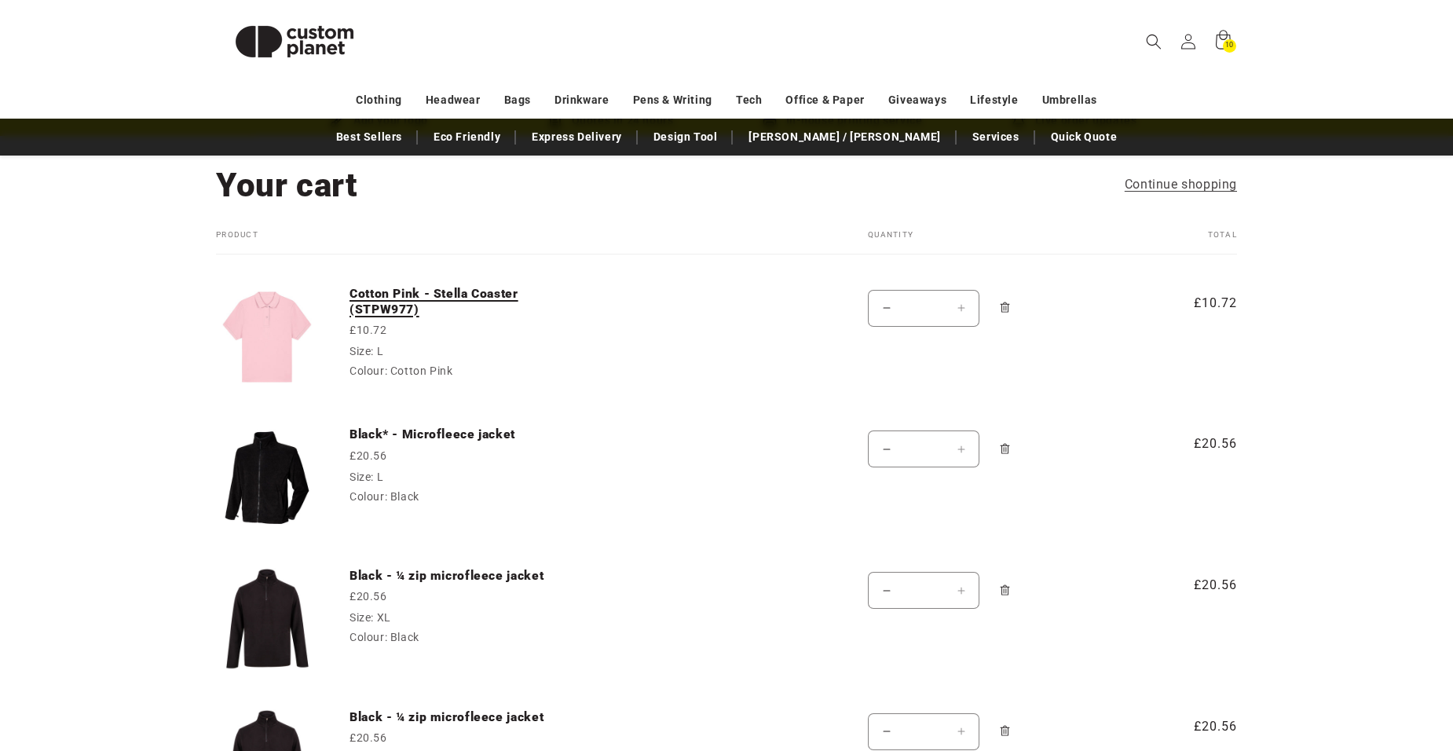
click at [427, 298] on link "Cotton Pink - Stella Coaster (STPW977)" at bounding box center [467, 302] width 236 height 32
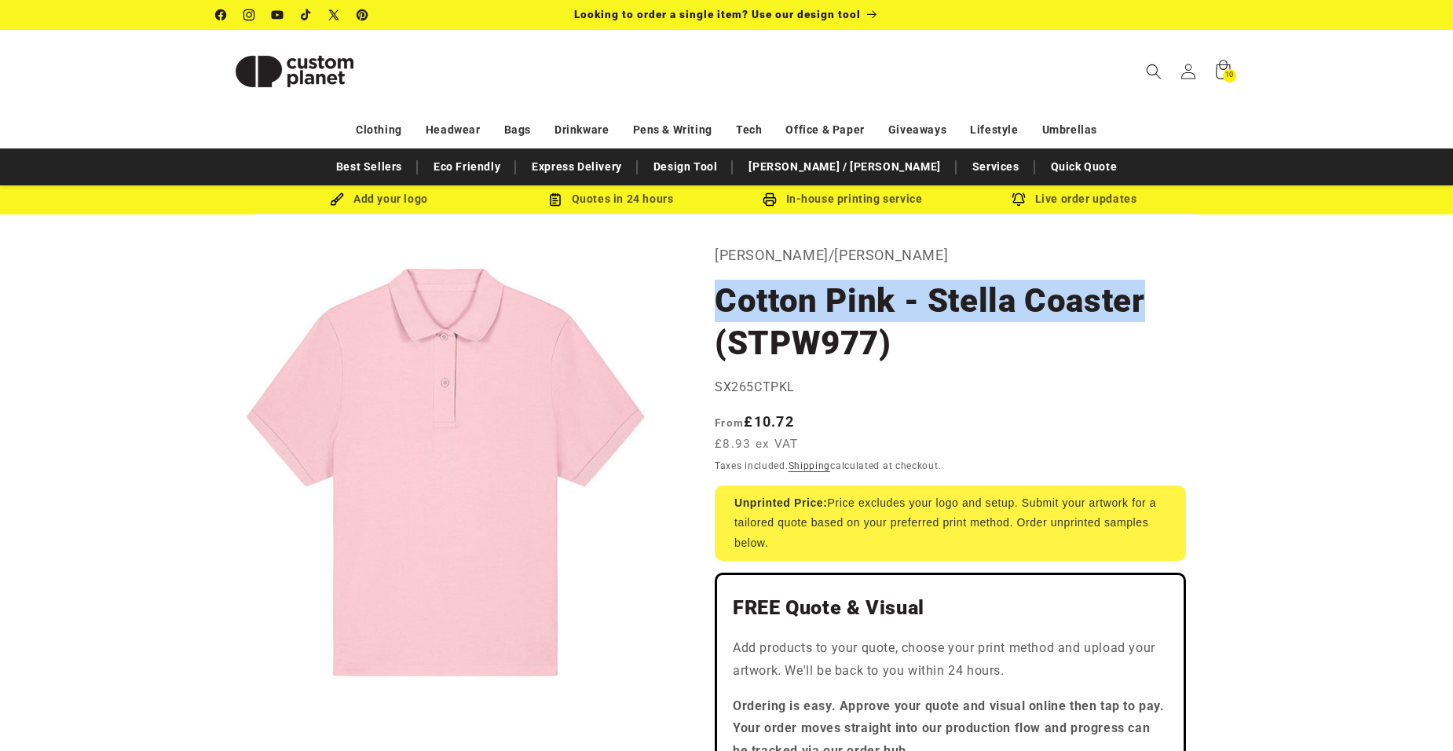
drag, startPoint x: 717, startPoint y: 295, endPoint x: 1150, endPoint y: 302, distance: 432.8
click at [1150, 302] on h1 "Cotton Pink - Stella Coaster (STPW977)" at bounding box center [950, 322] width 471 height 85
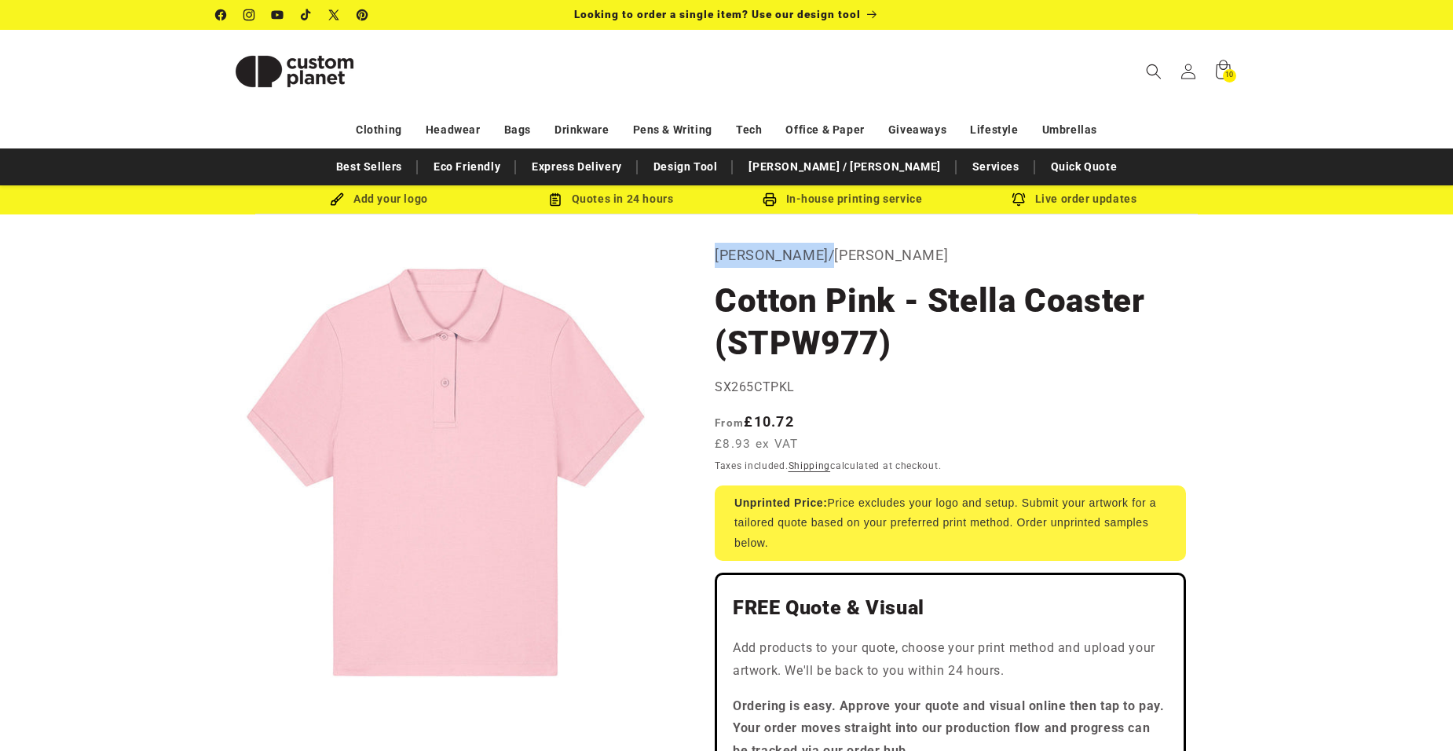
drag, startPoint x: 715, startPoint y: 254, endPoint x: 805, endPoint y: 261, distance: 90.6
click at [805, 261] on p "Stanley/Stella" at bounding box center [950, 255] width 471 height 25
drag, startPoint x: 805, startPoint y: 261, endPoint x: 780, endPoint y: 258, distance: 25.2
copy p "Stanley/Stella"
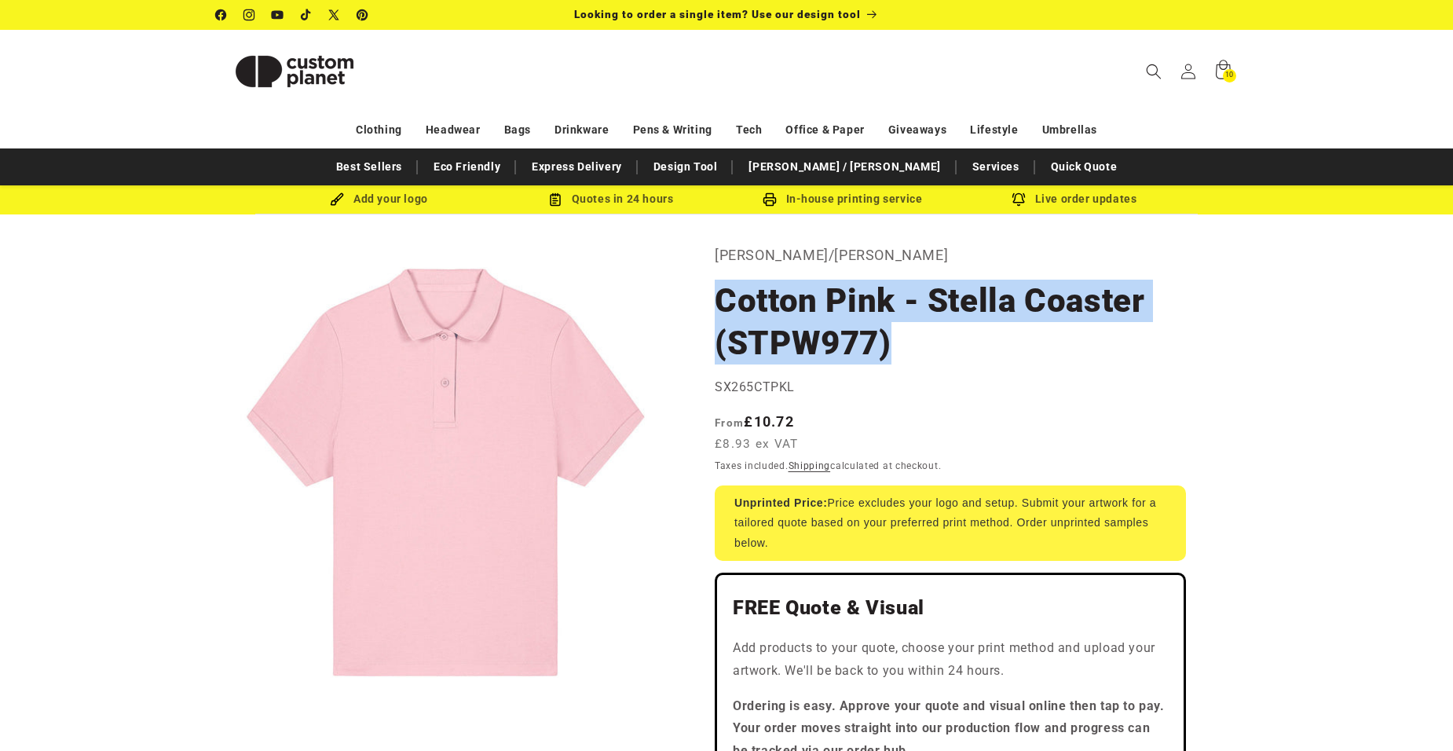
drag, startPoint x: 717, startPoint y: 302, endPoint x: 896, endPoint y: 341, distance: 183.1
click at [896, 341] on h1 "Cotton Pink - Stella Coaster (STPW977)" at bounding box center [950, 322] width 471 height 85
drag, startPoint x: 896, startPoint y: 341, endPoint x: 805, endPoint y: 309, distance: 96.6
copy h1 "Cotton Pink - Stella Coaster (STPW977)"
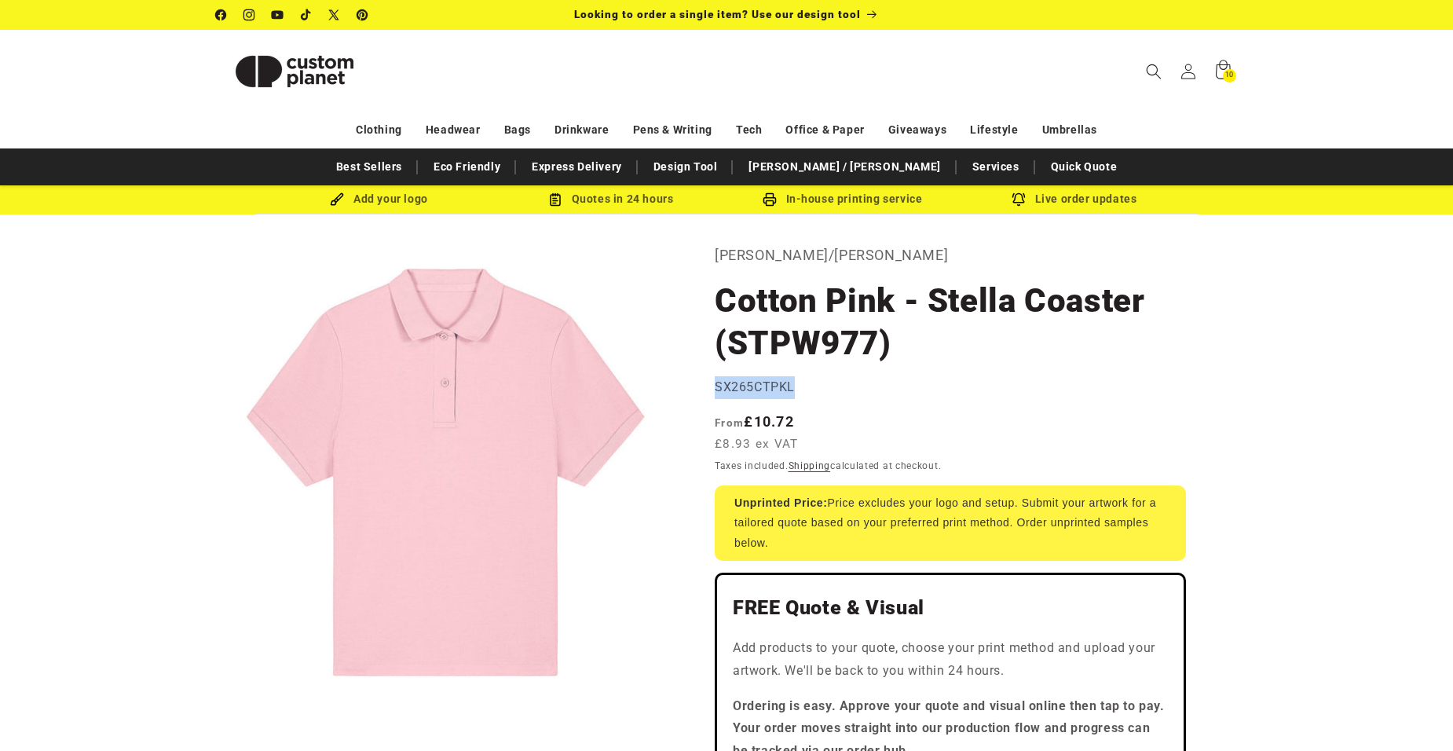
drag, startPoint x: 715, startPoint y: 382, endPoint x: 792, endPoint y: 385, distance: 76.2
click at [792, 385] on span "SX265CTPKL" at bounding box center [755, 386] width 80 height 15
drag, startPoint x: 792, startPoint y: 385, endPoint x: 763, endPoint y: 386, distance: 29.1
copy span "SX265CTPKL"
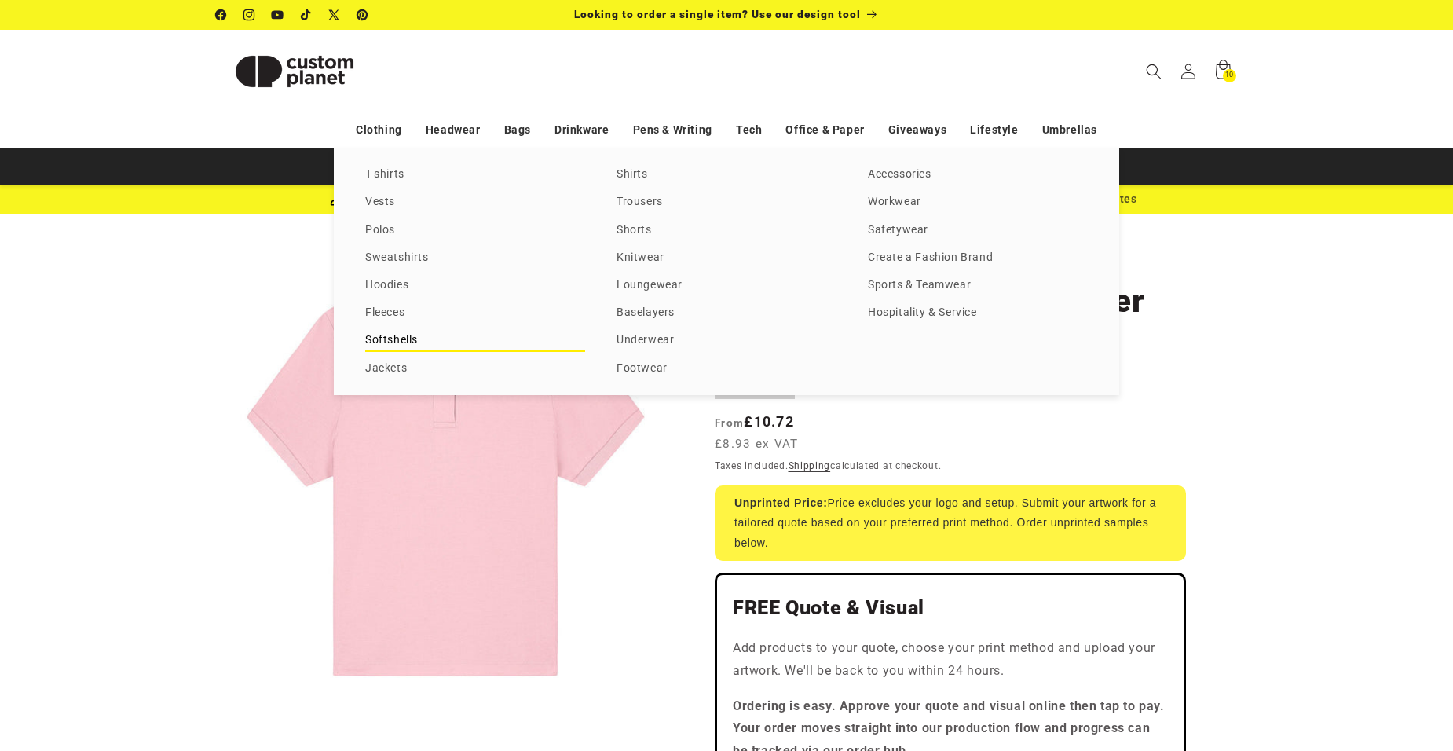
click at [391, 335] on link "Softshells" at bounding box center [475, 340] width 220 height 21
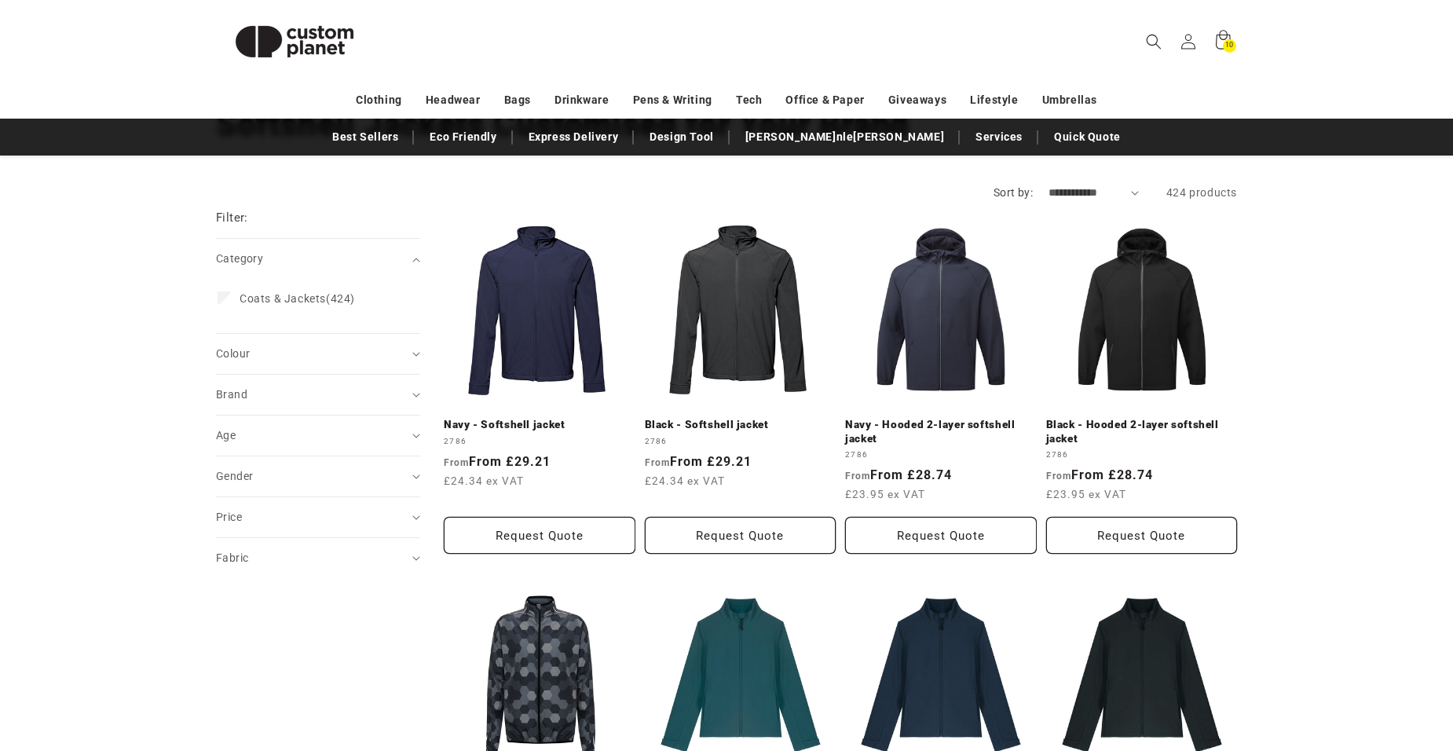
scroll to position [215, 0]
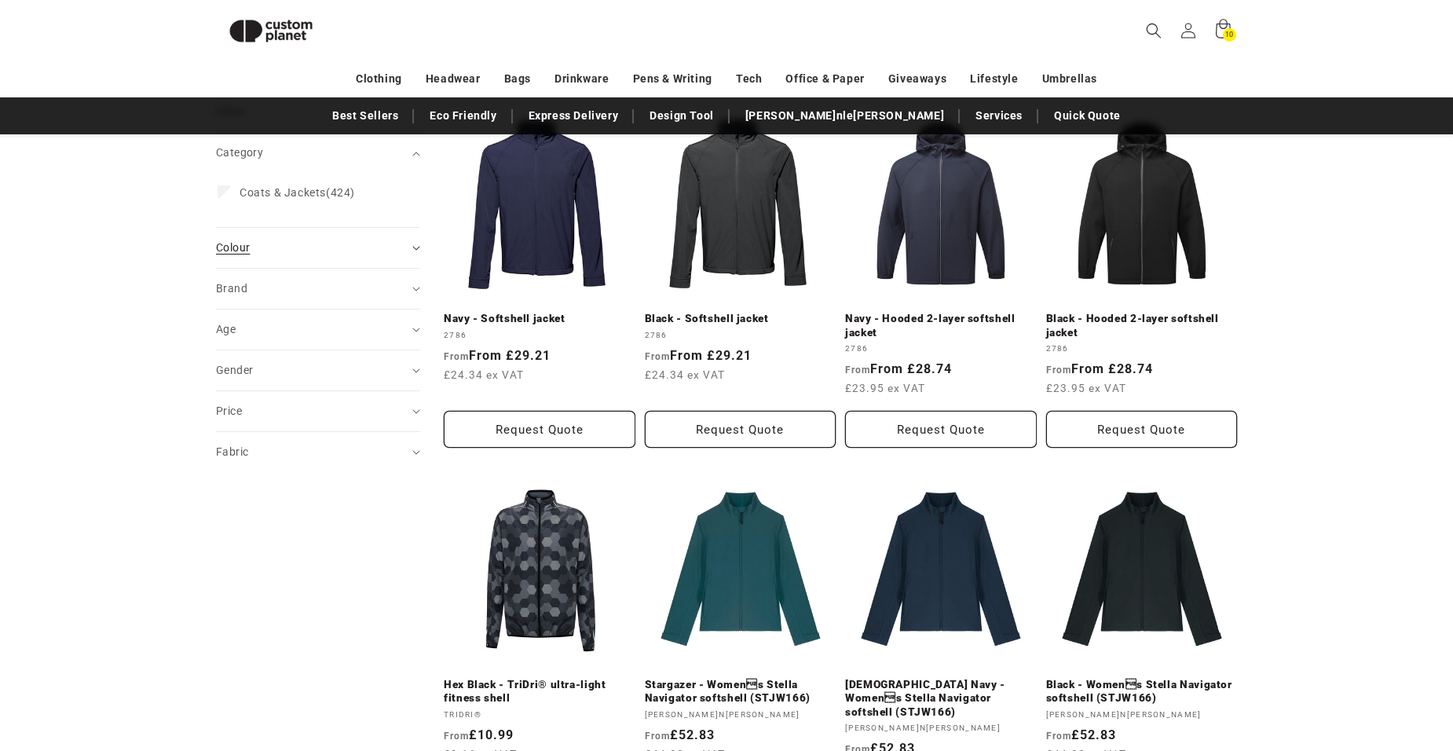
click at [417, 246] on icon "Colour (0 selected)" at bounding box center [416, 248] width 8 height 5
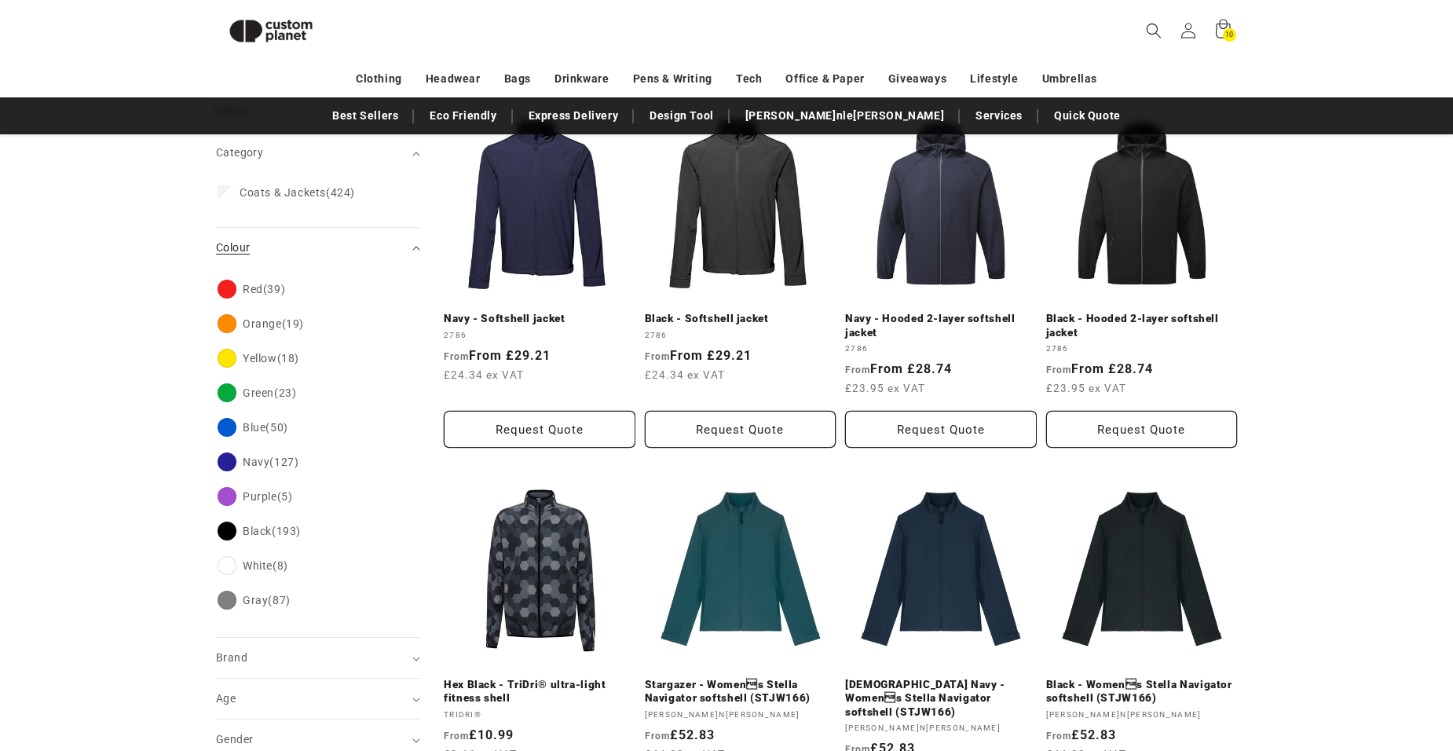
click at [415, 244] on summary "Colour (0)" at bounding box center [318, 248] width 204 height 40
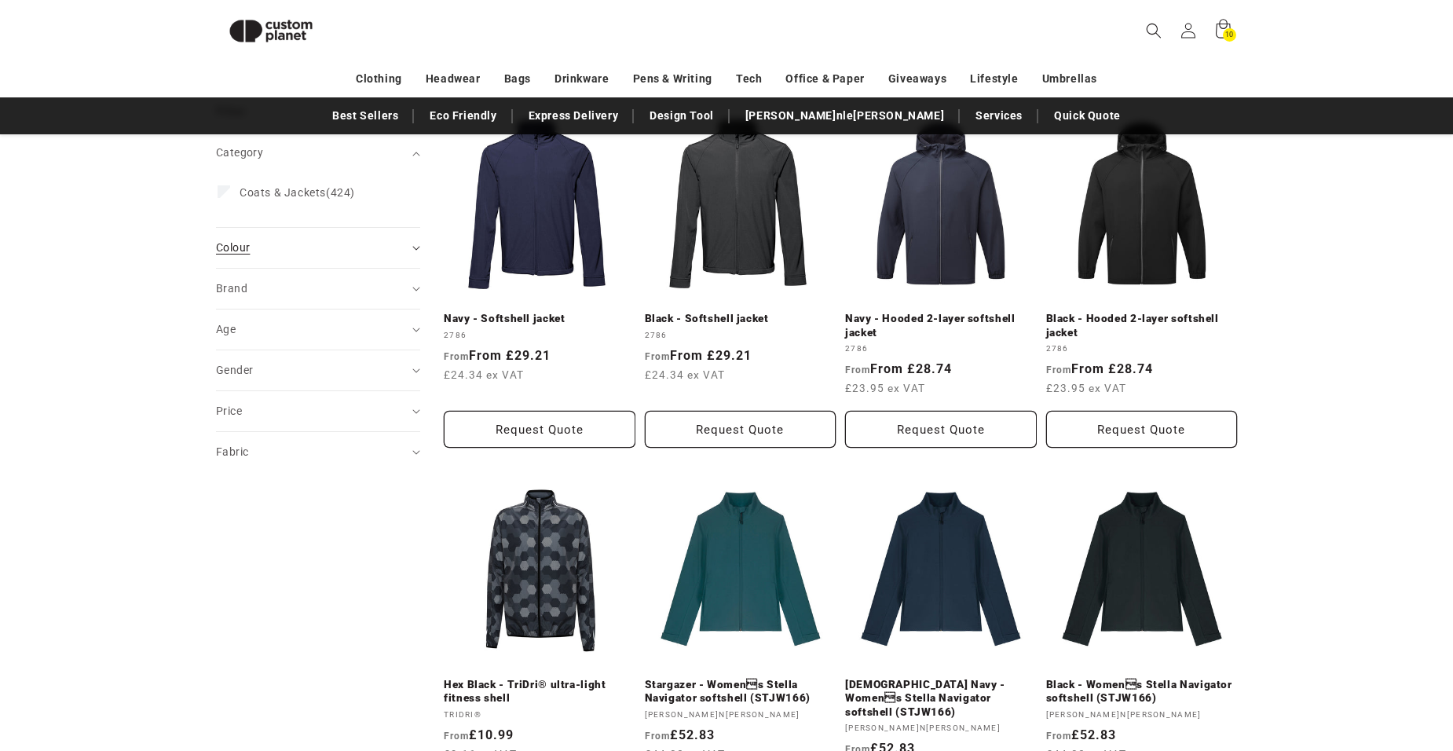
click at [411, 245] on summary "Colour (0)" at bounding box center [318, 248] width 204 height 40
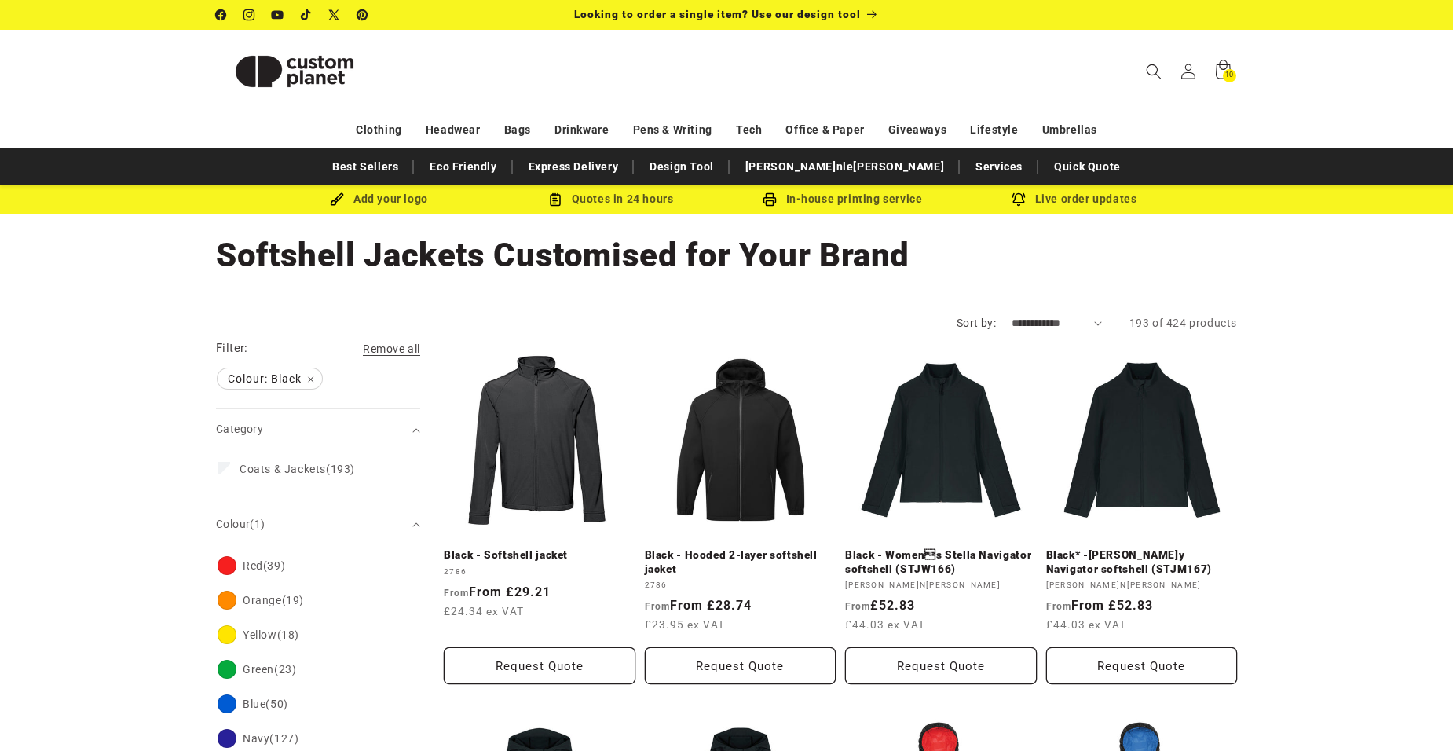
click at [1093, 320] on select "**********" at bounding box center [1057, 323] width 90 height 16
select select "**********"
click at [1012, 315] on select "**********" at bounding box center [1057, 323] width 90 height 16
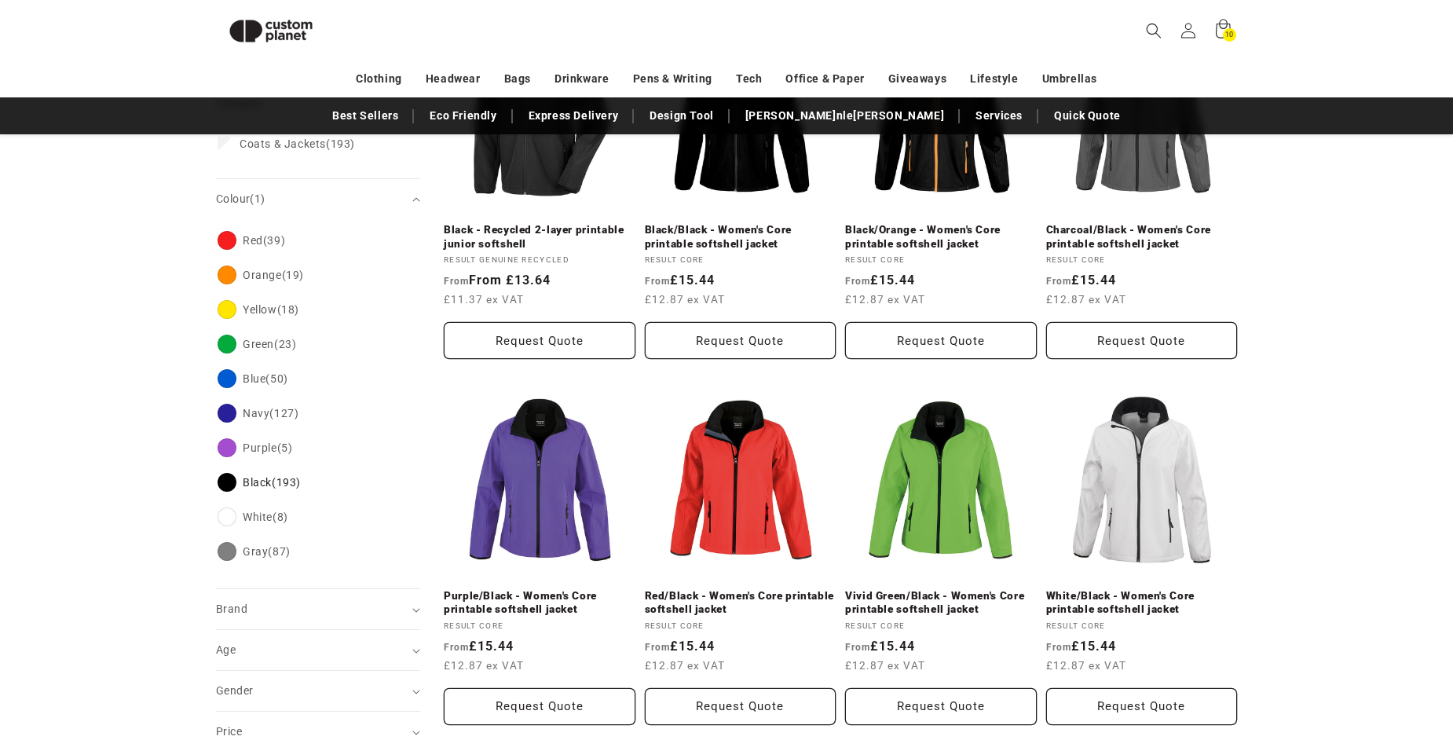
scroll to position [607, 0]
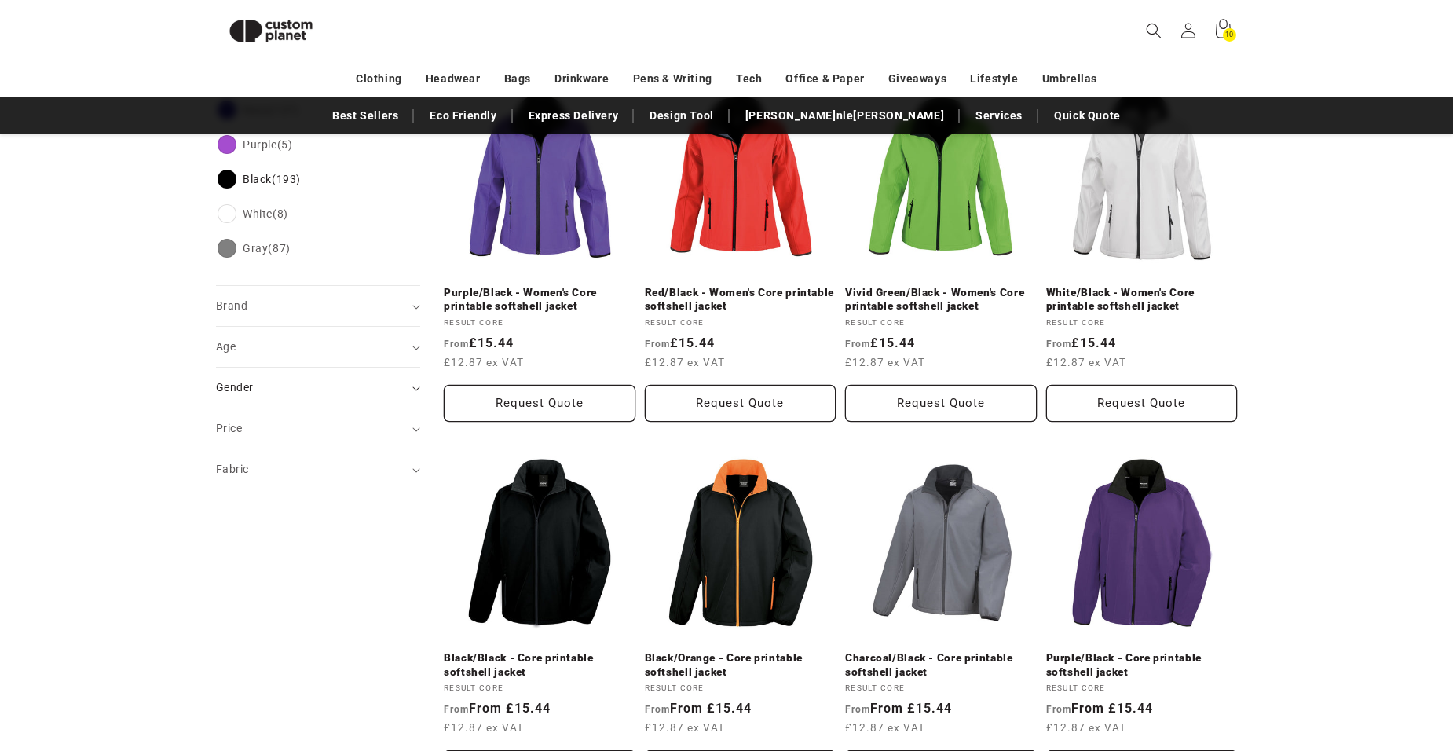
click at [415, 379] on summary "Gender (0)" at bounding box center [318, 388] width 204 height 40
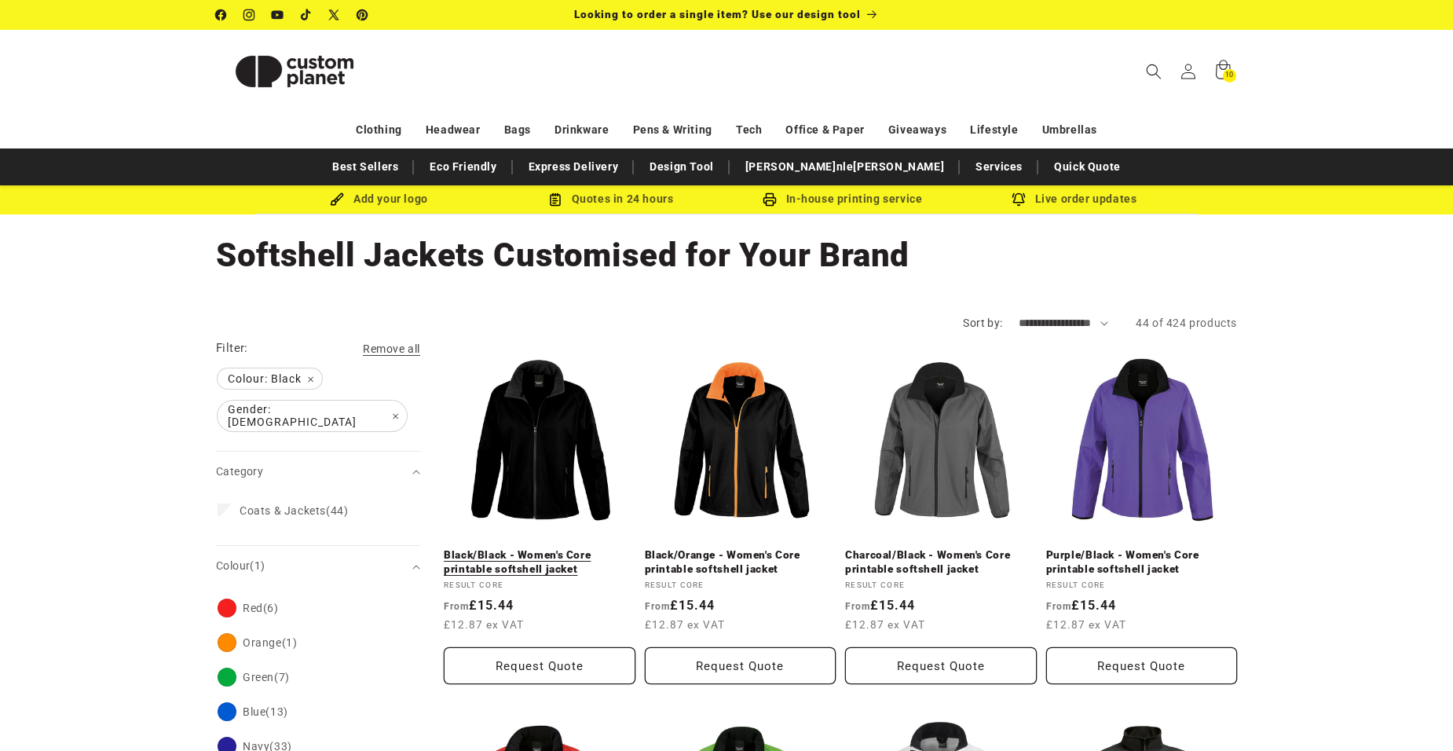
click at [527, 548] on link "Black/Black - Women's Core printable softshell jacket" at bounding box center [540, 561] width 192 height 27
click at [536, 548] on link "Black/Black - Women's Core printable softshell jacket" at bounding box center [540, 561] width 192 height 27
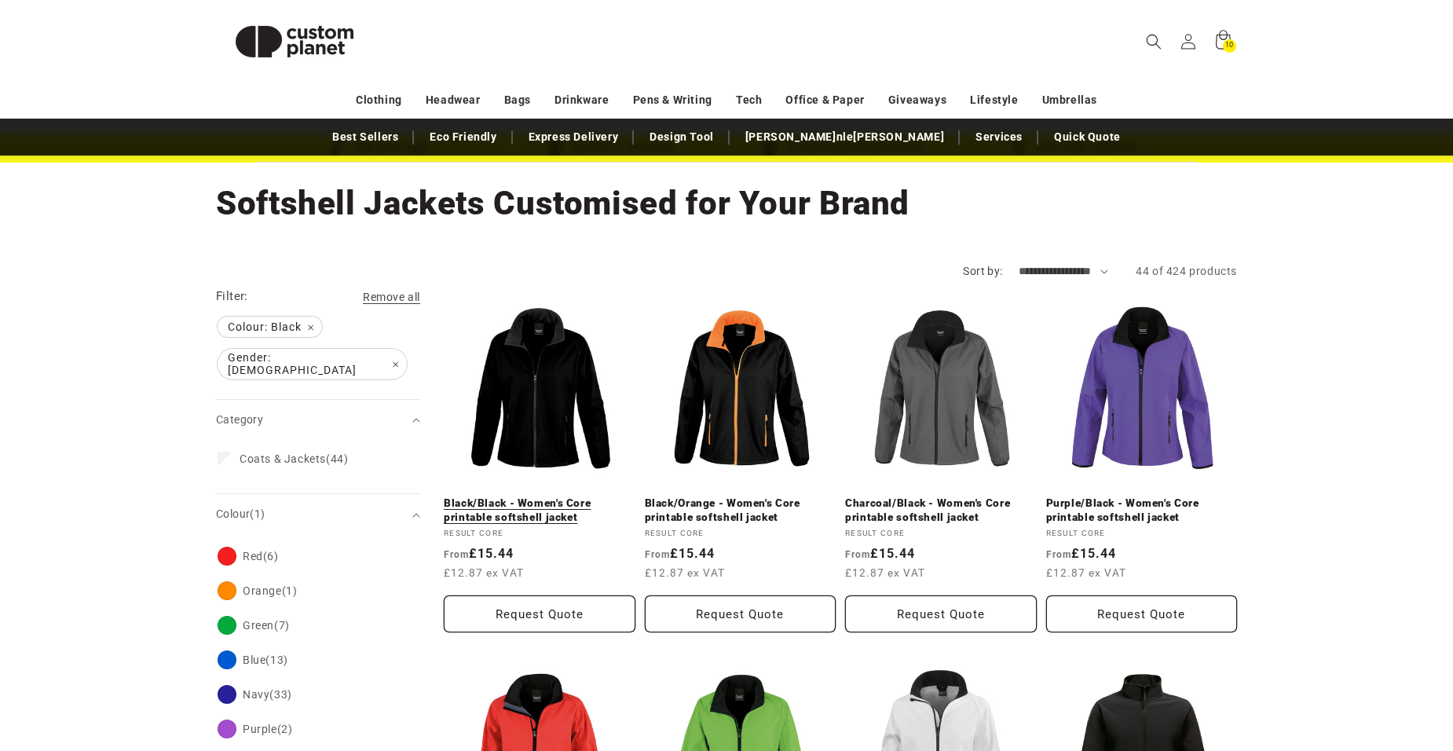
scroll to position [79, 0]
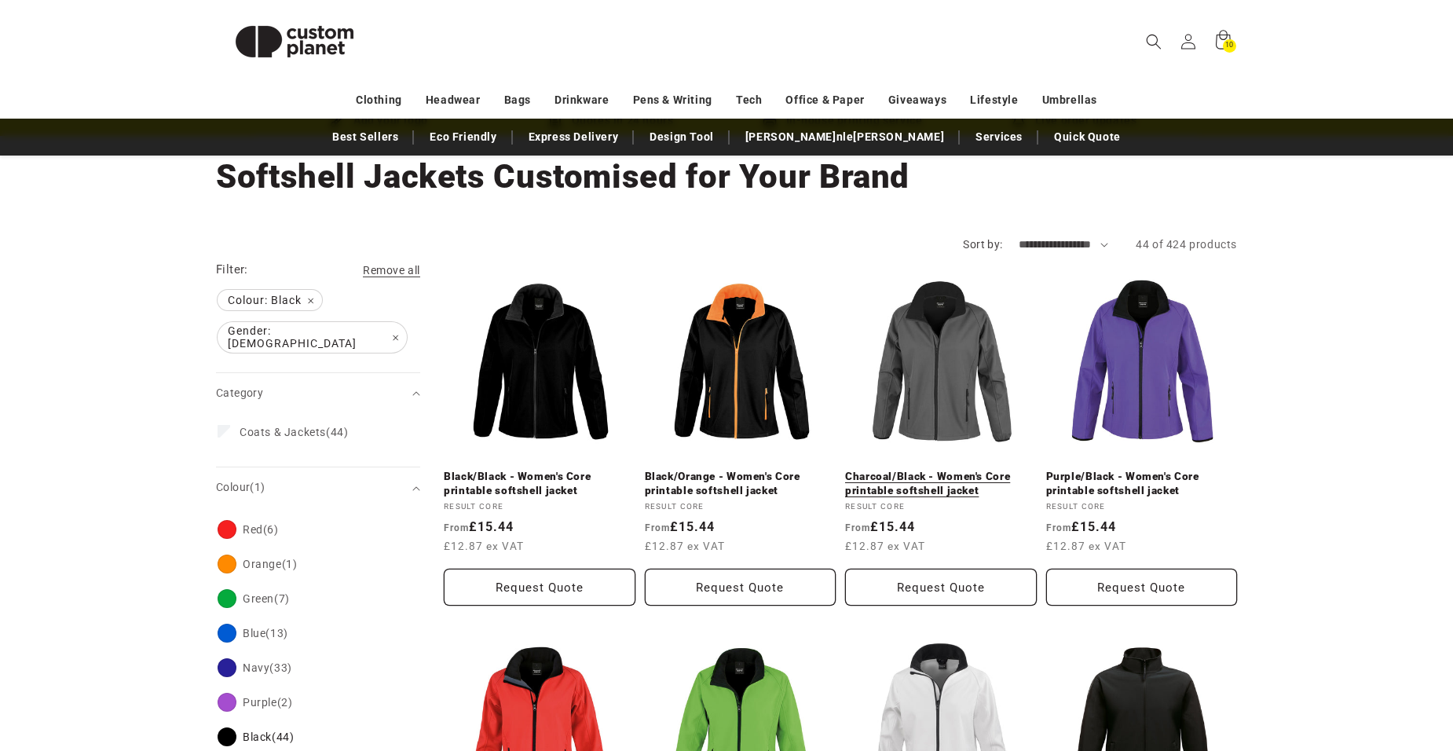
click at [961, 481] on link "Charcoal/Black - Women's Core printable softshell jacket" at bounding box center [941, 483] width 192 height 27
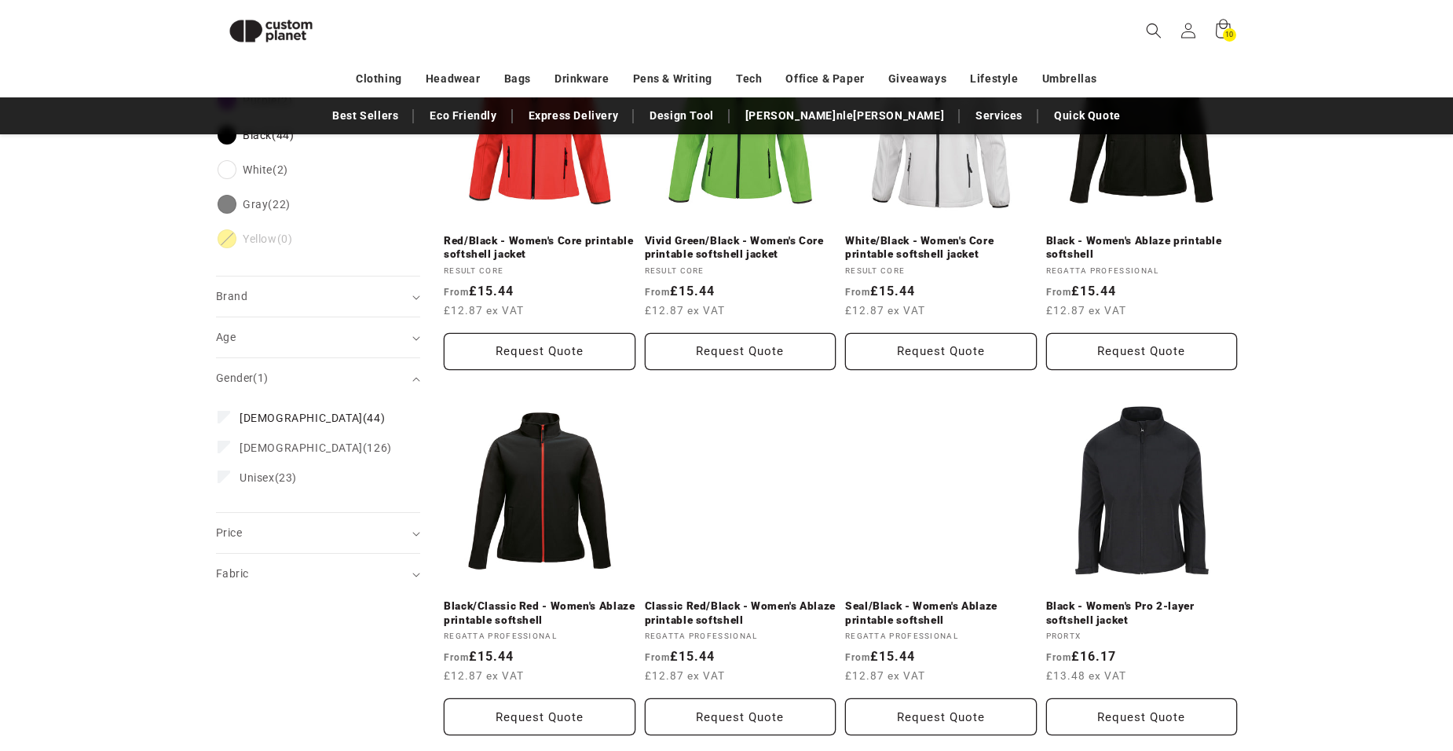
scroll to position [686, 0]
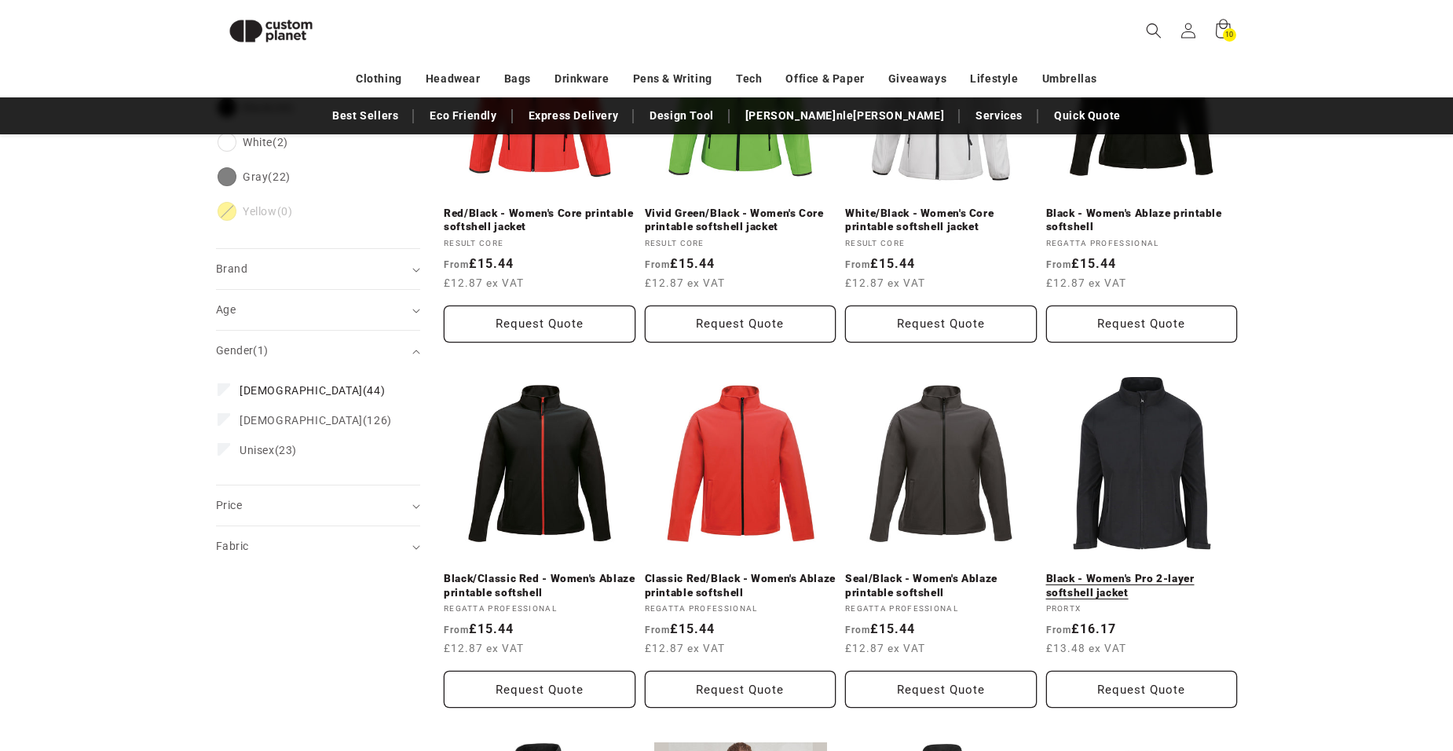
click at [1109, 579] on link "Black - Women's Pro 2-layer softshell jacket" at bounding box center [1142, 585] width 192 height 27
click at [1097, 588] on link "Black - Women's Pro 2-layer softshell jacket" at bounding box center [1142, 585] width 192 height 27
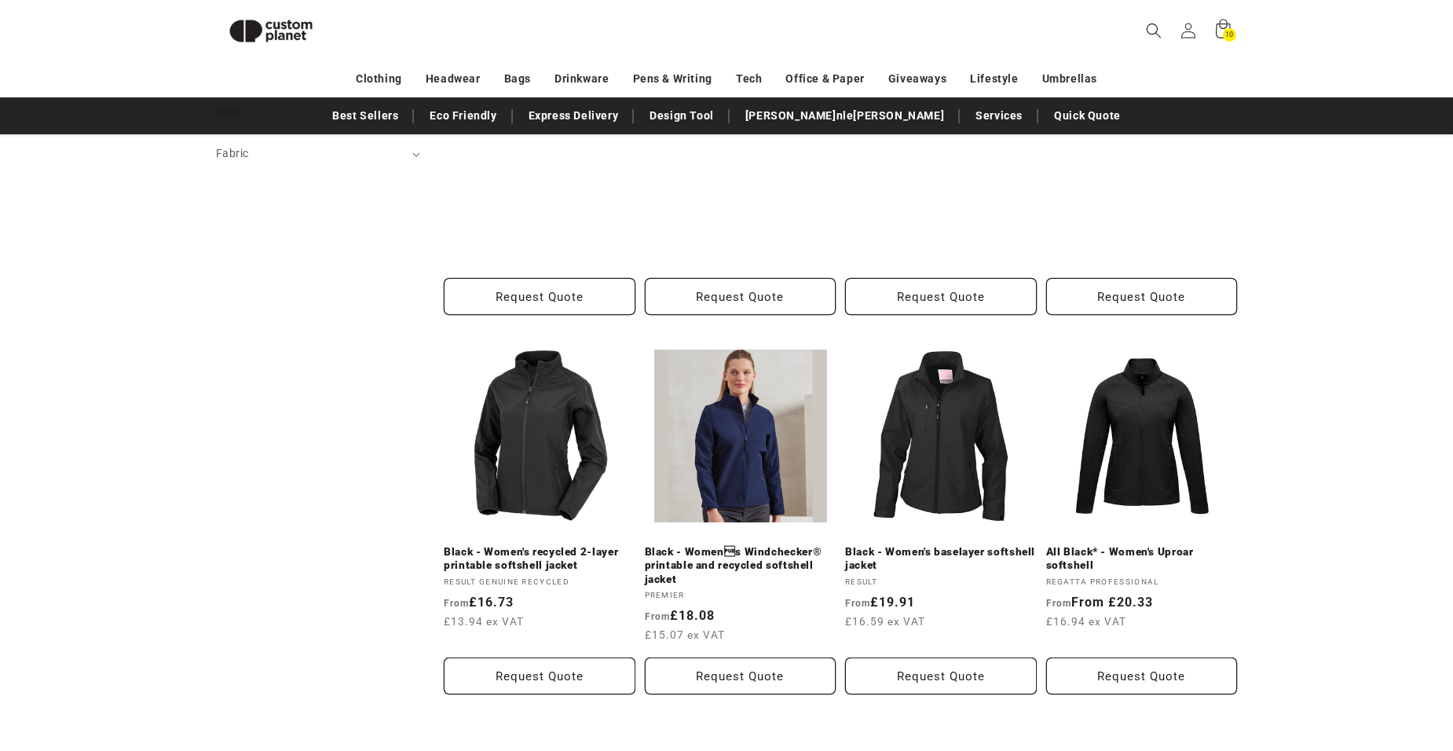
scroll to position [1158, 0]
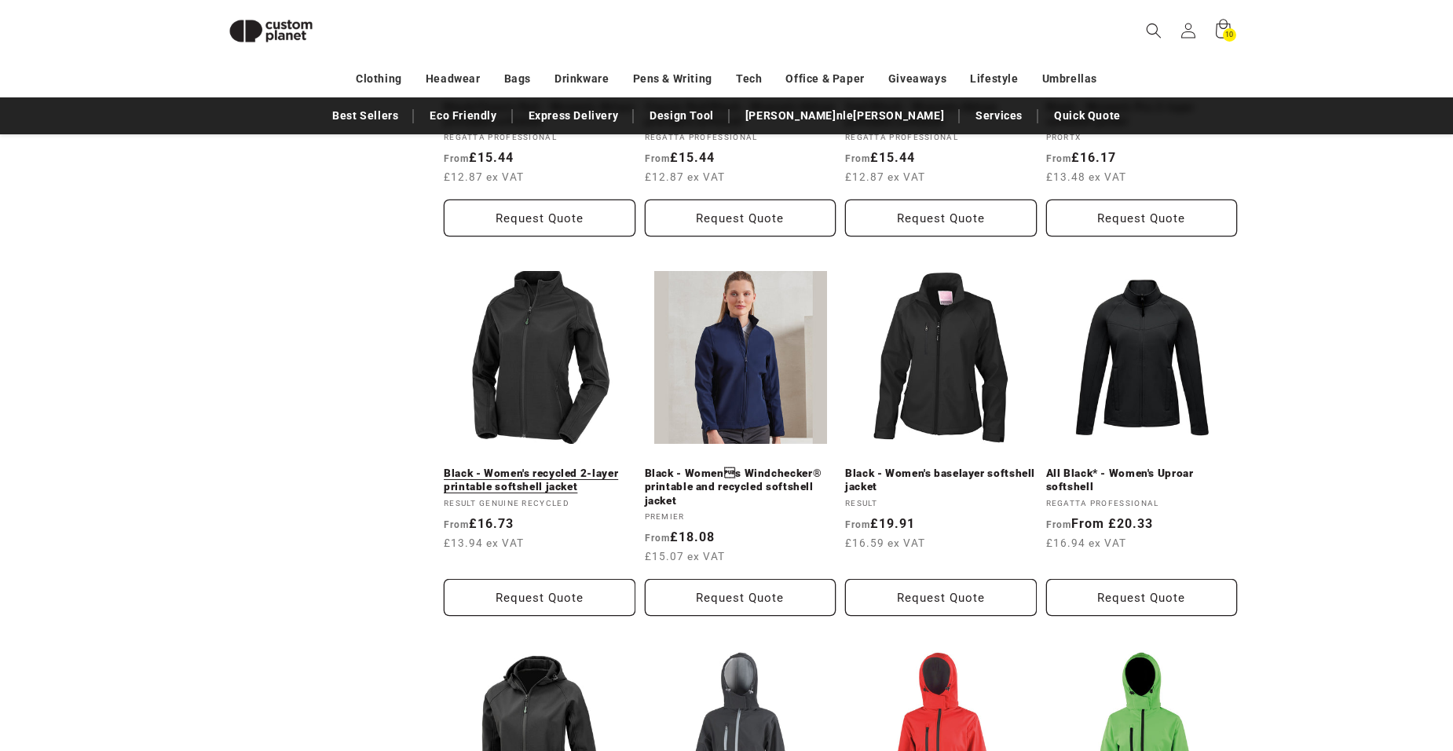
click at [521, 475] on link "Black - Women's recycled 2-layer printable softshell jacket" at bounding box center [540, 479] width 192 height 27
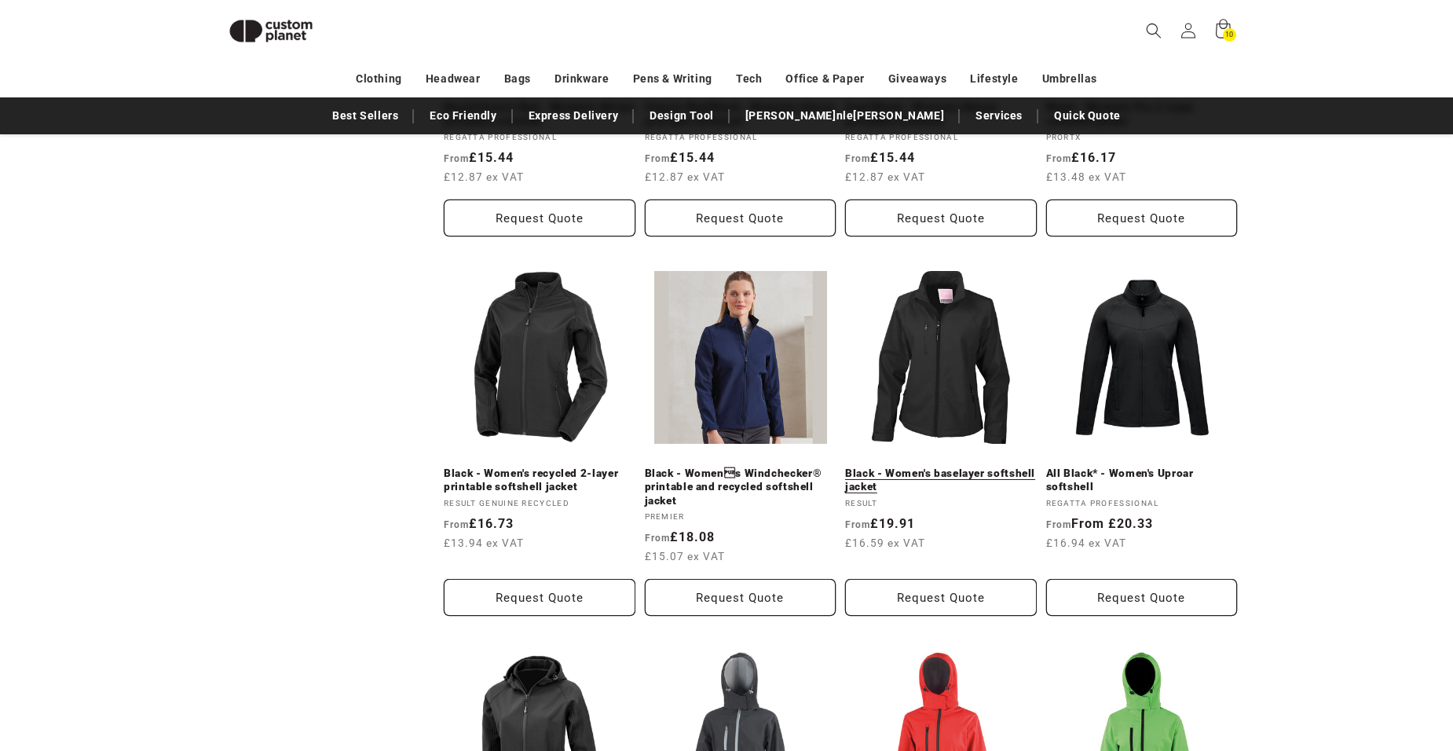
click at [936, 471] on link "Black - Women's baselayer softshell jacket" at bounding box center [941, 479] width 192 height 27
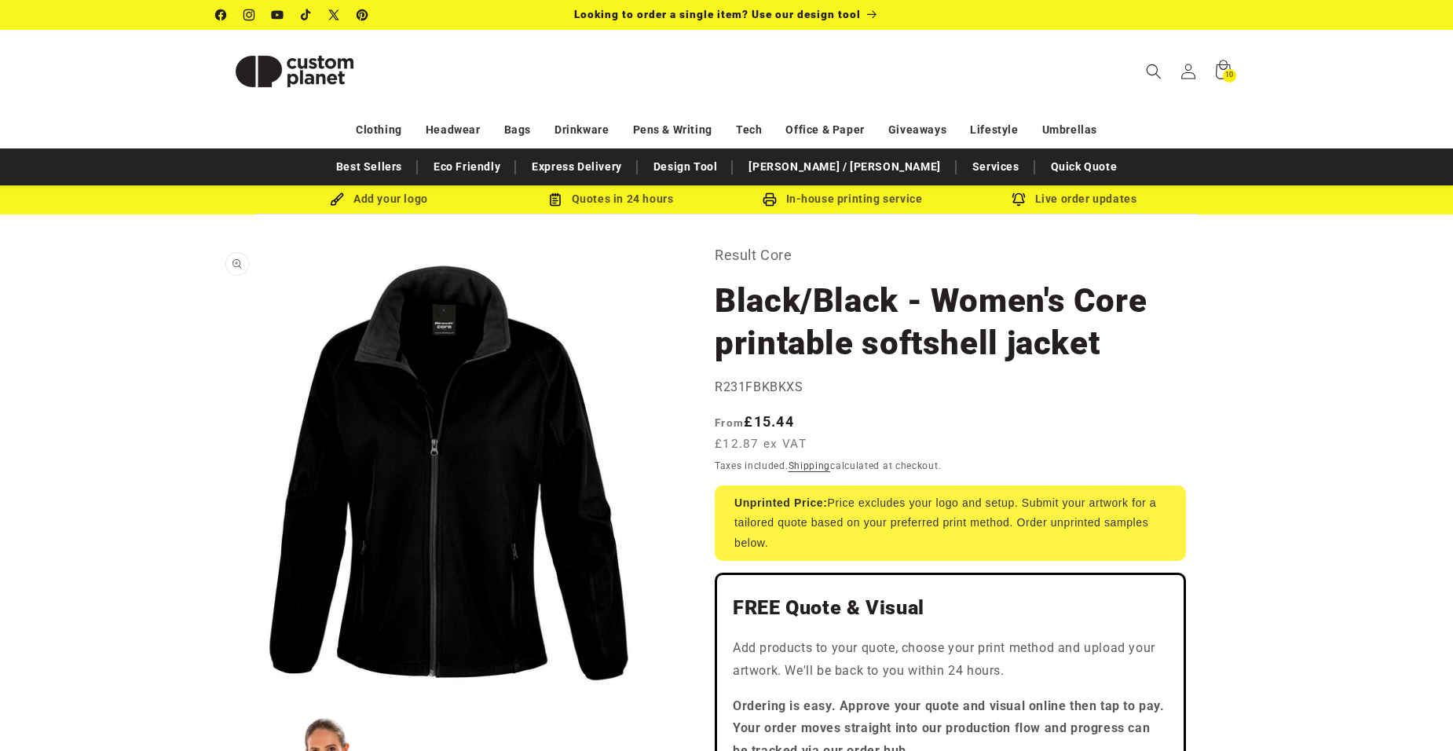
click at [216, 702] on button "Open media 1 in modal" at bounding box center [216, 702] width 0 height 0
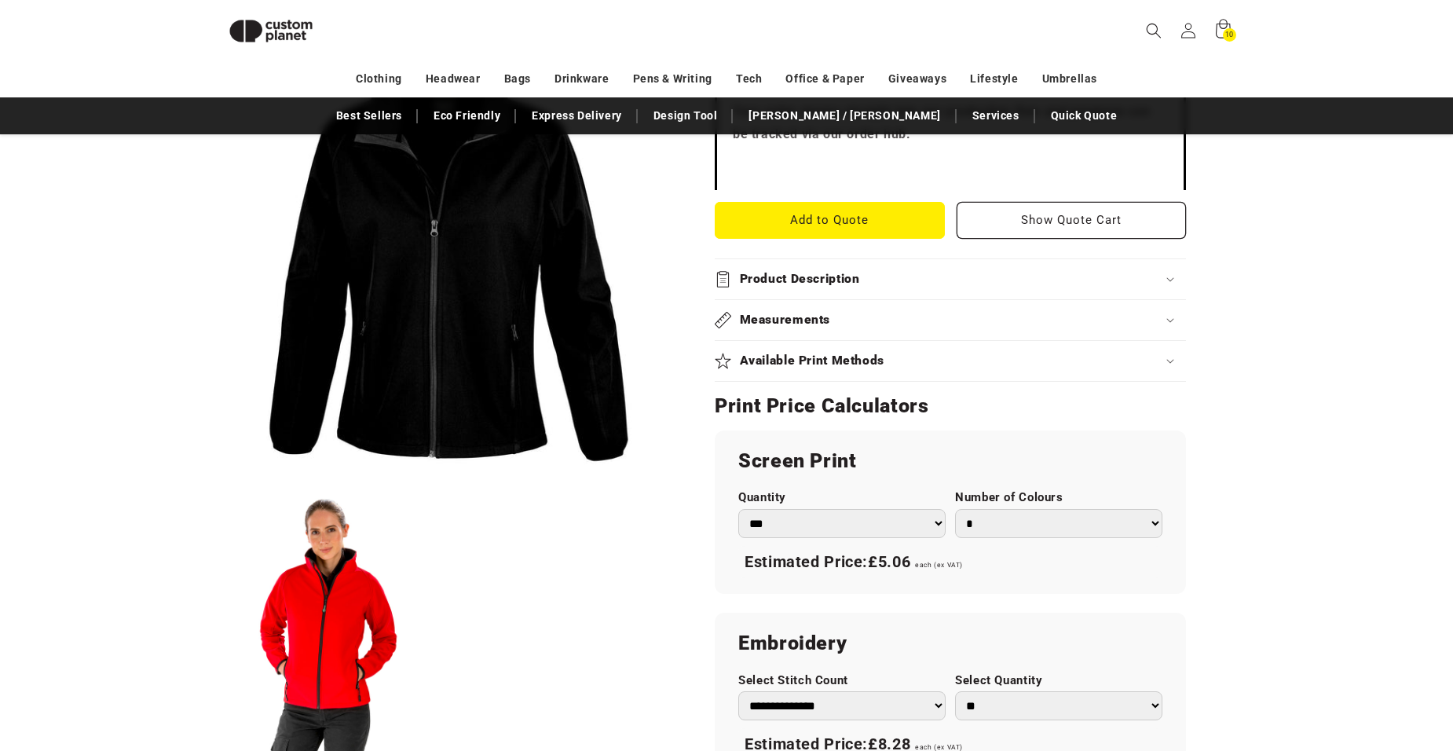
scroll to position [686, 0]
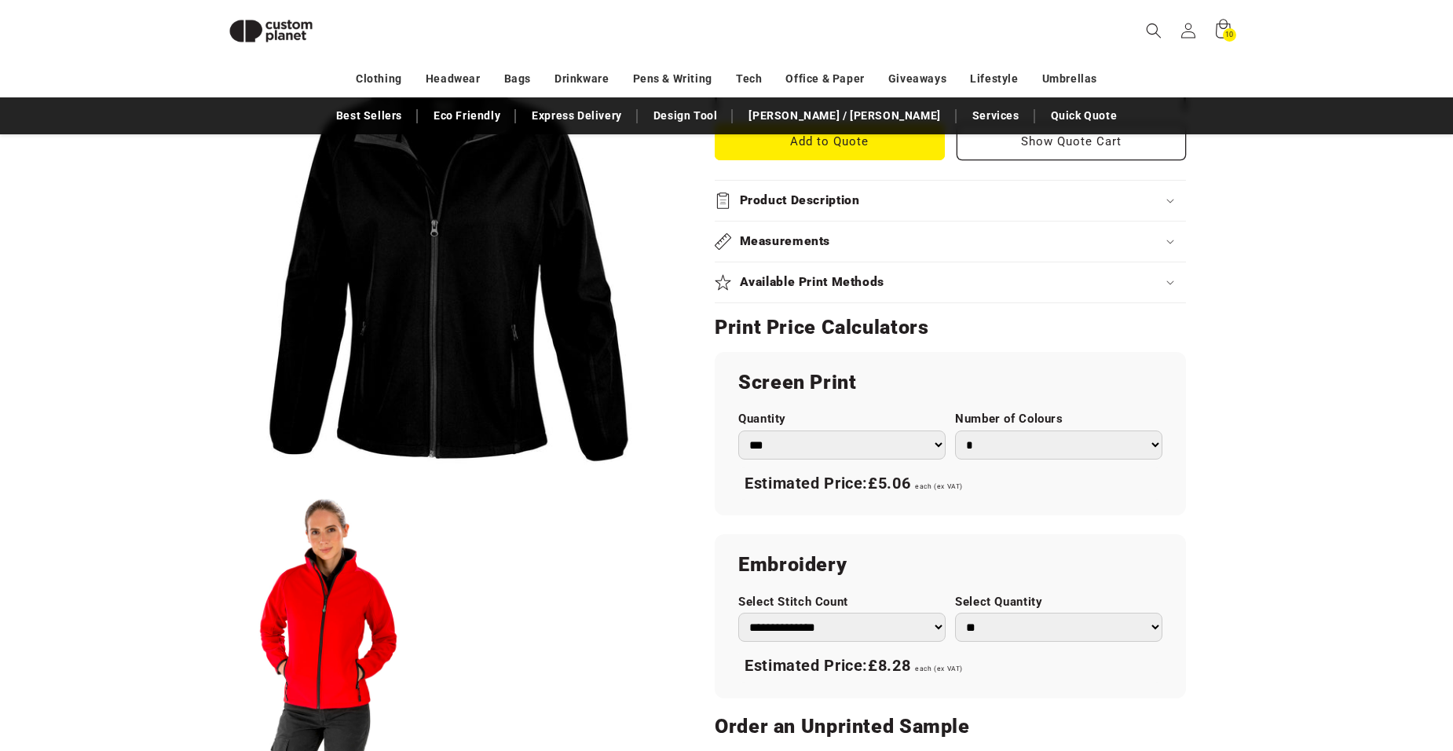
click at [1171, 240] on icon at bounding box center [1170, 242] width 8 height 5
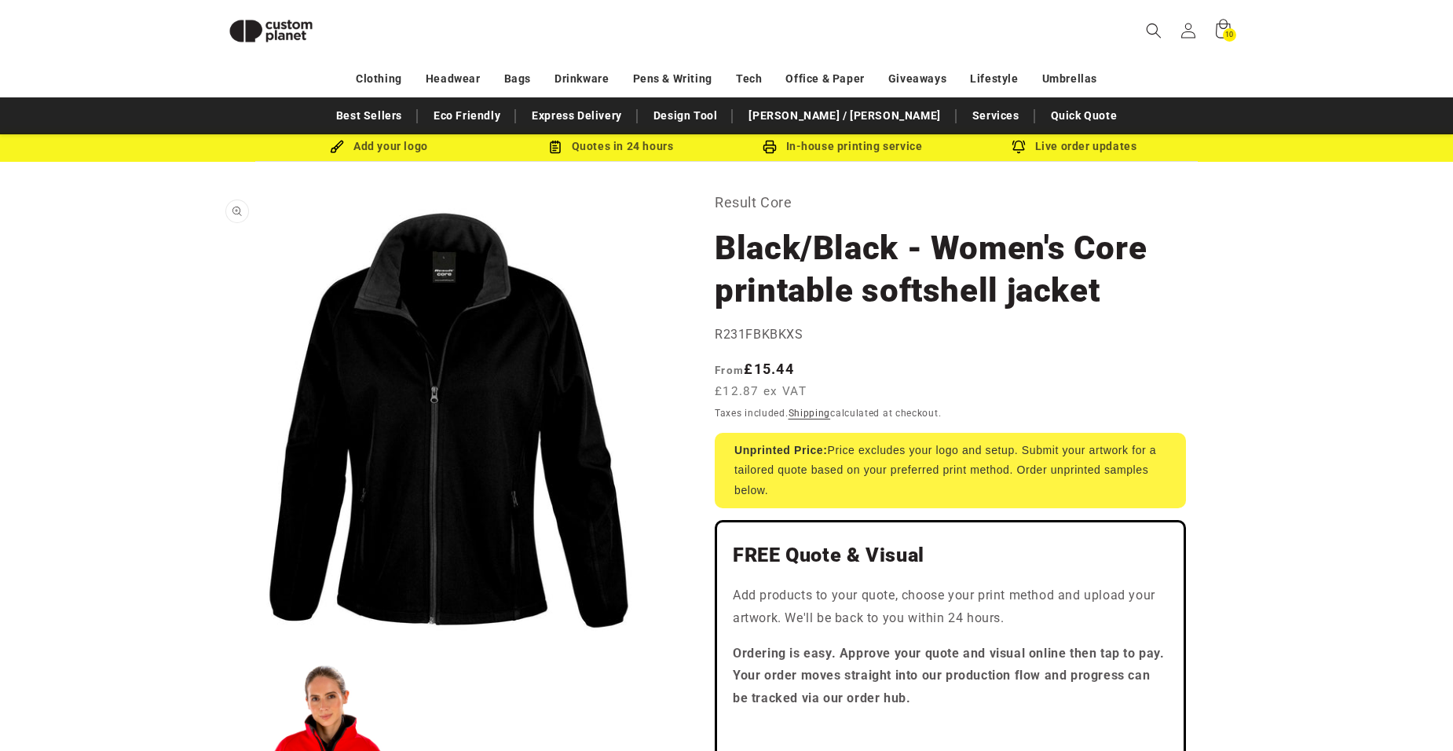
scroll to position [0, 0]
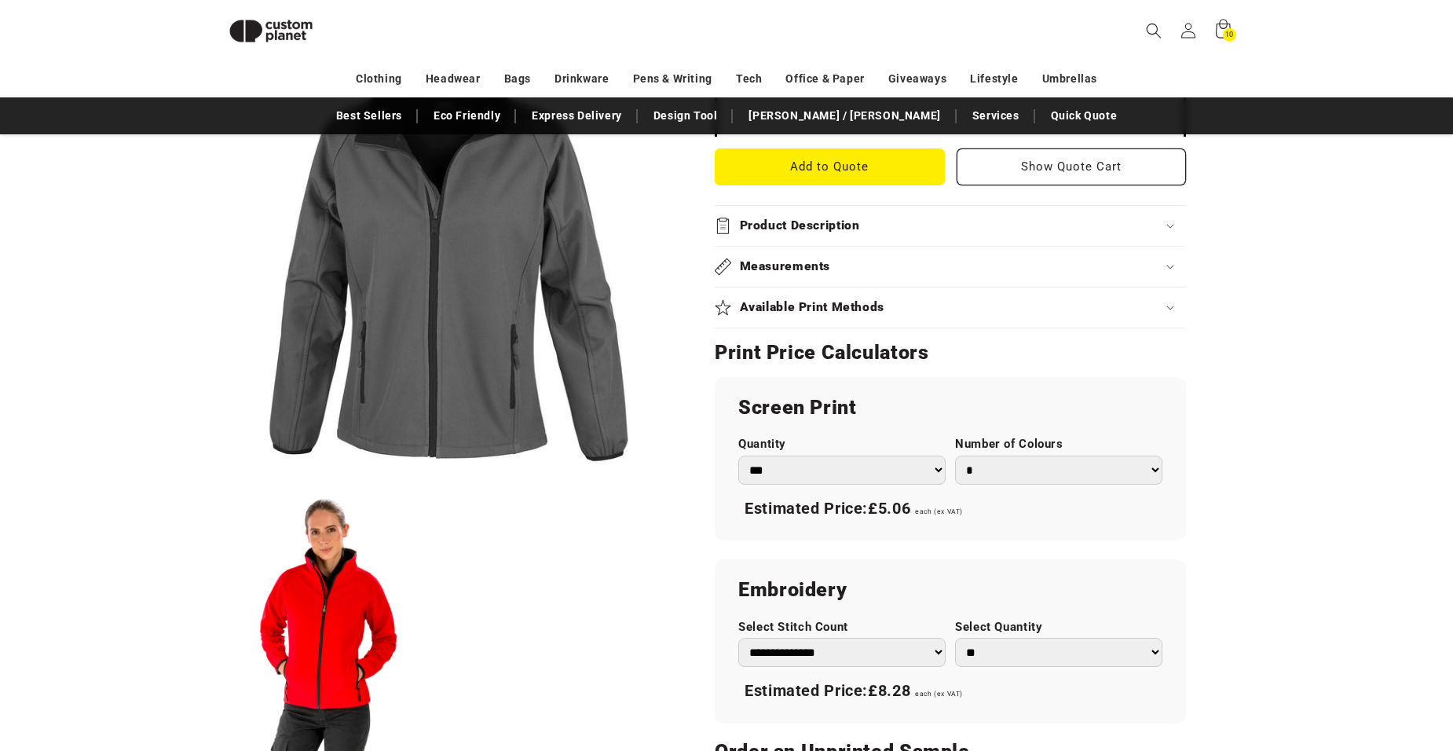
scroll to position [688, 0]
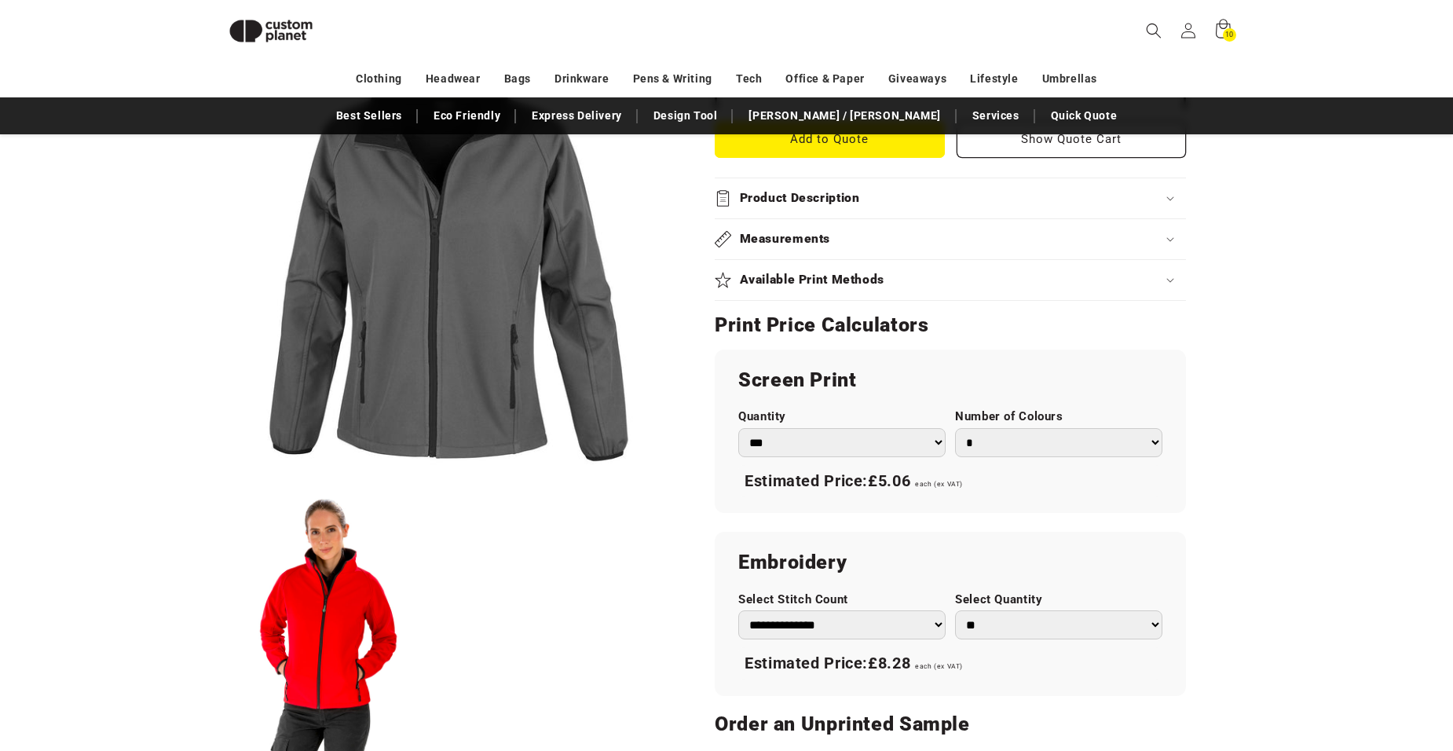
click at [1171, 236] on div "Measurements" at bounding box center [950, 239] width 471 height 16
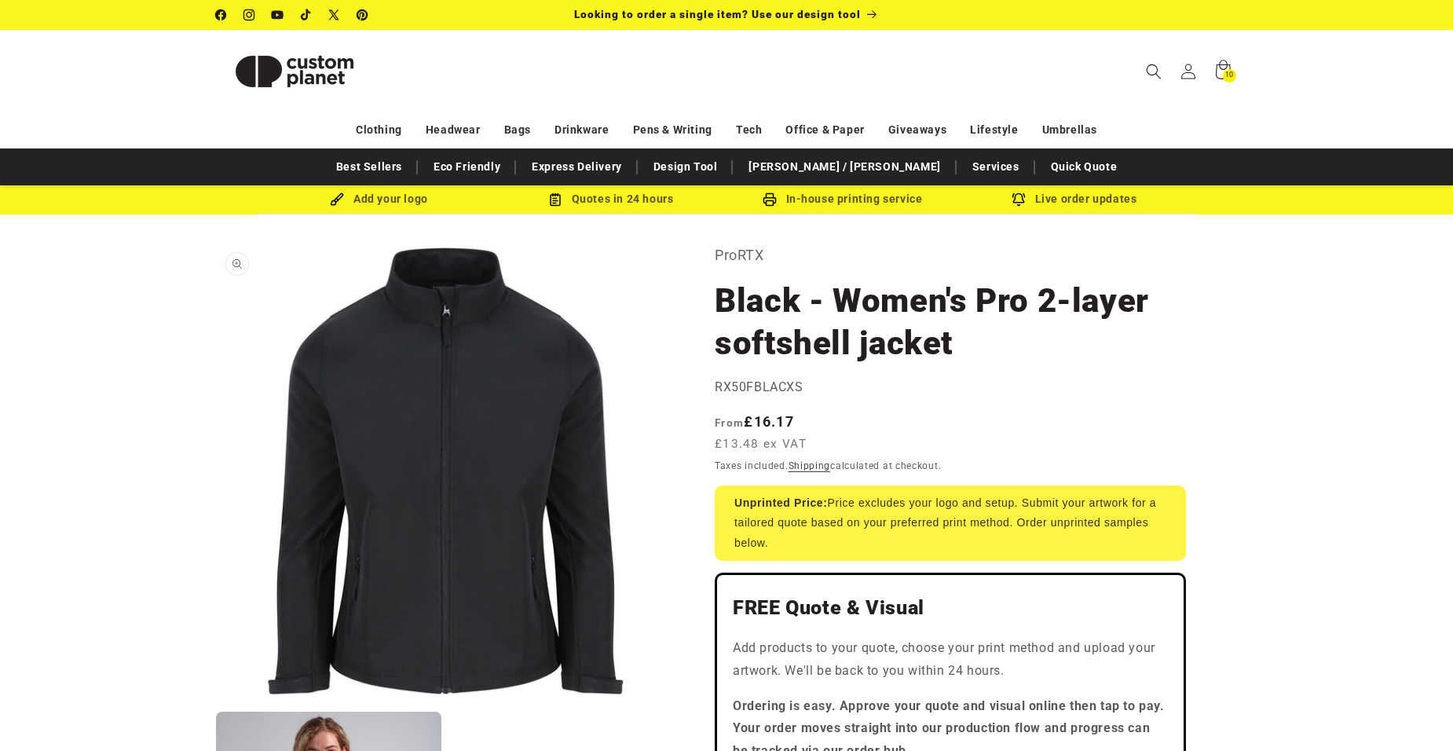
click at [216, 702] on button "Open media 1 in modal" at bounding box center [216, 702] width 0 height 0
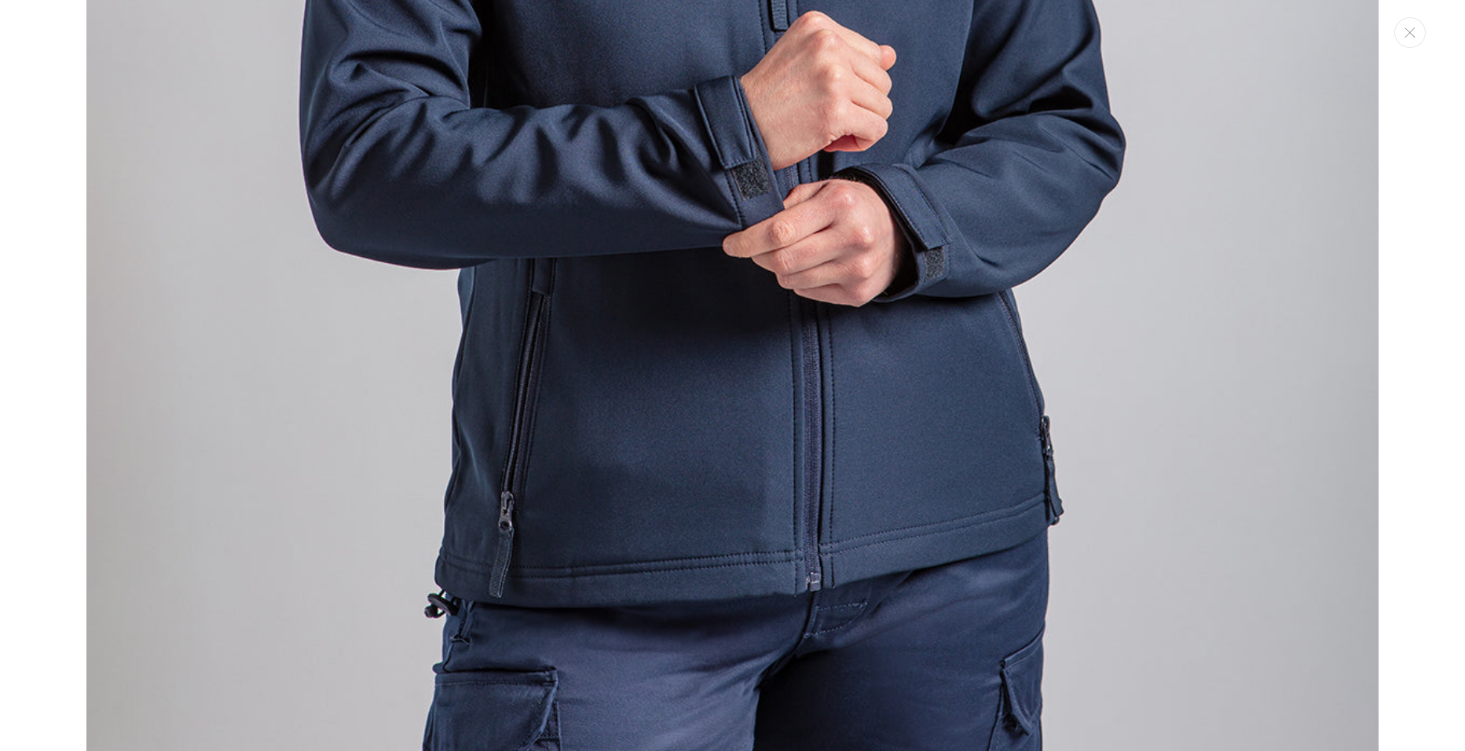
scroll to position [2105, 0]
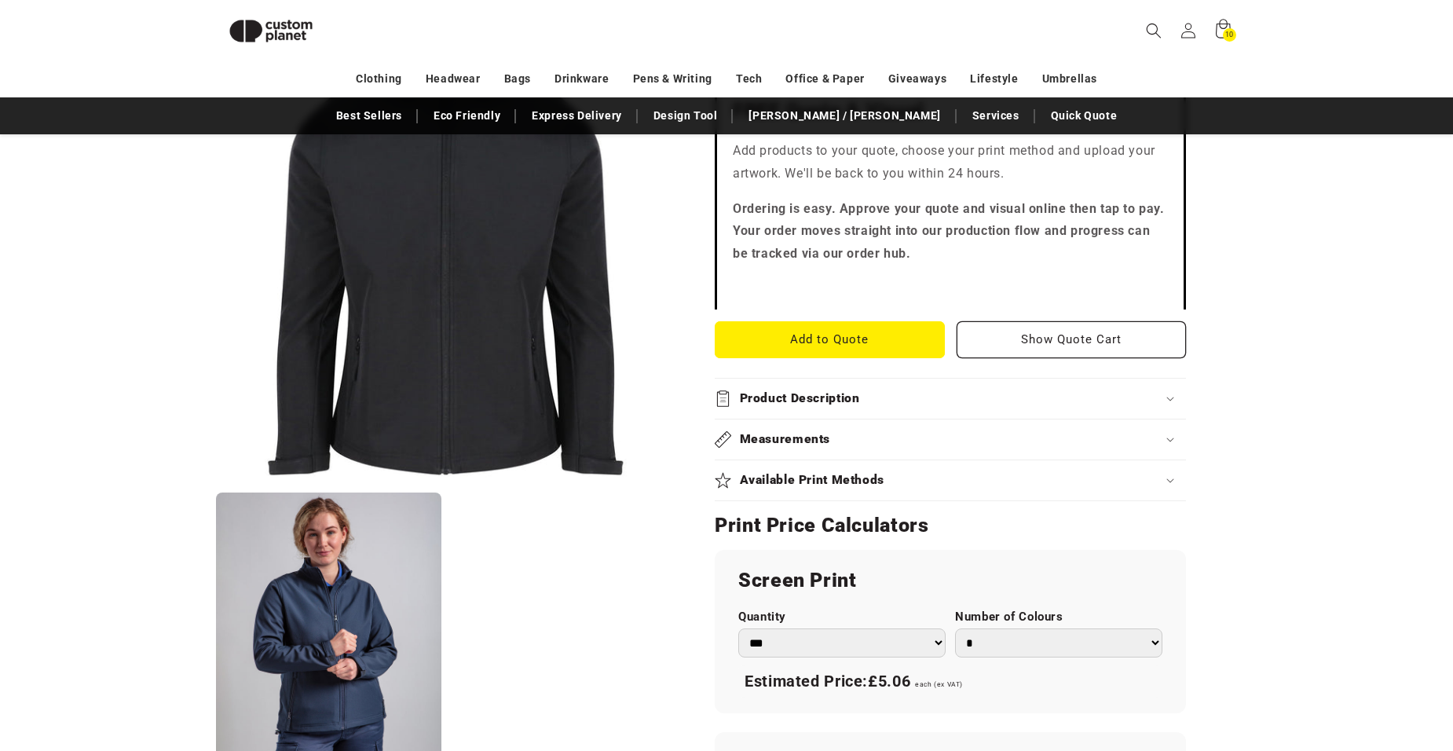
scroll to position [529, 0]
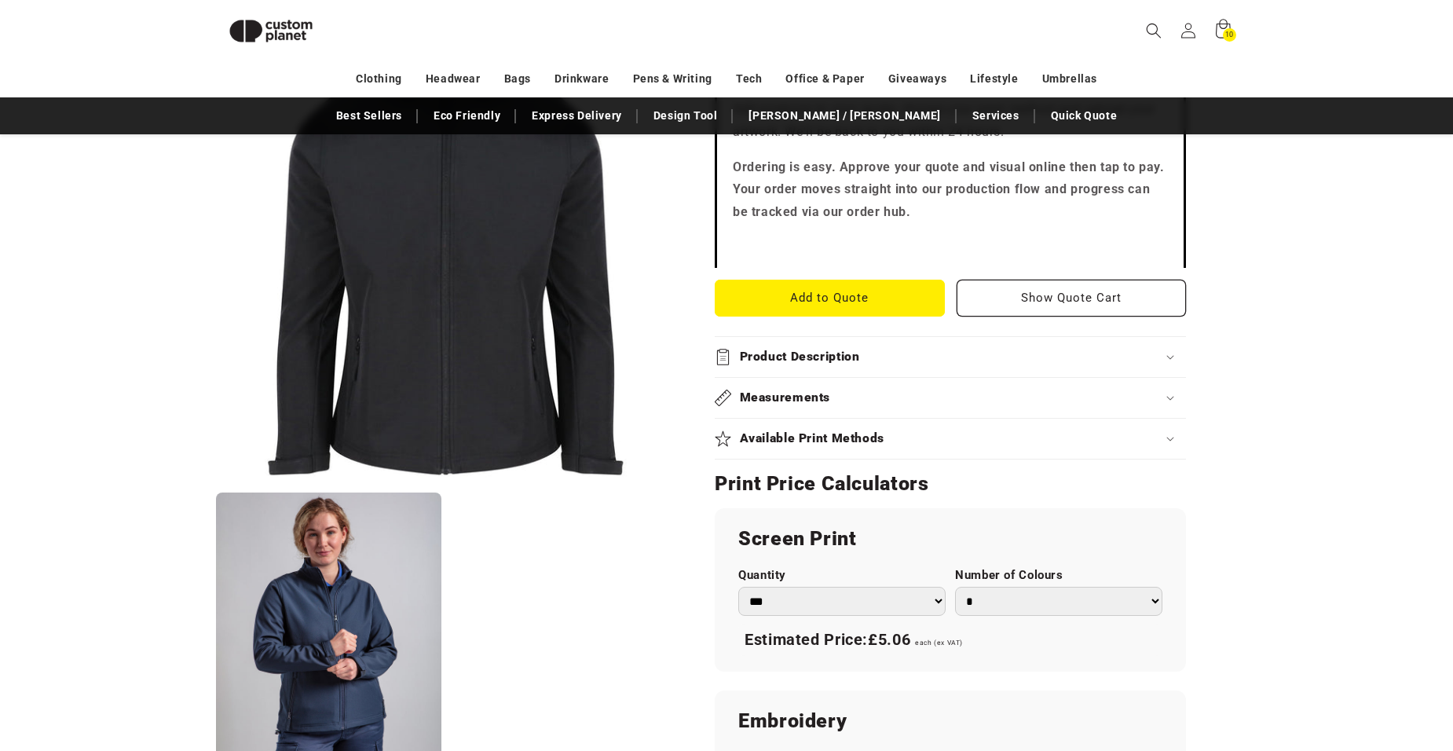
click at [1168, 397] on icon at bounding box center [1170, 398] width 8 height 5
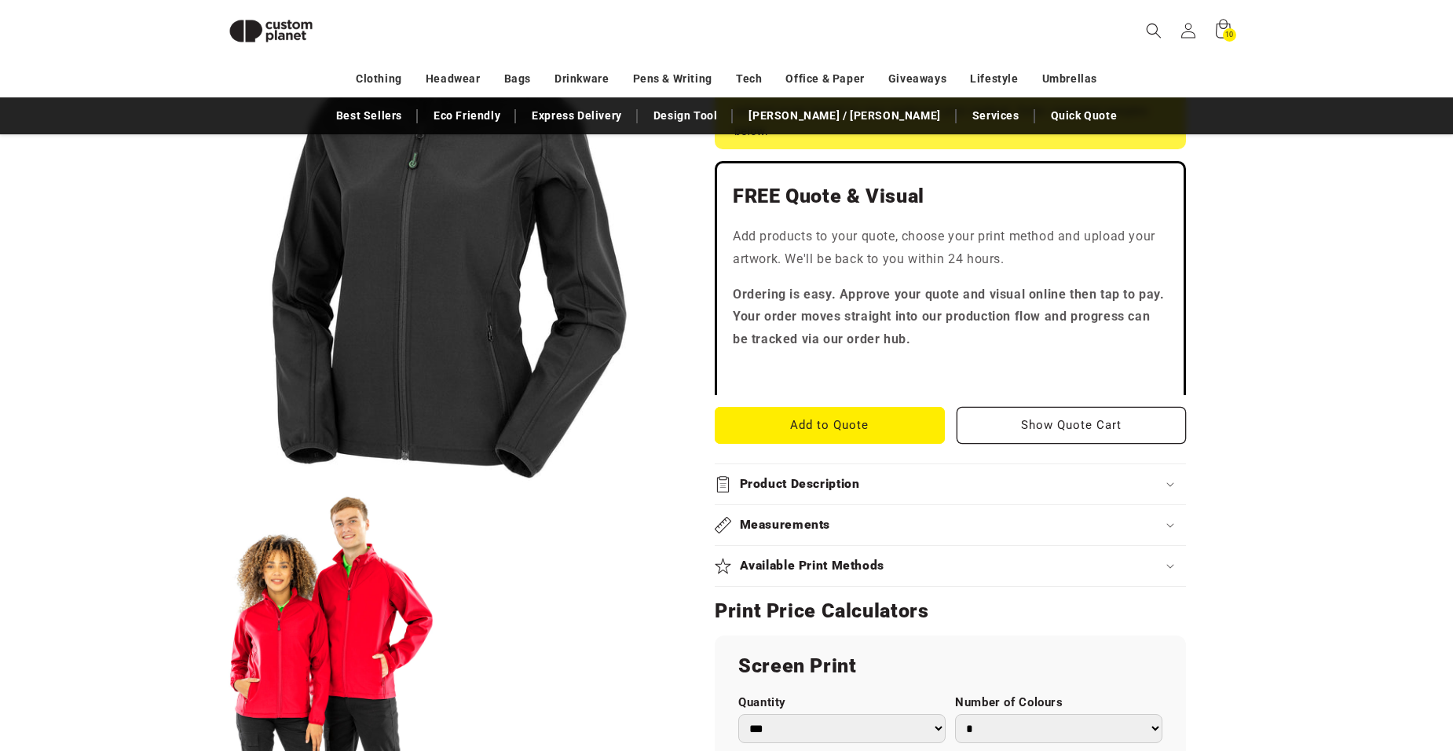
scroll to position [451, 0]
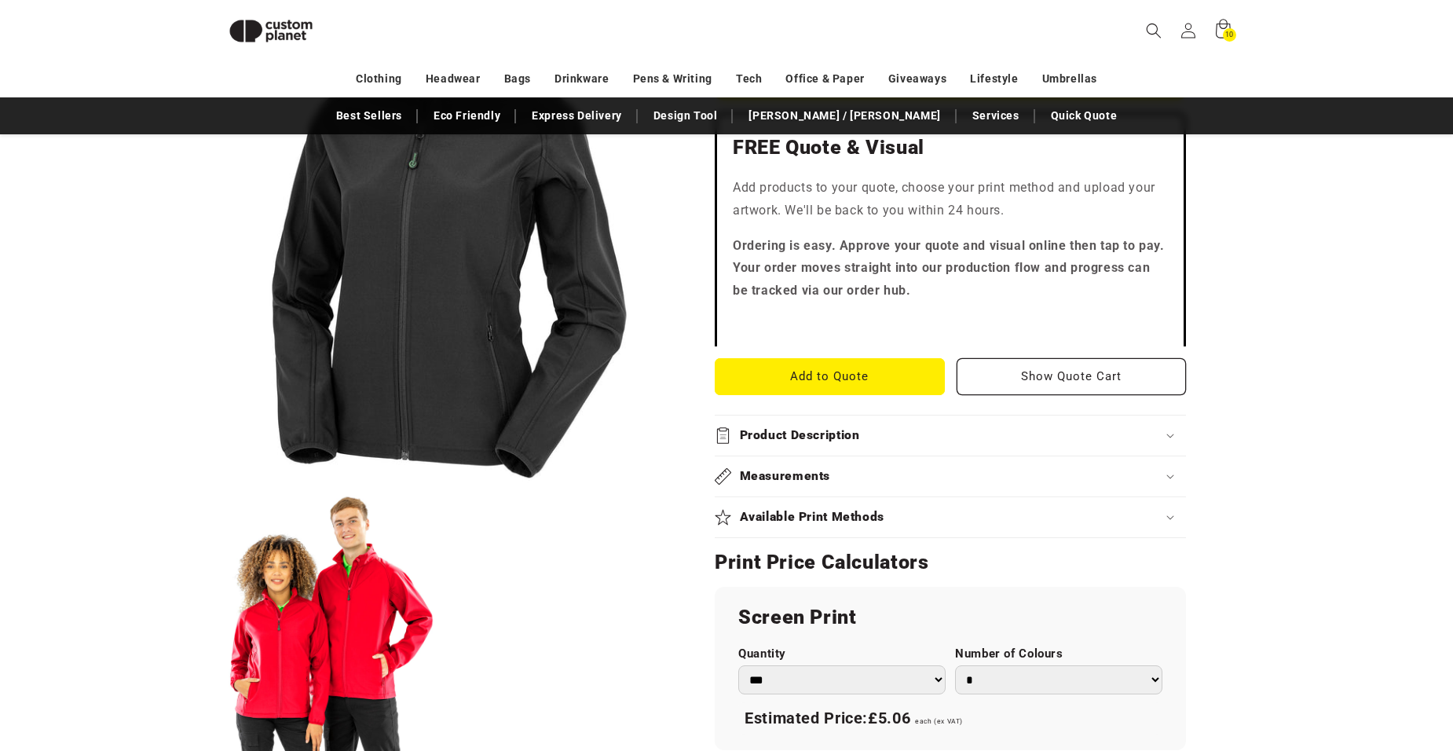
click at [1166, 475] on icon at bounding box center [1170, 476] width 8 height 5
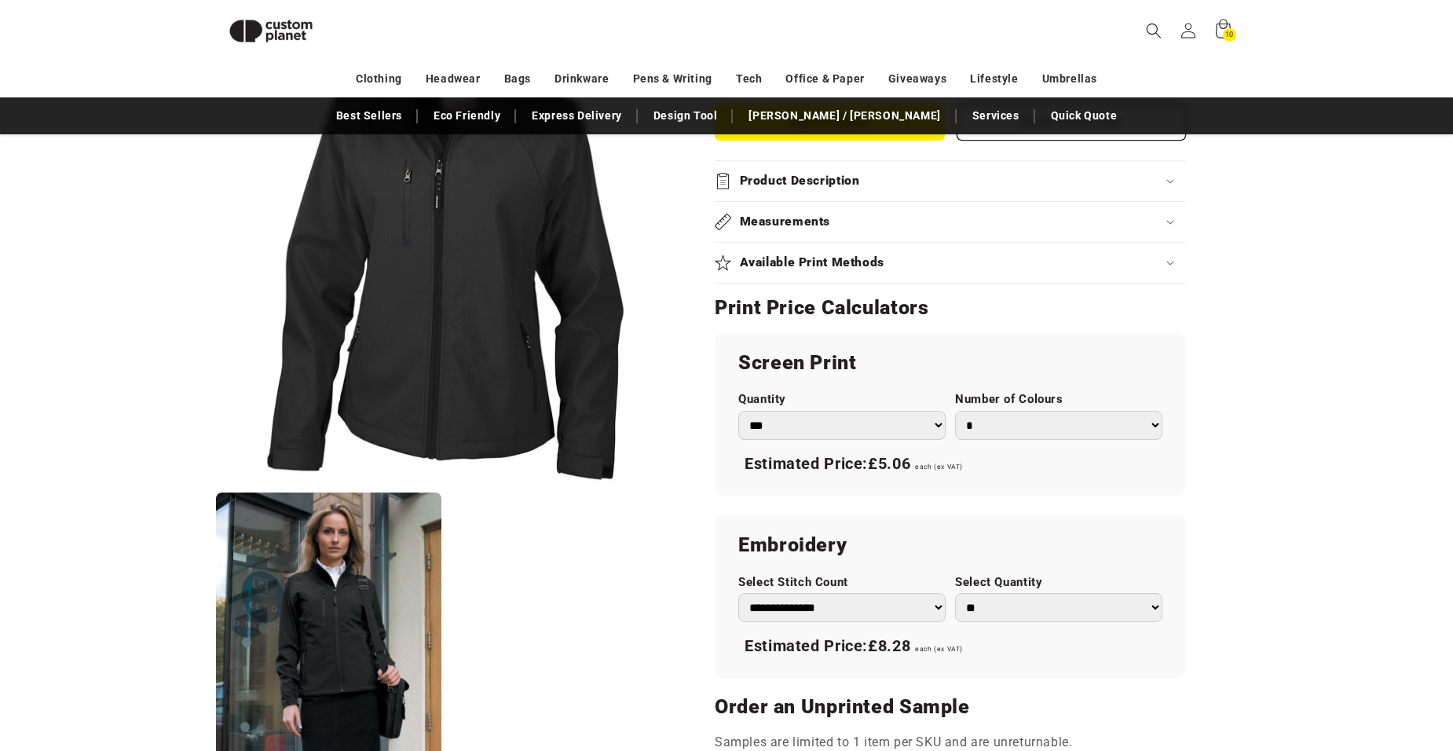
scroll to position [529, 0]
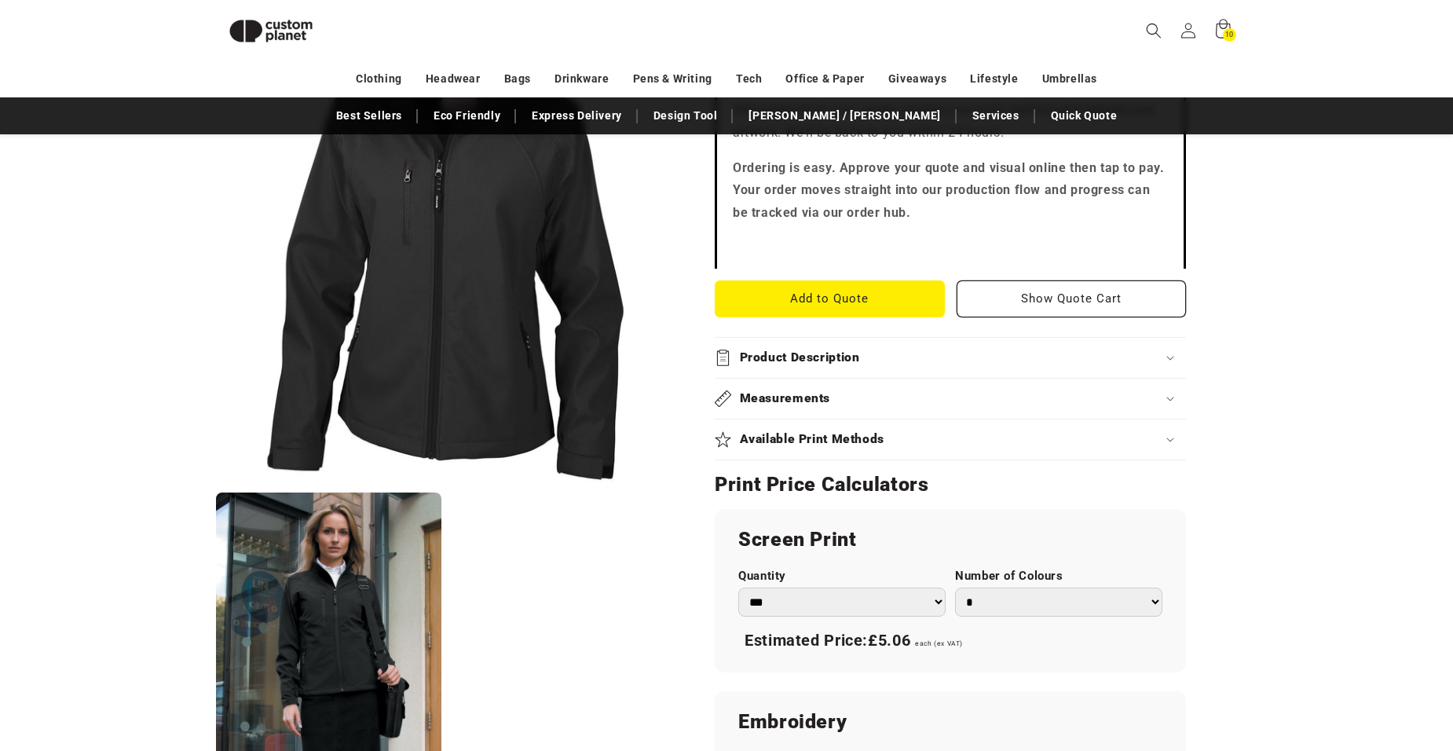
click at [1172, 397] on icon at bounding box center [1170, 399] width 8 height 5
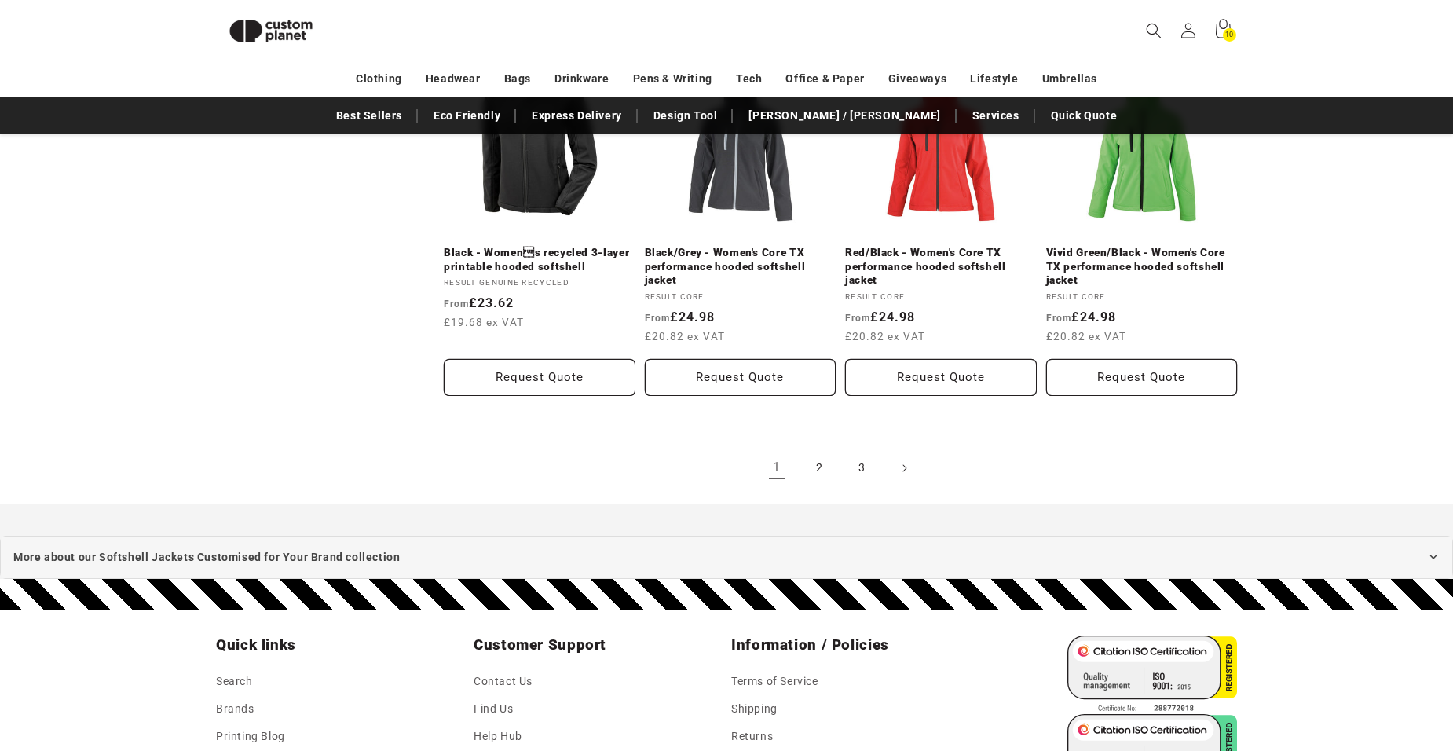
scroll to position [1765, 0]
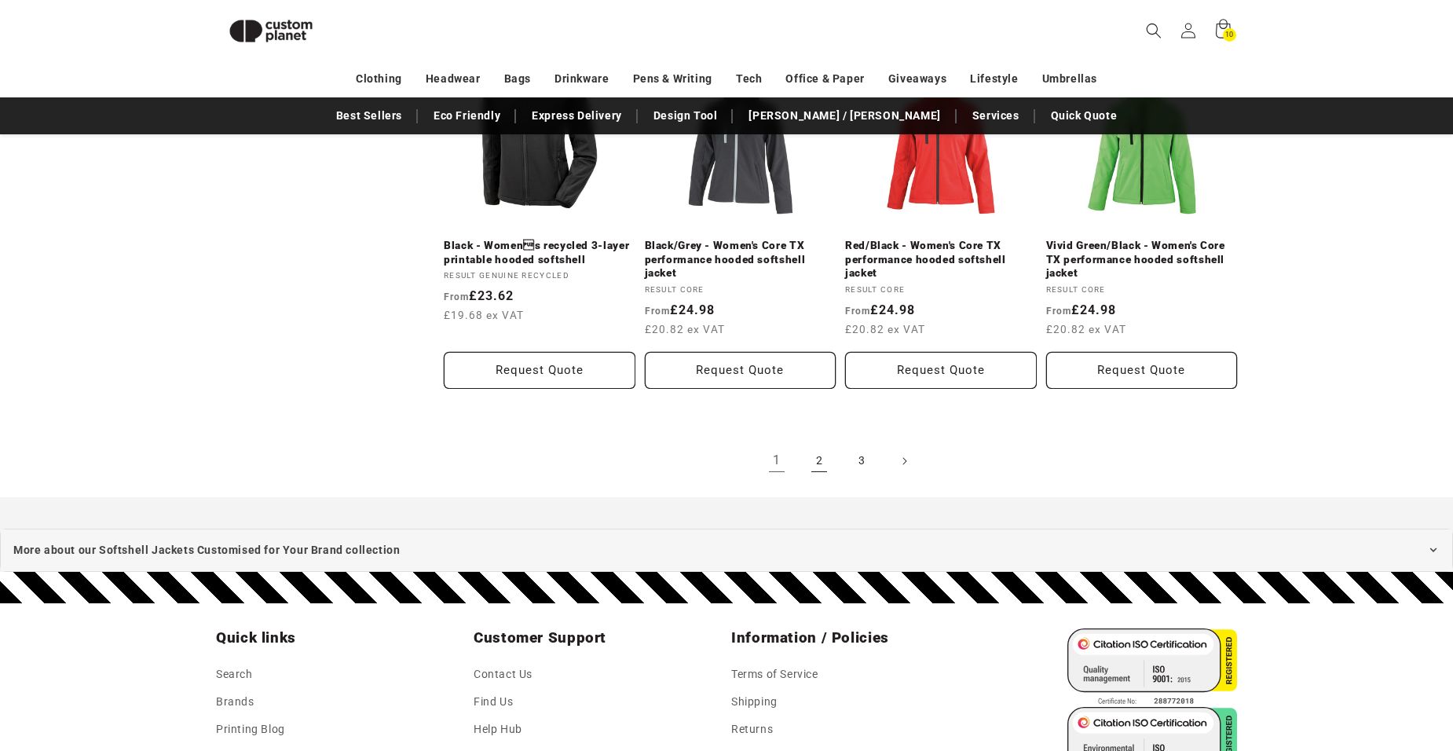
click at [824, 460] on link "2" at bounding box center [819, 461] width 35 height 35
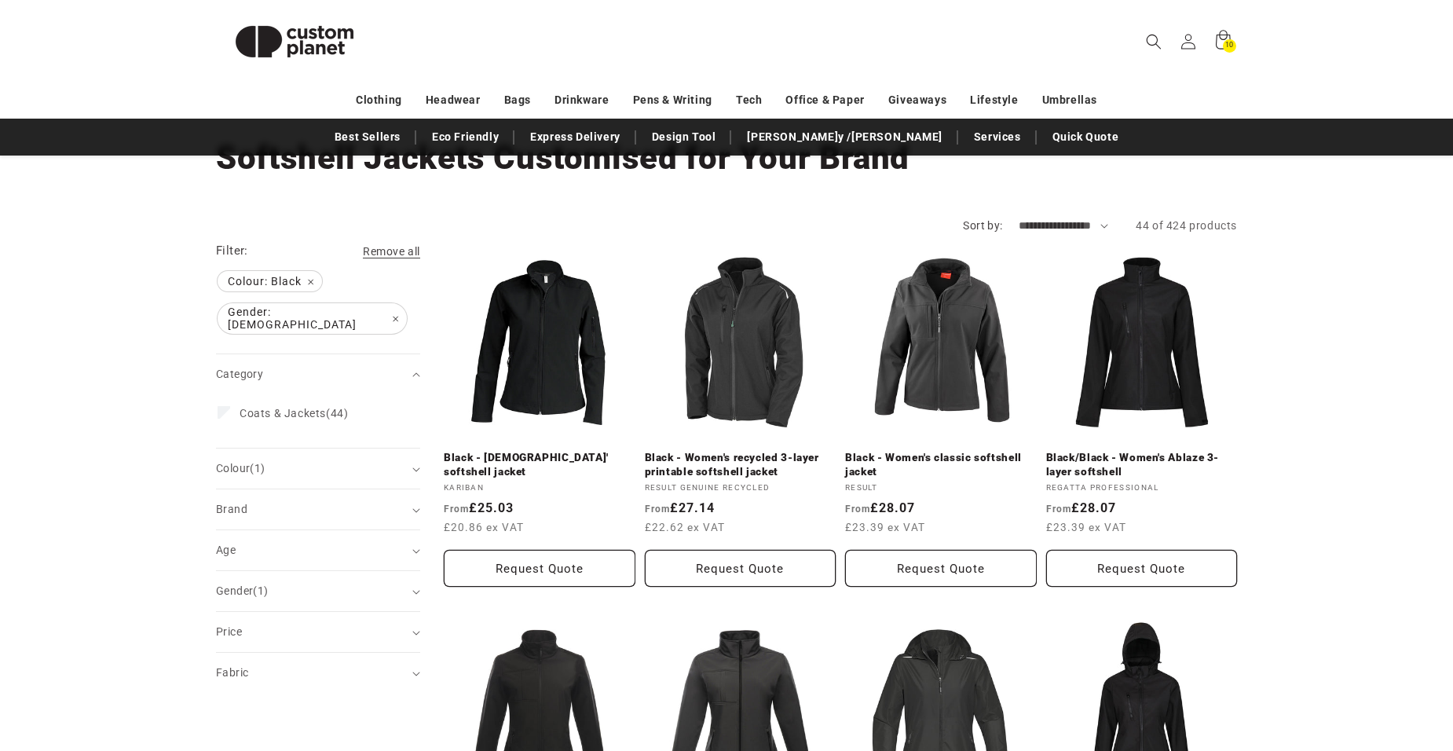
scroll to position [157, 0]
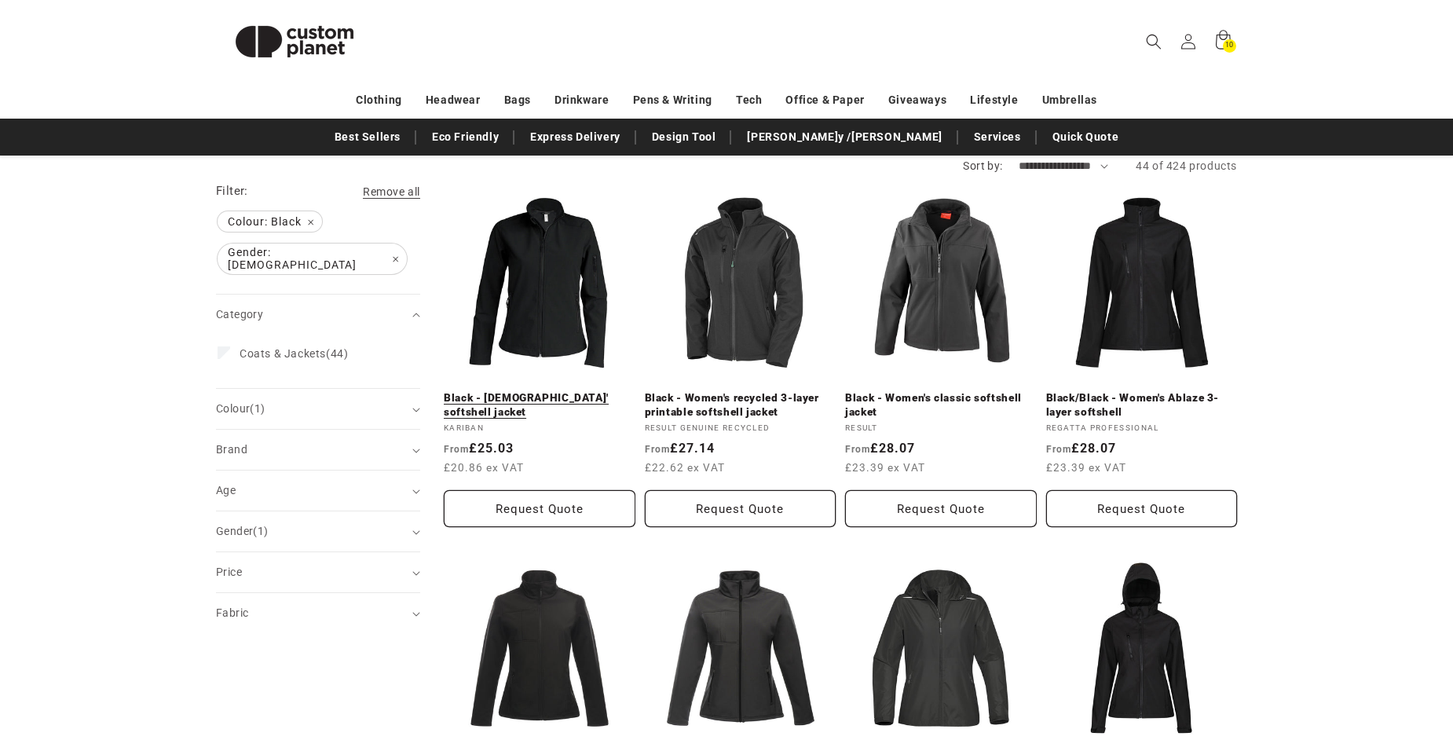
click at [565, 391] on link "Black - [DEMOGRAPHIC_DATA]' softshell jacket" at bounding box center [540, 404] width 192 height 27
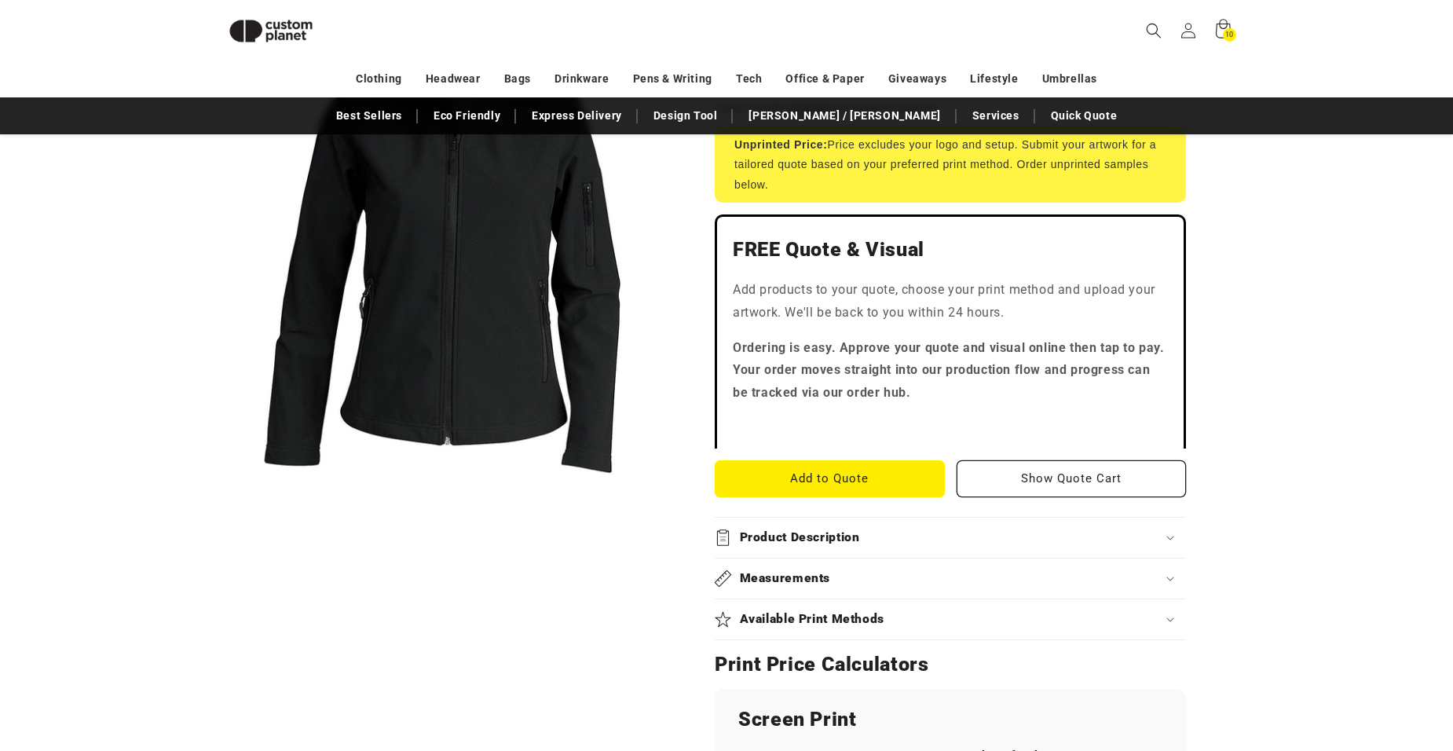
scroll to position [450, 0]
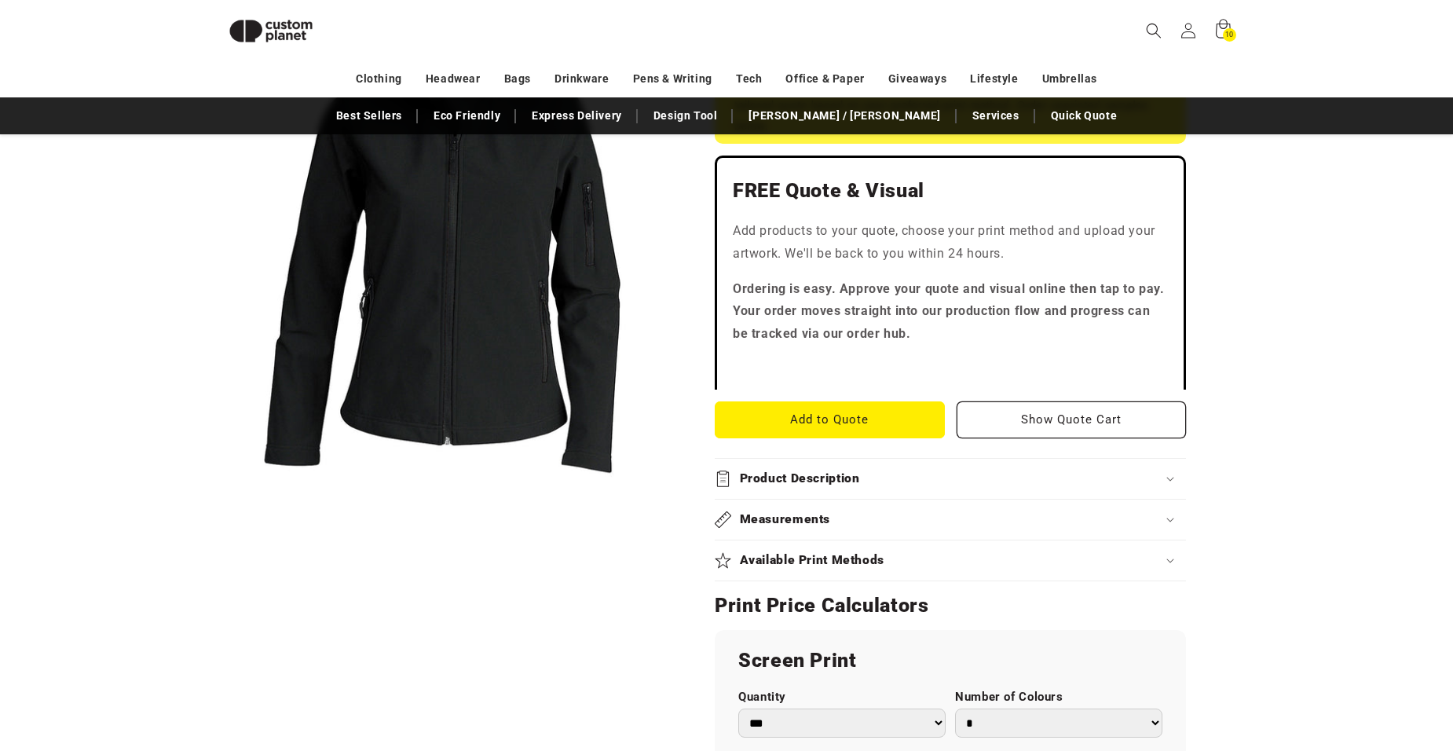
click at [1173, 518] on icon at bounding box center [1169, 520] width 7 height 4
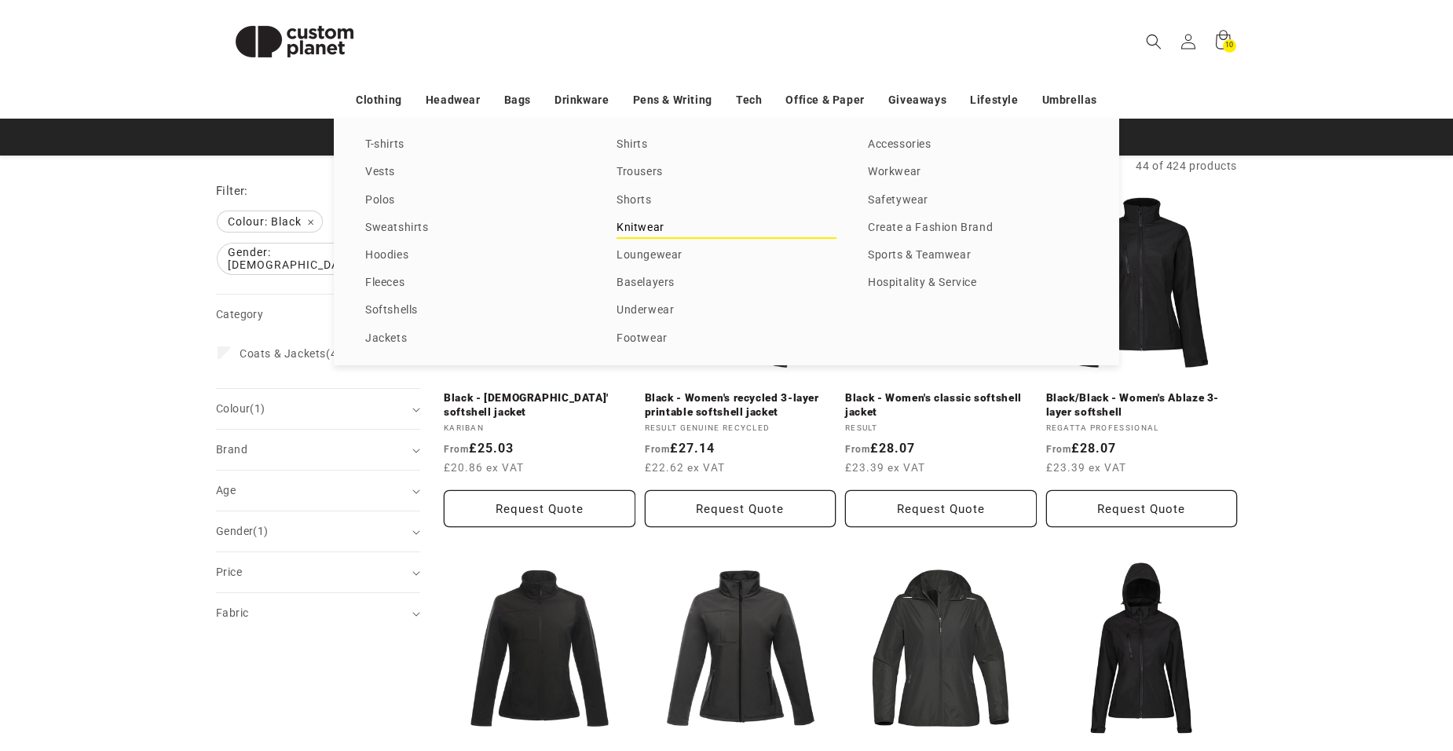
click at [632, 224] on link "Knitwear" at bounding box center [726, 228] width 220 height 21
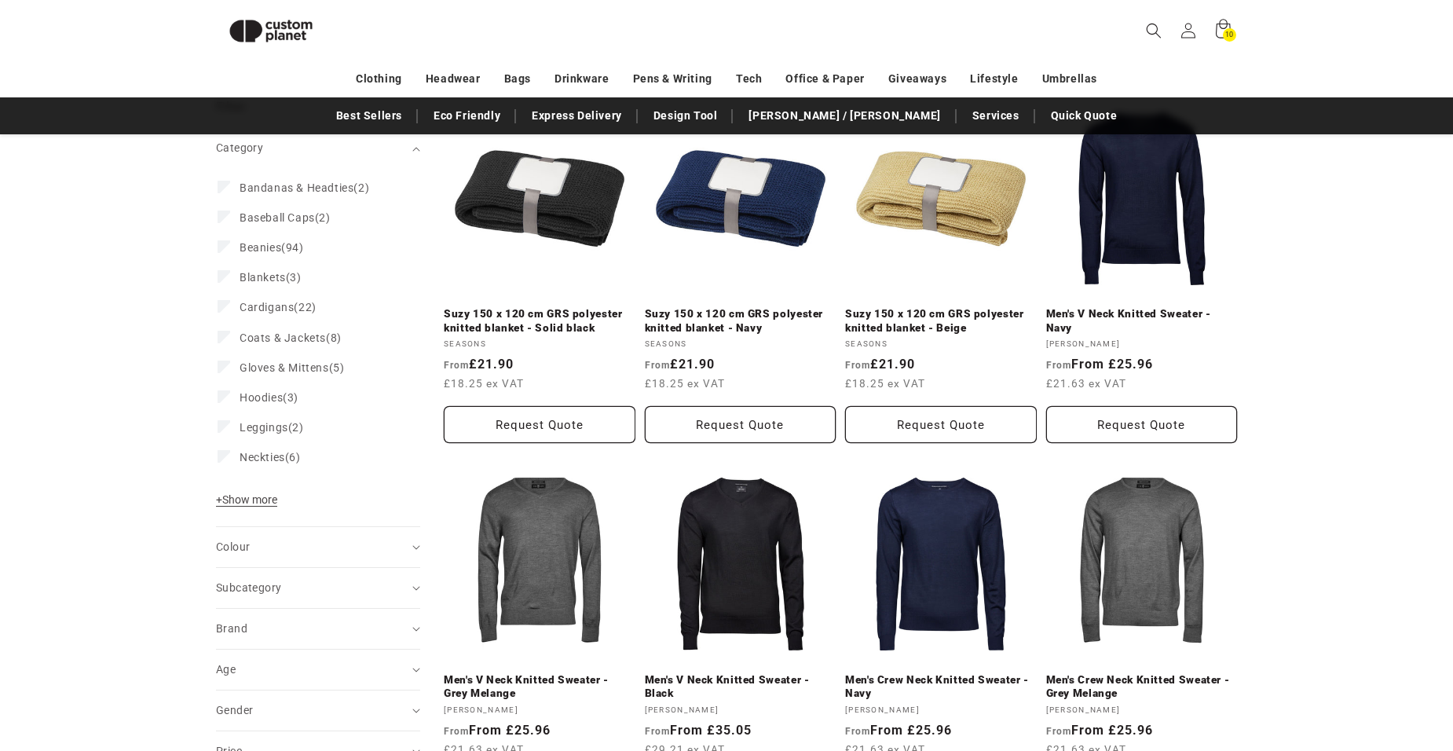
scroll to position [214, 0]
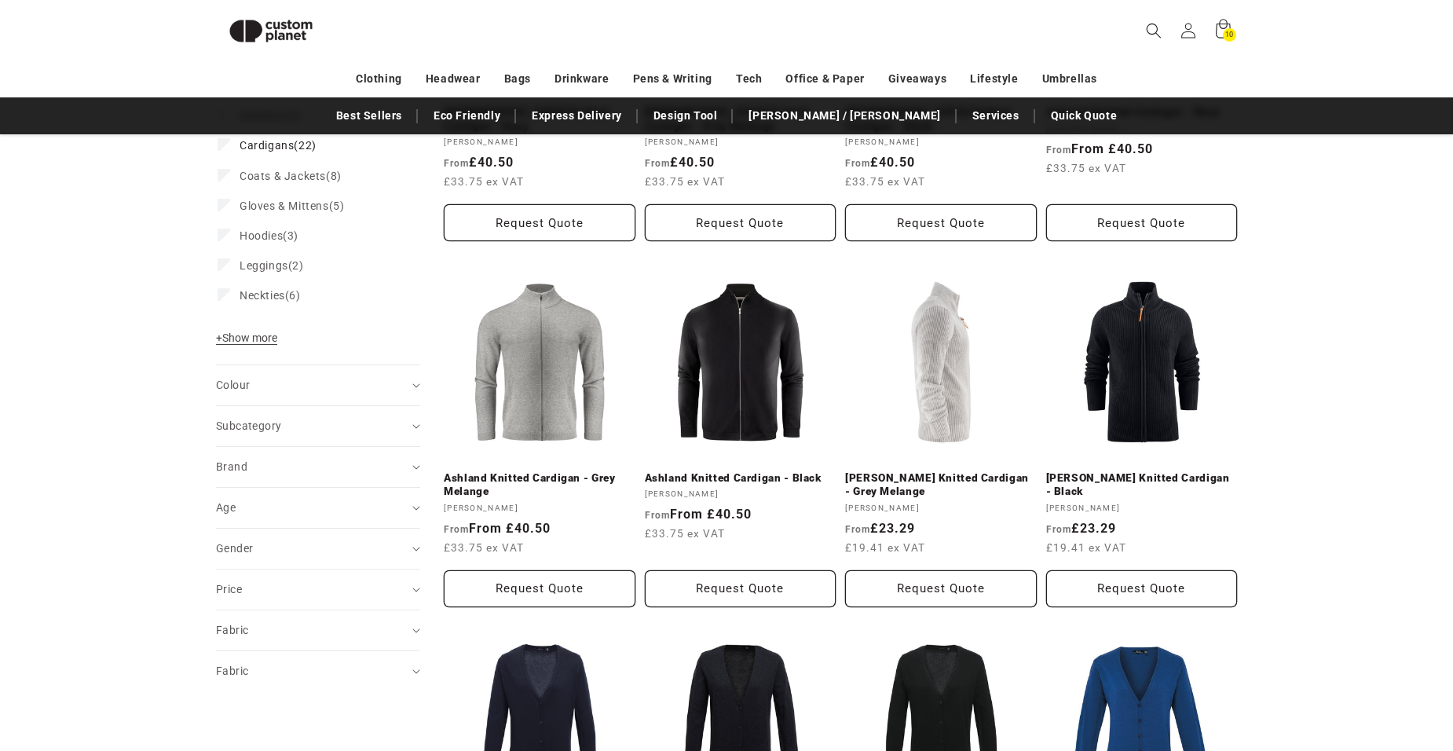
scroll to position [450, 0]
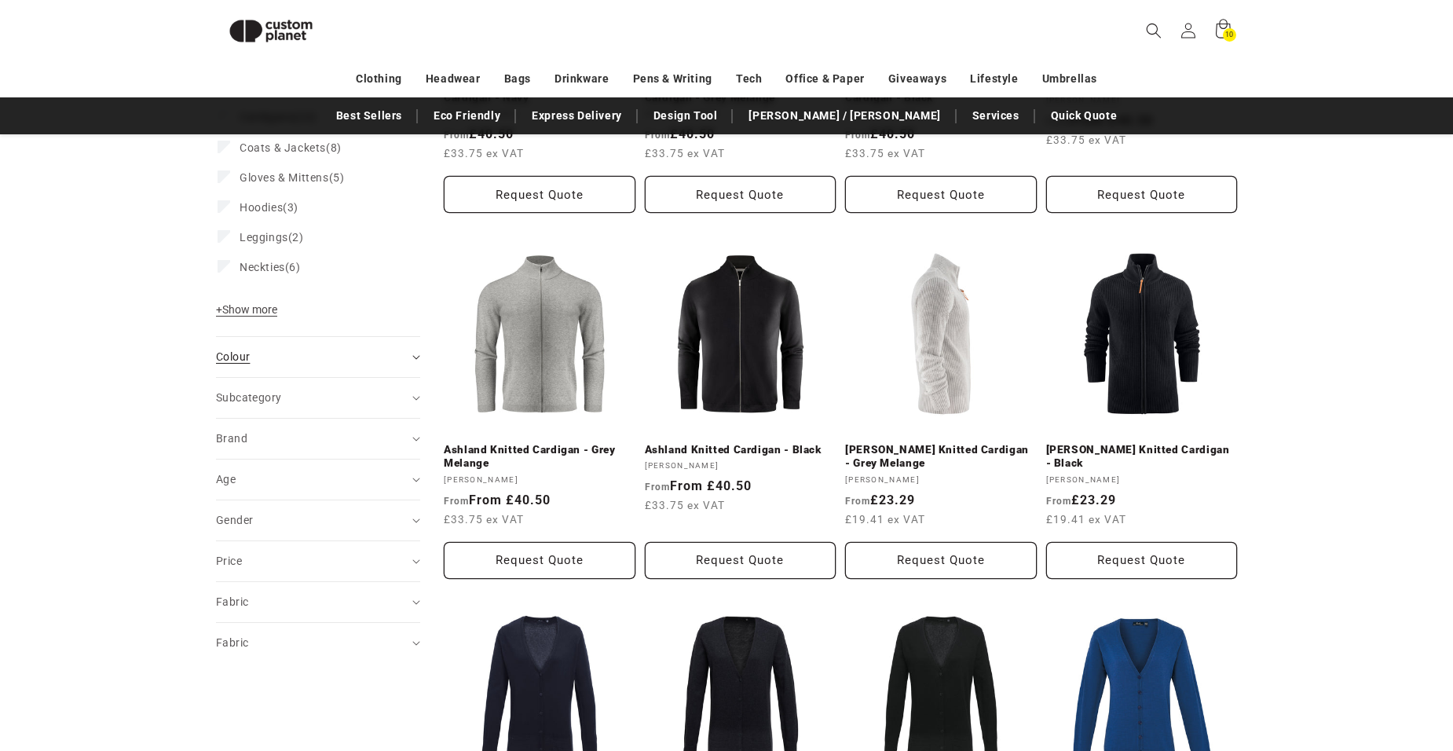
click at [416, 360] on icon "Colour (0 selected)" at bounding box center [415, 358] width 7 height 4
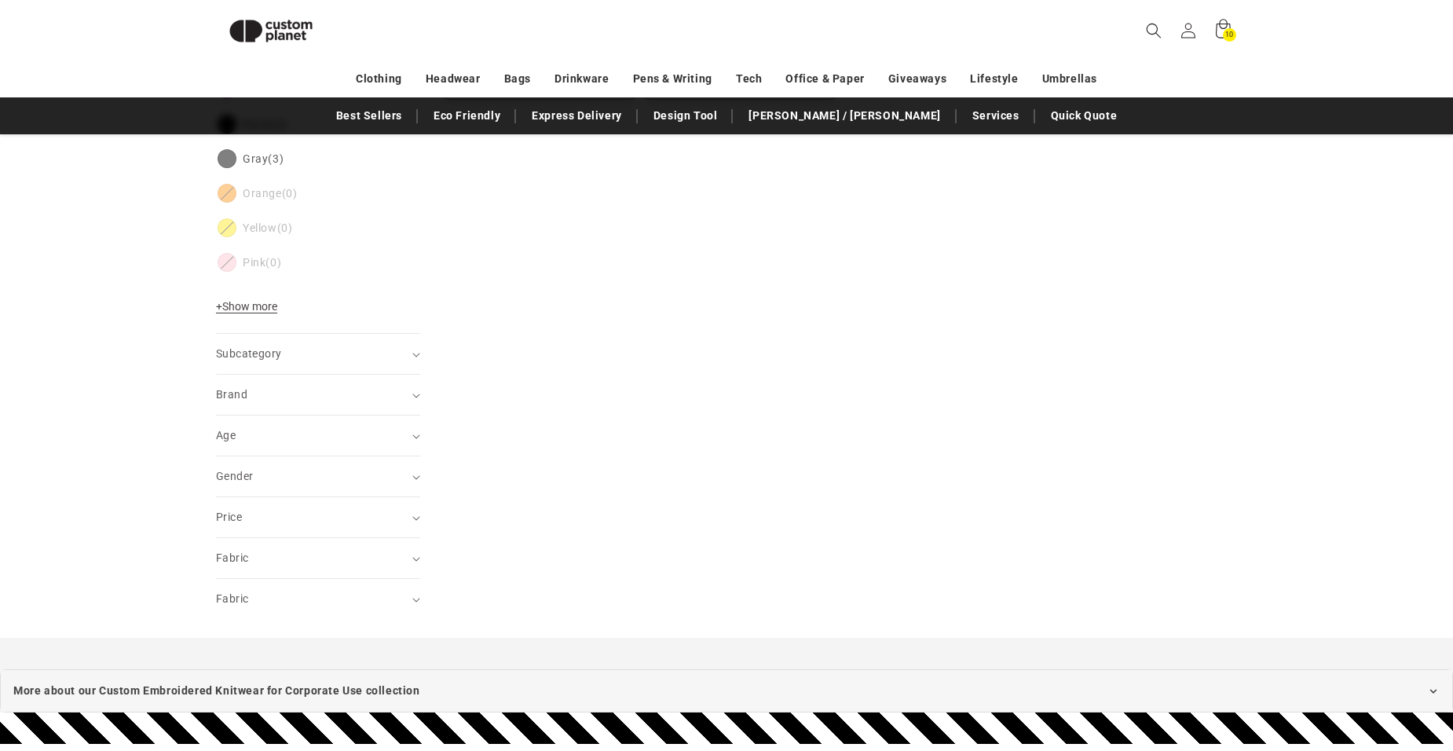
scroll to position [953, 0]
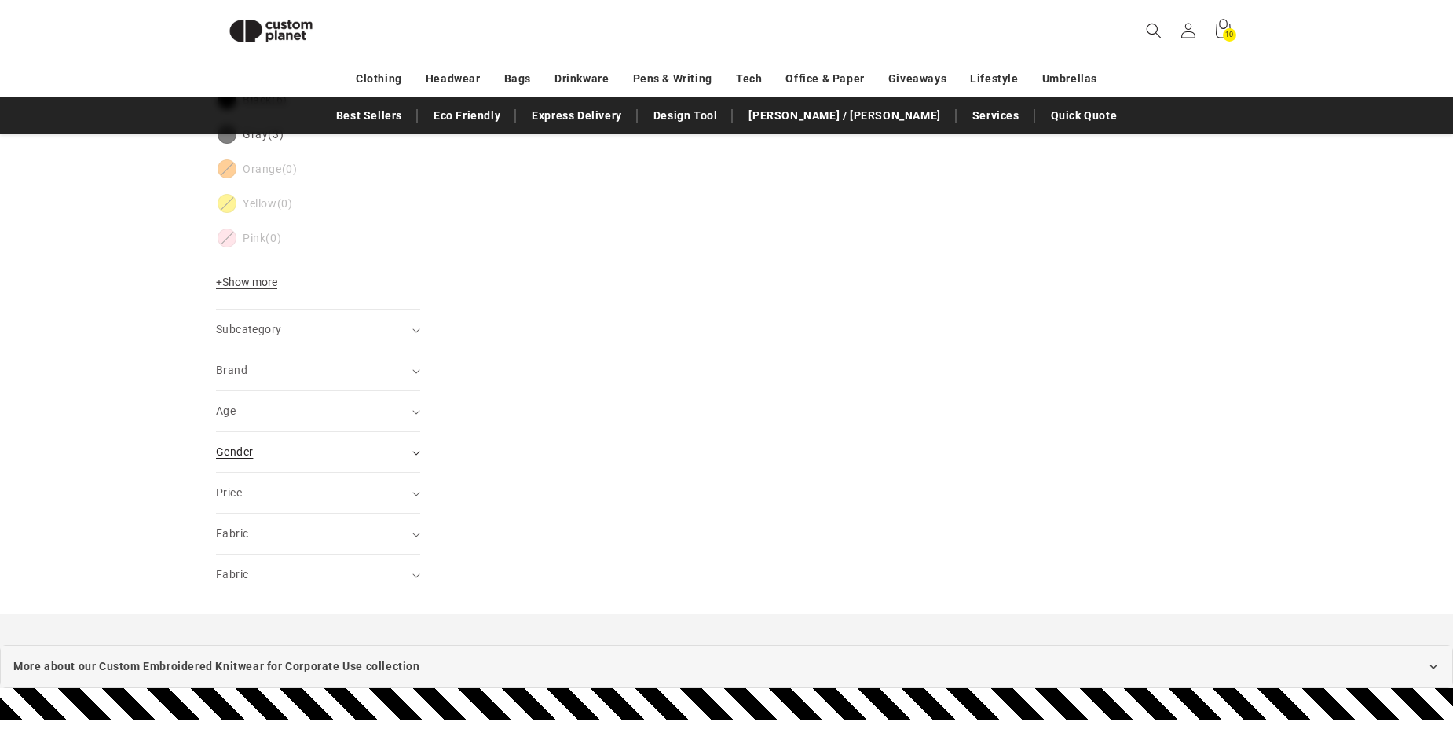
click at [413, 449] on summary "Gender (0)" at bounding box center [318, 452] width 204 height 40
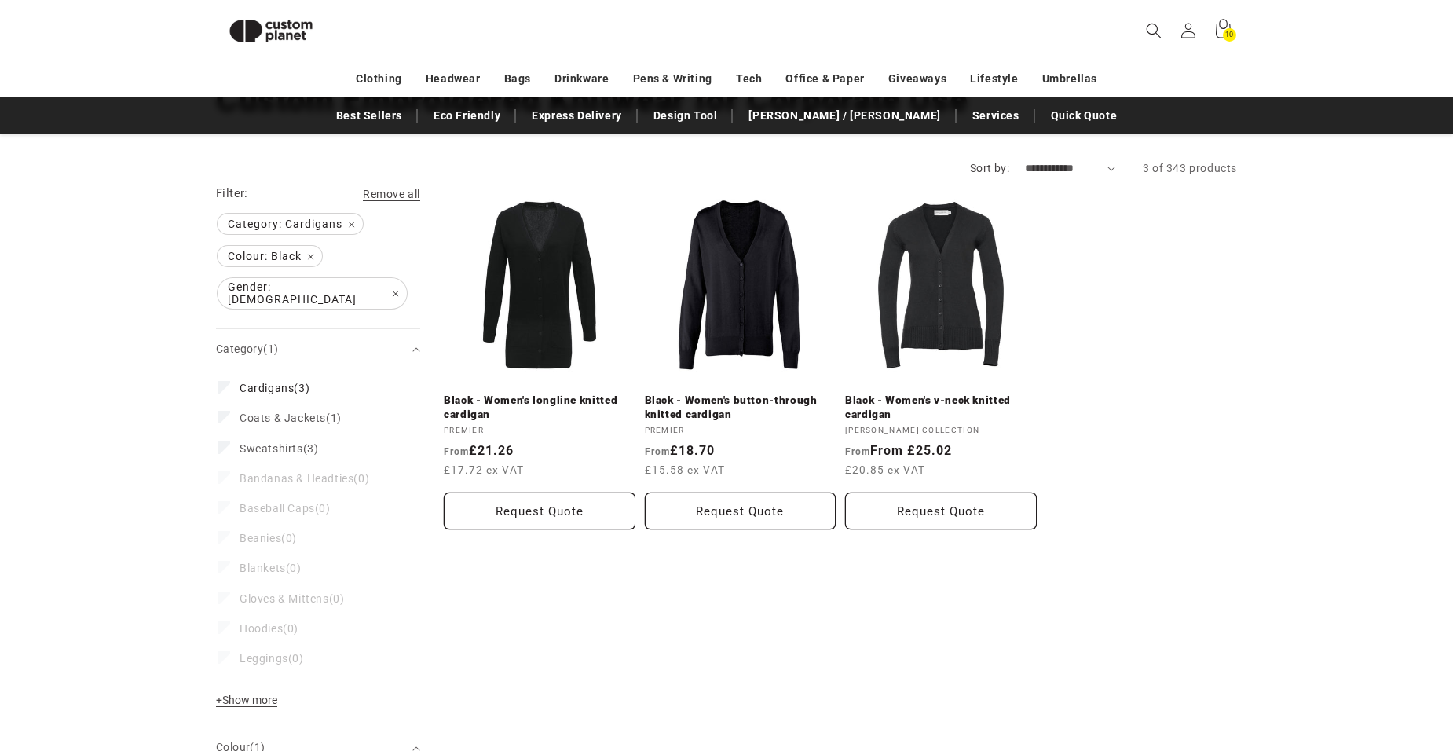
scroll to position [126, 0]
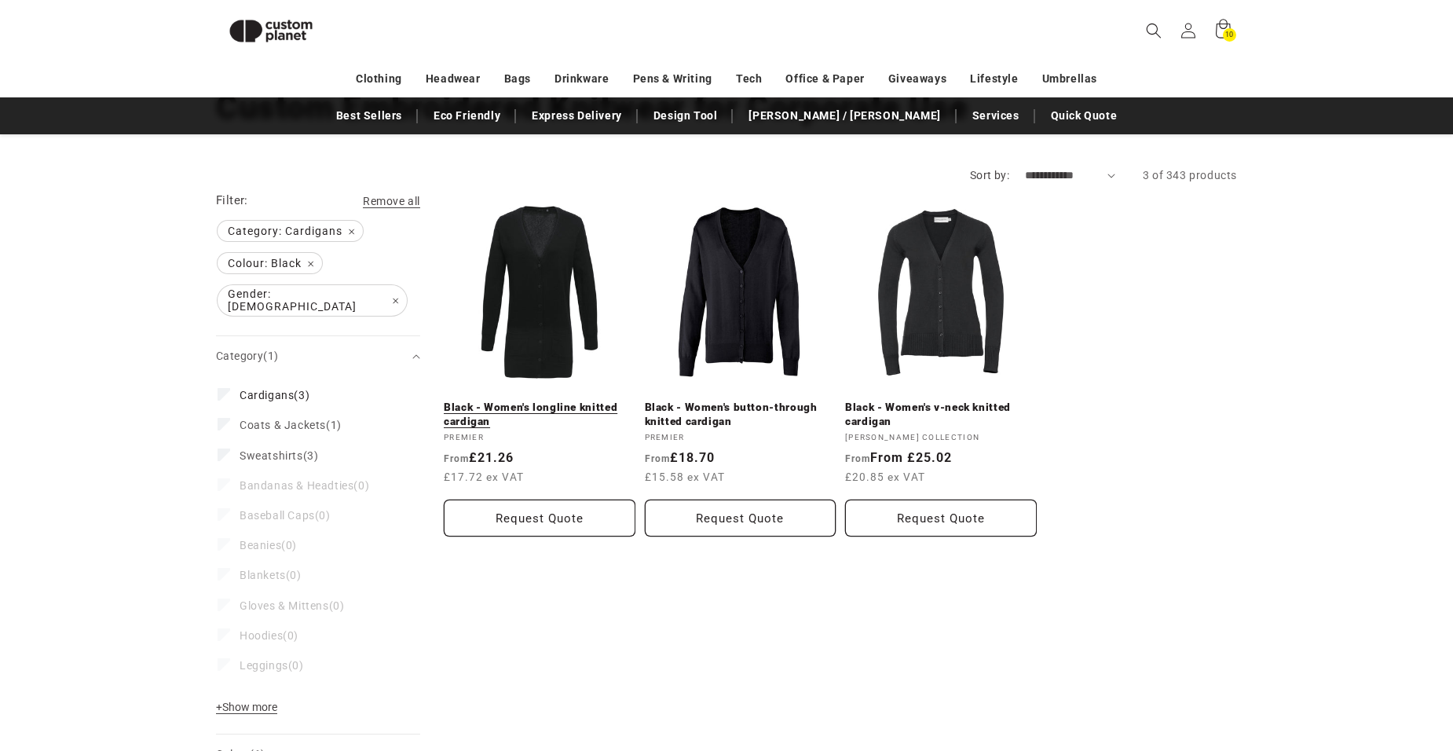
click at [519, 409] on link "Black - Women's longline knitted cardigan" at bounding box center [540, 414] width 192 height 27
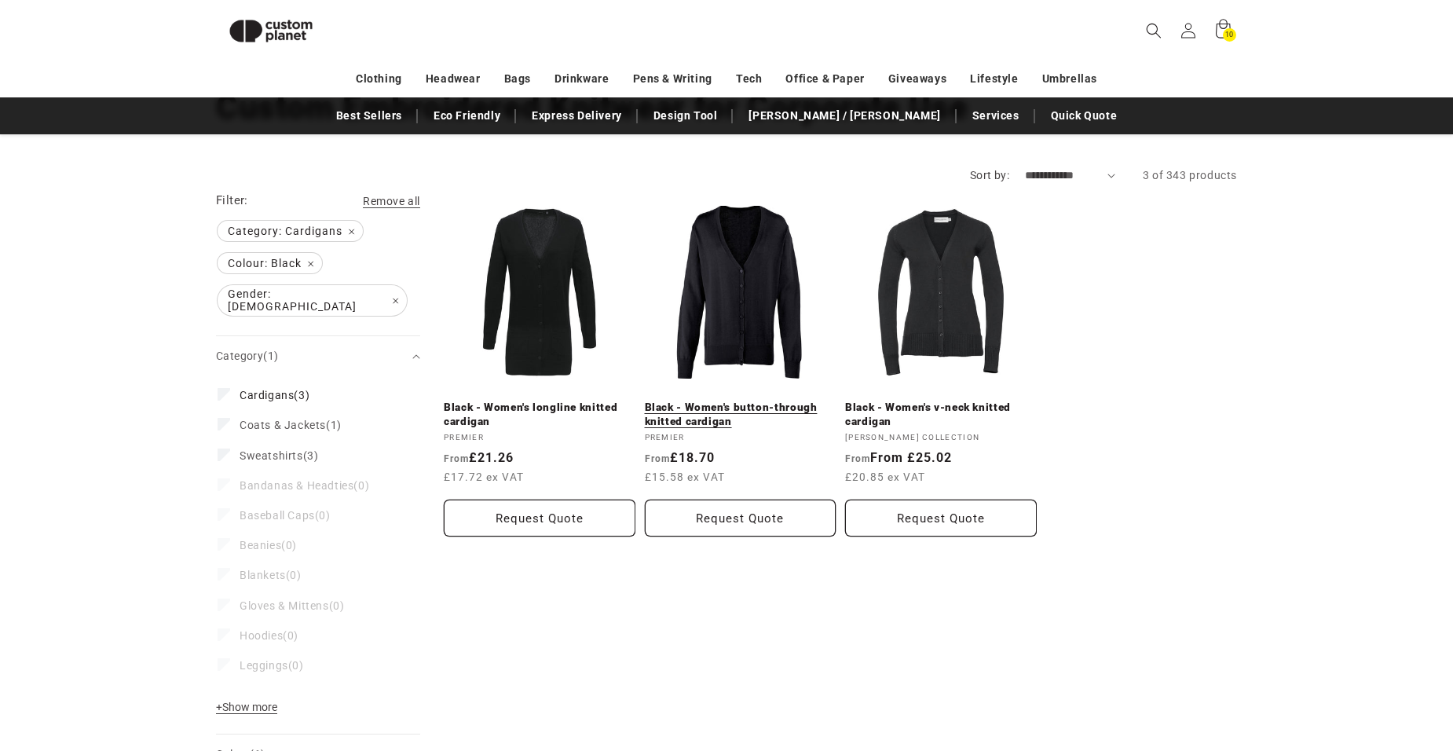
click at [764, 401] on link "Black - Women's button-through knitted cardigan" at bounding box center [741, 414] width 192 height 27
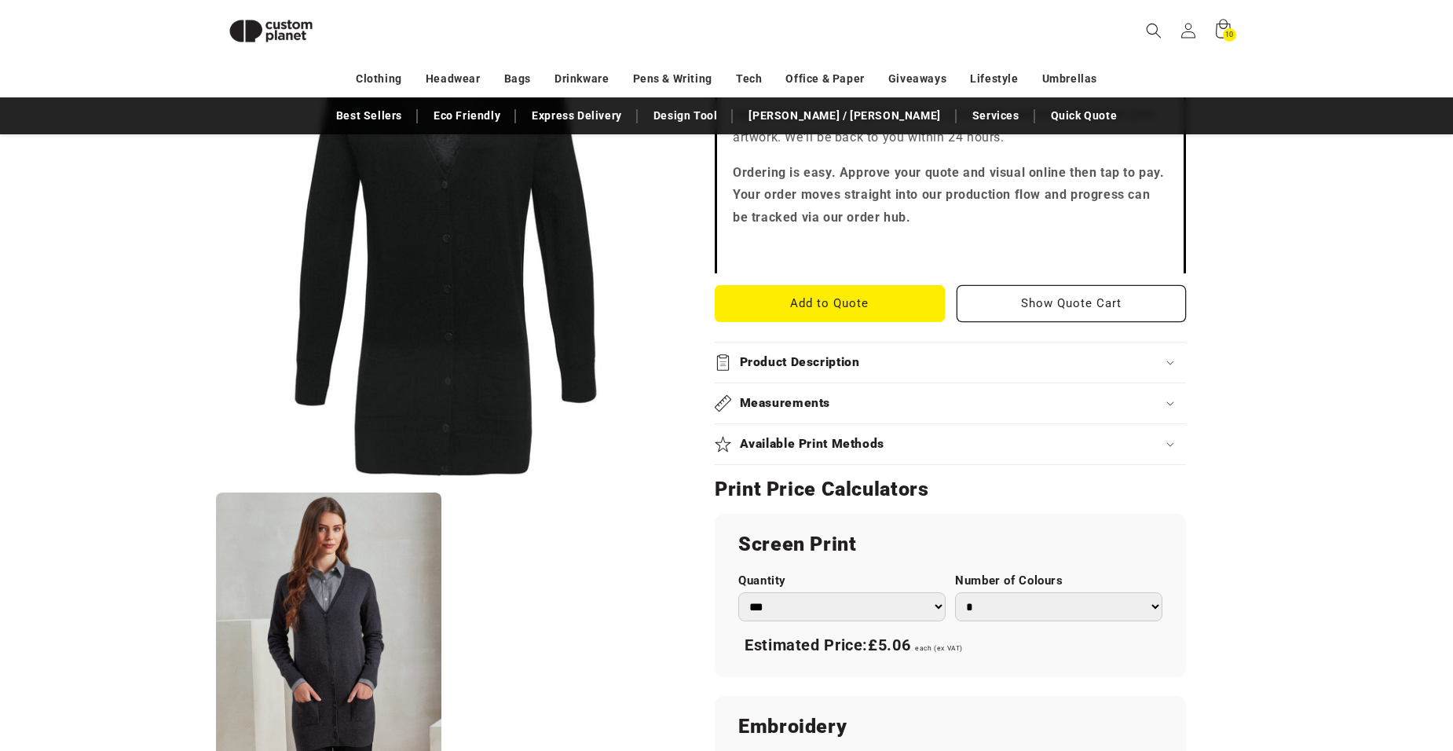
scroll to position [529, 0]
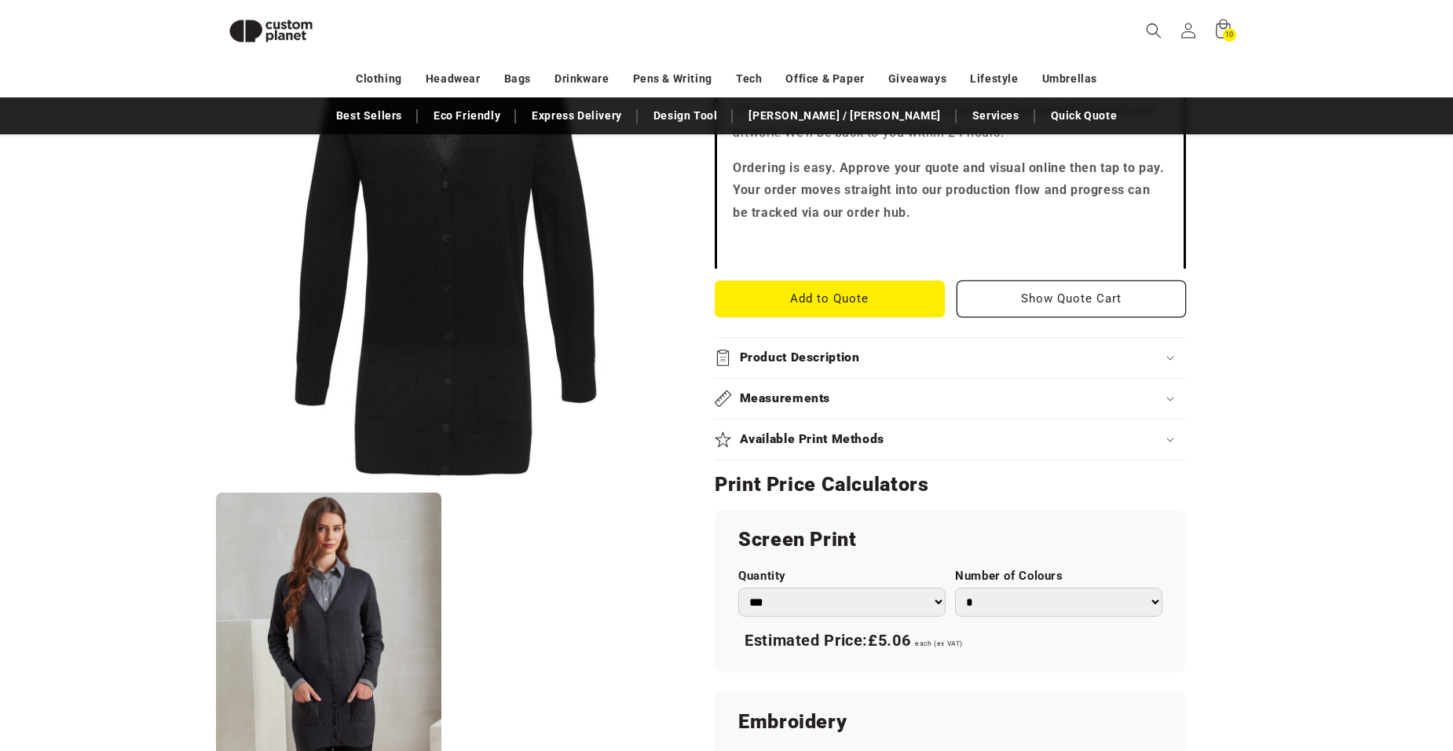
click at [1170, 395] on div "Measurements" at bounding box center [950, 398] width 471 height 16
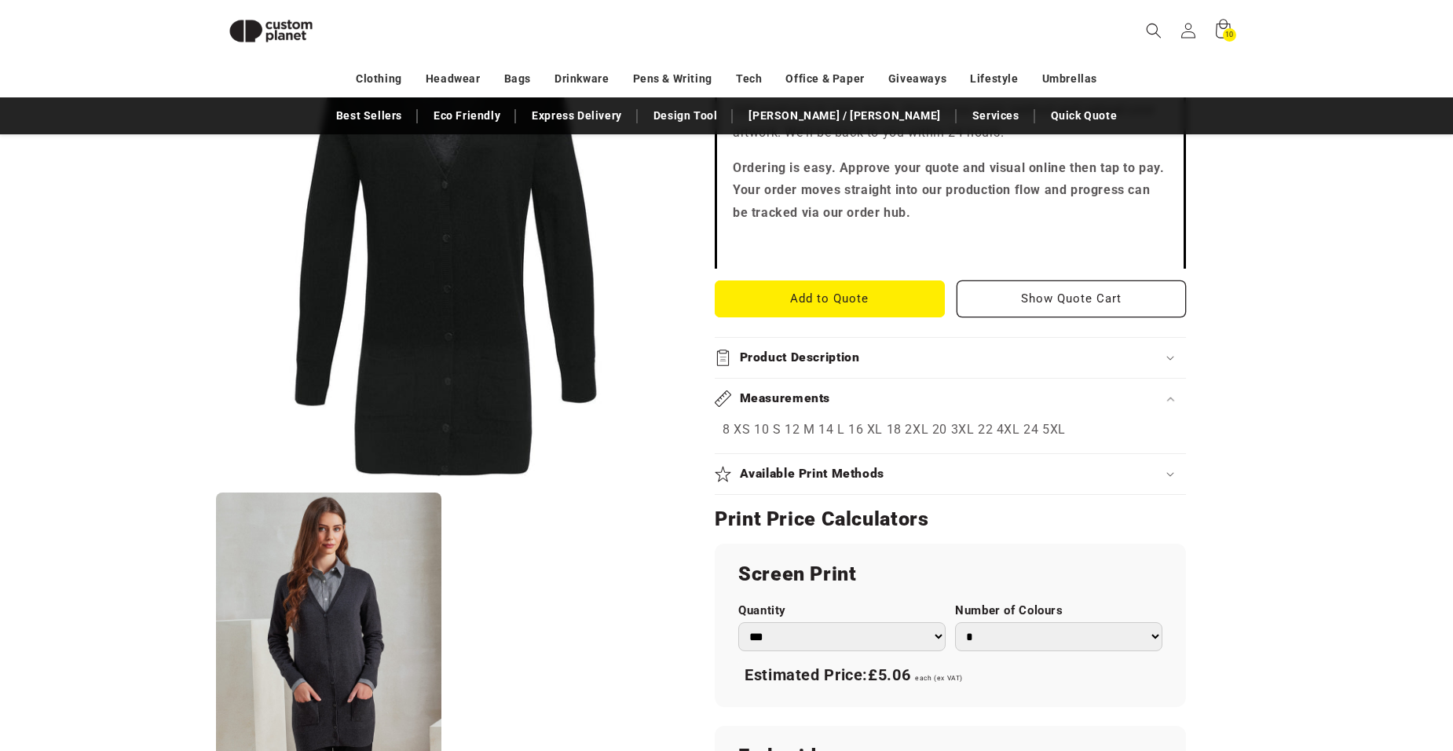
click at [1170, 395] on div "Measurements" at bounding box center [950, 398] width 471 height 16
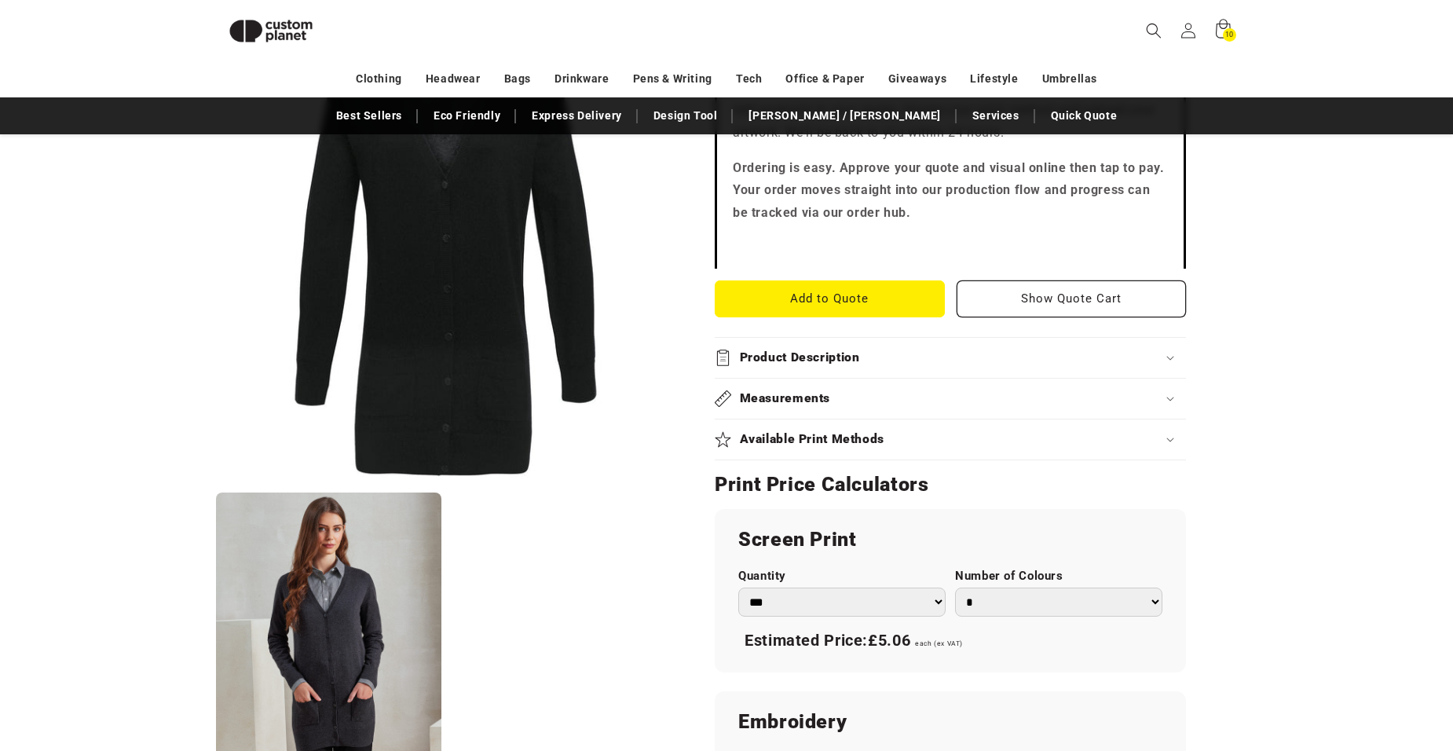
click at [216, 483] on button "Open media 1 in modal" at bounding box center [216, 483] width 0 height 0
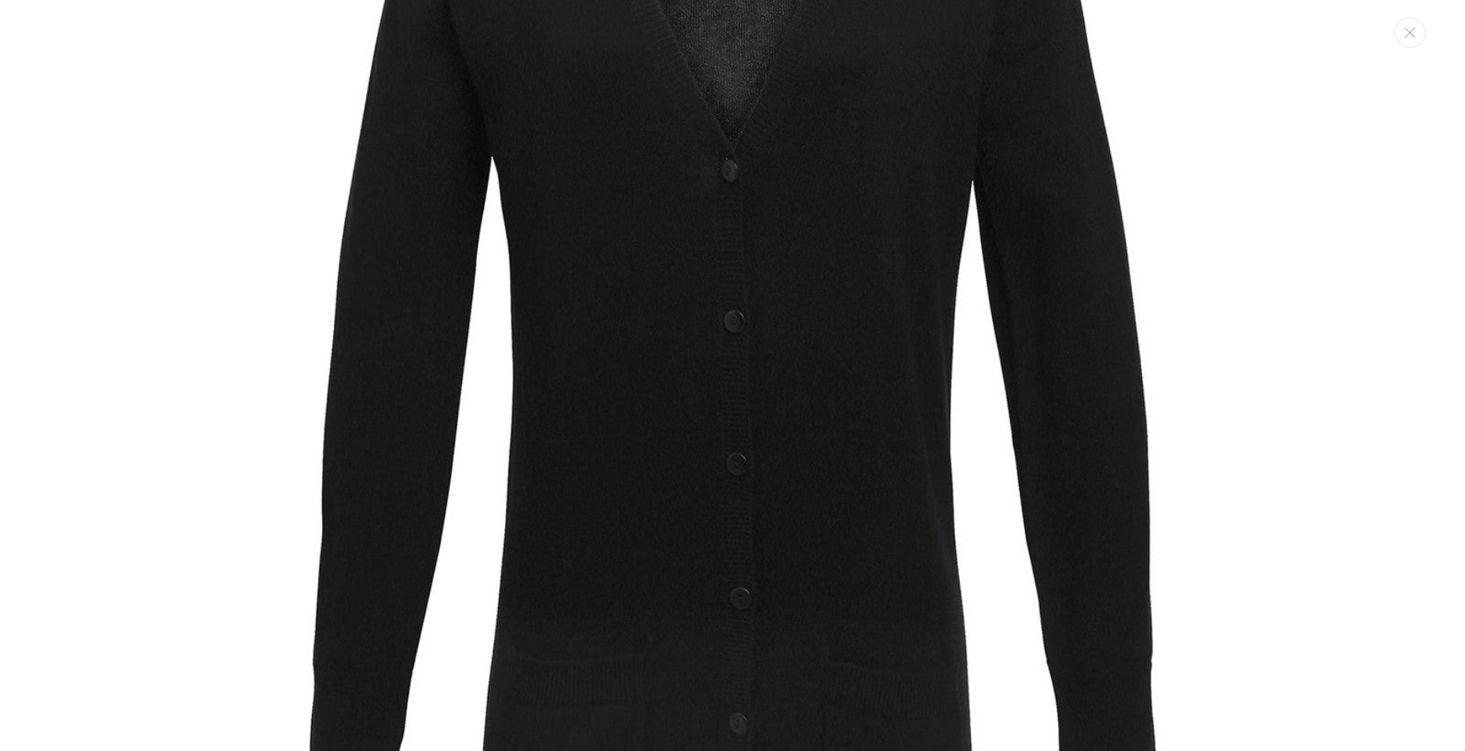
scroll to position [0, 0]
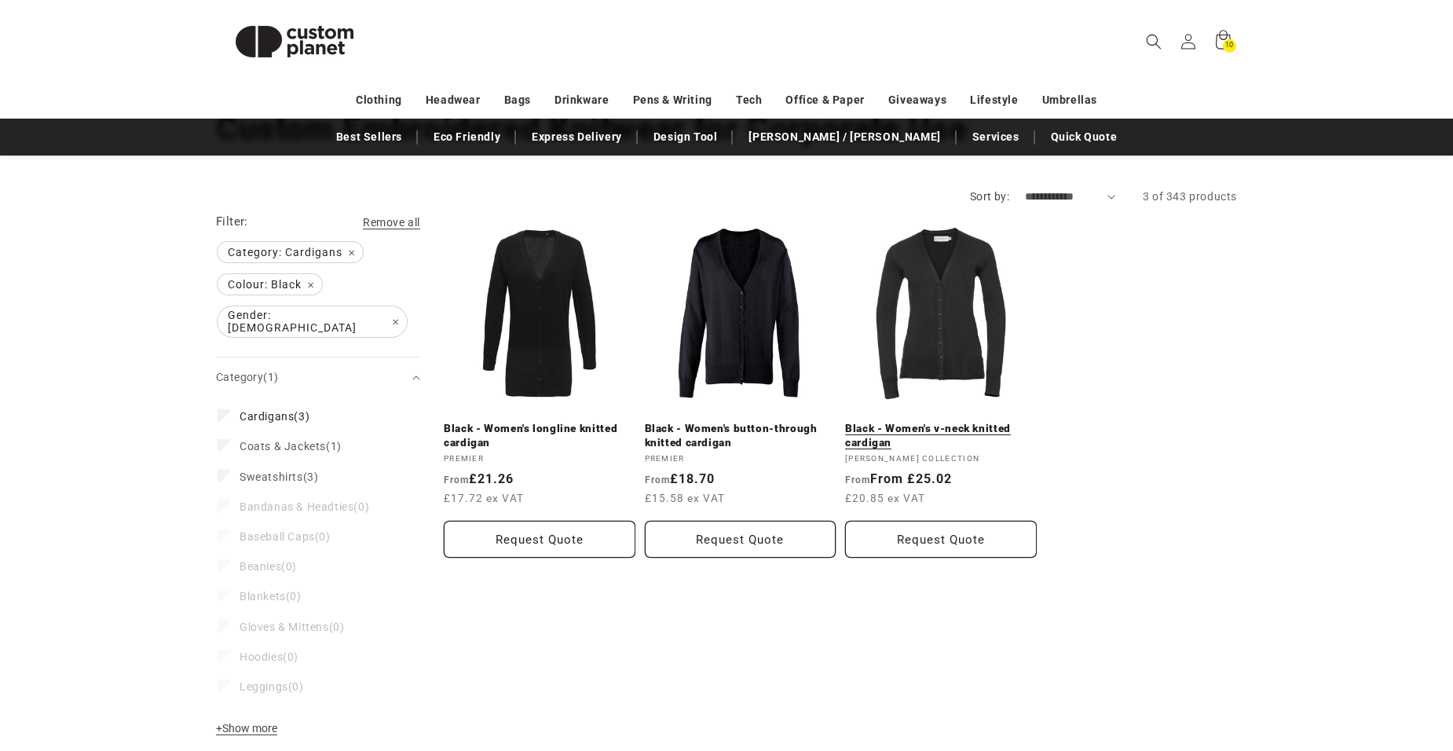
click at [932, 422] on link "Black - Women's v-neck knitted cardigan" at bounding box center [941, 435] width 192 height 27
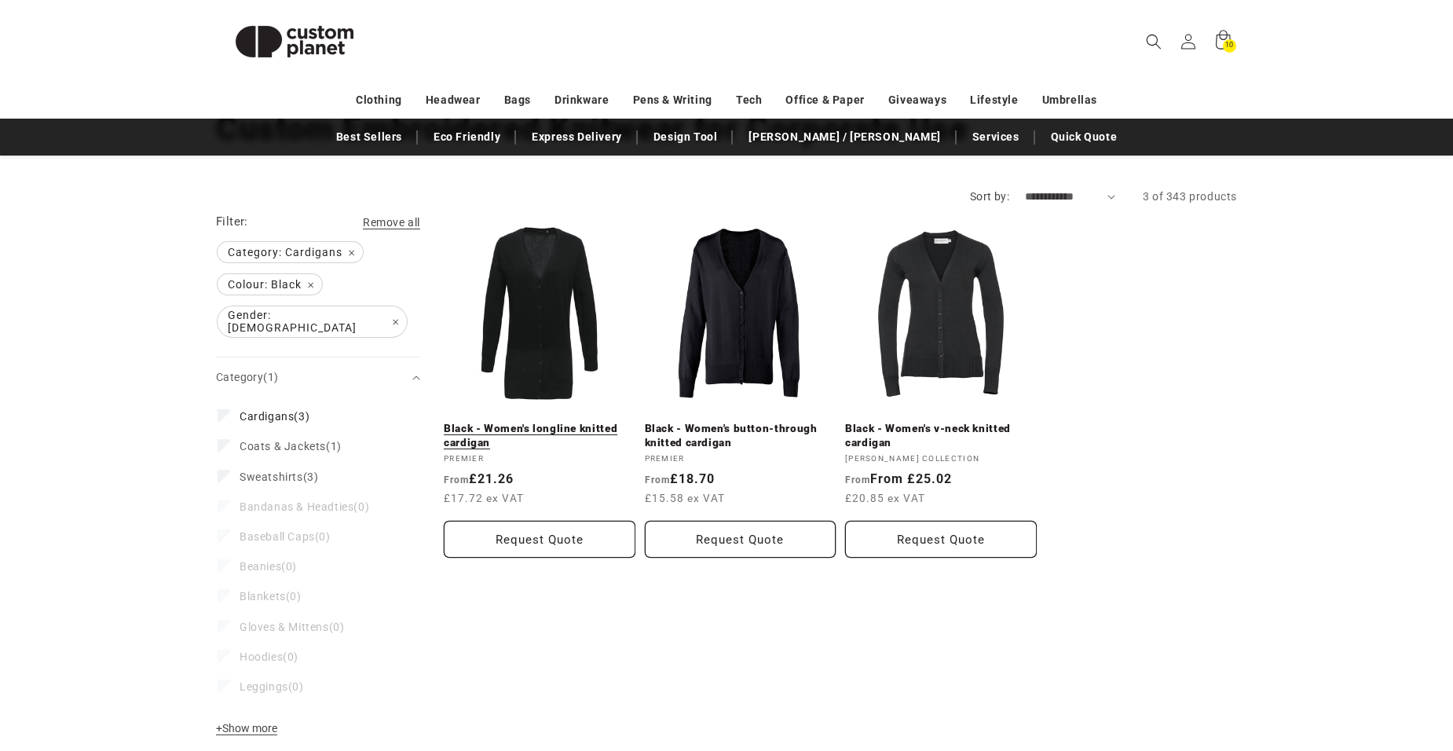
click at [590, 422] on link "Black - Women's longline knitted cardigan" at bounding box center [540, 435] width 192 height 27
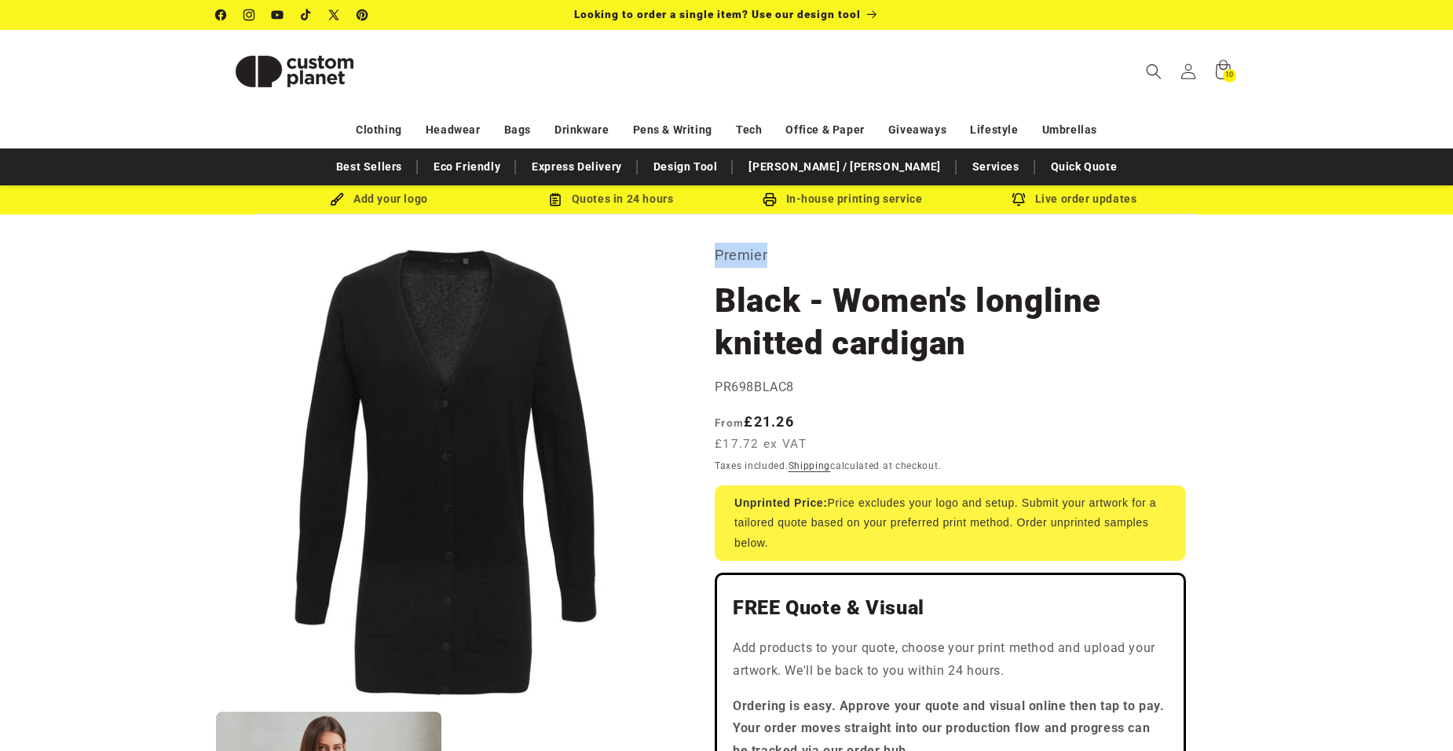
drag, startPoint x: 715, startPoint y: 254, endPoint x: 766, endPoint y: 255, distance: 51.9
click at [766, 255] on p "Premier" at bounding box center [950, 255] width 471 height 25
drag, startPoint x: 766, startPoint y: 255, endPoint x: 759, endPoint y: 258, distance: 8.2
copy p "Premier"
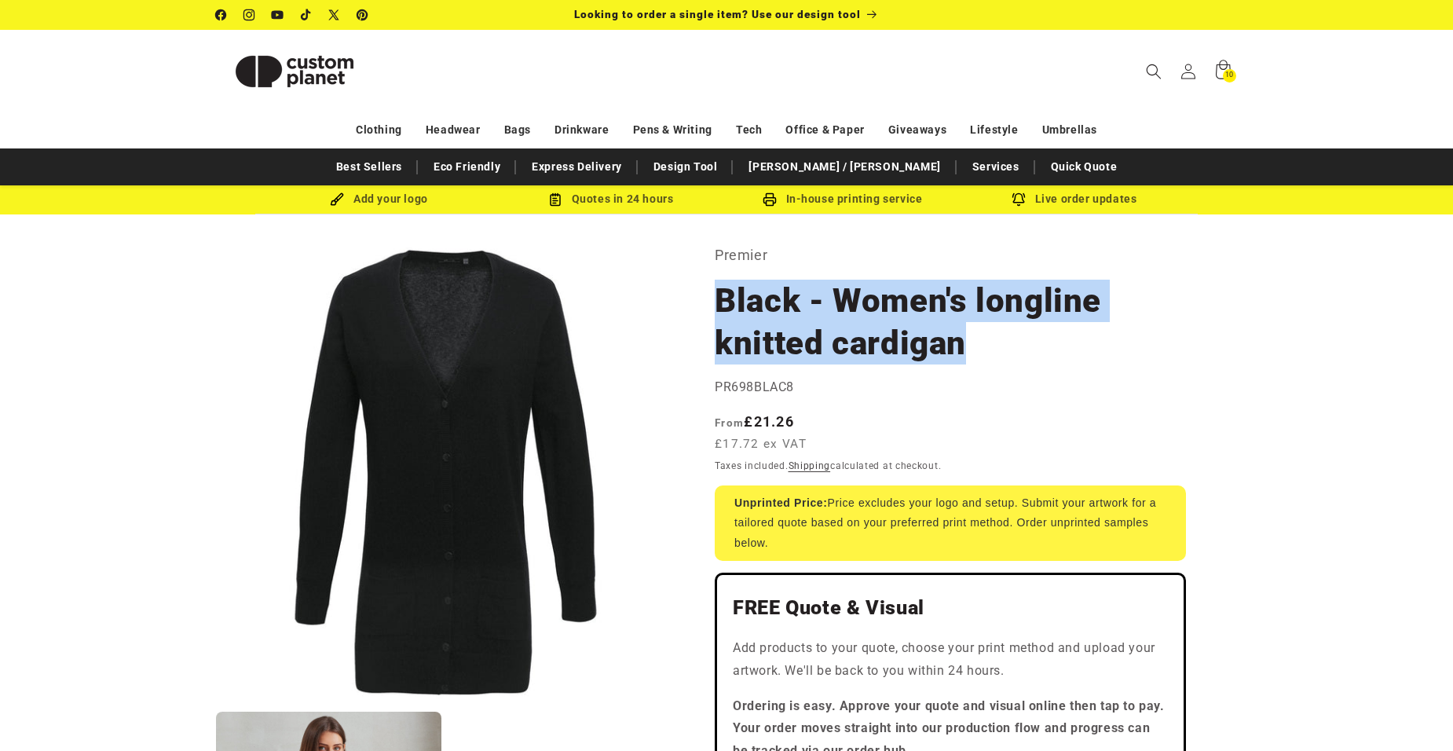
drag, startPoint x: 718, startPoint y: 290, endPoint x: 967, endPoint y: 334, distance: 252.8
click at [967, 334] on h1 "Black - Women's longline knitted cardigan" at bounding box center [950, 322] width 471 height 85
drag, startPoint x: 967, startPoint y: 334, endPoint x: 910, endPoint y: 331, distance: 56.6
copy h1 "Black - Women's longline knitted cardigan"
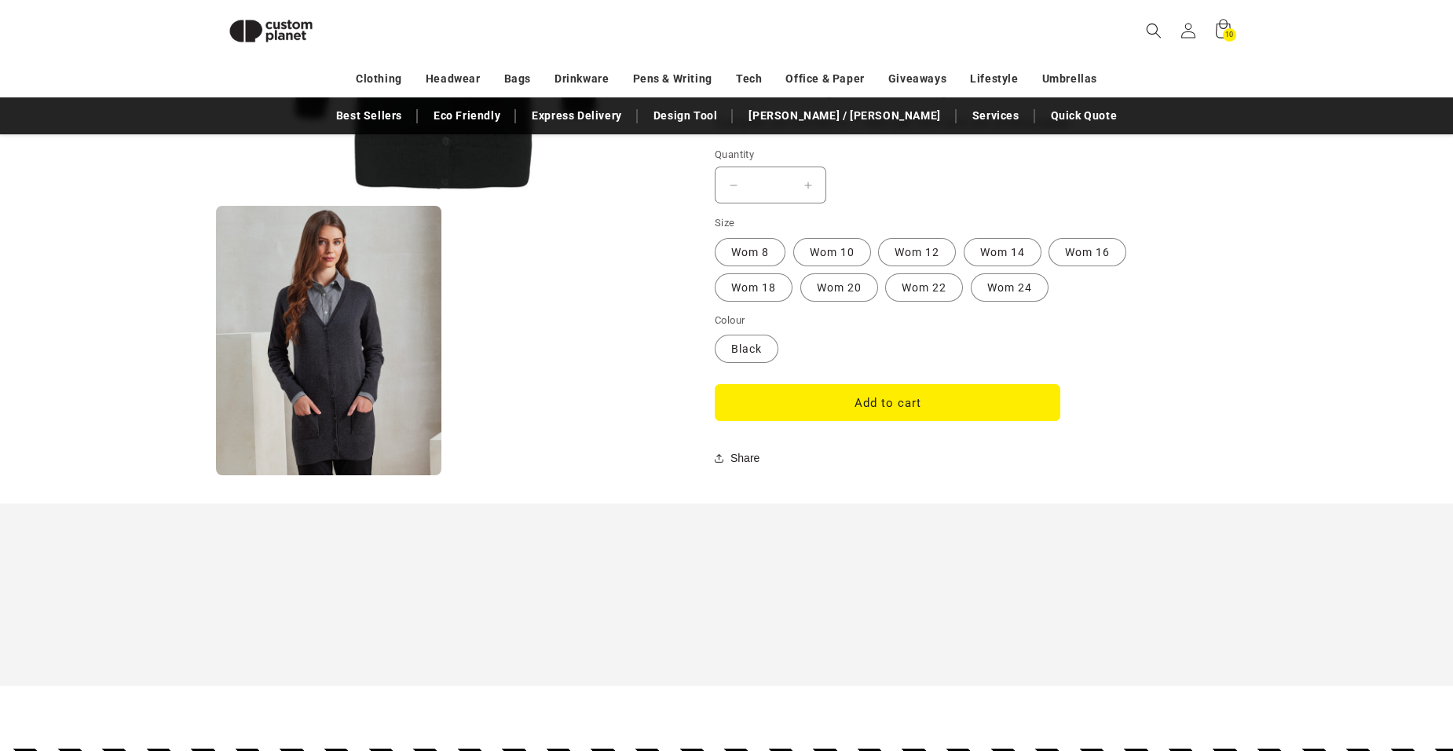
scroll to position [1113, 0]
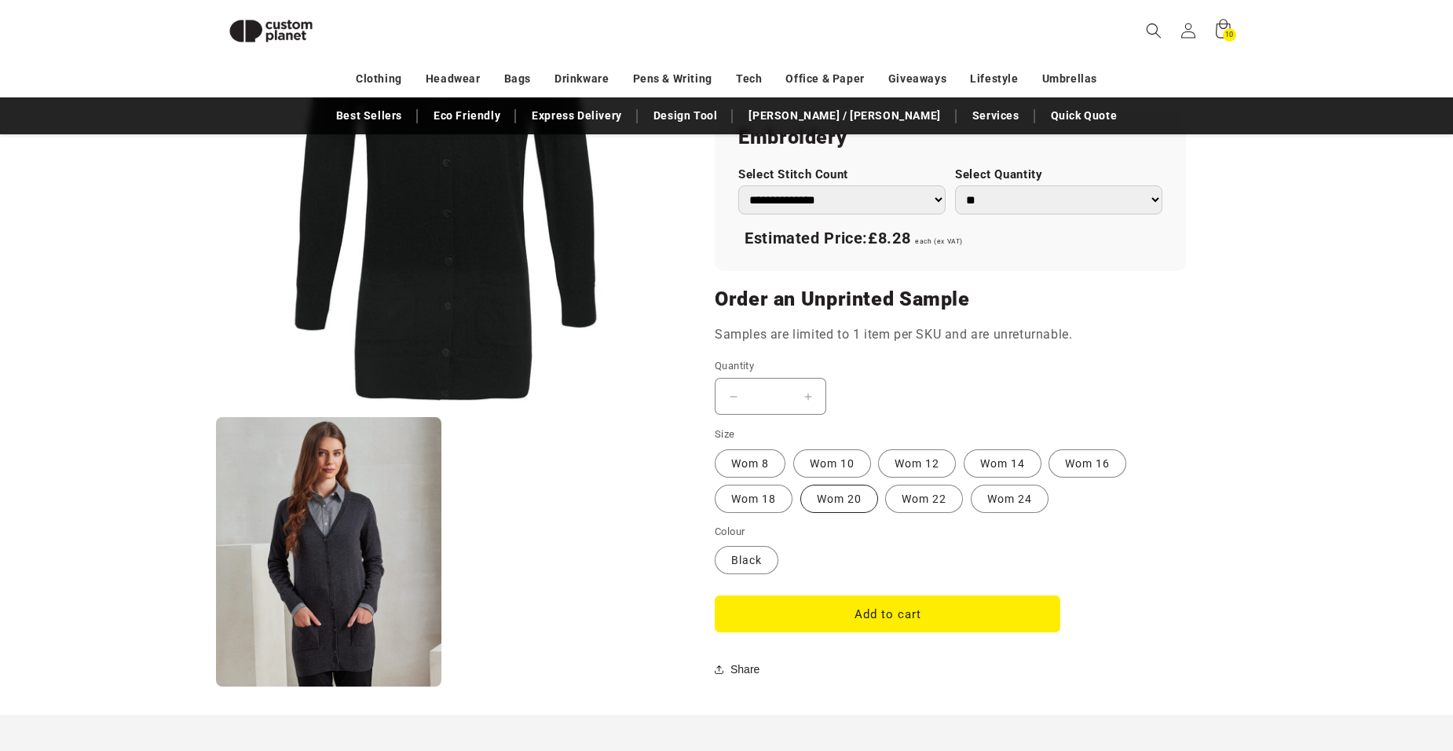
click at [837, 503] on label "Wom 20 Variant sold out or unavailable" at bounding box center [839, 499] width 78 height 28
click at [904, 619] on button "Add to cart" at bounding box center [888, 613] width 346 height 37
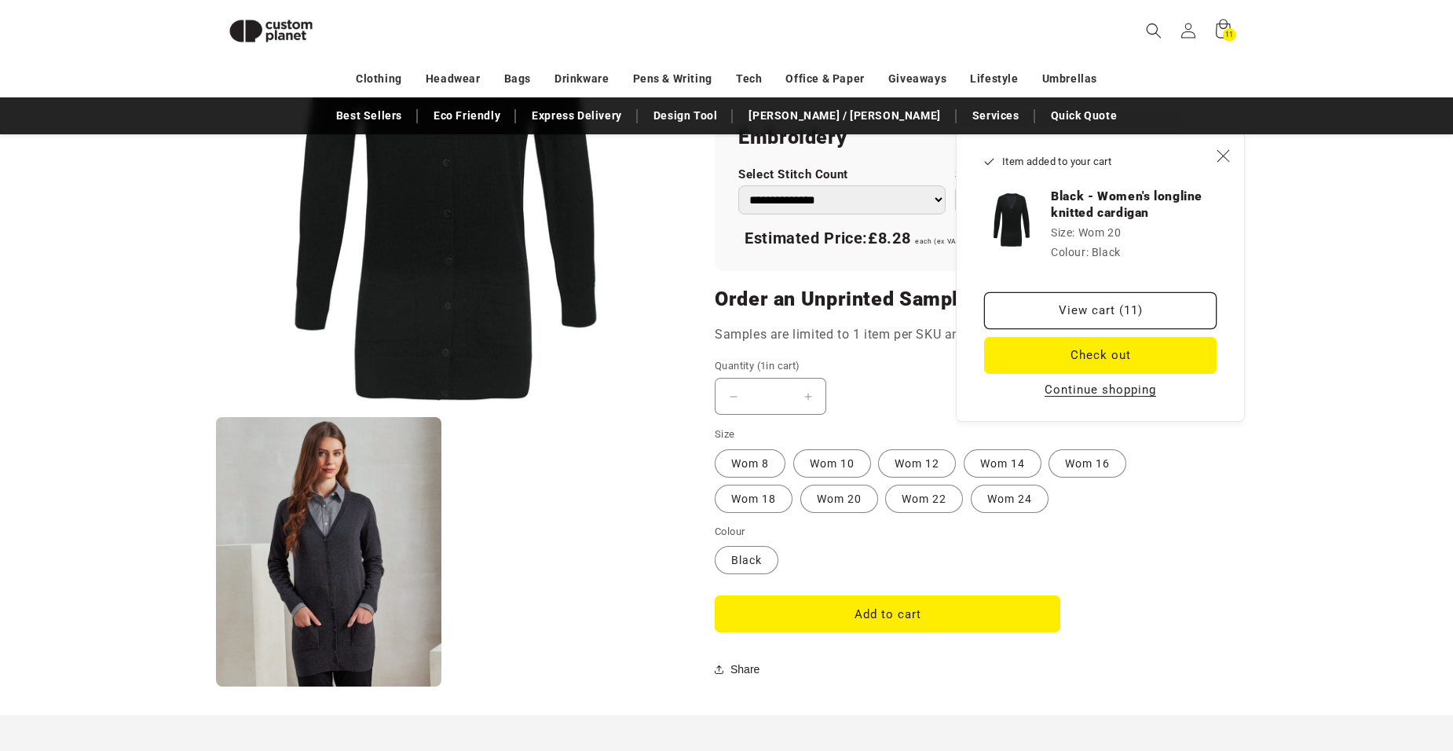
click at [1077, 310] on link "View cart (11)" at bounding box center [1100, 310] width 232 height 37
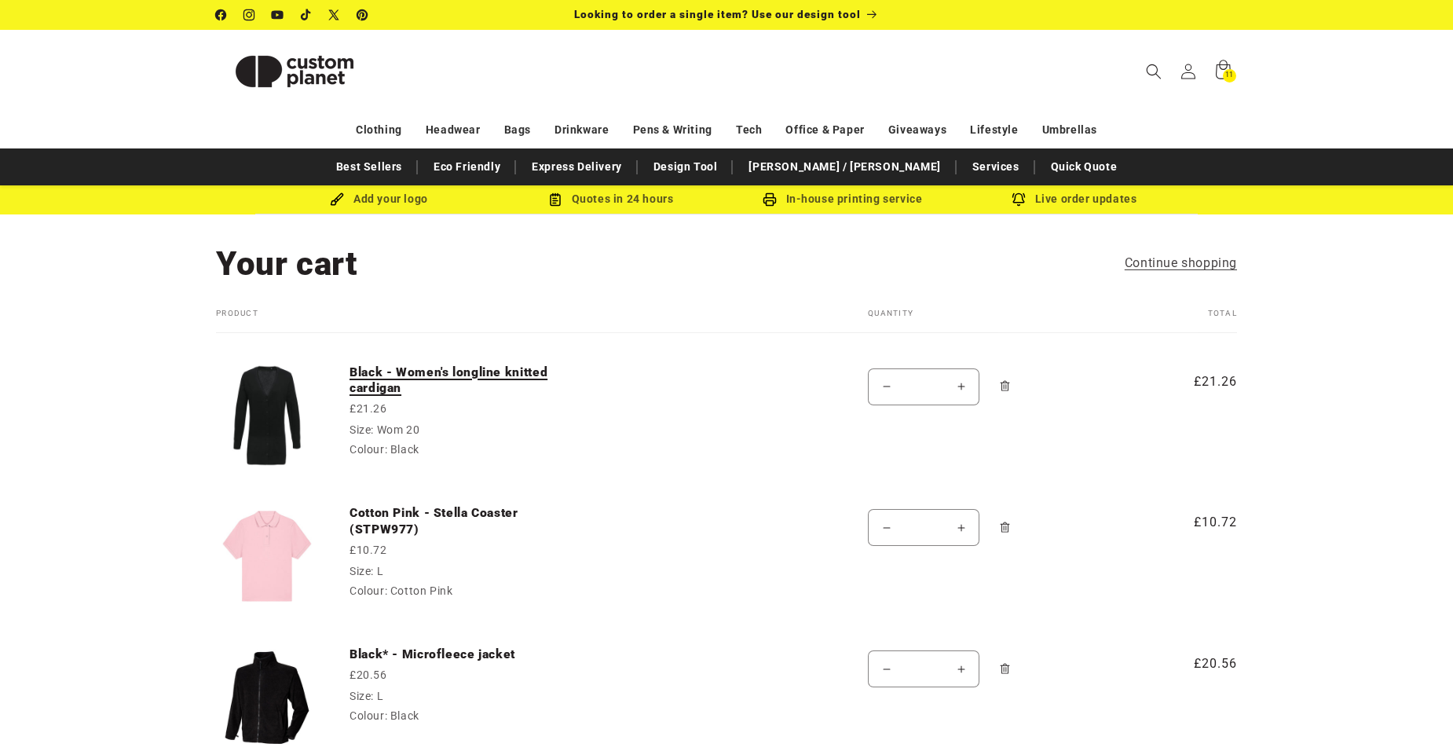
click at [420, 374] on link "Black - Women's longline knitted cardigan" at bounding box center [467, 380] width 236 height 32
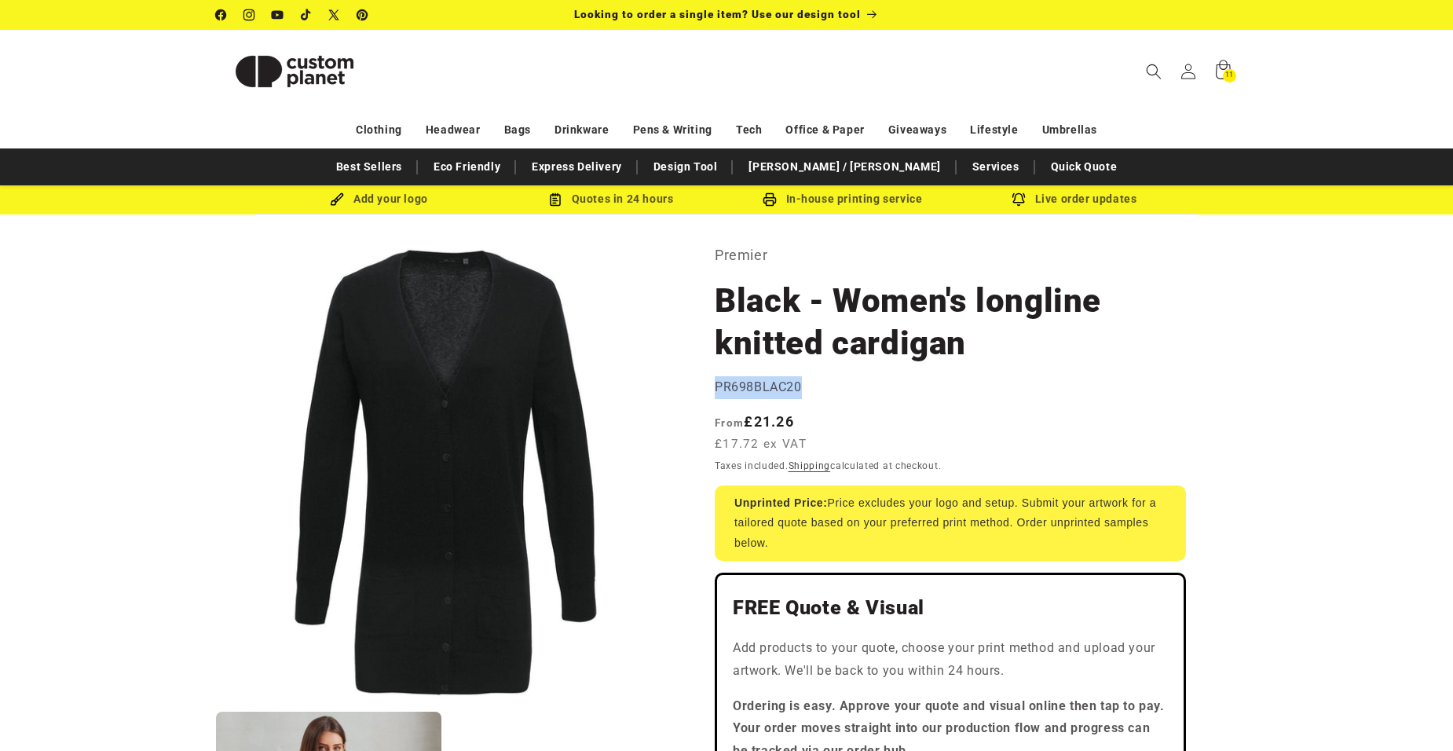
drag, startPoint x: 717, startPoint y: 382, endPoint x: 802, endPoint y: 387, distance: 84.9
copy span "PR698BLAC20"
click at [1227, 75] on span "11" at bounding box center [1229, 75] width 9 height 13
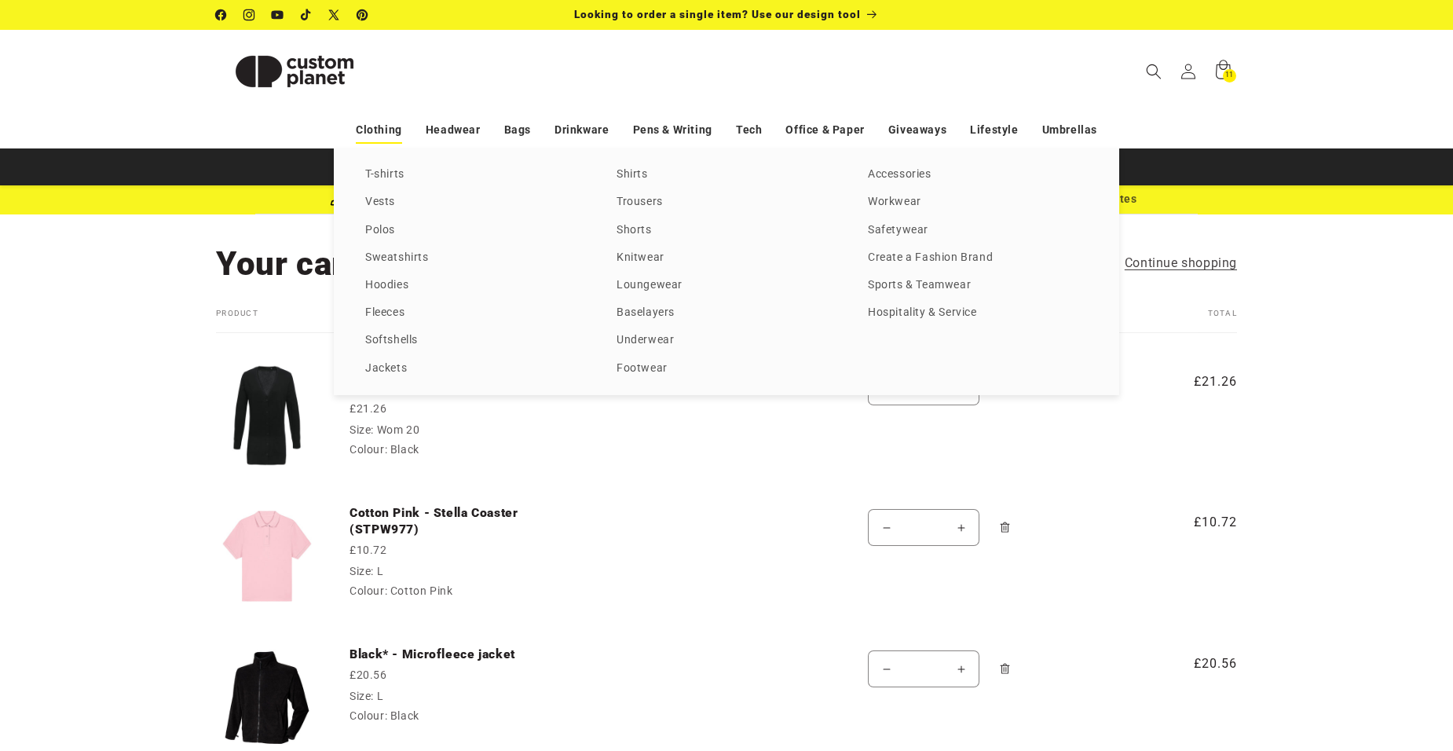
click at [382, 133] on link "Clothing" at bounding box center [379, 129] width 46 height 27
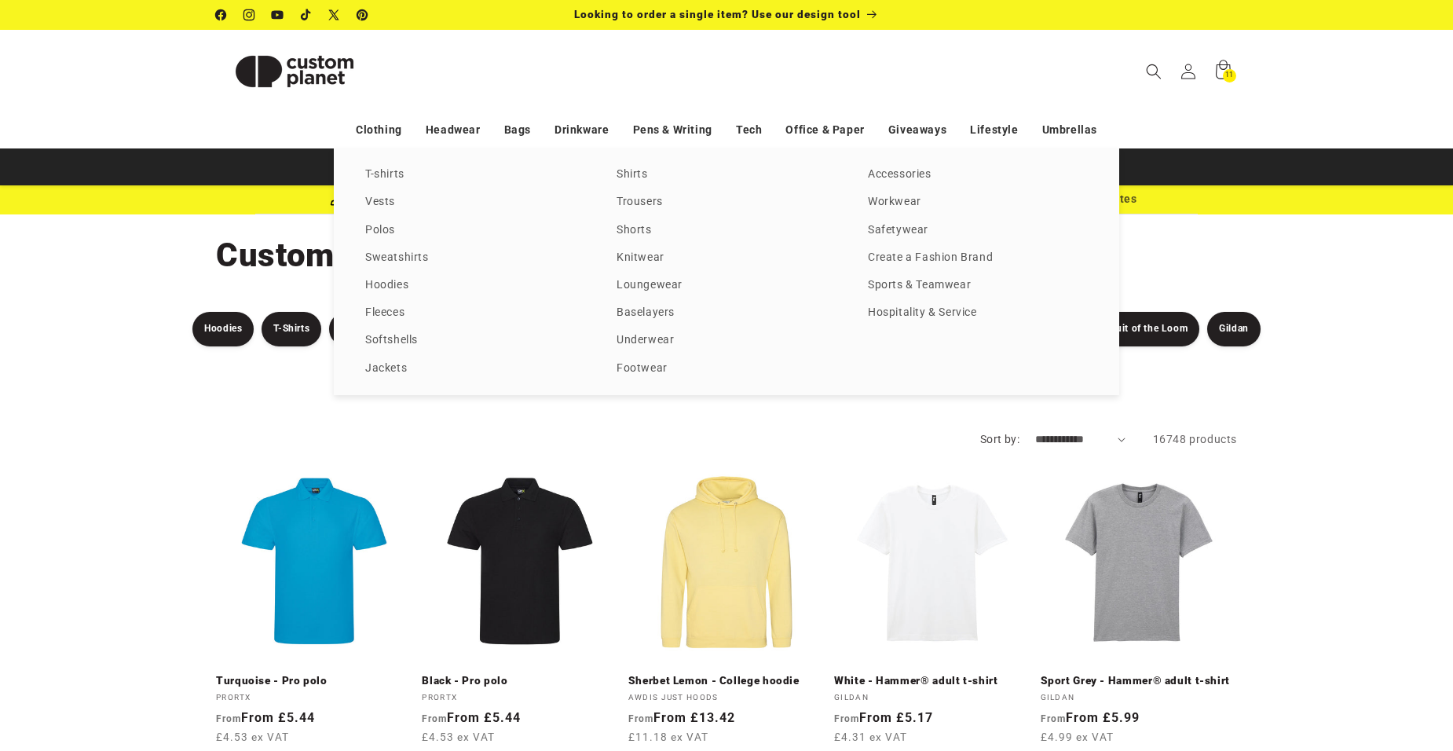
click at [142, 265] on div "T-shirts Vests Polos Sweatshirts Hoodies Fleeces Softshells Jackets Shirts Trou…" at bounding box center [726, 271] width 1453 height 247
